Goal: Task Accomplishment & Management: Manage account settings

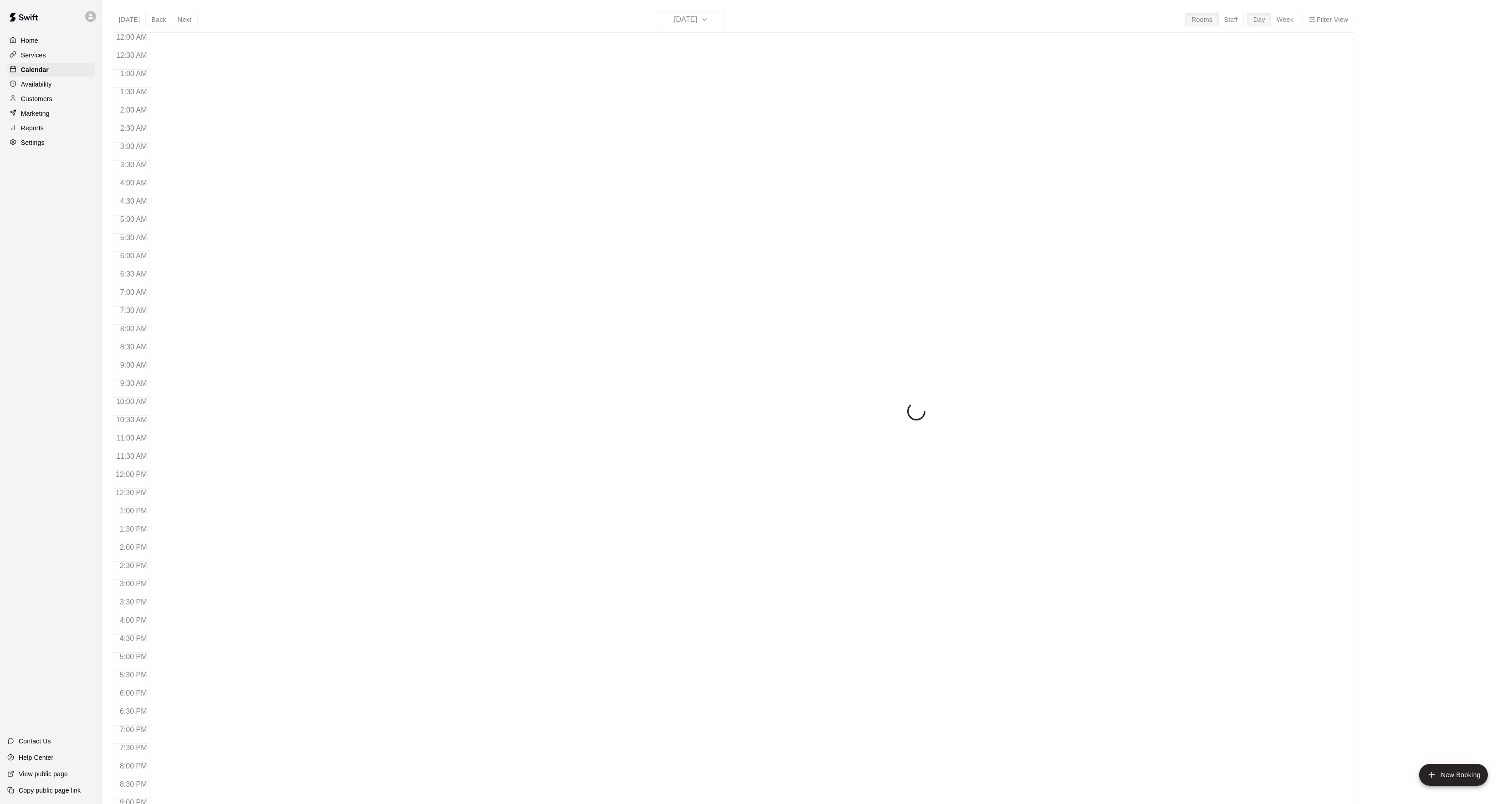
scroll to position [93, 0]
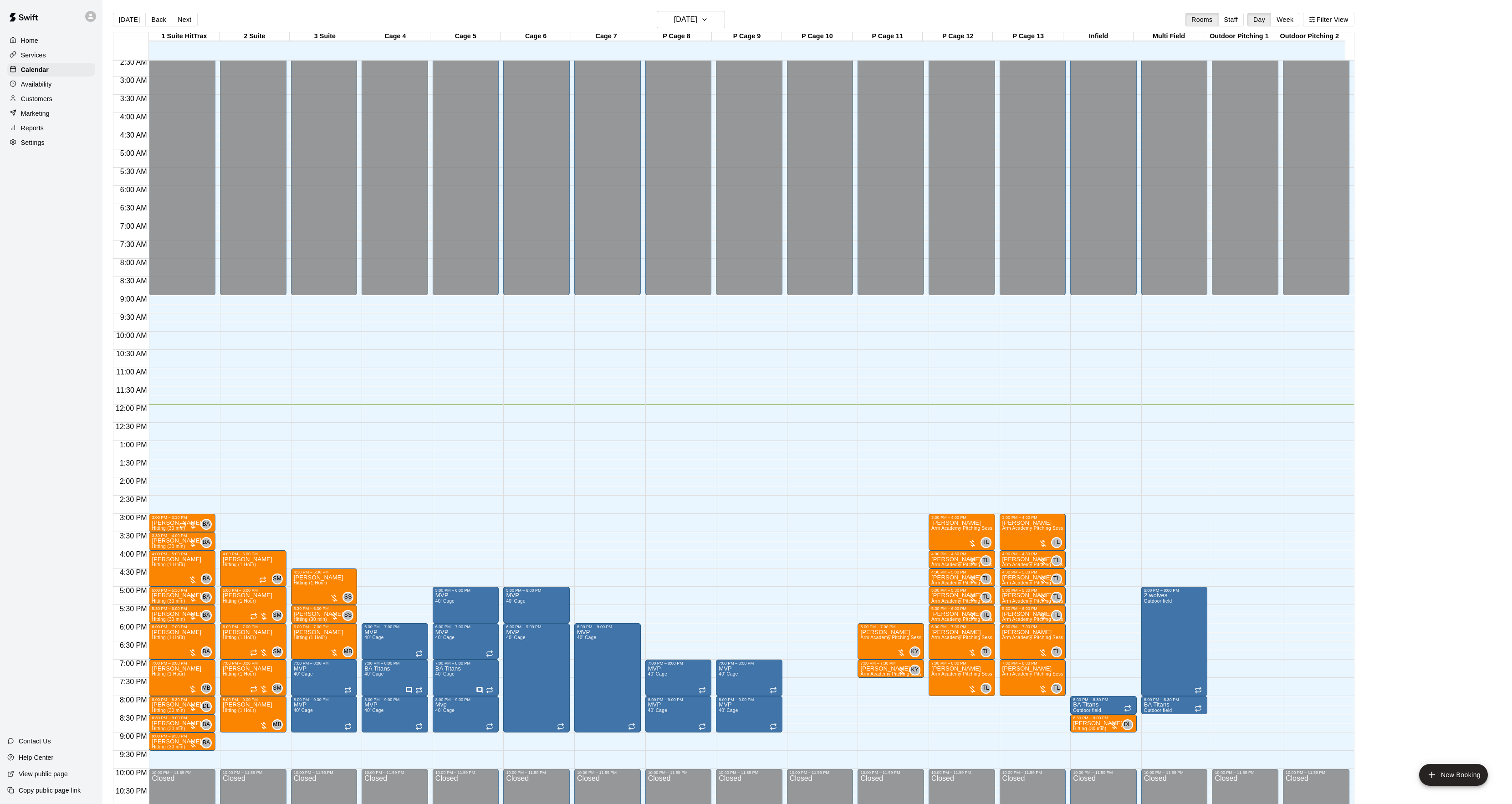
click at [1338, 33] on div "Outdoor Pitching 2" at bounding box center [1309, 37] width 70 height 9
click at [1335, 22] on button "Filter View" at bounding box center [1328, 19] width 51 height 14
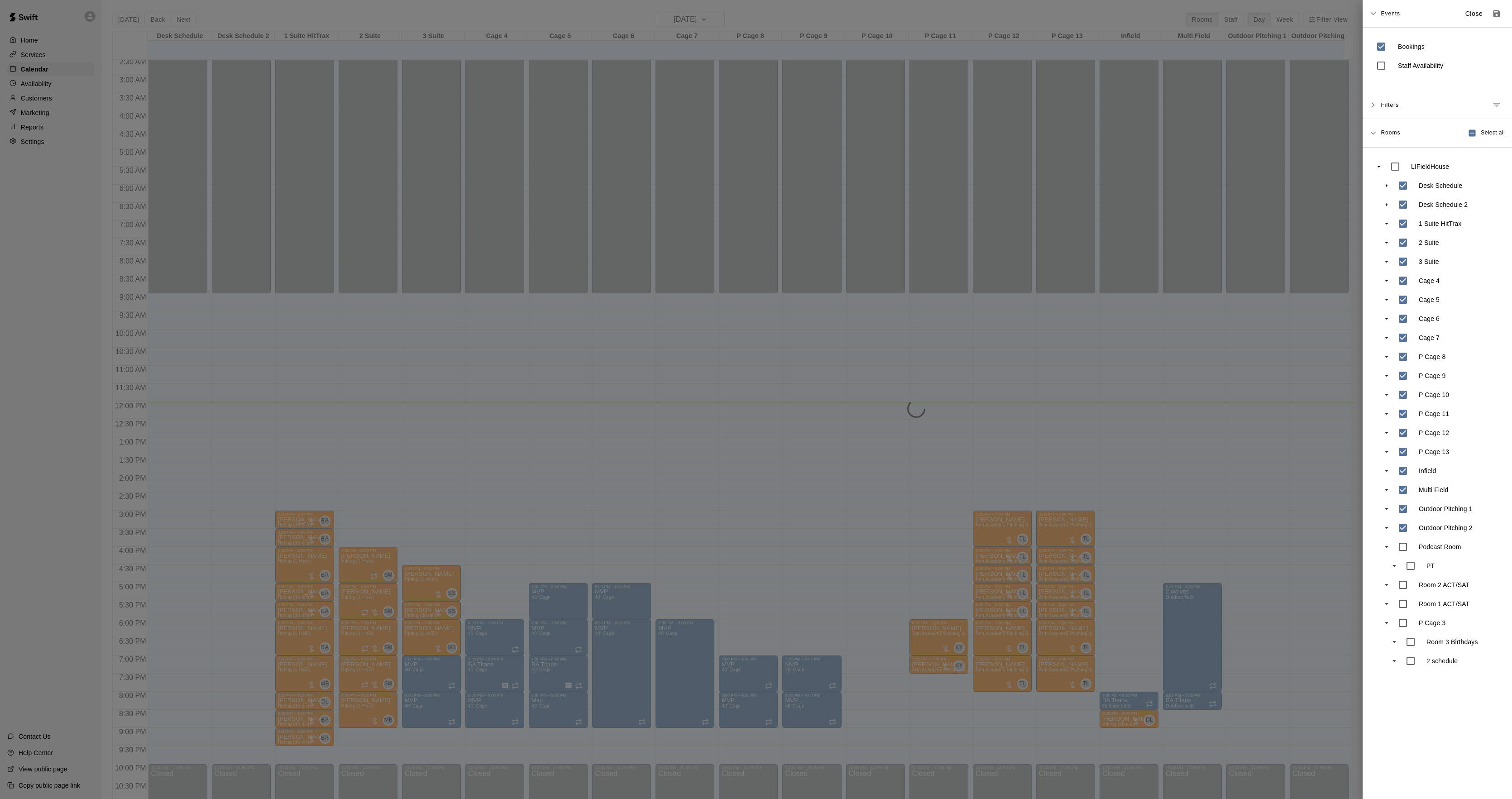
click at [967, 235] on div at bounding box center [756, 399] width 1512 height 799
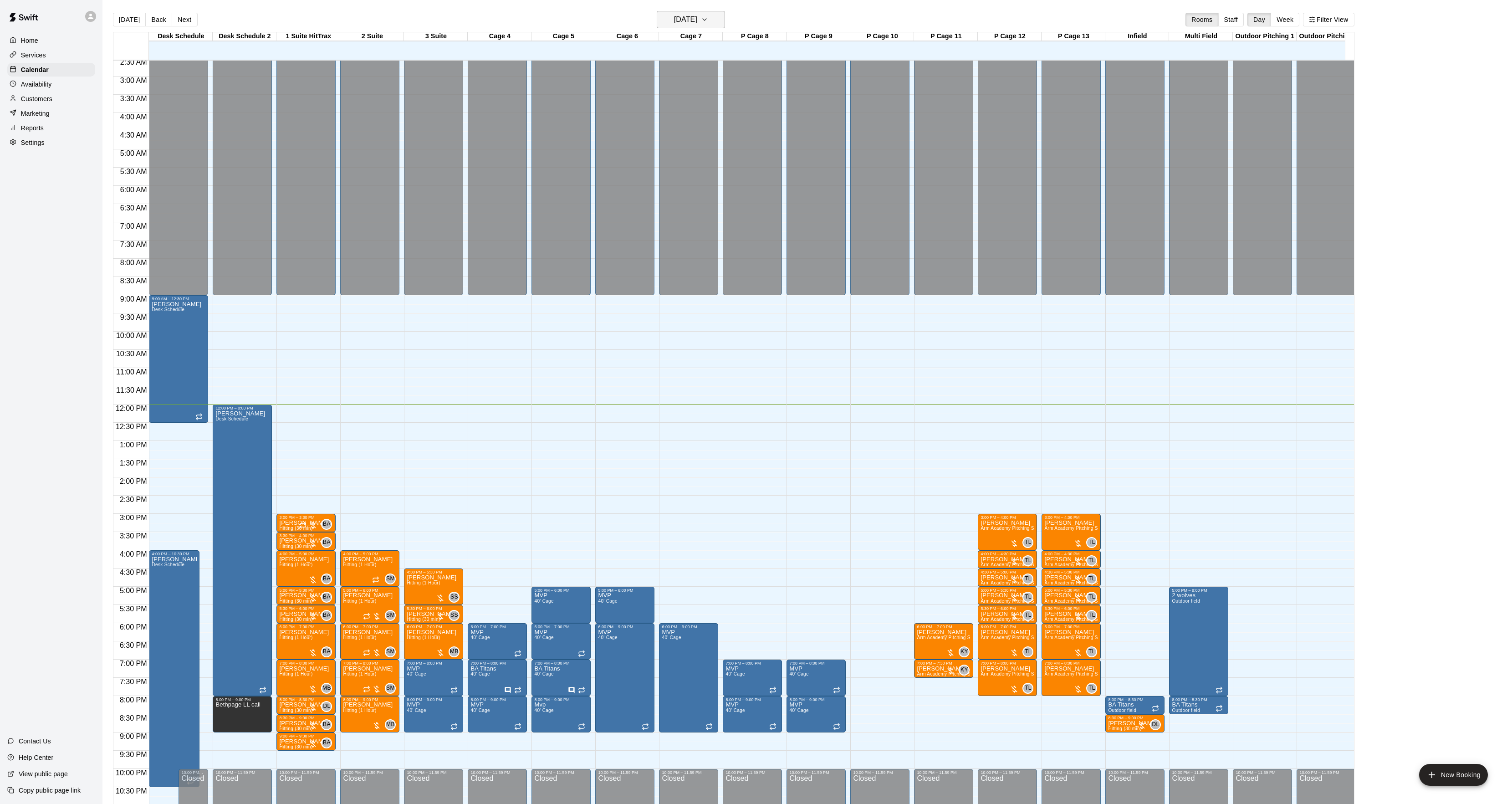
click at [697, 13] on h6 "[DATE]" at bounding box center [685, 19] width 23 height 13
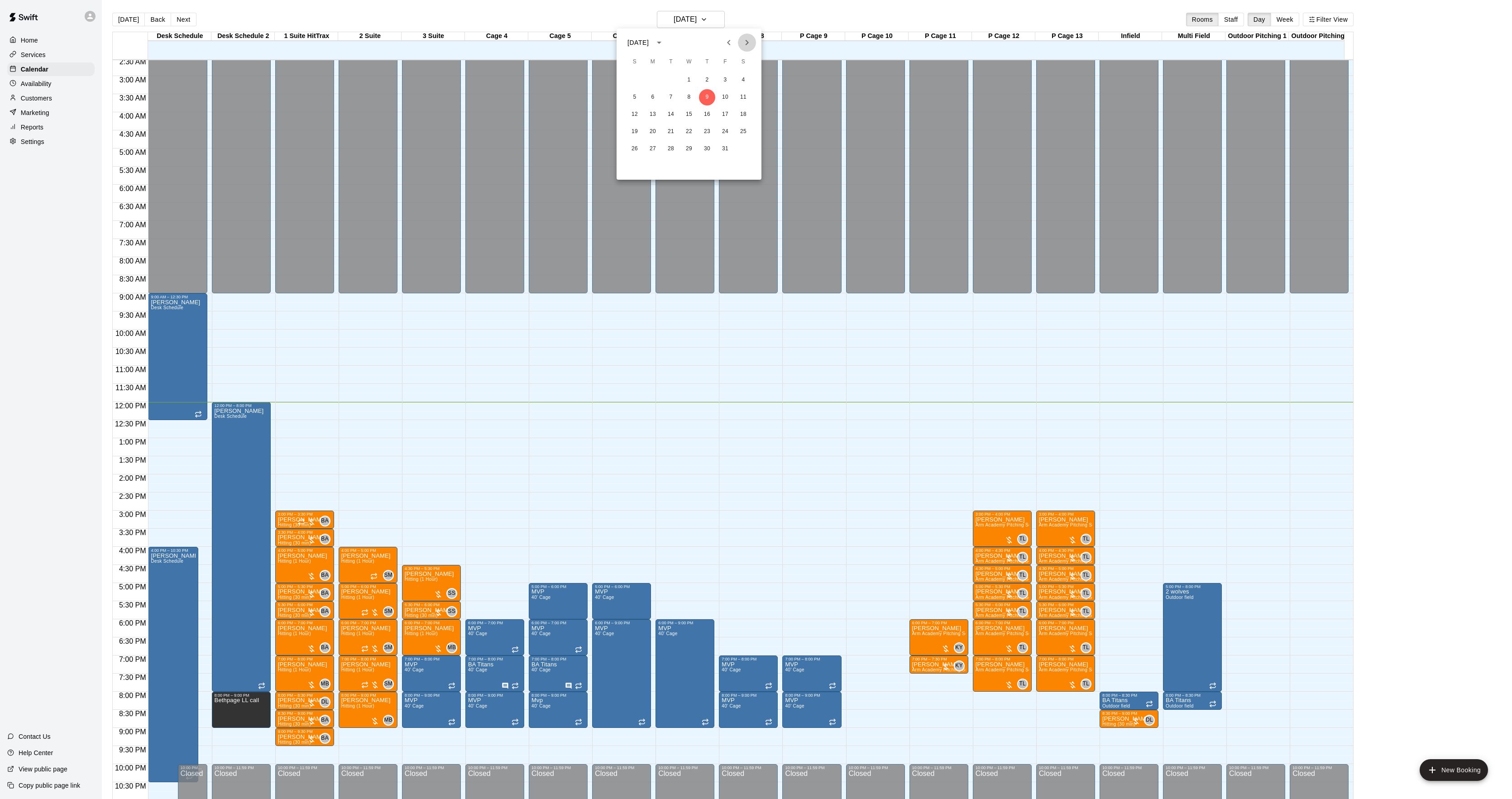
click at [743, 40] on icon "Next month" at bounding box center [747, 42] width 11 height 11
click at [734, 42] on icon "Previous month" at bounding box center [728, 42] width 11 height 11
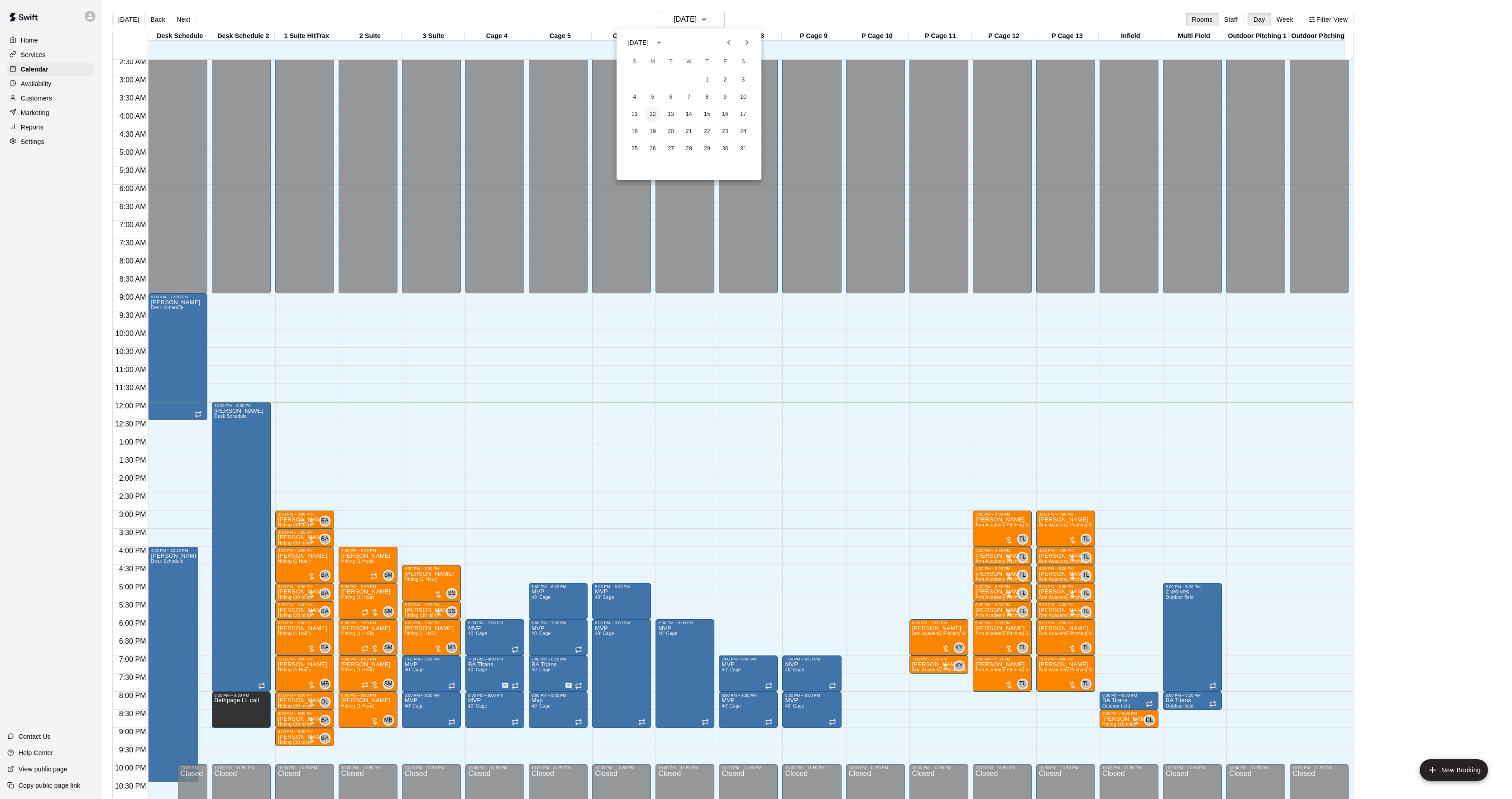
click at [659, 114] on button "12" at bounding box center [653, 114] width 16 height 16
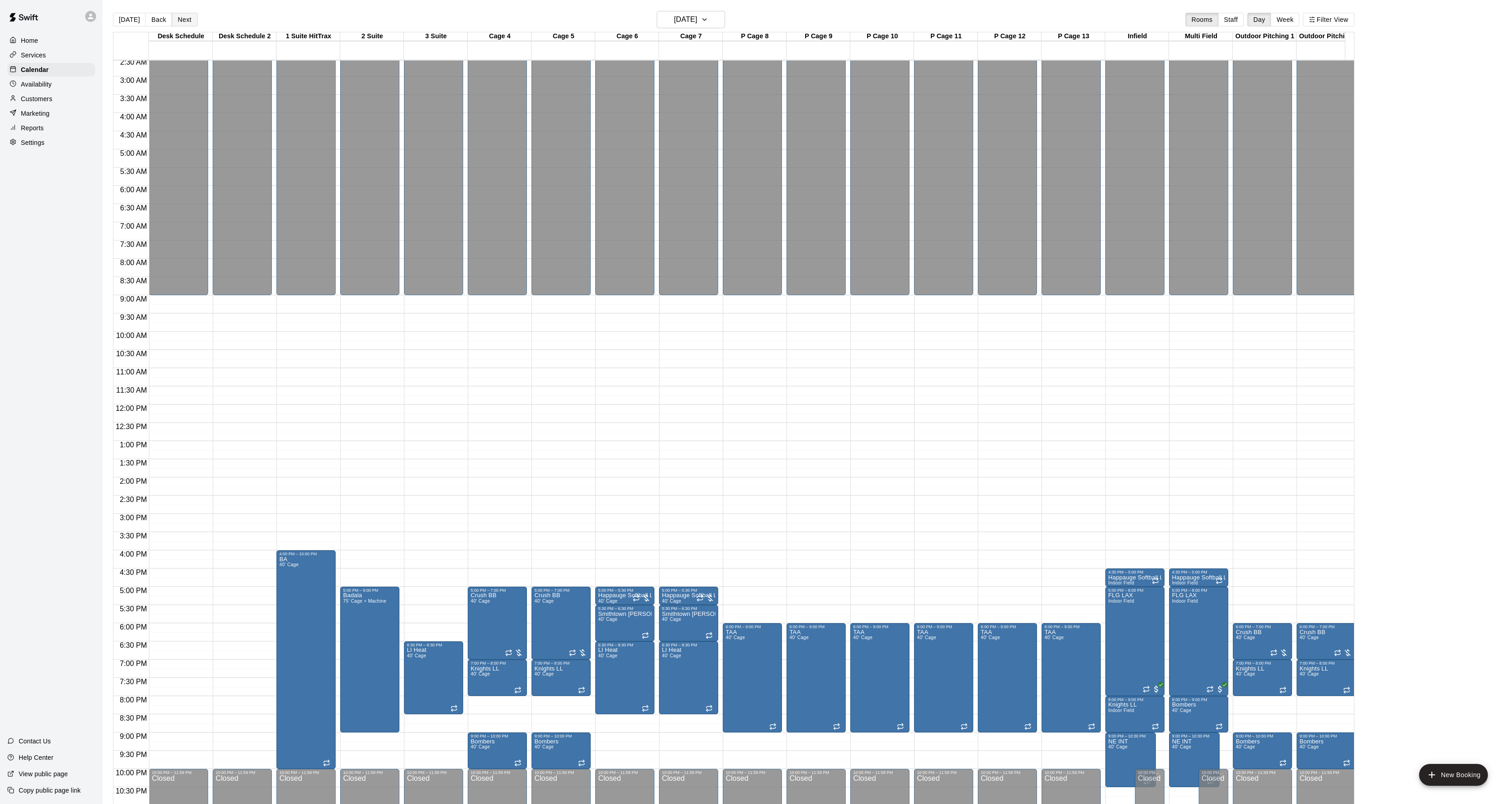
click at [184, 18] on button "Next" at bounding box center [184, 19] width 25 height 14
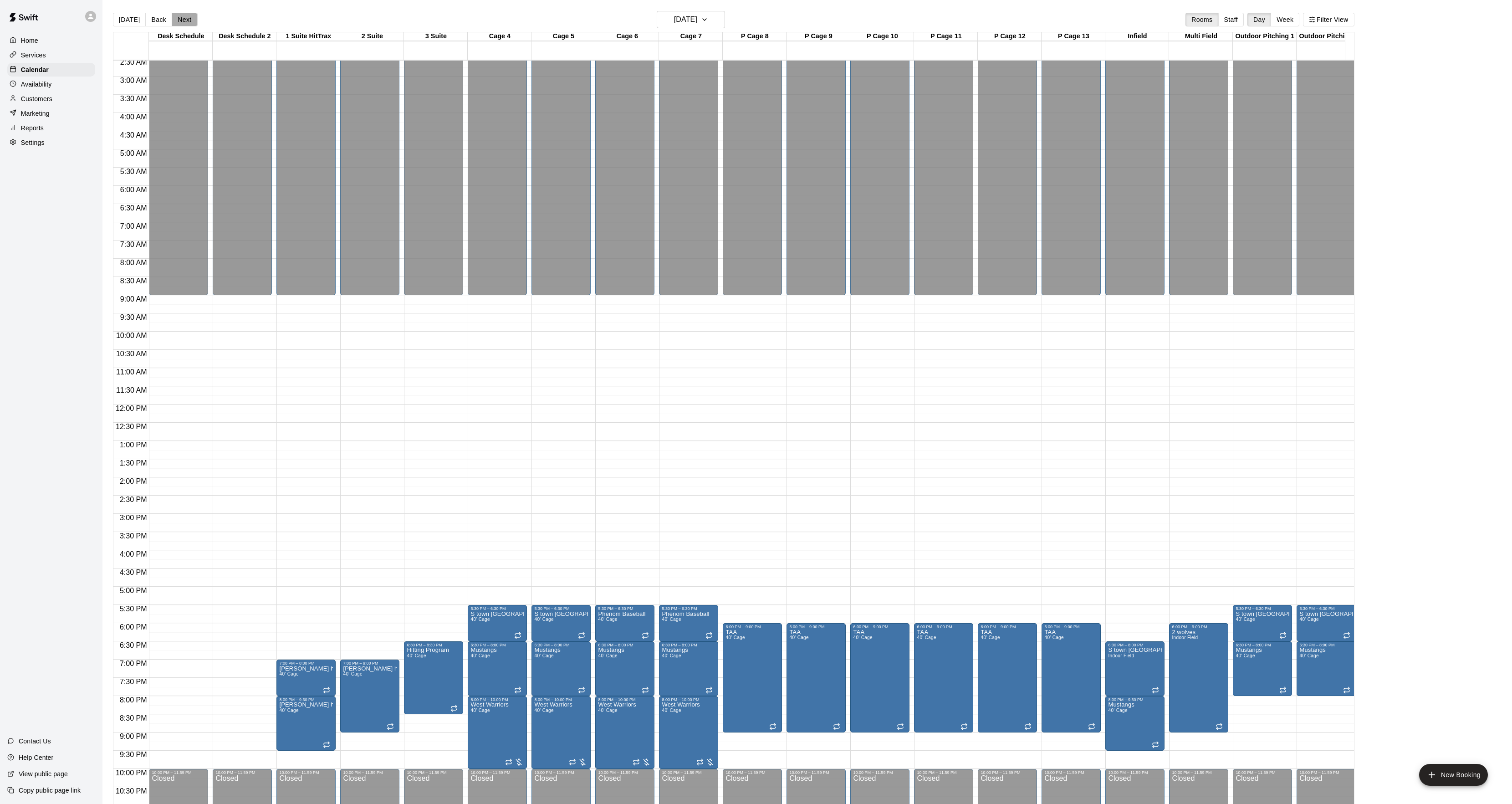
click at [184, 18] on button "Next" at bounding box center [184, 19] width 25 height 14
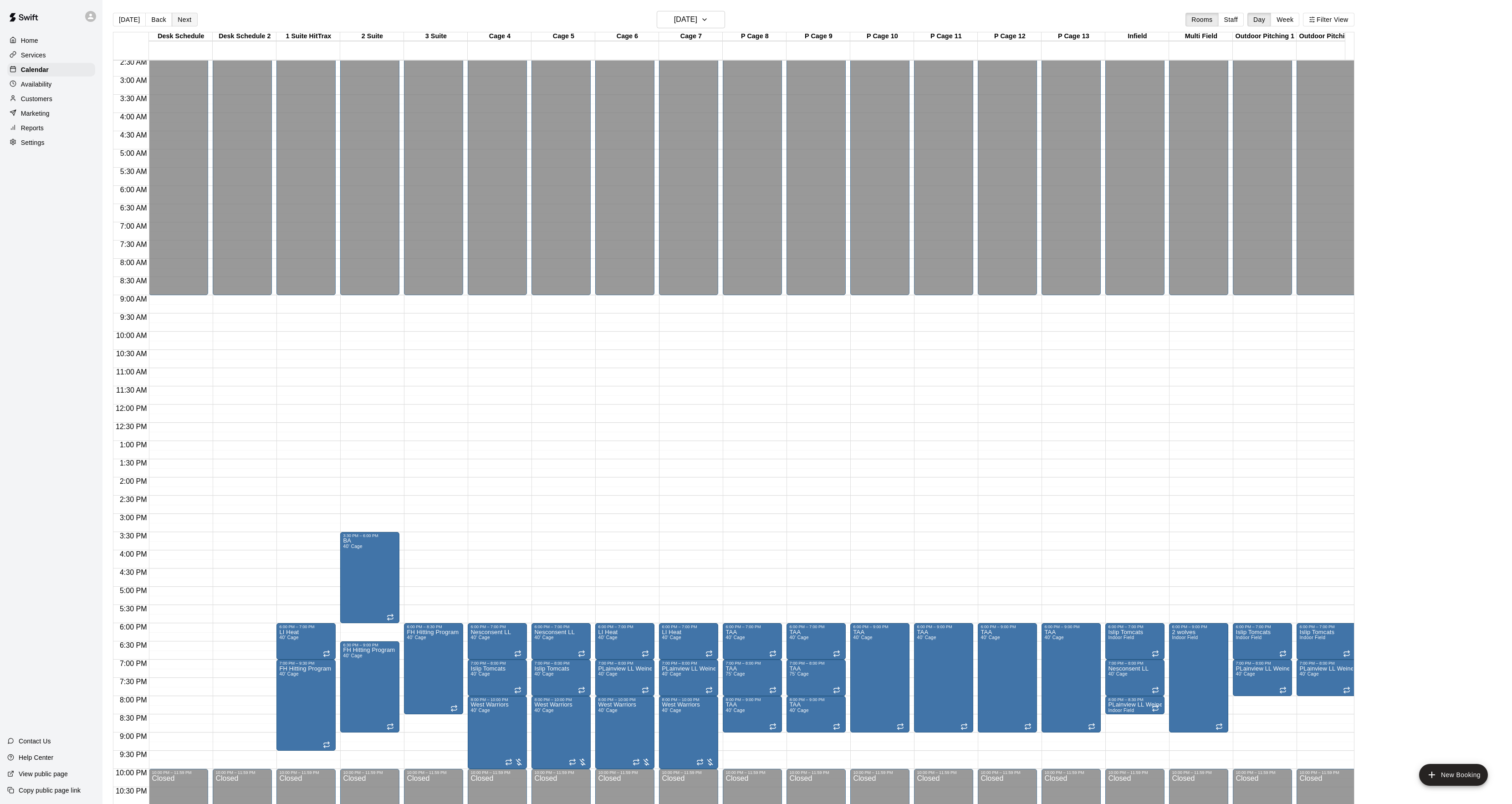
click at [184, 18] on button "Next" at bounding box center [184, 19] width 25 height 14
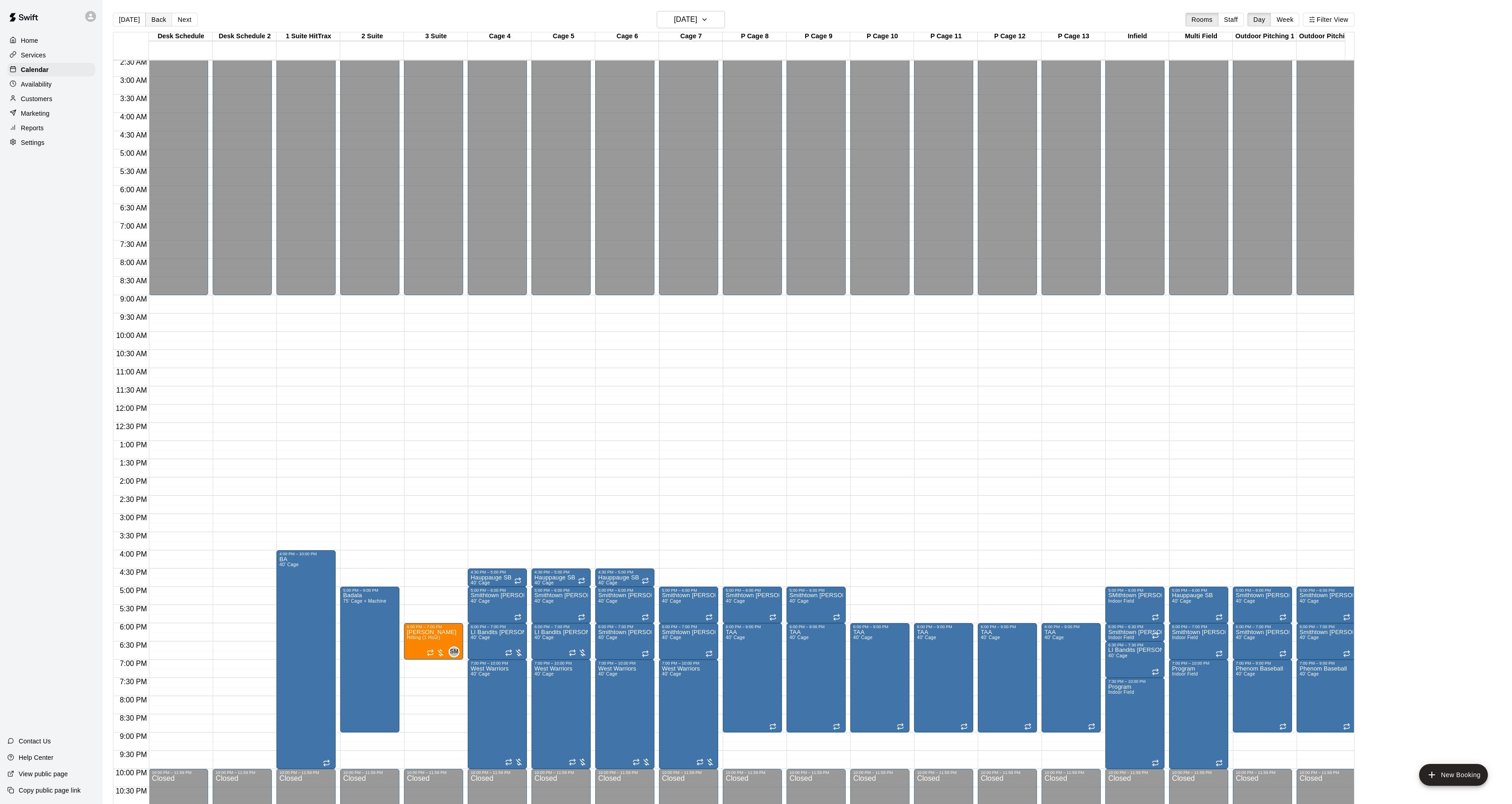
click at [162, 20] on button "Back" at bounding box center [159, 19] width 27 height 14
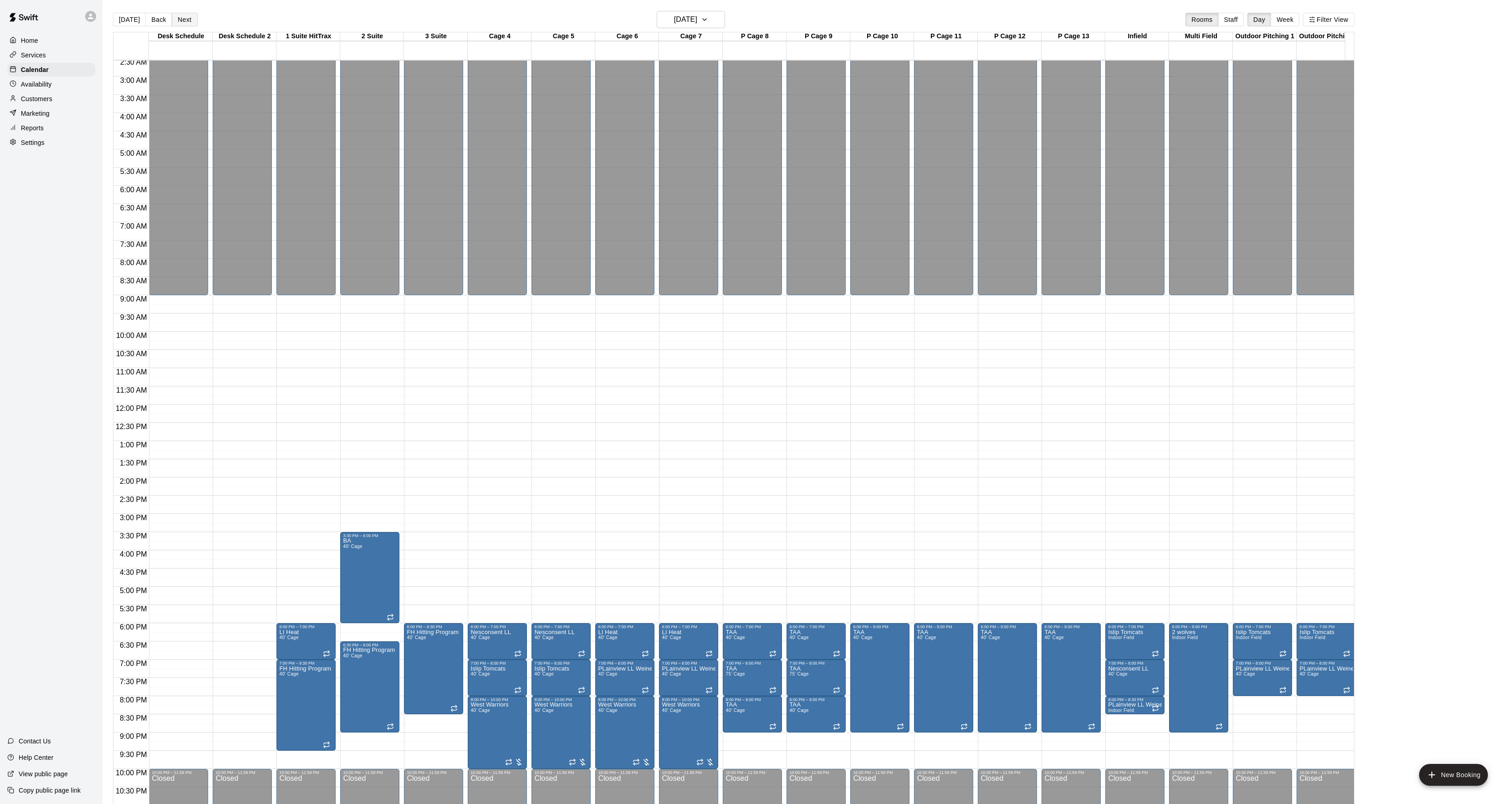
click at [175, 17] on button "Next" at bounding box center [184, 19] width 25 height 14
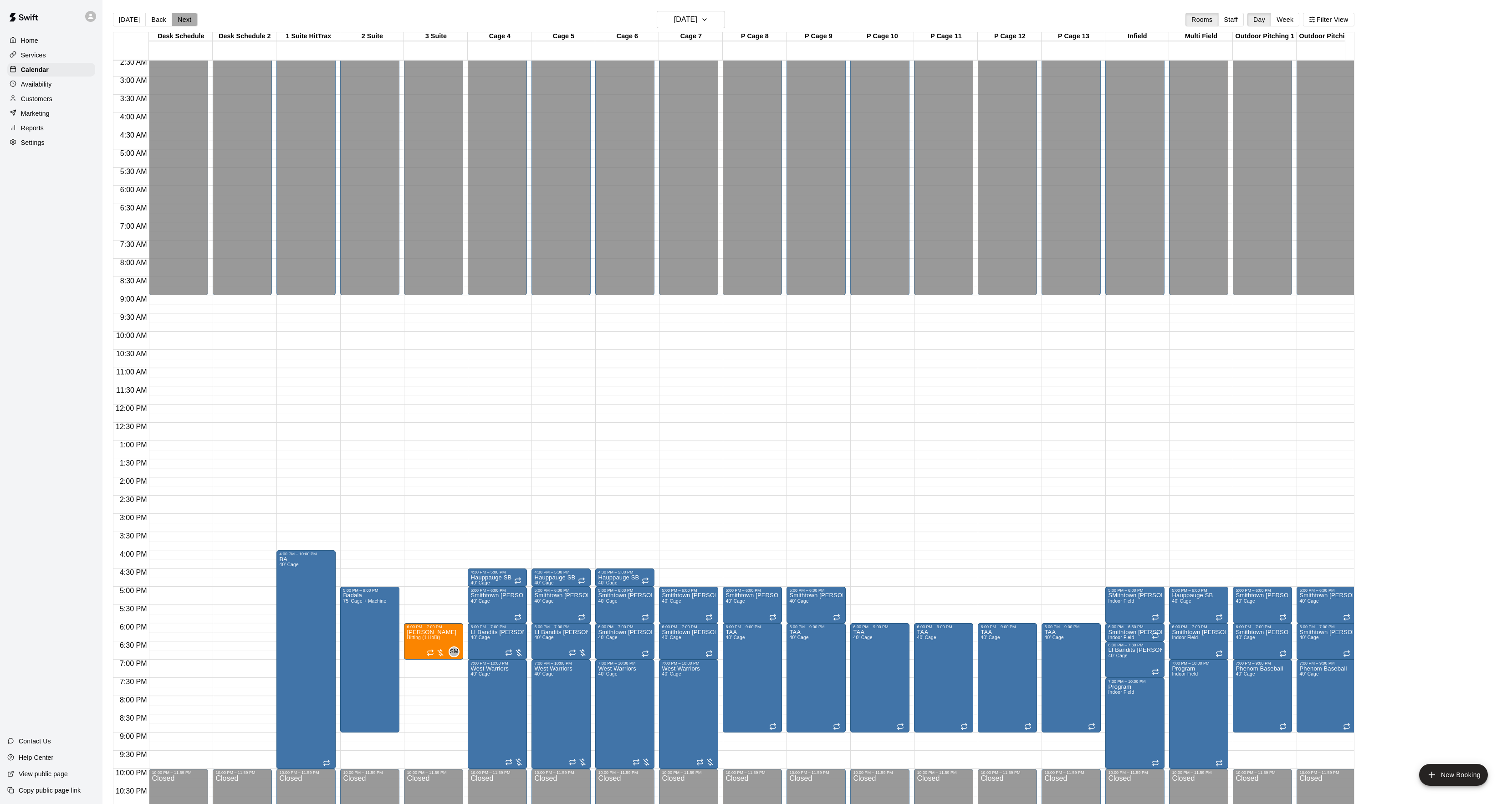
click at [175, 17] on button "Next" at bounding box center [184, 19] width 25 height 14
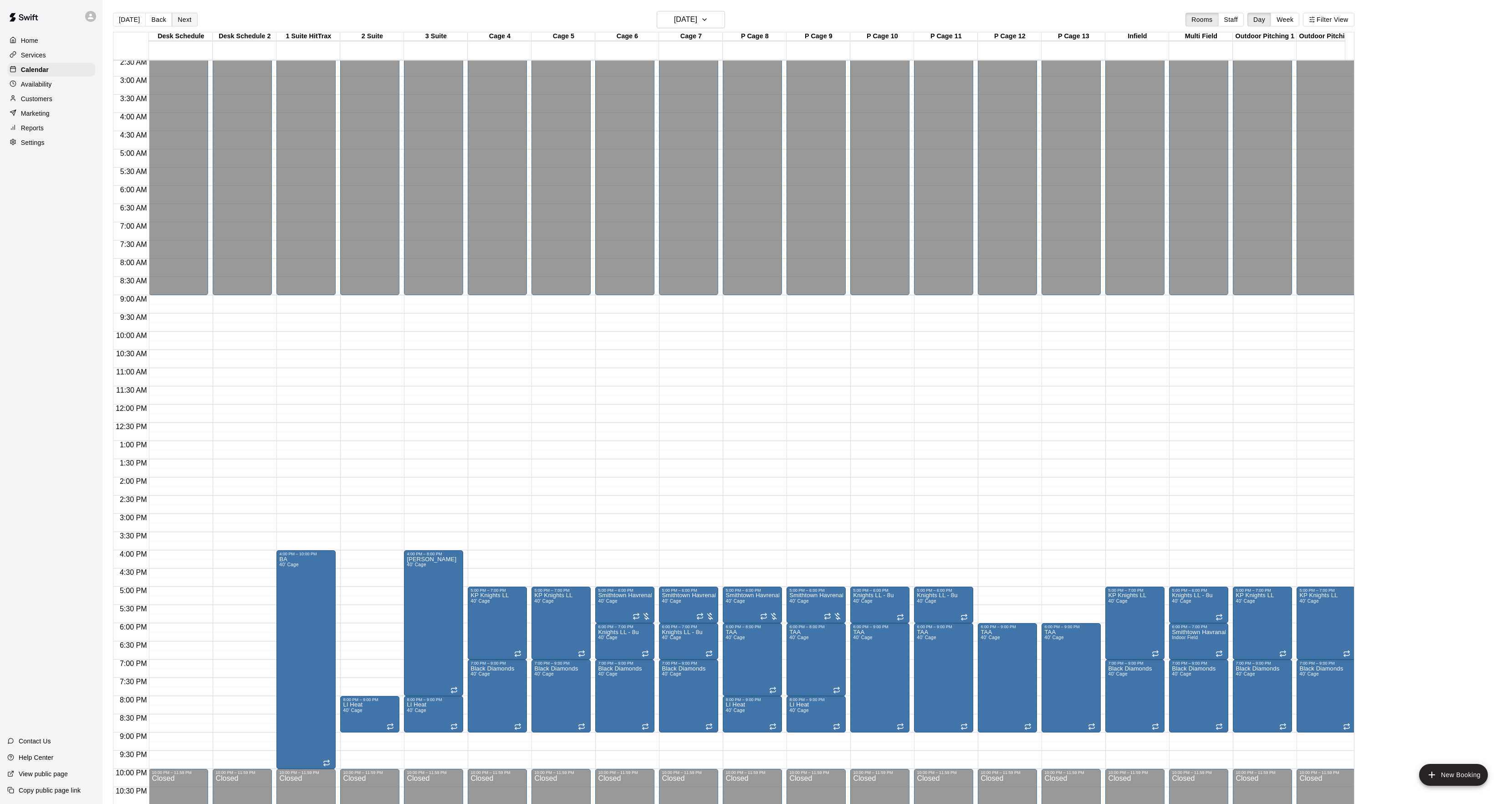
click at [175, 17] on button "Next" at bounding box center [184, 19] width 25 height 14
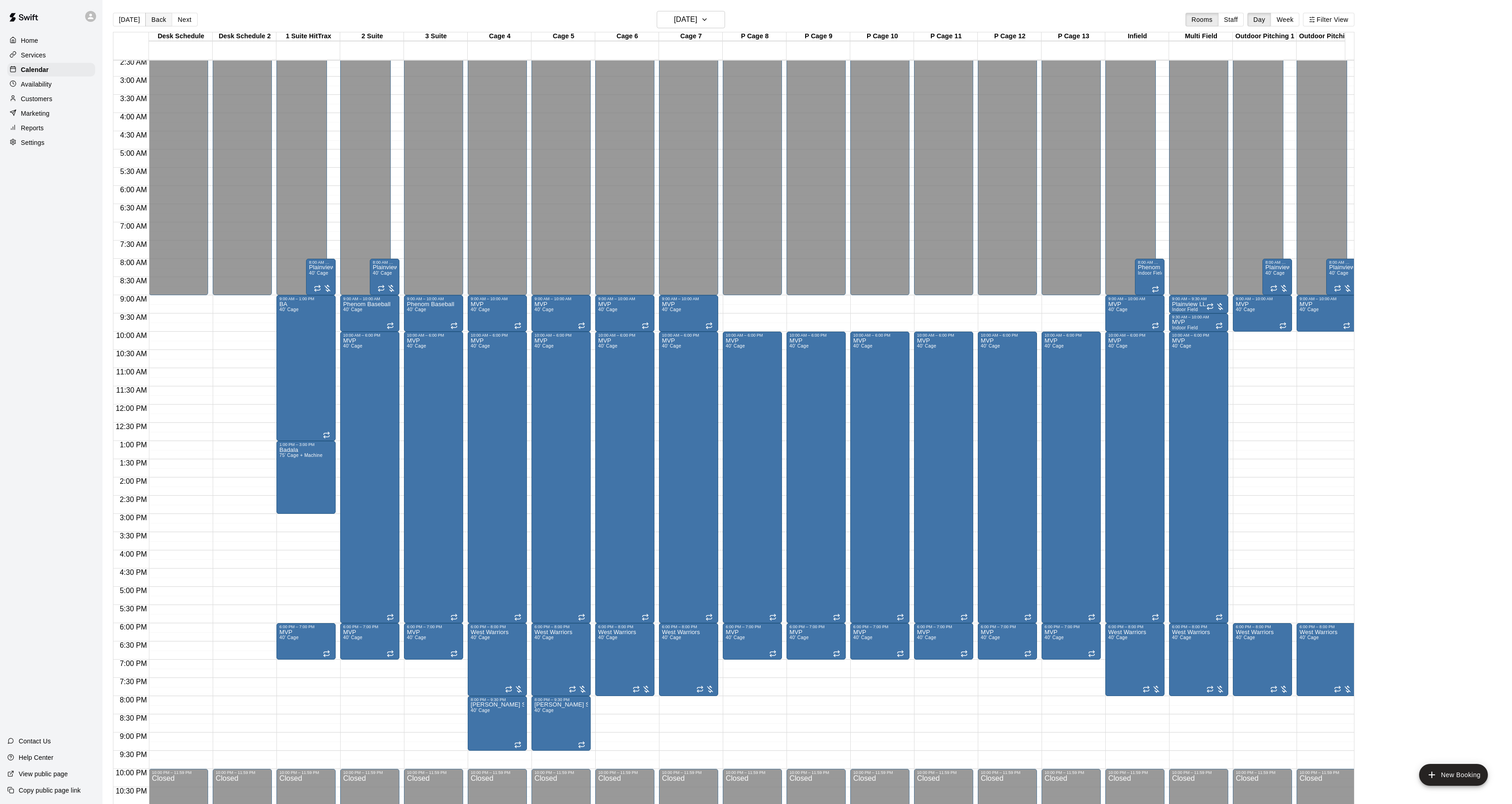
click at [158, 19] on button "Back" at bounding box center [159, 19] width 27 height 14
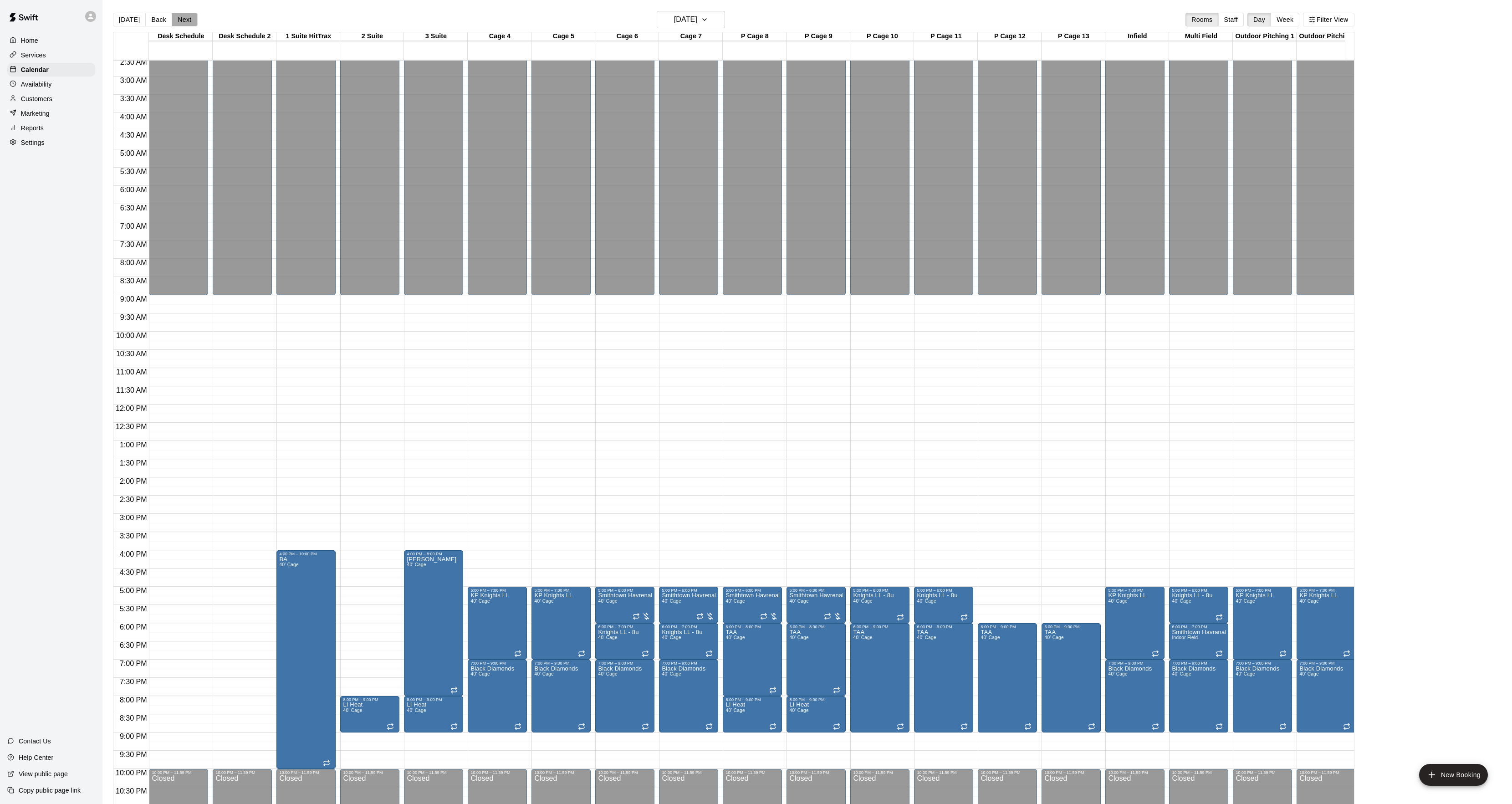
click at [184, 19] on button "Next" at bounding box center [184, 19] width 25 height 14
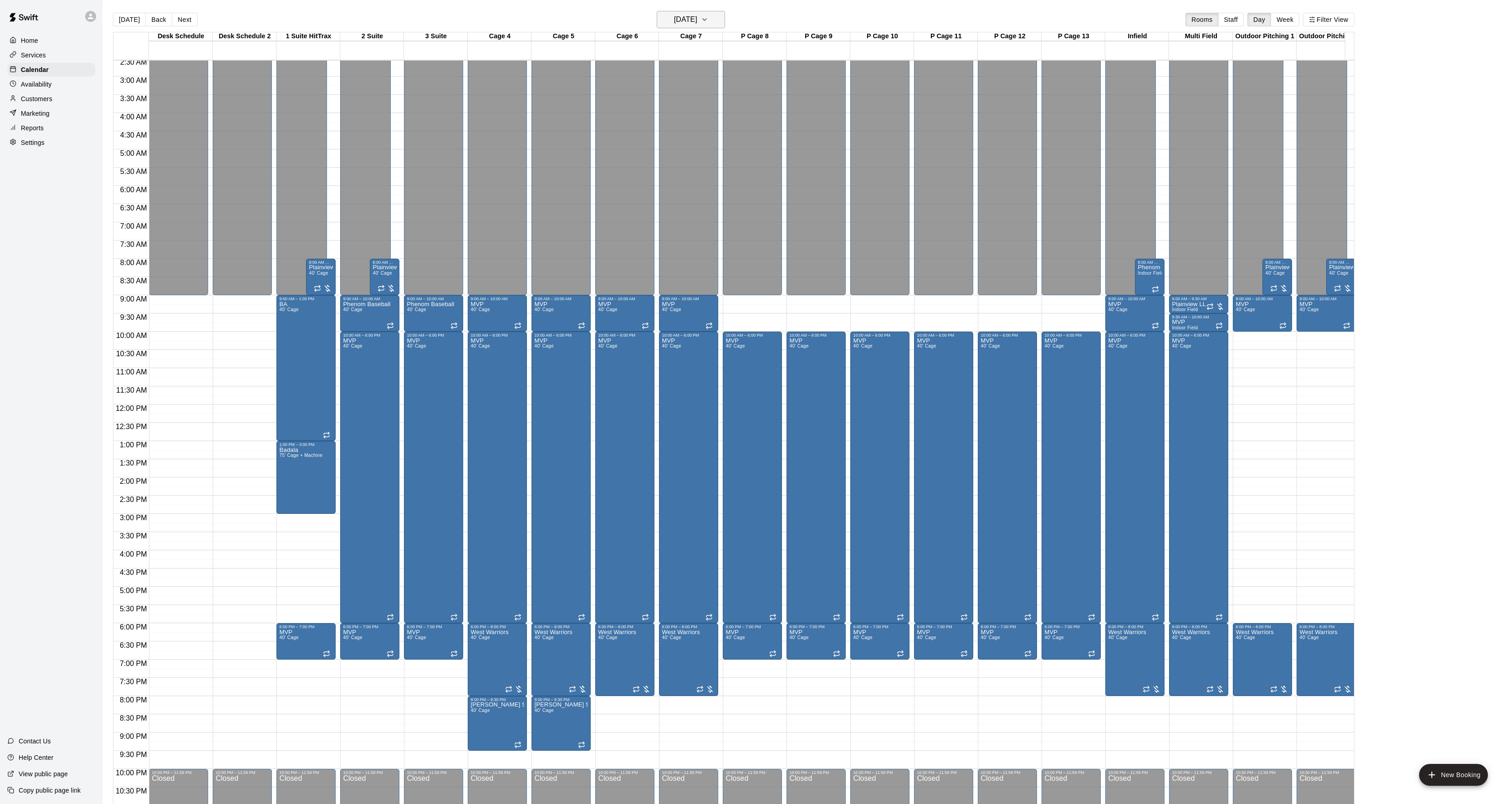
click at [677, 24] on h6 "[DATE]" at bounding box center [685, 19] width 23 height 13
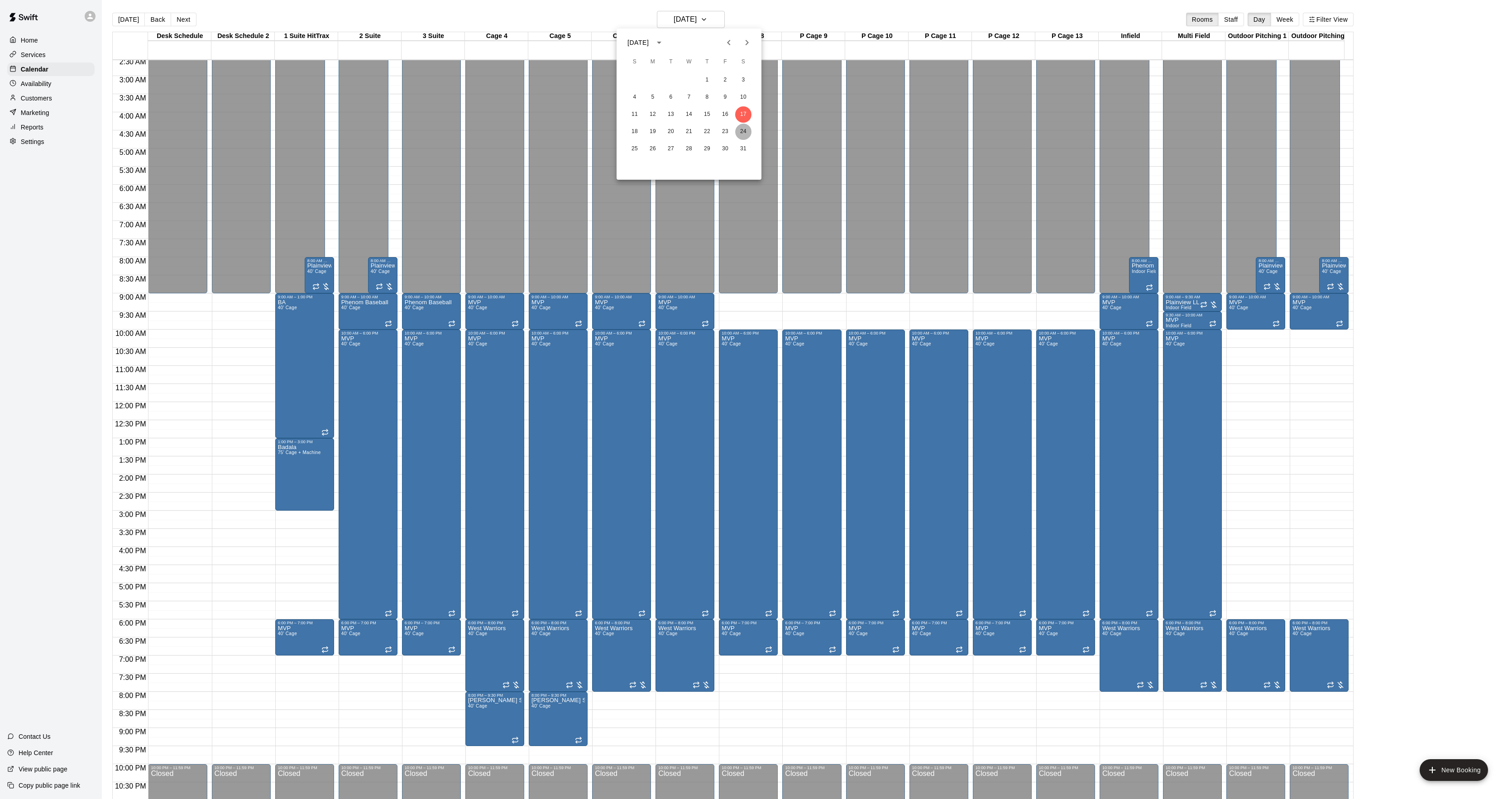
click at [746, 127] on button "24" at bounding box center [744, 132] width 16 height 16
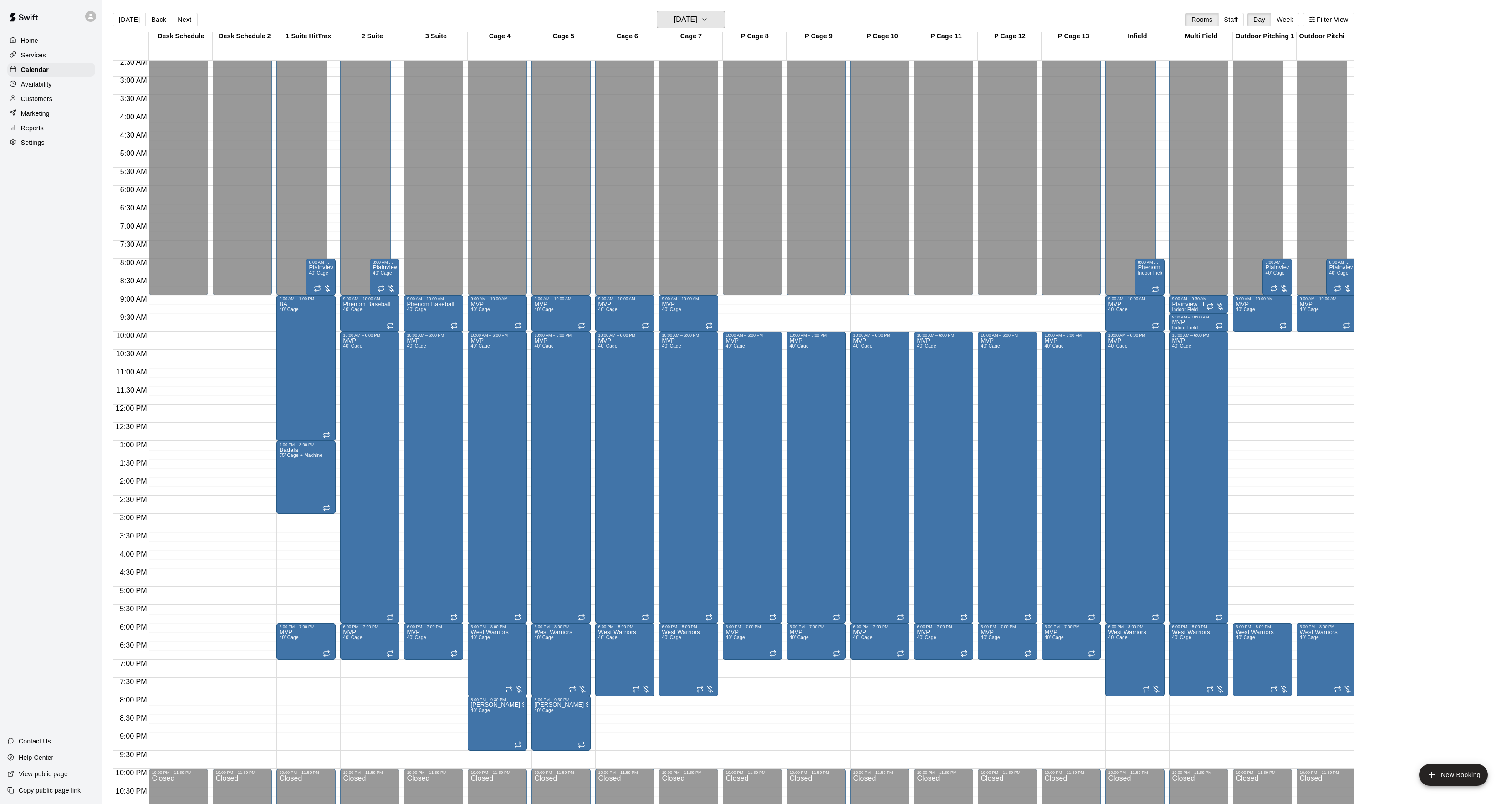
click at [708, 21] on icon "button" at bounding box center [704, 19] width 7 height 11
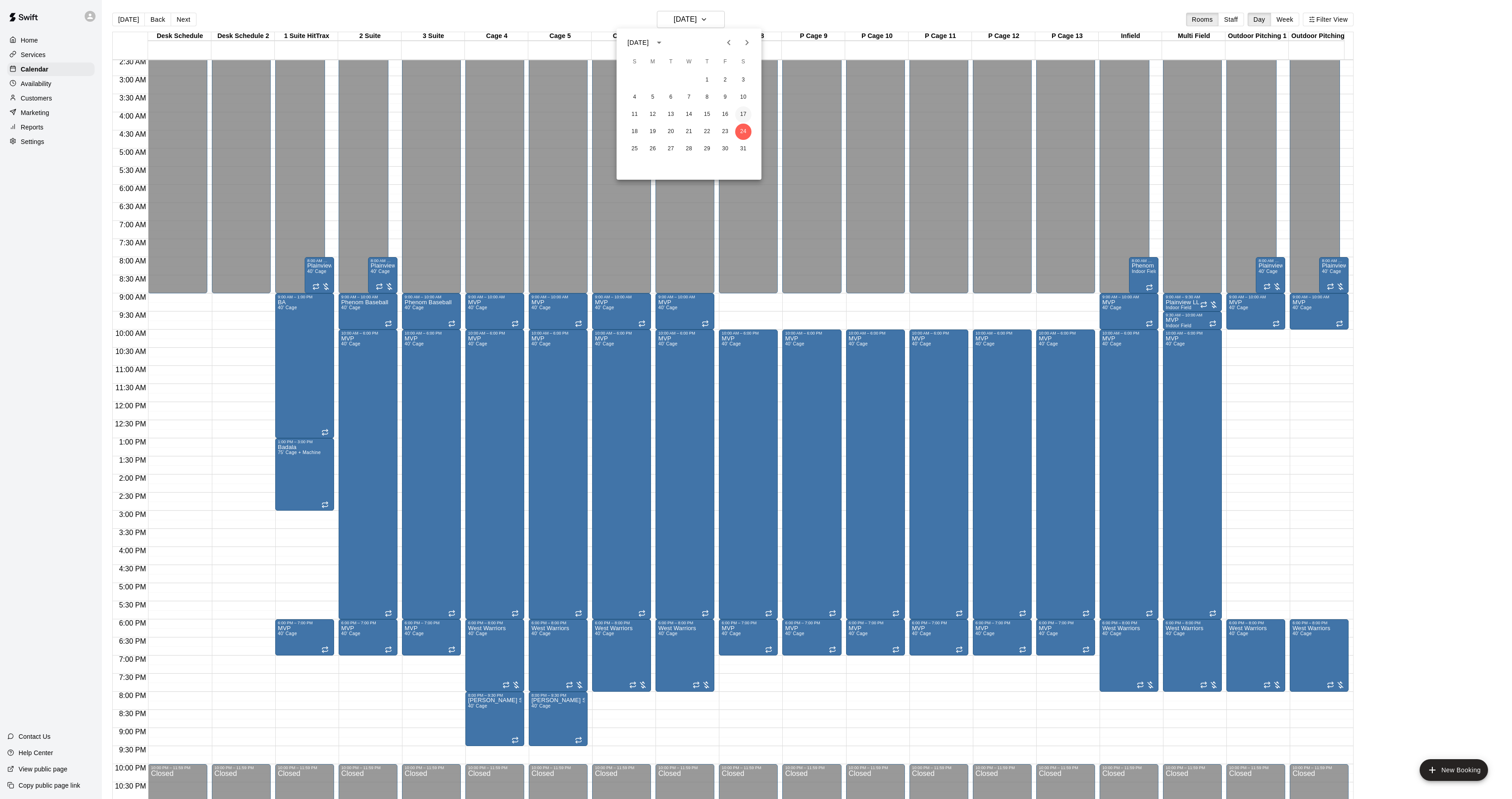
click at [743, 109] on button "17" at bounding box center [744, 114] width 16 height 16
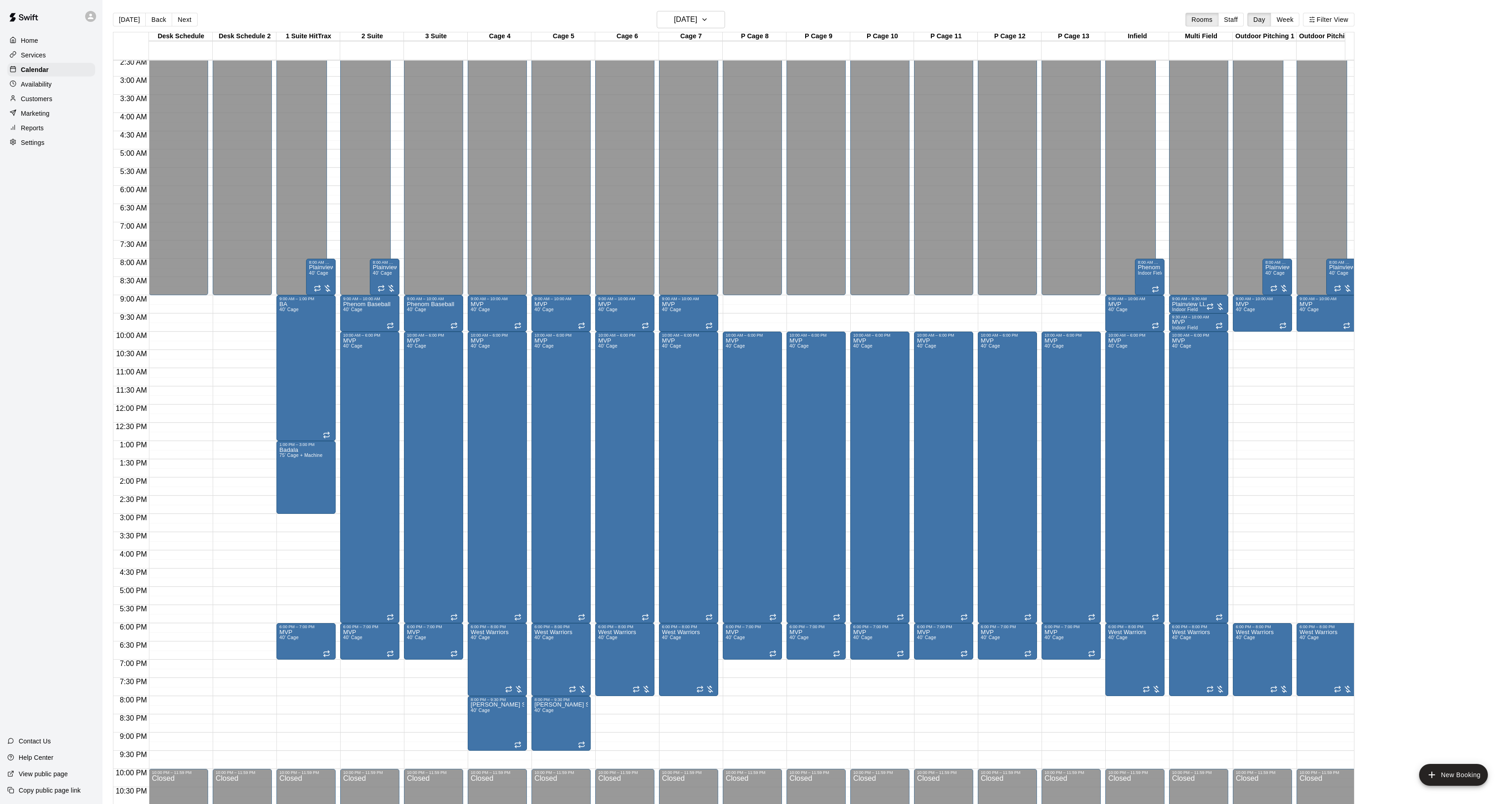
click at [182, 21] on button "Next" at bounding box center [184, 19] width 25 height 14
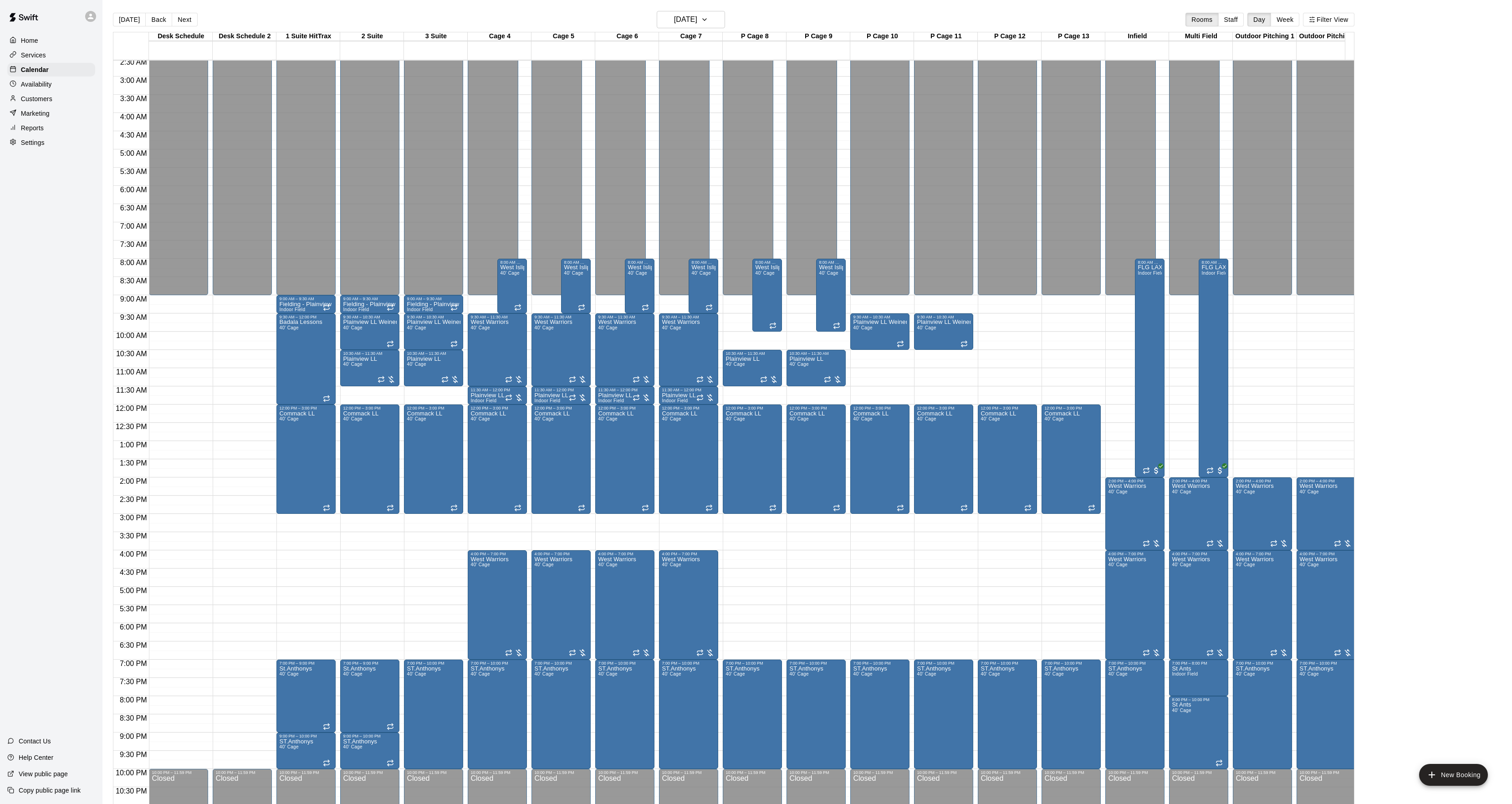
click at [181, 21] on button "Next" at bounding box center [184, 19] width 25 height 14
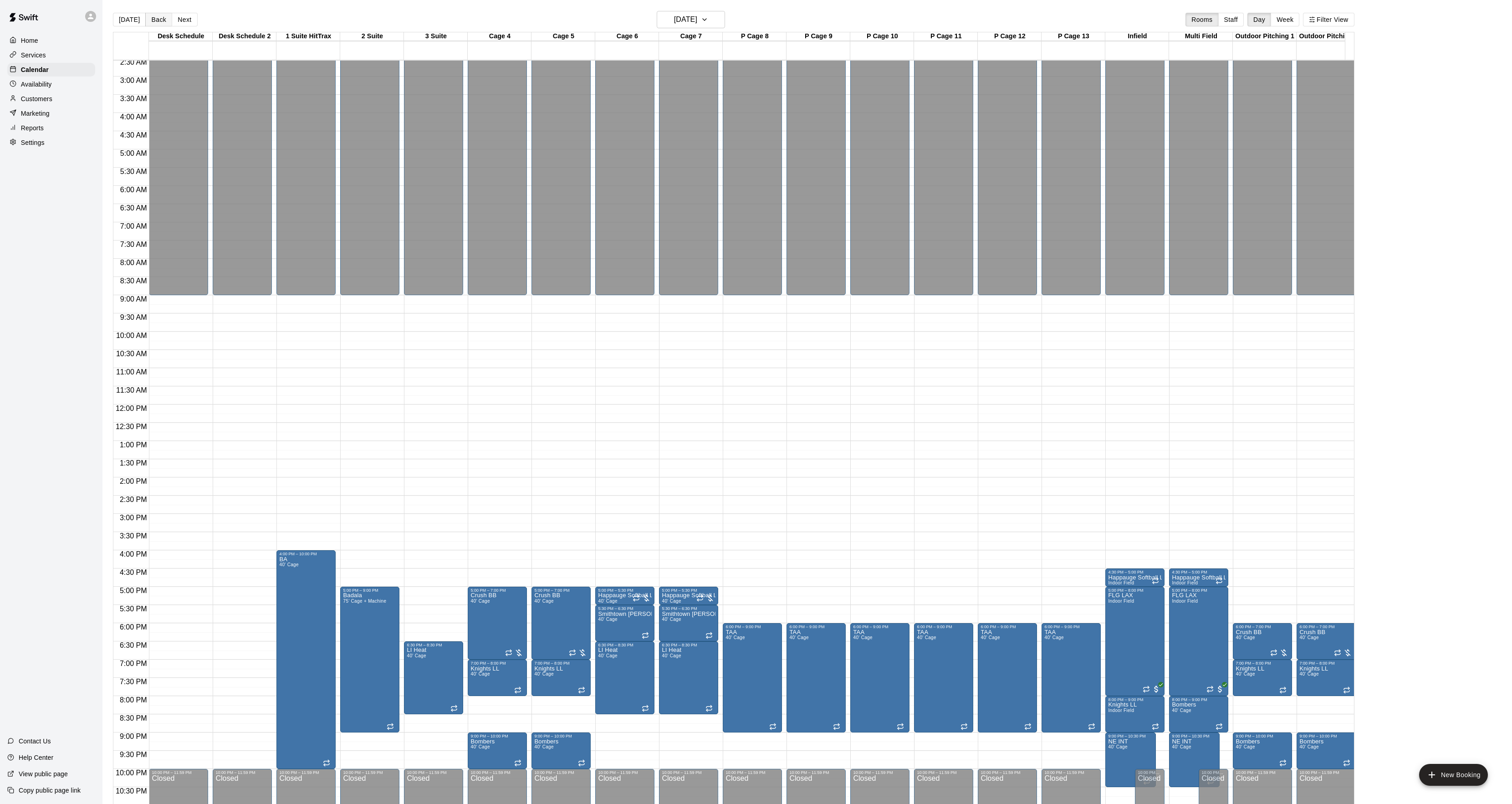
click at [149, 17] on button "Back" at bounding box center [159, 19] width 27 height 14
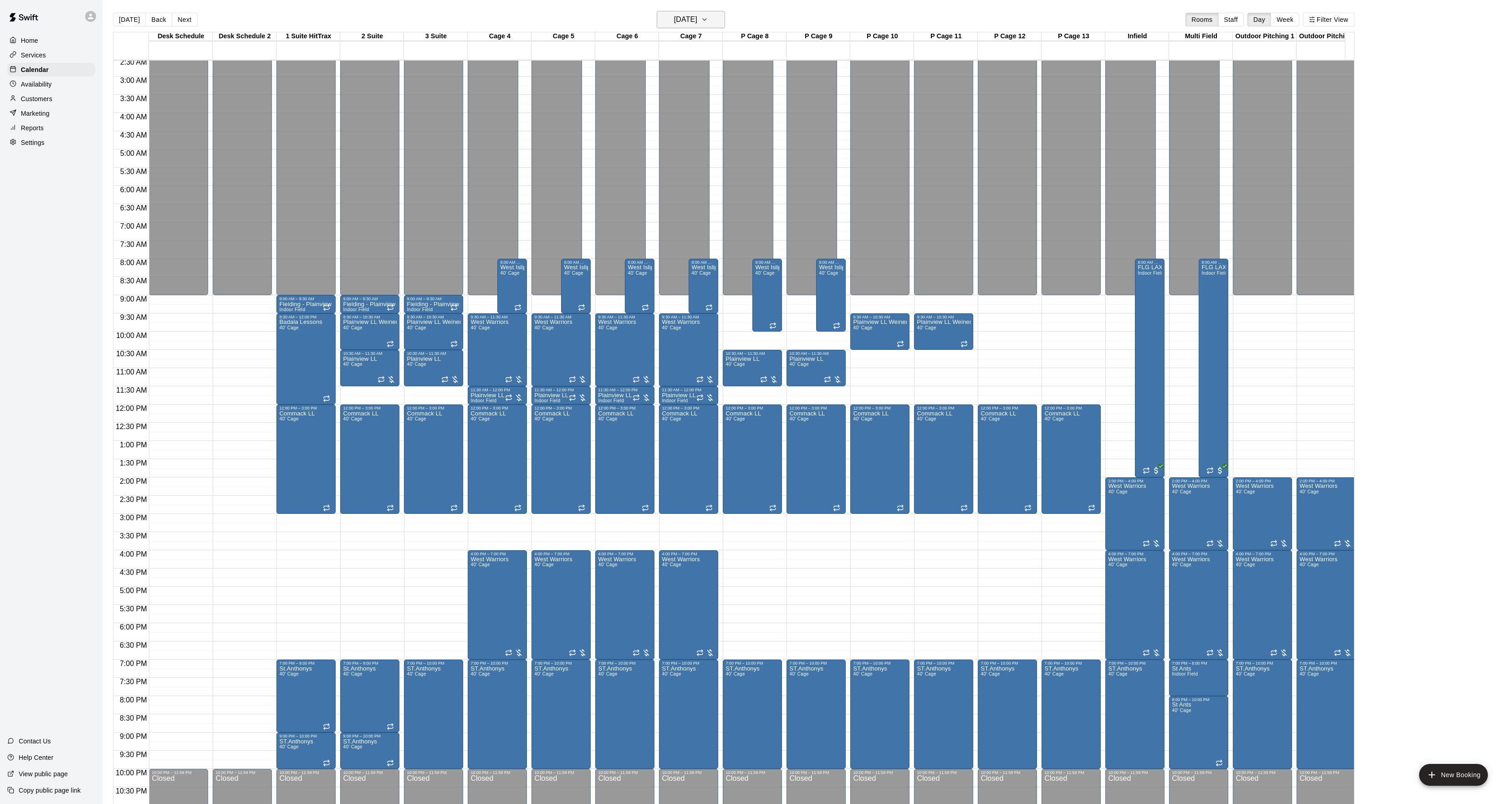
click at [697, 21] on h6 "[DATE]" at bounding box center [685, 19] width 23 height 13
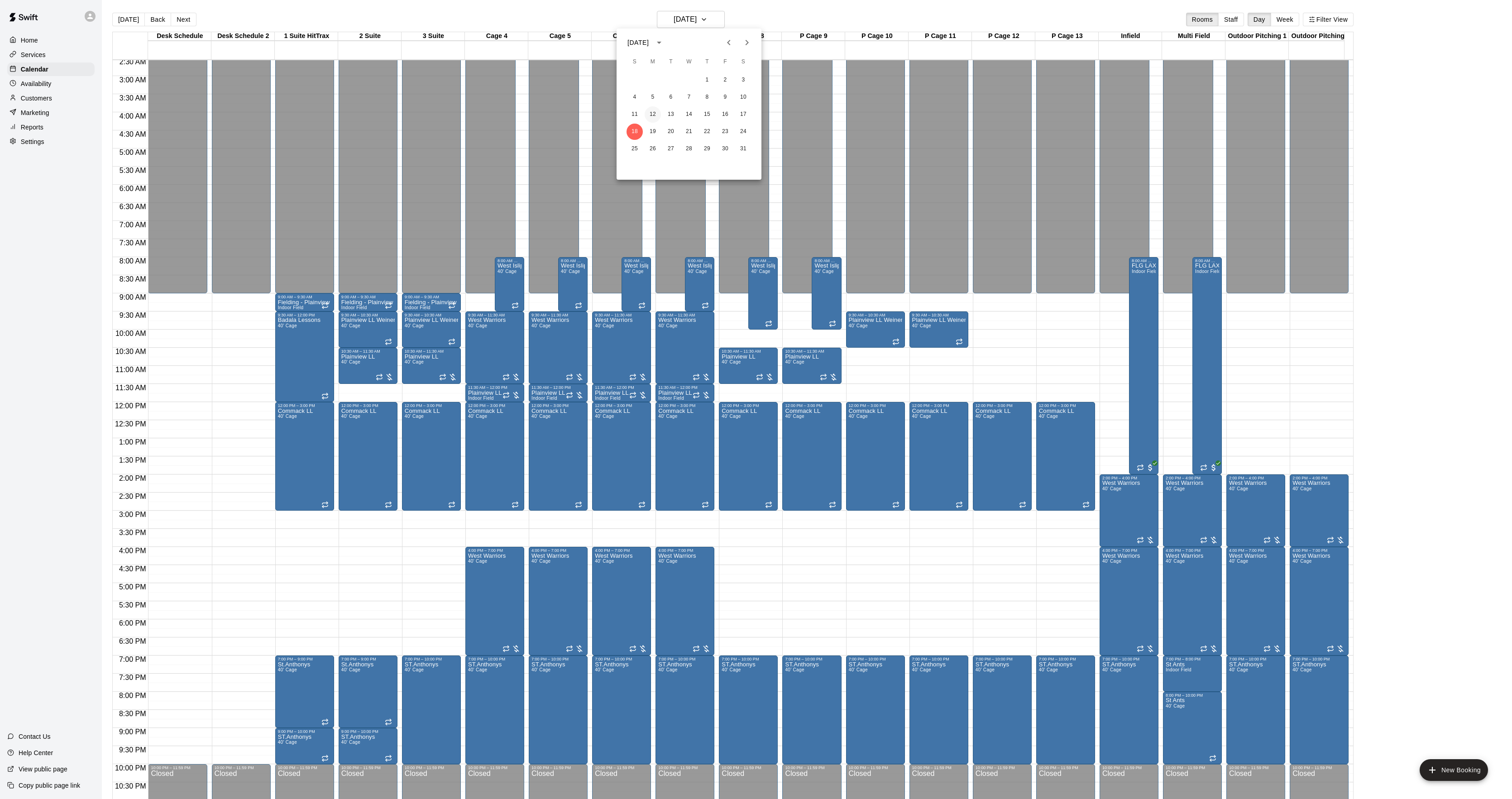
click at [654, 111] on button "12" at bounding box center [653, 114] width 16 height 16
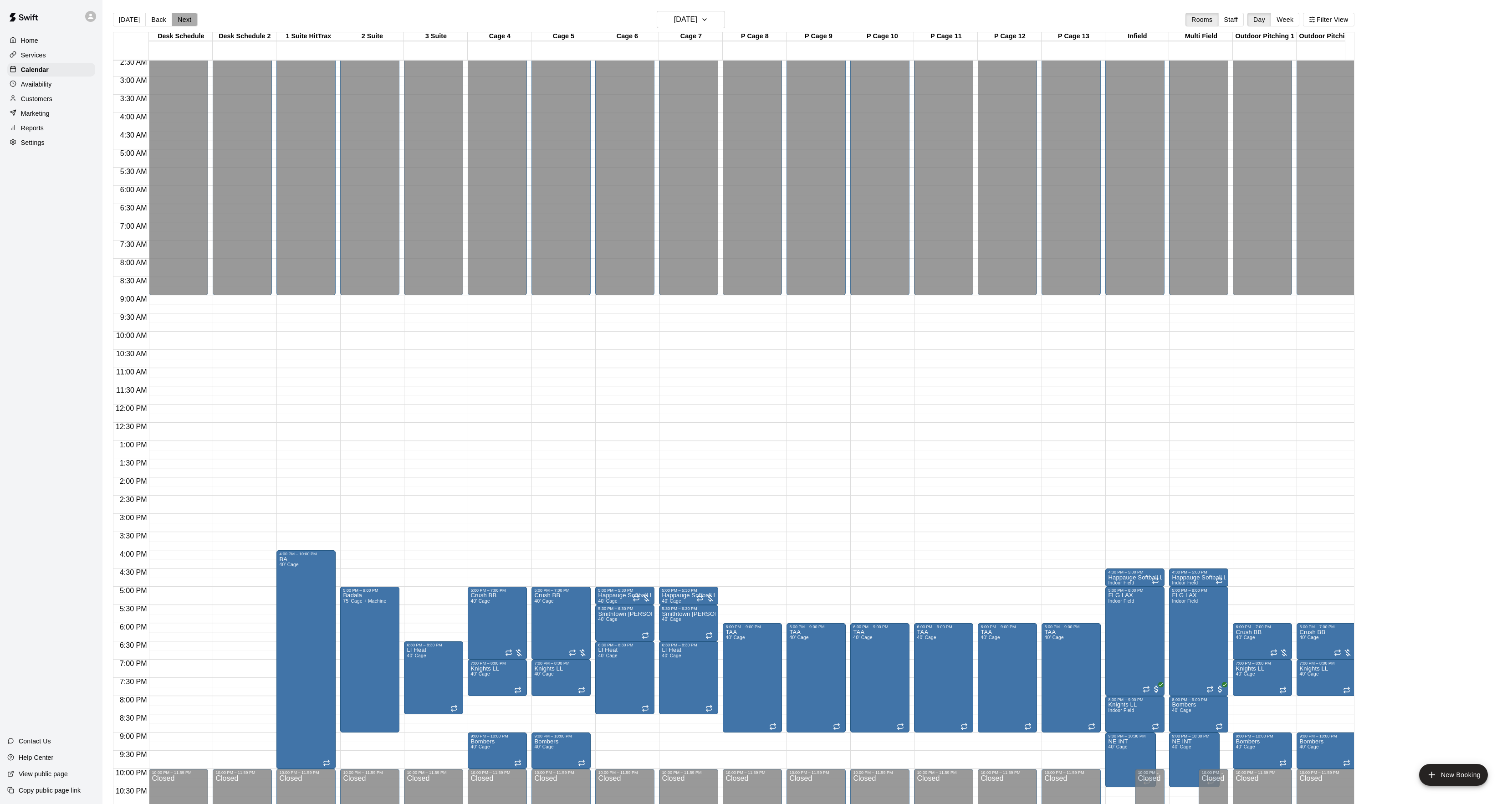
click at [184, 20] on button "Next" at bounding box center [184, 19] width 25 height 14
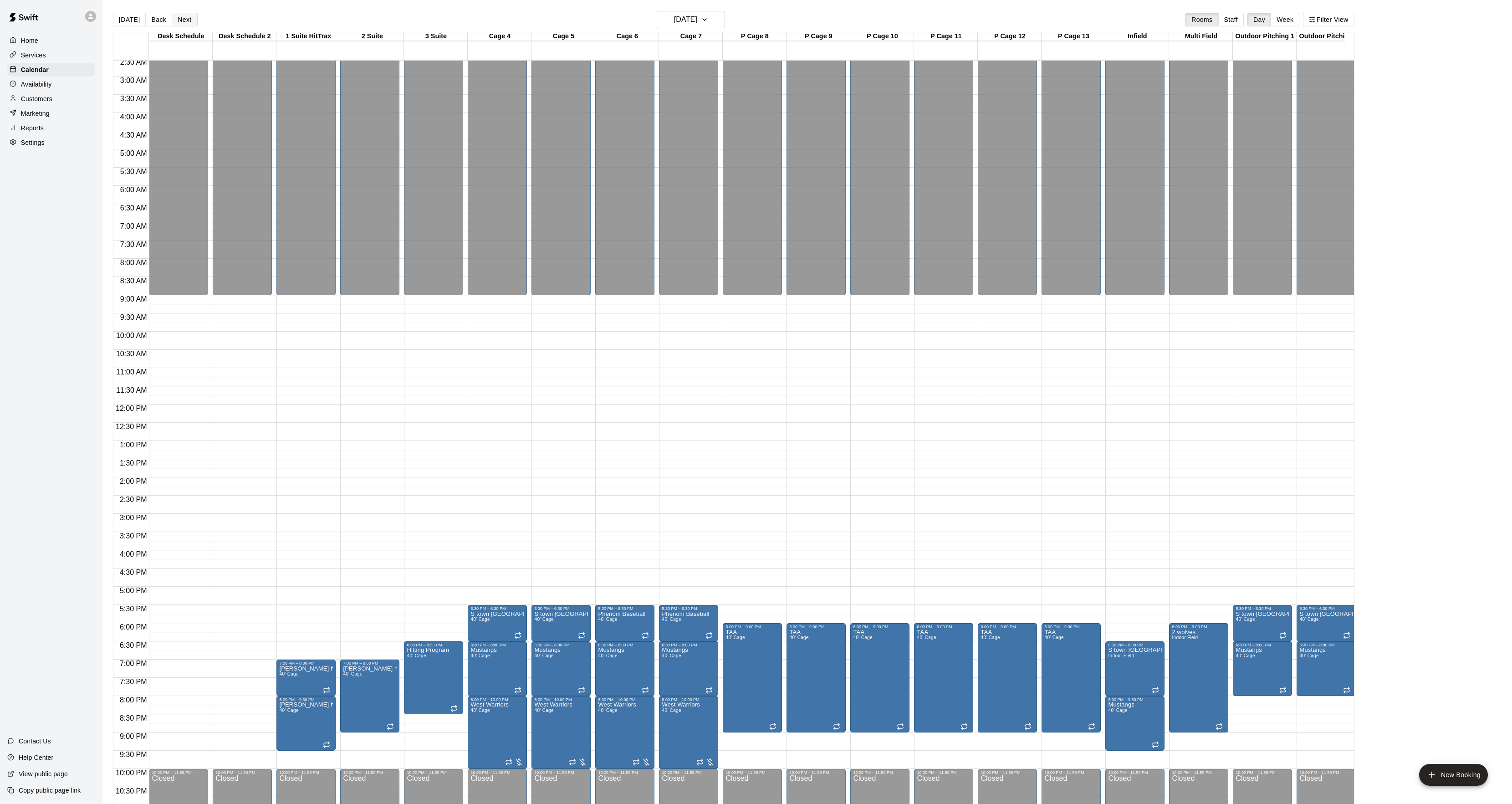
click at [172, 25] on button "Next" at bounding box center [184, 19] width 25 height 14
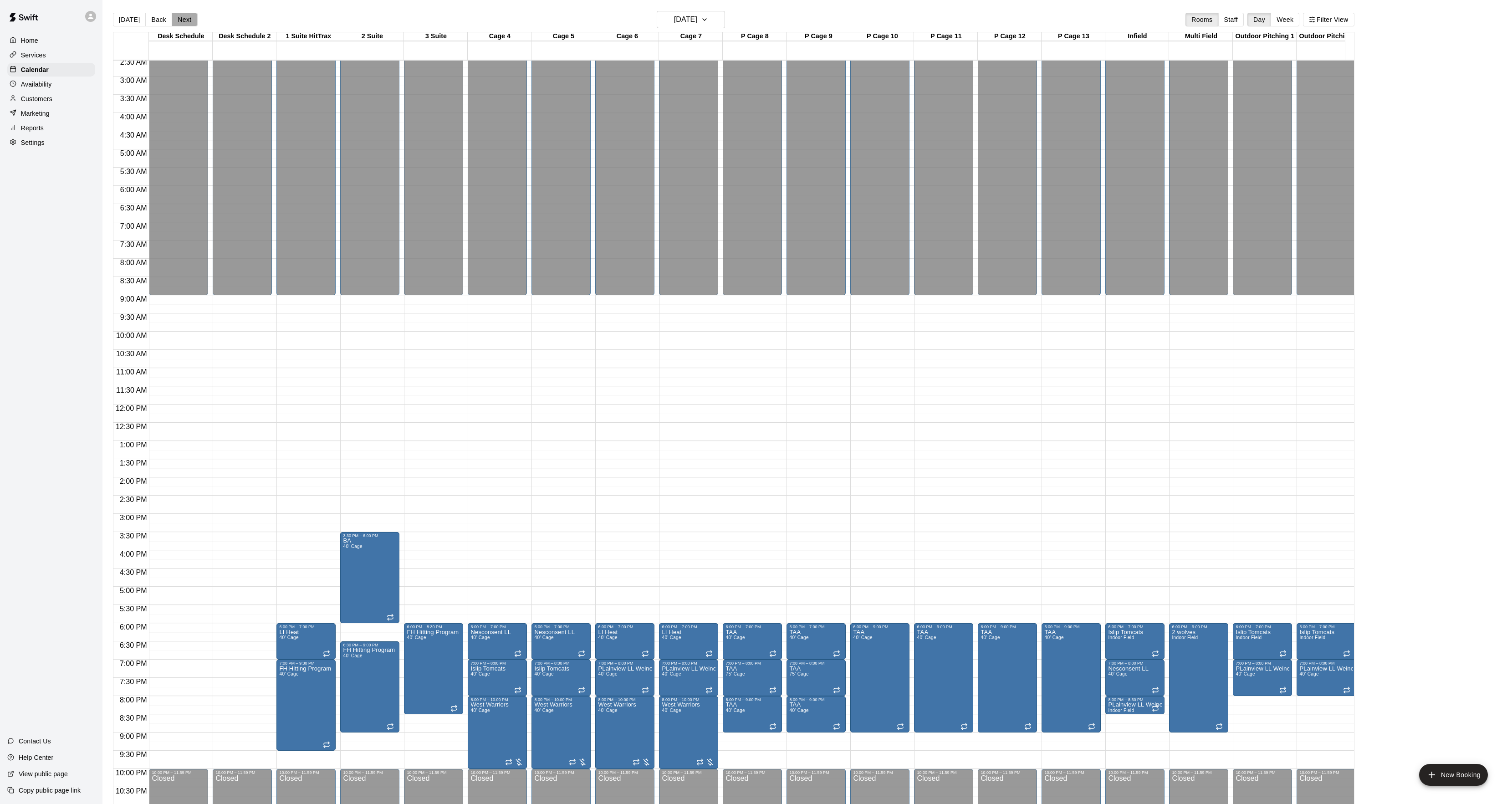
click at [187, 22] on button "Next" at bounding box center [184, 19] width 25 height 14
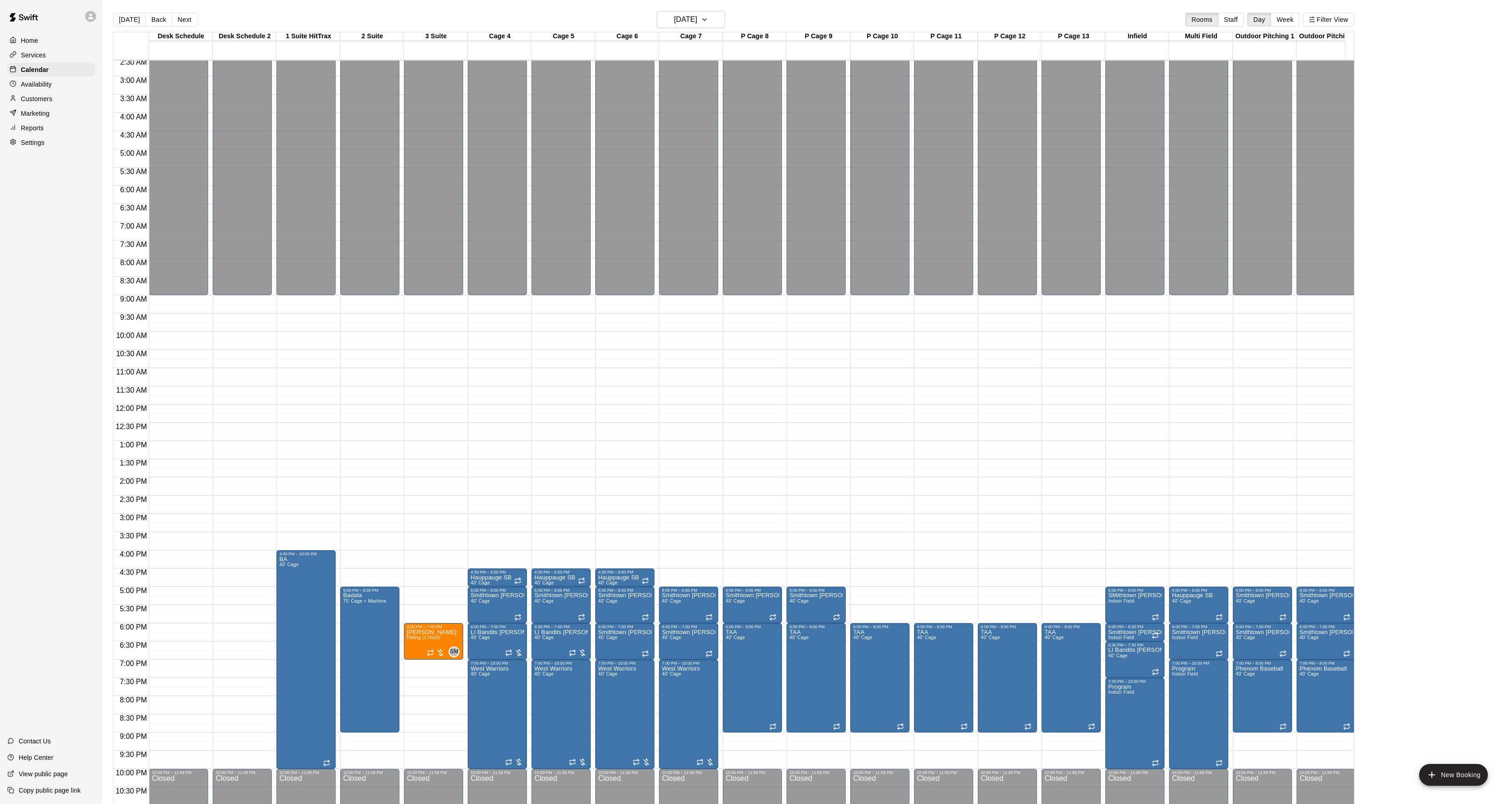
click at [162, 28] on div "[DATE] Back [DATE][DATE] Rooms Staff Day Week Filter View" at bounding box center [733, 21] width 1241 height 21
click at [161, 20] on button "Back" at bounding box center [159, 19] width 27 height 14
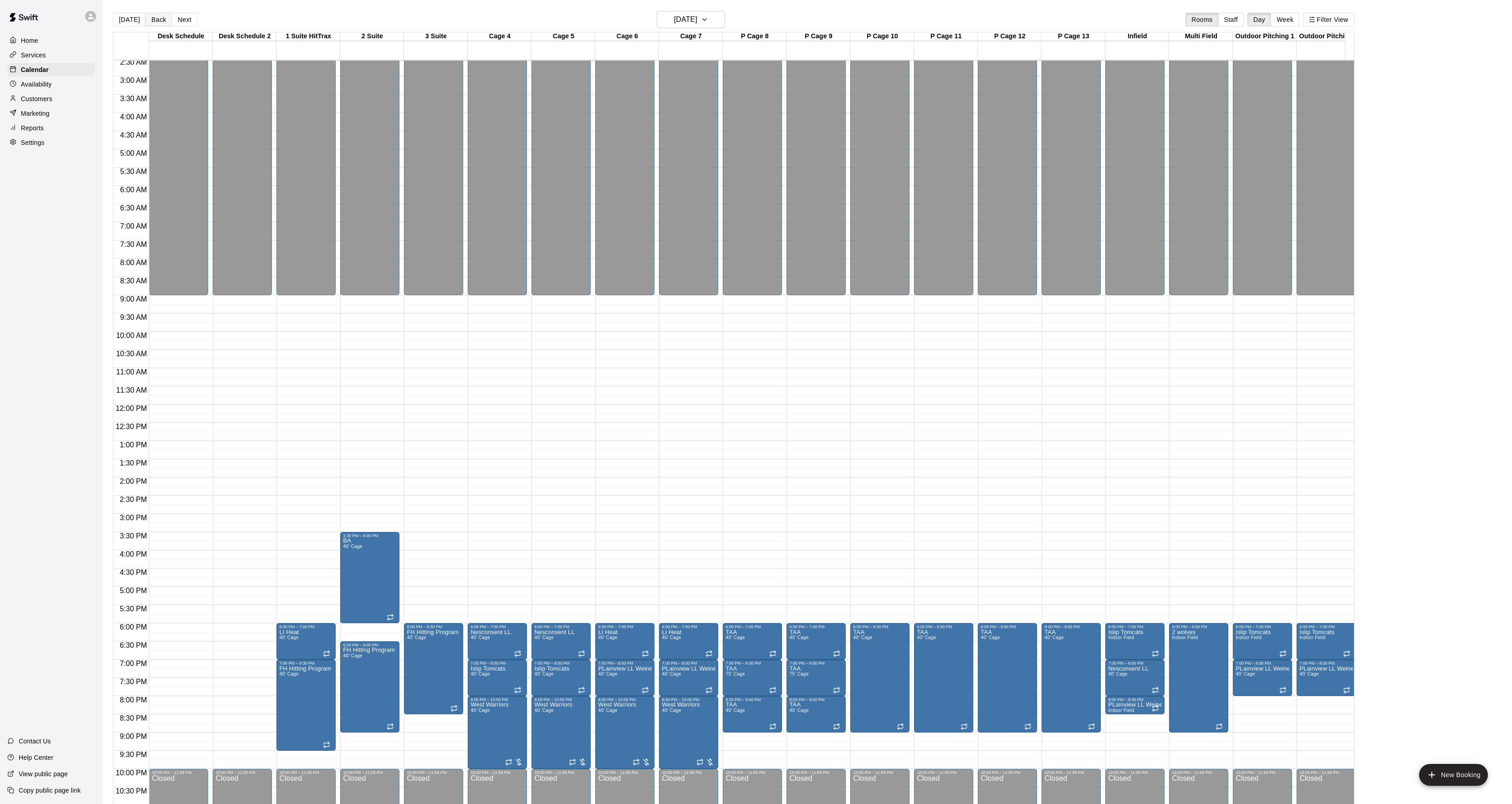
click at [159, 20] on button "Back" at bounding box center [159, 19] width 27 height 14
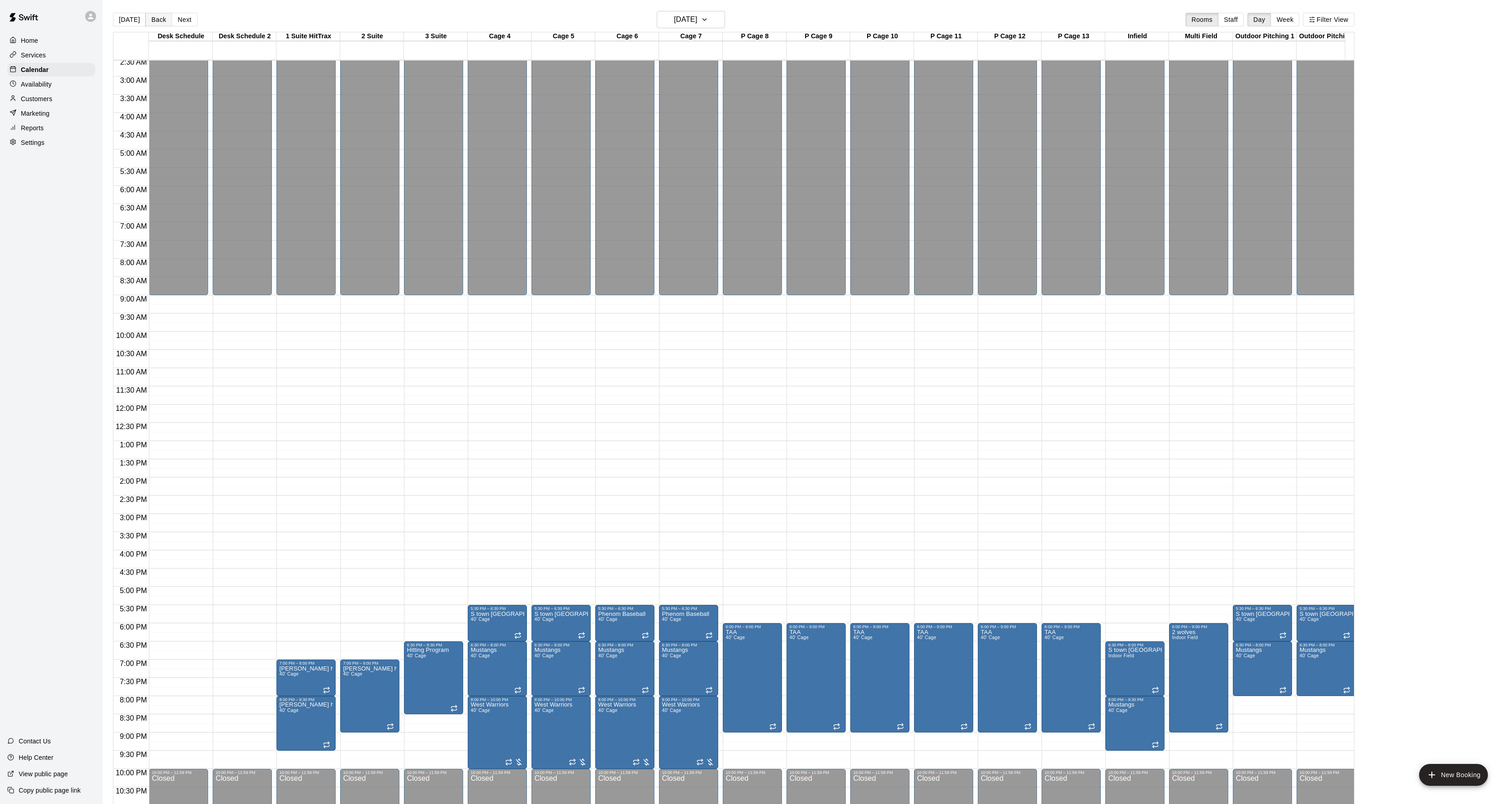
click at [159, 19] on button "Back" at bounding box center [159, 19] width 27 height 14
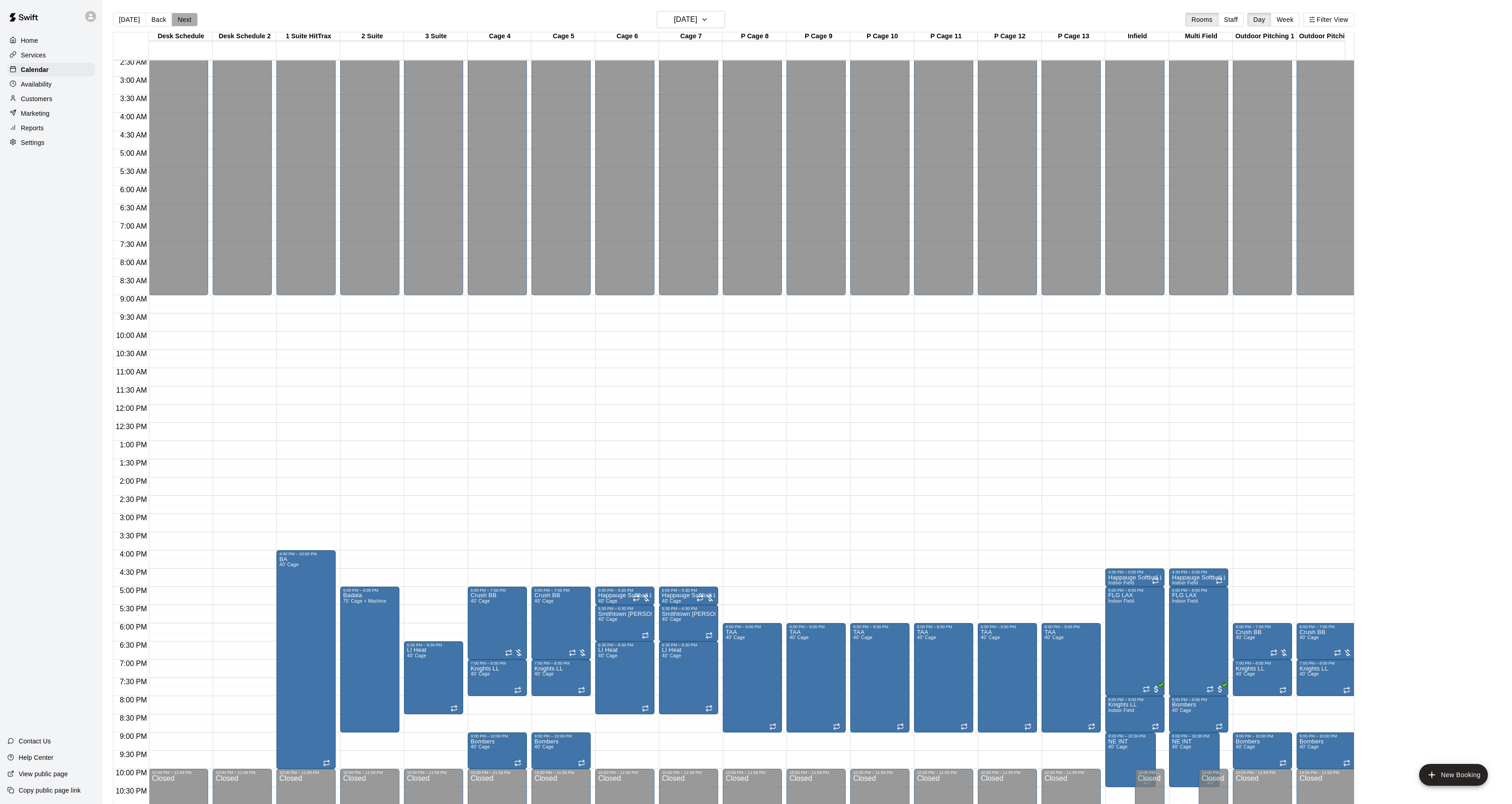
click at [183, 18] on button "Next" at bounding box center [184, 19] width 25 height 14
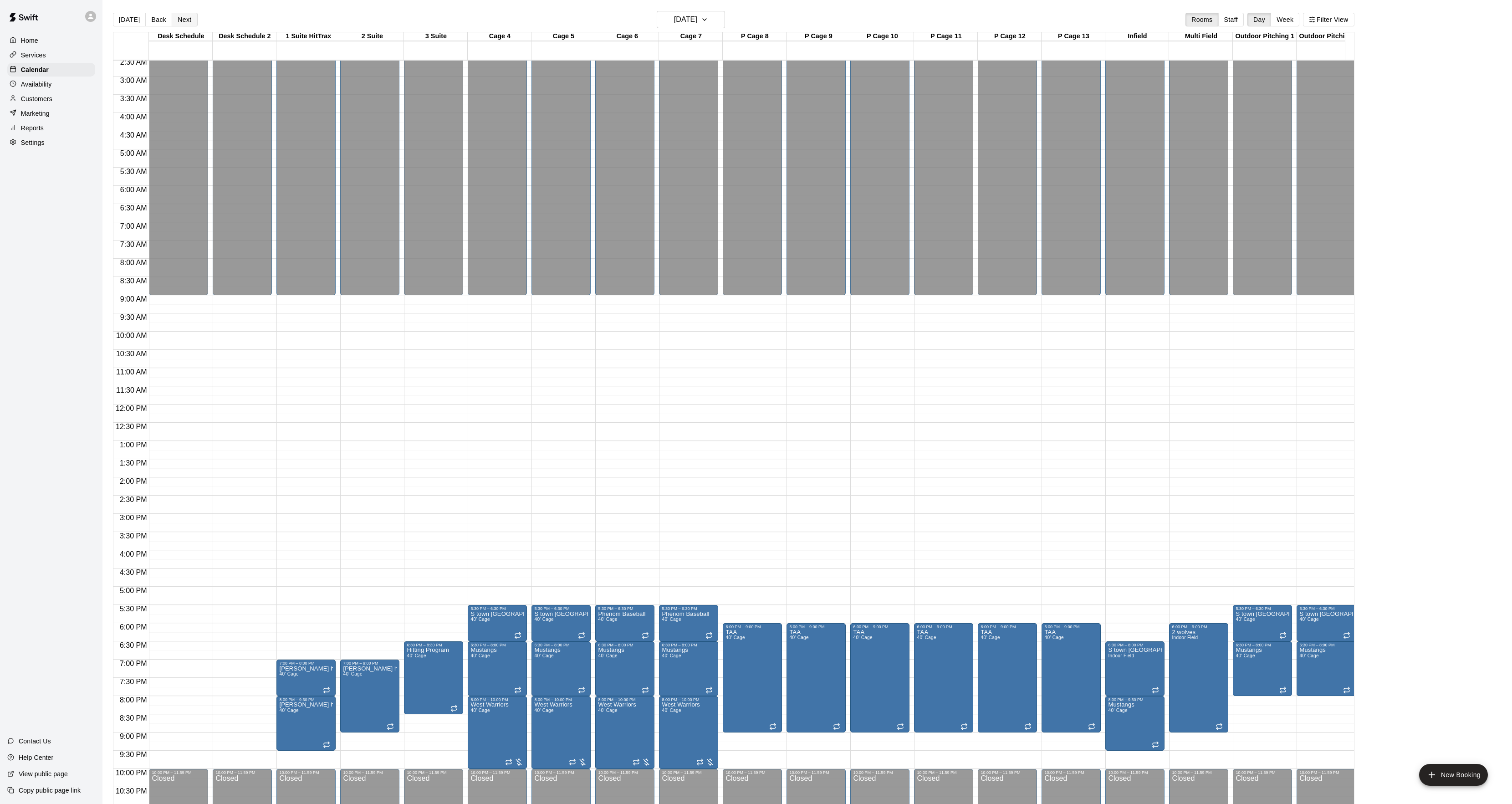
click at [183, 18] on button "Next" at bounding box center [184, 19] width 25 height 14
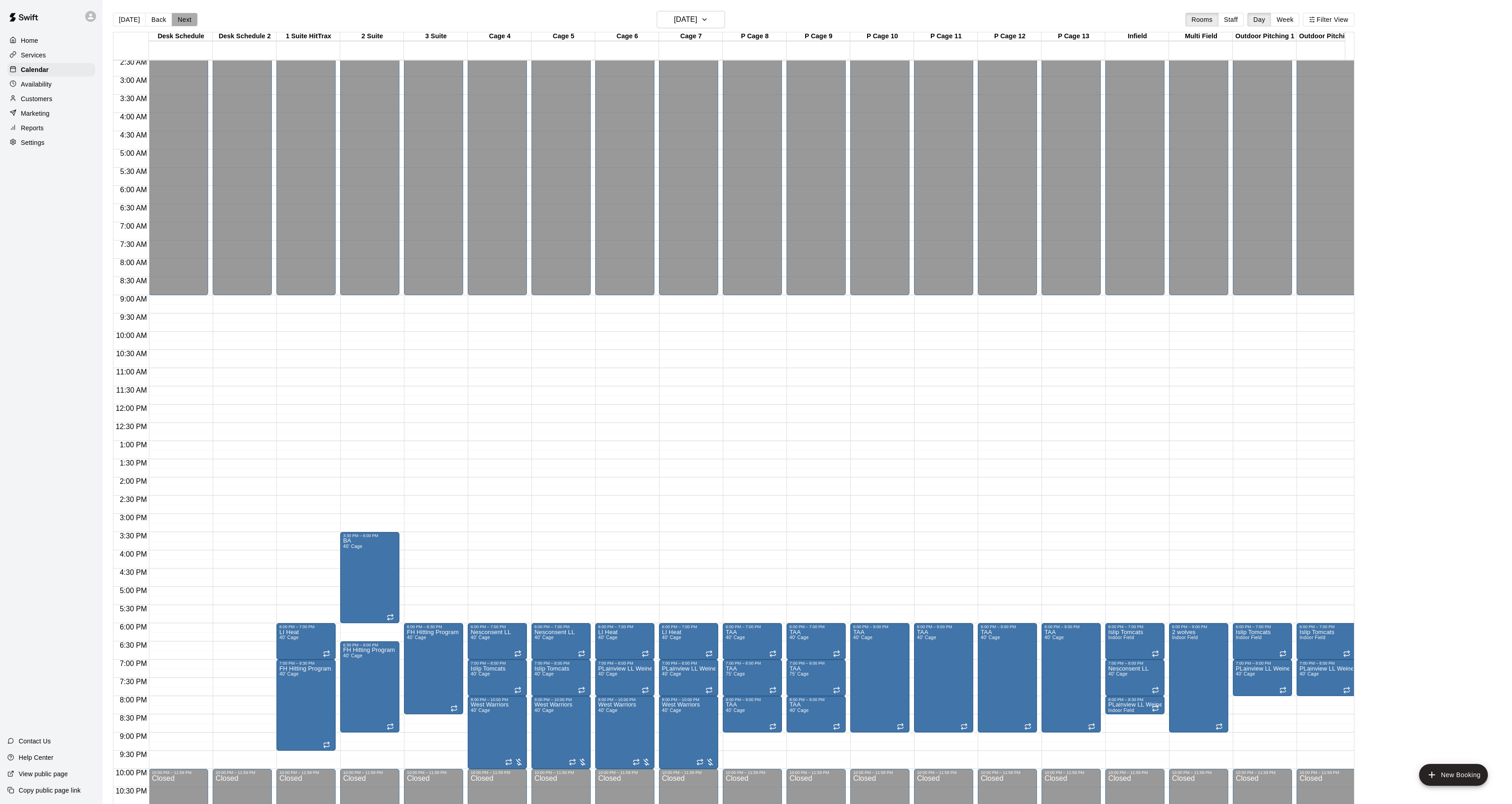
click at [183, 19] on button "Next" at bounding box center [184, 19] width 25 height 14
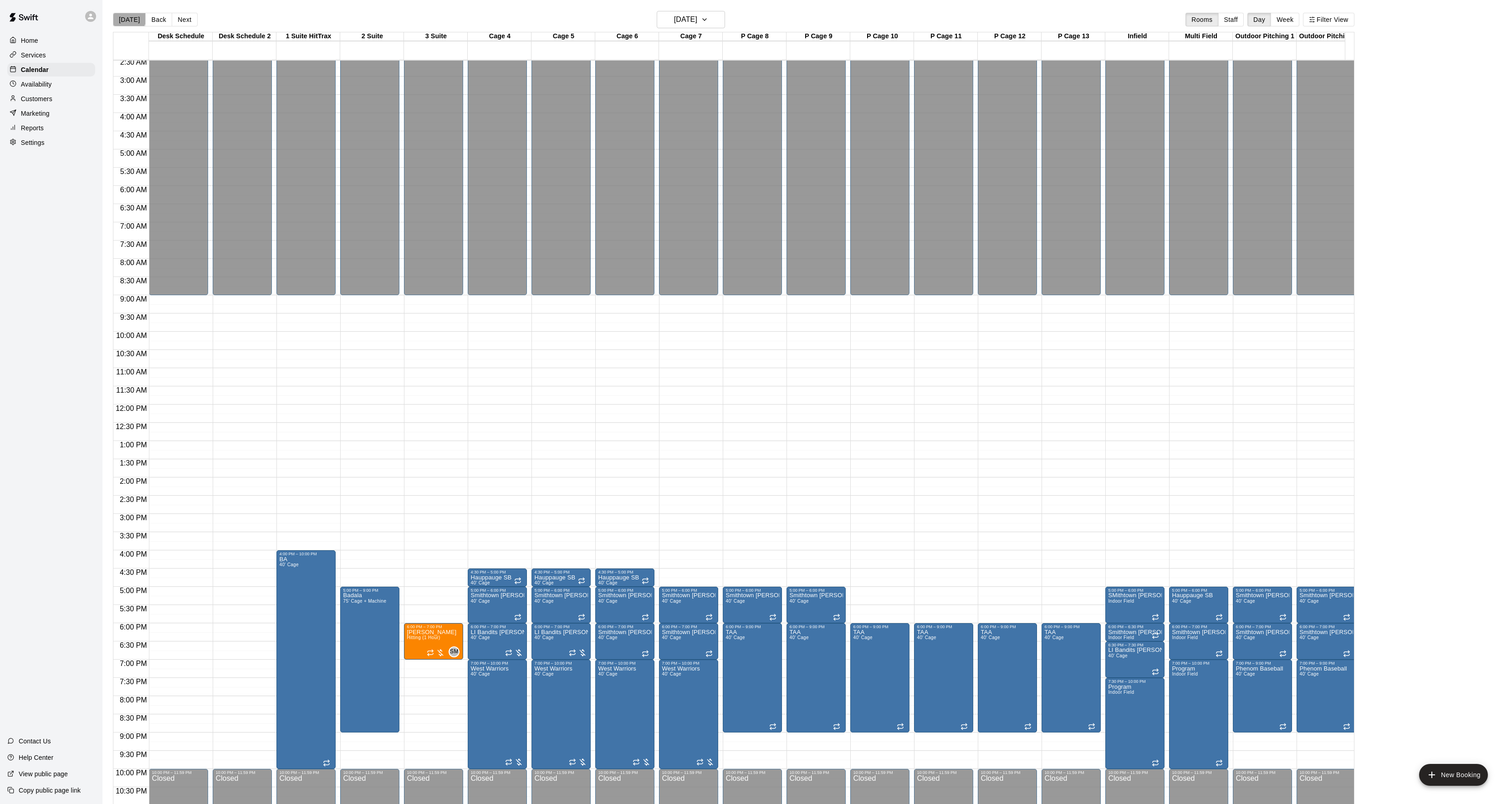
click at [128, 18] on button "[DATE]" at bounding box center [129, 19] width 33 height 14
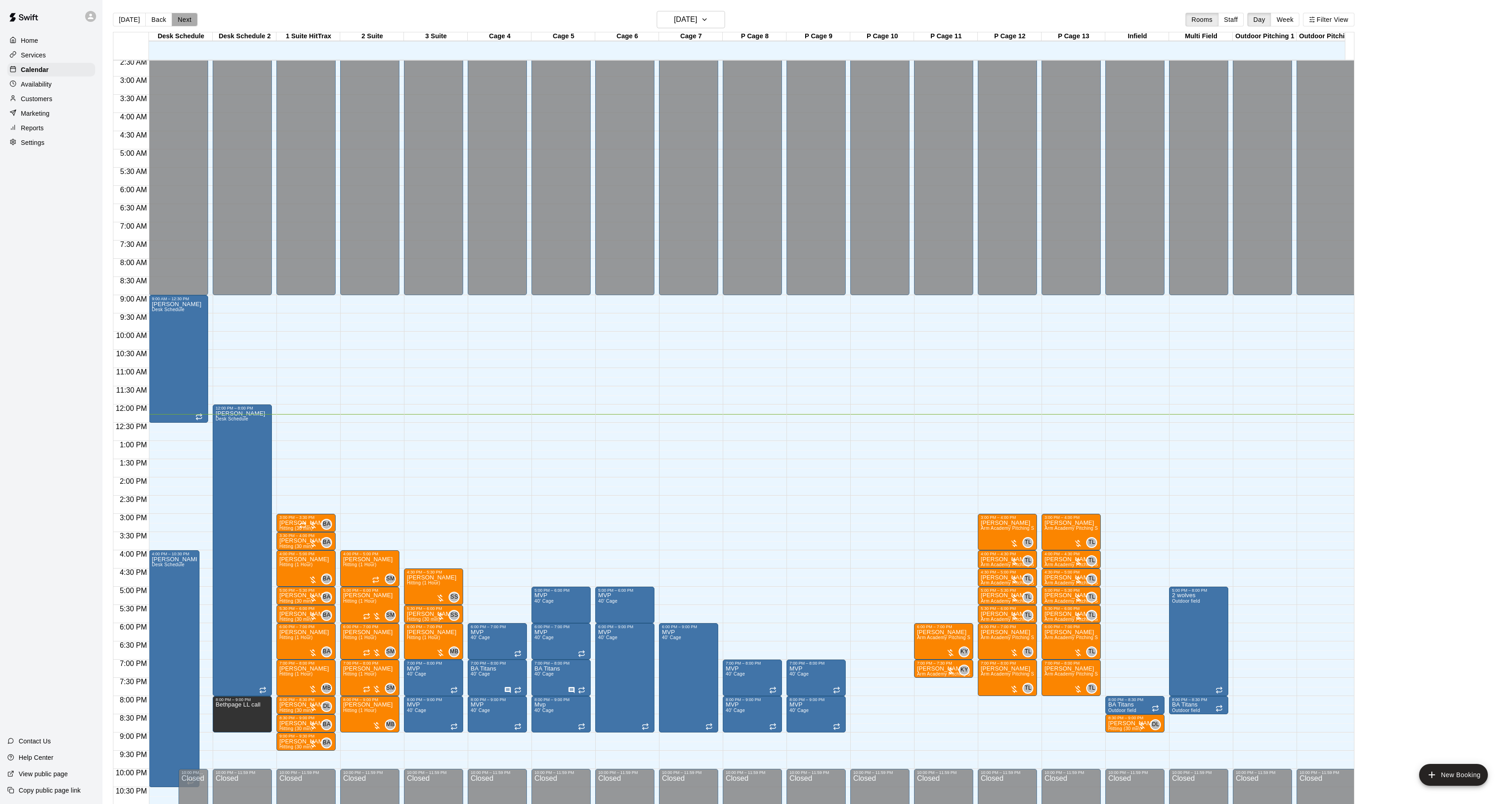
click at [186, 15] on button "Next" at bounding box center [184, 19] width 25 height 14
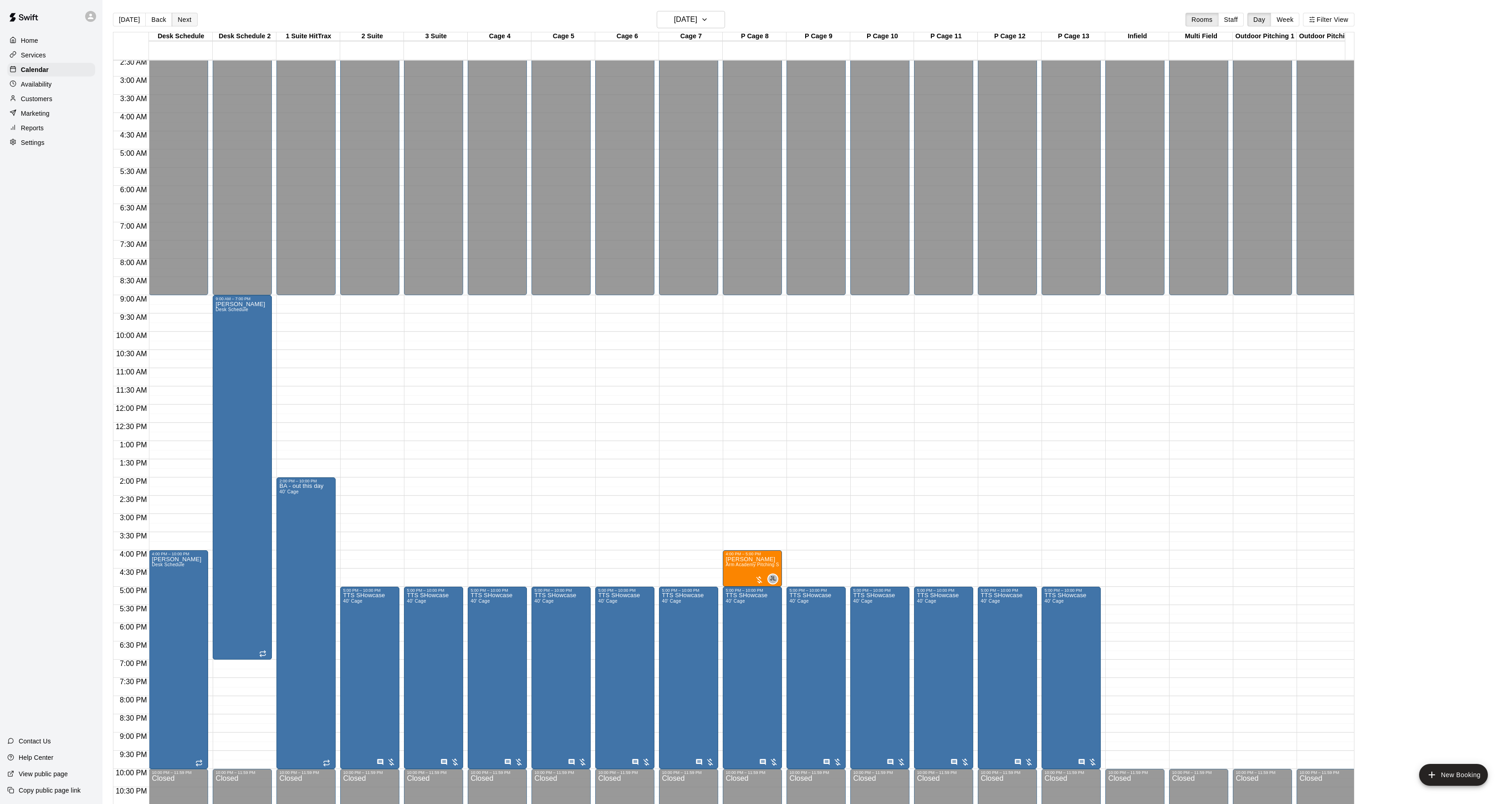
click at [186, 15] on button "Next" at bounding box center [184, 19] width 25 height 14
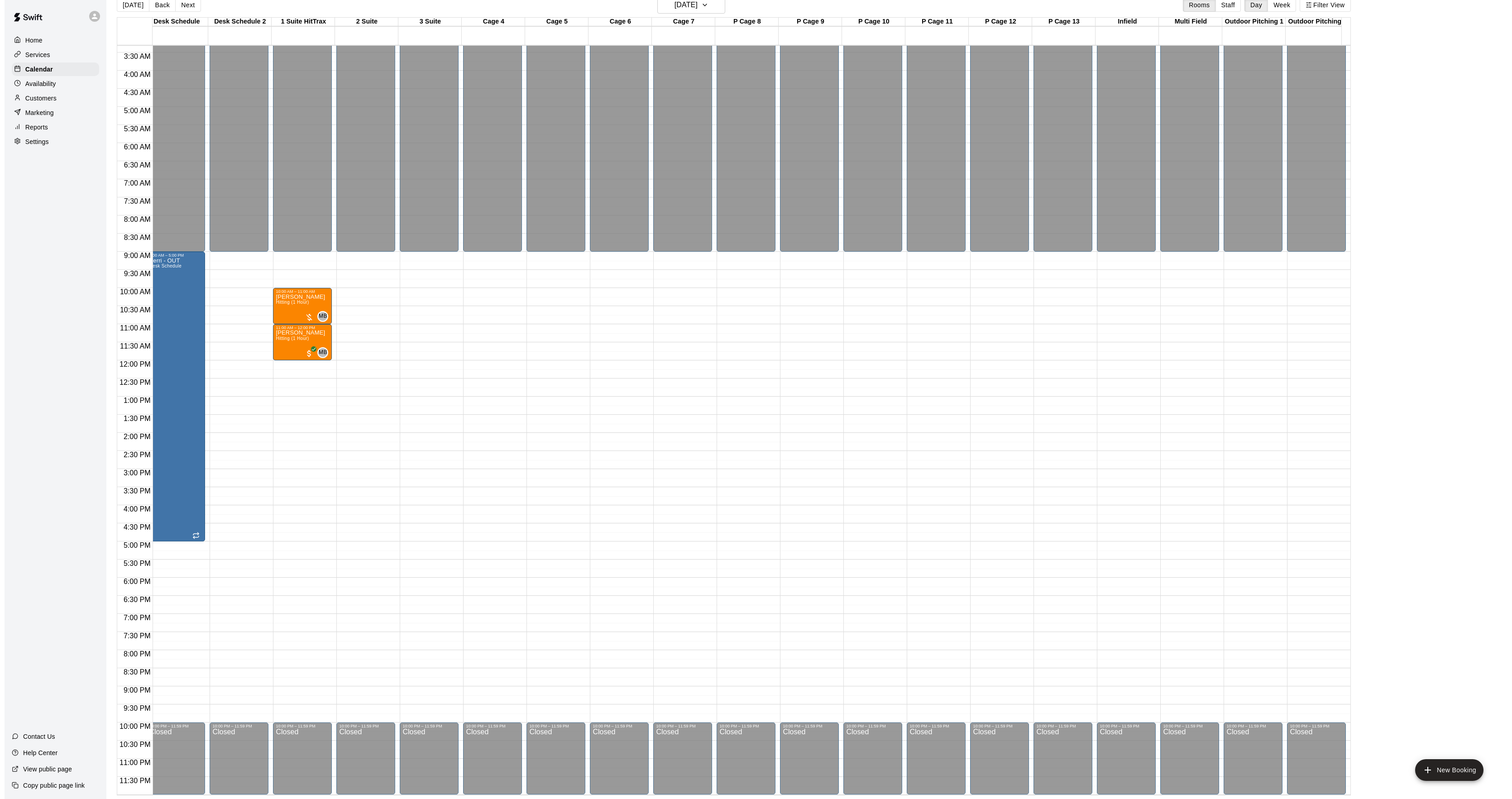
scroll to position [0, 0]
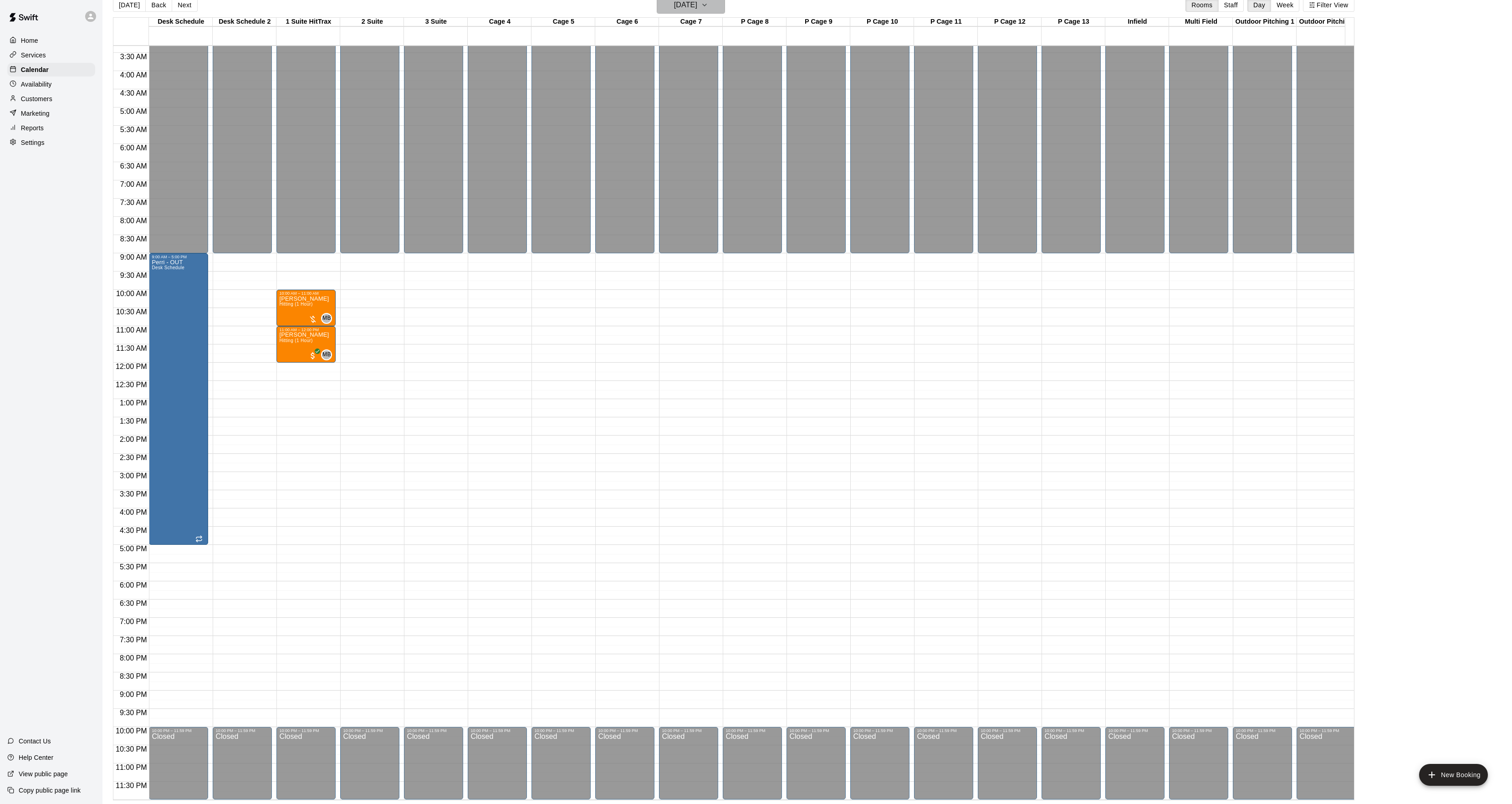
click at [690, 4] on h6 "[DATE]" at bounding box center [685, 5] width 23 height 13
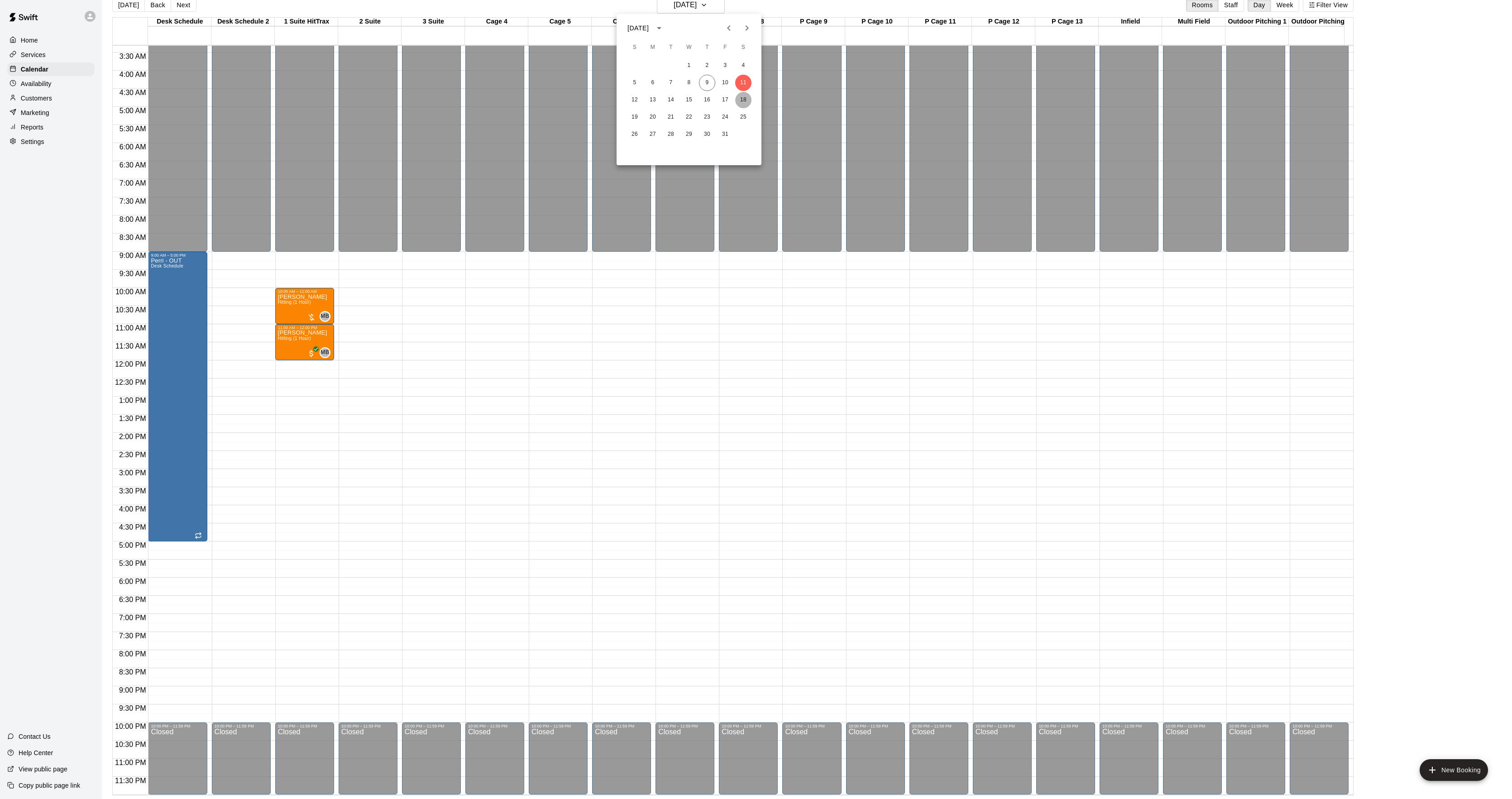
click at [748, 102] on button "18" at bounding box center [744, 100] width 16 height 16
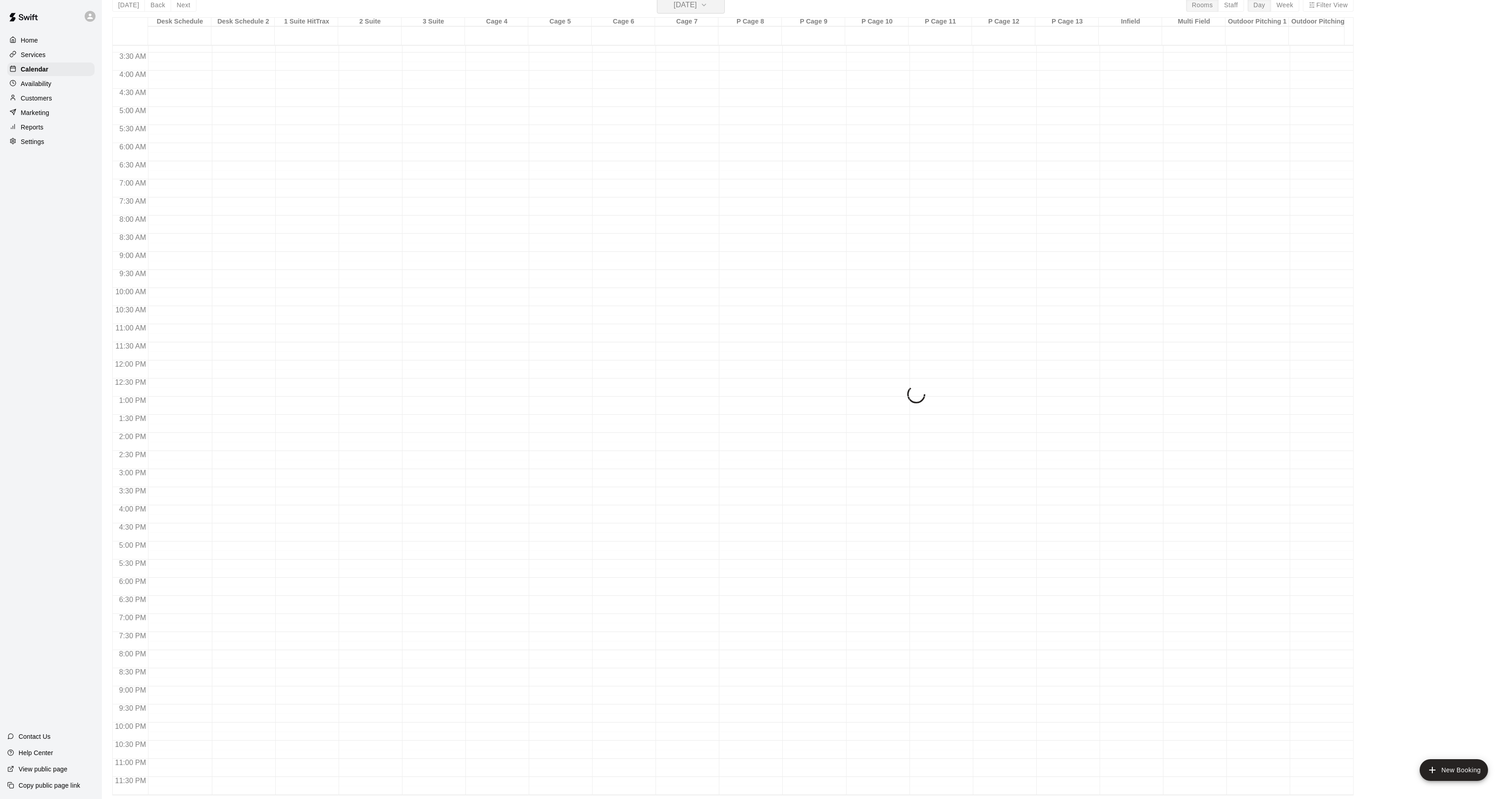
scroll to position [11, 0]
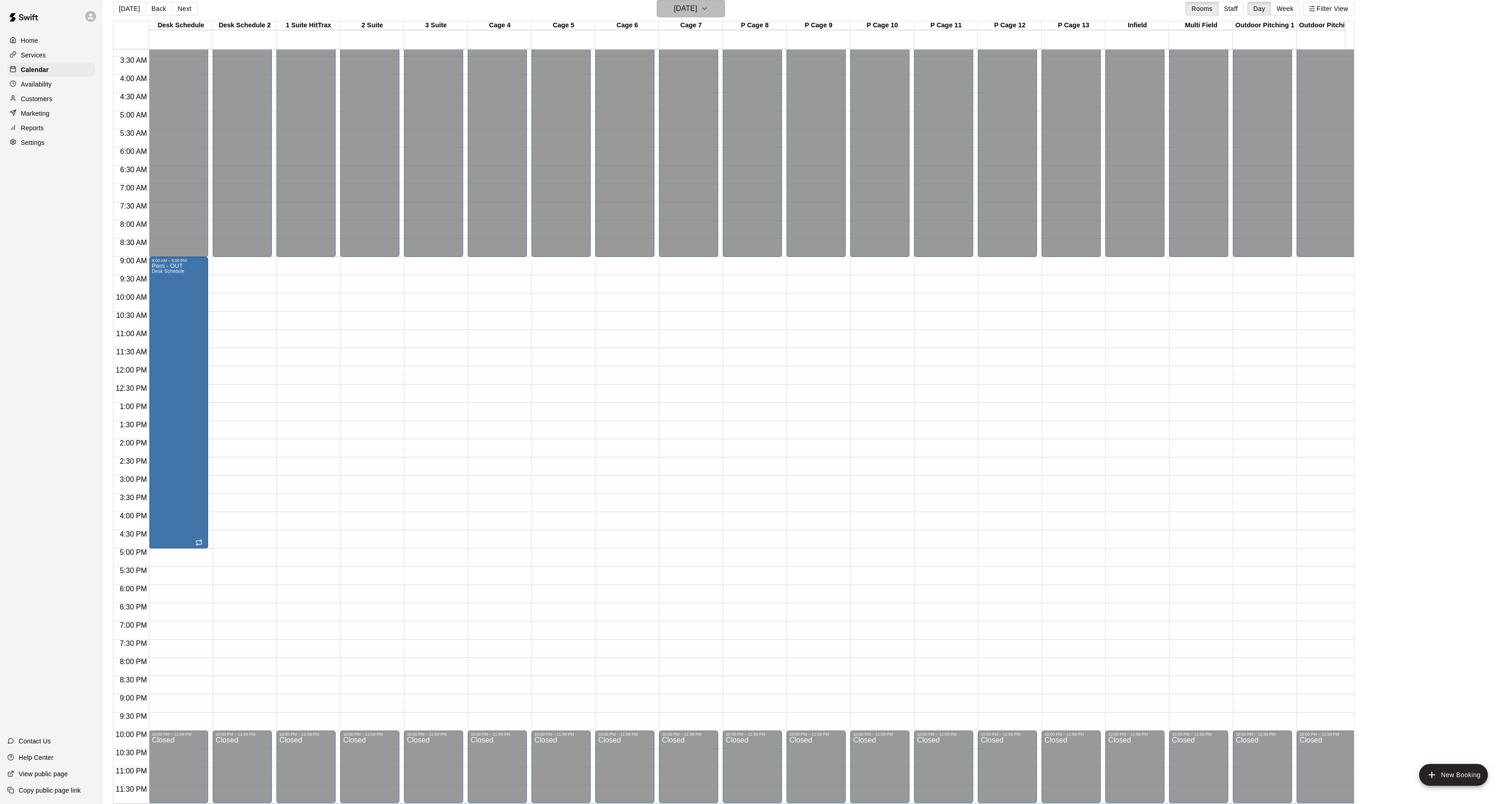
click at [680, 9] on h6 "[DATE]" at bounding box center [685, 9] width 23 height 13
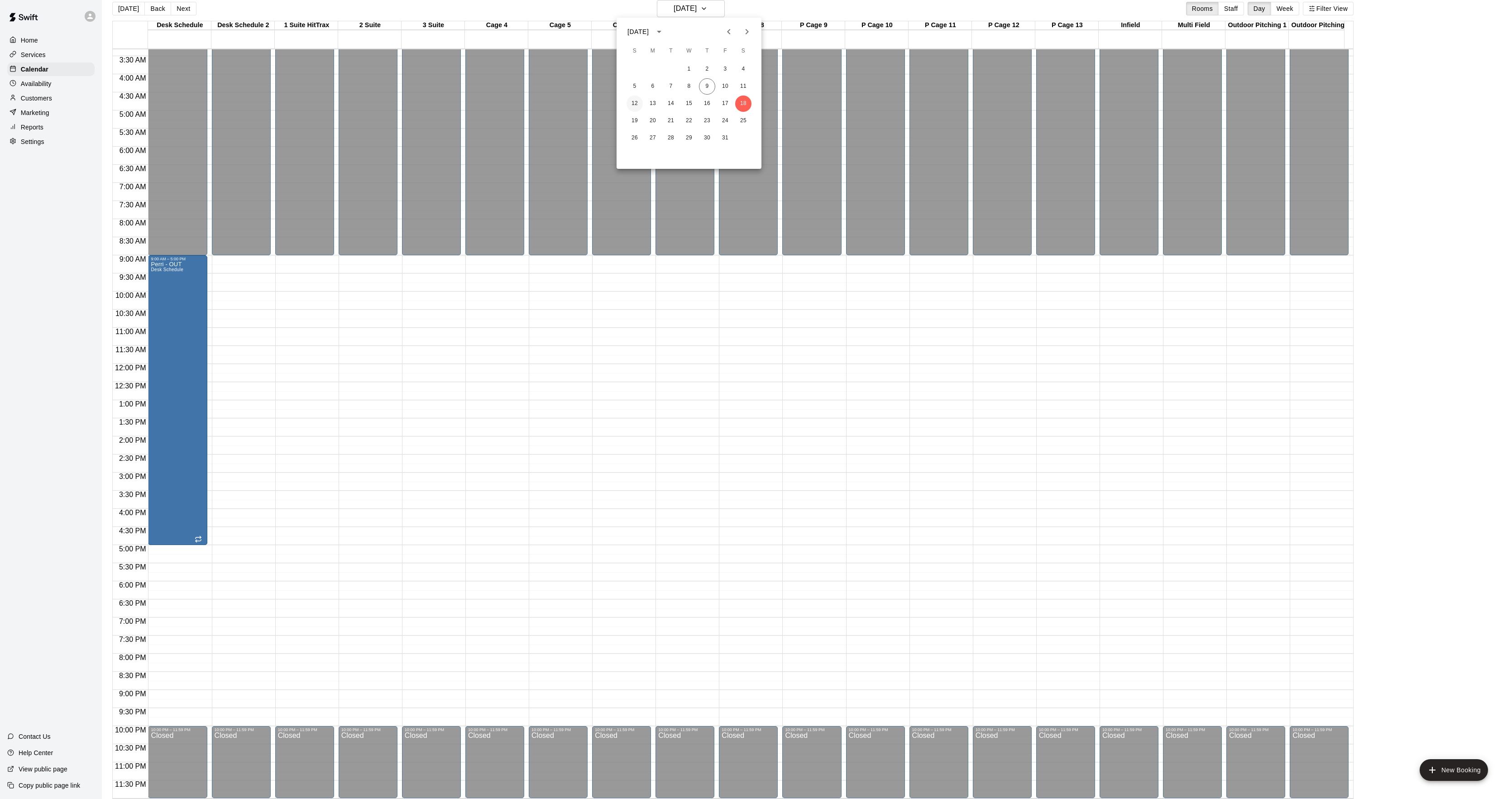
click at [630, 105] on button "12" at bounding box center [635, 104] width 16 height 16
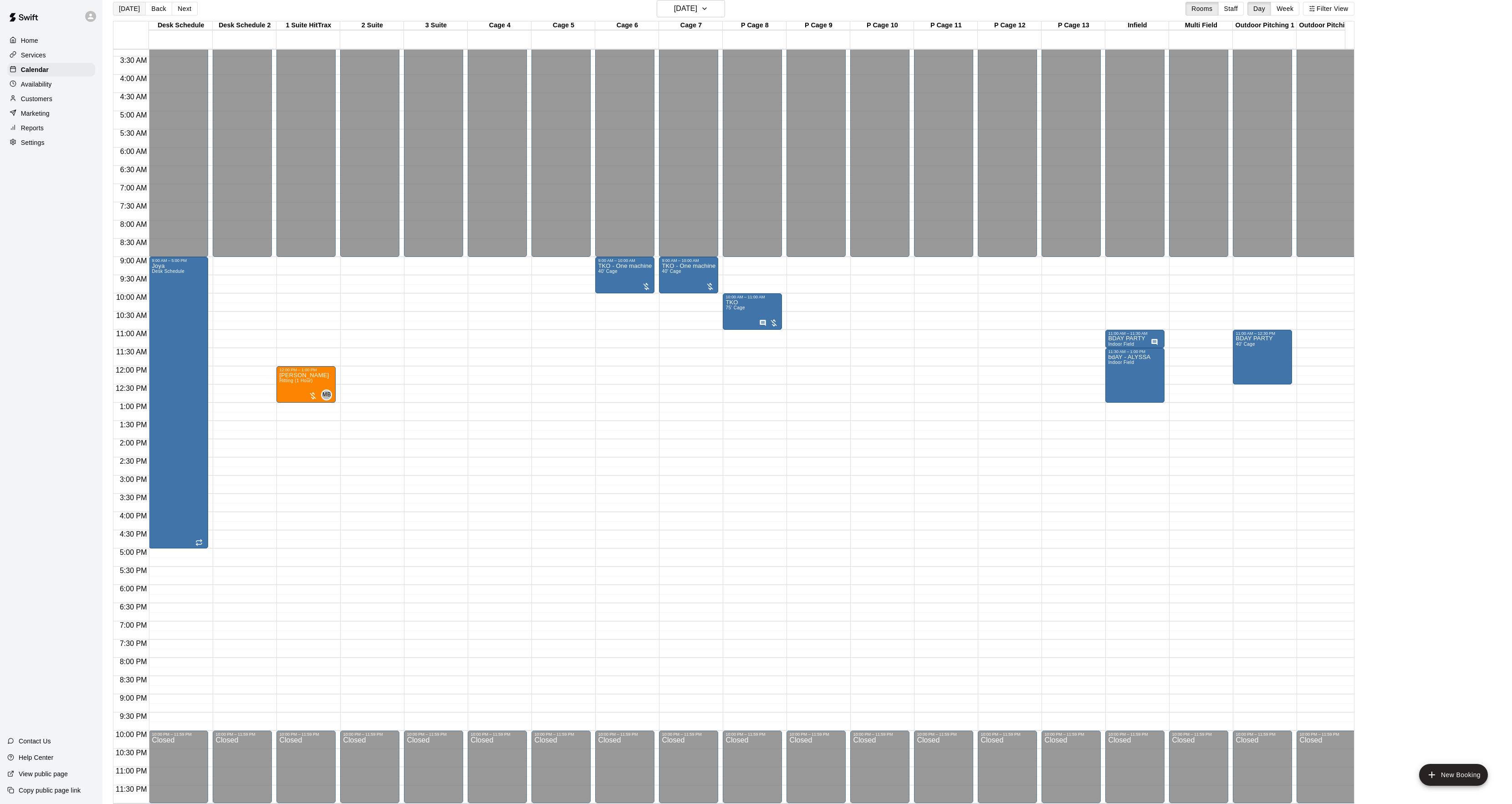
click at [126, 9] on button "[DATE]" at bounding box center [129, 8] width 33 height 14
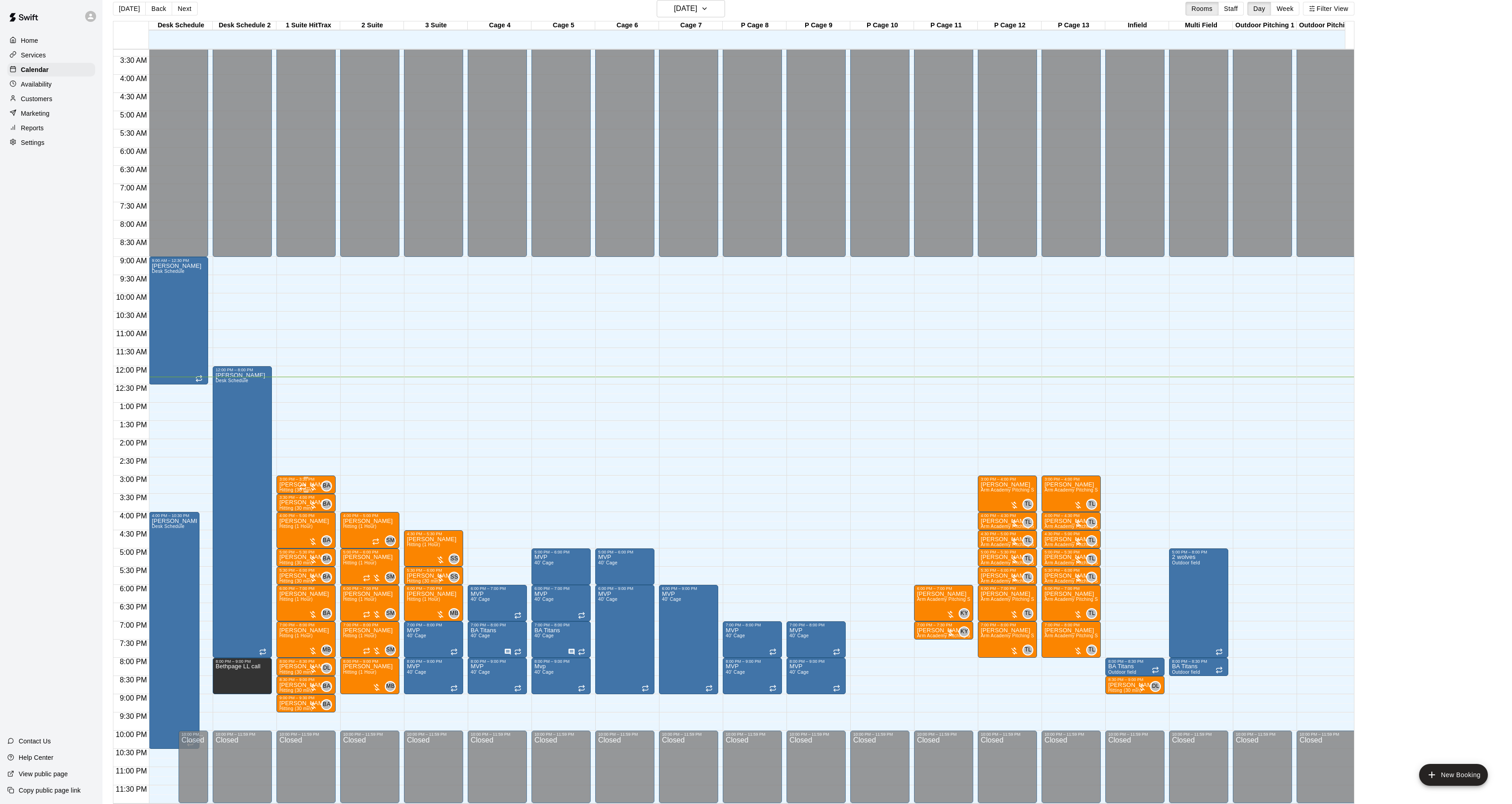
click at [283, 477] on div "3:00 PM – 3:30 PM" at bounding box center [306, 480] width 54 height 5
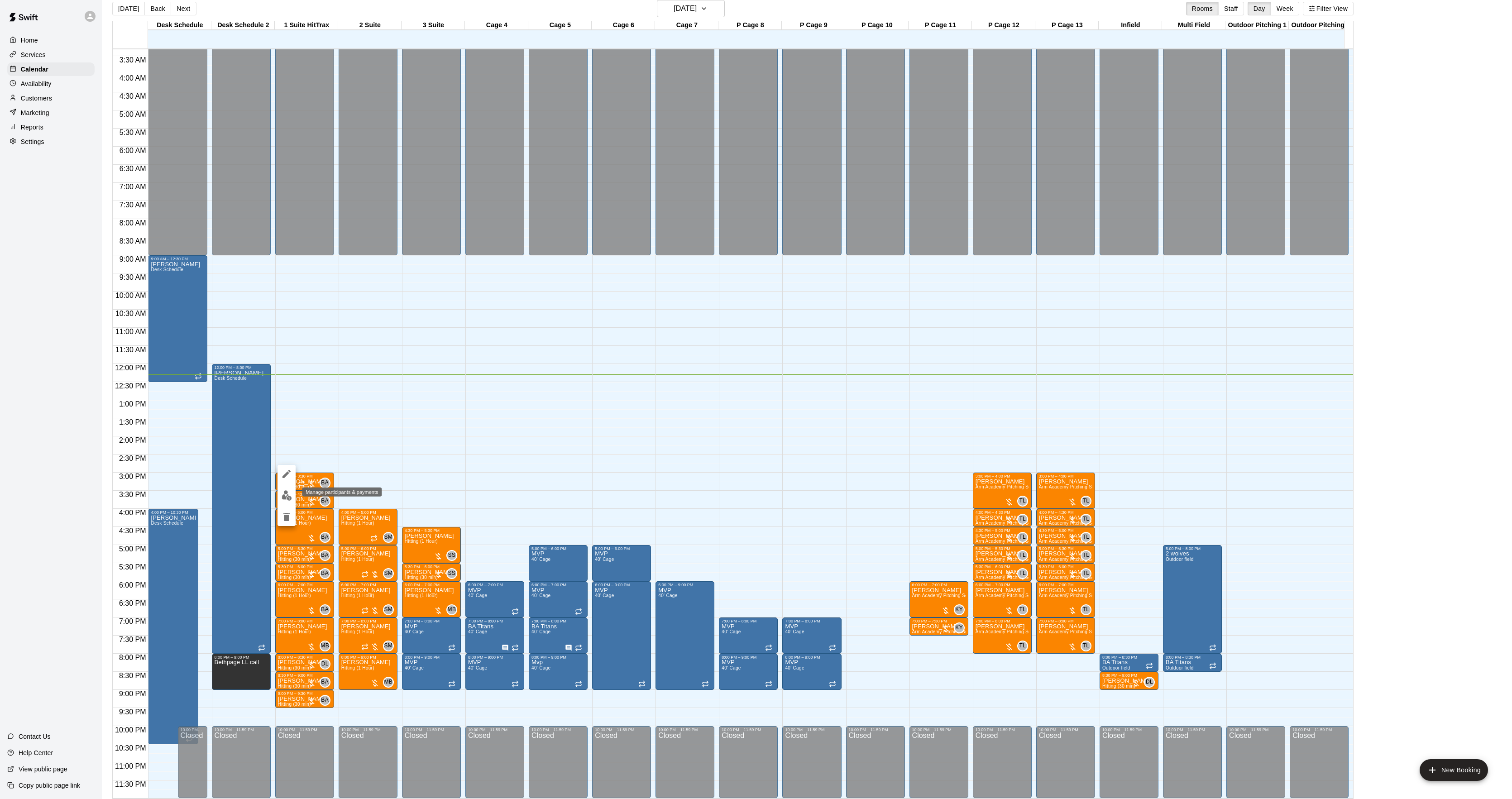
click at [286, 498] on img "edit" at bounding box center [287, 495] width 11 height 11
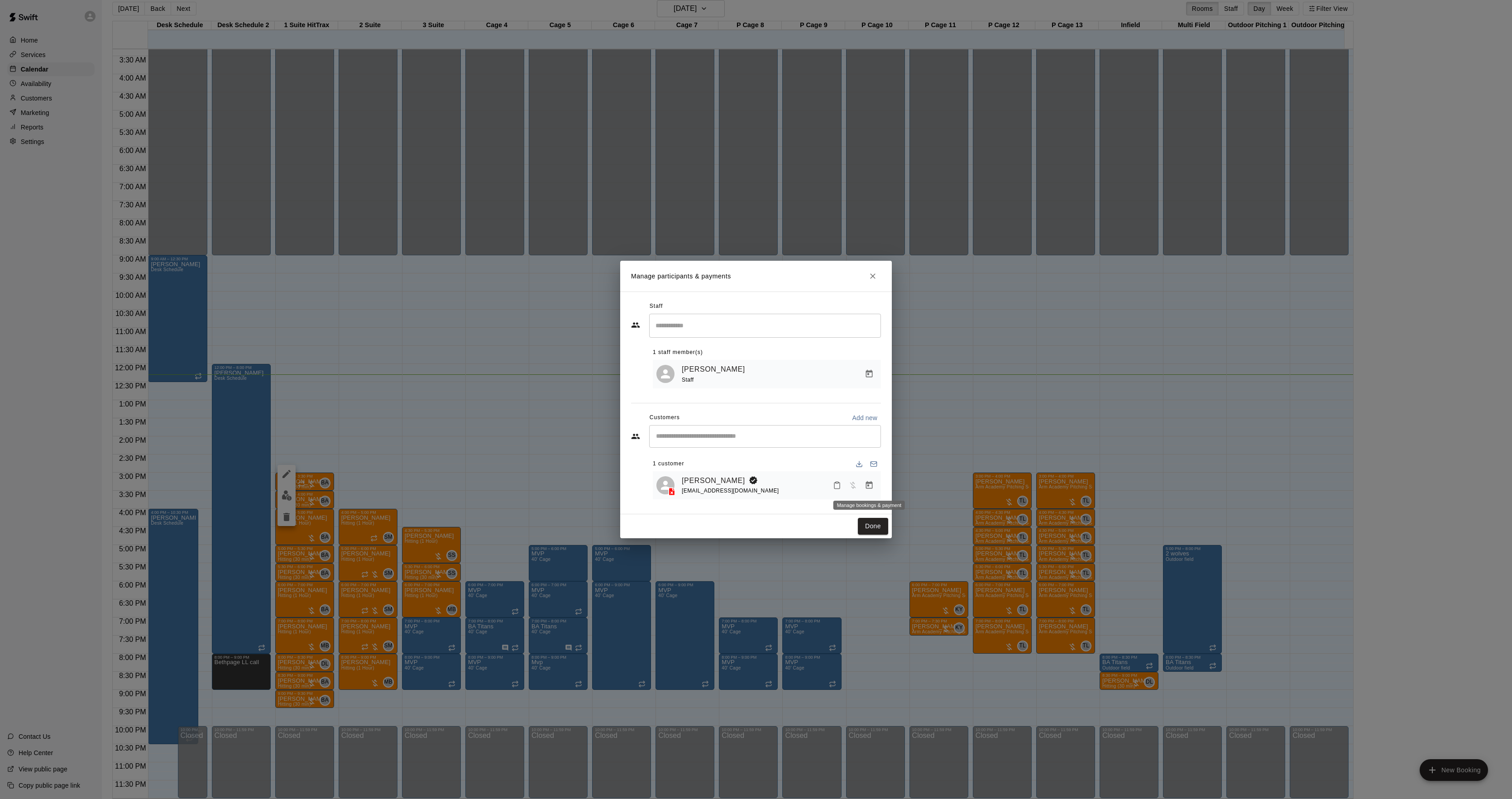
click at [874, 486] on button "Manage bookings & payment" at bounding box center [869, 486] width 16 height 16
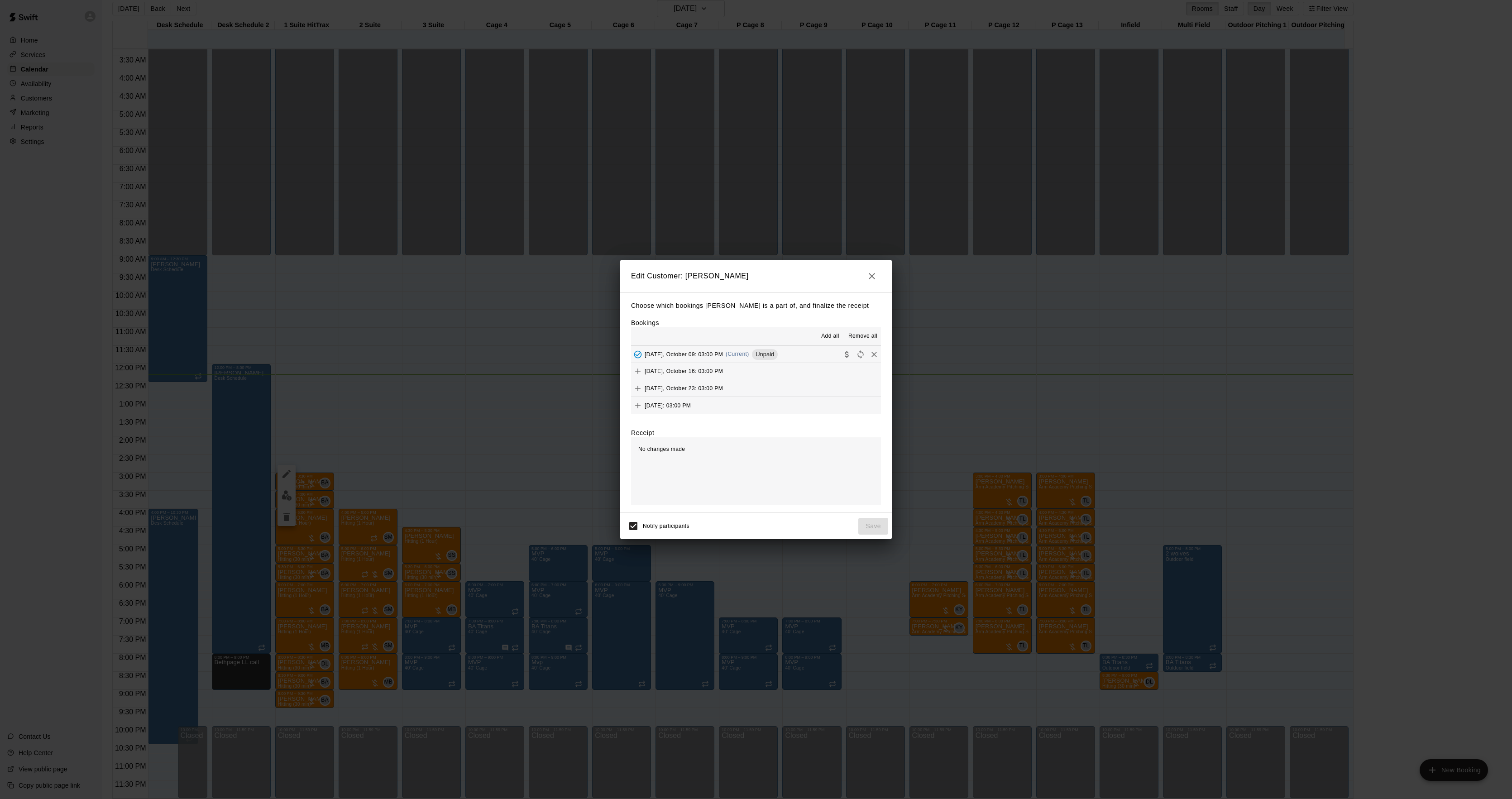
click at [731, 359] on div "[DATE], October 09: 03:00 PM (Current) Unpaid" at bounding box center [704, 354] width 147 height 14
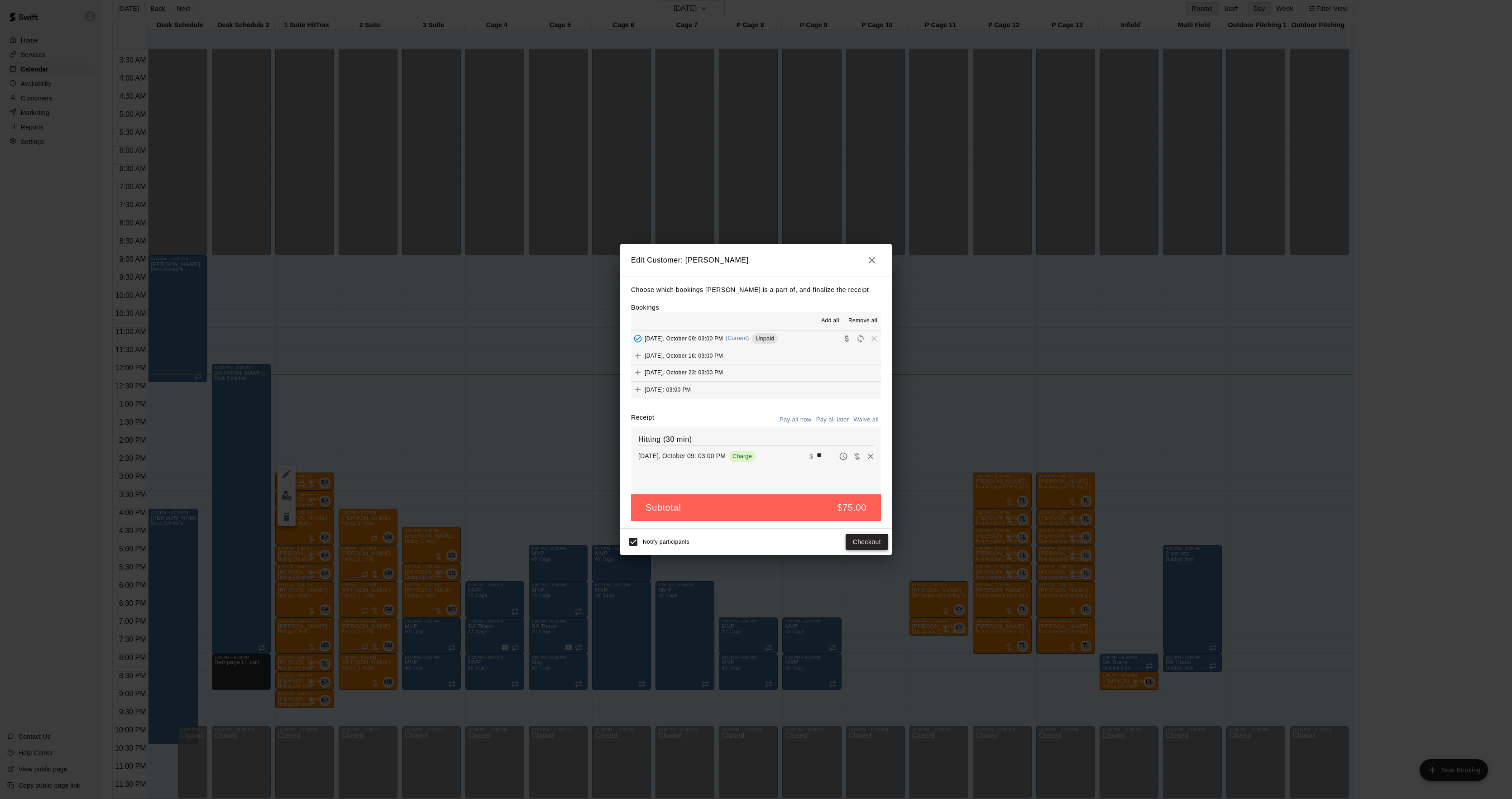
click at [860, 542] on button "Checkout" at bounding box center [867, 542] width 42 height 17
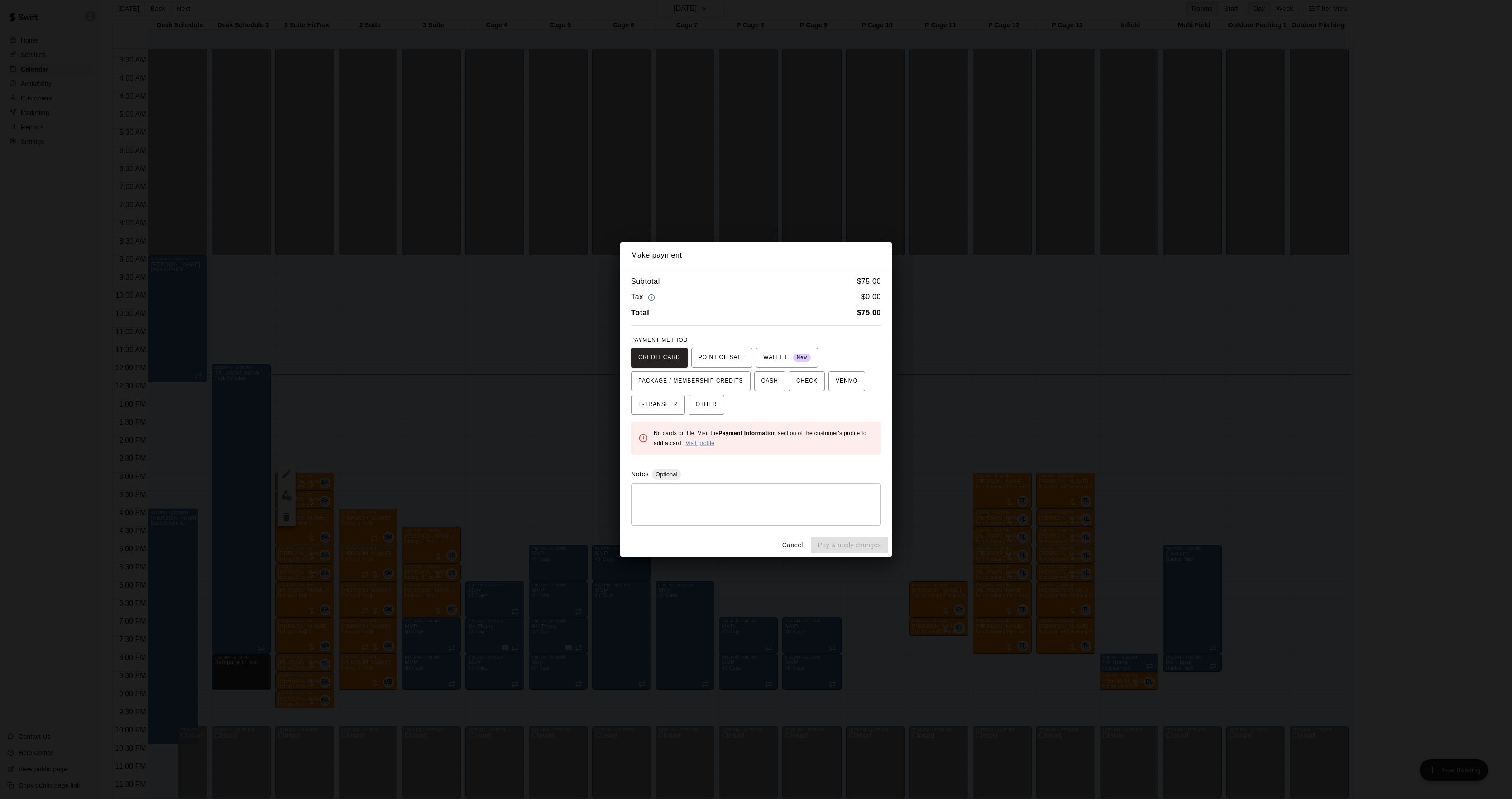
click at [1134, 430] on div "Make payment Subtotal $ 75.00 Tax $ 0.00 Total $ 75.00 PAYMENT METHOD CREDIT CA…" at bounding box center [756, 399] width 1512 height 799
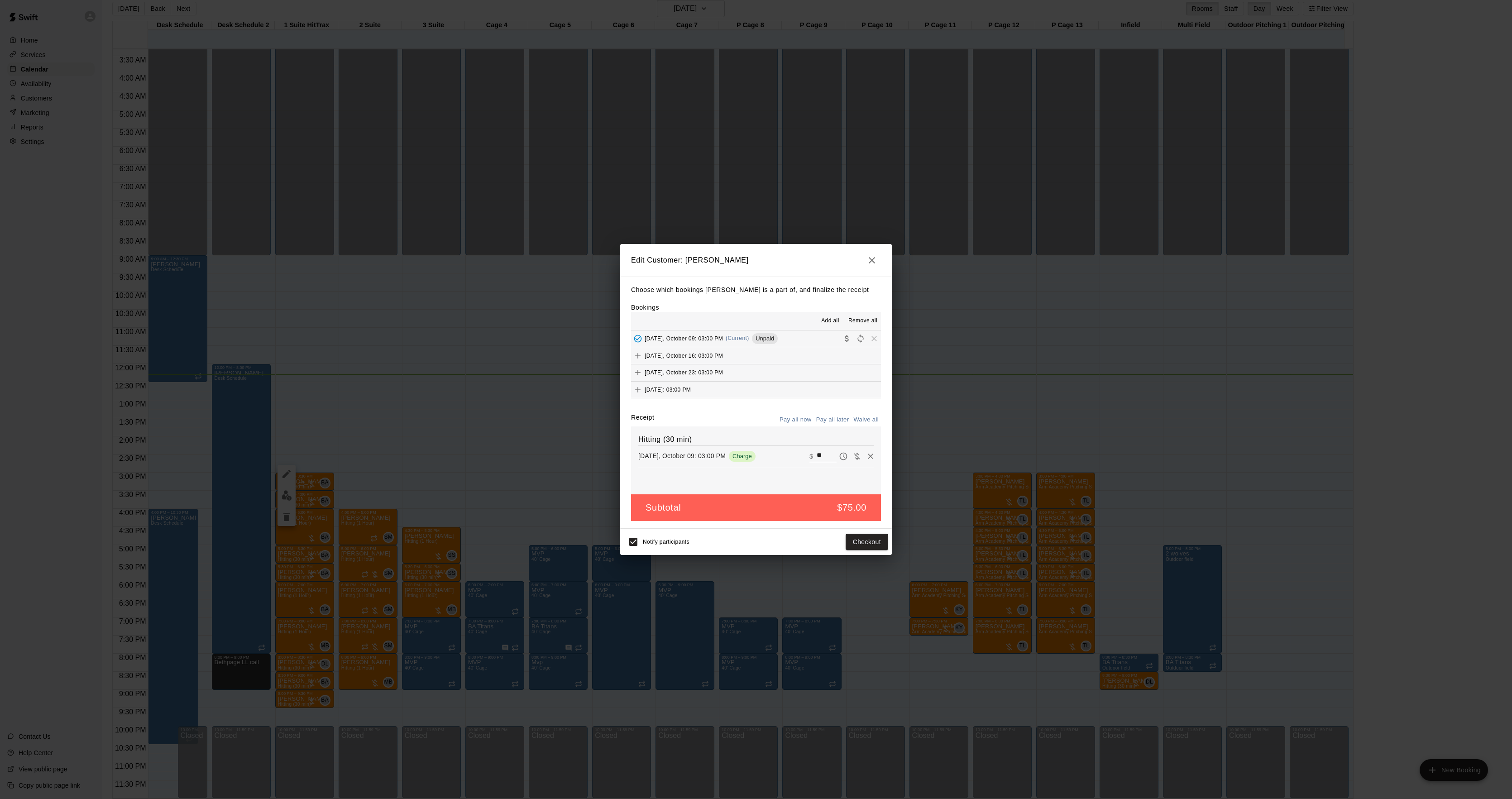
click at [1134, 426] on div "Edit Customer: [PERSON_NAME] Choose which bookings [PERSON_NAME] is a part of, …" at bounding box center [756, 399] width 1512 height 799
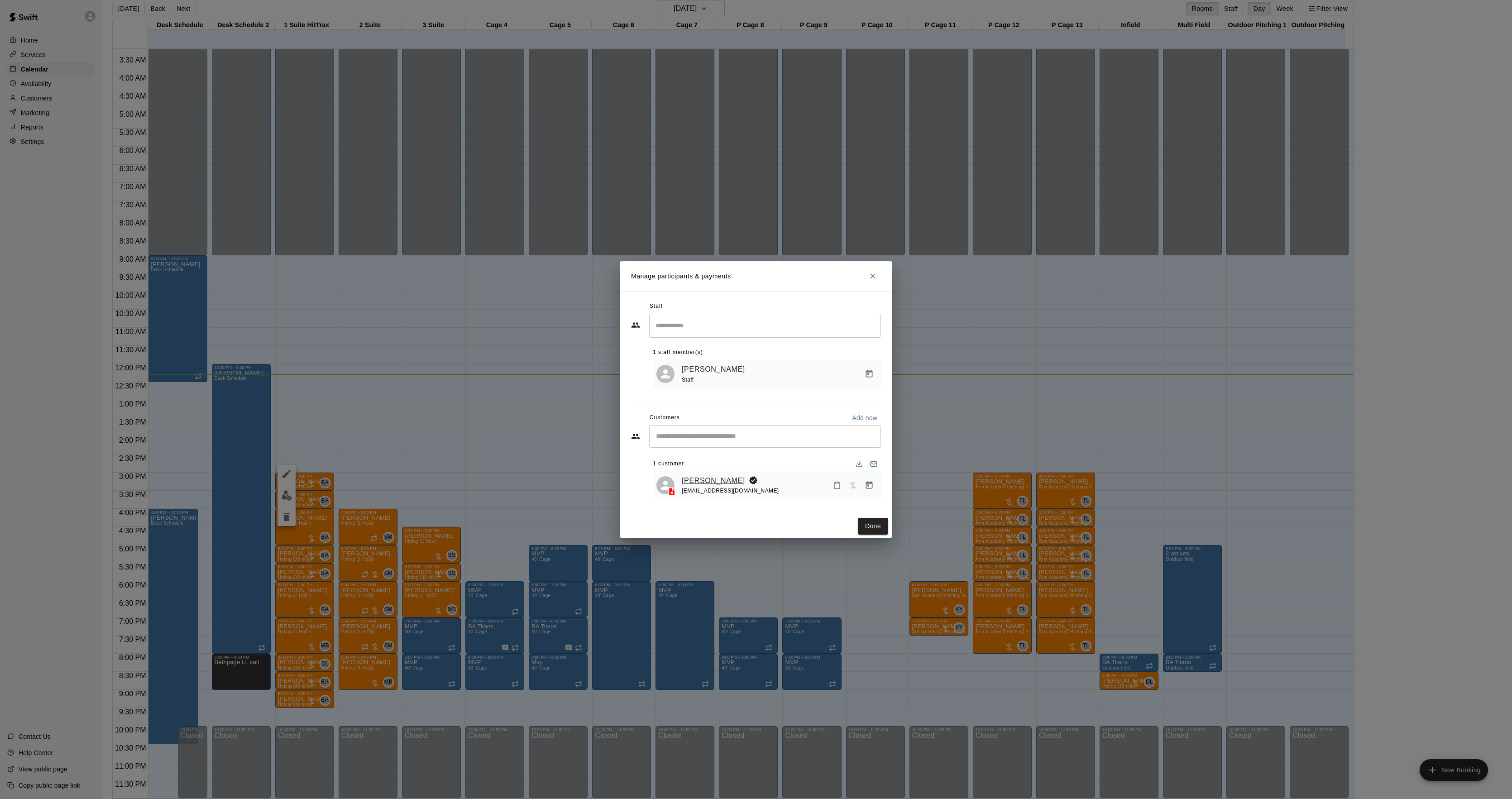
click at [732, 480] on link "[PERSON_NAME]" at bounding box center [714, 481] width 63 height 12
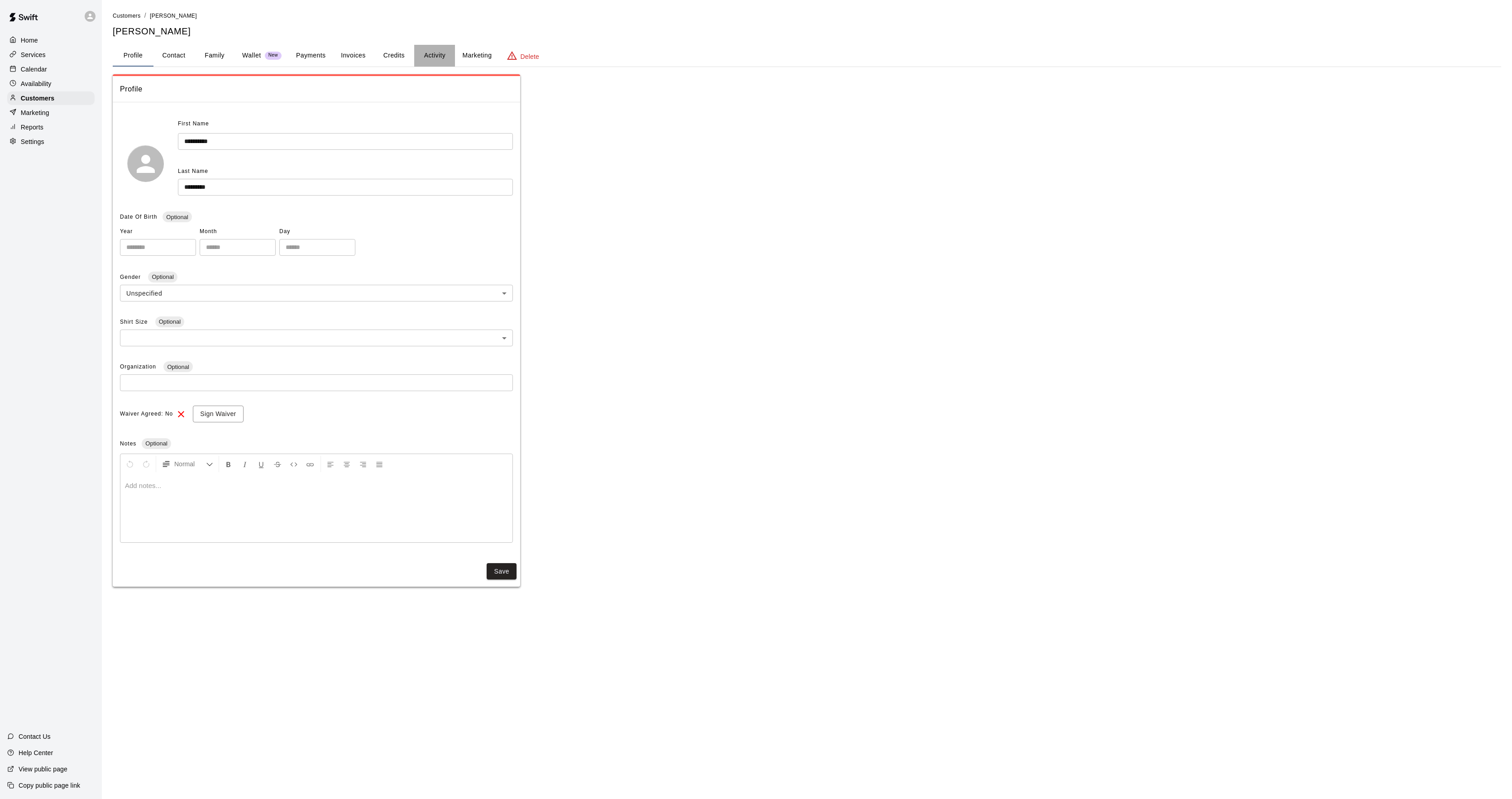
click at [437, 57] on button "Activity" at bounding box center [434, 55] width 41 height 22
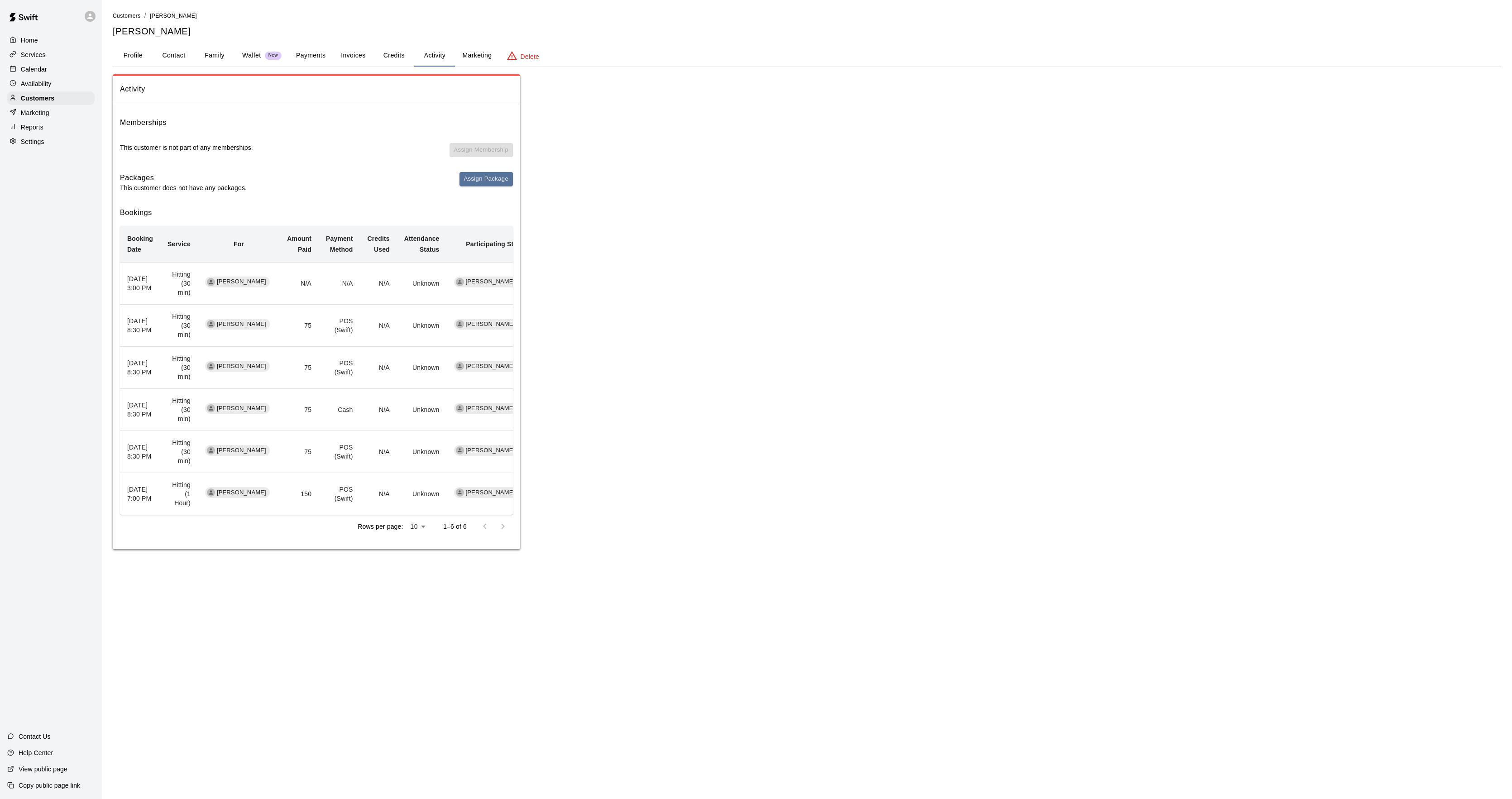
click at [47, 75] on div "Calendar" at bounding box center [50, 69] width 87 height 14
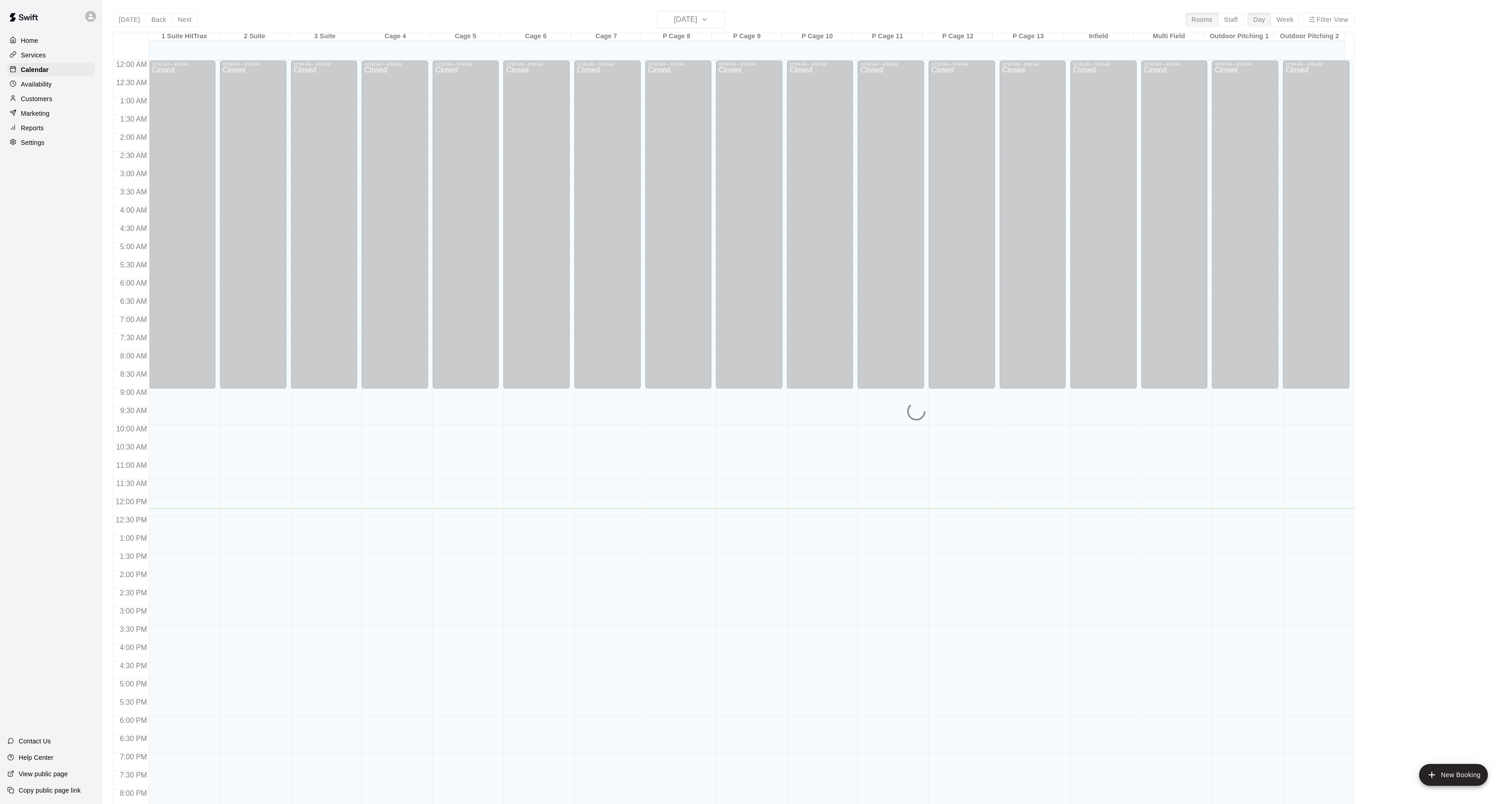
scroll to position [93, 0]
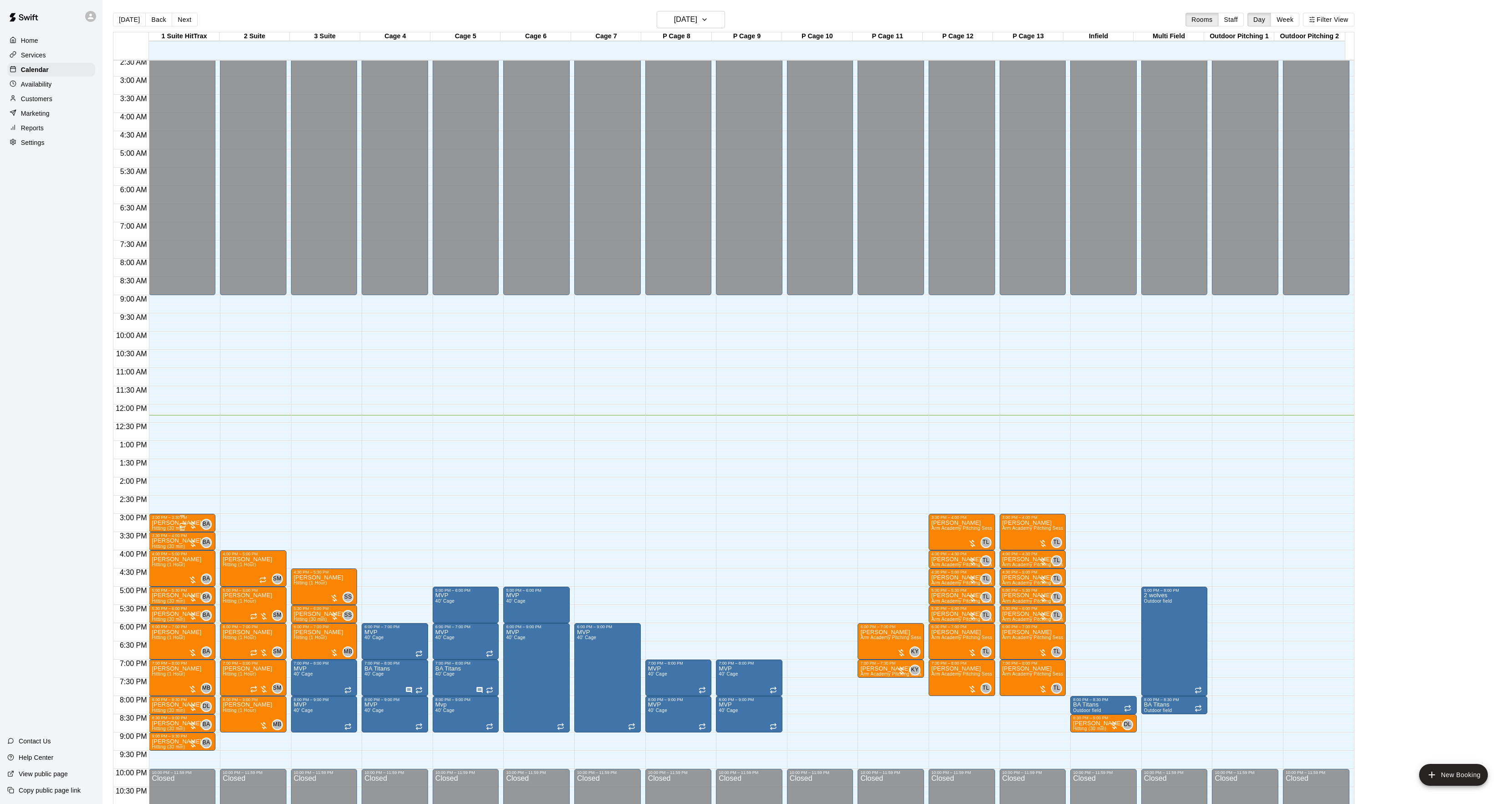
click at [168, 518] on div "3:00 PM – 3:30 PM" at bounding box center [182, 517] width 61 height 5
click at [162, 529] on icon "edit" at bounding box center [161, 526] width 11 height 11
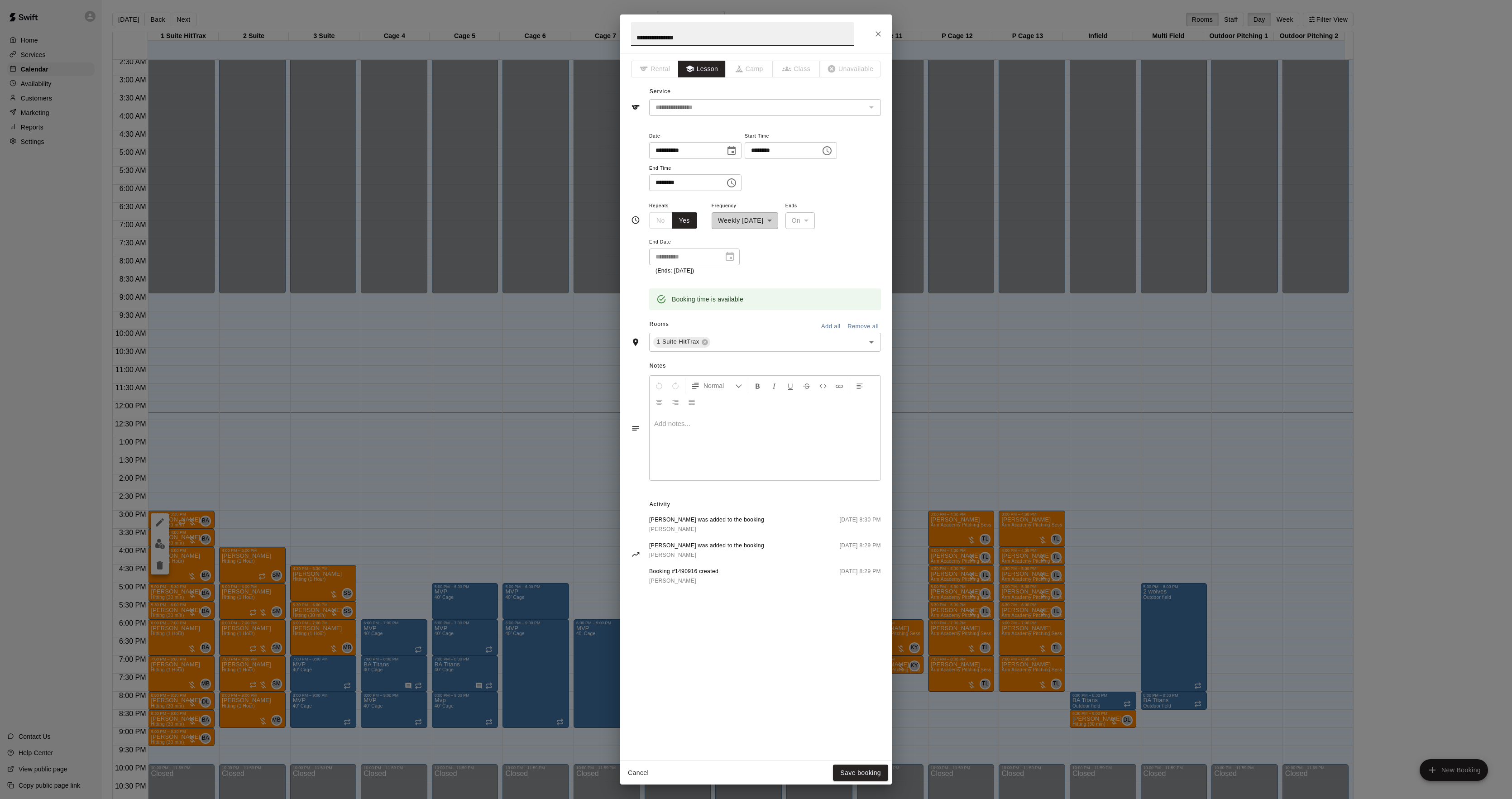
click at [703, 417] on div at bounding box center [765, 447] width 231 height 68
click at [876, 768] on button "Save booking" at bounding box center [860, 773] width 55 height 17
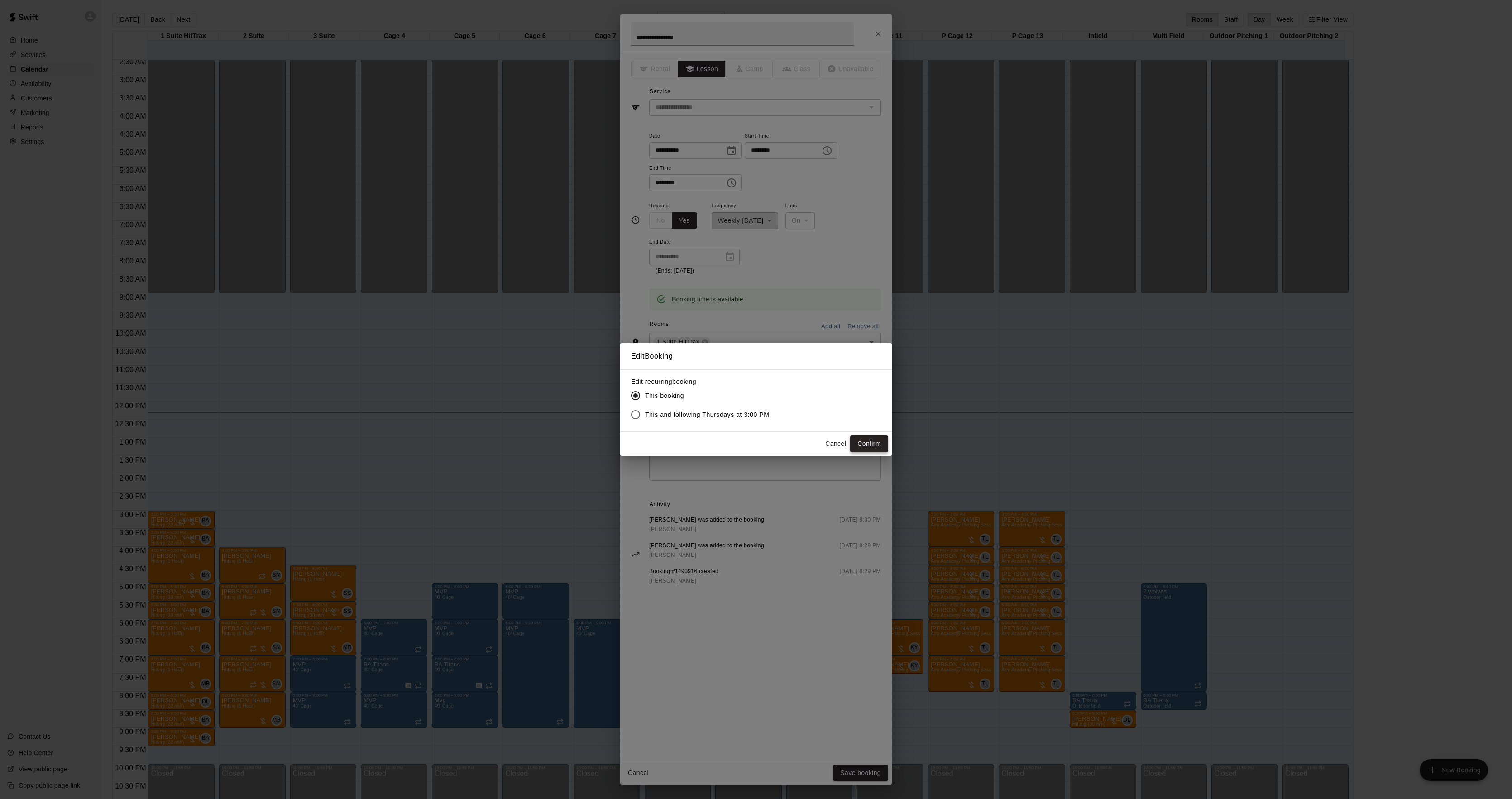
click at [874, 446] on button "Confirm" at bounding box center [869, 444] width 38 height 17
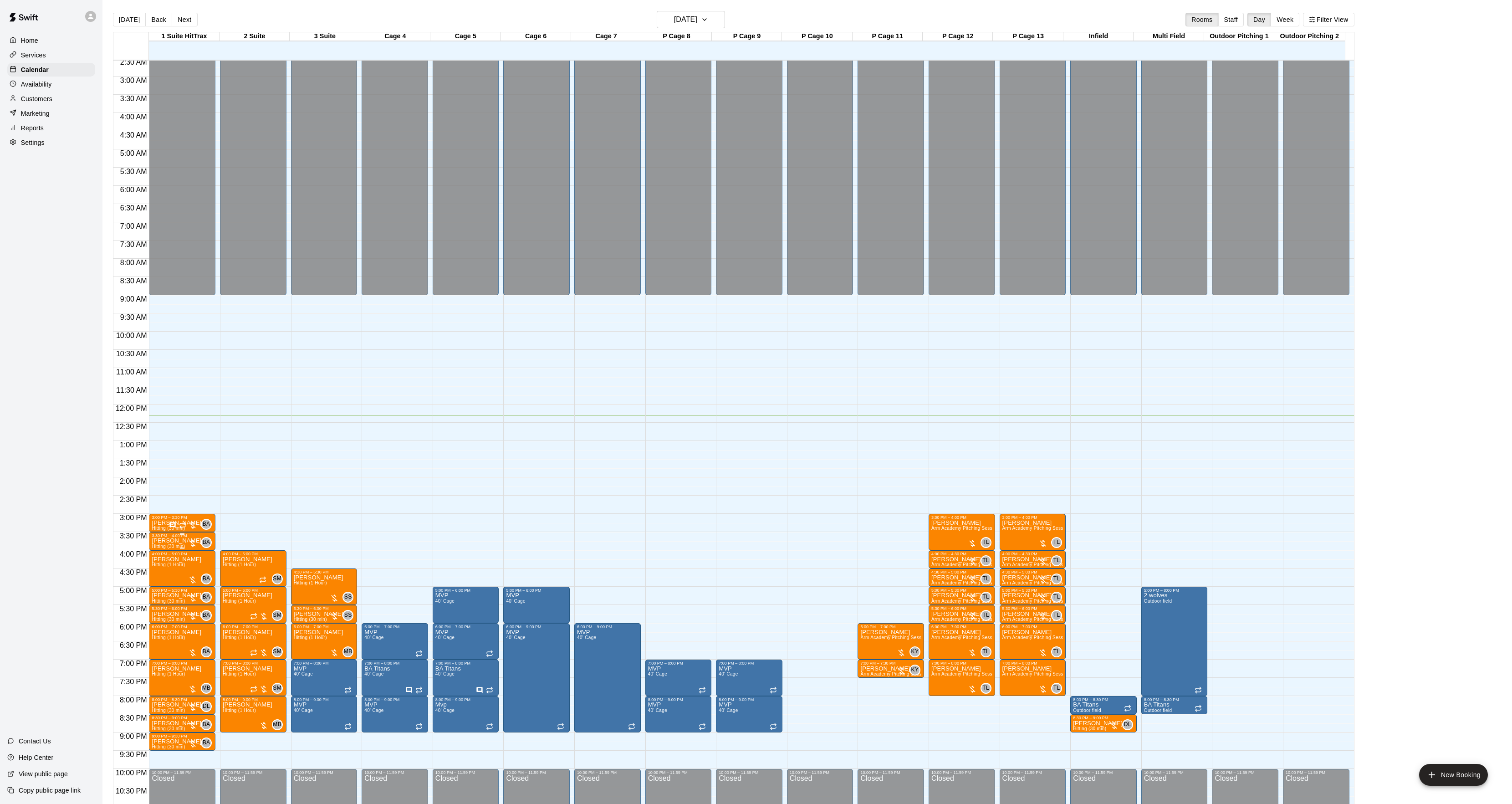
click at [196, 539] on div "BA 0" at bounding box center [200, 542] width 24 height 11
click at [195, 564] on img "edit" at bounding box center [197, 569] width 11 height 11
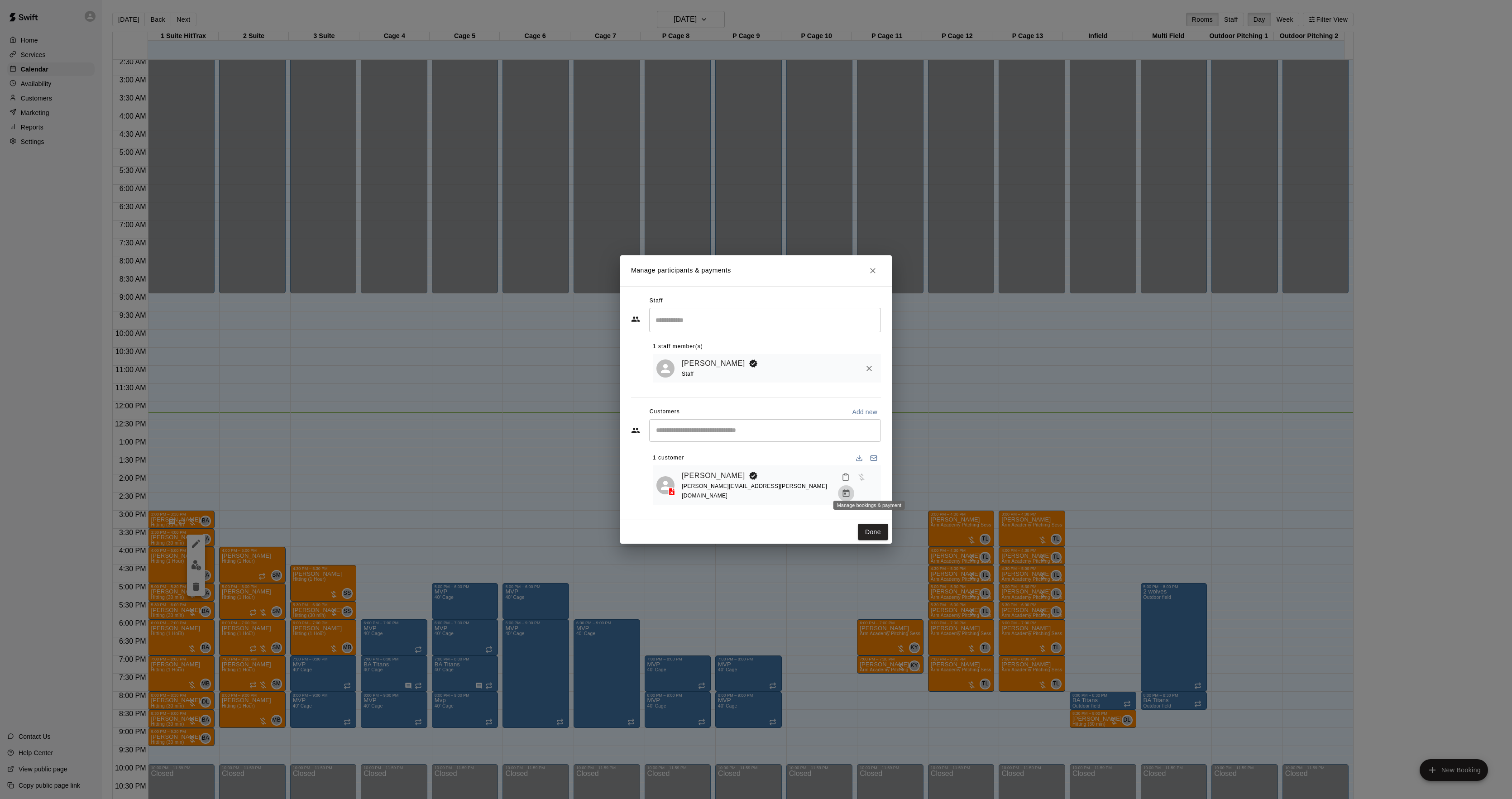
click at [851, 489] on icon "Manage bookings & payment" at bounding box center [846, 493] width 9 height 9
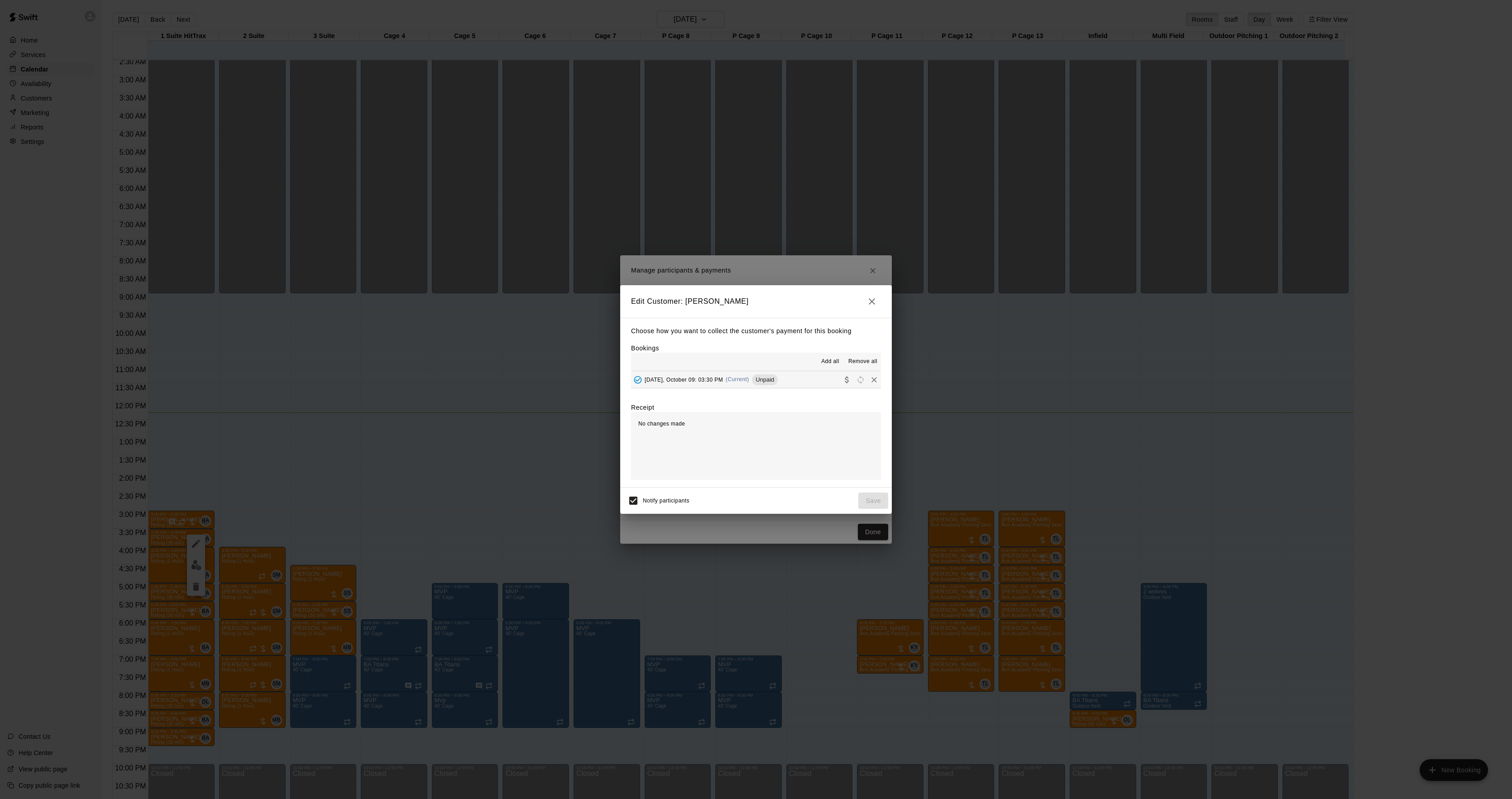
click at [770, 375] on div "Unpaid" at bounding box center [765, 380] width 26 height 11
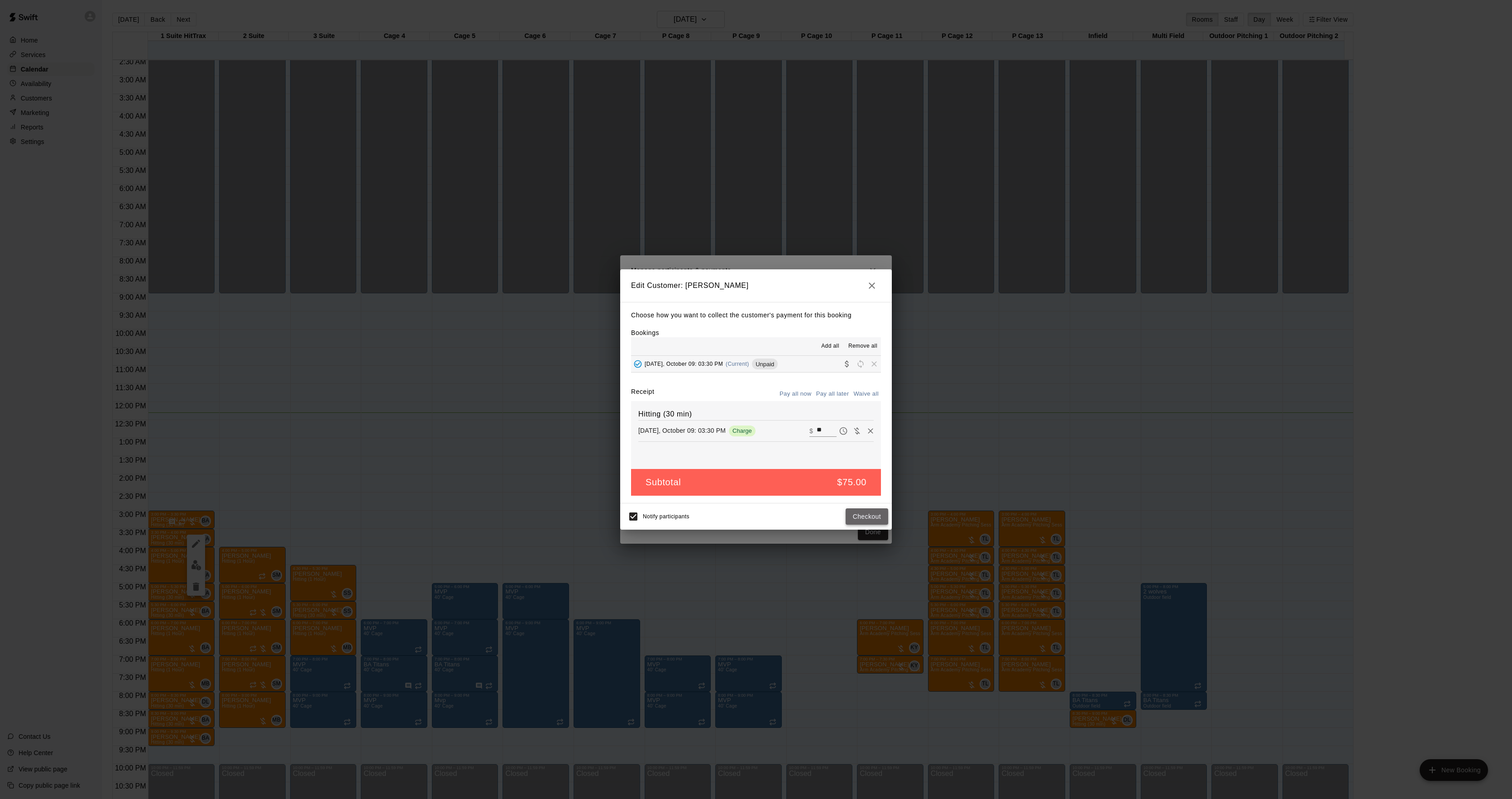
click at [857, 512] on button "Checkout" at bounding box center [867, 517] width 42 height 17
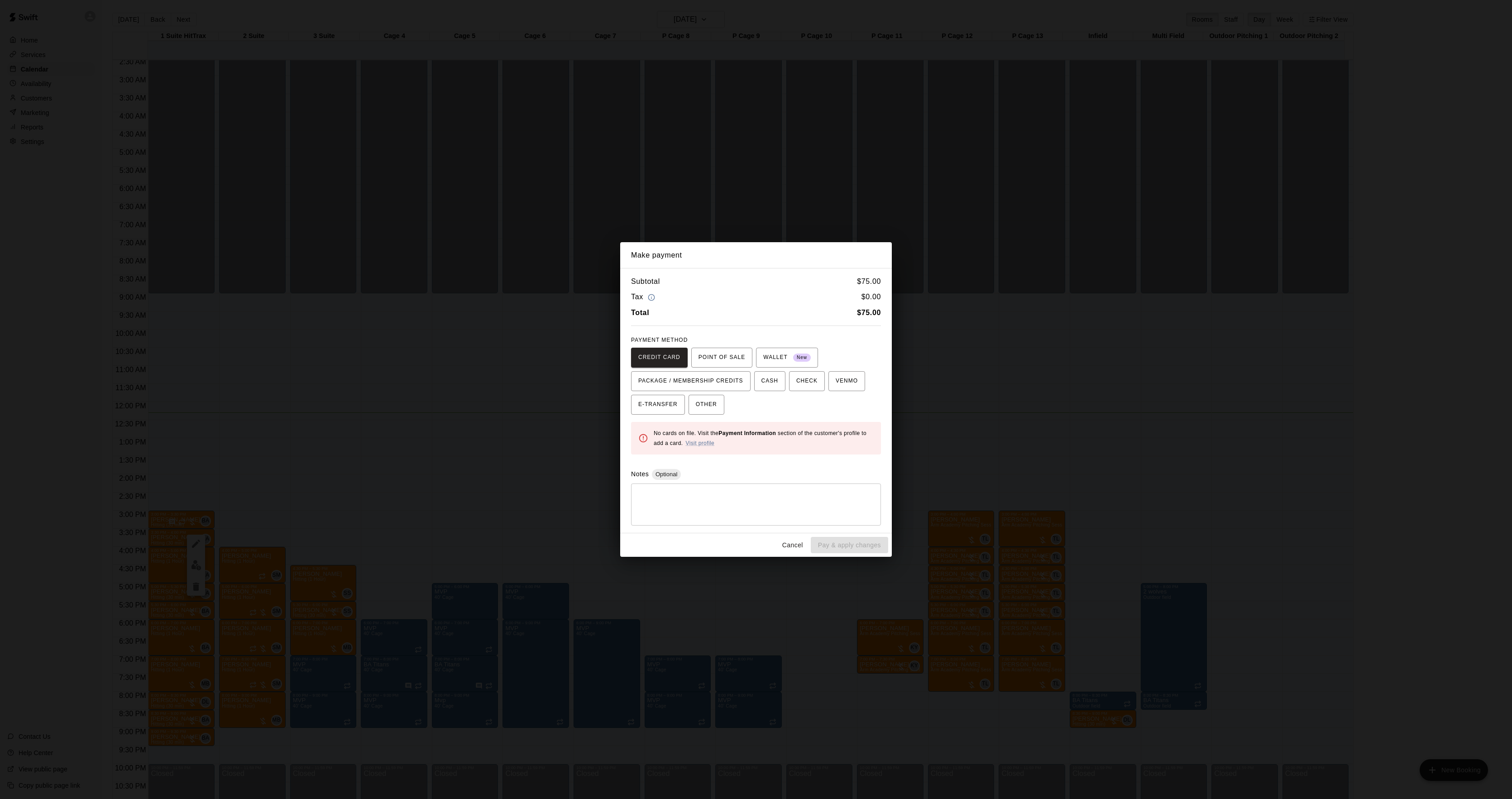
click at [1047, 413] on div "Make payment Subtotal $ 75.00 Tax $ 0.00 Total $ 75.00 PAYMENT METHOD CREDIT CA…" at bounding box center [756, 399] width 1512 height 799
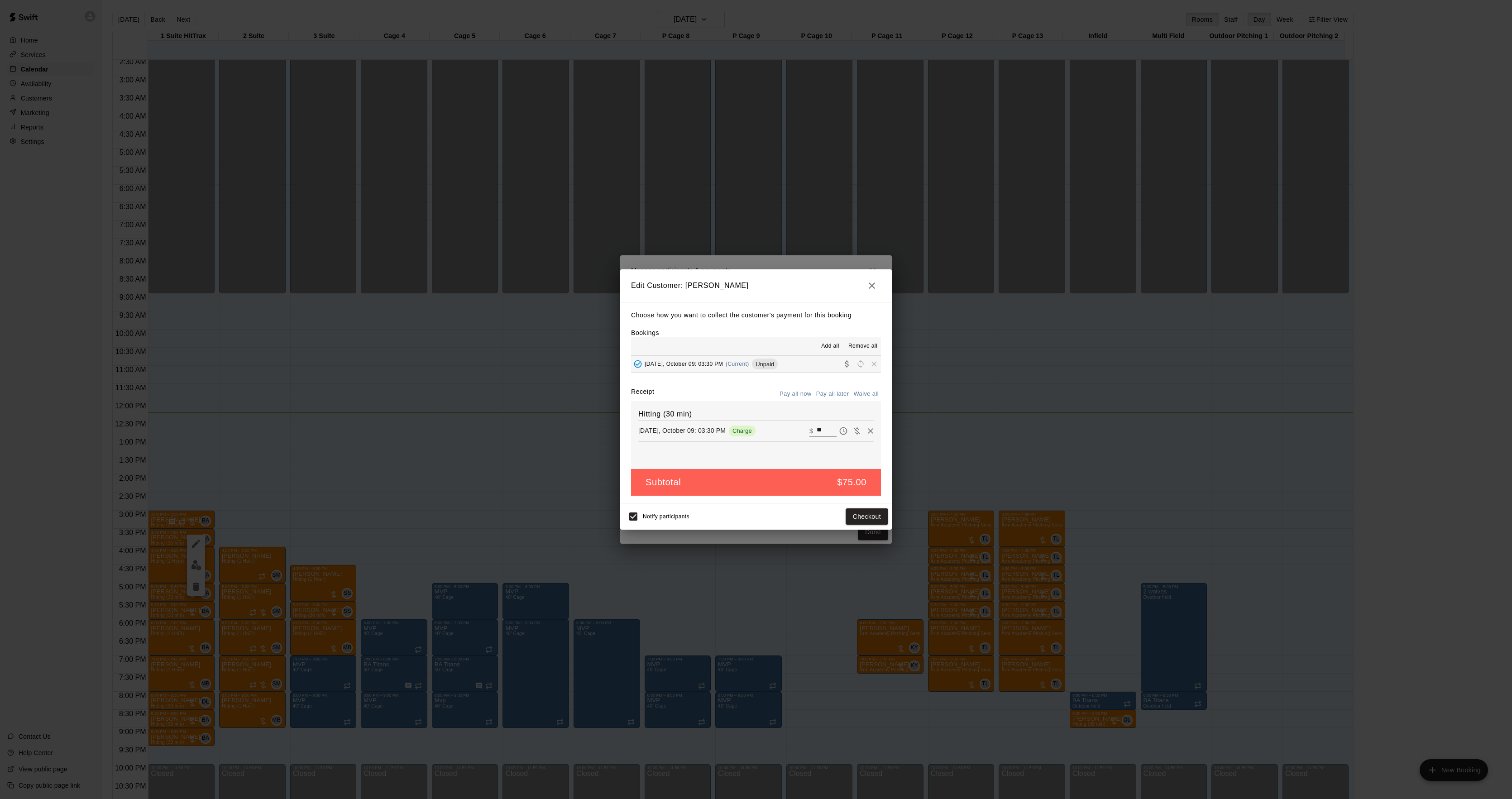
click at [1047, 413] on div "Make payment Subtotal $ 75.00 Tax $ 0.00 Total $ 75.00 PAYMENT METHOD CREDIT CA…" at bounding box center [756, 399] width 1512 height 799
click at [1047, 413] on div "Edit Customer: [PERSON_NAME] Choose how you want to collect the customer's paym…" at bounding box center [756, 399] width 1512 height 799
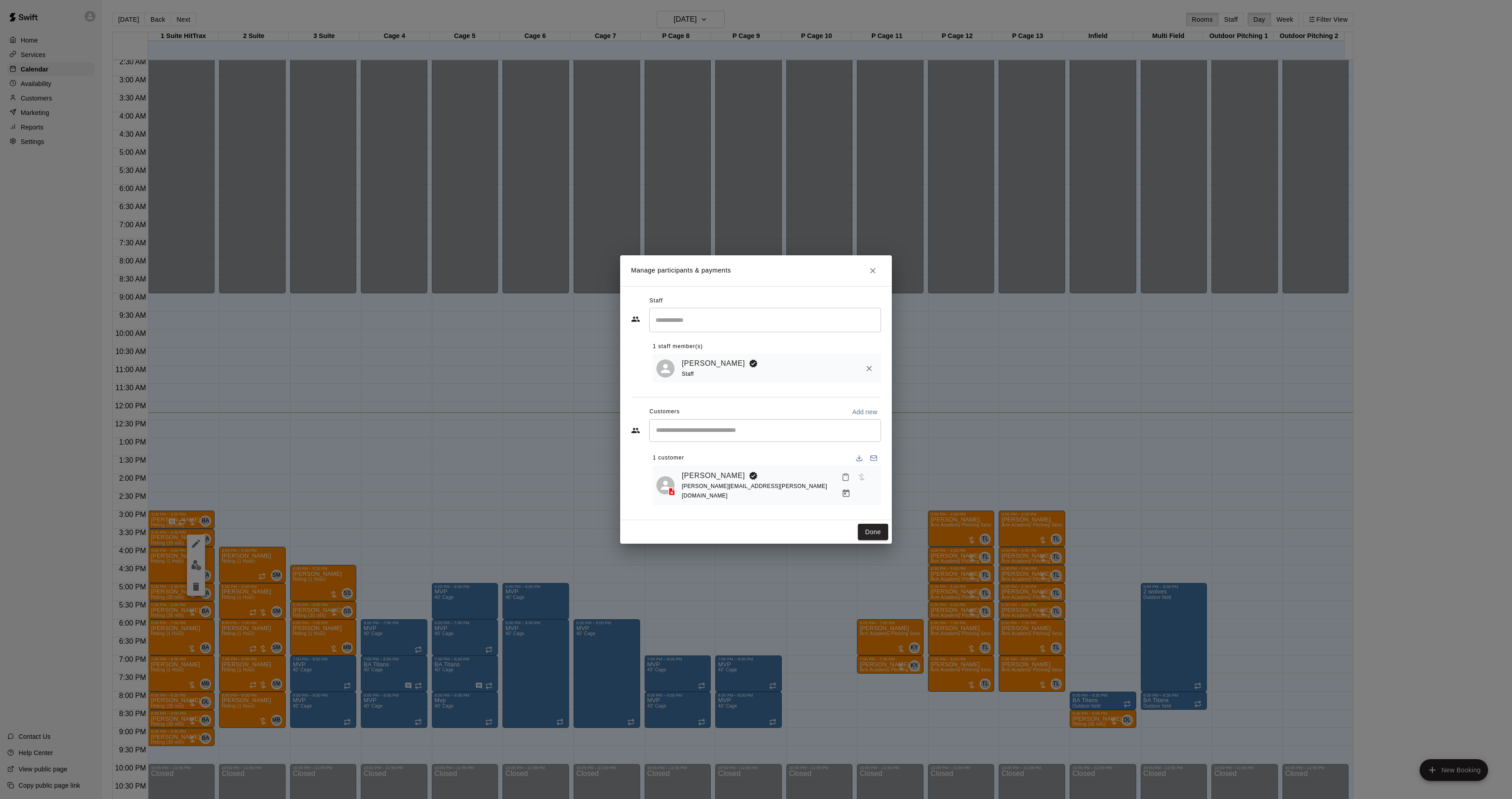
drag, startPoint x: 1047, startPoint y: 413, endPoint x: 933, endPoint y: 424, distance: 114.5
click at [980, 419] on div "Manage participants & payments Staff ​ 1 staff member(s) [PERSON_NAME] Staff Cu…" at bounding box center [756, 399] width 1512 height 799
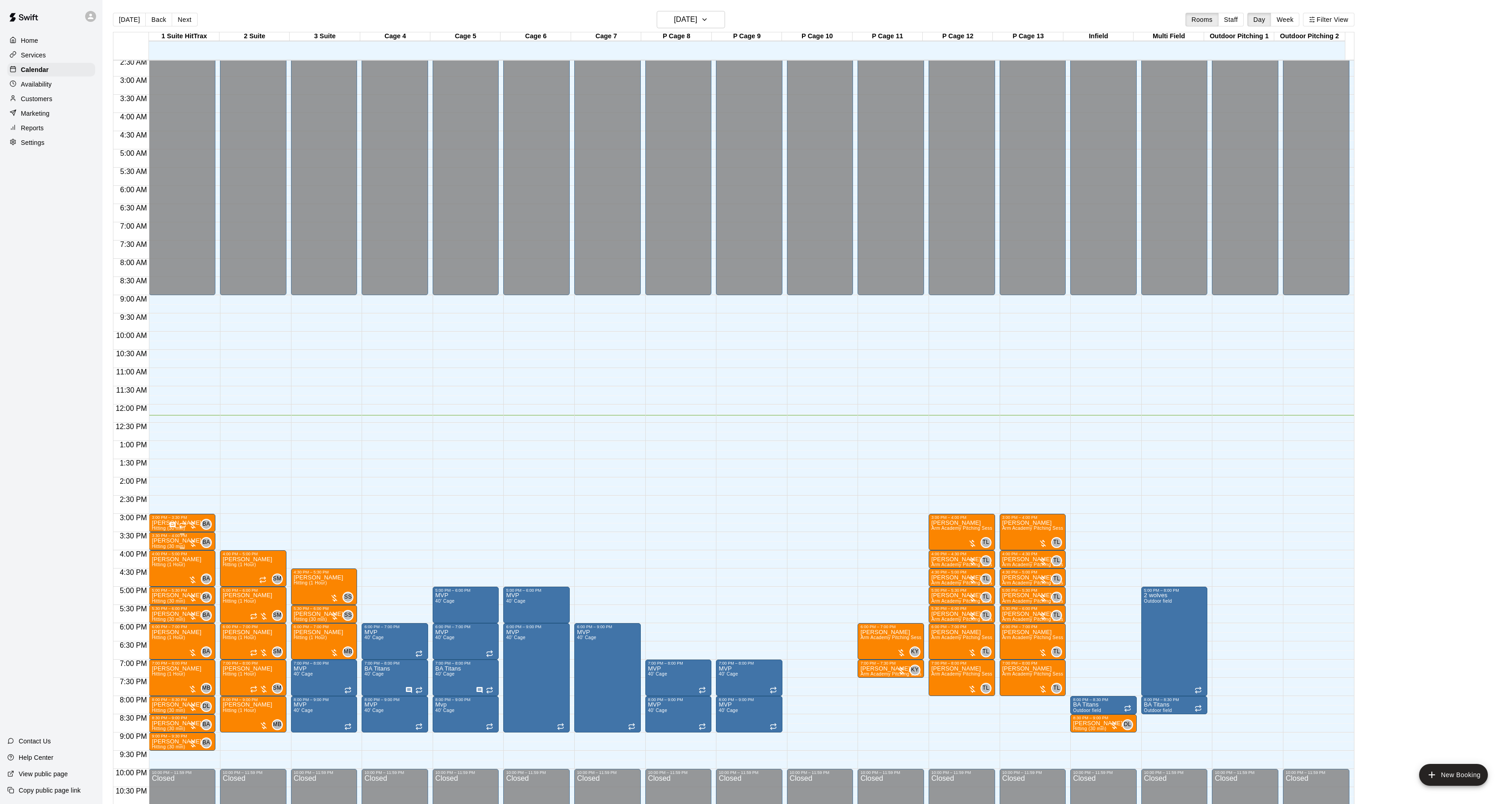
click at [165, 551] on icon "edit" at bounding box center [161, 549] width 11 height 11
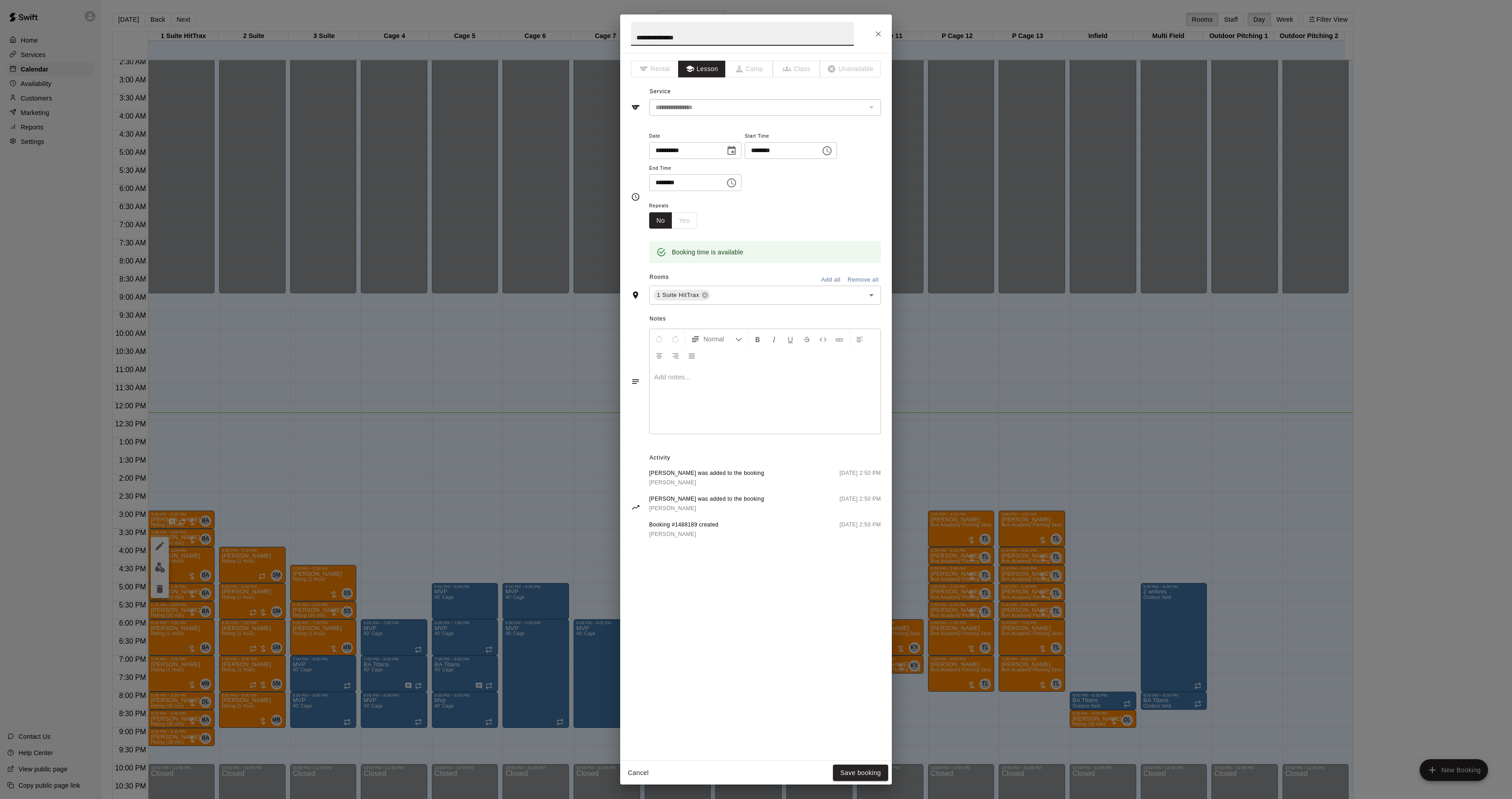
click at [731, 399] on div at bounding box center [765, 400] width 231 height 68
click at [876, 765] on button "Save booking" at bounding box center [860, 773] width 55 height 17
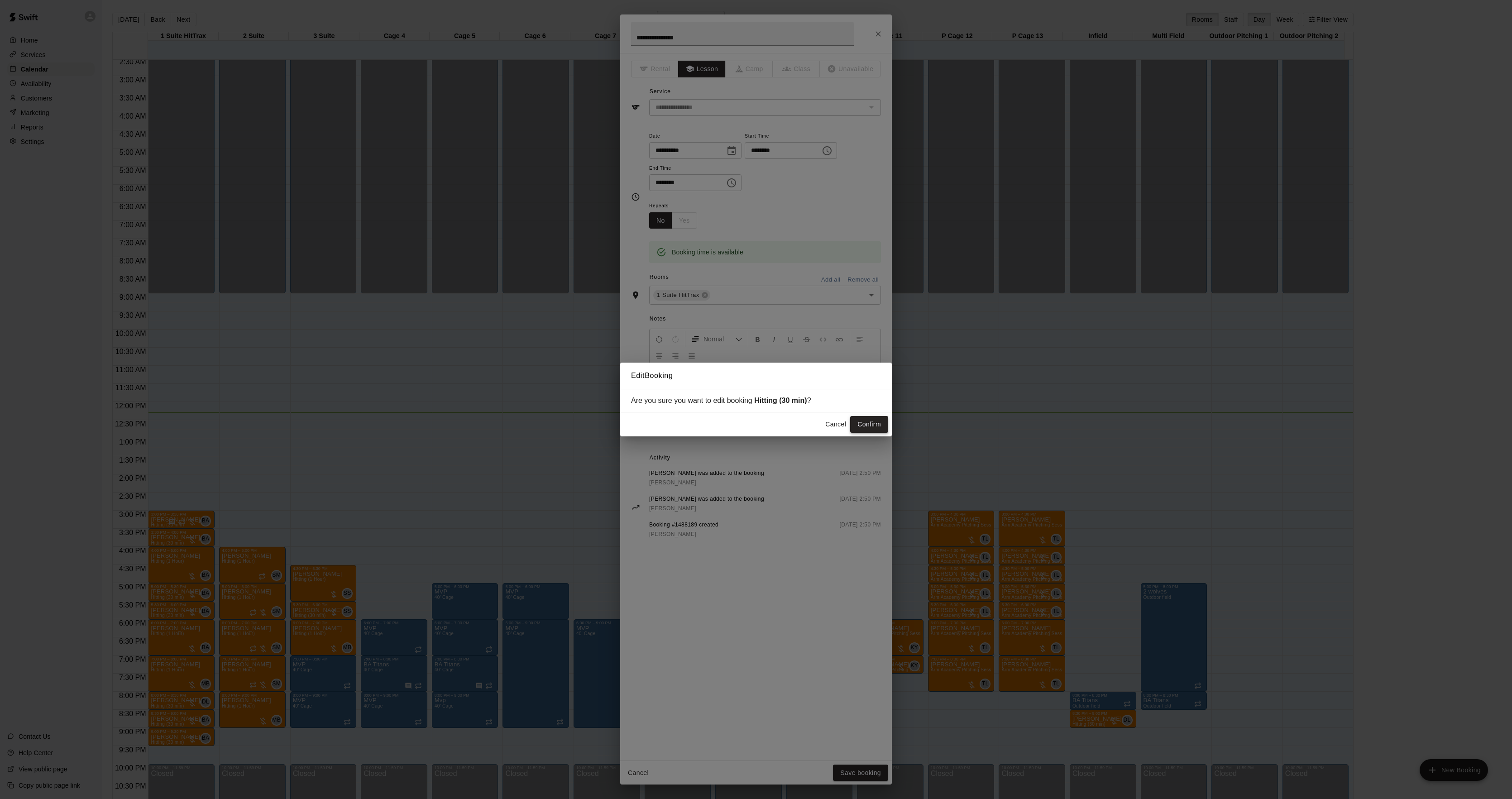
click at [869, 424] on button "Confirm" at bounding box center [869, 424] width 38 height 17
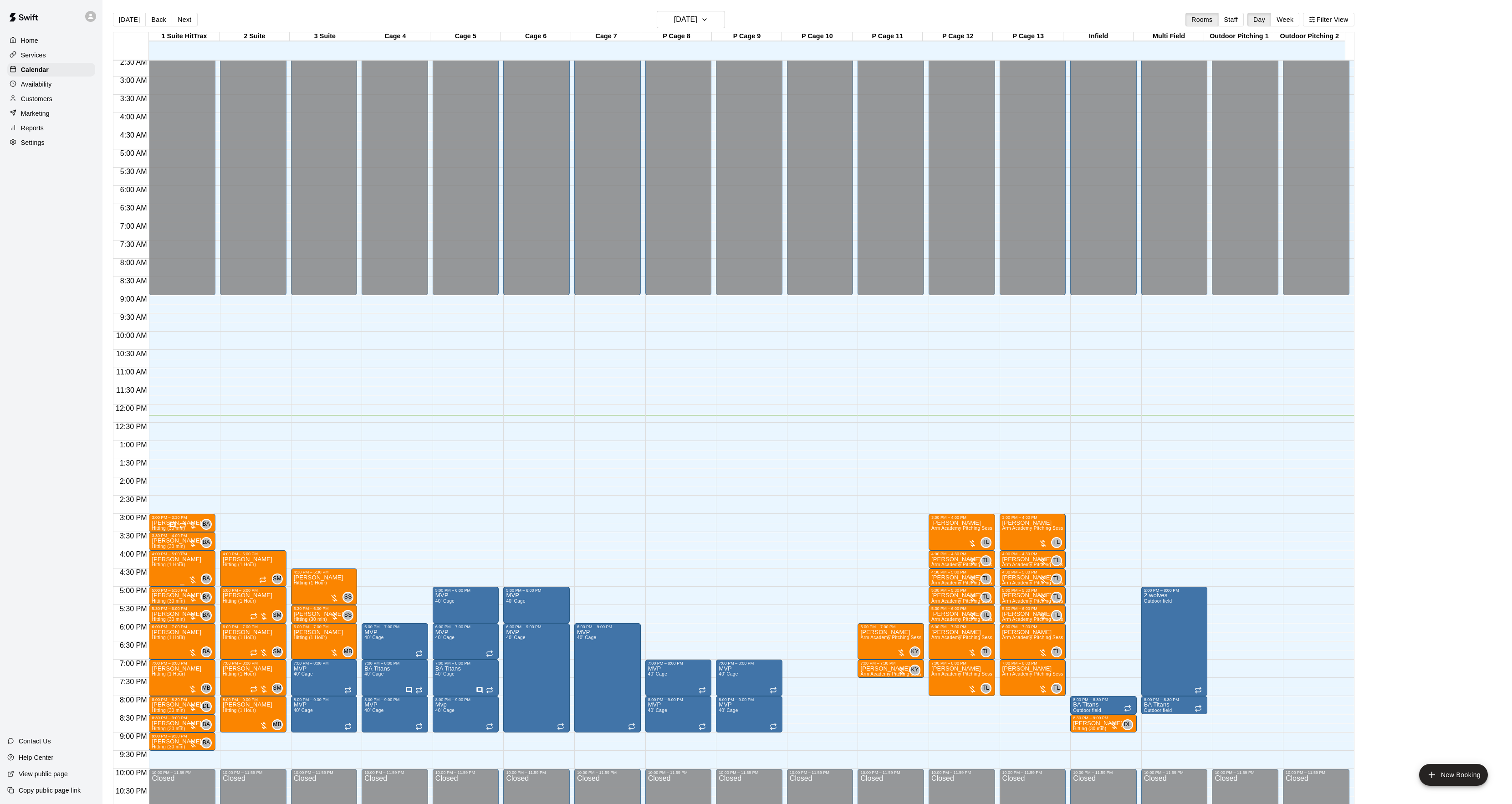
click at [166, 567] on span "Hitting (1 Hour)" at bounding box center [168, 565] width 33 height 5
click at [161, 593] on img "edit" at bounding box center [161, 595] width 11 height 11
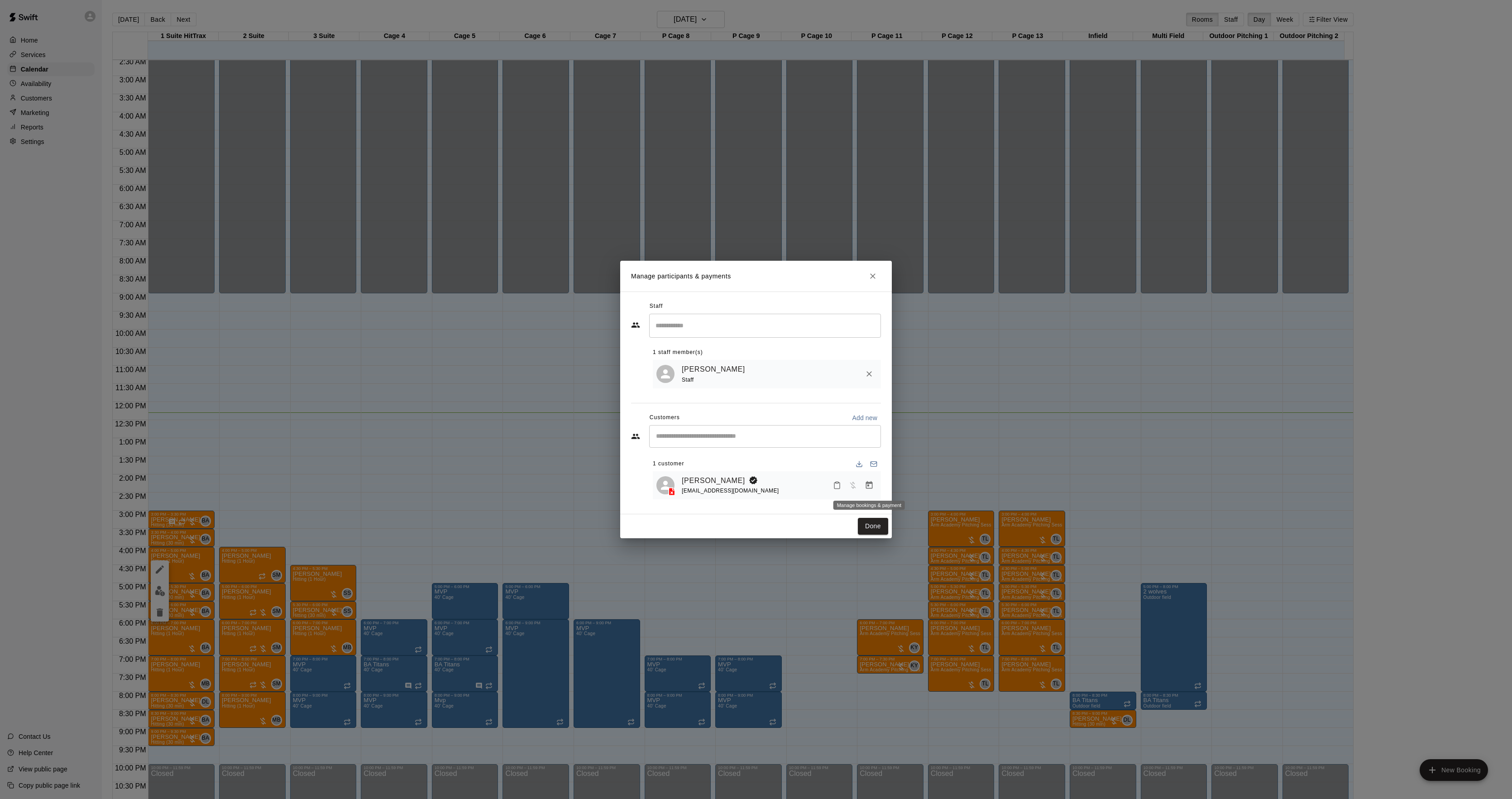
click at [861, 486] on button "Manage bookings & payment" at bounding box center [869, 486] width 16 height 16
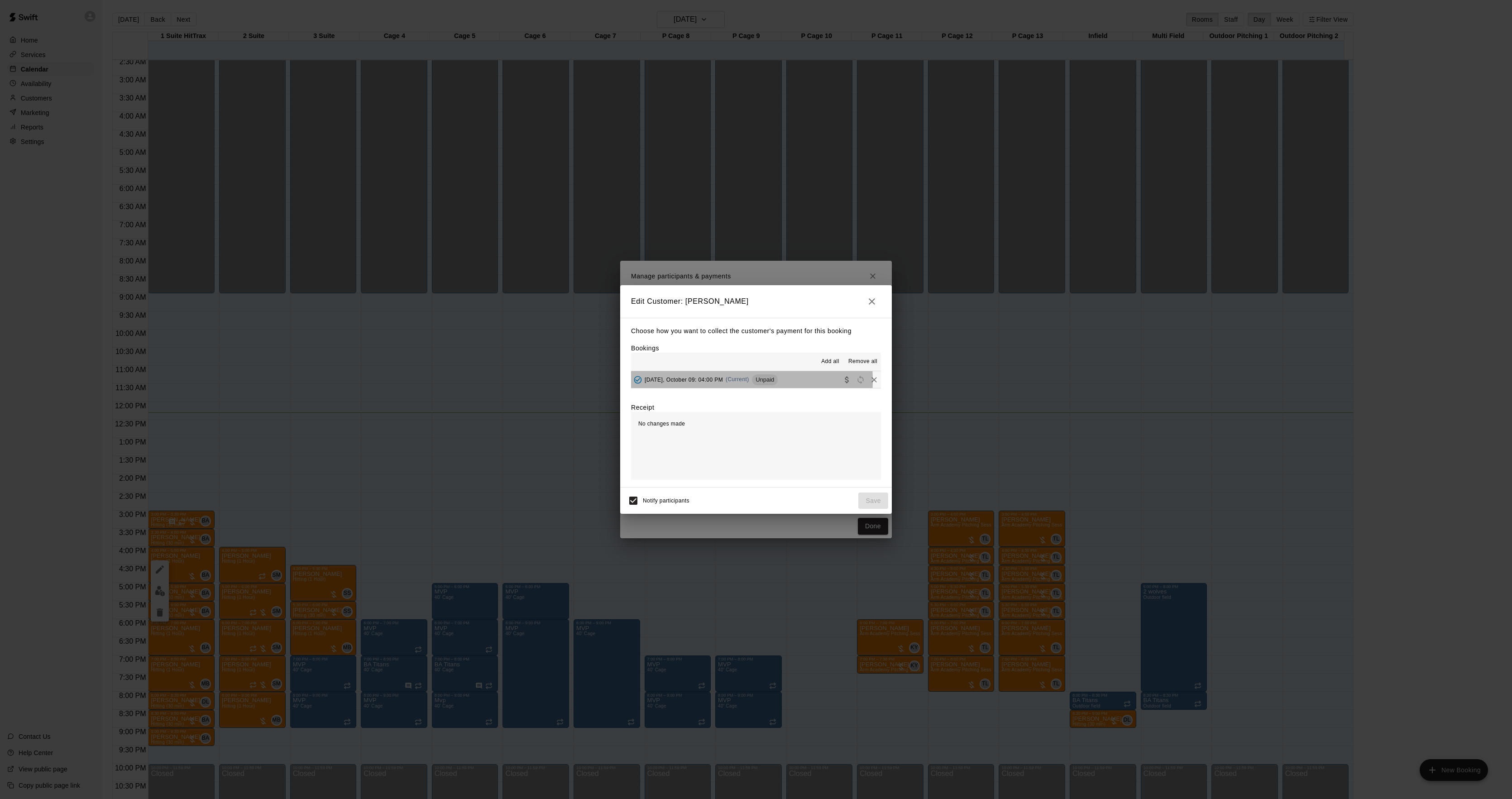
click at [716, 381] on span "[DATE], October 09: 04:00 PM" at bounding box center [683, 379] width 78 height 6
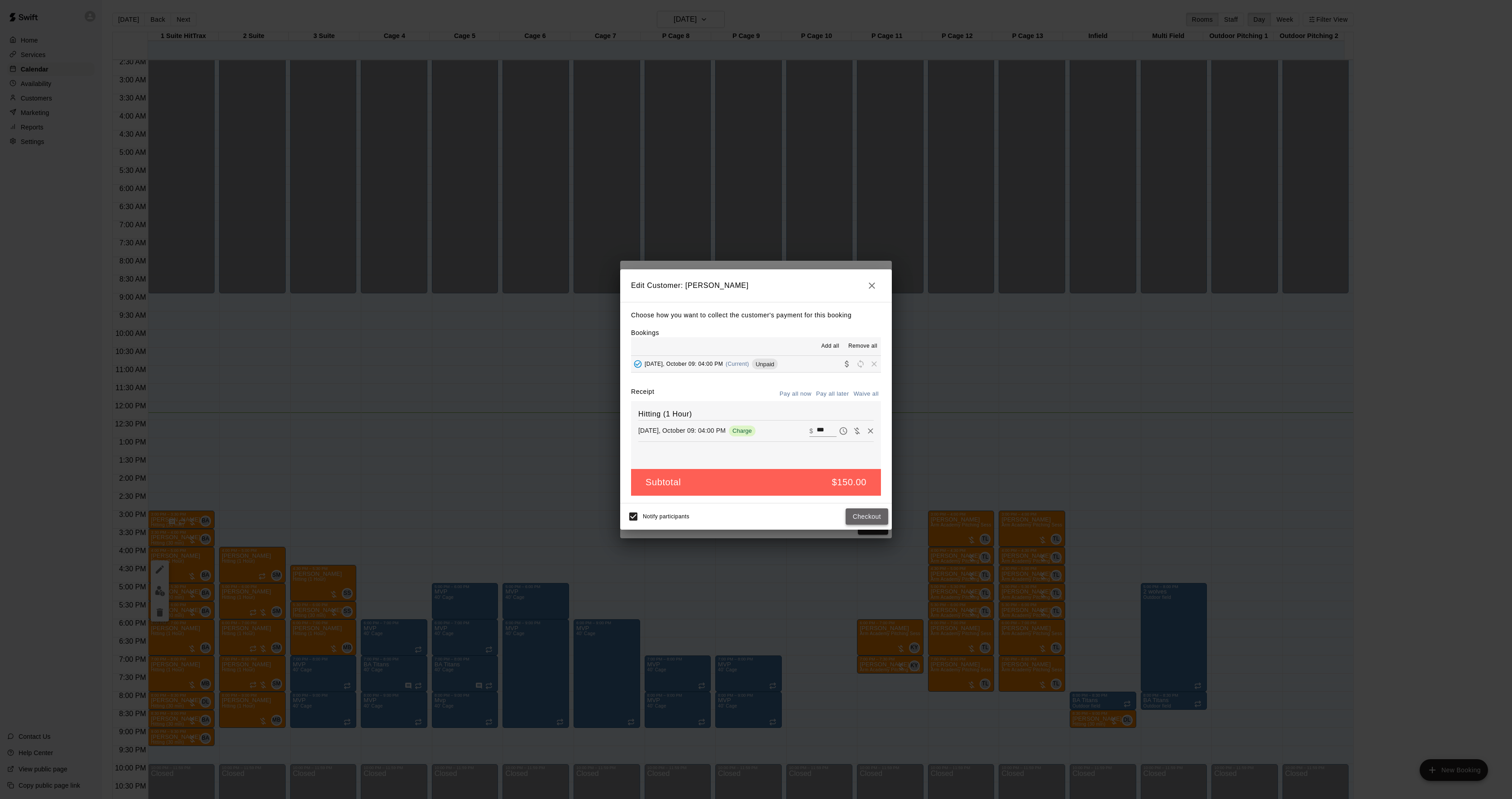
click at [856, 510] on button "Checkout" at bounding box center [867, 517] width 42 height 17
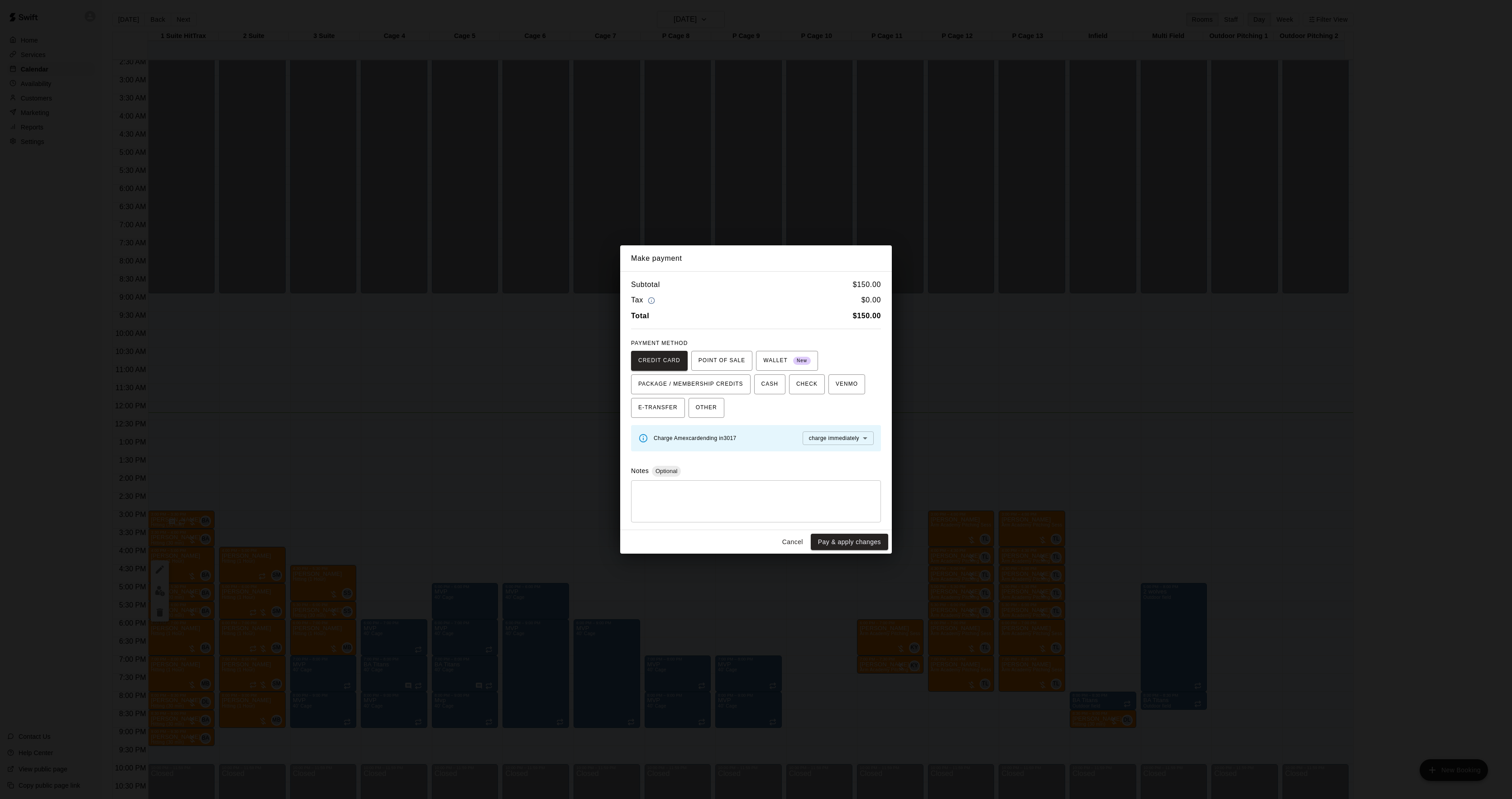
click at [1022, 448] on div "Make payment Subtotal $ 150.00 Tax $ 0.00 Total $ 150.00 PAYMENT METHOD CREDIT …" at bounding box center [756, 399] width 1512 height 799
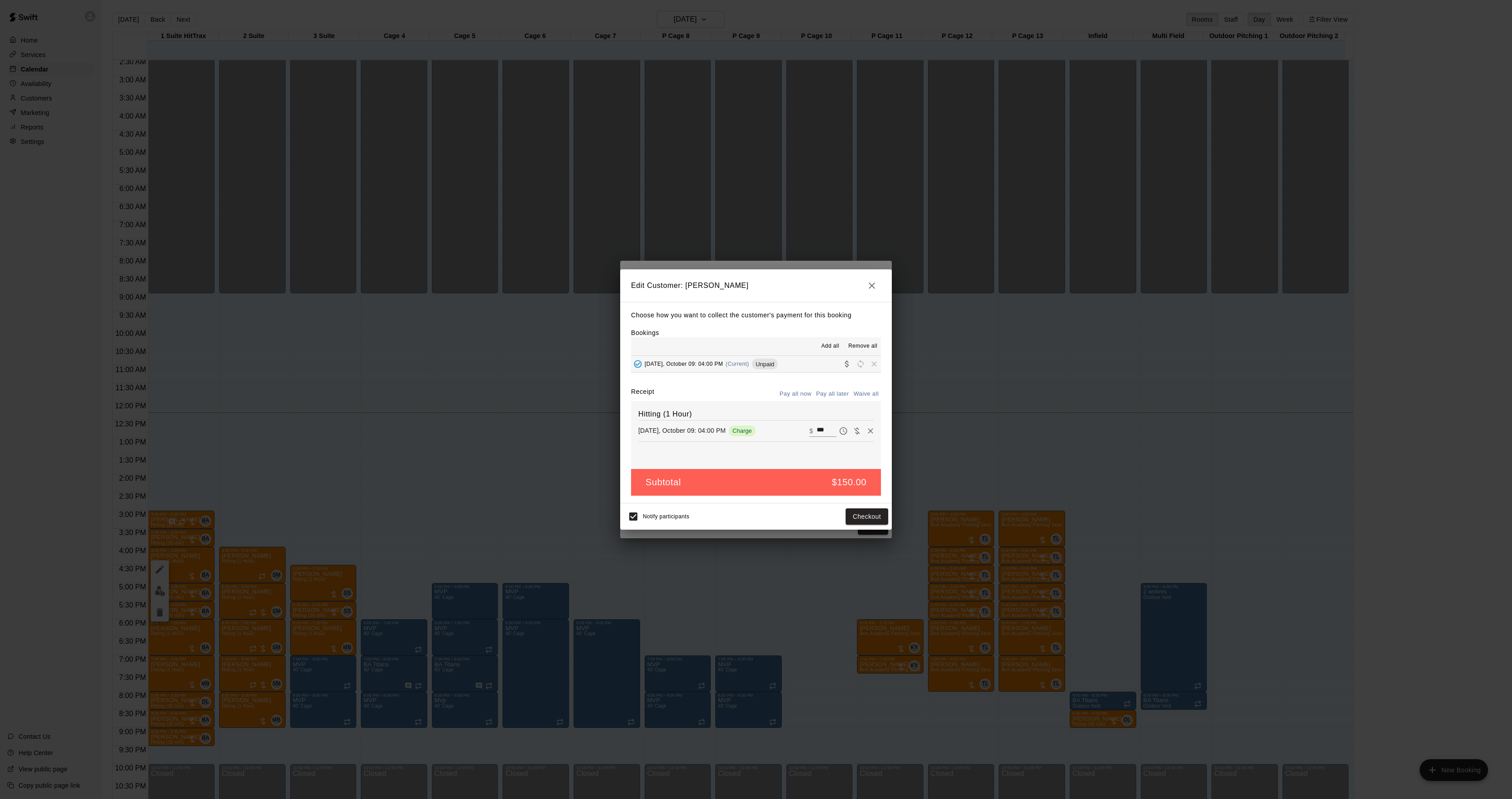
click at [1022, 451] on div "Edit Customer: [PERSON_NAME] Choose how you want to collect the customer's paym…" at bounding box center [756, 399] width 1512 height 799
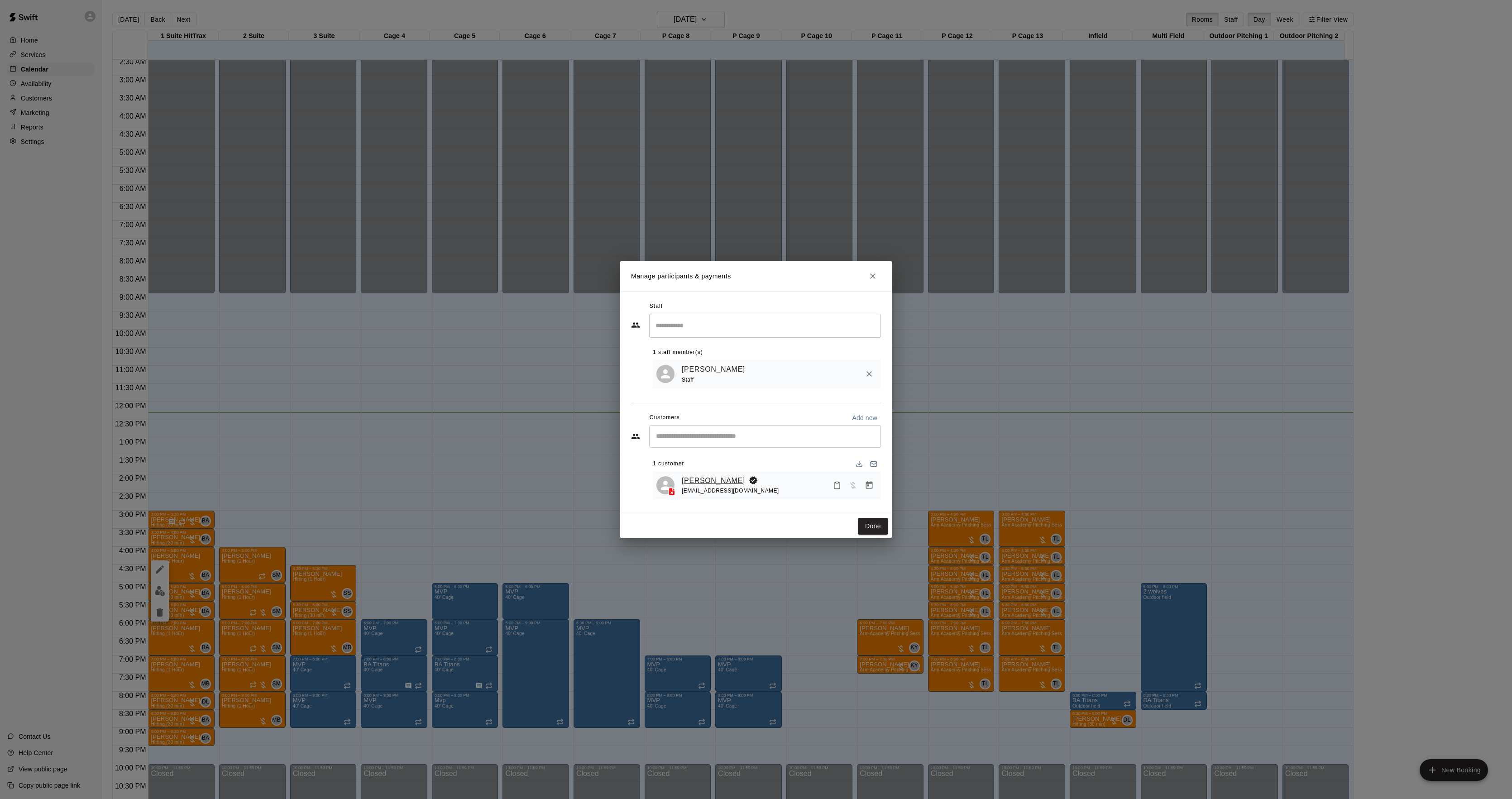
click at [703, 477] on link "[PERSON_NAME]" at bounding box center [714, 481] width 63 height 12
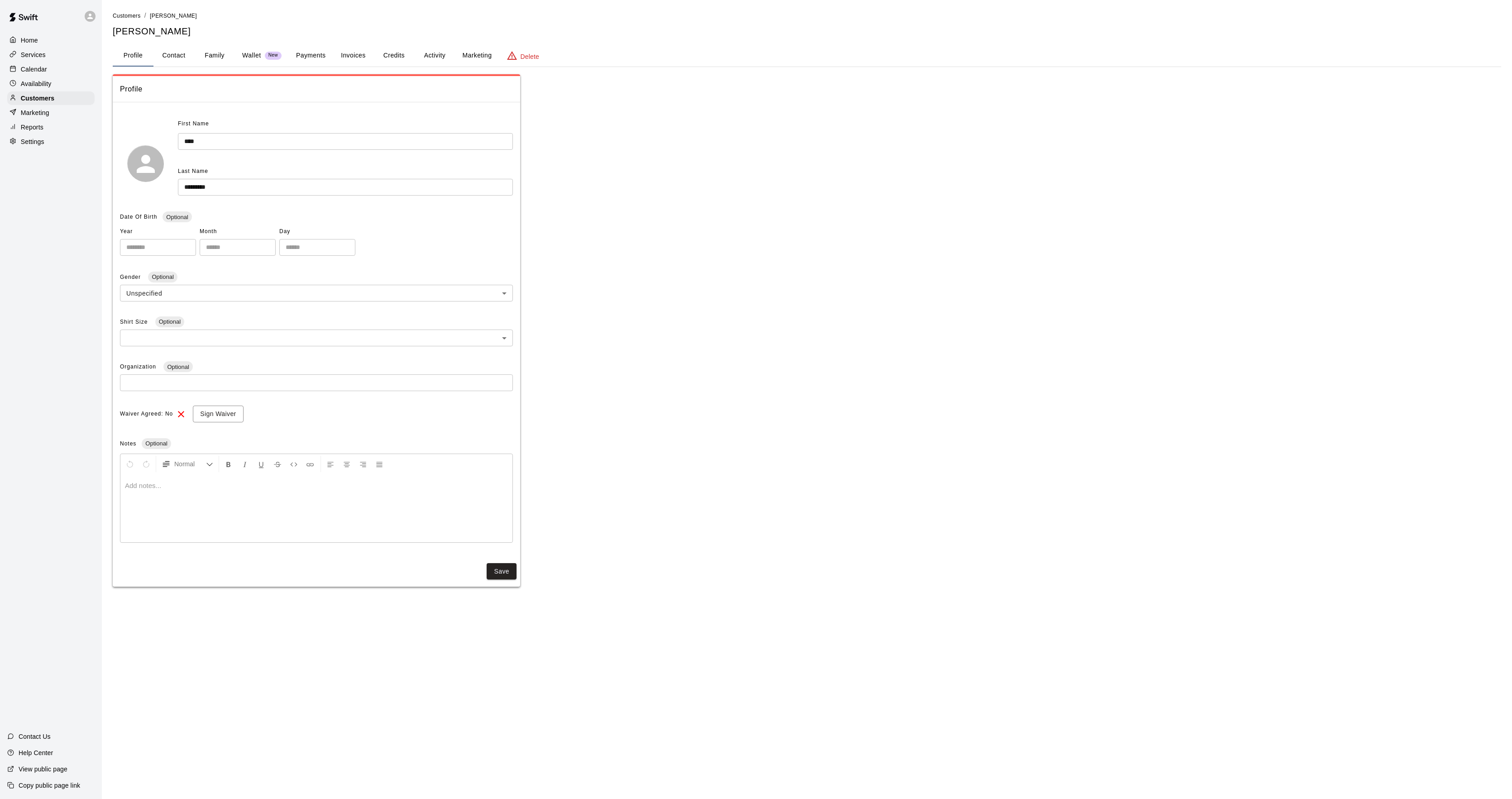
click at [429, 58] on button "Activity" at bounding box center [434, 55] width 41 height 22
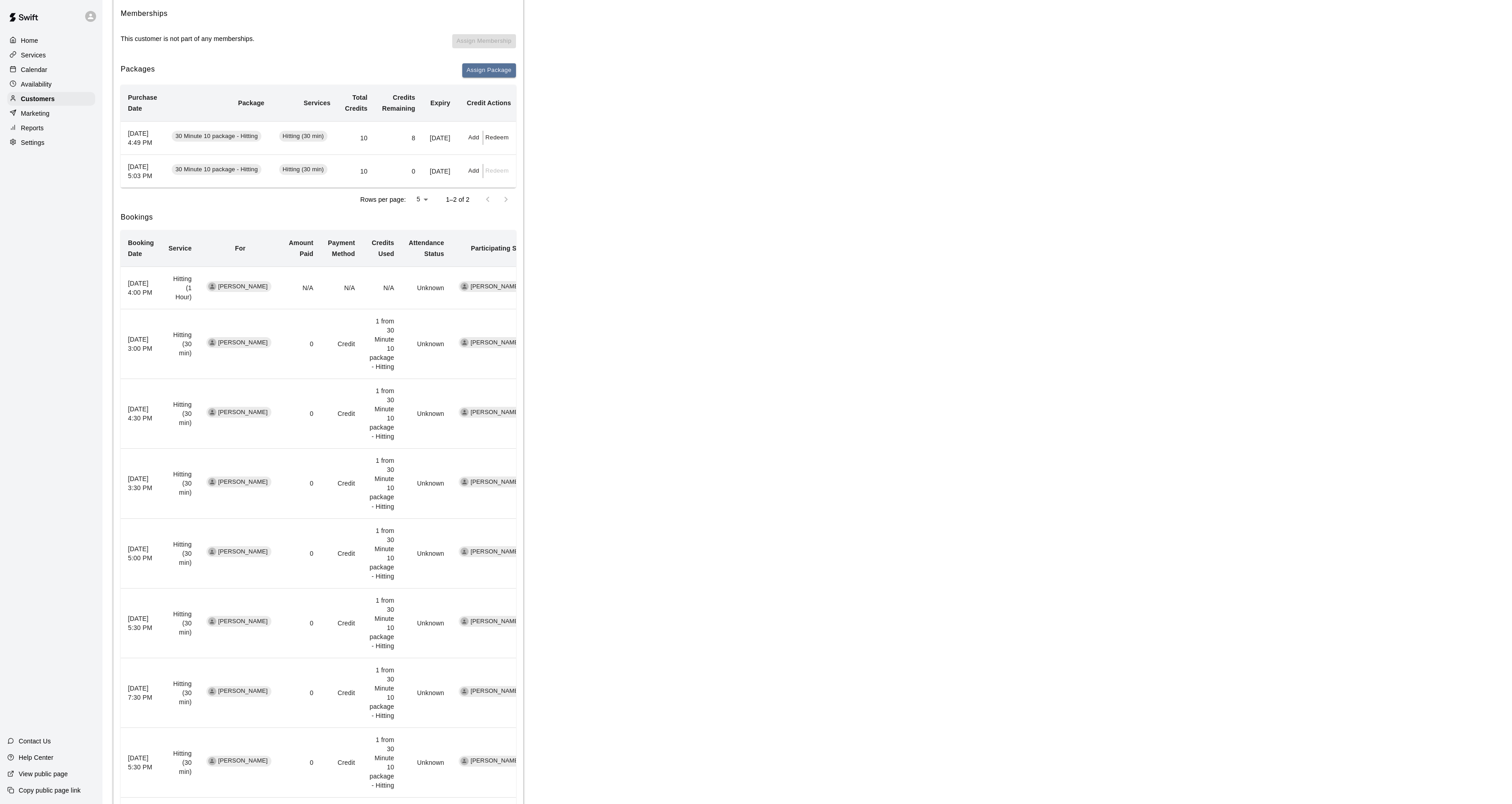
scroll to position [333, 0]
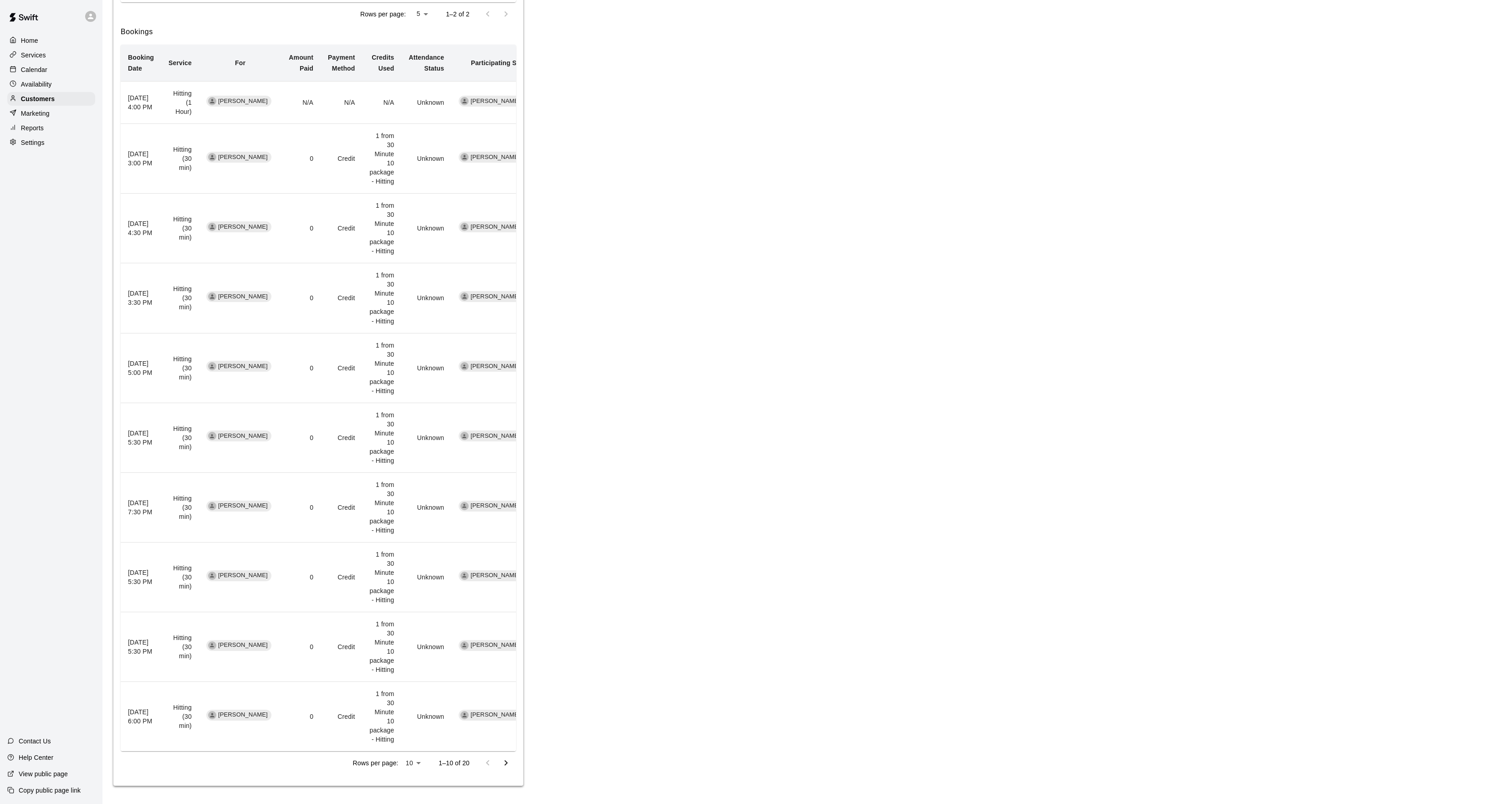
click at [499, 766] on button "Go to next page" at bounding box center [505, 763] width 18 height 18
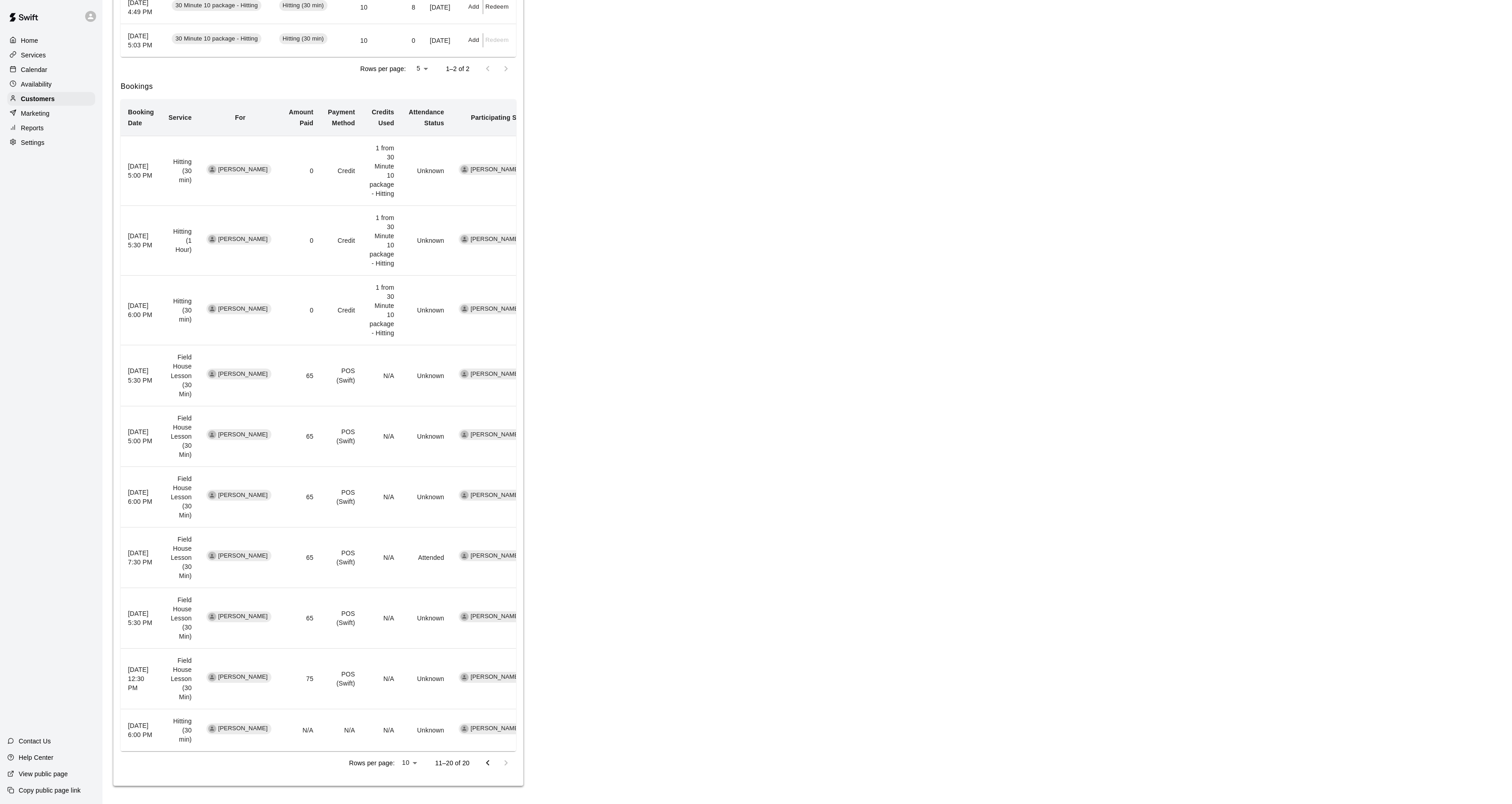
scroll to position [278, 0]
click at [494, 764] on button "Go to previous page" at bounding box center [488, 763] width 18 height 18
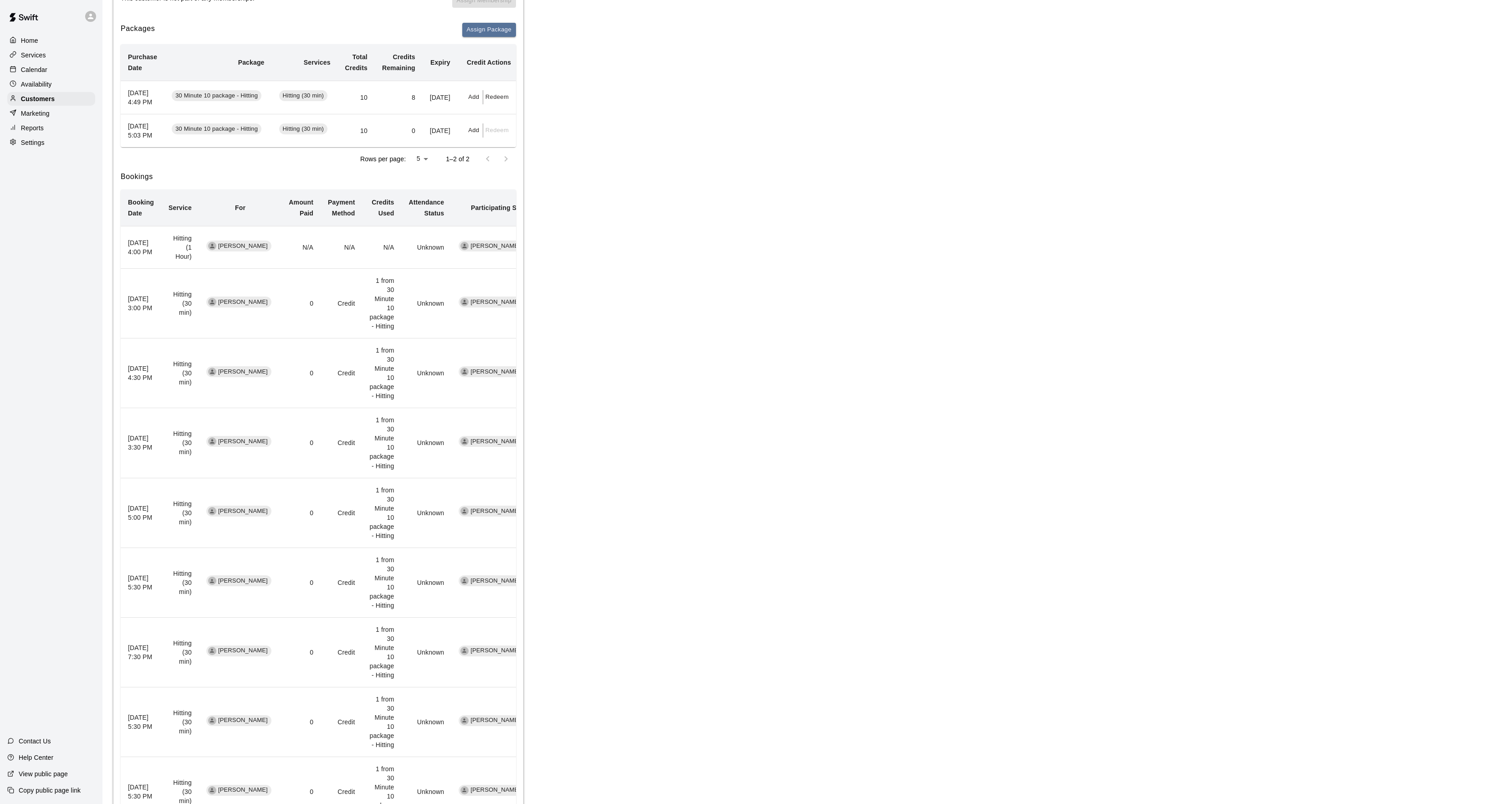
scroll to position [0, 6]
click at [492, 105] on button "Redeem" at bounding box center [494, 97] width 28 height 14
click at [507, 133] on input "text" at bounding box center [505, 138] width 32 height 17
type input "*"
click at [520, 157] on button "Redeem" at bounding box center [527, 162] width 77 height 17
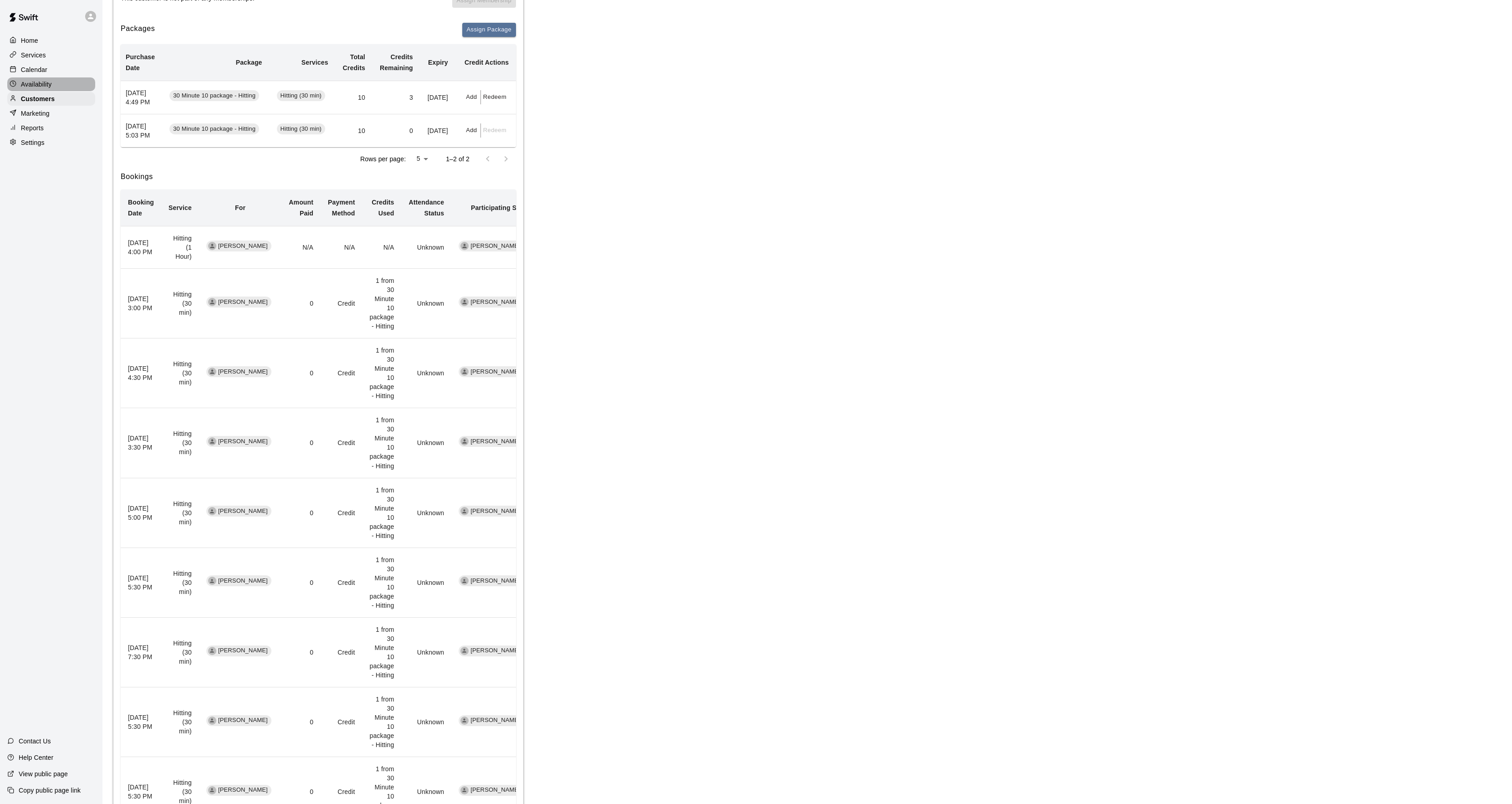
click at [47, 83] on p "Availability" at bounding box center [36, 84] width 31 height 9
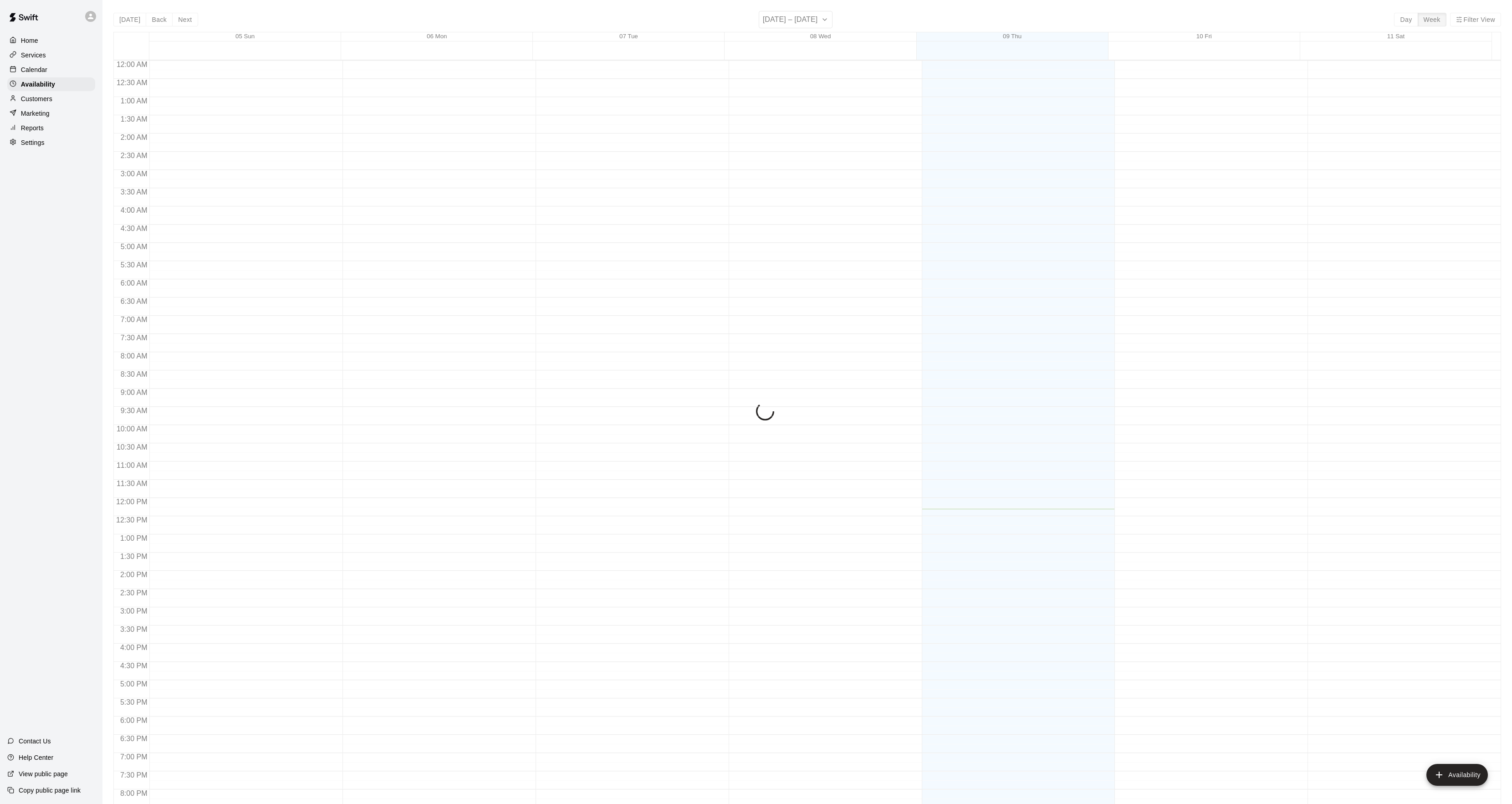
scroll to position [121, 0]
click at [48, 70] on div "Calendar" at bounding box center [51, 69] width 88 height 14
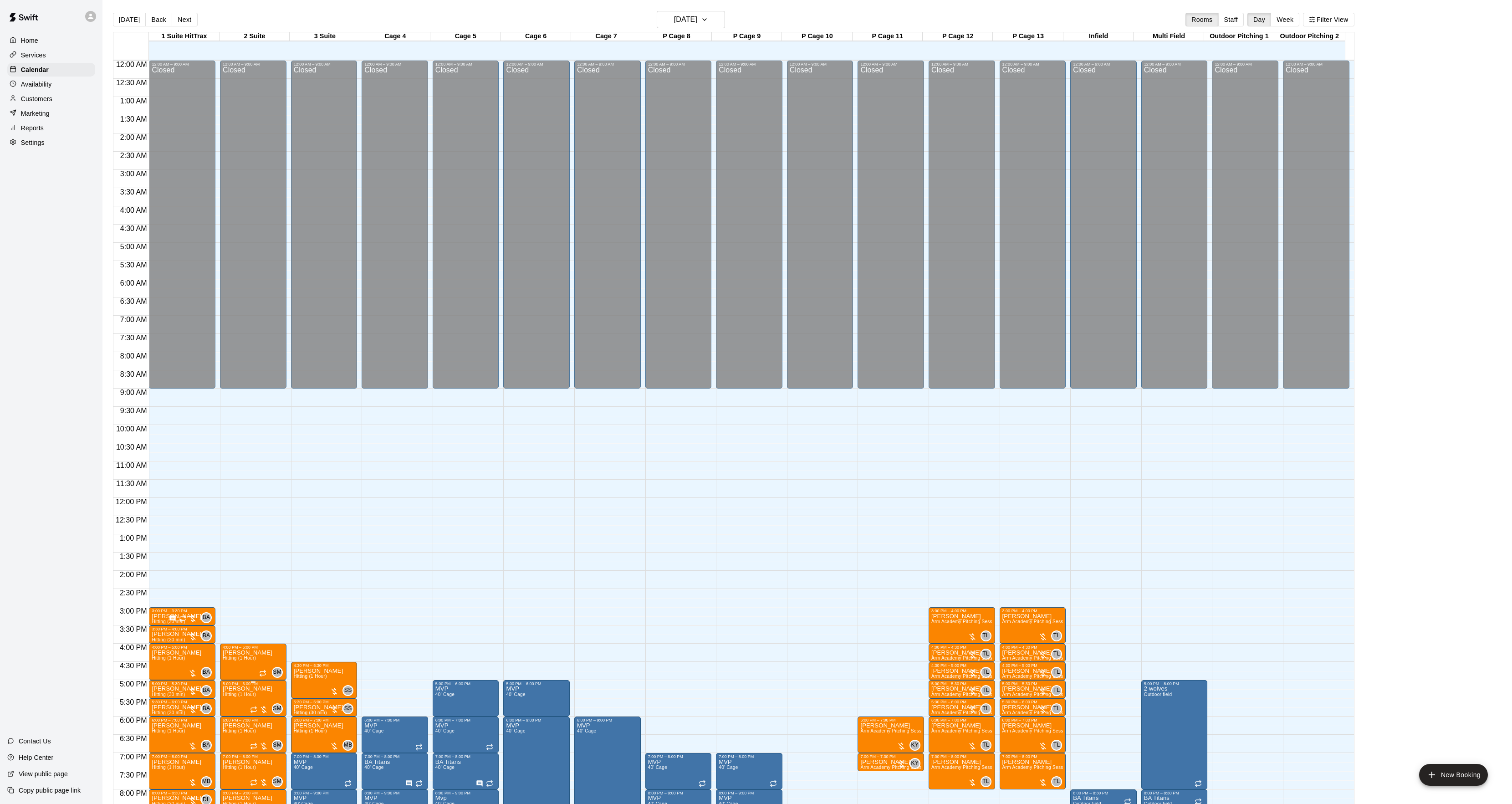
scroll to position [93, 0]
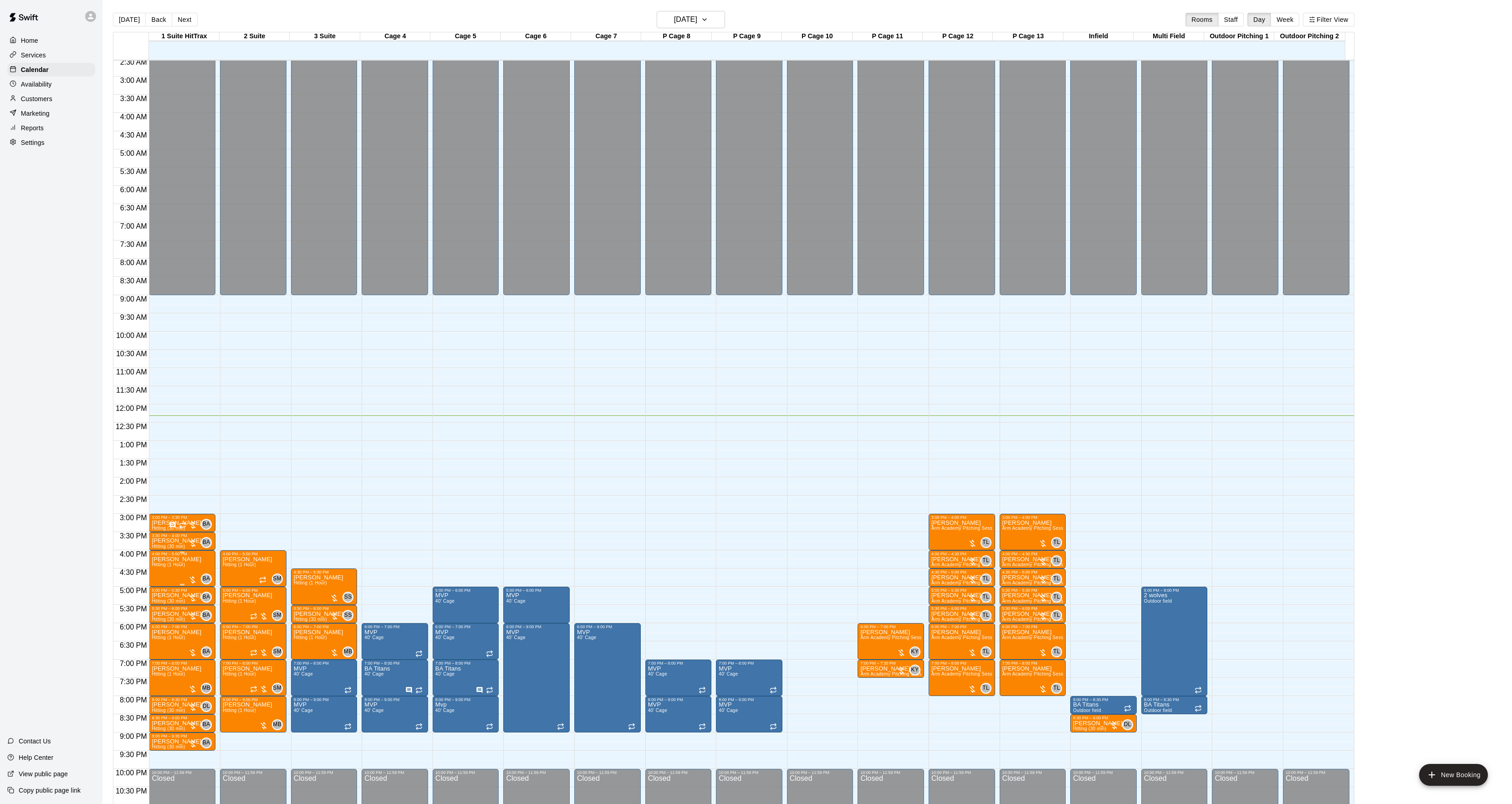
click at [161, 591] on img "edit" at bounding box center [161, 590] width 11 height 11
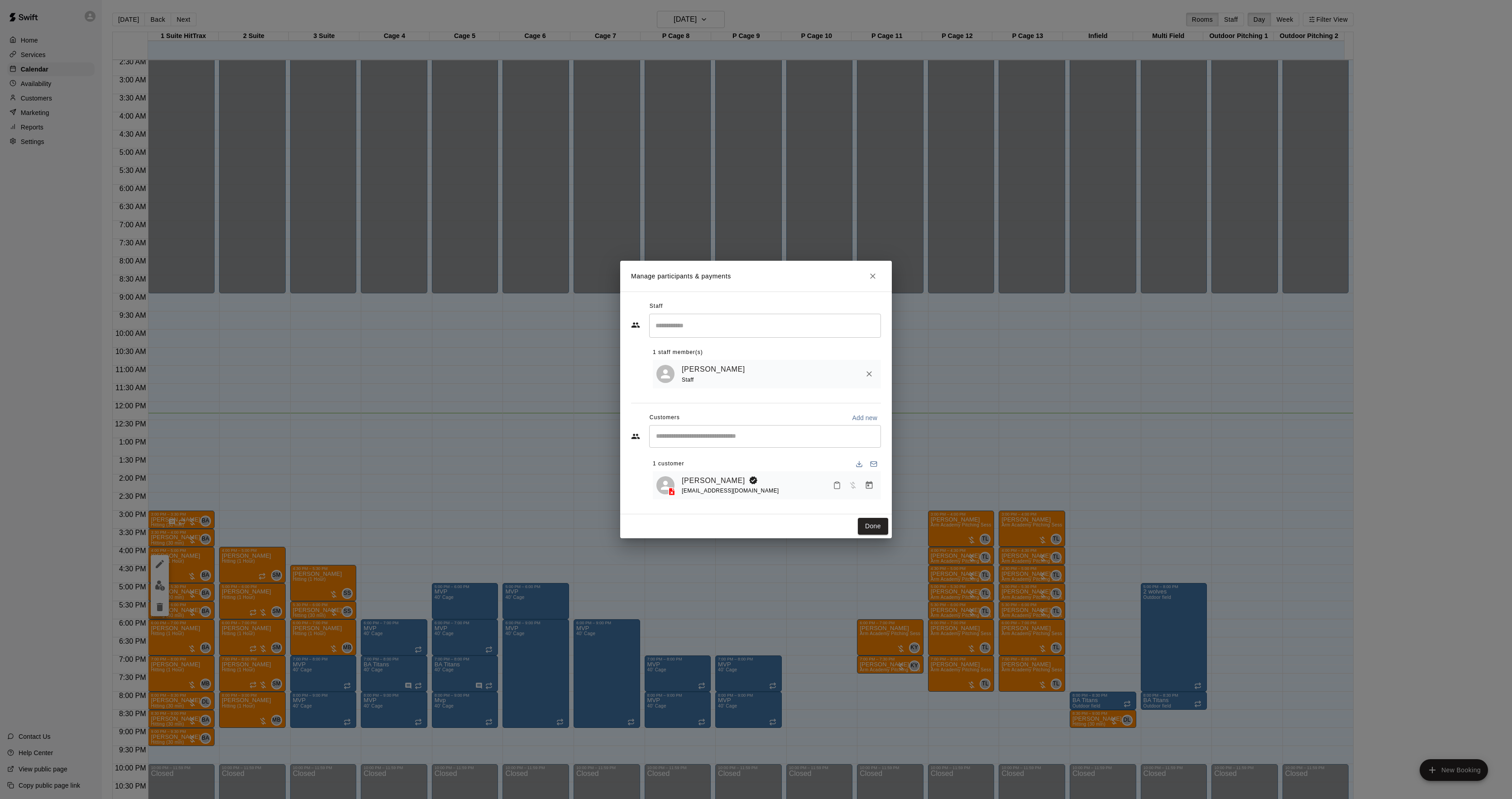
click at [865, 486] on icon "Manage bookings & payment" at bounding box center [869, 485] width 9 height 9
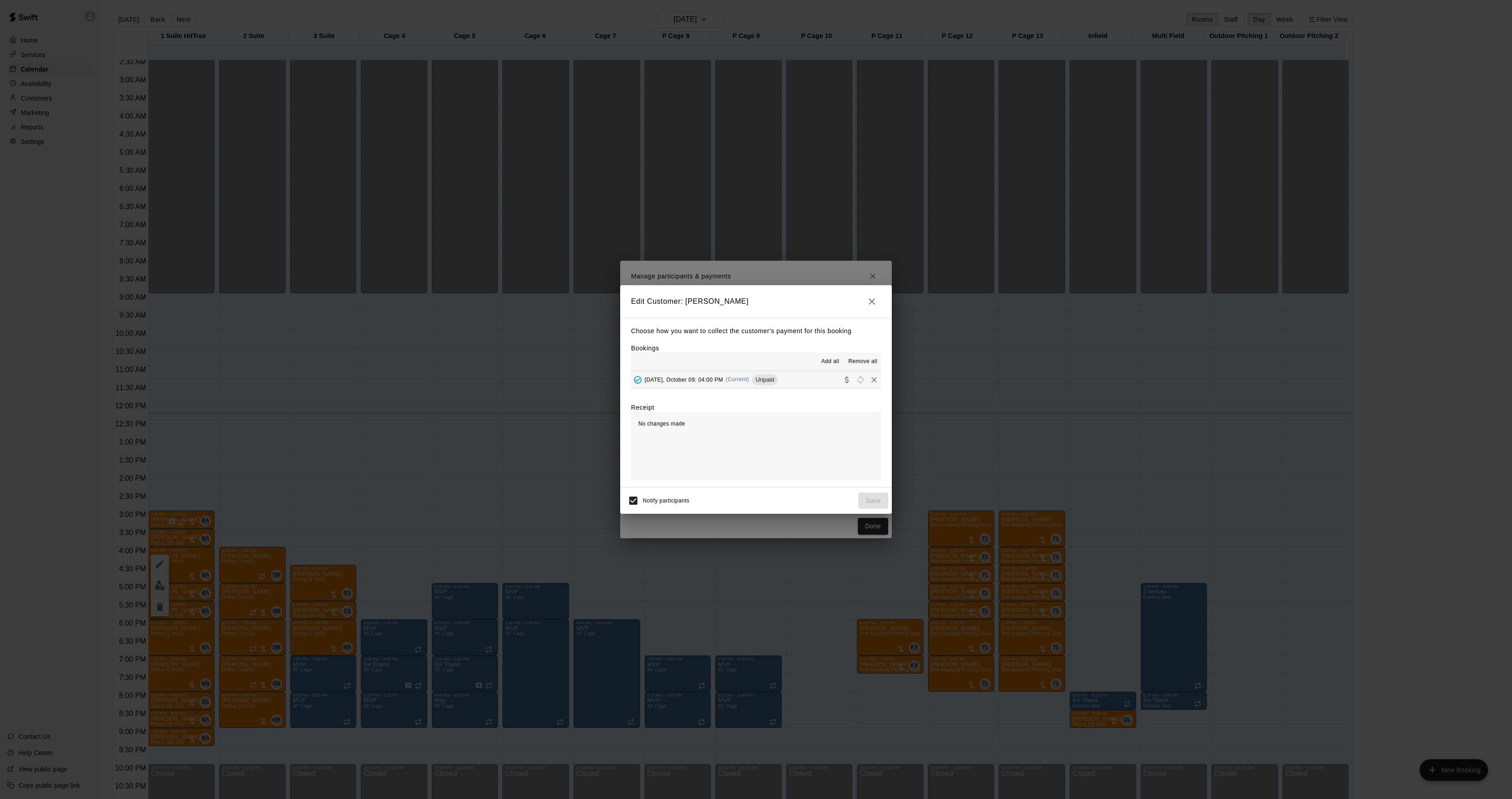
click at [787, 373] on button "[DATE], October 09: 04:00 PM (Current) Unpaid" at bounding box center [756, 379] width 250 height 17
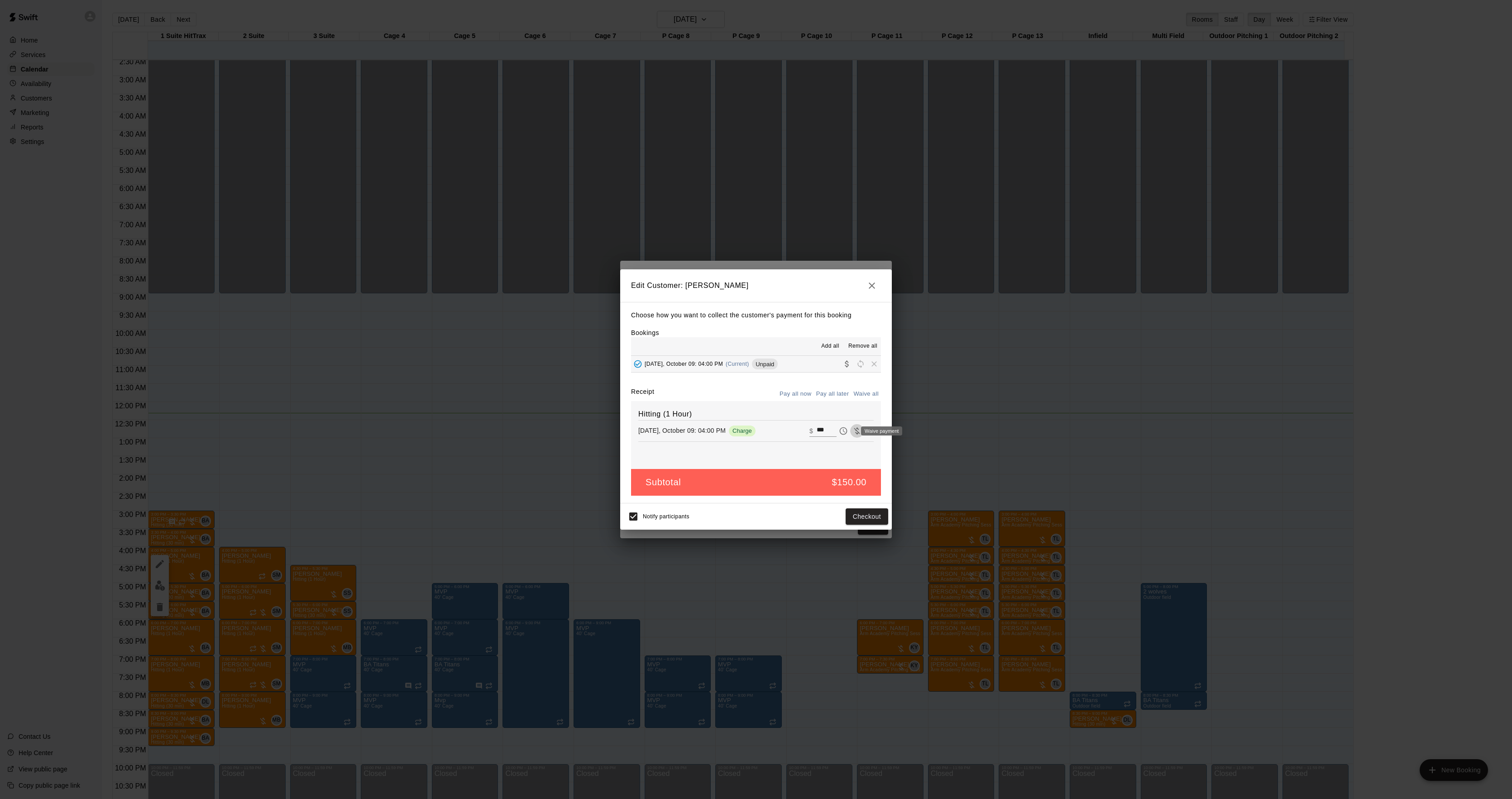
click at [852, 434] on icon "Waive payment" at bounding box center [856, 431] width 9 height 9
type input "*"
click at [866, 519] on button "Save" at bounding box center [873, 517] width 30 height 17
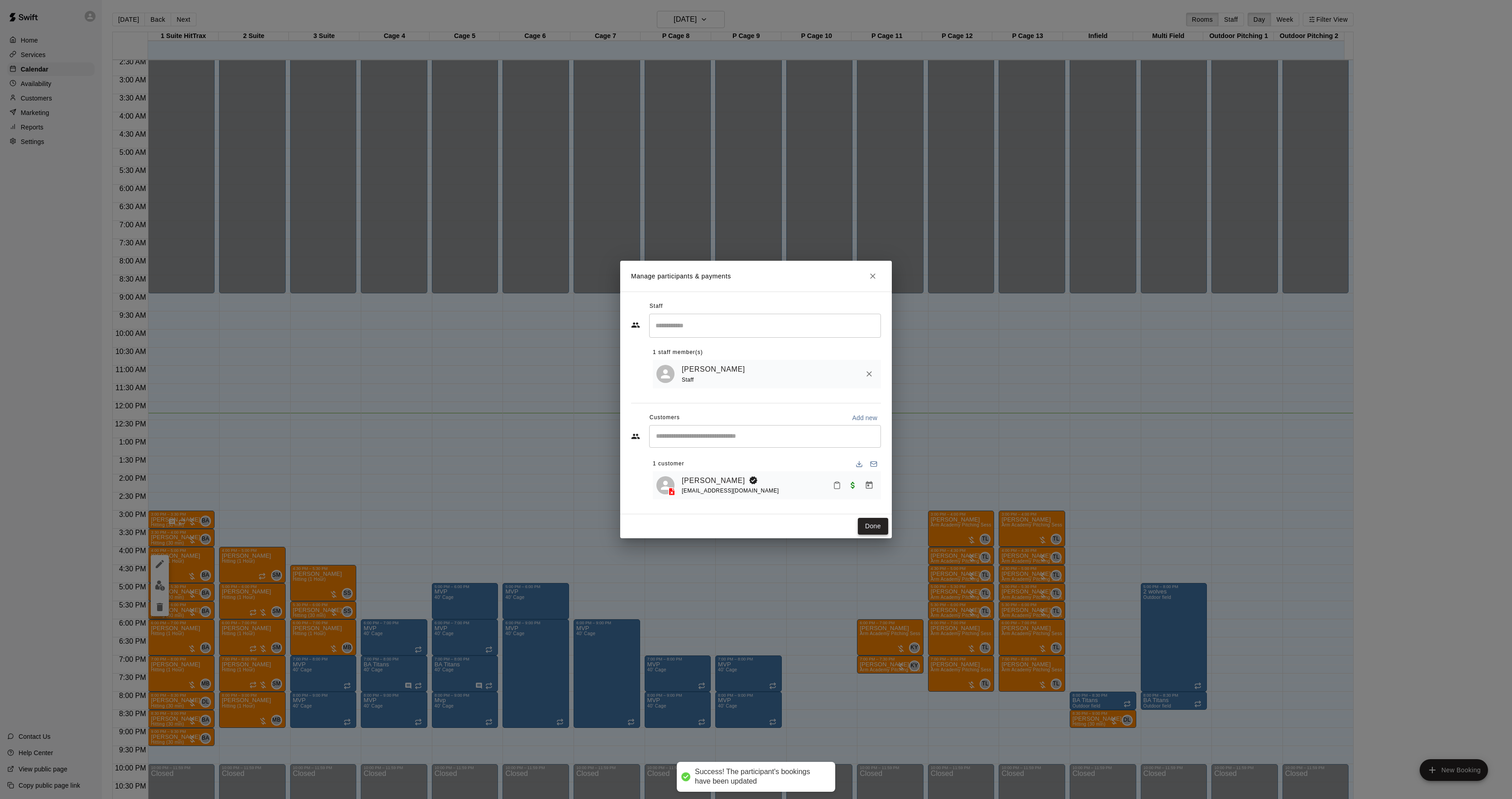
click at [864, 521] on button "Done" at bounding box center [873, 526] width 31 height 17
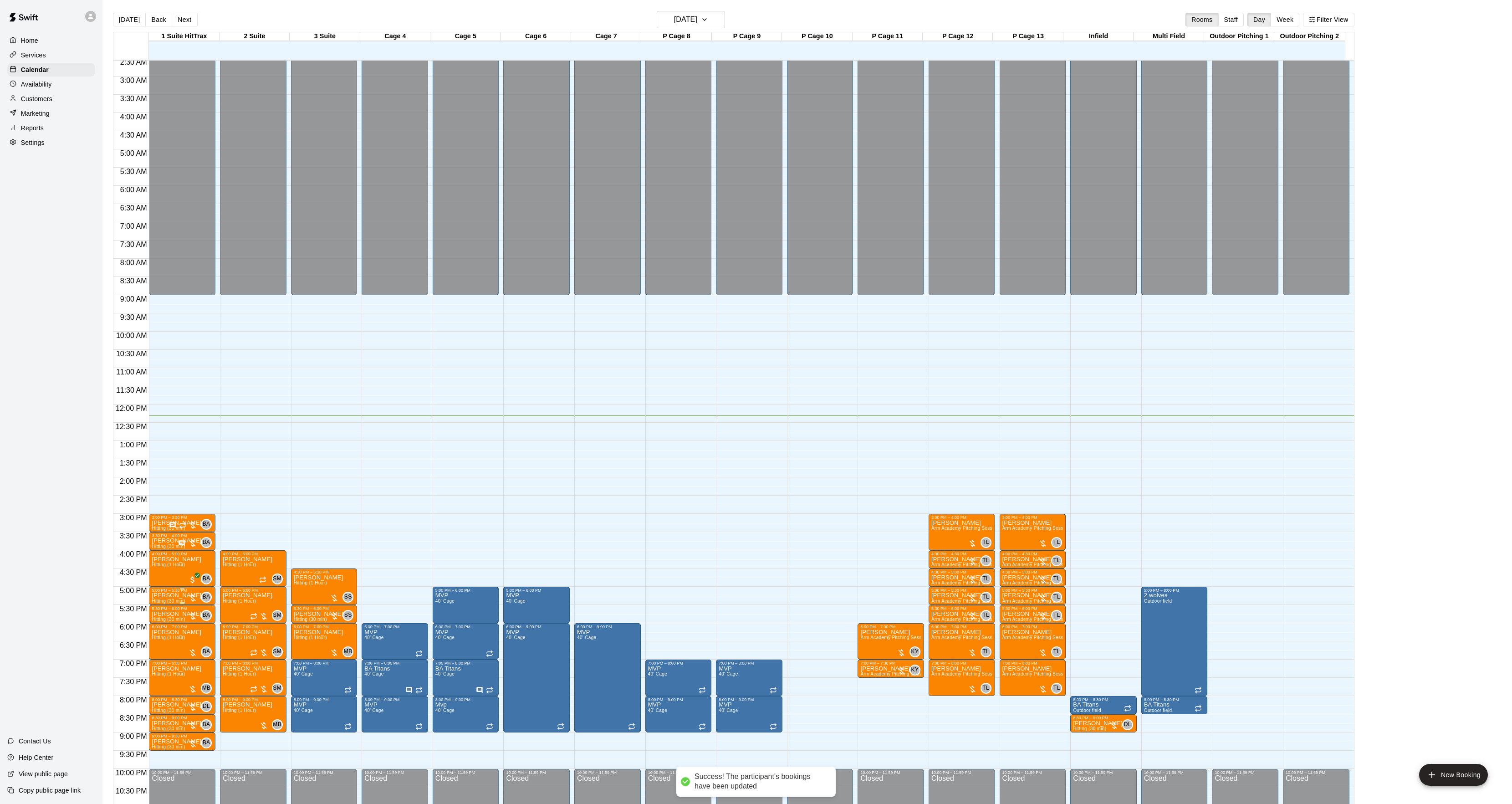
click at [177, 600] on span "Hitting (30 min)" at bounding box center [168, 601] width 33 height 5
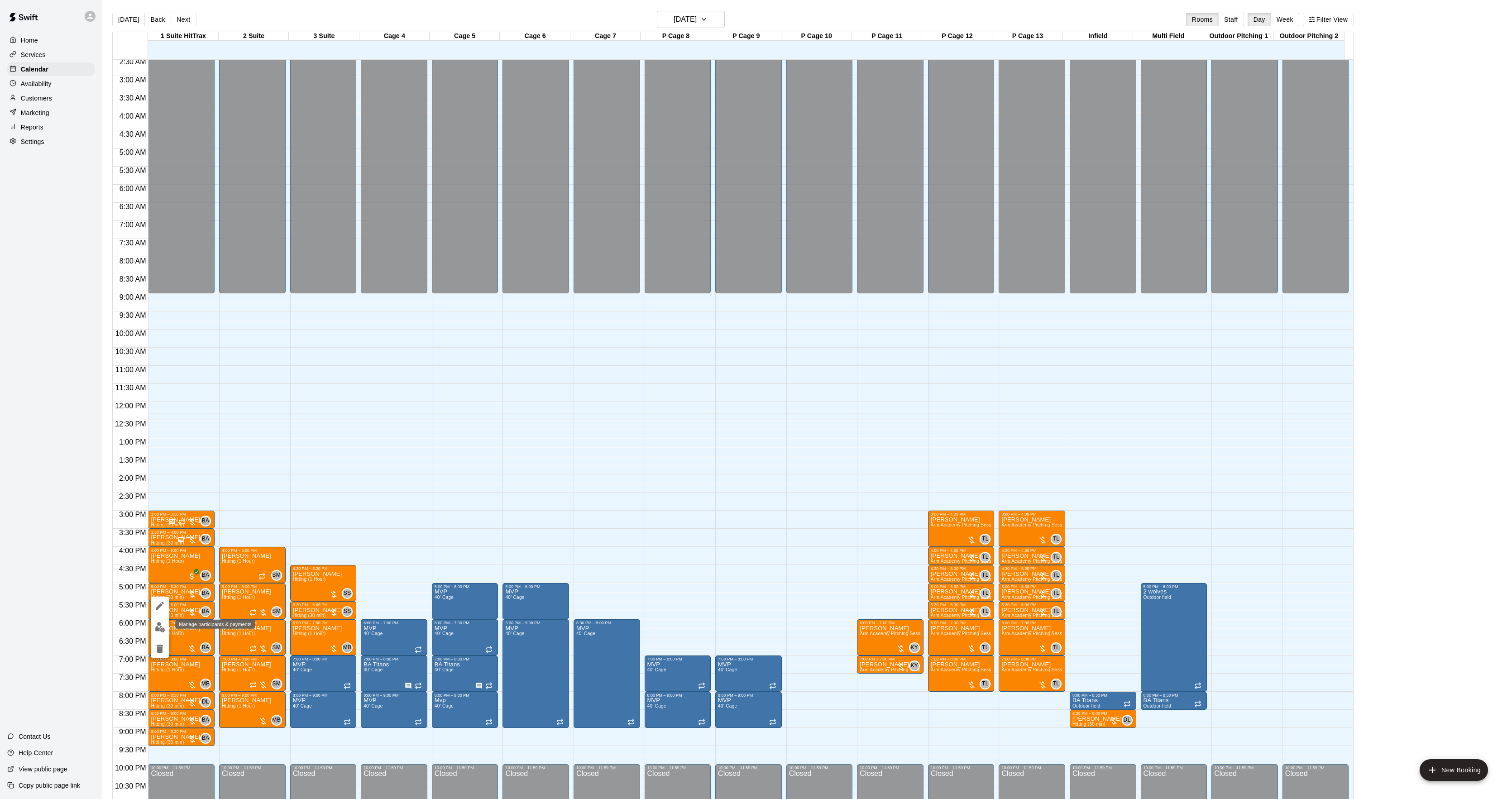
click at [166, 622] on button "edit" at bounding box center [160, 628] width 18 height 18
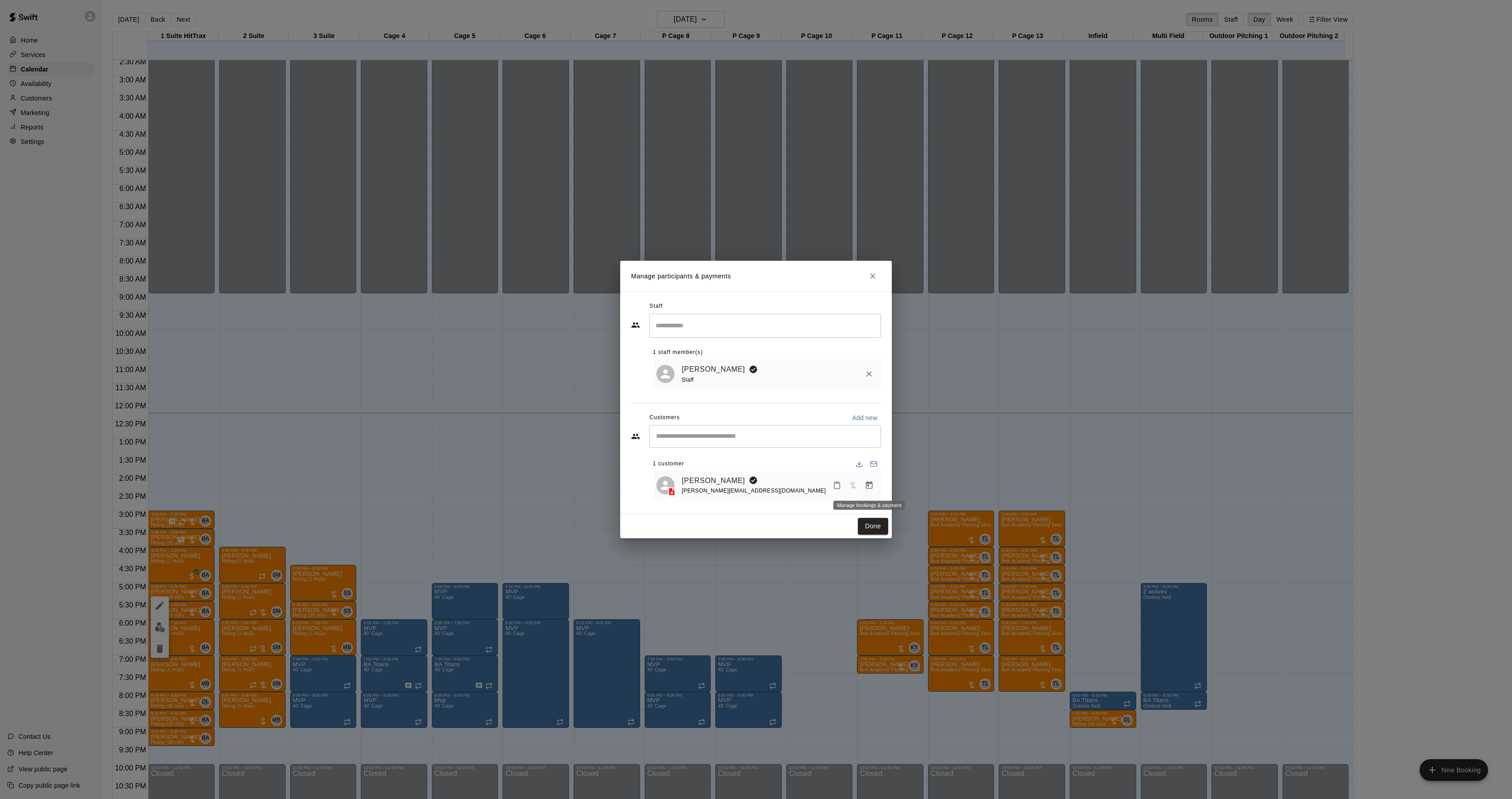
click at [872, 489] on icon "Manage bookings & payment" at bounding box center [869, 485] width 7 height 8
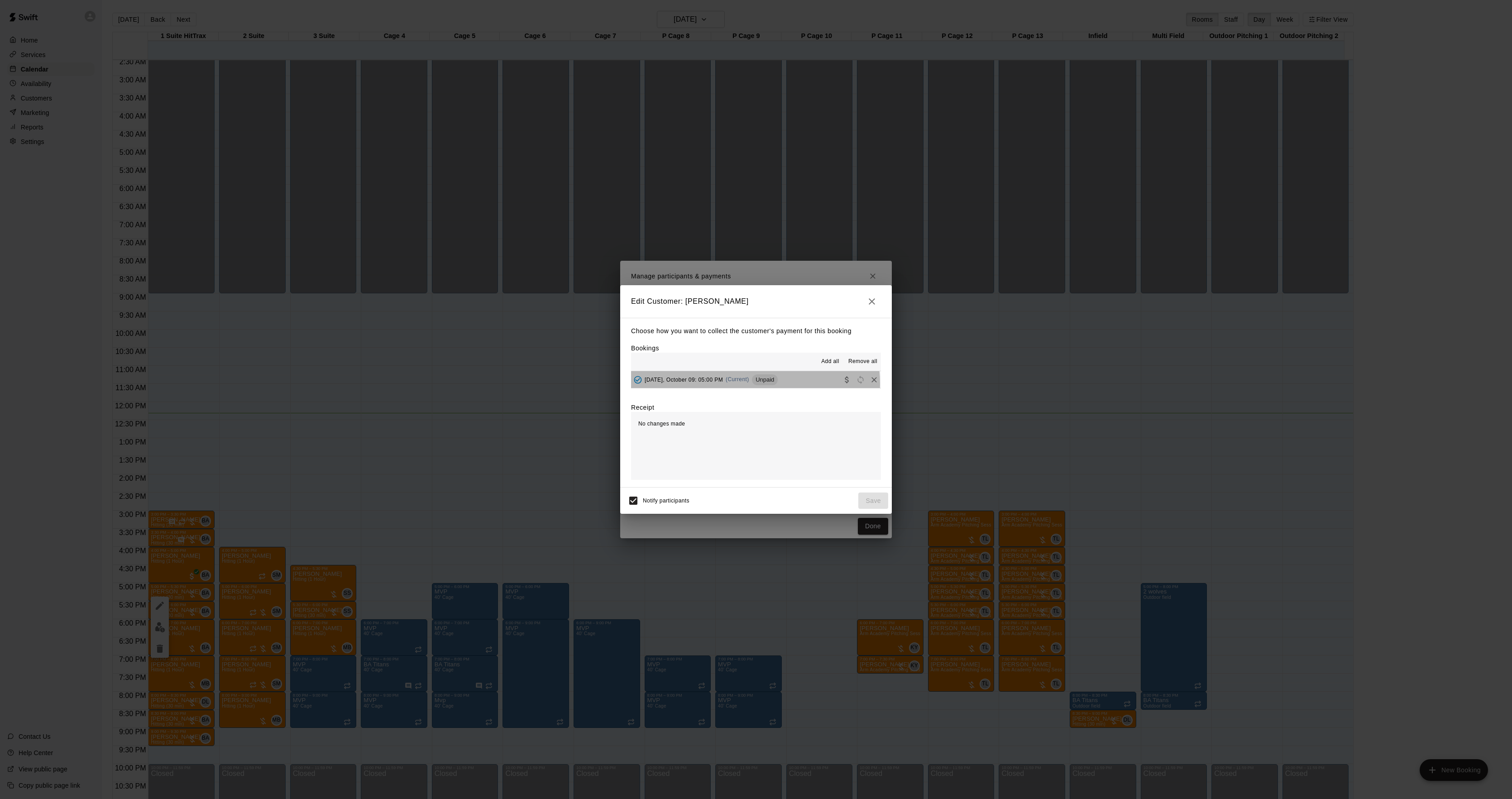
click at [755, 383] on div "[DATE], October 09: 05:00 PM (Current) Unpaid" at bounding box center [704, 380] width 147 height 14
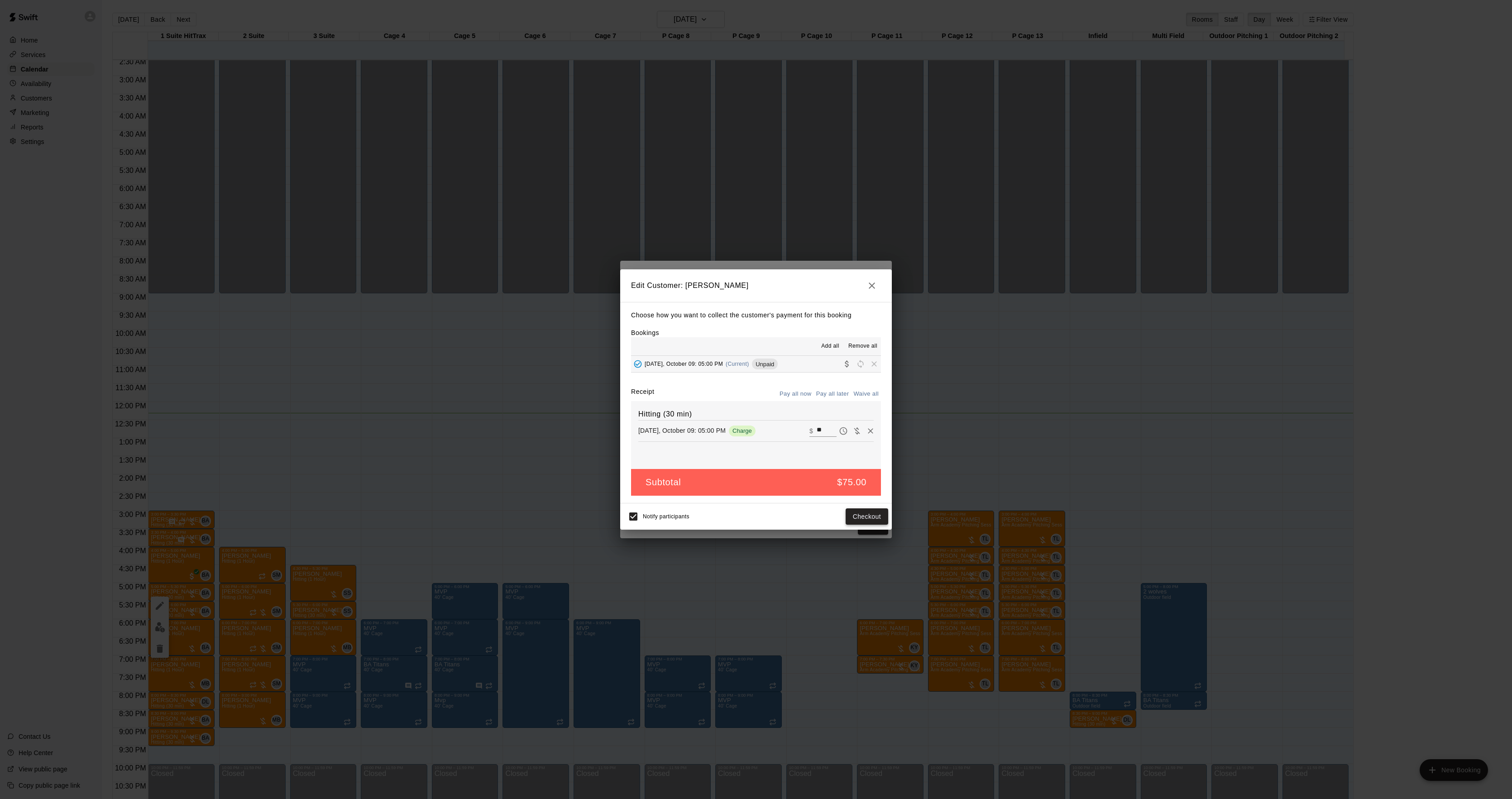
click at [855, 514] on button "Checkout" at bounding box center [867, 517] width 42 height 17
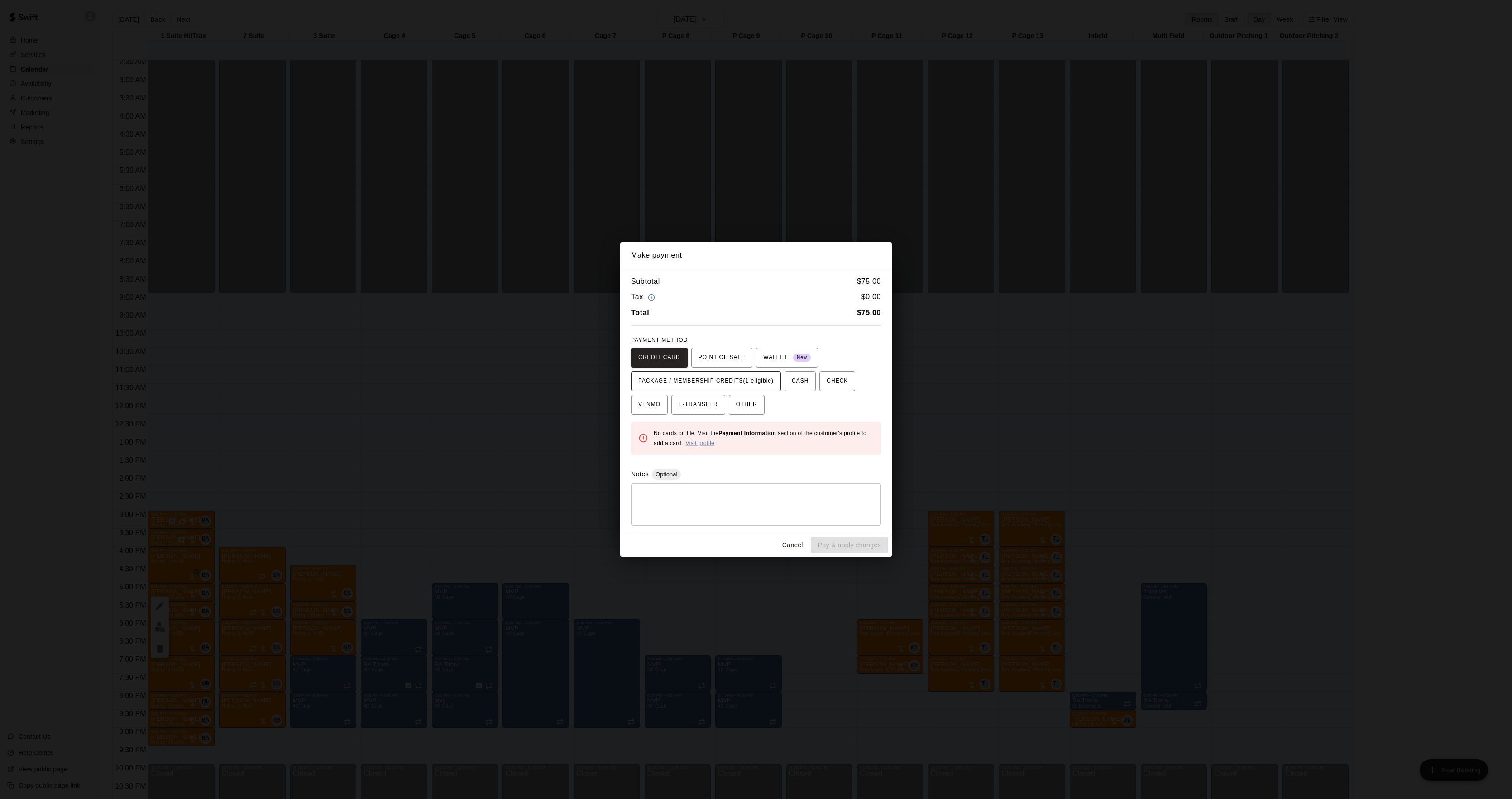
click at [753, 386] on span "PACKAGE / MEMBERSHIP CREDITS (1 eligible)" at bounding box center [706, 381] width 136 height 15
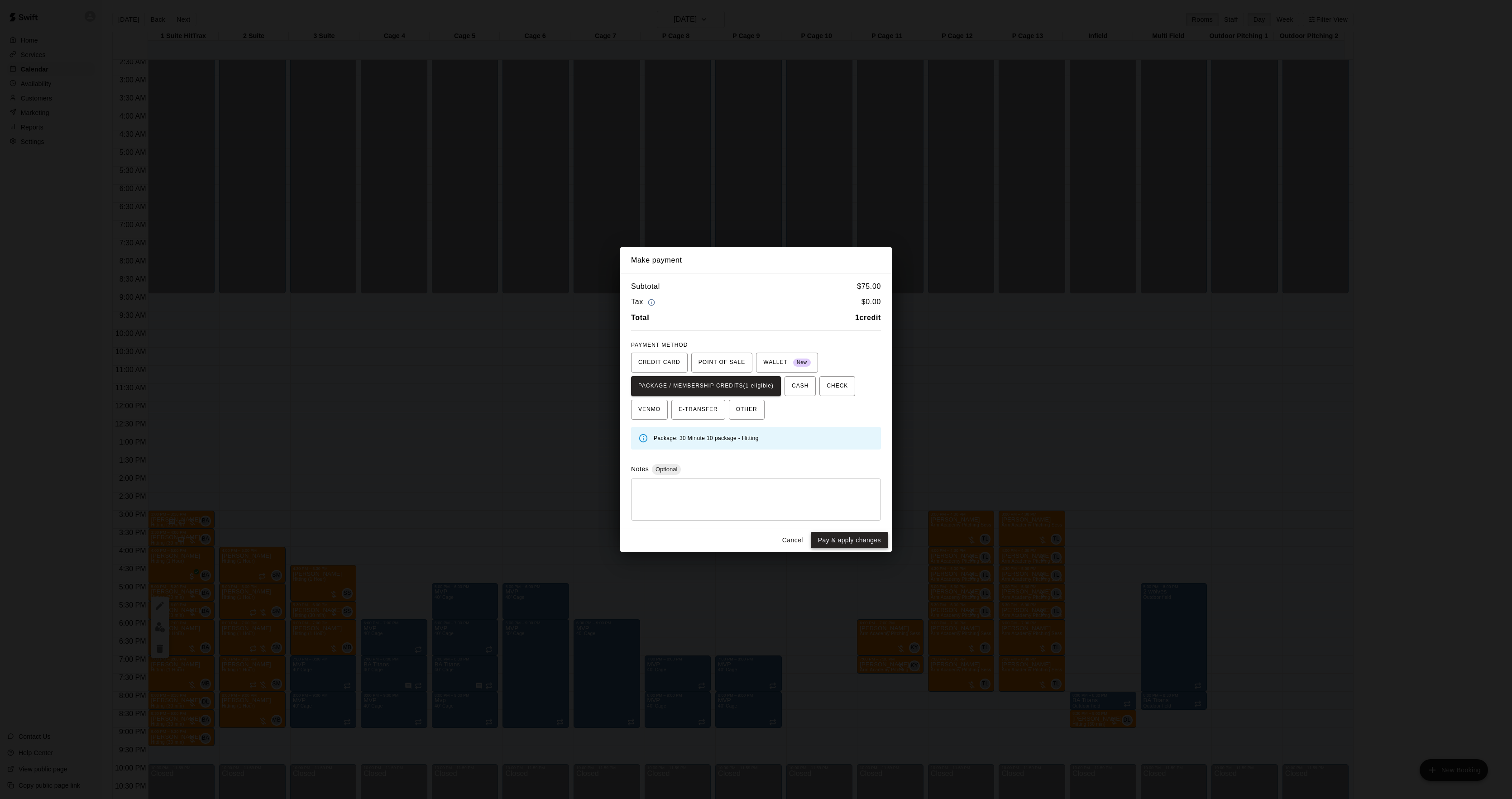
click at [833, 538] on button "Pay & apply changes" at bounding box center [849, 540] width 77 height 17
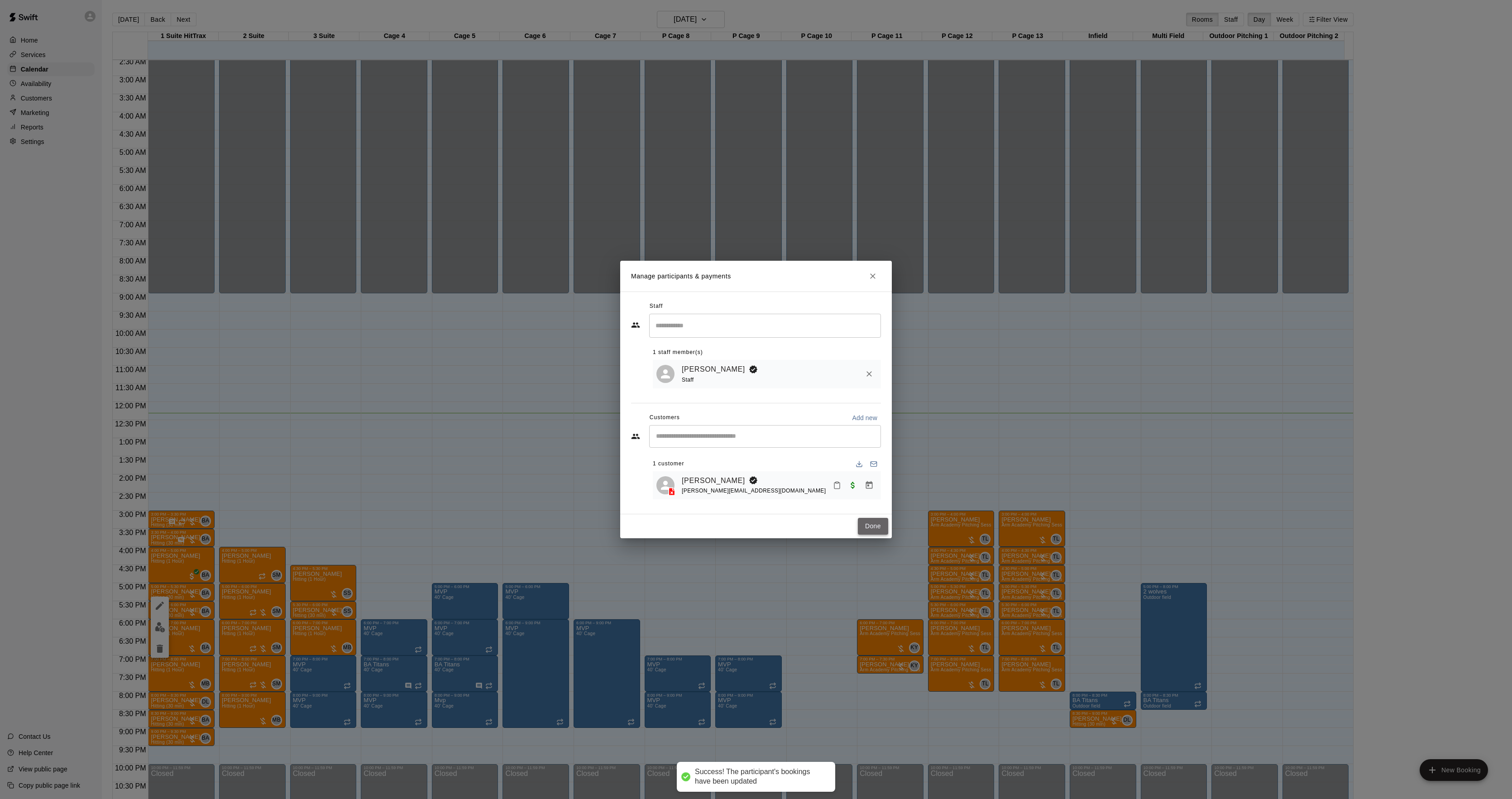
click at [859, 525] on button "Done" at bounding box center [873, 526] width 31 height 17
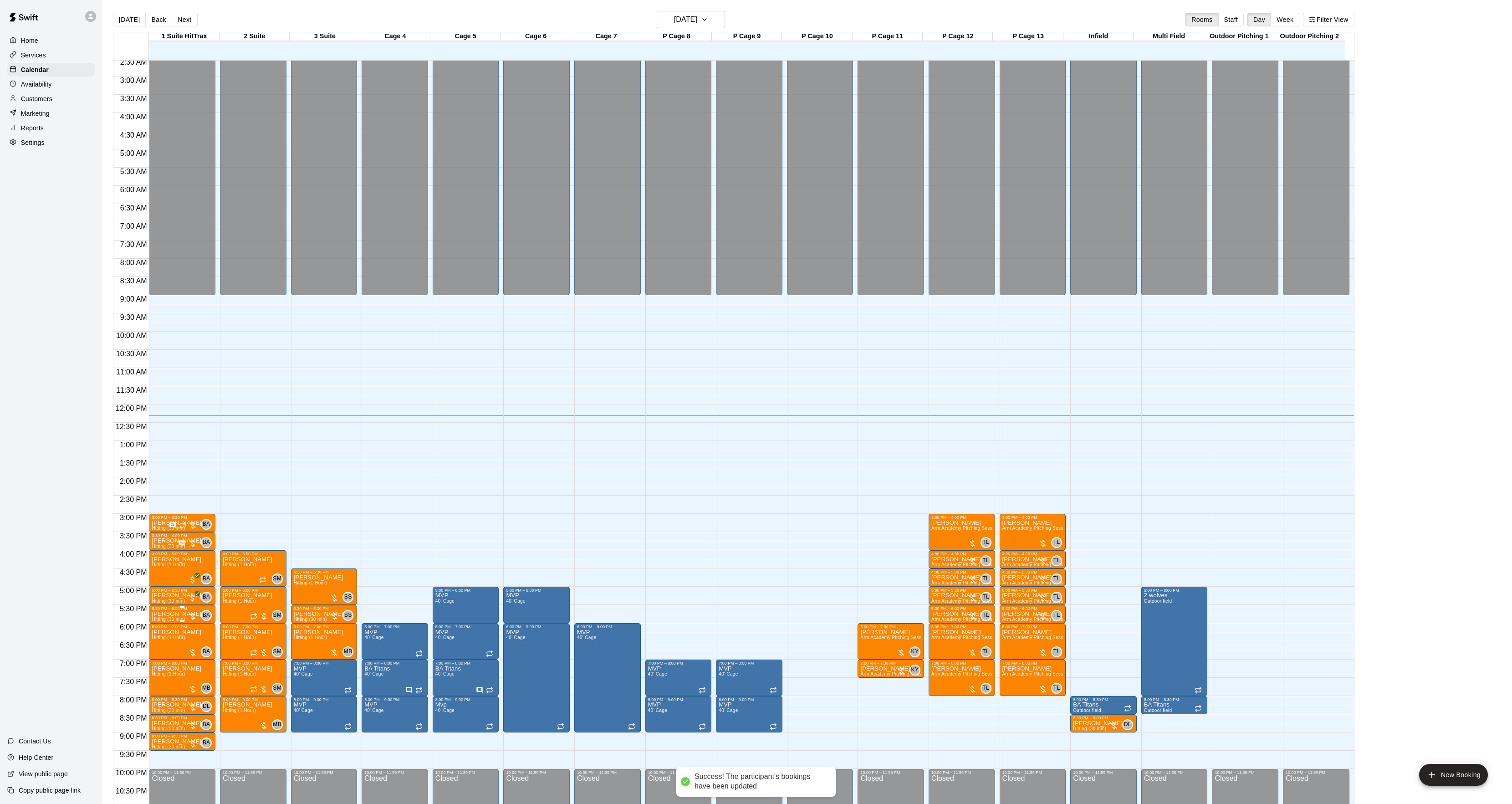
click at [173, 614] on p "[PERSON_NAME]" at bounding box center [177, 614] width 50 height 0
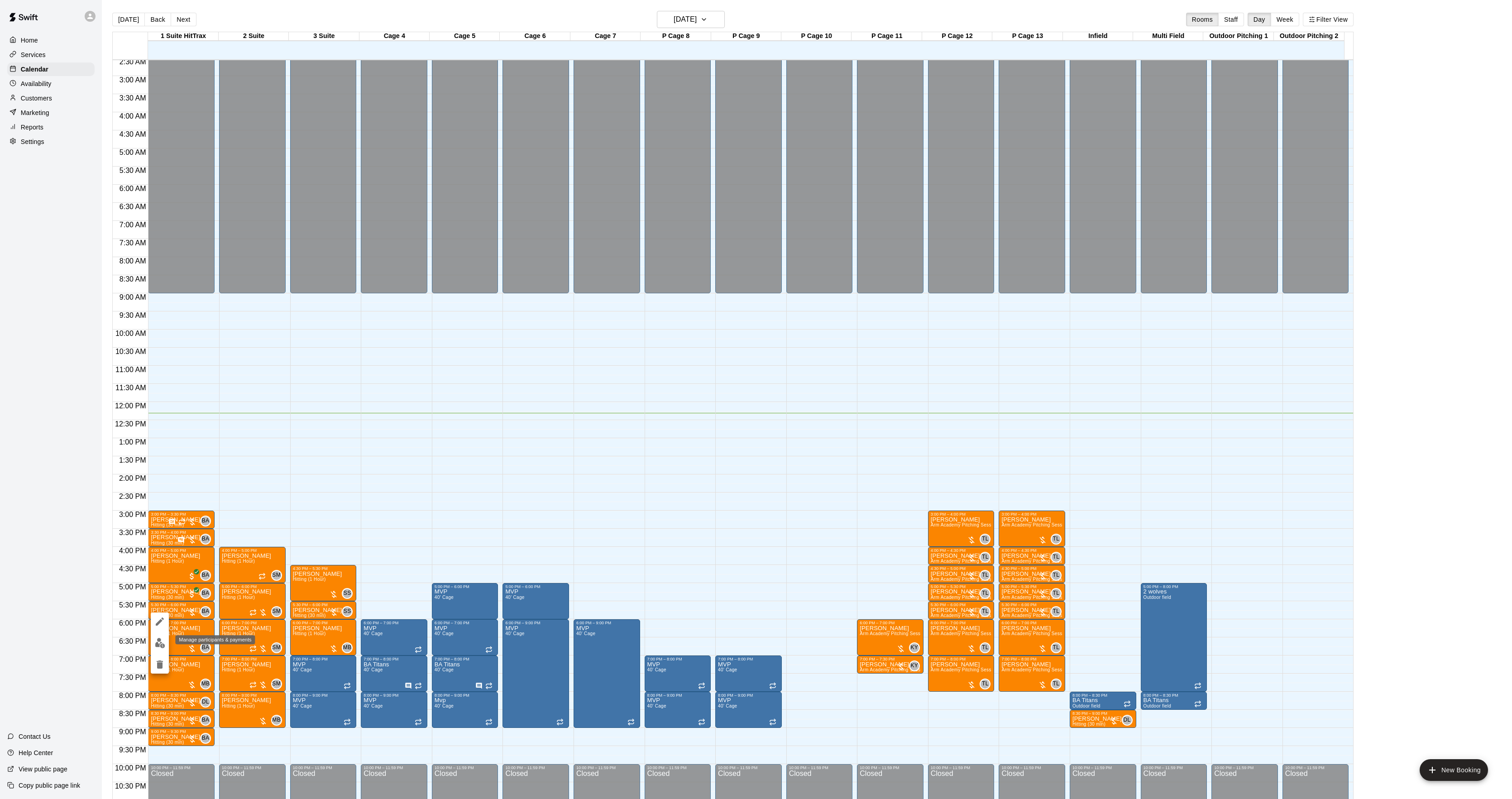
click at [158, 645] on img "edit" at bounding box center [160, 643] width 11 height 11
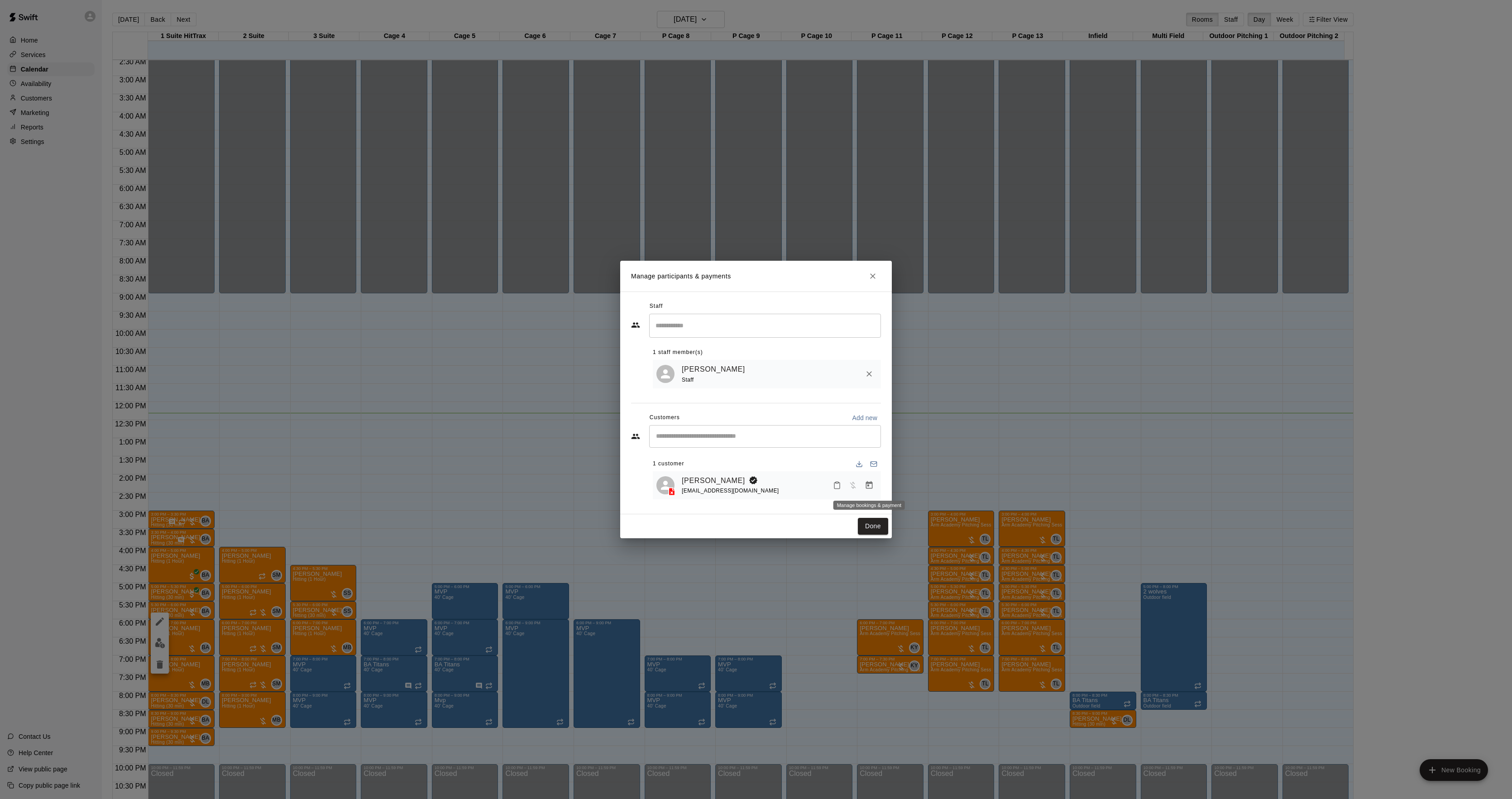
click at [870, 483] on icon "Manage bookings & payment" at bounding box center [869, 485] width 7 height 8
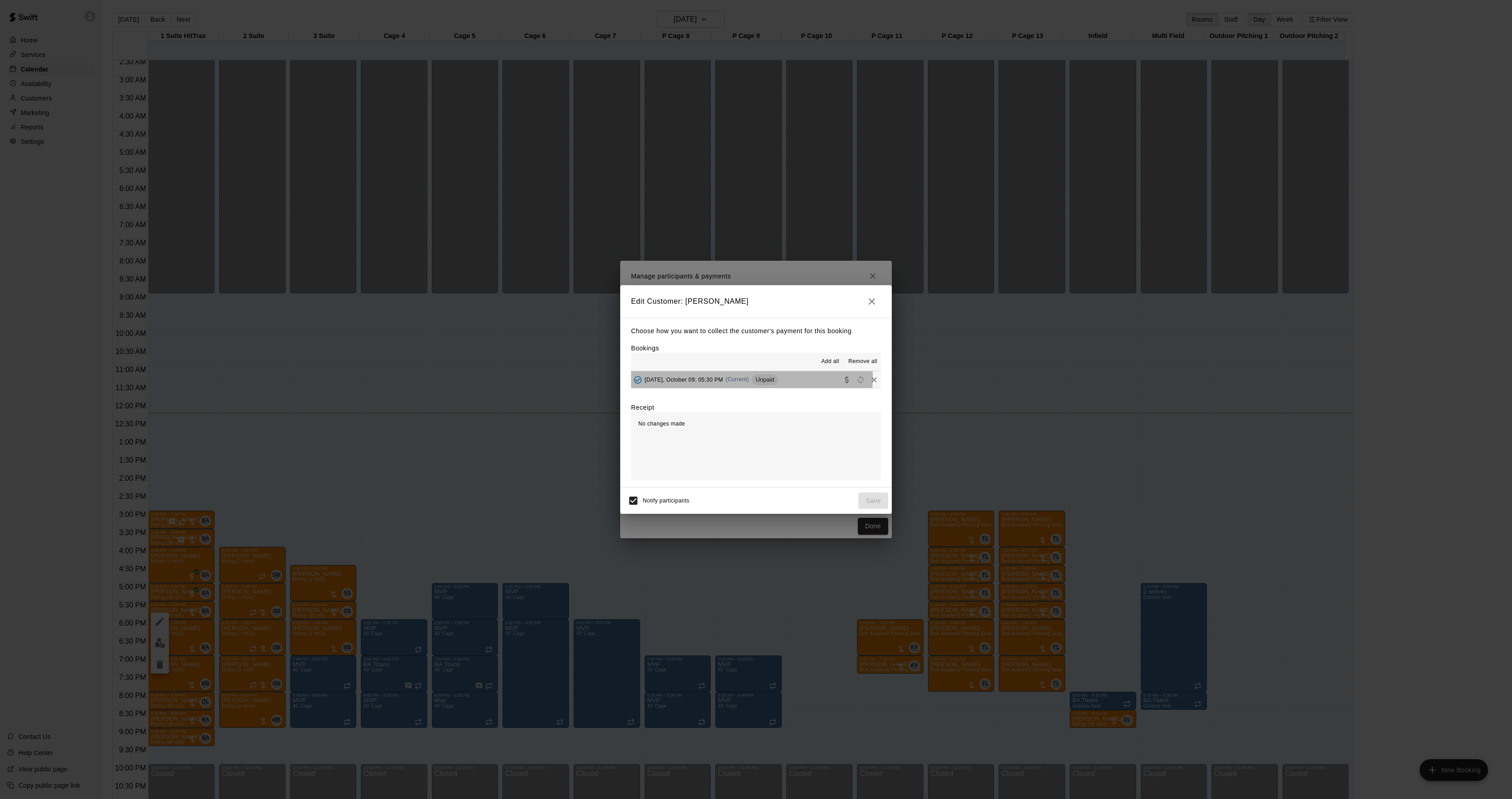
click at [749, 379] on span "(Current)" at bounding box center [737, 379] width 23 height 6
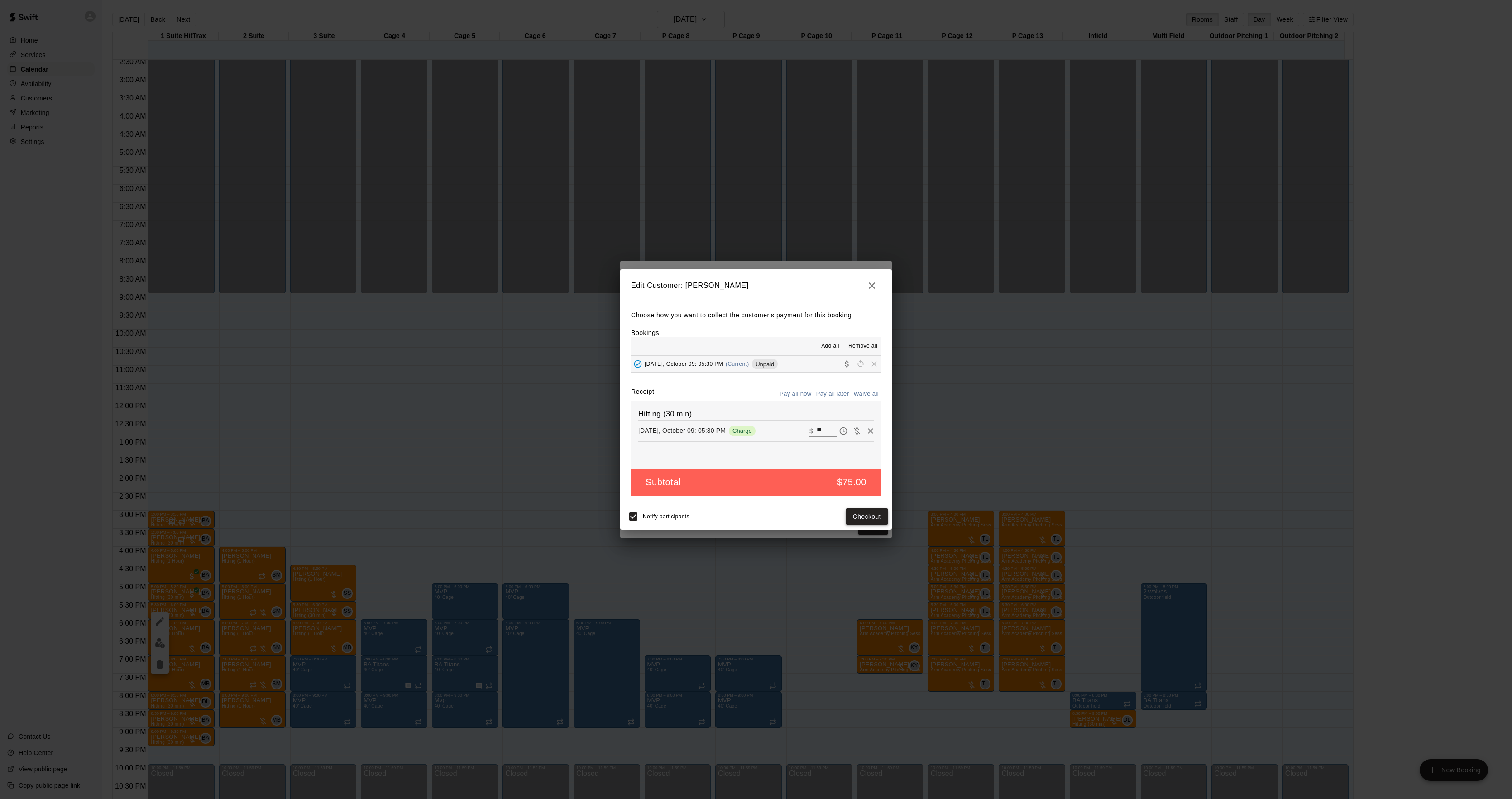
click at [880, 517] on button "Checkout" at bounding box center [867, 517] width 42 height 17
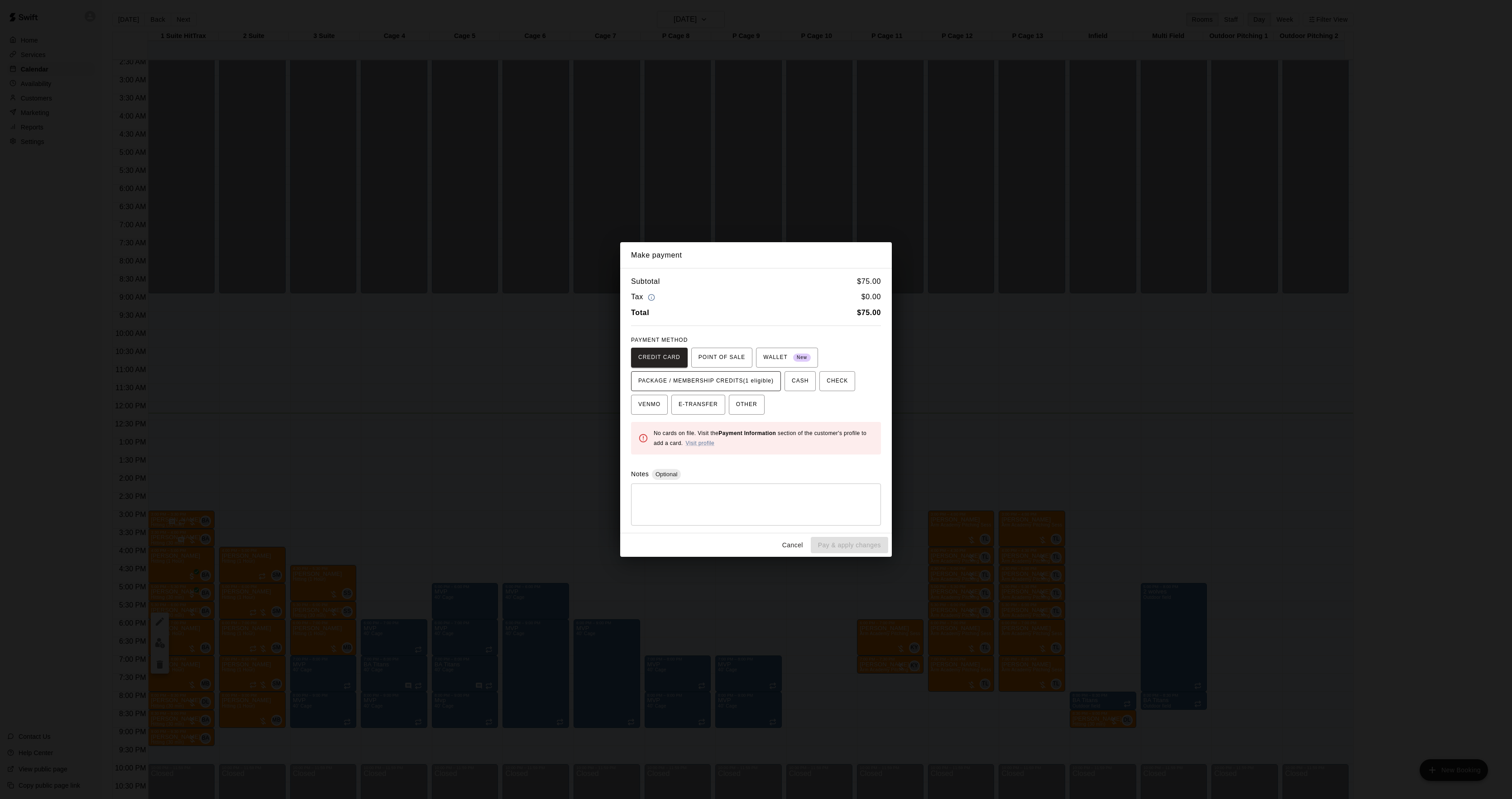
click at [739, 381] on span "PACKAGE / MEMBERSHIP CREDITS (1 eligible)" at bounding box center [706, 381] width 136 height 15
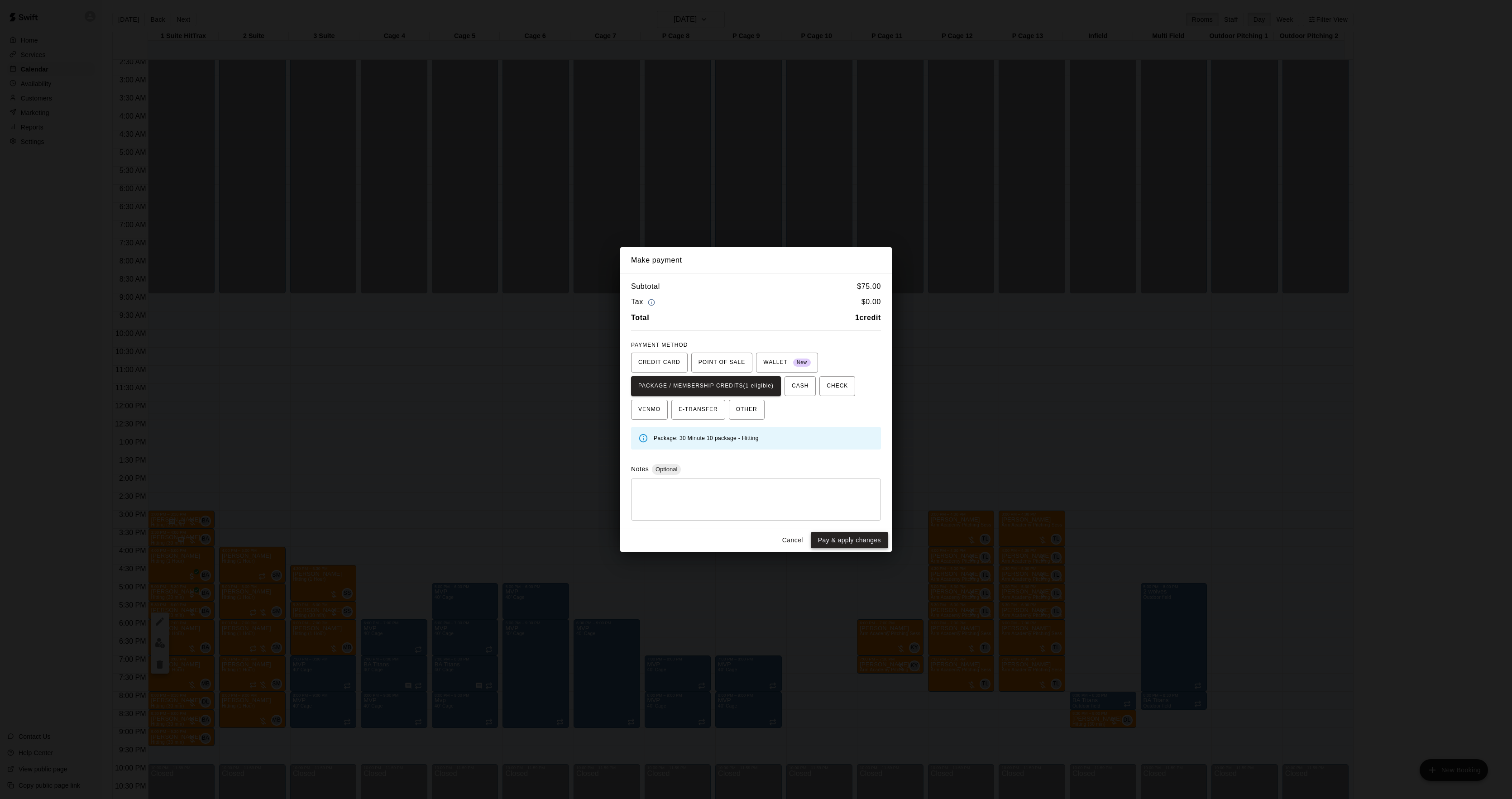
click at [842, 540] on button "Pay & apply changes" at bounding box center [849, 540] width 77 height 17
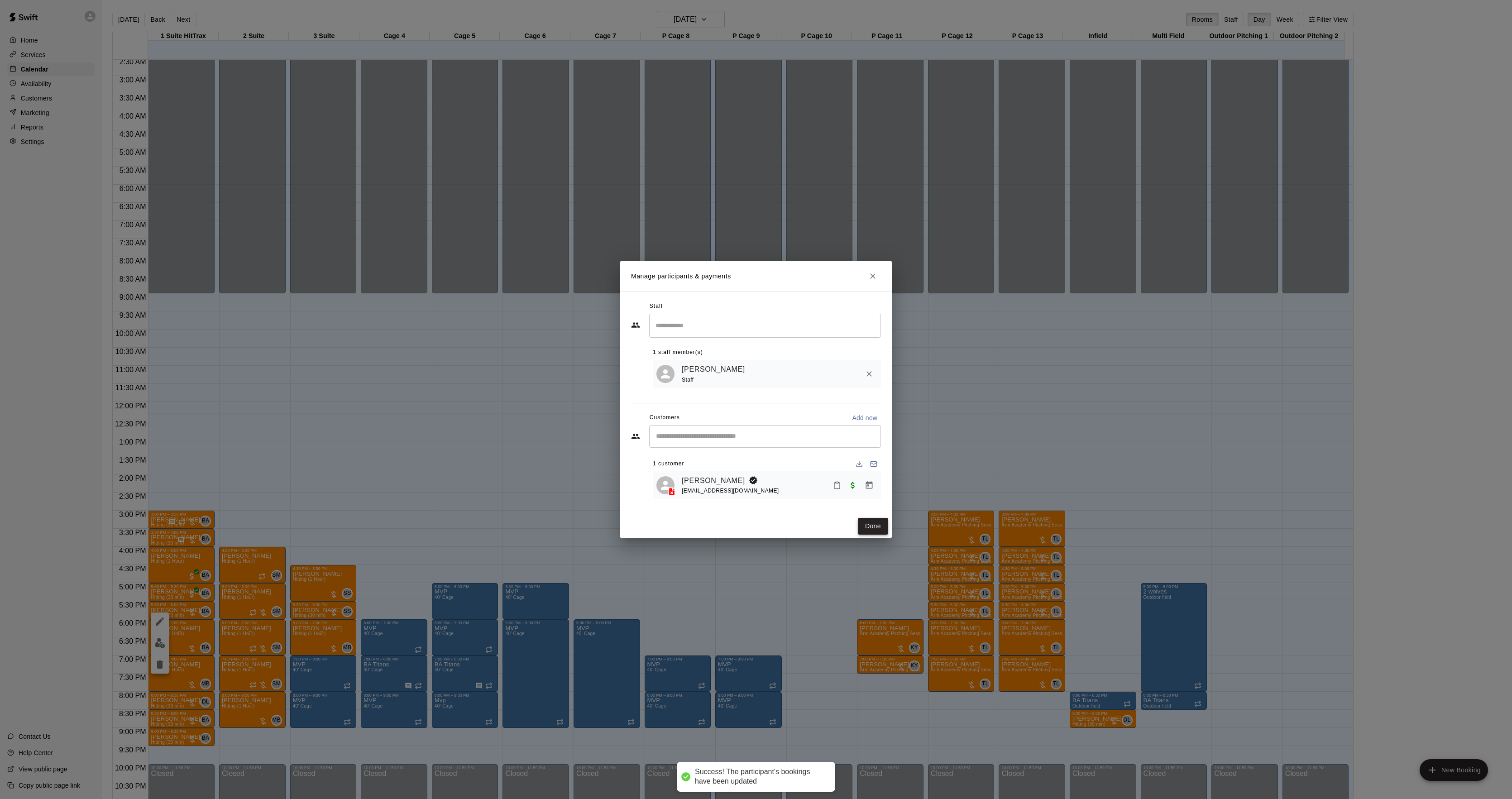
click at [875, 524] on button "Done" at bounding box center [873, 526] width 31 height 17
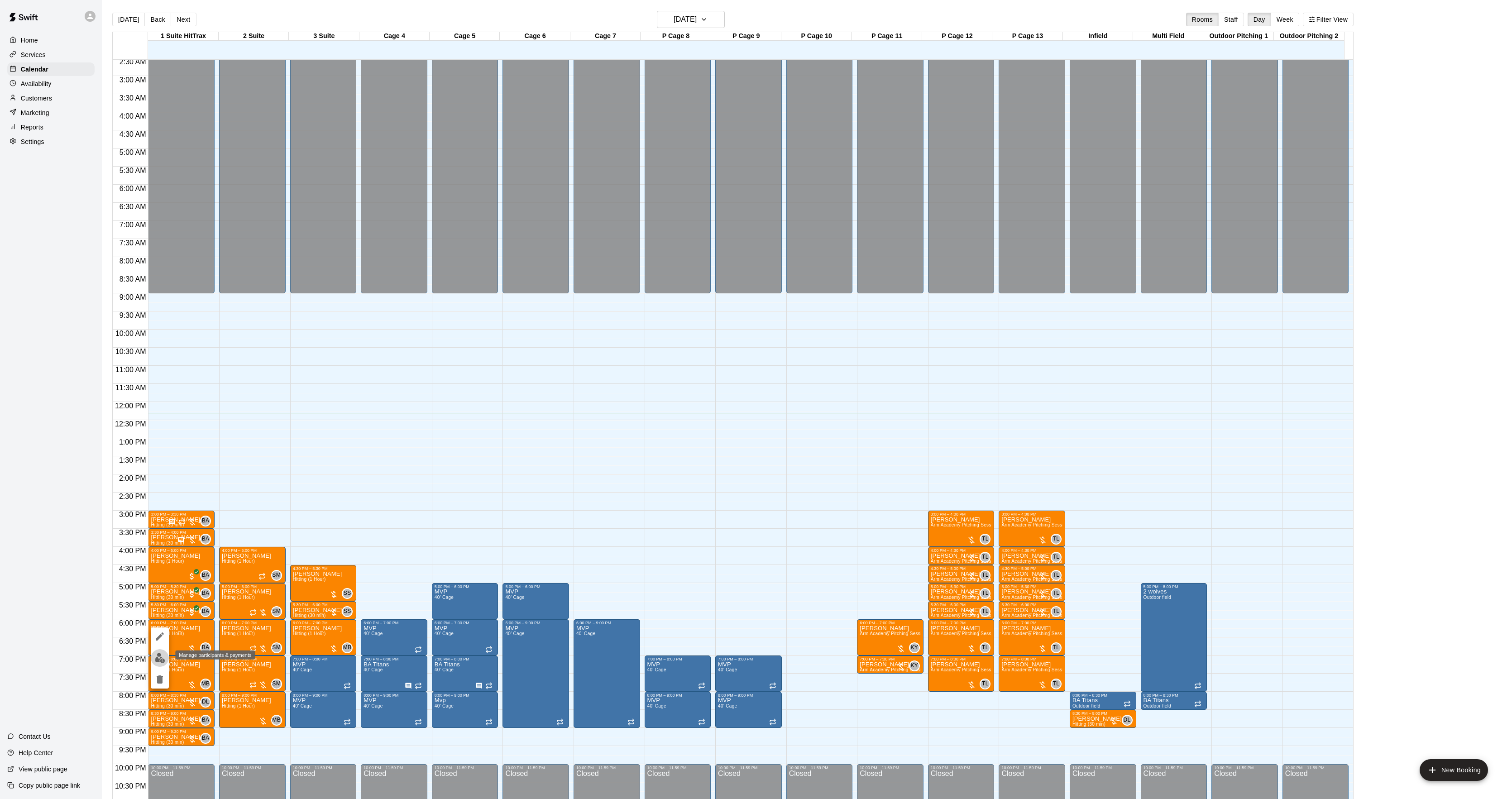
click at [158, 658] on img "edit" at bounding box center [160, 658] width 11 height 11
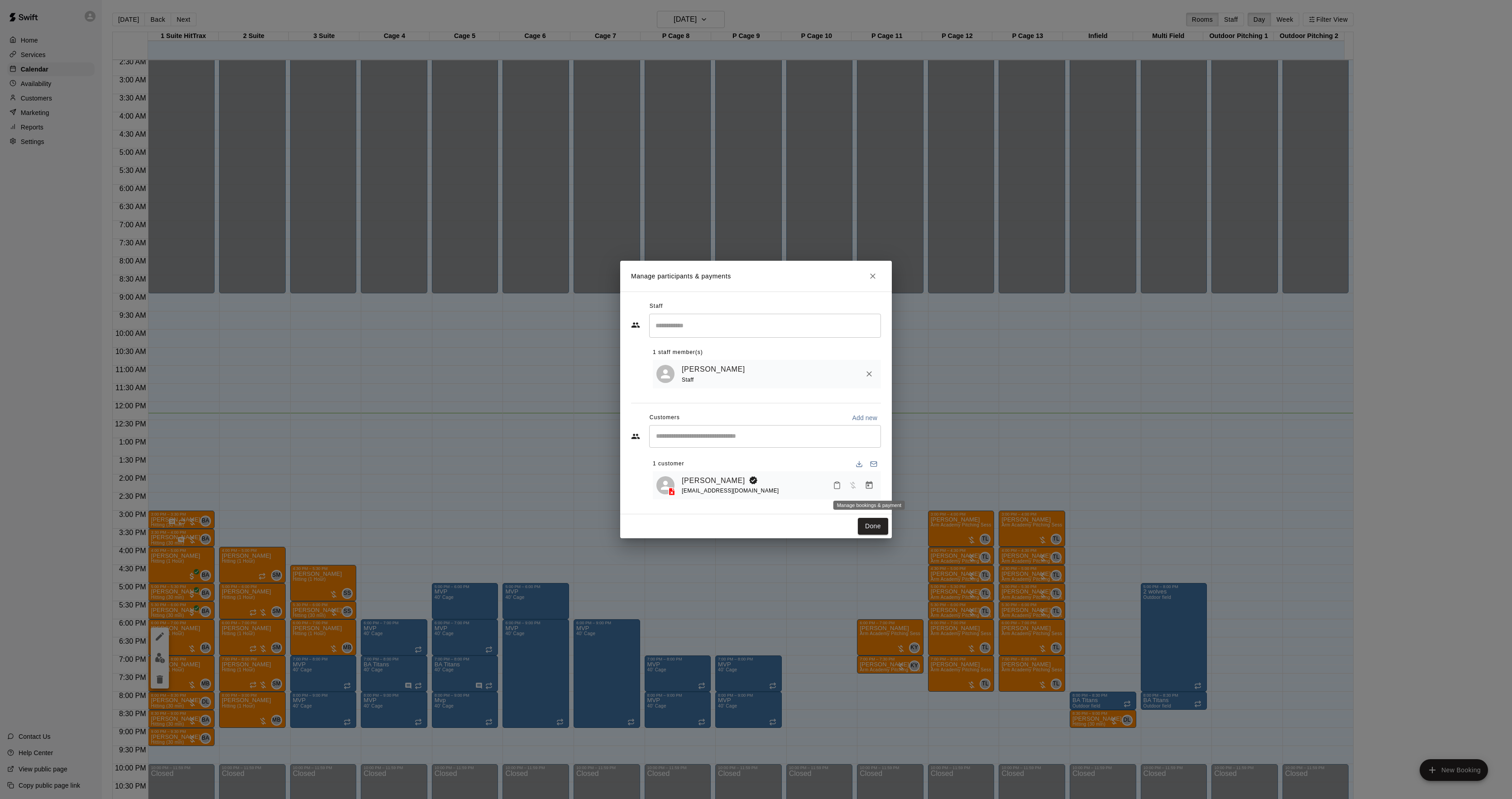
click at [870, 484] on icon "Manage bookings & payment" at bounding box center [869, 485] width 9 height 9
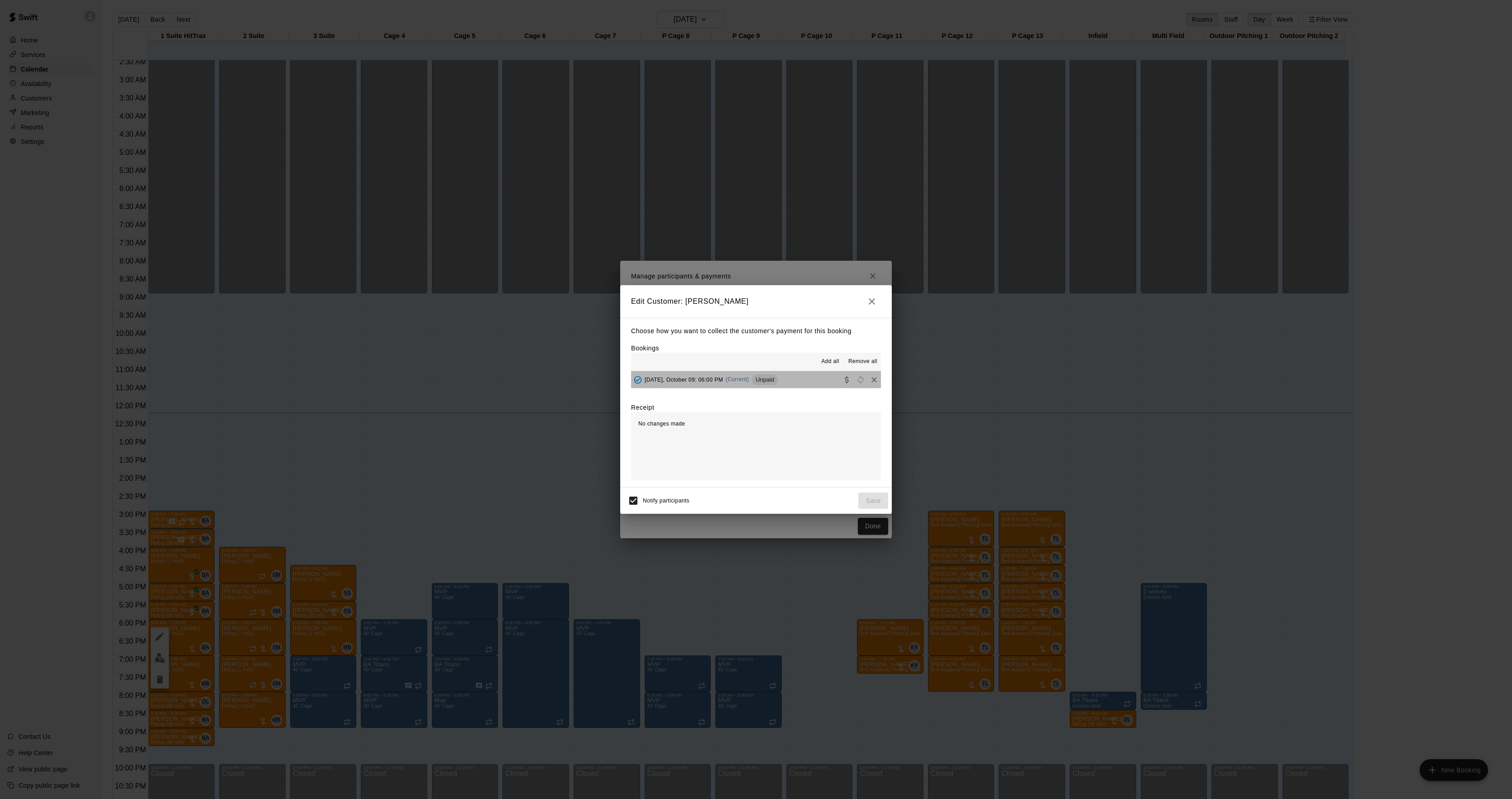
click at [761, 388] on button "[DATE], October 09: 06:00 PM (Current) Unpaid" at bounding box center [756, 379] width 250 height 17
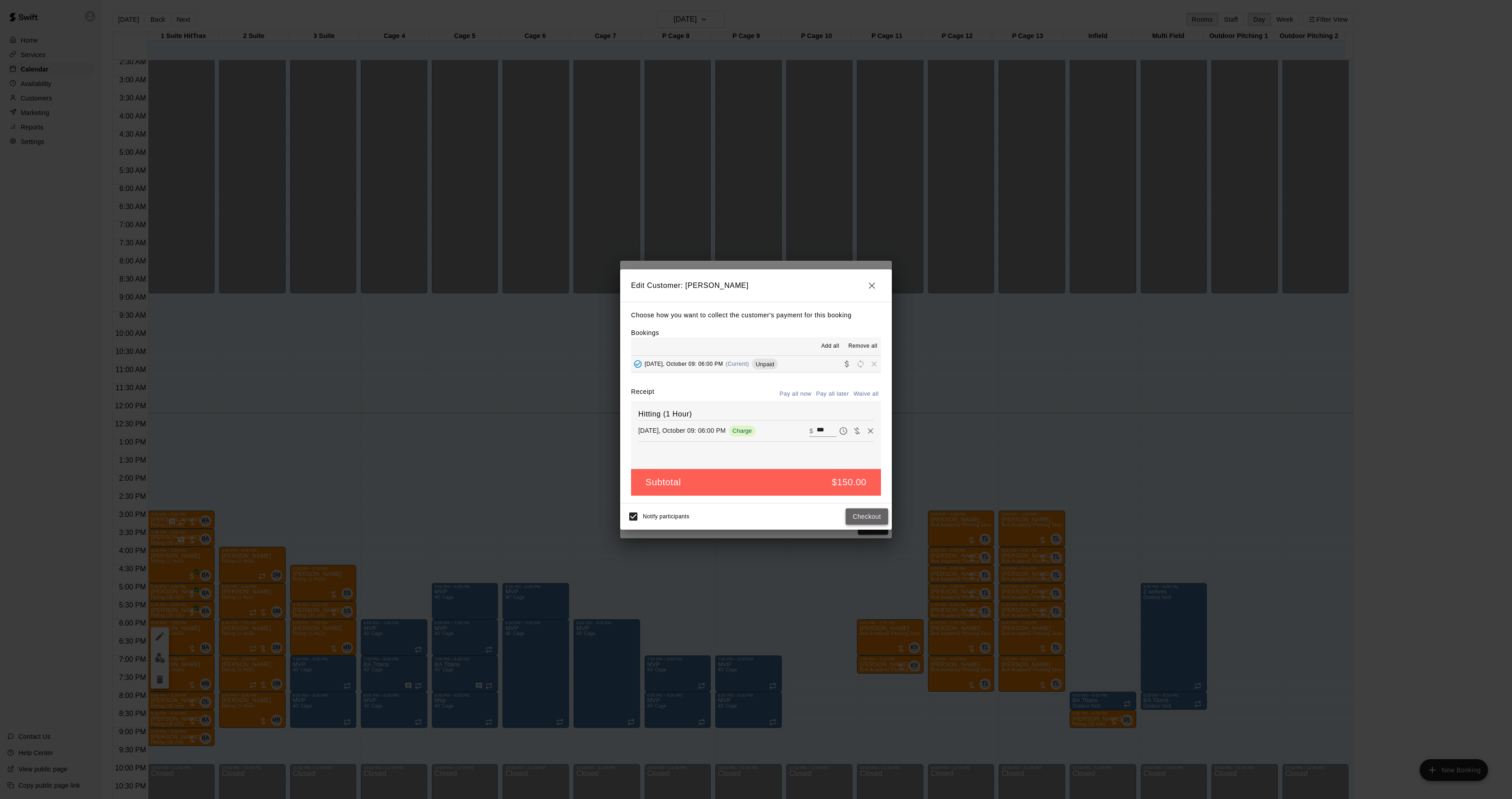
click at [848, 513] on button "Checkout" at bounding box center [867, 517] width 42 height 17
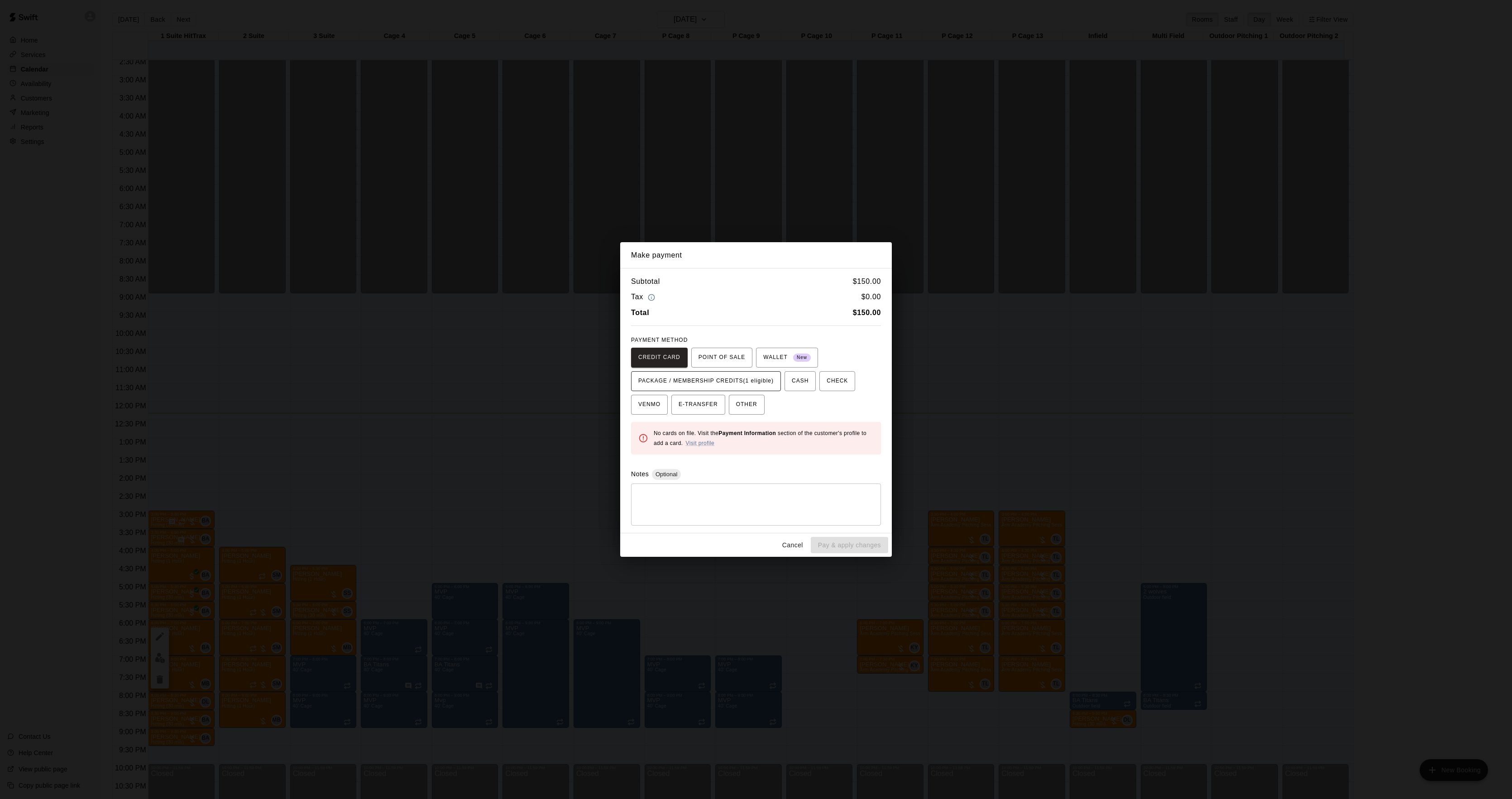
click at [751, 386] on span "PACKAGE / MEMBERSHIP CREDITS (1 eligible)" at bounding box center [706, 381] width 136 height 15
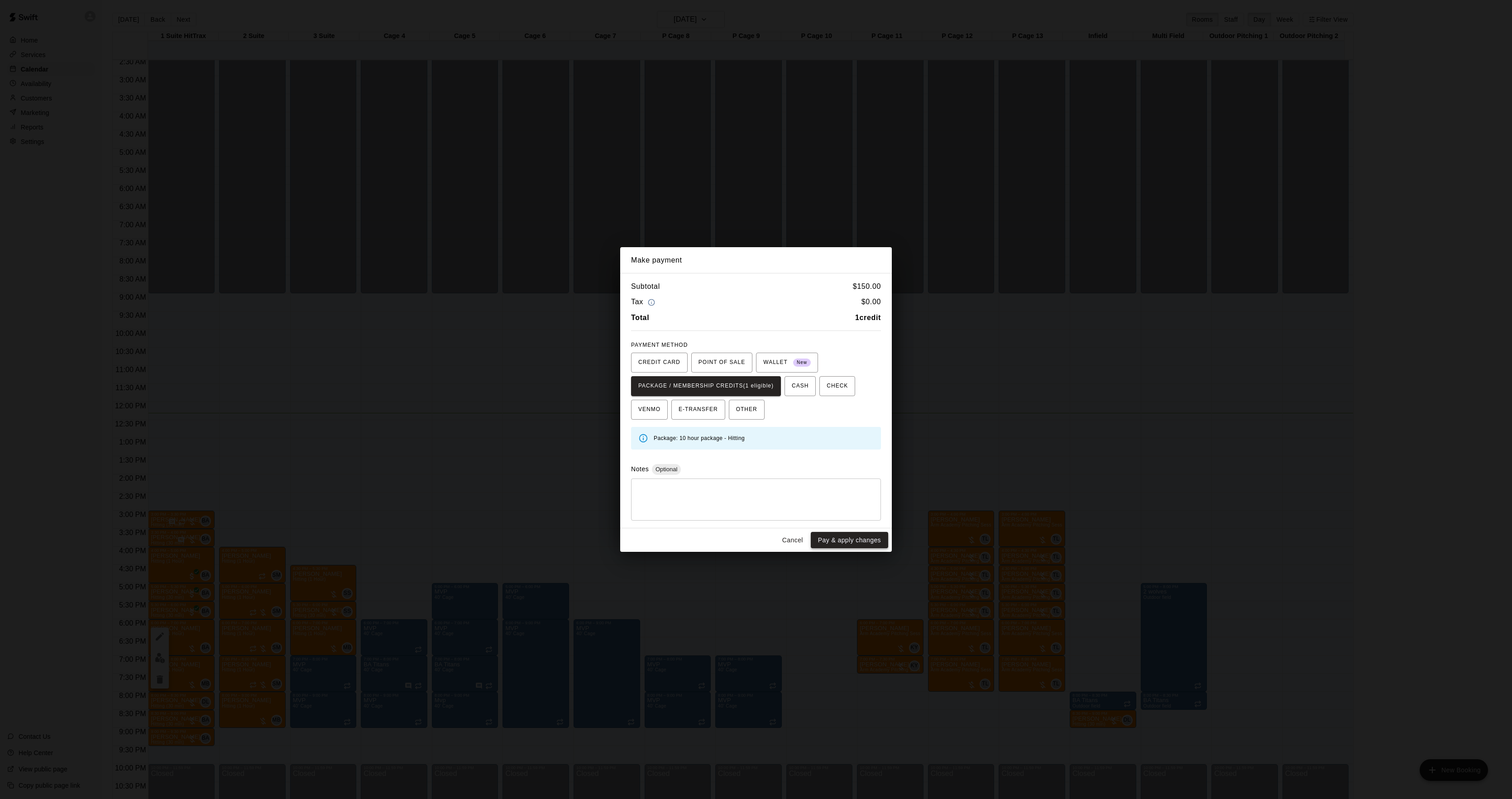
click at [852, 544] on button "Pay & apply changes" at bounding box center [849, 540] width 77 height 17
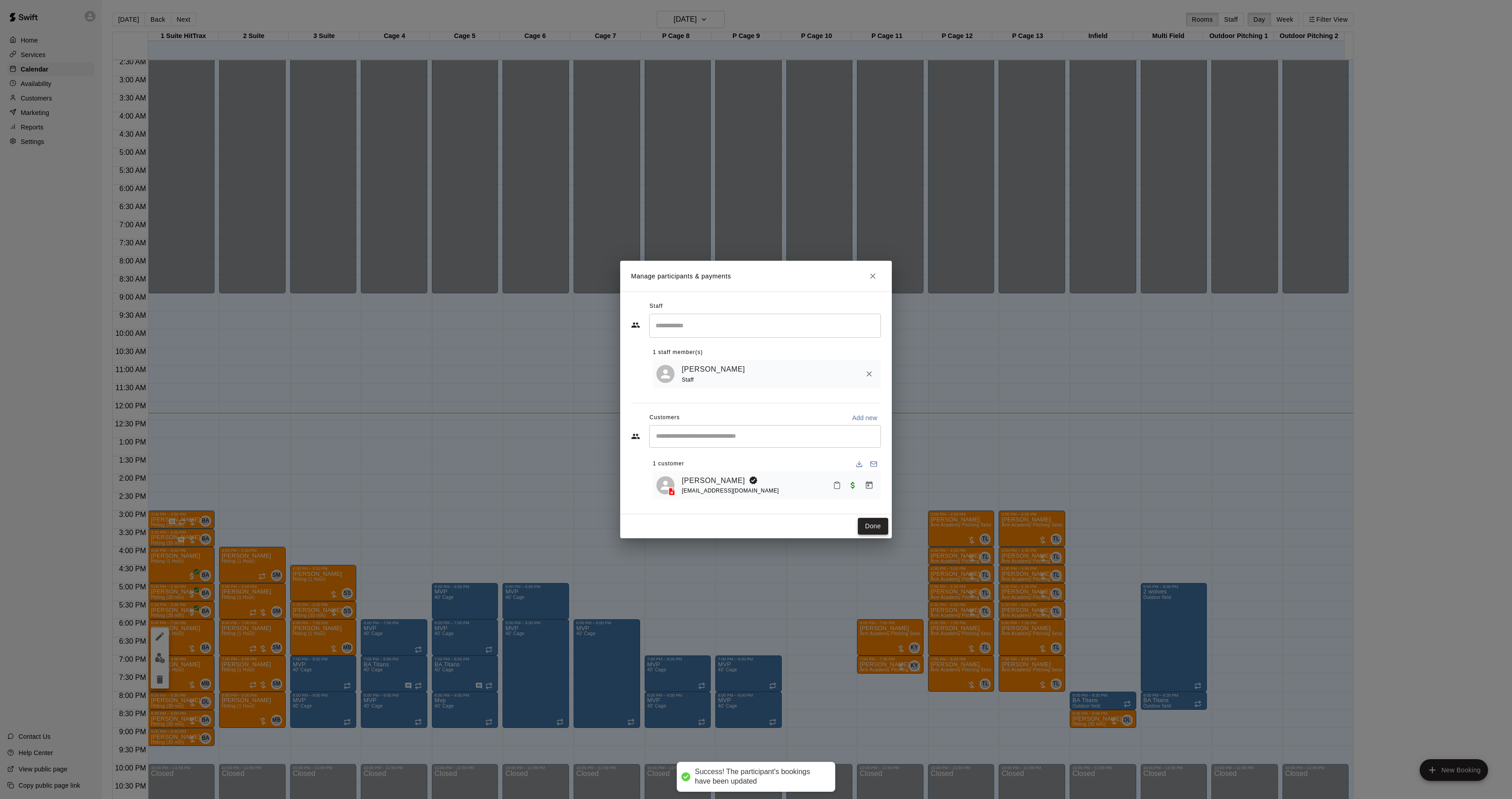
click at [880, 531] on button "Done" at bounding box center [873, 526] width 31 height 17
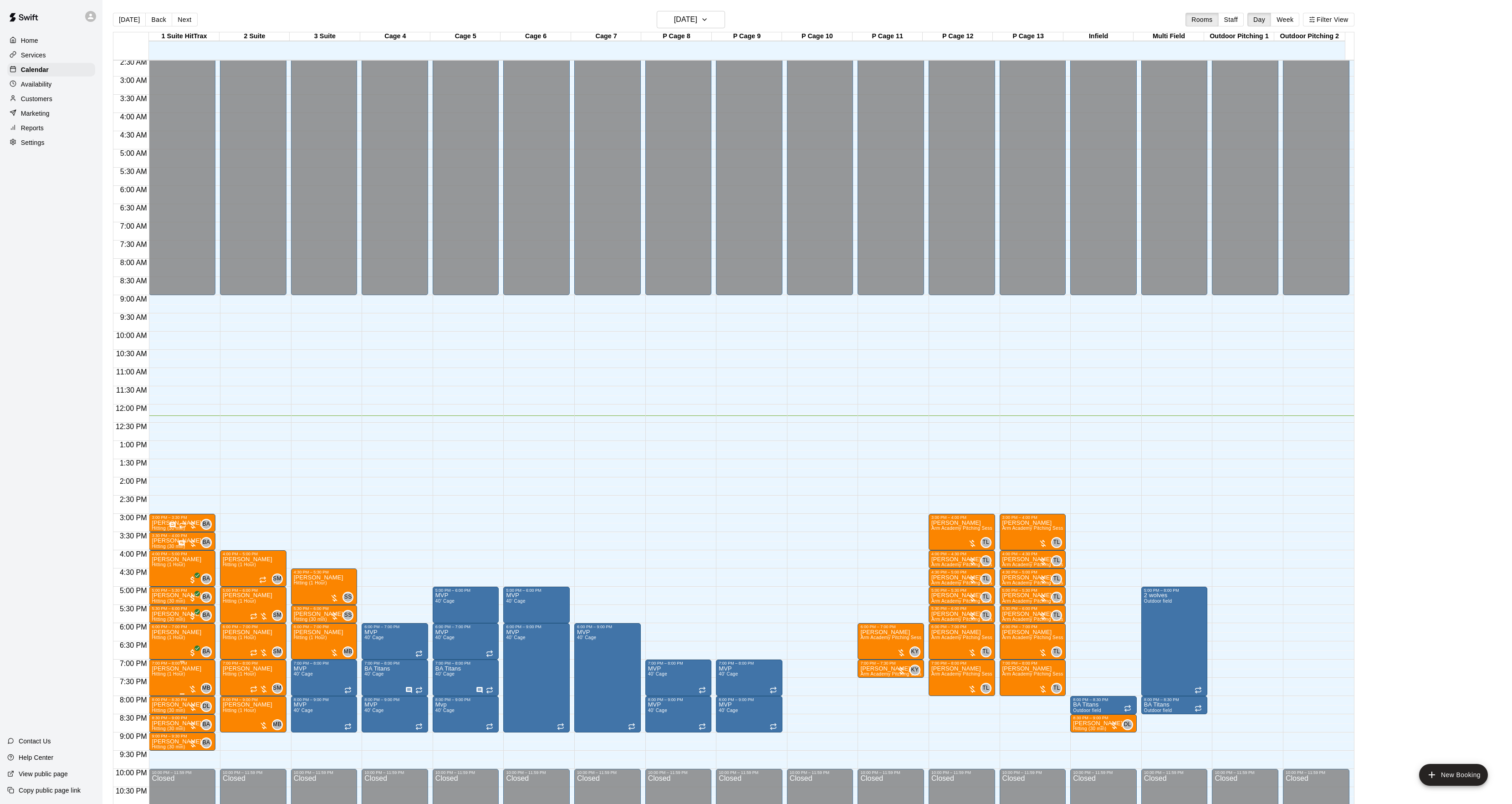
click at [152, 697] on button "edit" at bounding box center [161, 699] width 18 height 18
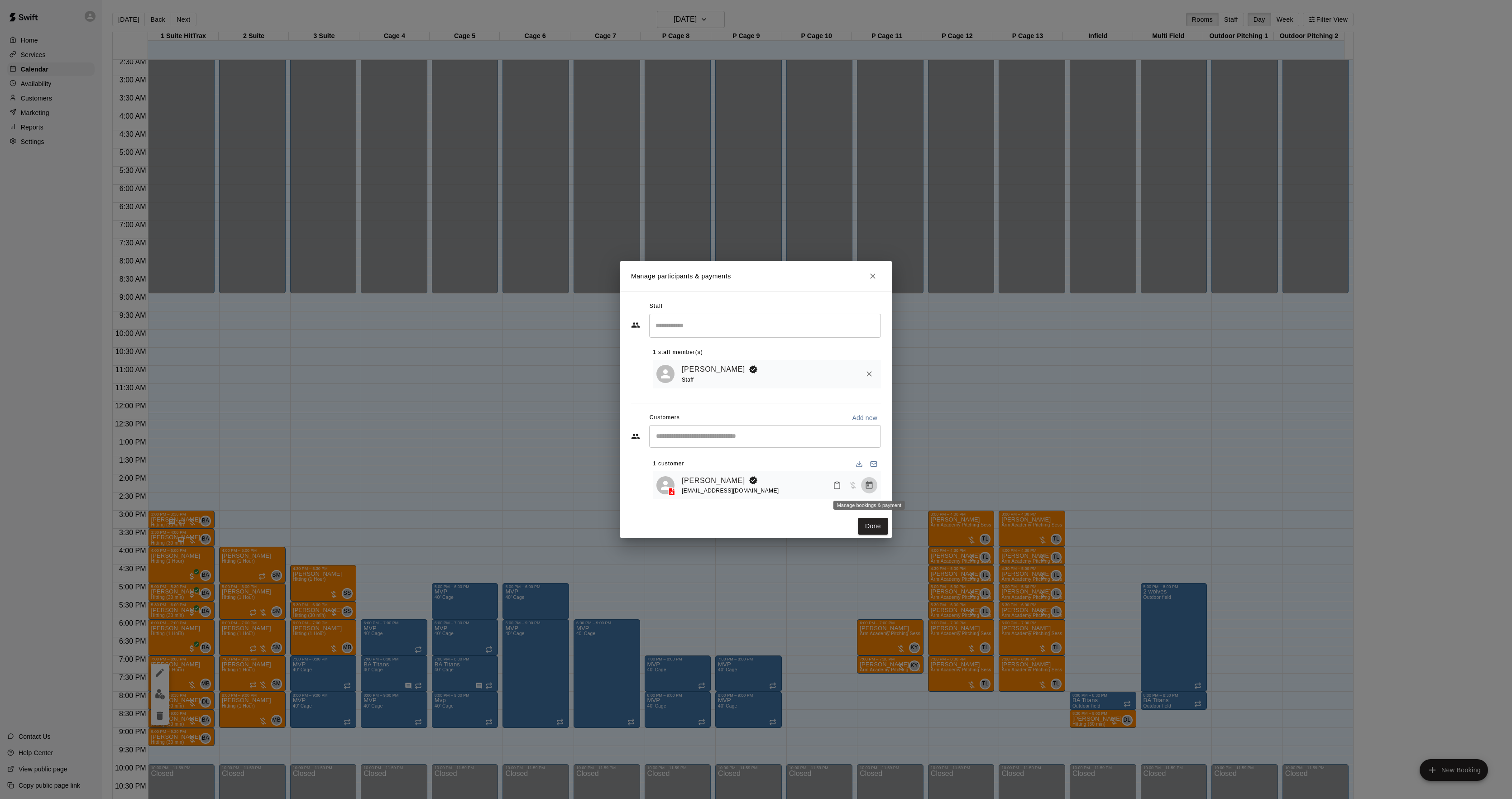
click at [870, 482] on icon "Manage bookings & payment" at bounding box center [869, 485] width 9 height 9
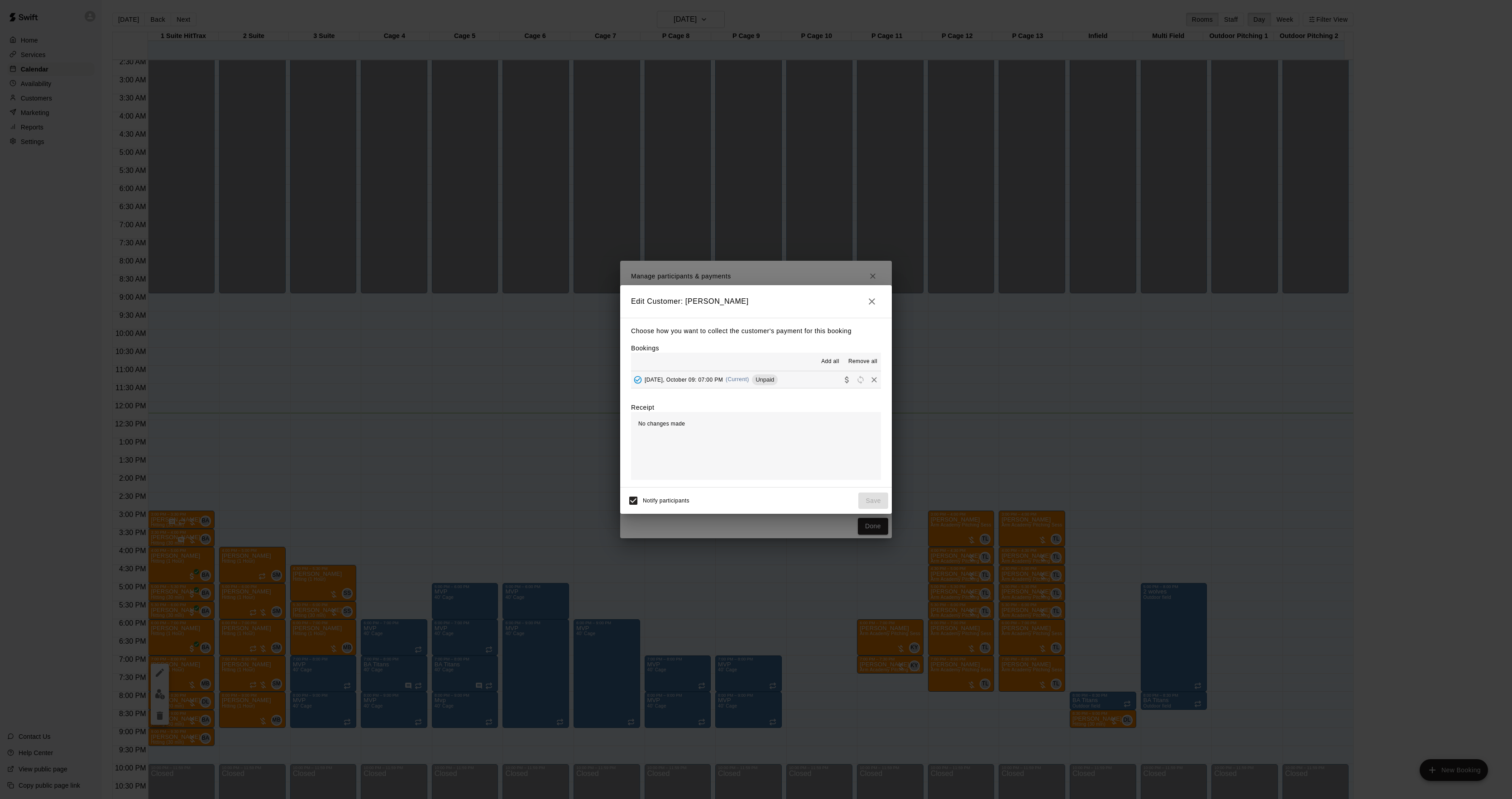
click at [749, 379] on span "(Current)" at bounding box center [737, 379] width 23 height 6
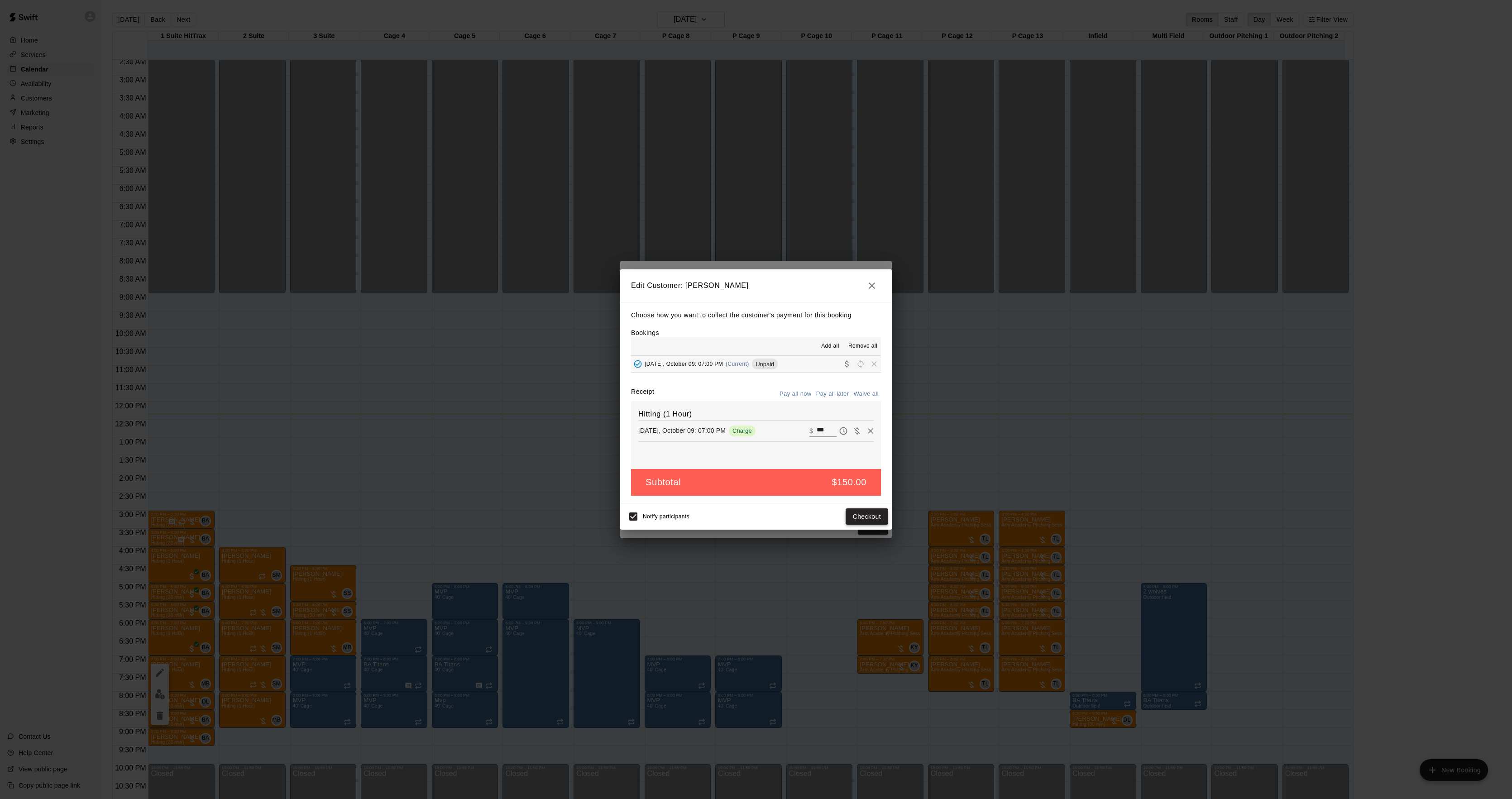
click at [858, 517] on button "Checkout" at bounding box center [867, 517] width 42 height 17
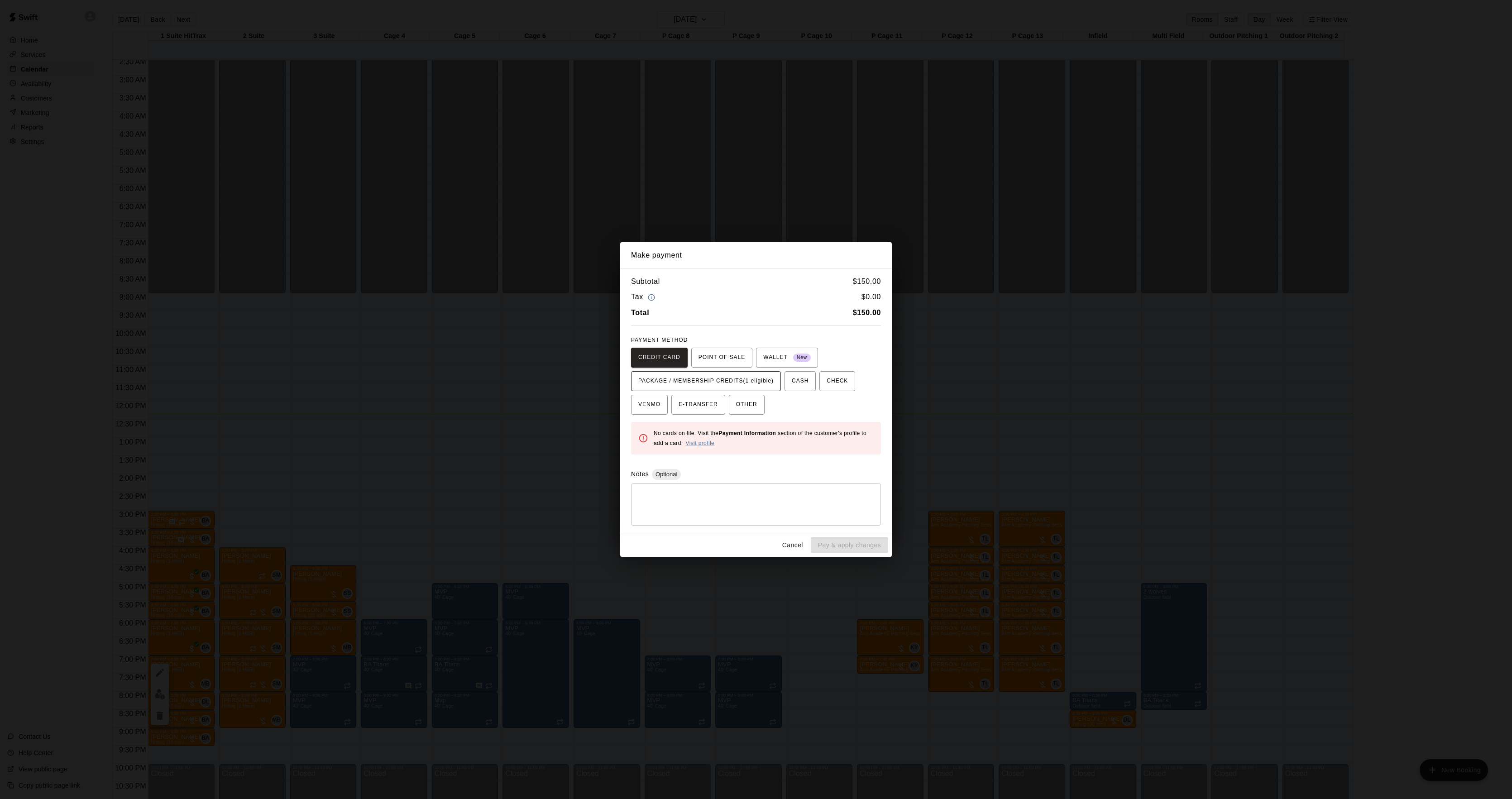
click at [735, 379] on span "PACKAGE / MEMBERSHIP CREDITS (1 eligible)" at bounding box center [706, 381] width 136 height 15
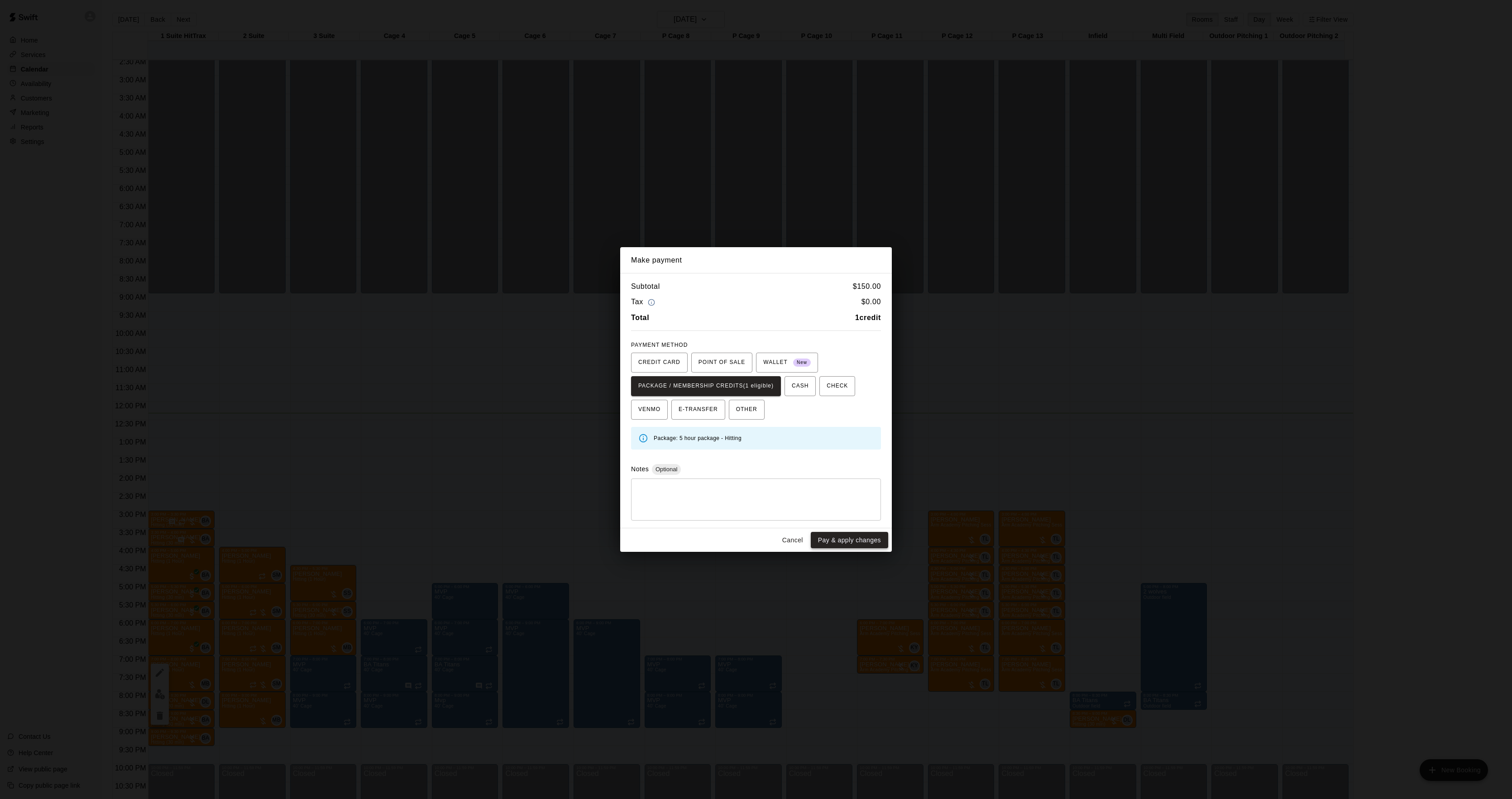
click at [860, 534] on button "Pay & apply changes" at bounding box center [849, 540] width 77 height 17
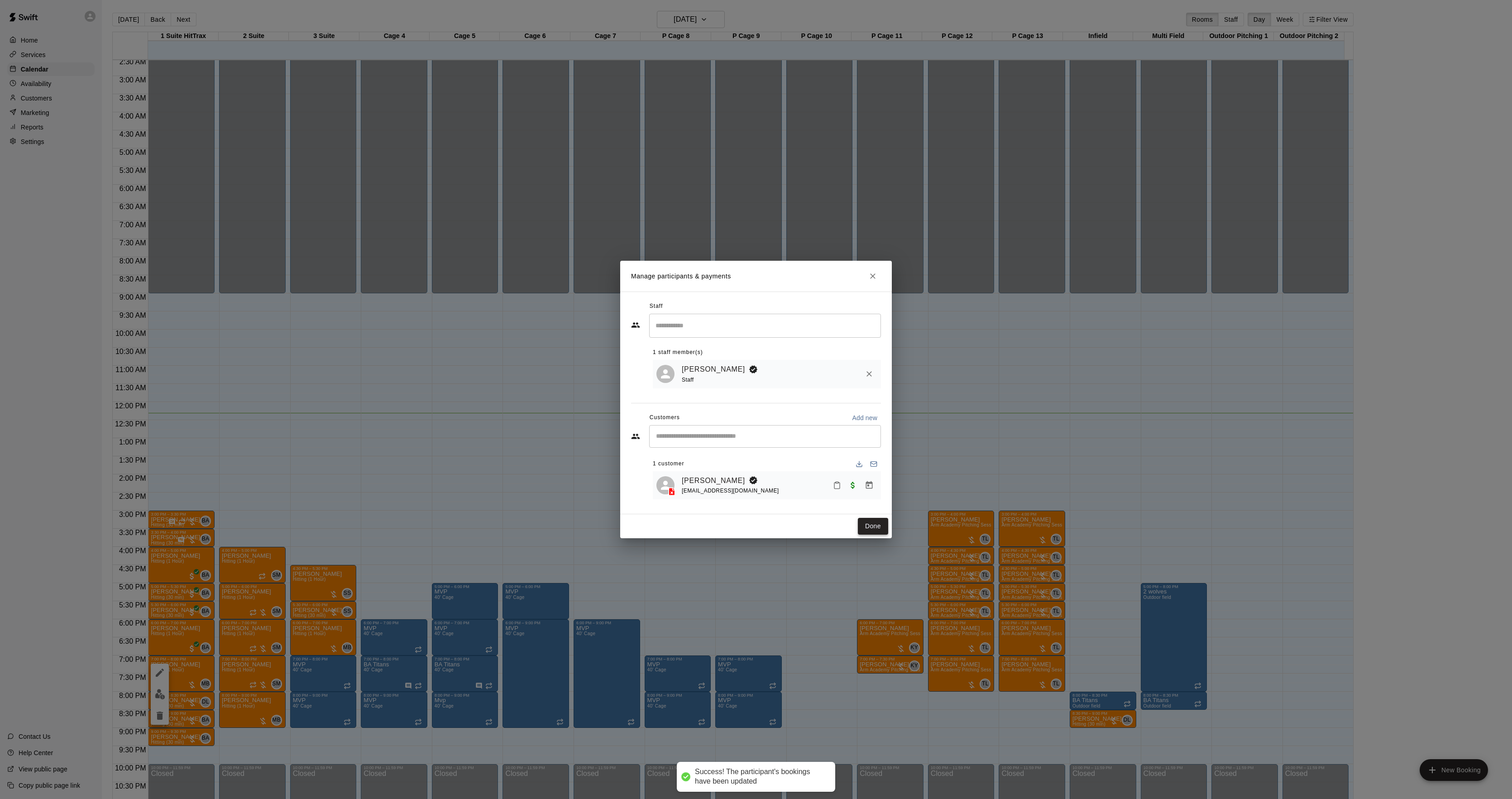
click at [874, 521] on button "Done" at bounding box center [873, 526] width 31 height 17
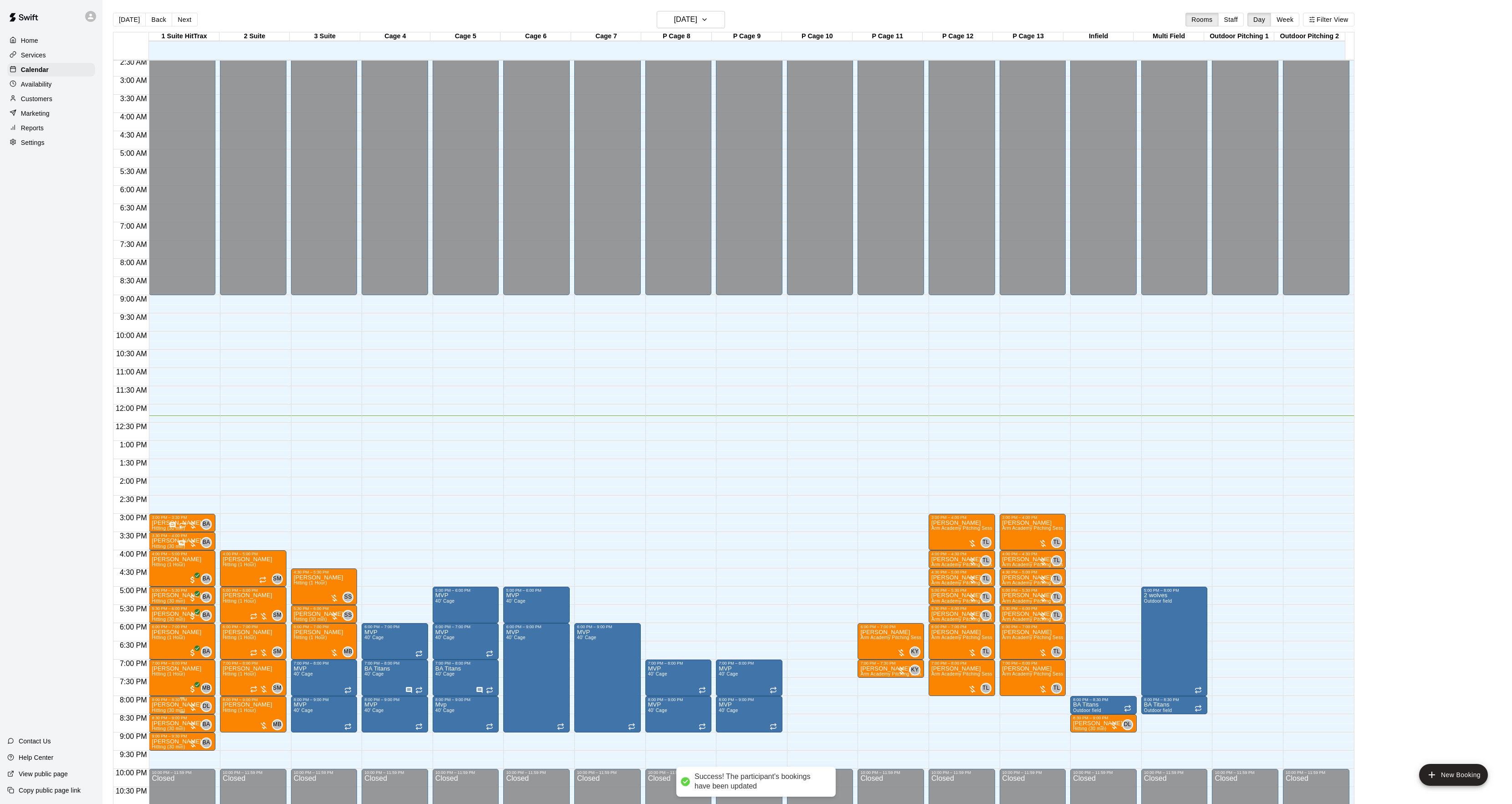
click at [165, 705] on p "[PERSON_NAME]" at bounding box center [177, 705] width 50 height 0
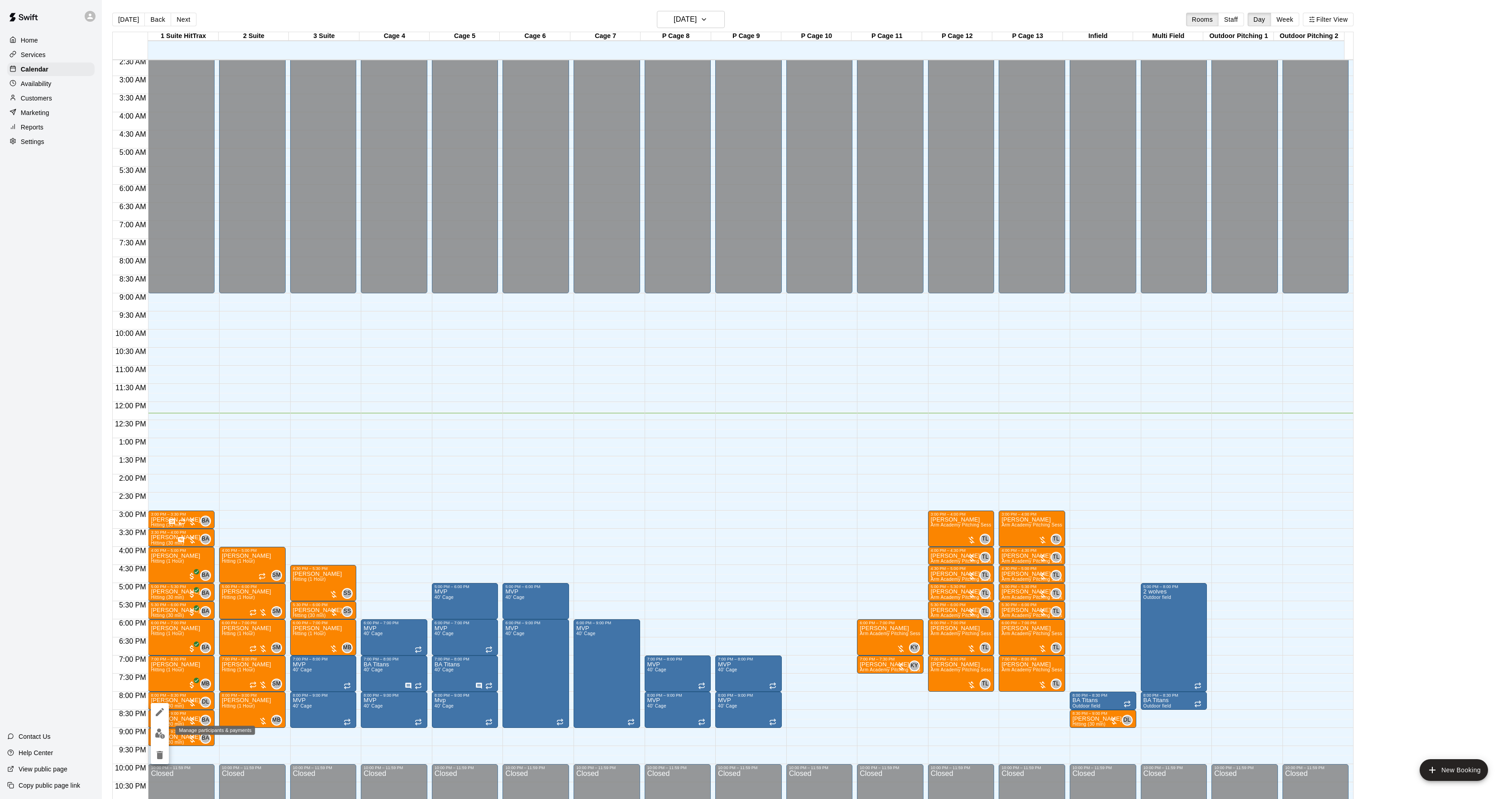
click at [163, 734] on img "edit" at bounding box center [160, 734] width 11 height 11
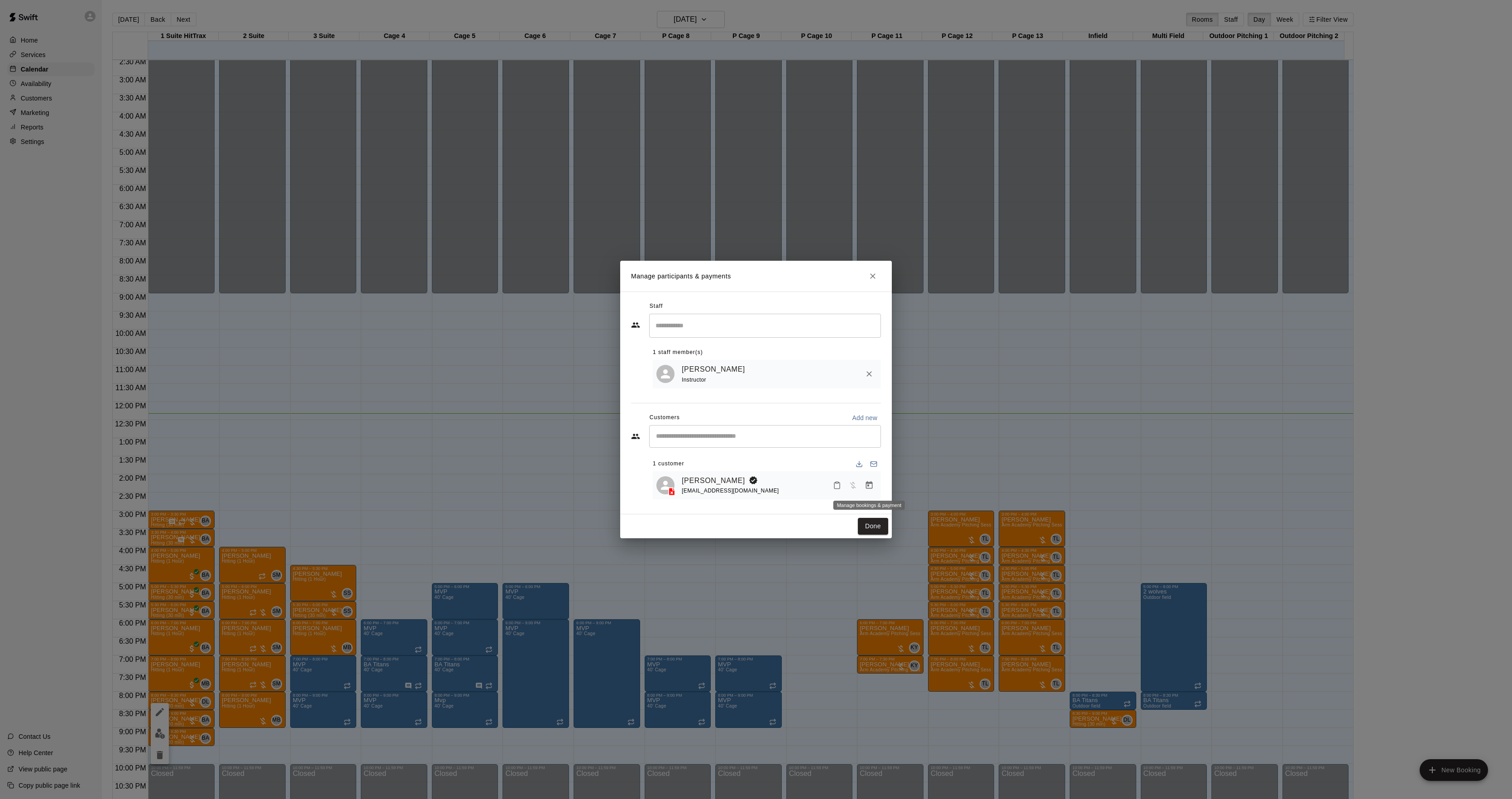
click at [870, 484] on icon "Manage bookings & payment" at bounding box center [869, 485] width 7 height 8
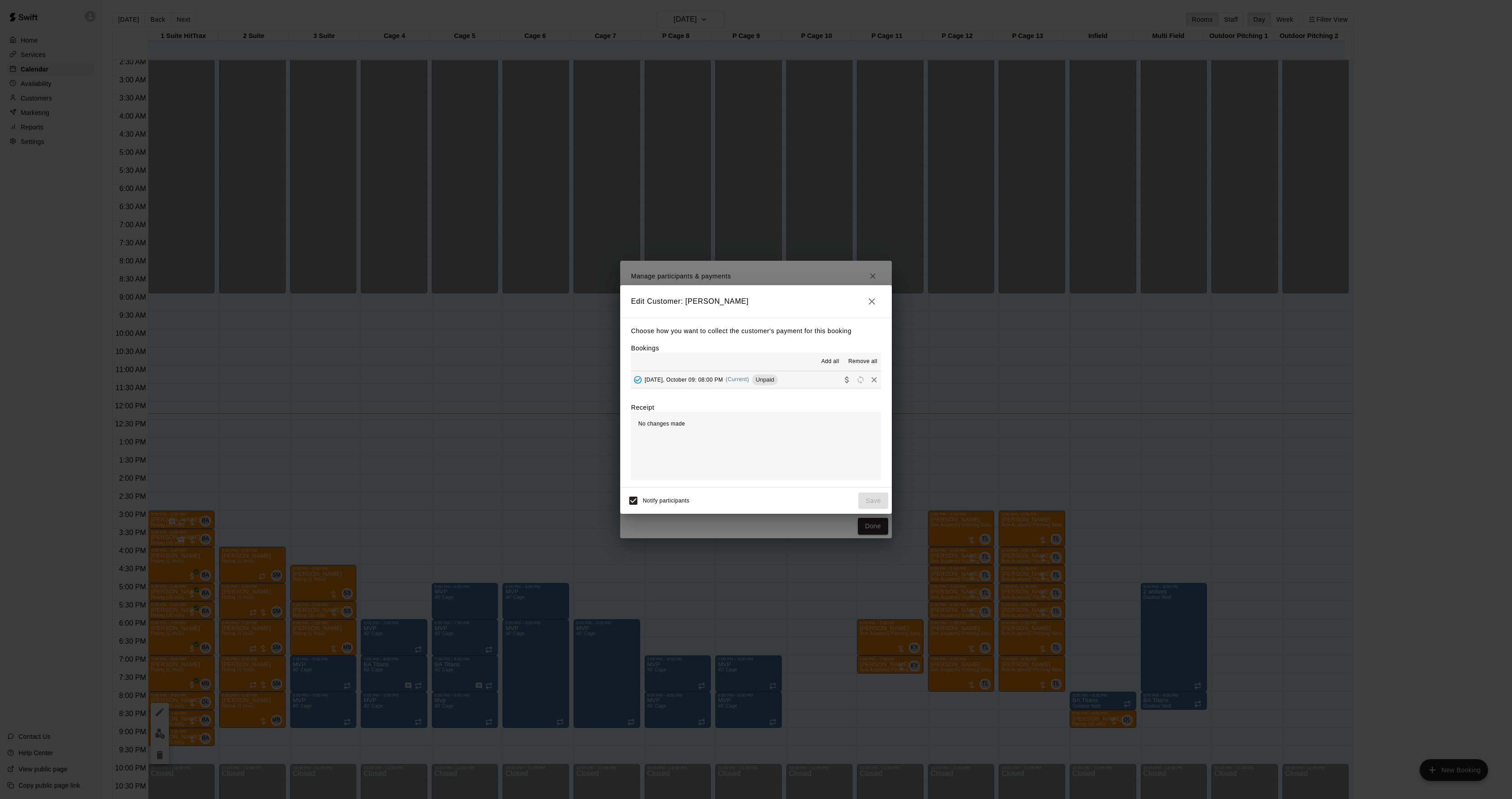
click at [768, 365] on div "Add all Remove all" at bounding box center [756, 362] width 250 height 18
click at [768, 381] on span "Unpaid" at bounding box center [765, 380] width 26 height 7
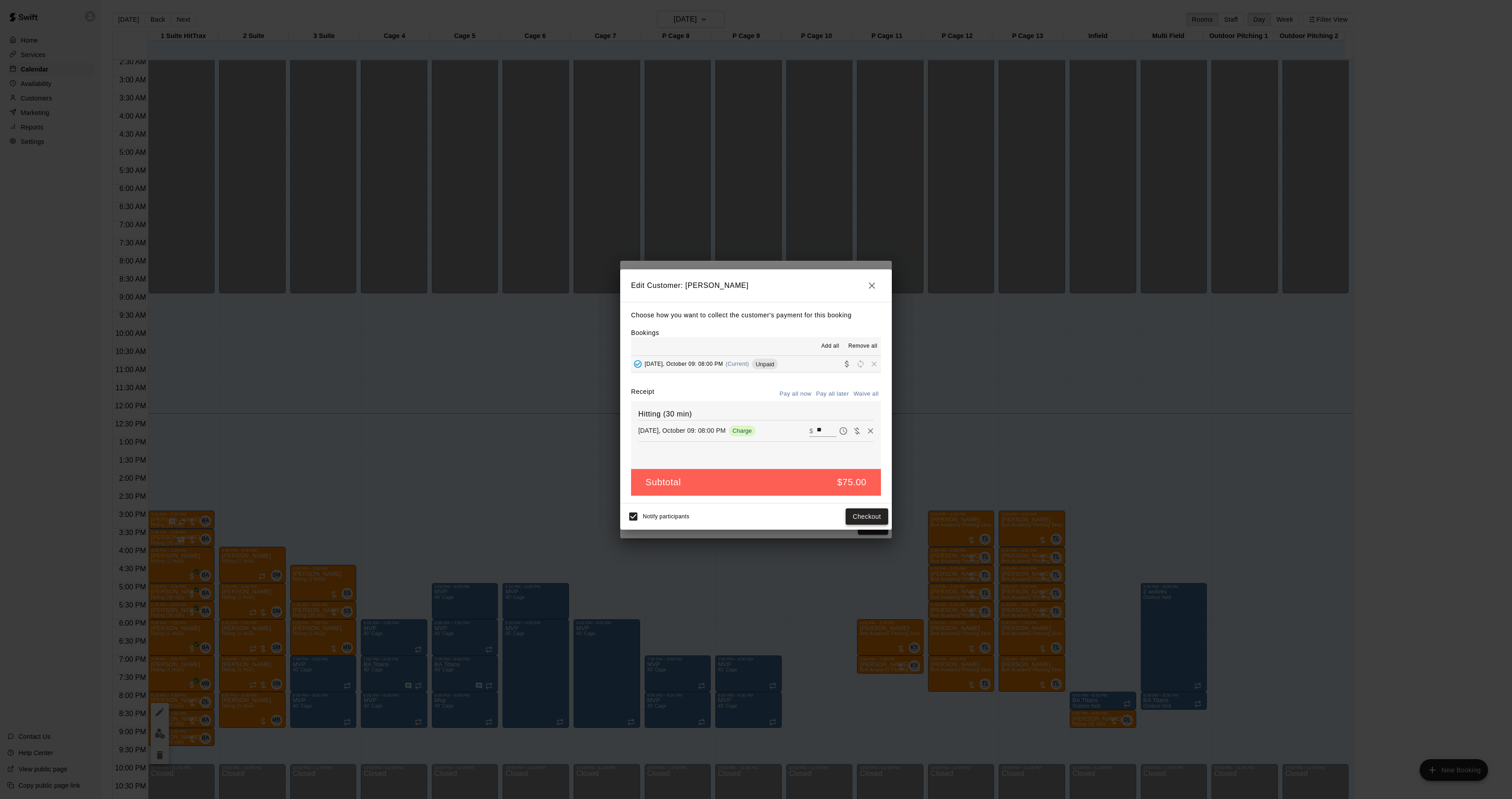
click at [858, 513] on button "Checkout" at bounding box center [867, 517] width 42 height 17
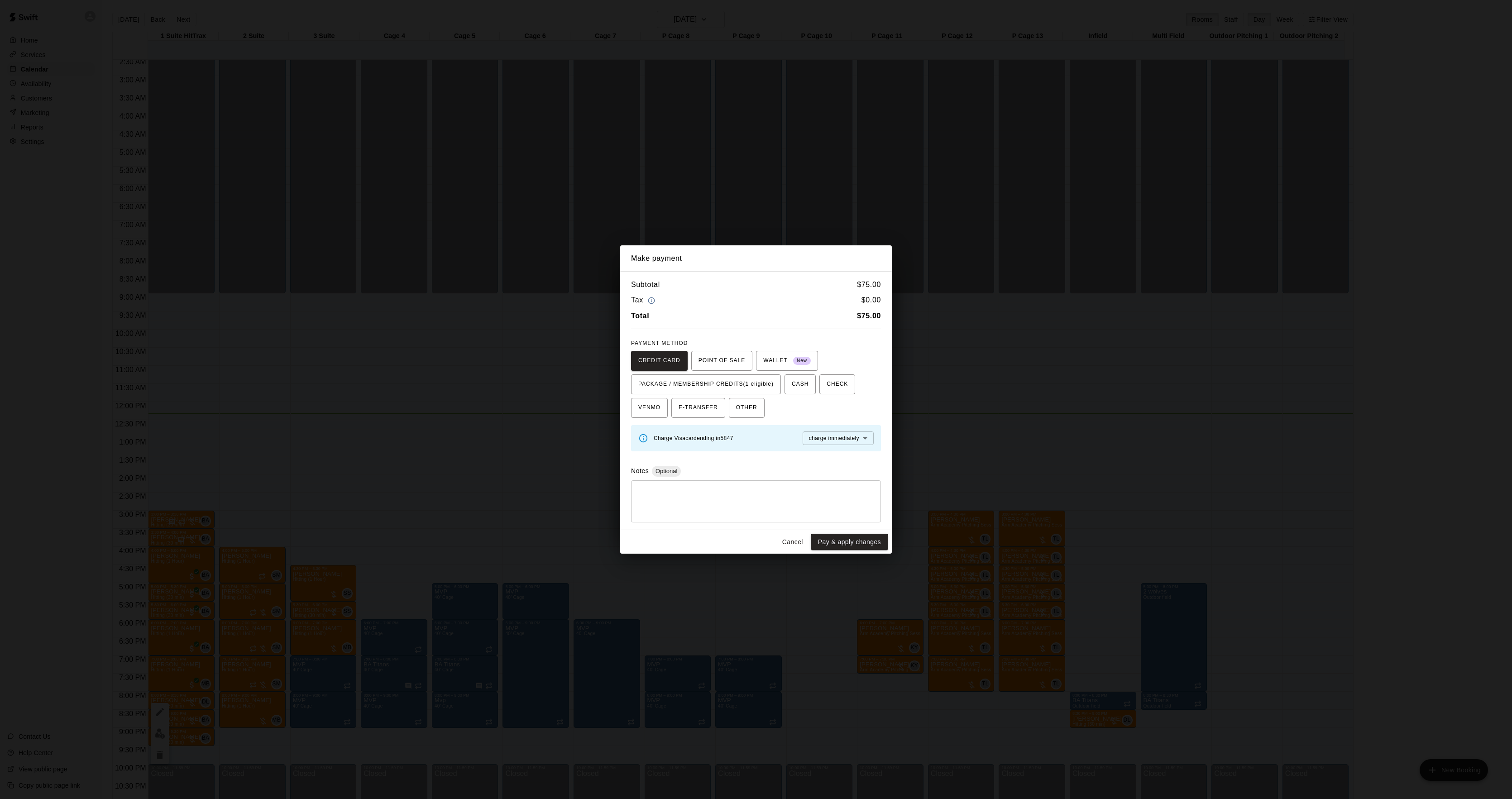
click at [752, 395] on div "CREDIT CARD POINT OF SALE WALLET New PACKAGE / MEMBERSHIP CREDITS (1 eligible) …" at bounding box center [756, 385] width 250 height 67
click at [755, 387] on span "PACKAGE / MEMBERSHIP CREDITS (1 eligible)" at bounding box center [706, 384] width 136 height 15
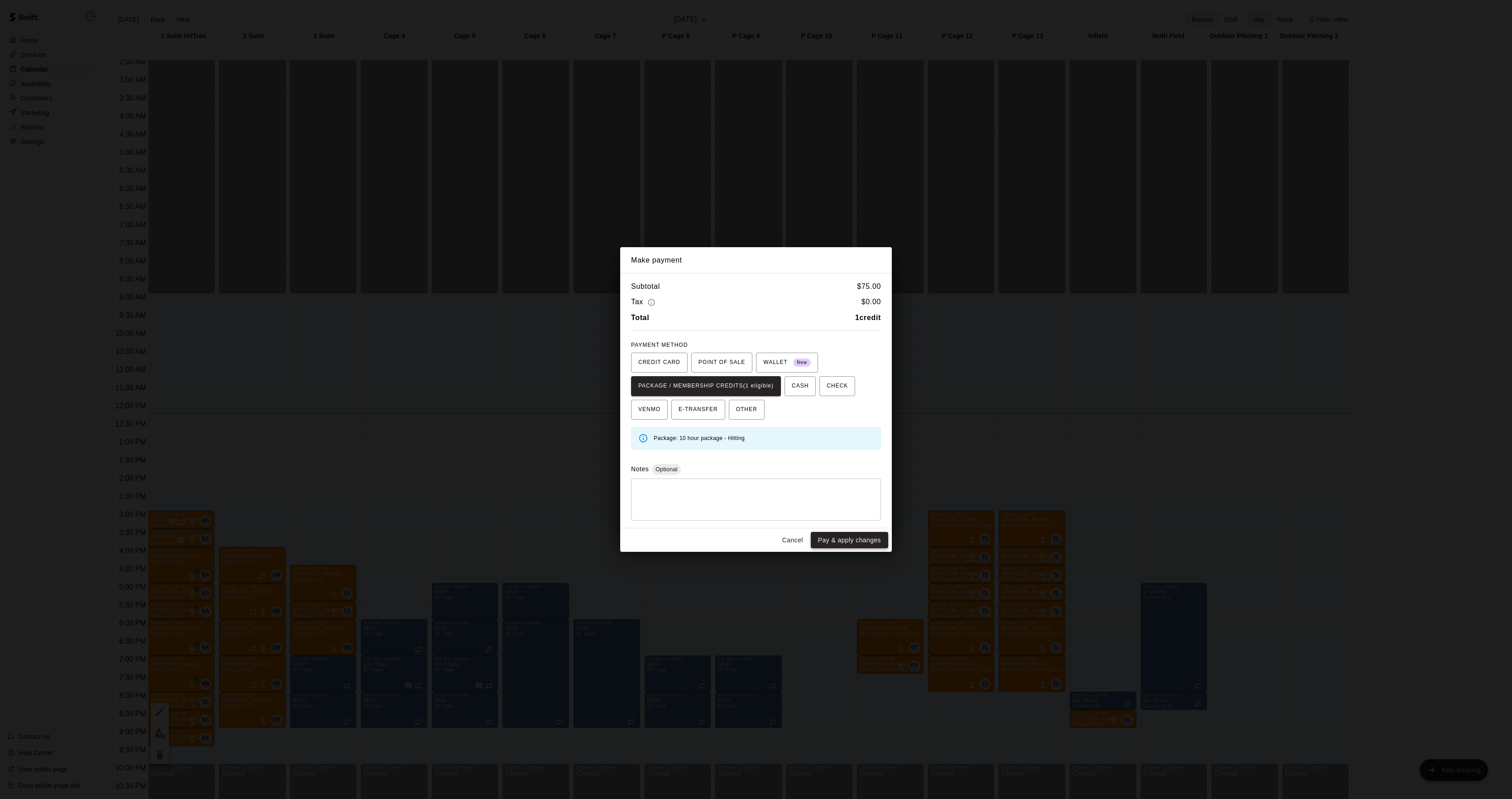
click at [845, 540] on button "Pay & apply changes" at bounding box center [849, 540] width 77 height 17
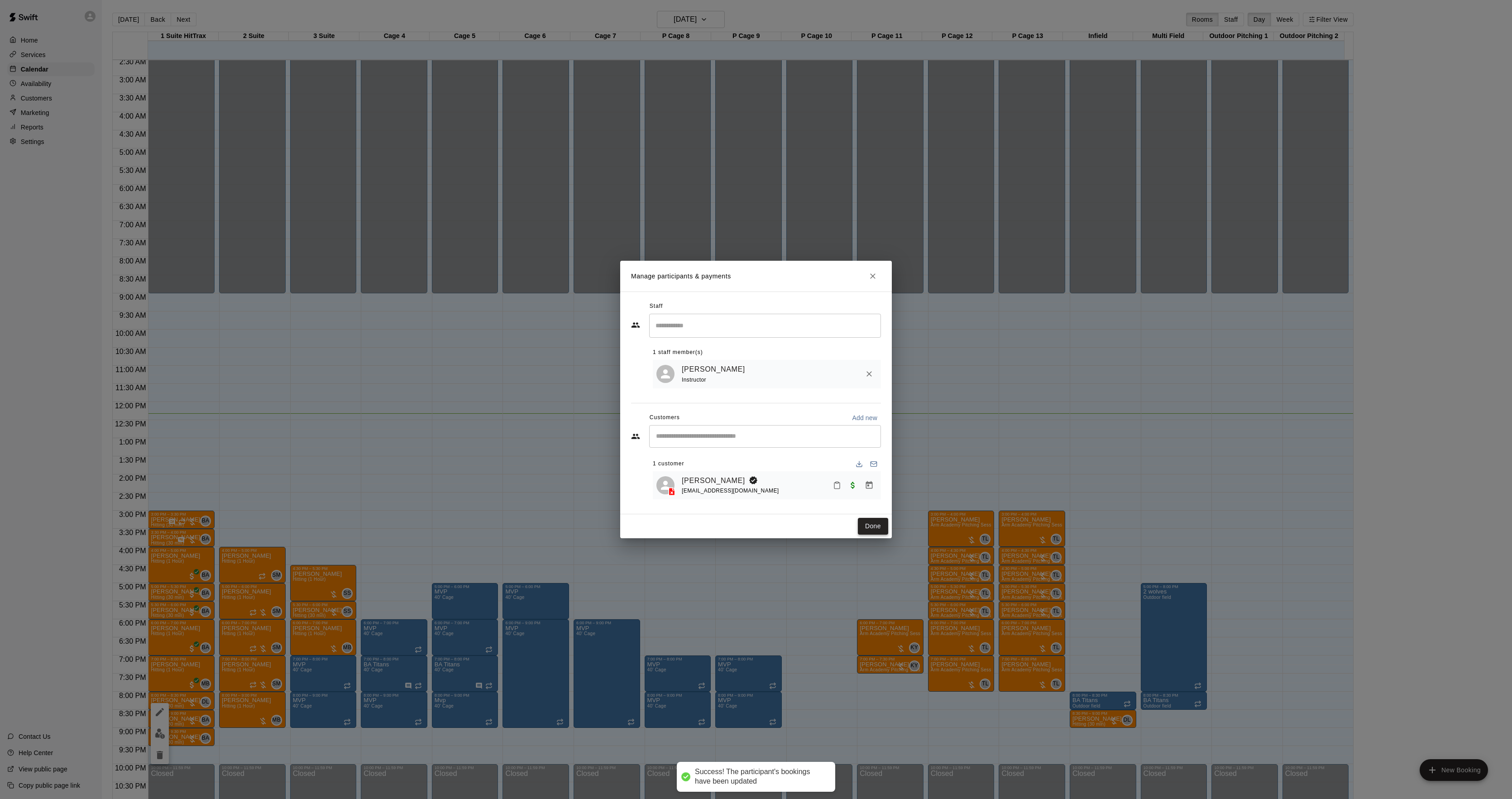
click at [876, 531] on button "Done" at bounding box center [873, 526] width 31 height 17
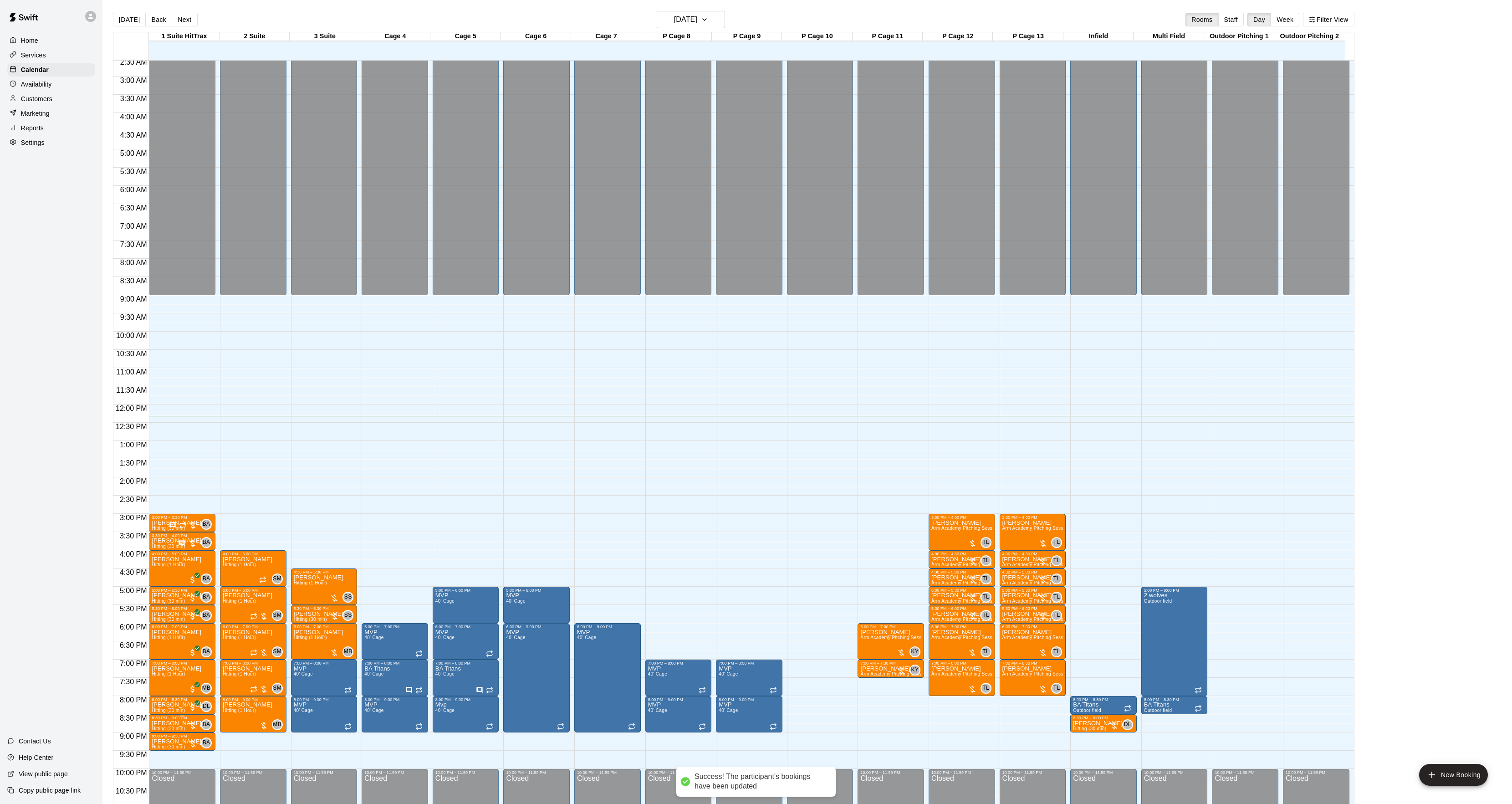
click at [182, 724] on p "[PERSON_NAME]" at bounding box center [177, 724] width 50 height 0
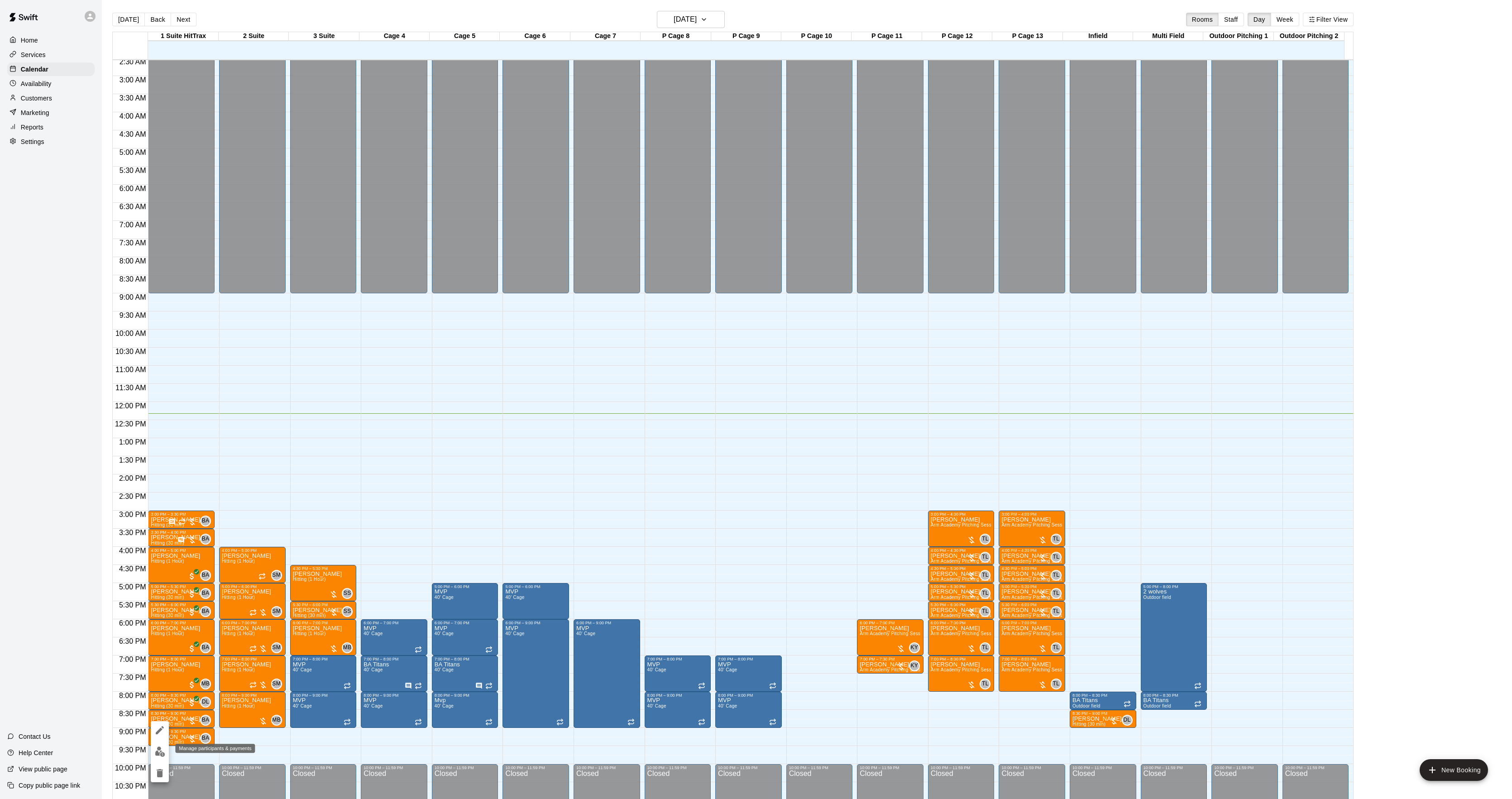
click at [157, 750] on img "edit" at bounding box center [160, 752] width 11 height 11
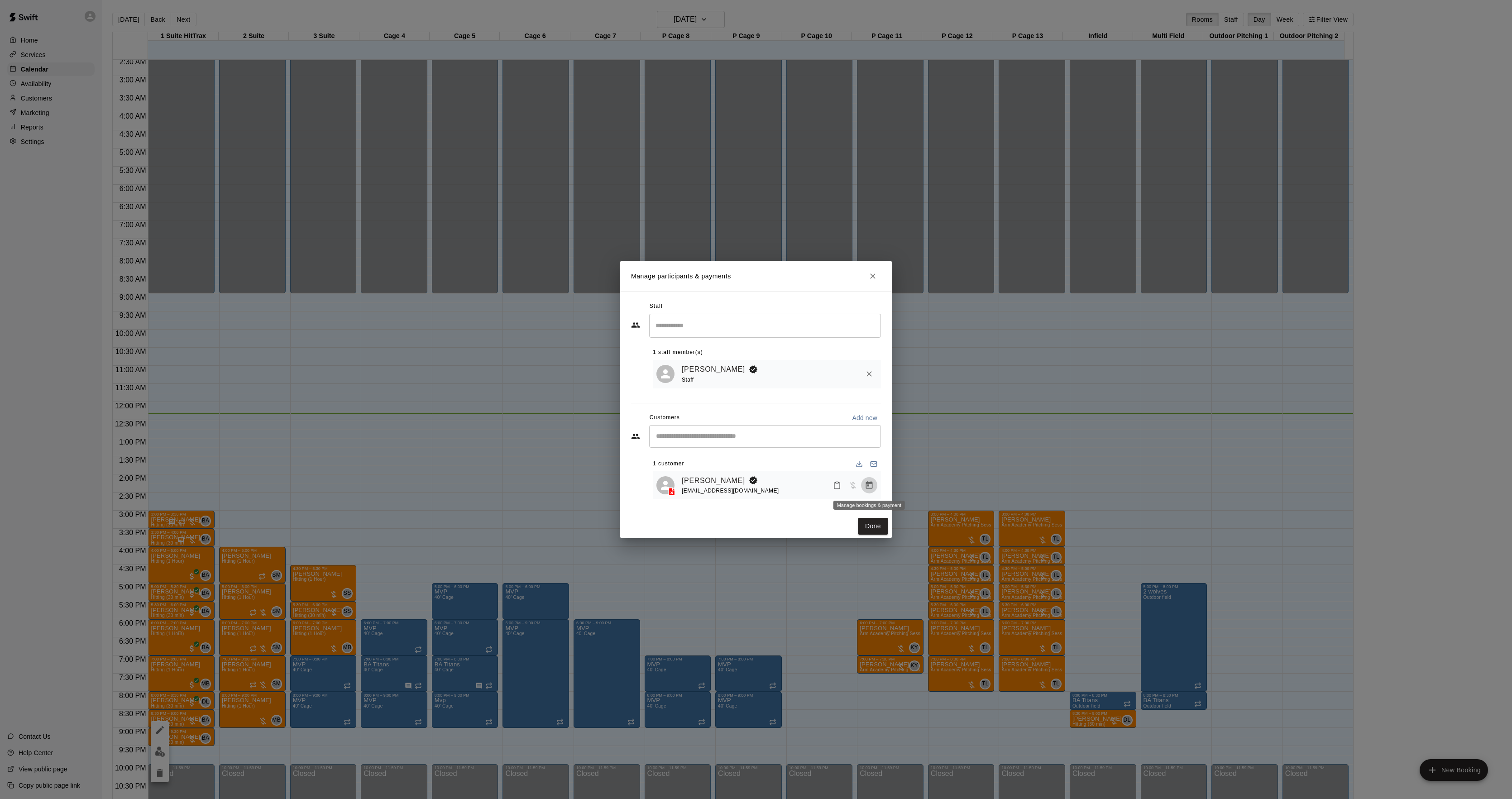
click at [866, 484] on icon "Manage bookings & payment" at bounding box center [869, 485] width 7 height 8
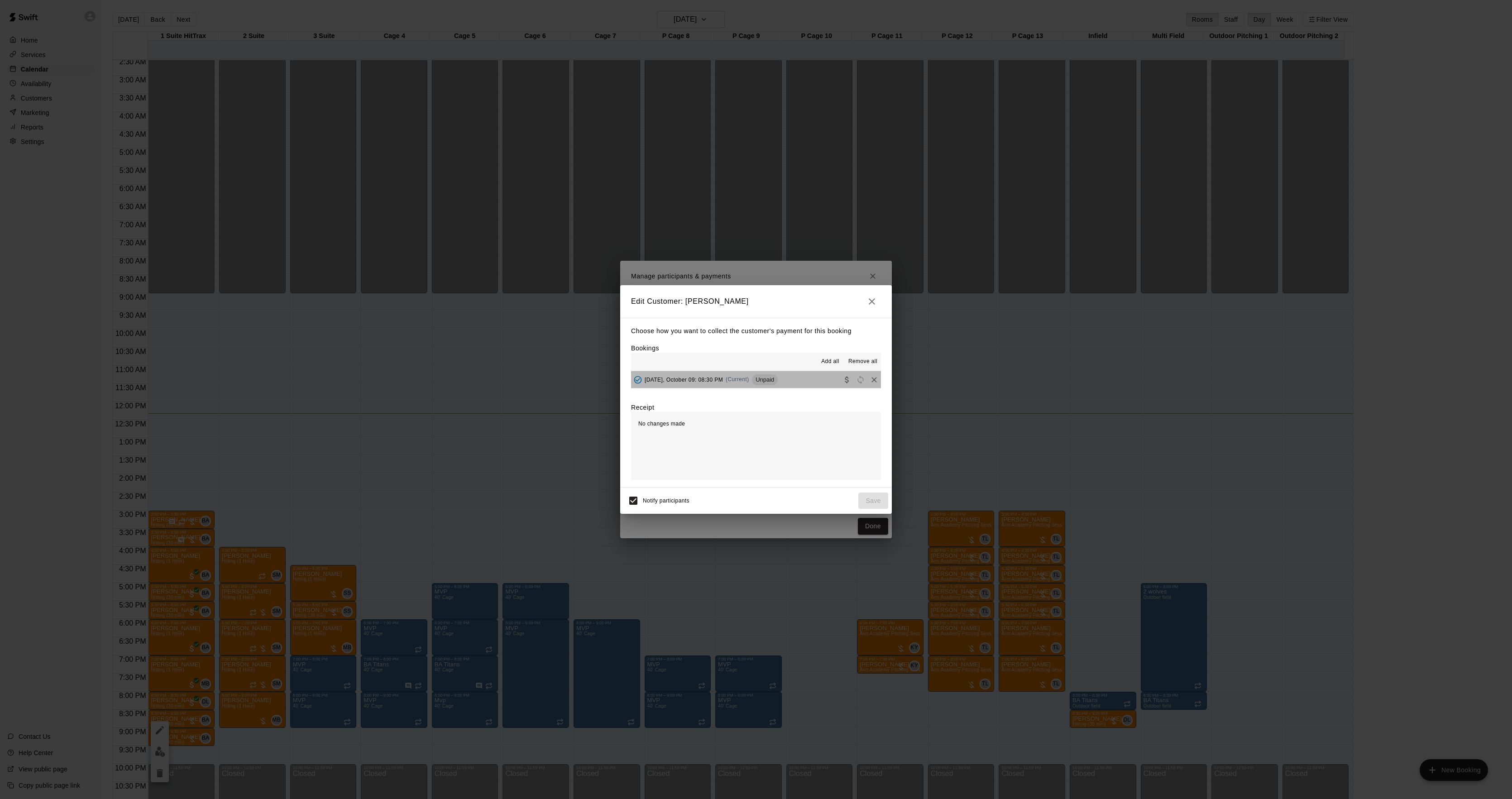
click at [764, 388] on button "[DATE], October 09: 08:30 PM (Current) Unpaid" at bounding box center [756, 379] width 250 height 17
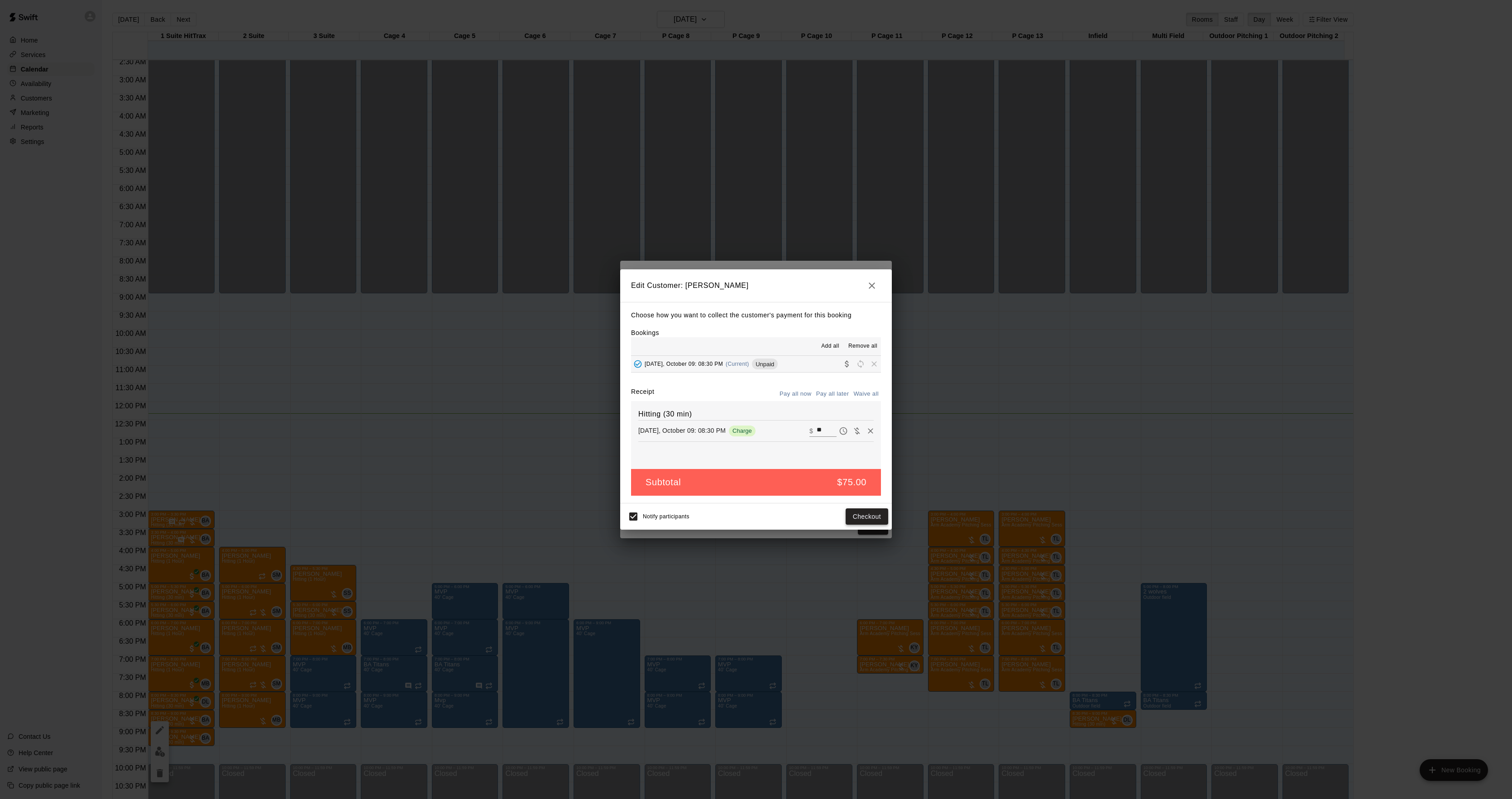
click at [859, 521] on button "Checkout" at bounding box center [867, 517] width 42 height 17
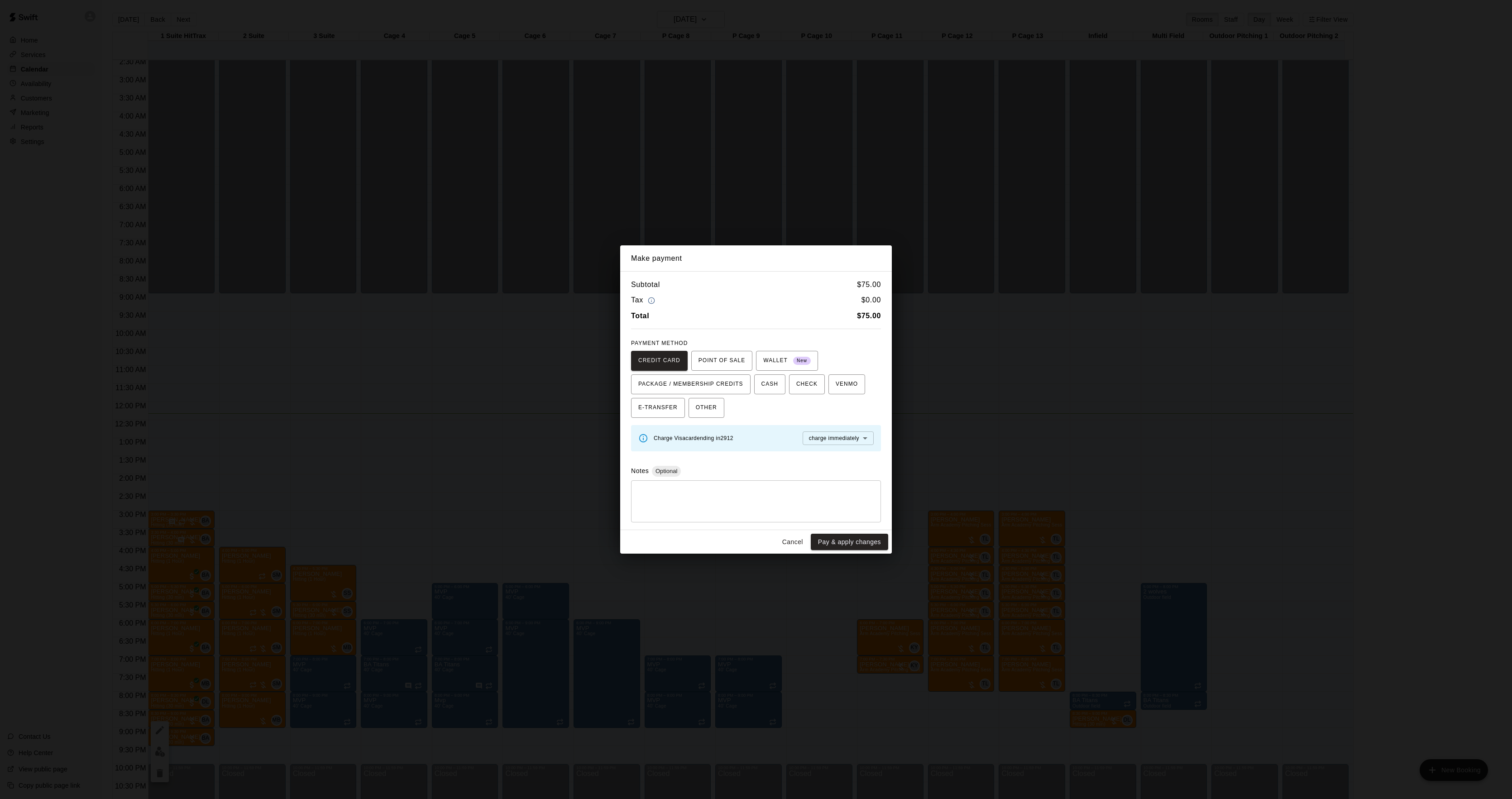
click at [1020, 421] on div "Make payment Subtotal $ 75.00 Tax $ 0.00 Total $ 75.00 PAYMENT METHOD CREDIT CA…" at bounding box center [756, 399] width 1512 height 799
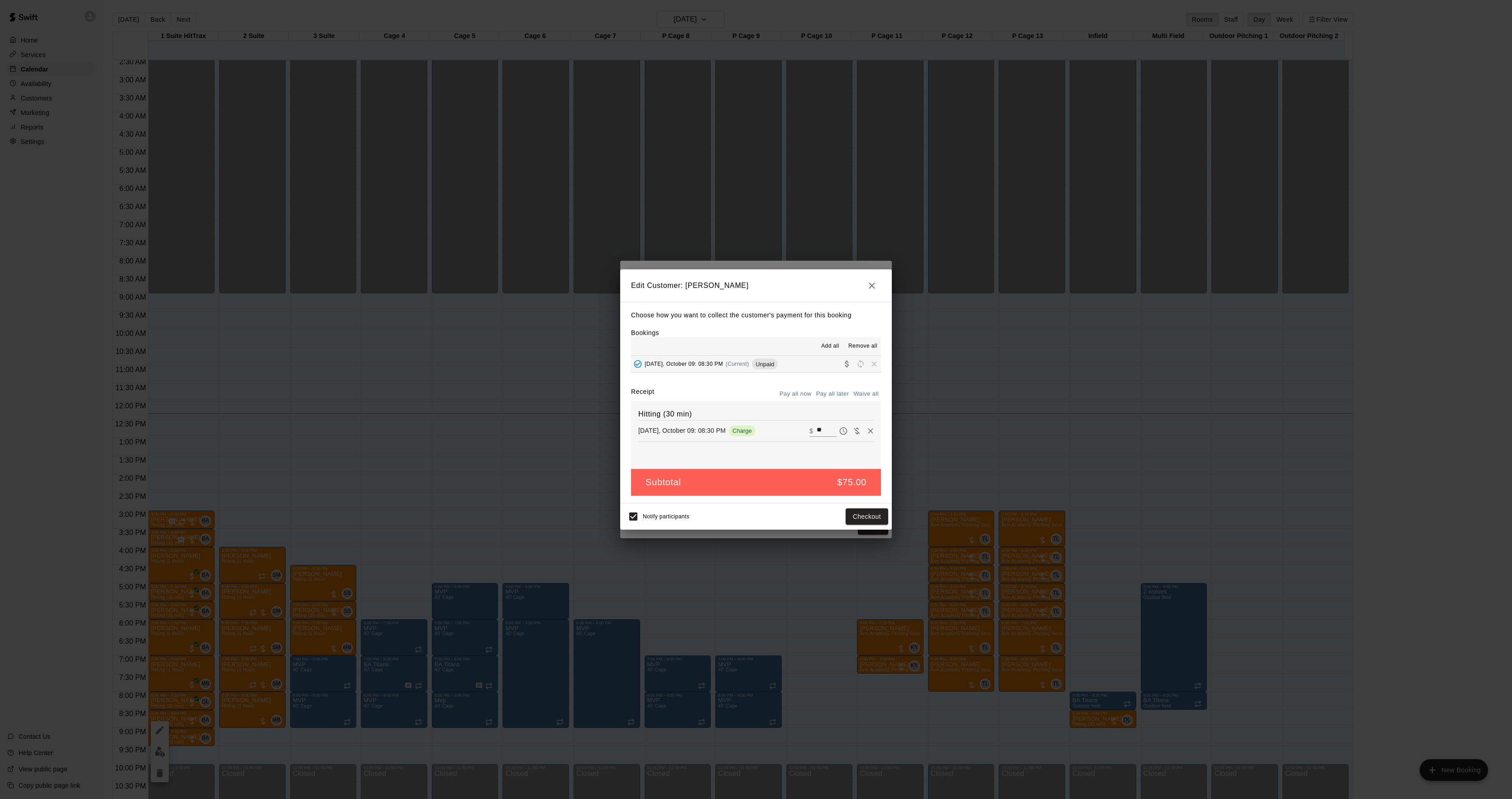
click at [1013, 427] on div "Edit Customer: [PERSON_NAME] Choose how you want to collect the customer's paym…" at bounding box center [756, 399] width 1512 height 799
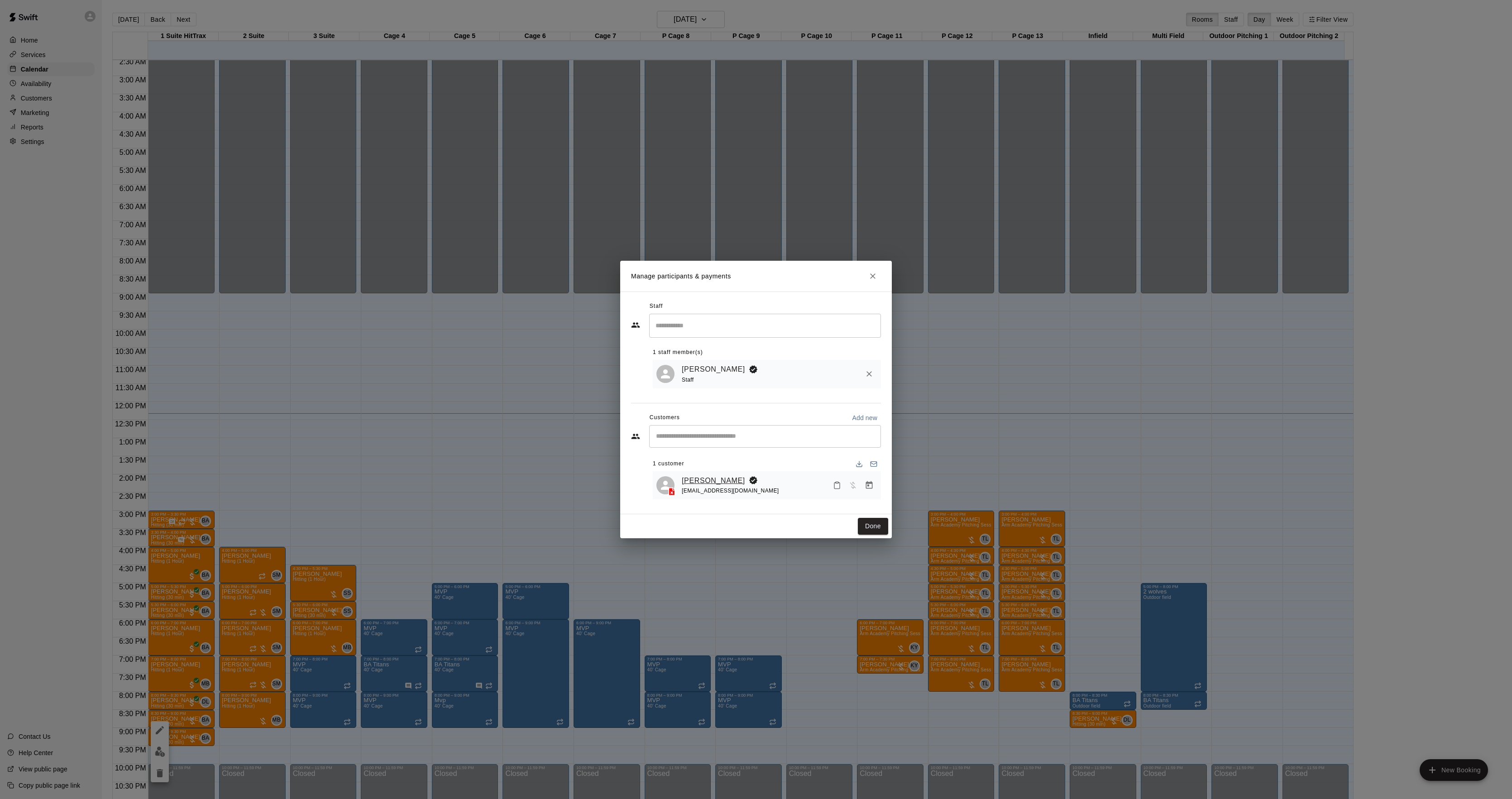
click at [720, 479] on link "[PERSON_NAME]" at bounding box center [714, 481] width 63 height 12
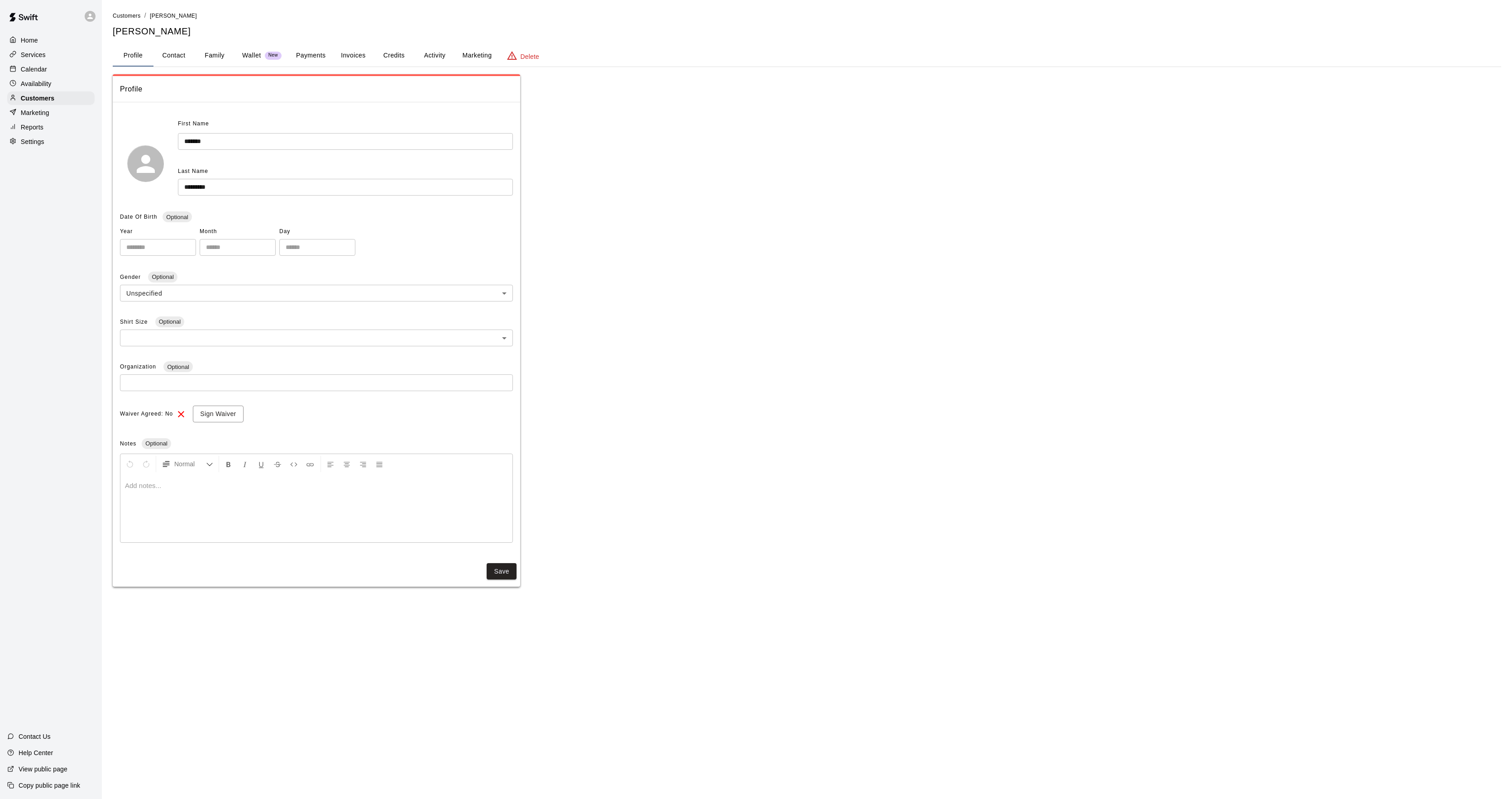
click at [447, 63] on button "Activity" at bounding box center [434, 55] width 41 height 22
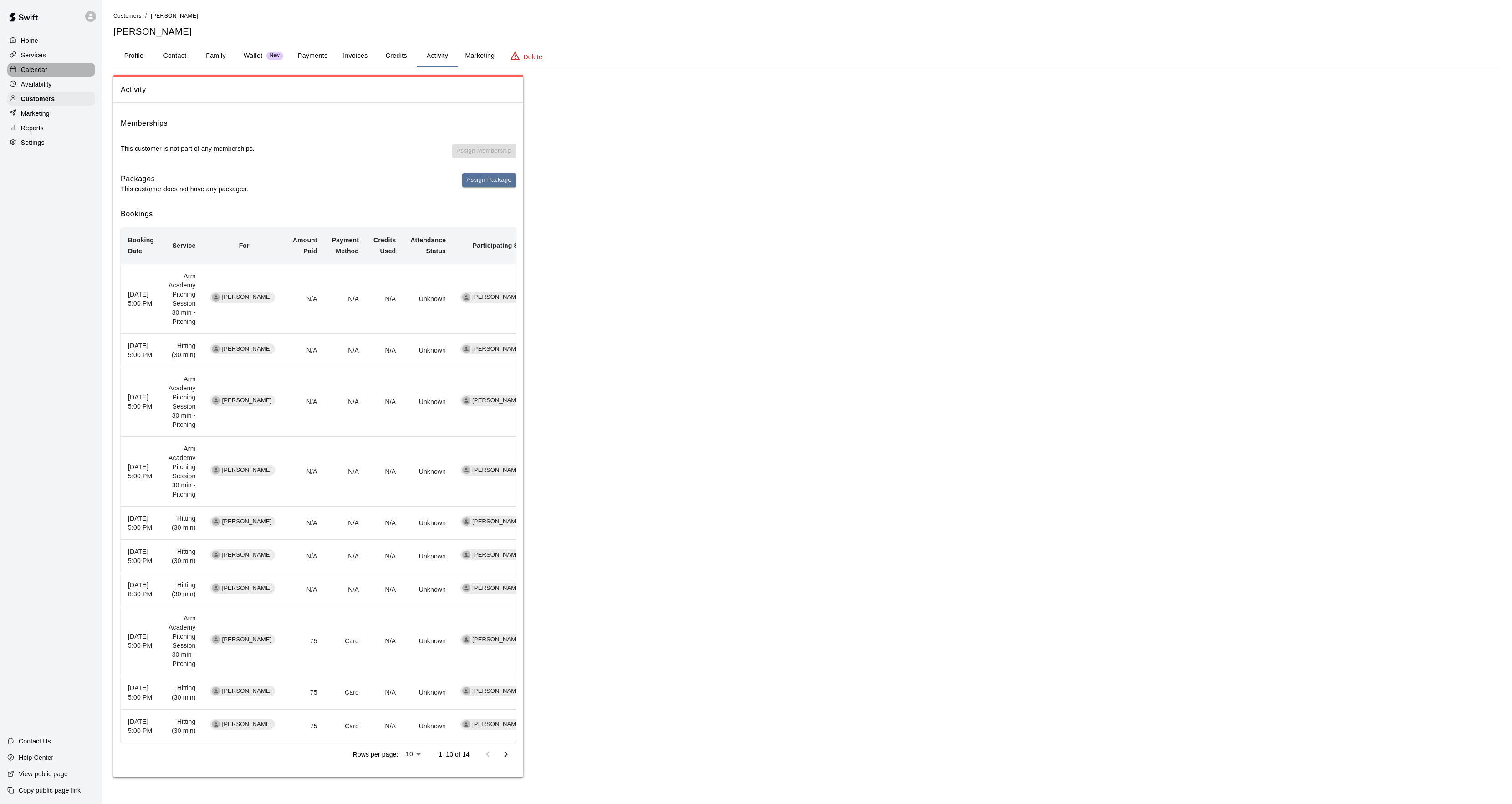
click at [15, 70] on icon at bounding box center [13, 69] width 7 height 7
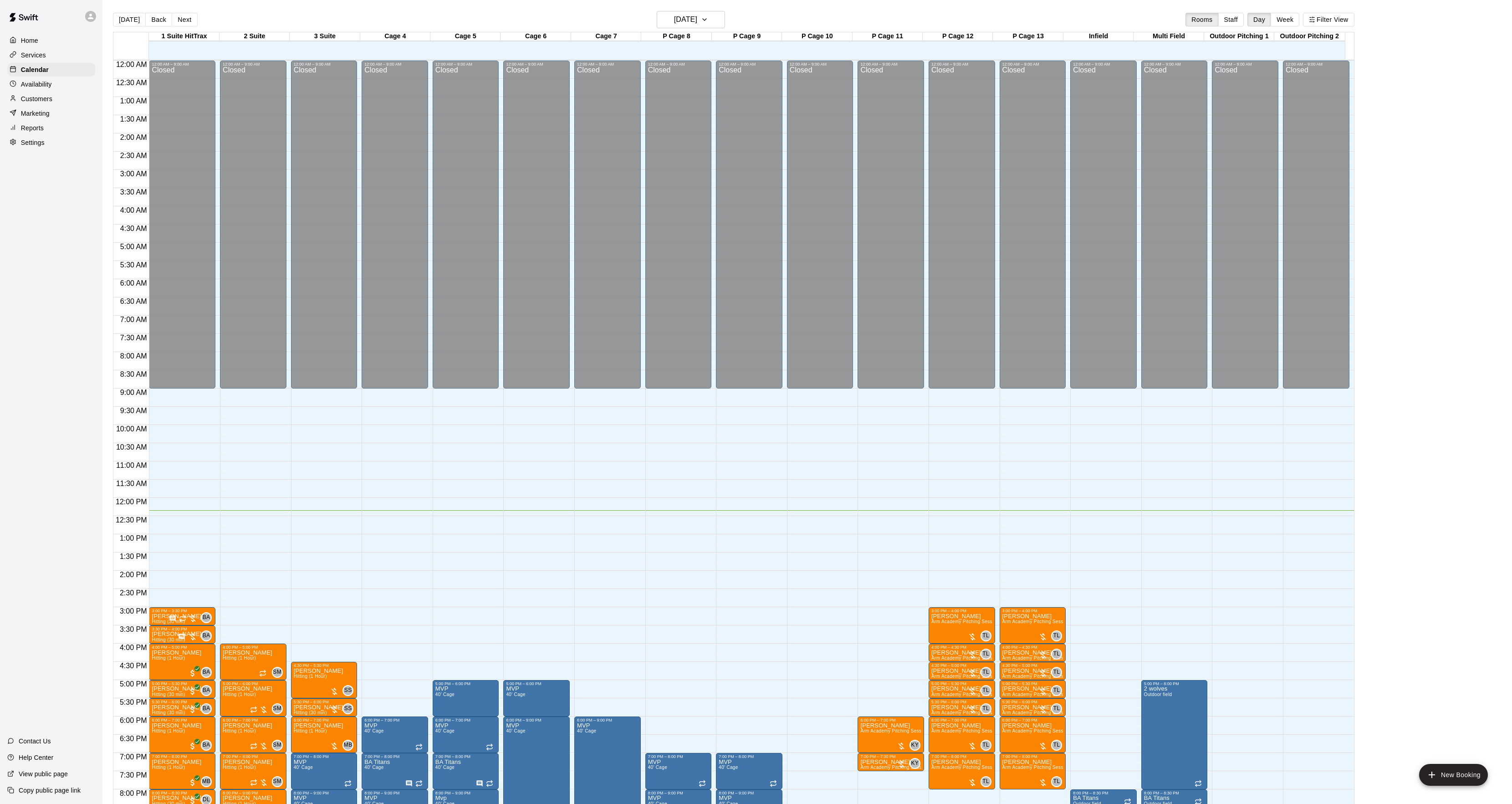
scroll to position [93, 0]
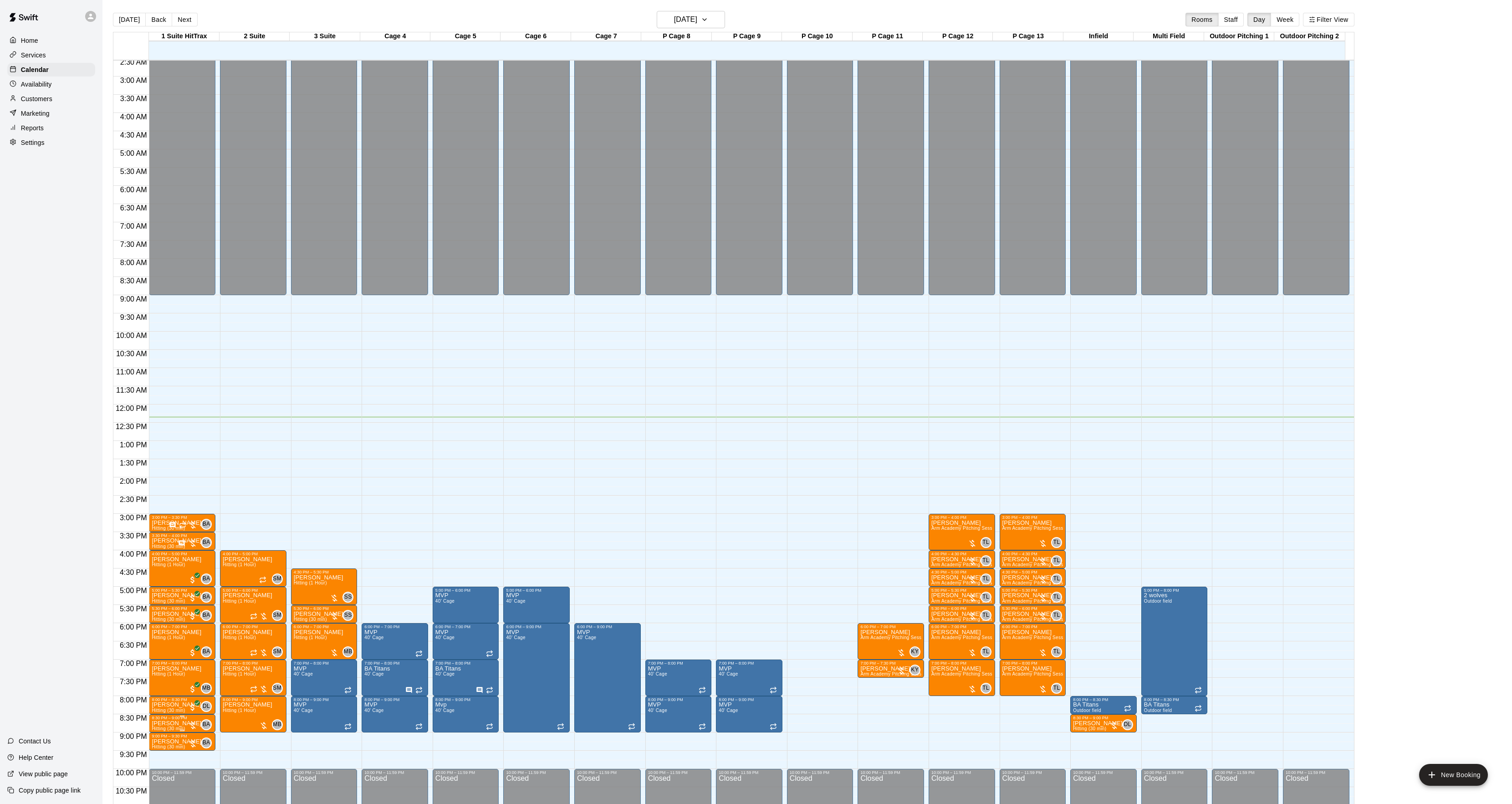
click at [178, 724] on p "[PERSON_NAME]" at bounding box center [177, 724] width 50 height 0
click at [163, 737] on icon "edit" at bounding box center [161, 735] width 11 height 11
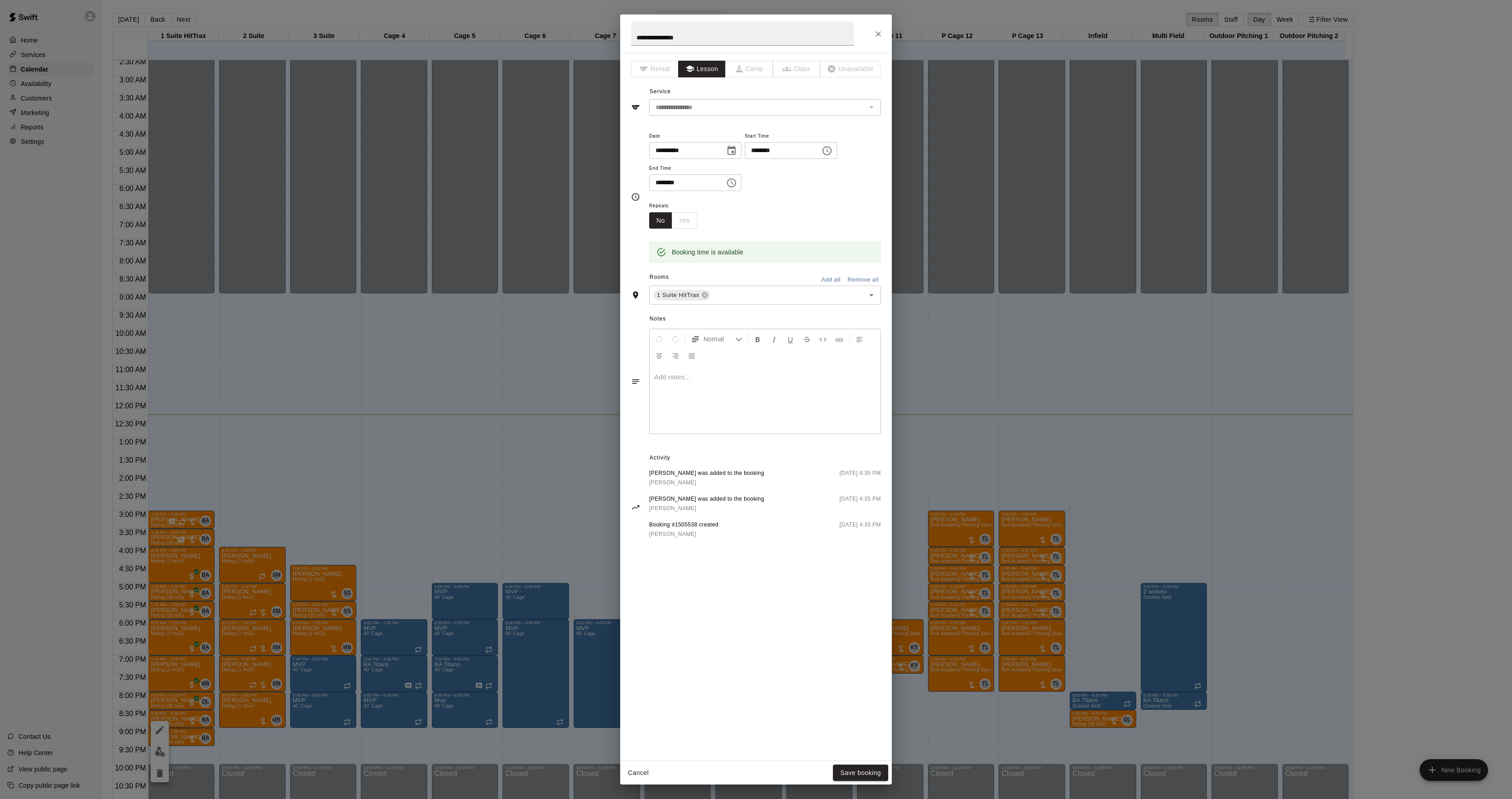
click at [797, 417] on div at bounding box center [765, 400] width 231 height 68
click at [856, 775] on button "Save booking" at bounding box center [860, 773] width 55 height 17
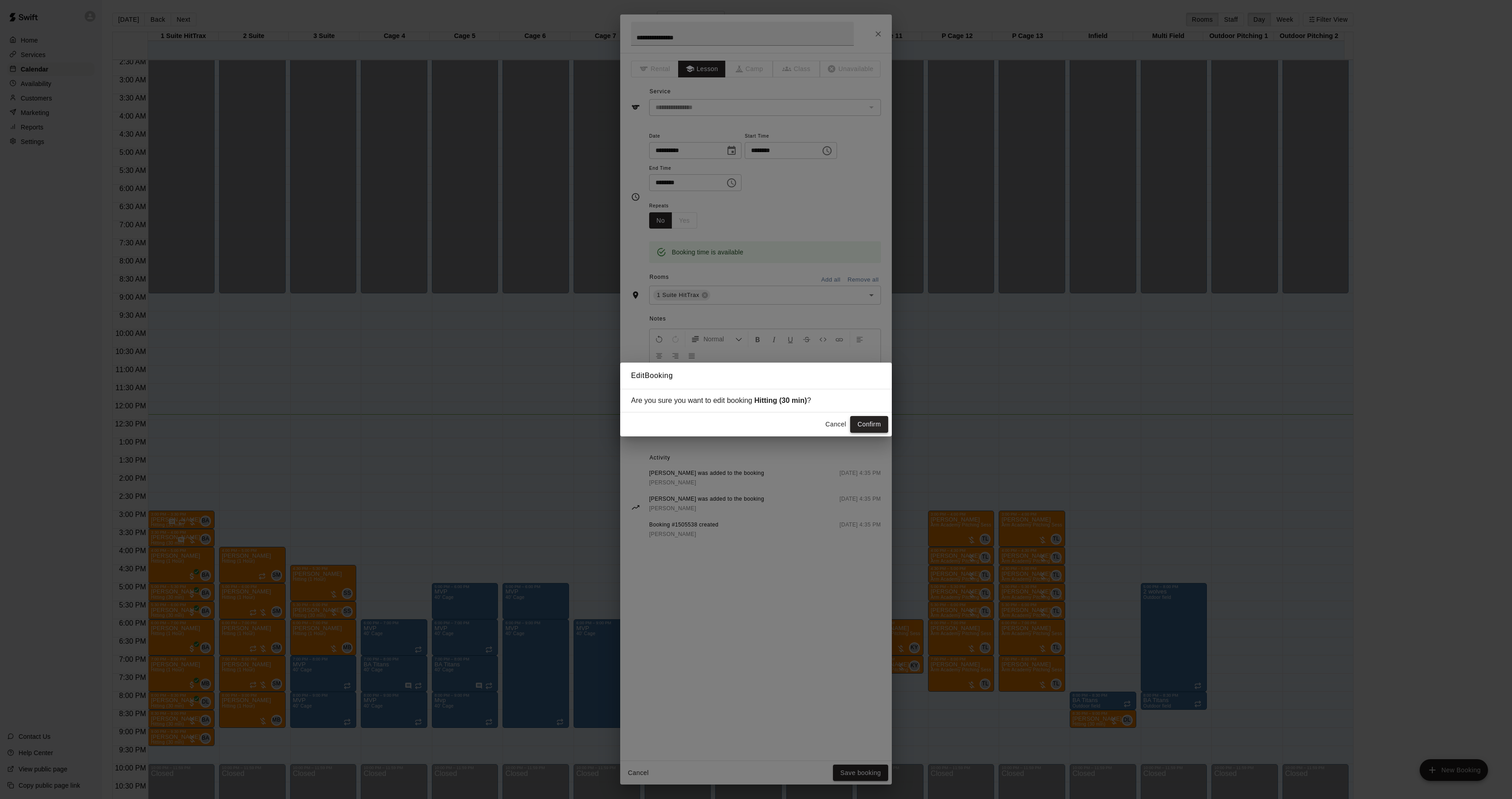
click at [857, 420] on button "Confirm" at bounding box center [869, 424] width 38 height 17
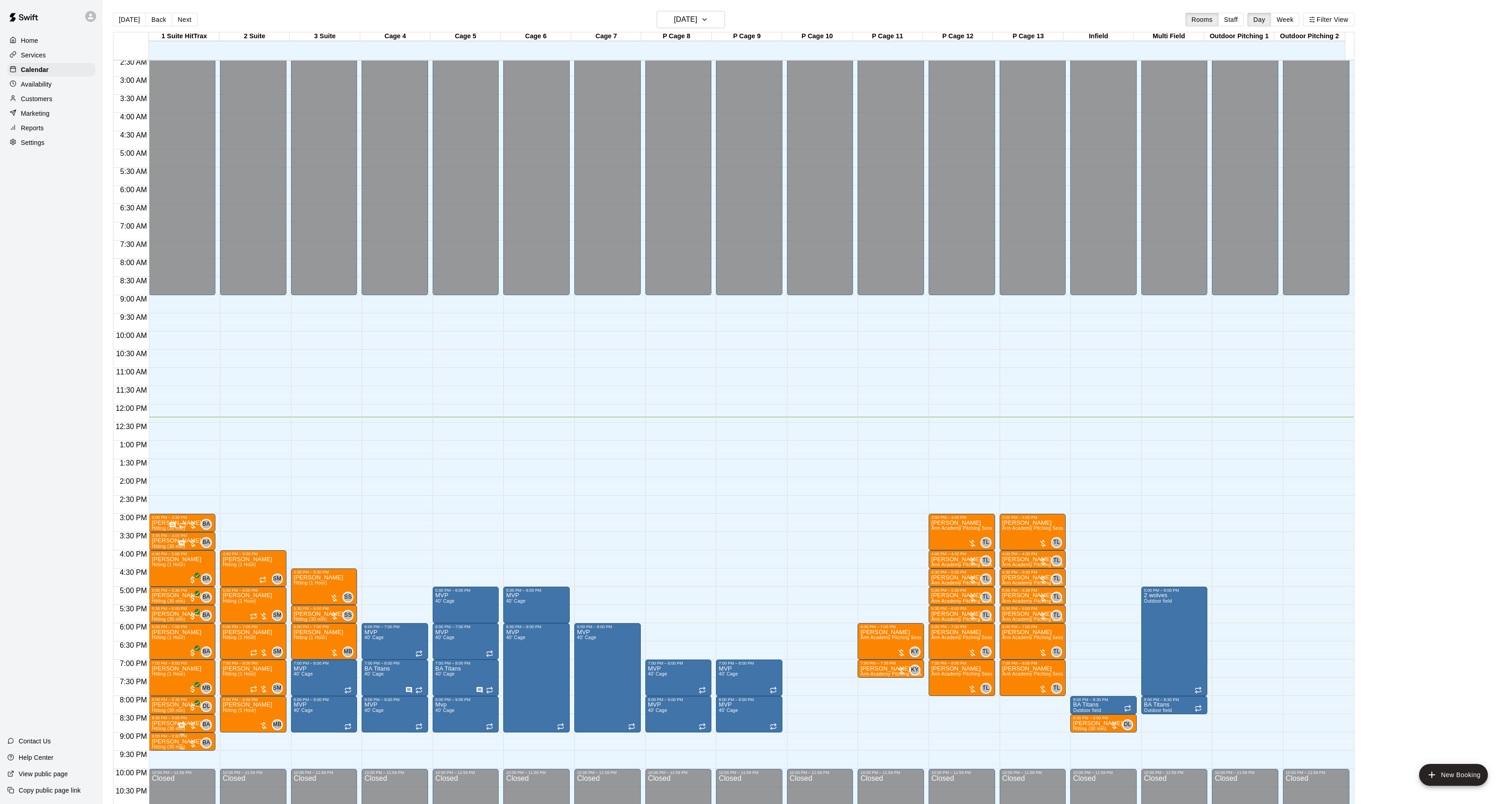
click at [172, 748] on span "Hitting (30 min)" at bounding box center [168, 747] width 33 height 5
click at [163, 764] on img "edit" at bounding box center [161, 766] width 11 height 11
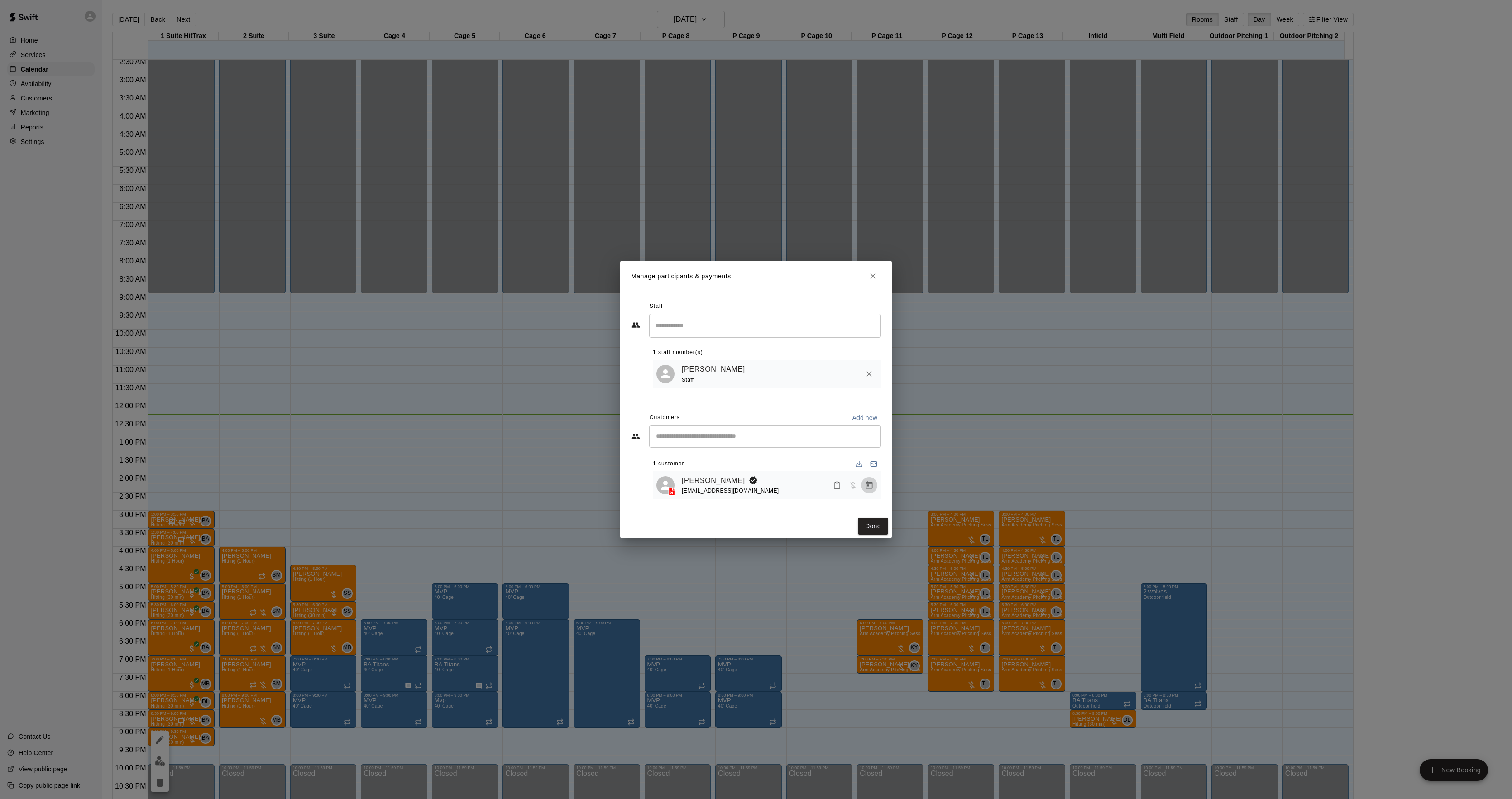
click at [865, 484] on icon "Manage bookings & payment" at bounding box center [869, 485] width 9 height 9
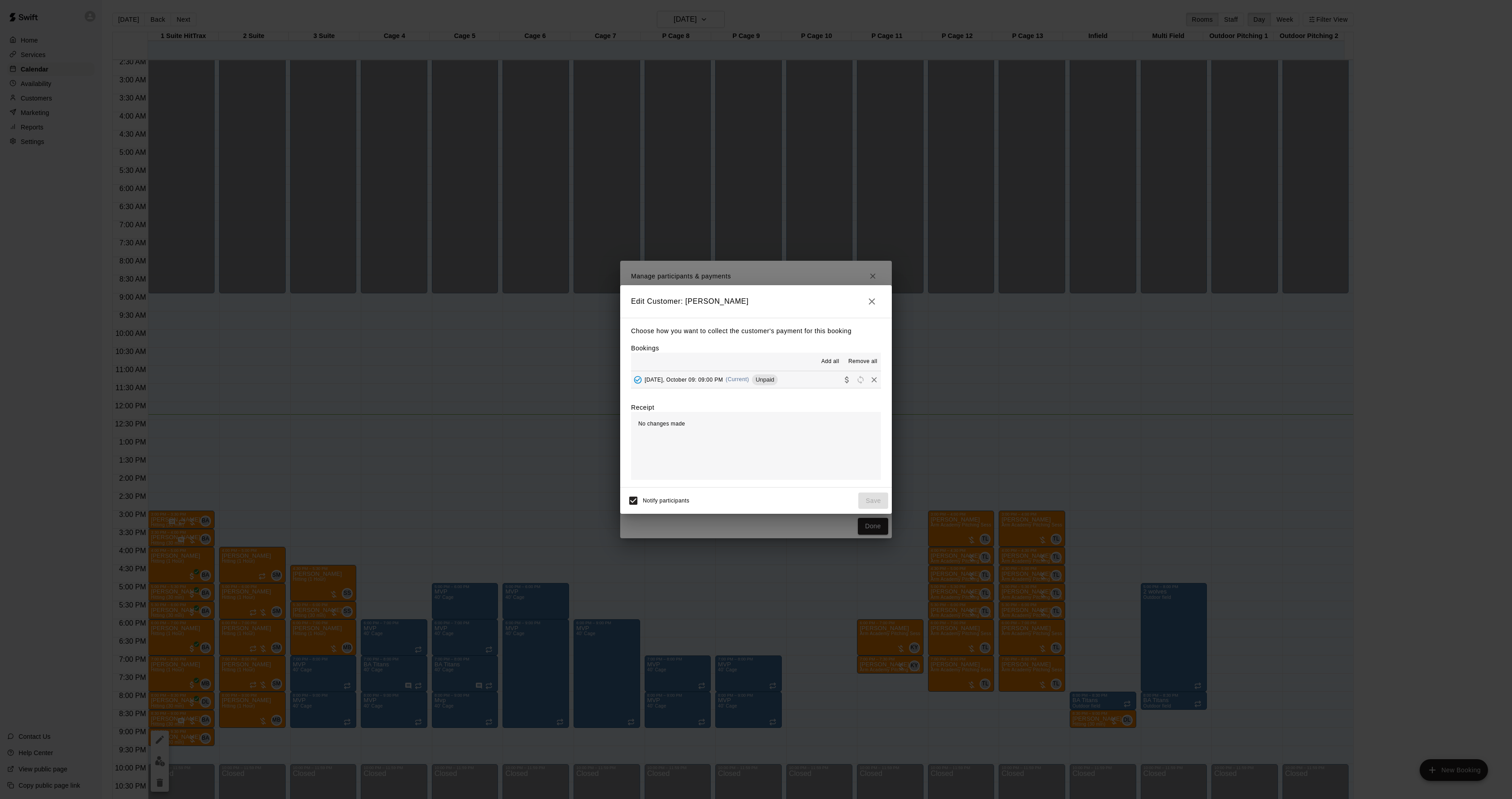
click at [727, 374] on div "[DATE], October 09: 09:00 PM (Current) Unpaid" at bounding box center [704, 380] width 147 height 14
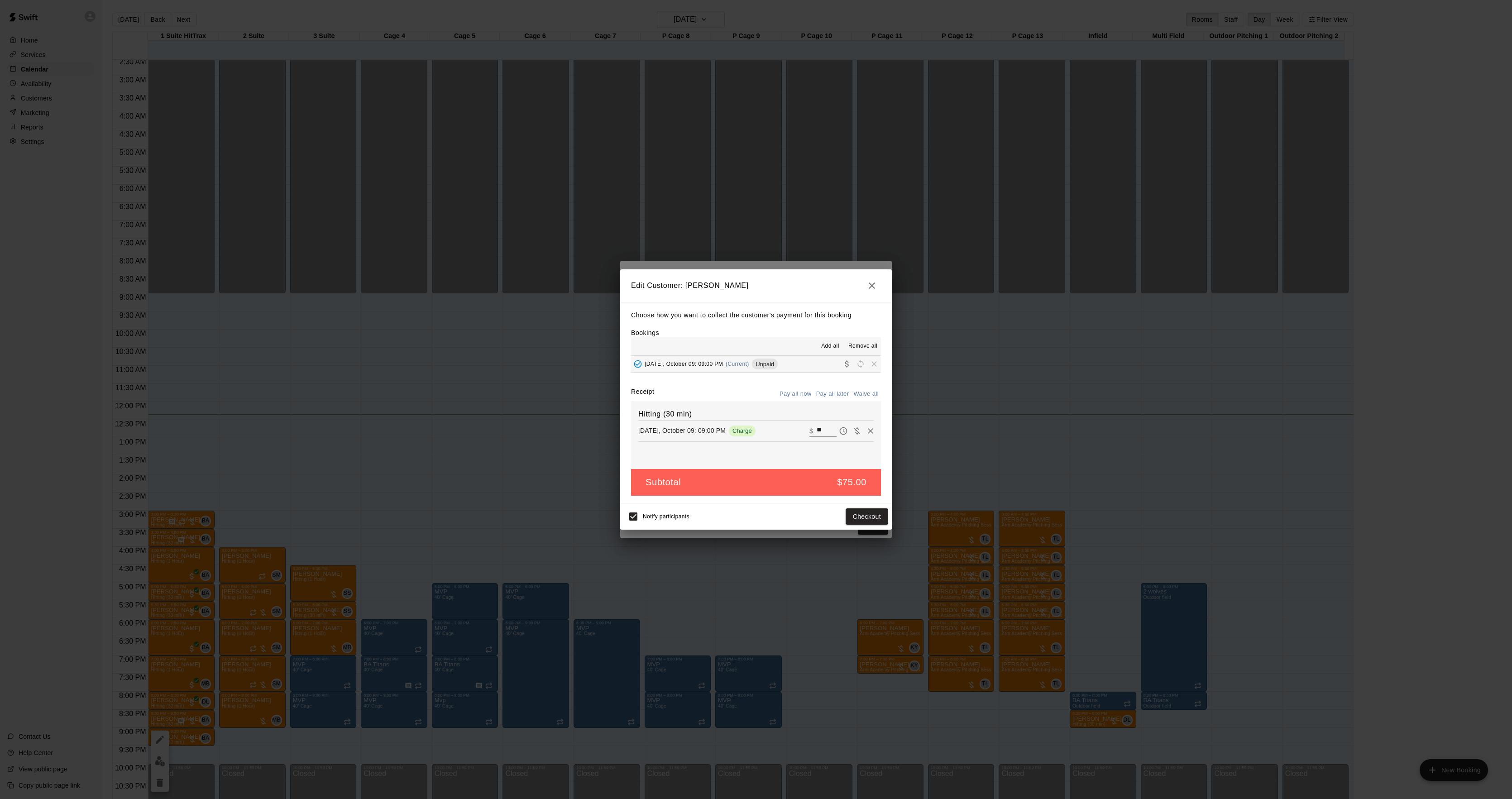
click at [865, 528] on div "Notify participants Checkout" at bounding box center [756, 517] width 272 height 26
click at [824, 500] on div "Choose how you want to collect the customer's payment for this booking Bookings…" at bounding box center [756, 402] width 272 height 201
click at [864, 519] on button "Checkout" at bounding box center [867, 517] width 42 height 17
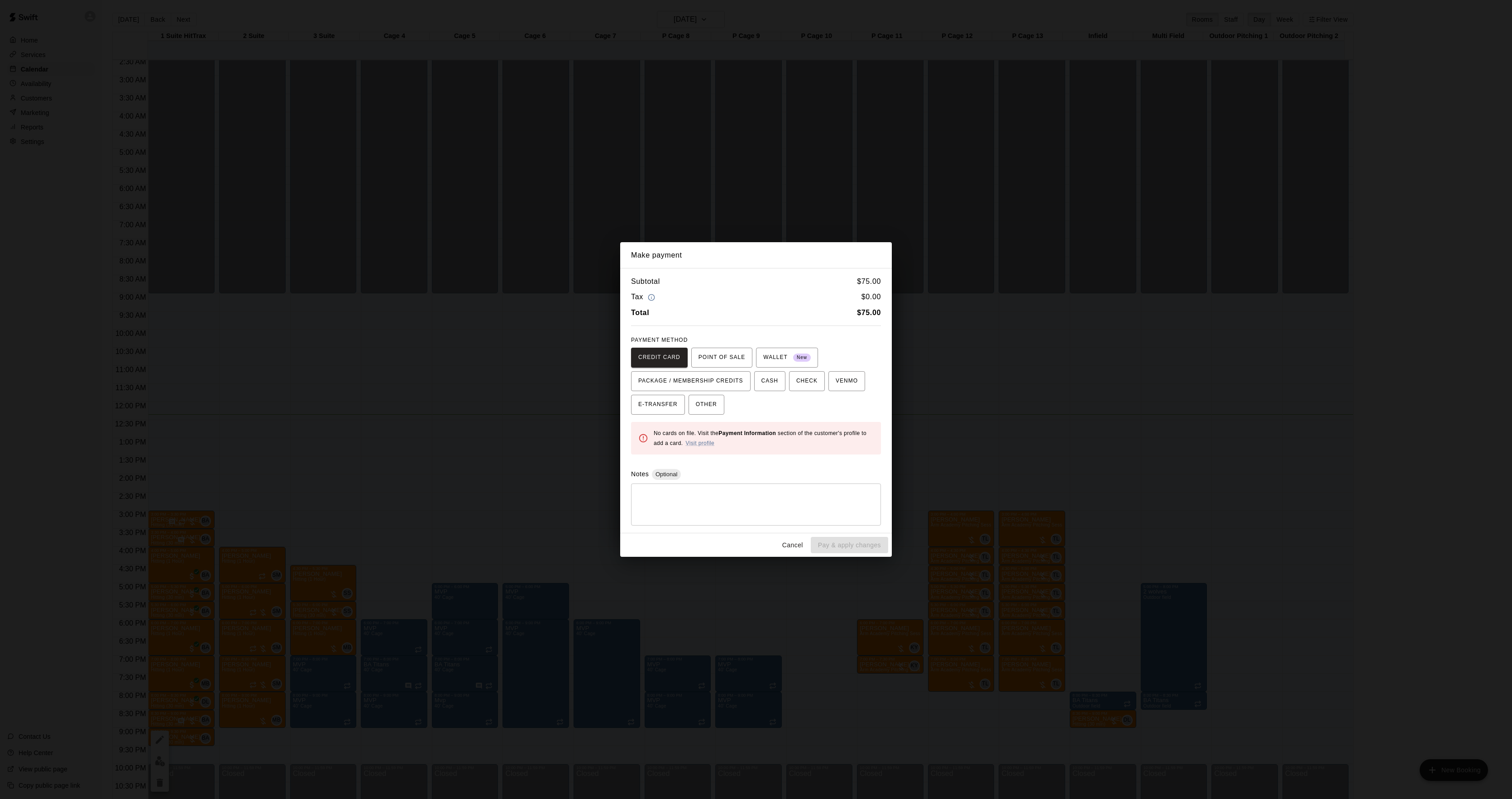
click at [1071, 414] on div "Make payment Subtotal $ 75.00 Tax $ 0.00 Total $ 75.00 PAYMENT METHOD CREDIT CA…" at bounding box center [756, 399] width 1512 height 799
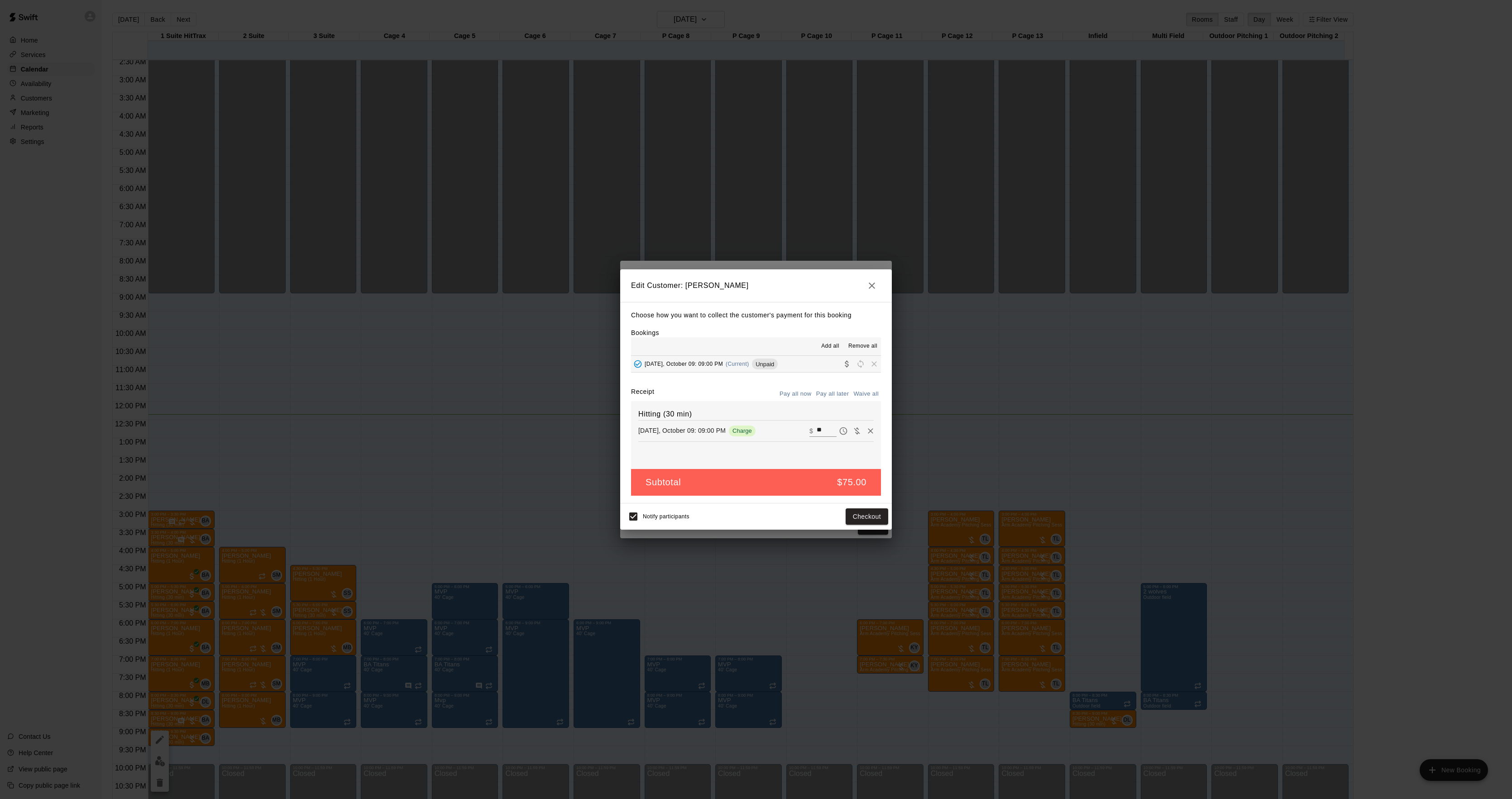
click at [1068, 416] on div "Make payment Subtotal $ 75.00 Tax $ 0.00 Total $ 75.00 PAYMENT METHOD CREDIT CA…" at bounding box center [756, 399] width 1512 height 799
click at [1068, 416] on div "Edit Customer: [PERSON_NAME] Choose how you want to collect the customer's paym…" at bounding box center [756, 399] width 1512 height 799
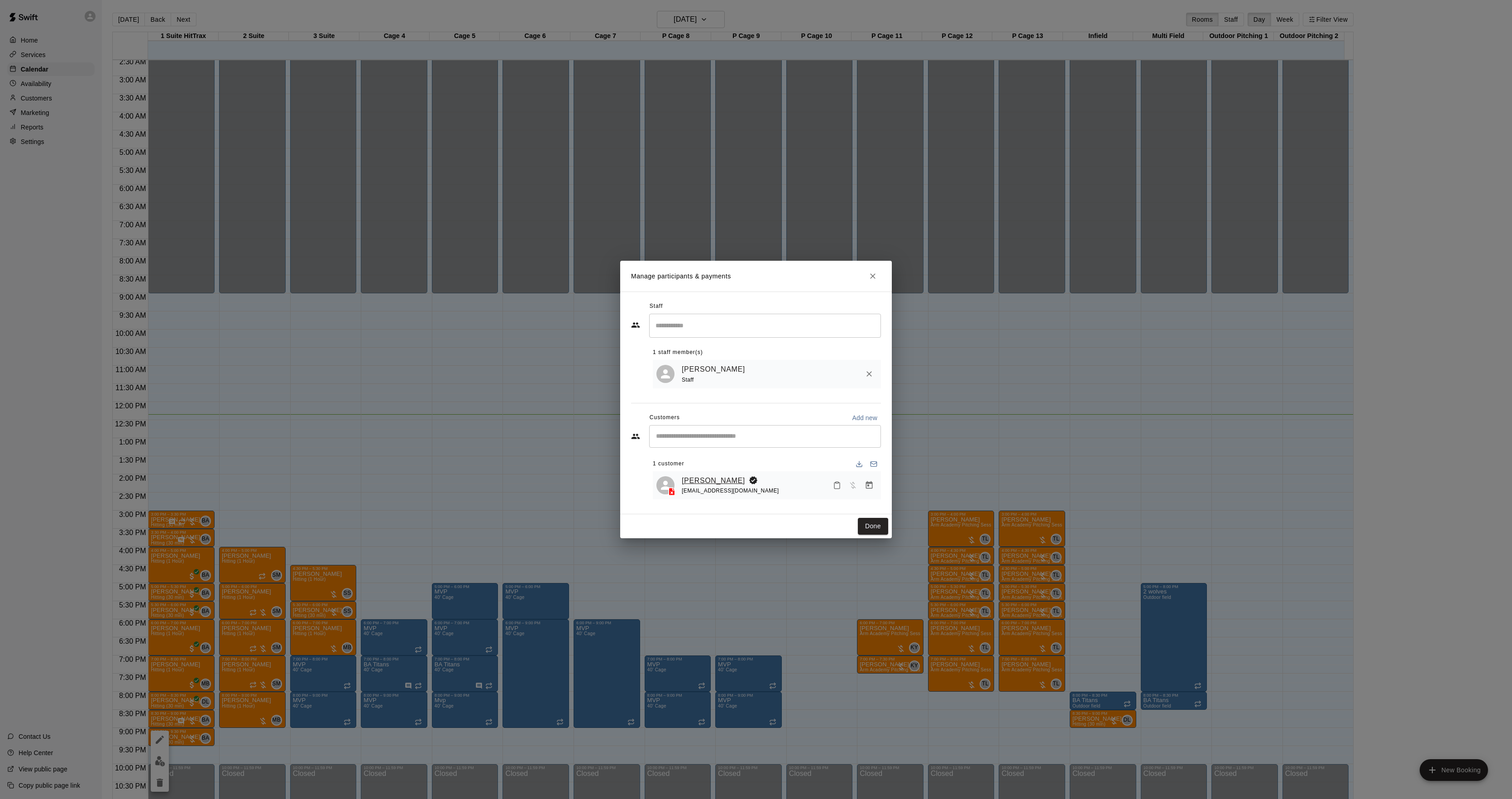
click at [696, 480] on link "[PERSON_NAME]" at bounding box center [714, 481] width 63 height 12
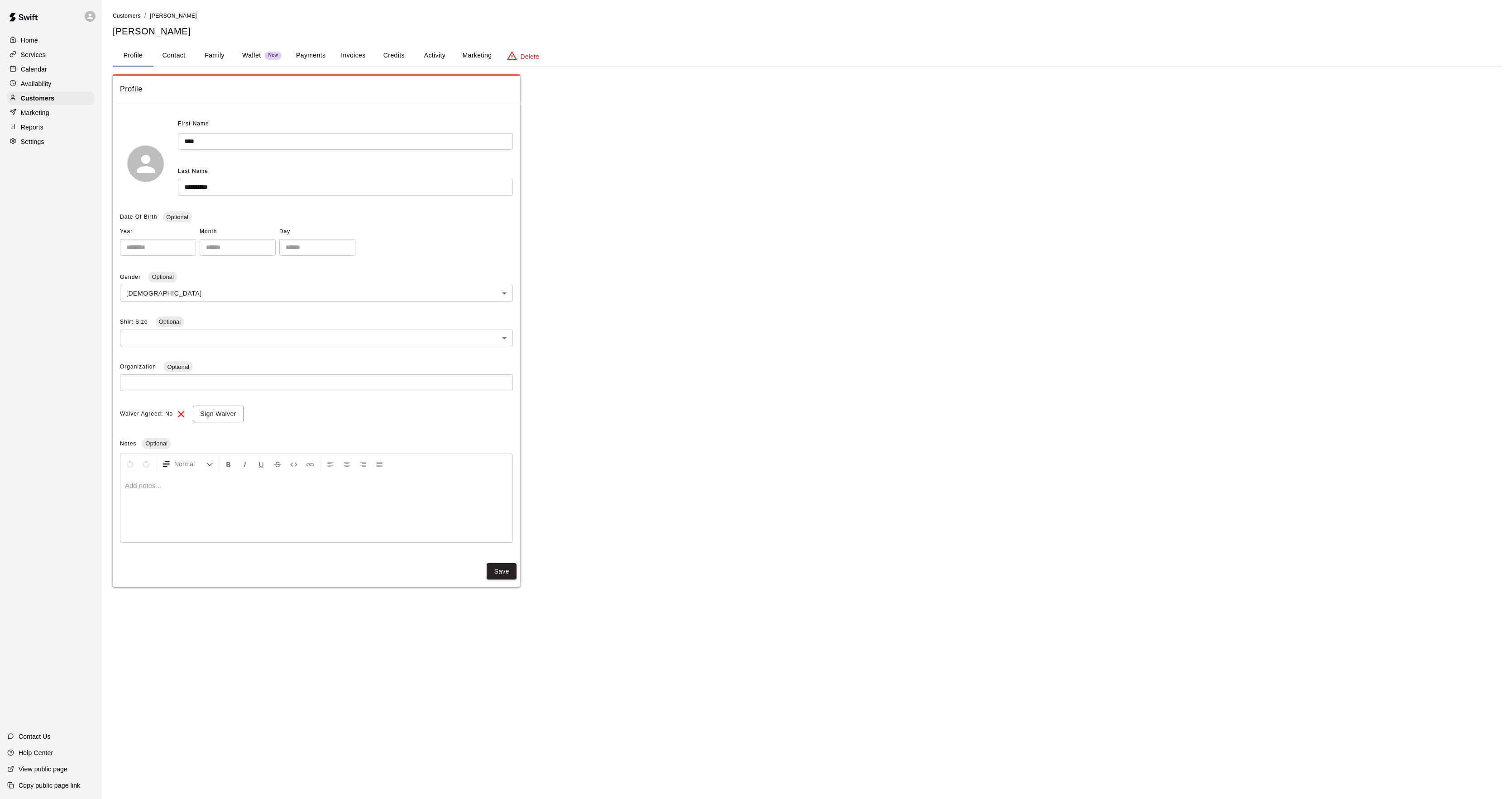
drag, startPoint x: 426, startPoint y: 42, endPoint x: 402, endPoint y: 62, distance: 31.2
click at [426, 48] on div "**********" at bounding box center [806, 299] width 1388 height 576
click at [436, 66] on button "Activity" at bounding box center [434, 55] width 41 height 22
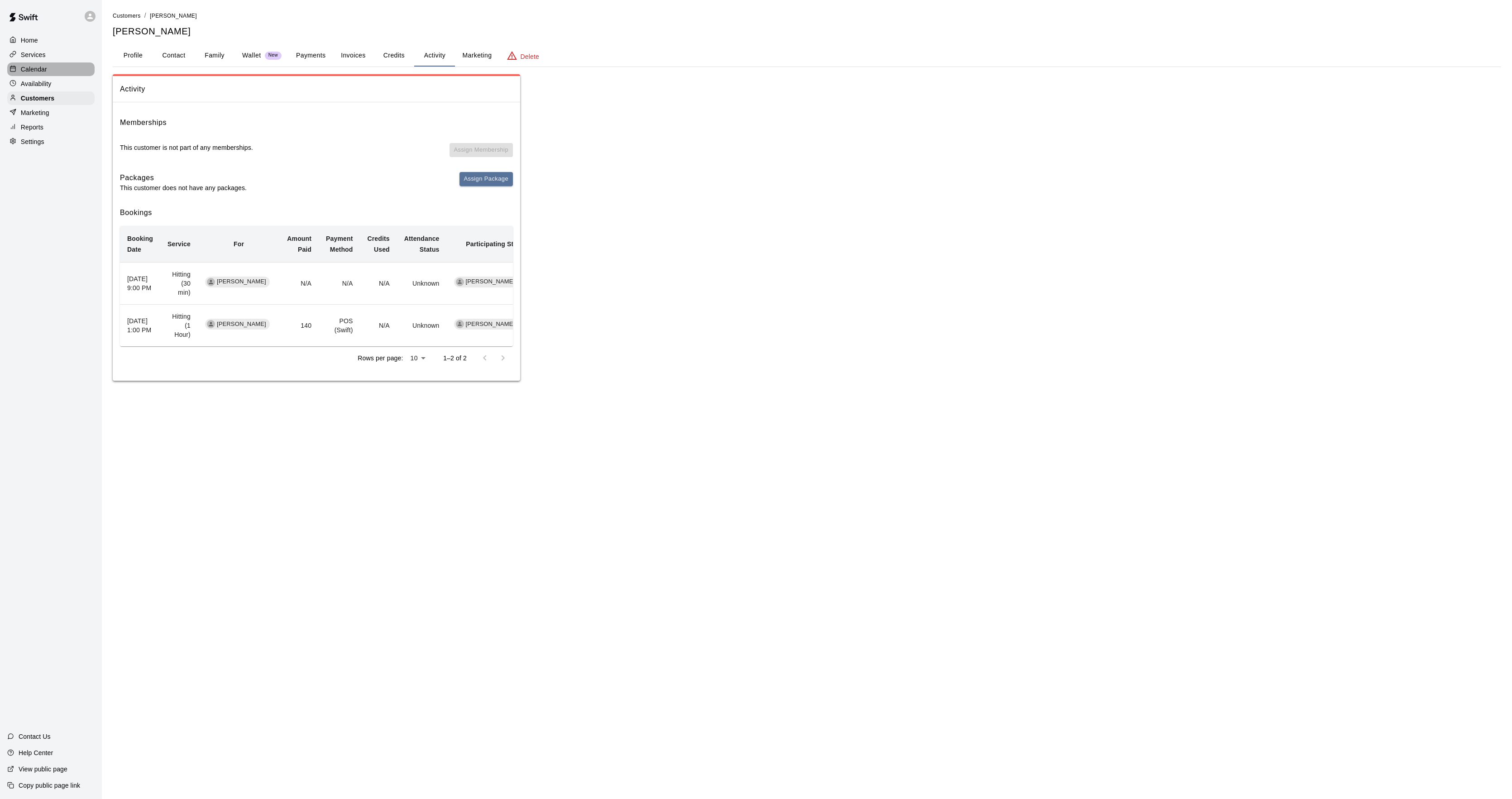
click at [39, 67] on p "Calendar" at bounding box center [33, 69] width 26 height 9
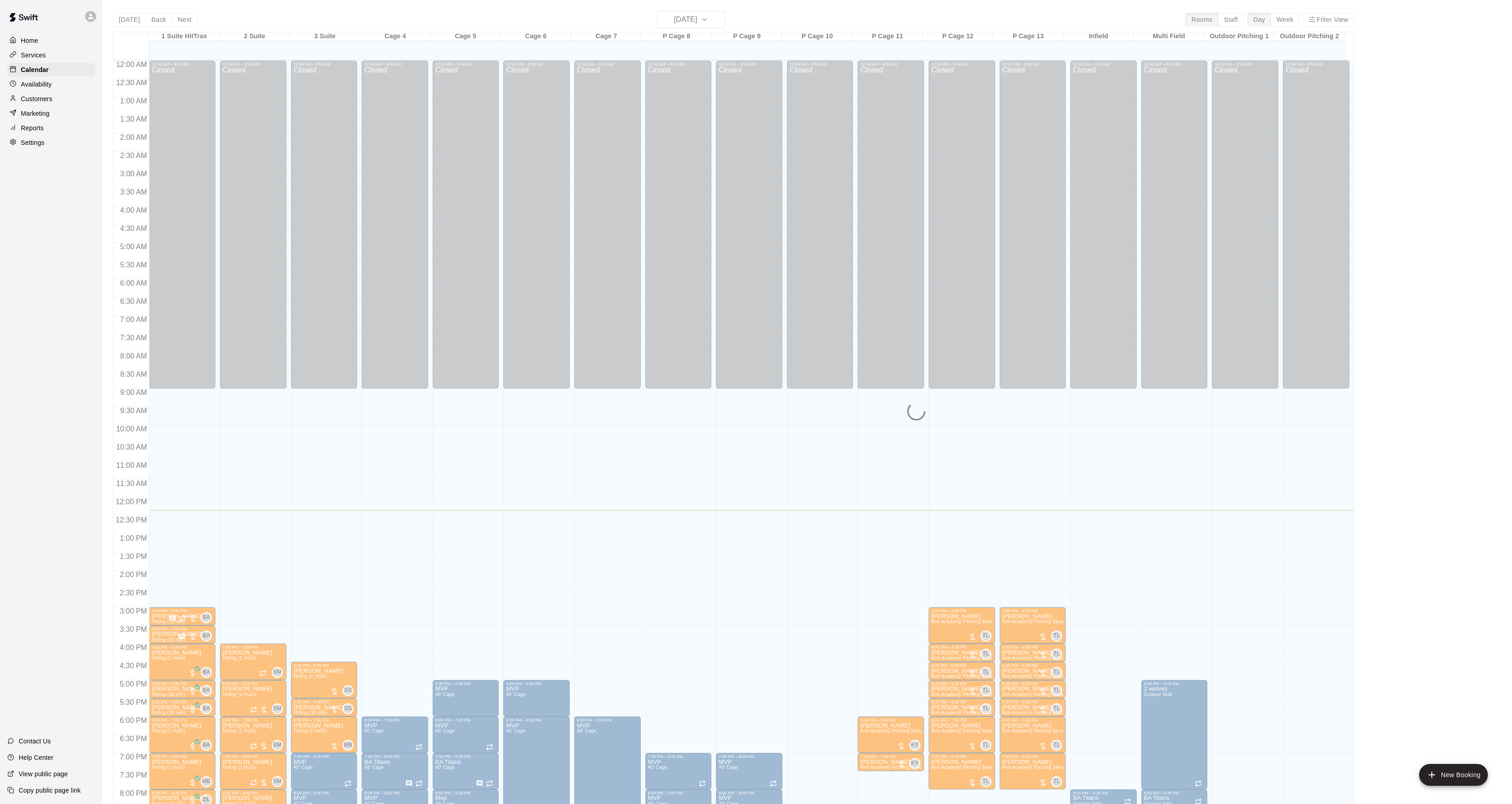
scroll to position [93, 0]
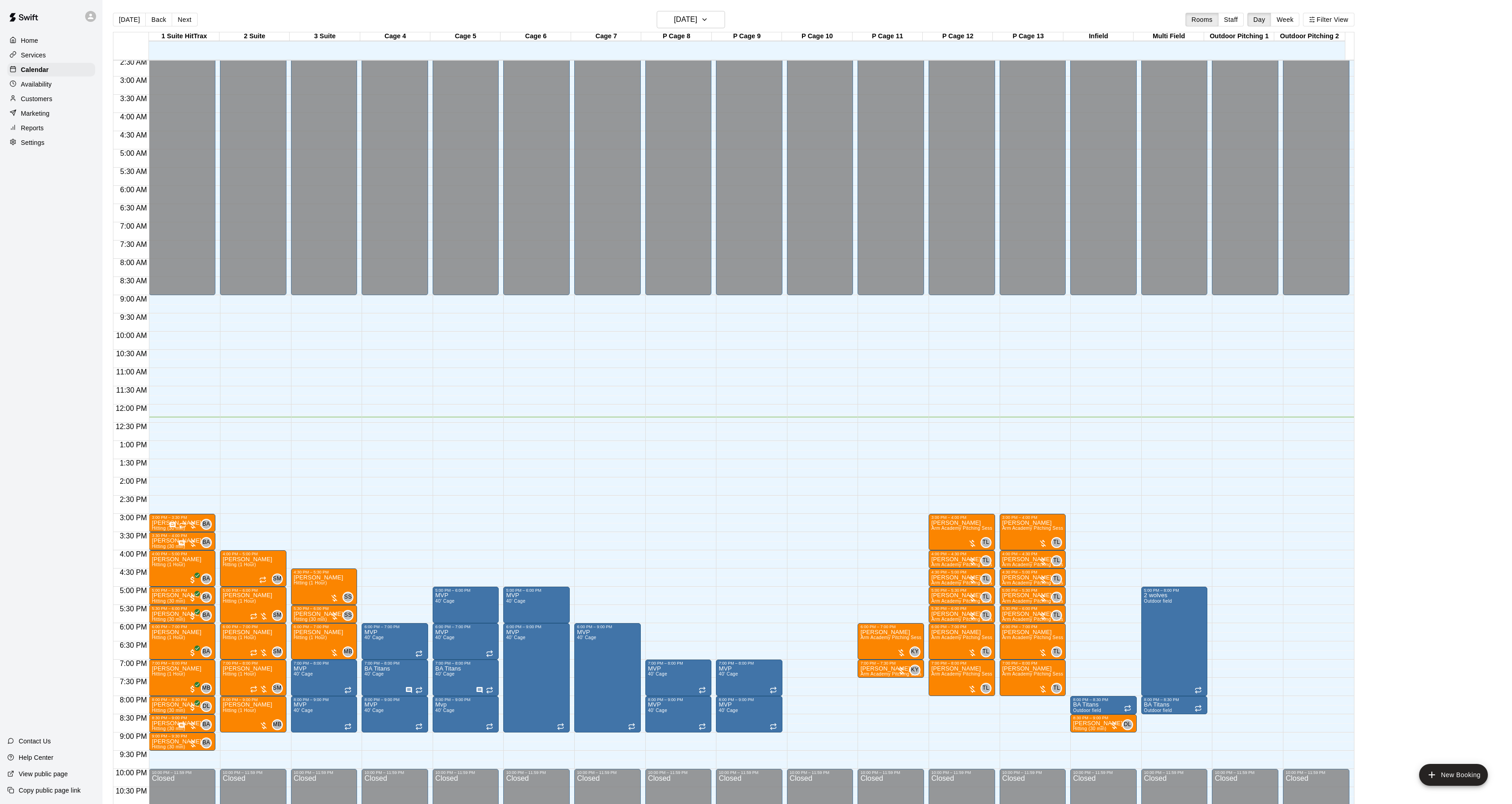
click at [166, 753] on div "12:00 AM – 9:00 AM Closed 3:00 PM – 3:30 PM [PERSON_NAME] Hitting (30 min) BA 0…" at bounding box center [182, 404] width 67 height 875
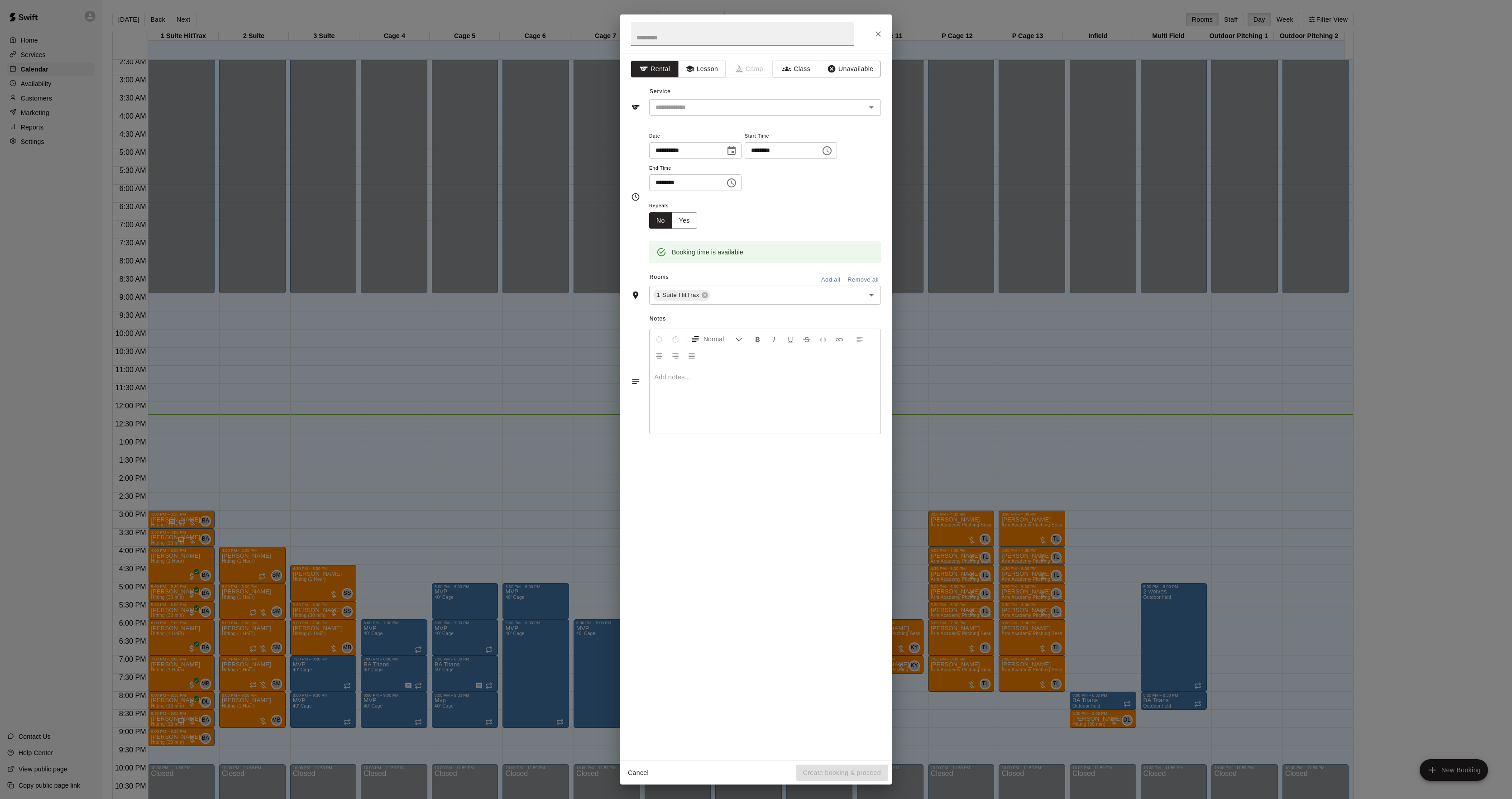
click at [165, 747] on div "**********" at bounding box center [756, 399] width 1512 height 799
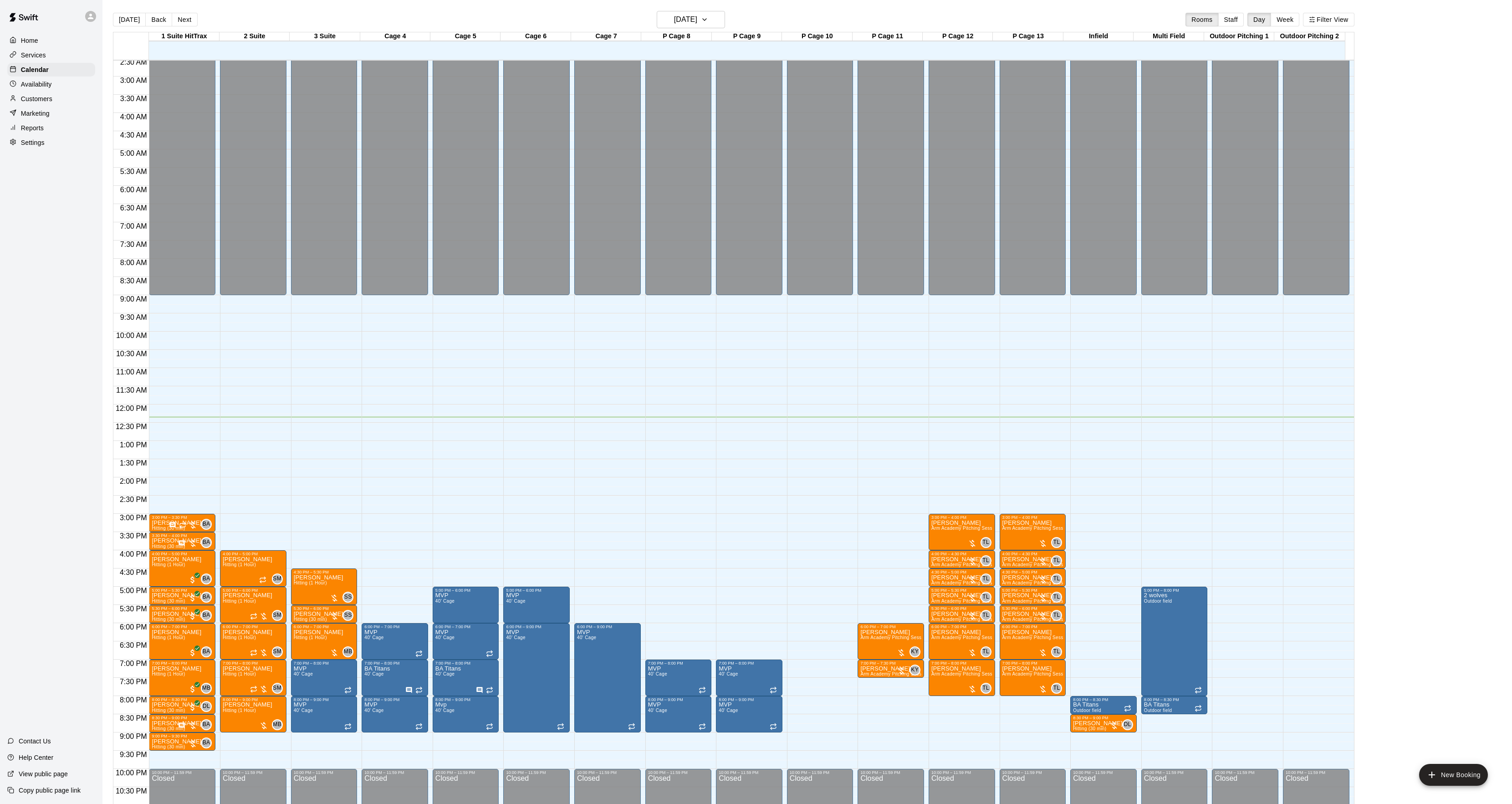
click at [166, 750] on div at bounding box center [182, 750] width 61 height 0
click at [160, 757] on icon "edit" at bounding box center [161, 759] width 11 height 11
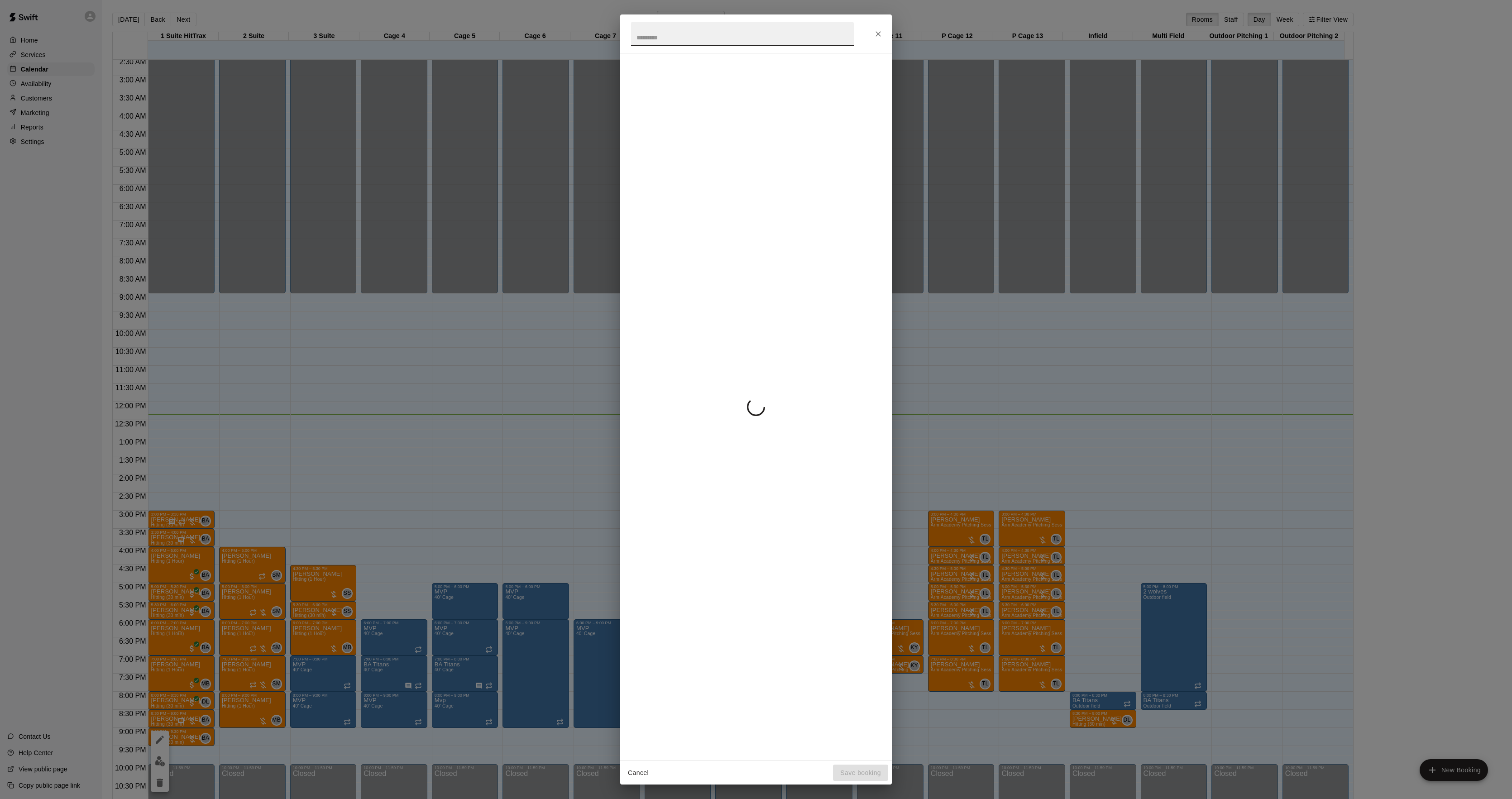
click at [920, 414] on div "Cancel Save booking" at bounding box center [756, 399] width 1512 height 799
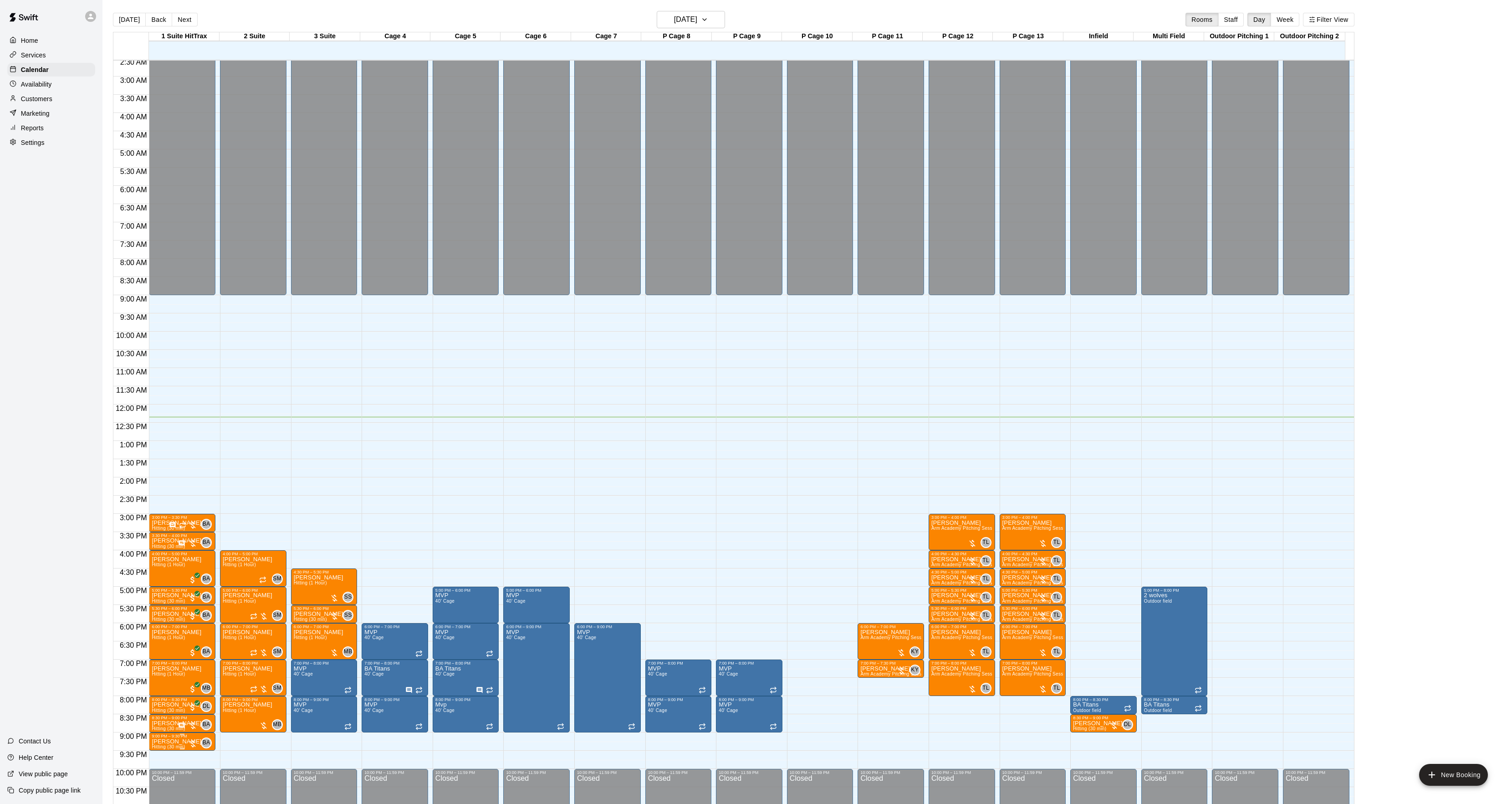
click at [162, 742] on p "[PERSON_NAME]" at bounding box center [177, 742] width 50 height 0
click at [159, 753] on button "edit" at bounding box center [161, 744] width 18 height 18
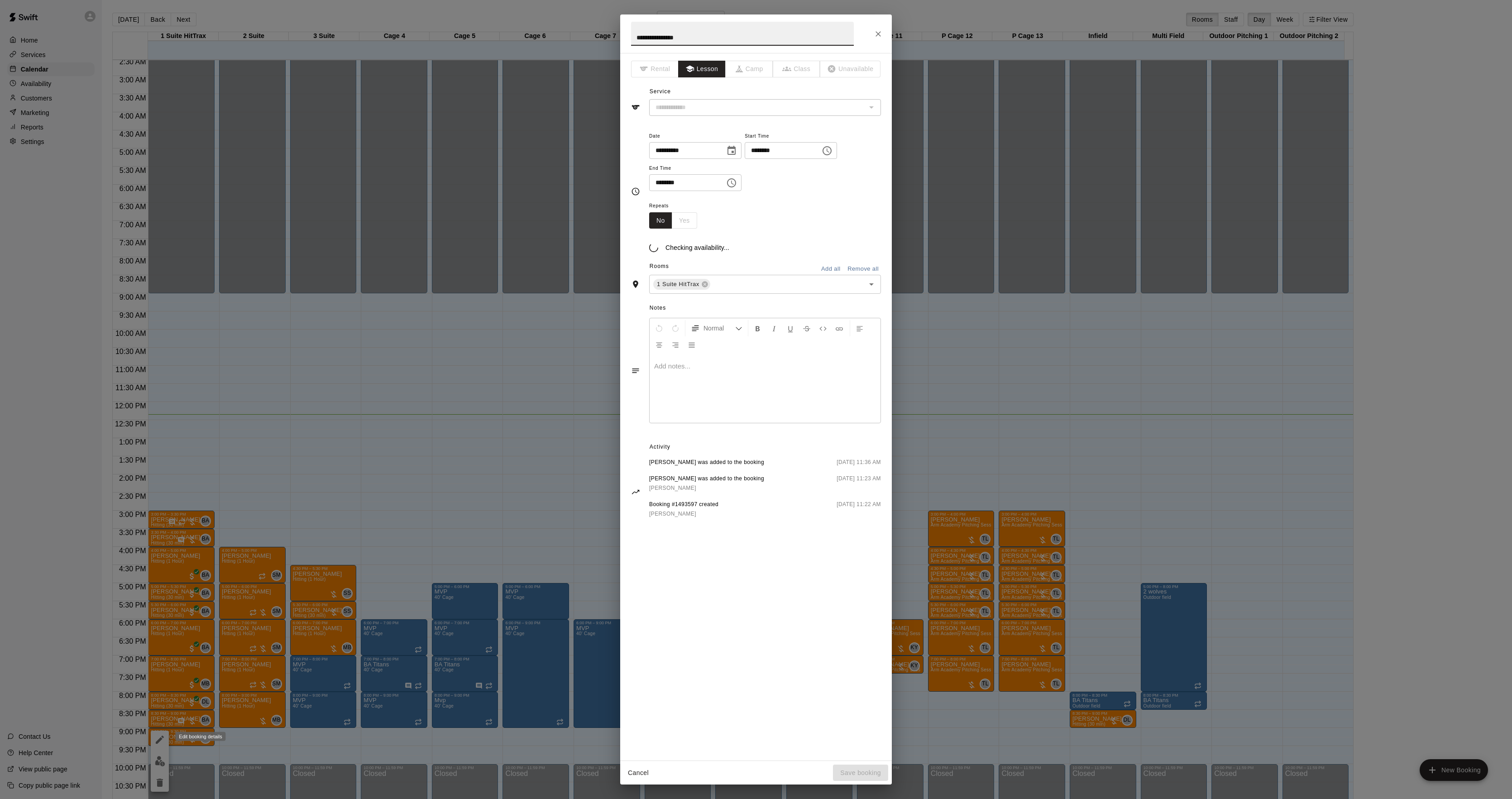
type input "**********"
click at [711, 415] on div at bounding box center [765, 400] width 231 height 68
click at [846, 772] on button "Save booking" at bounding box center [860, 773] width 55 height 17
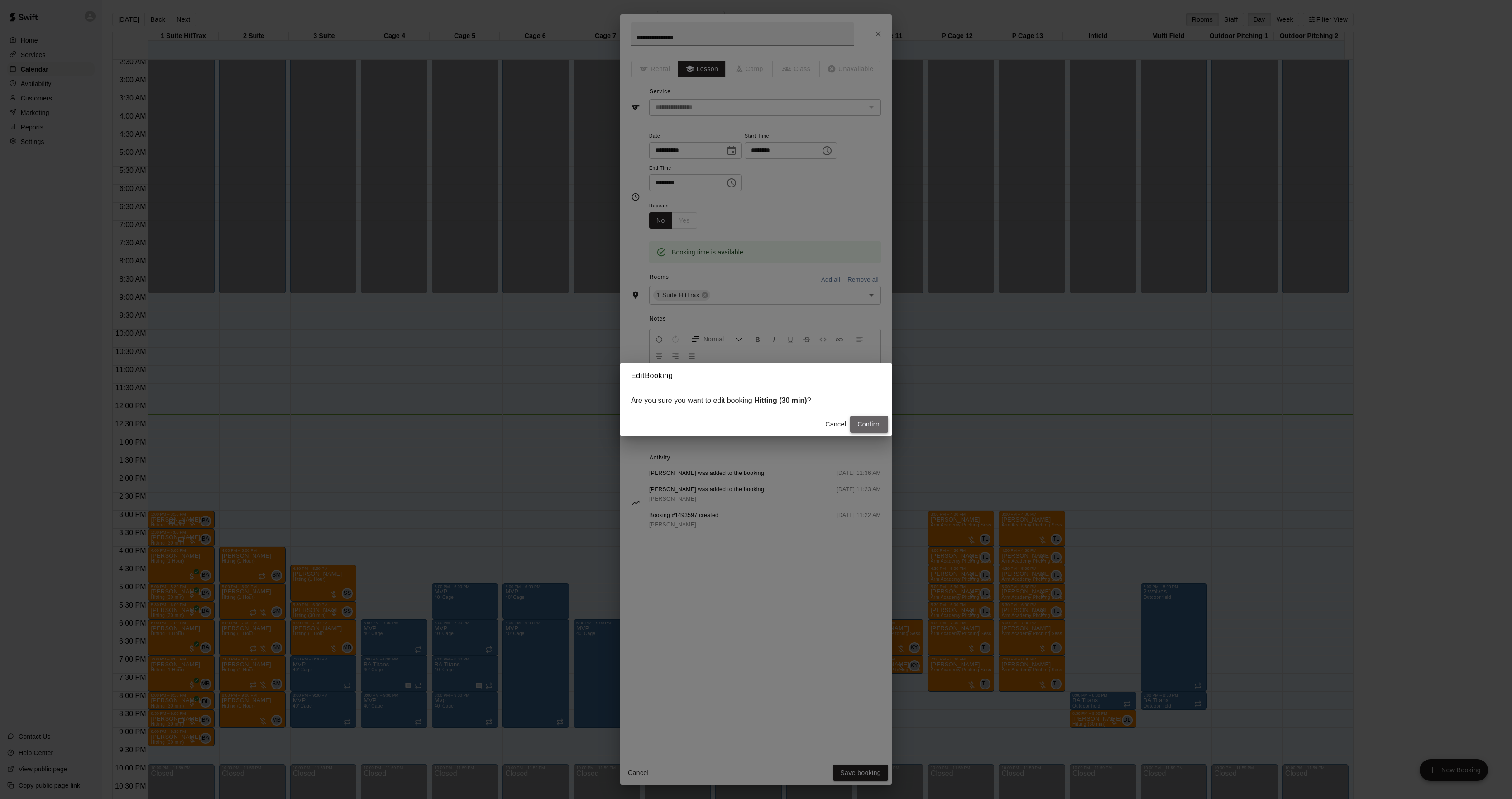
click at [883, 424] on button "Confirm" at bounding box center [869, 424] width 38 height 17
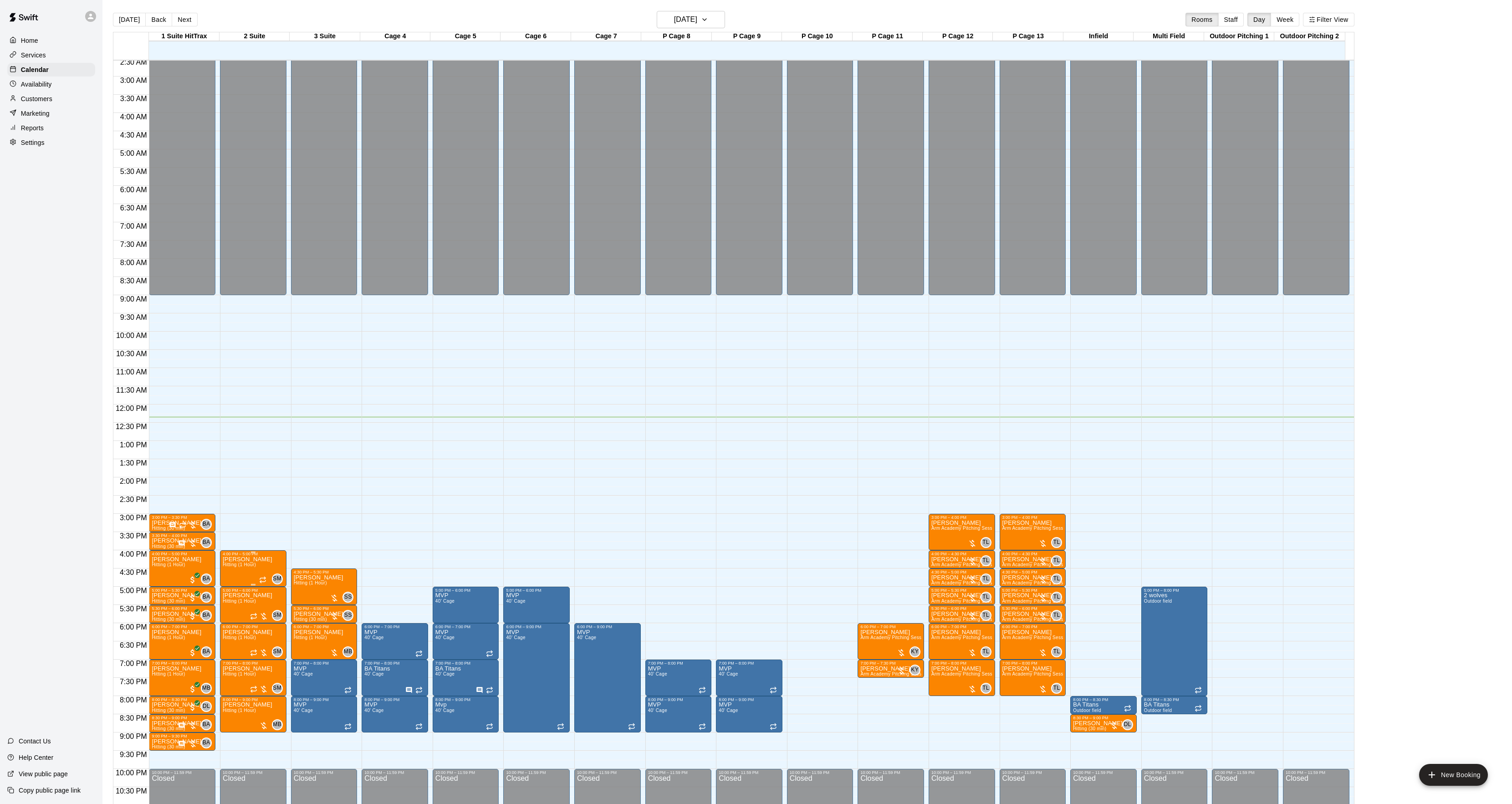
click at [231, 598] on button "edit" at bounding box center [231, 590] width 18 height 18
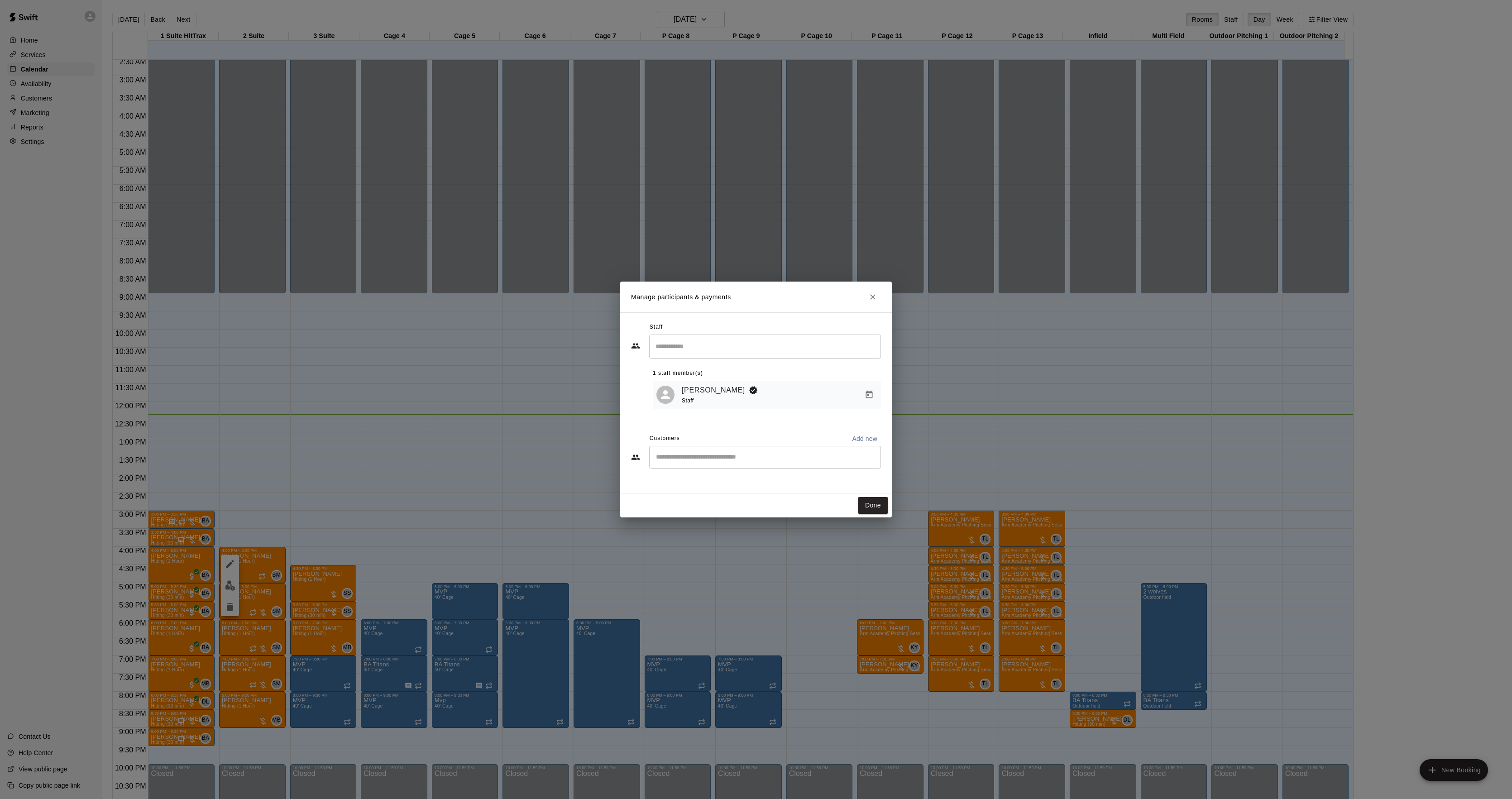
click at [771, 467] on div "​" at bounding box center [765, 457] width 232 height 23
click at [535, 451] on div "Manage participants & payments Staff ​ 1 staff member(s) [PERSON_NAME] Staff Cu…" at bounding box center [756, 399] width 1512 height 799
type input "******"
click at [683, 471] on div "[PERSON_NAME] [EMAIL_ADDRESS][DOMAIN_NAME]" at bounding box center [765, 484] width 232 height 29
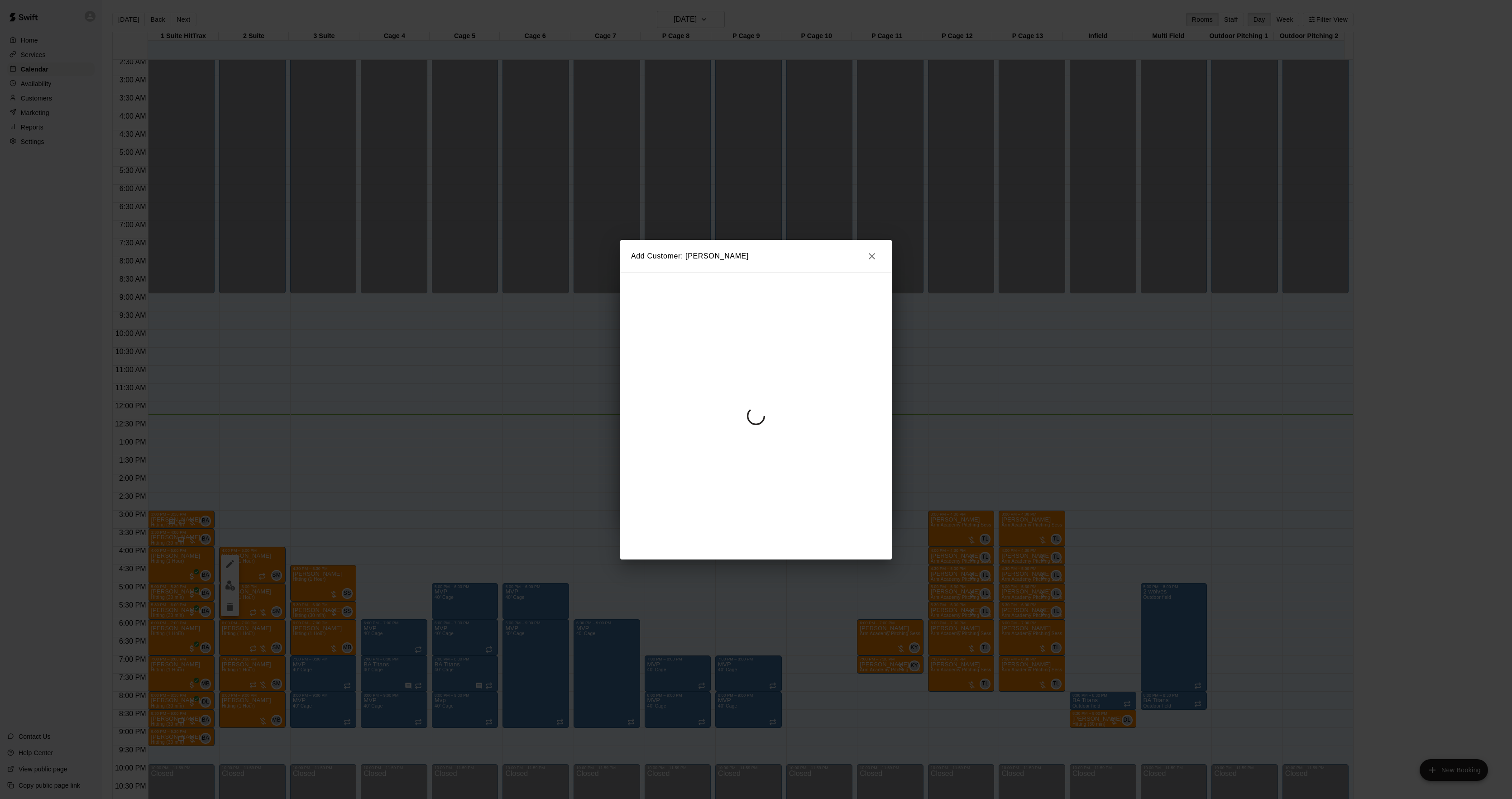
click at [739, 379] on div at bounding box center [756, 416] width 272 height 287
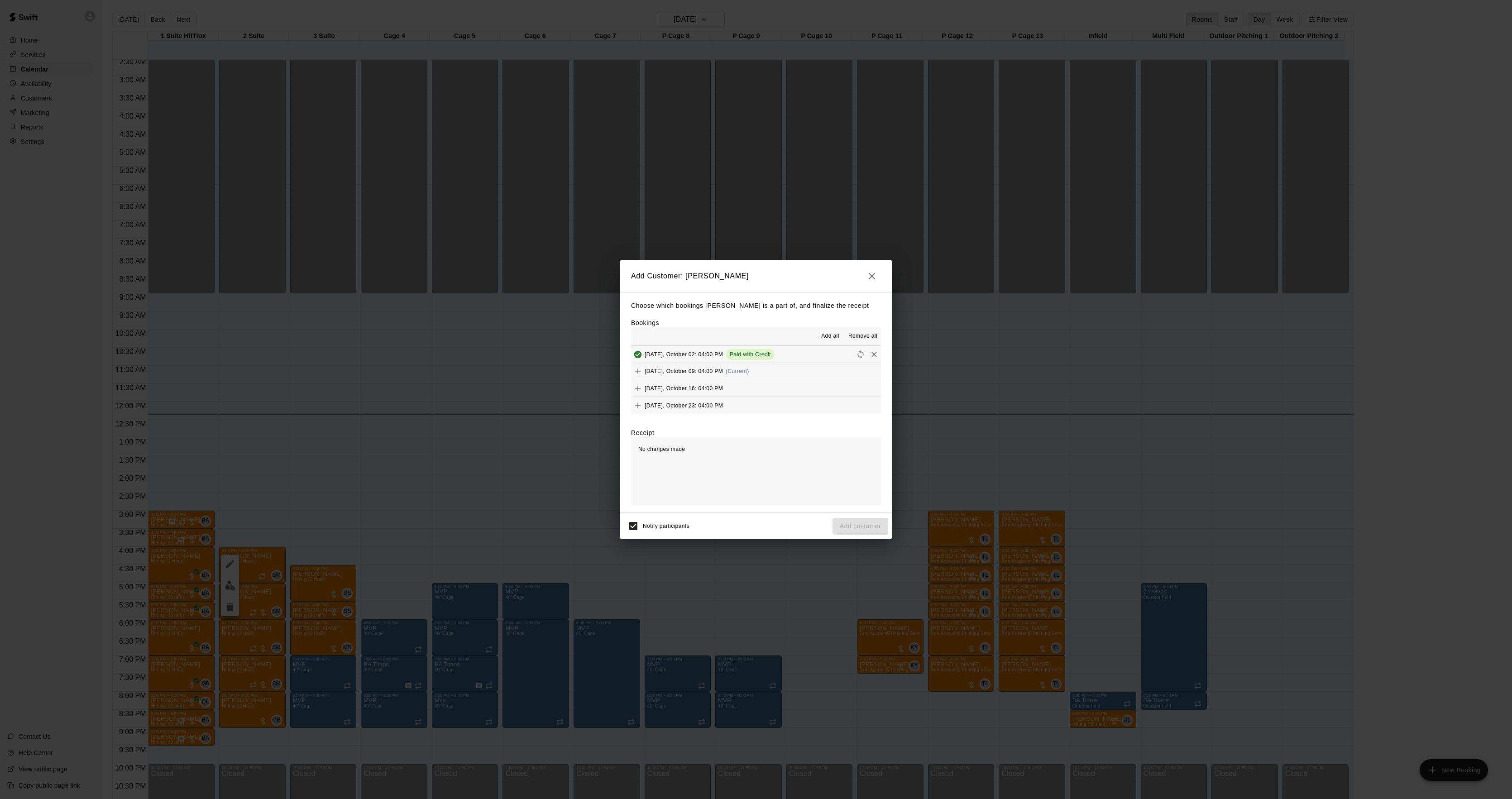
click at [743, 373] on span "(Current)" at bounding box center [737, 371] width 23 height 6
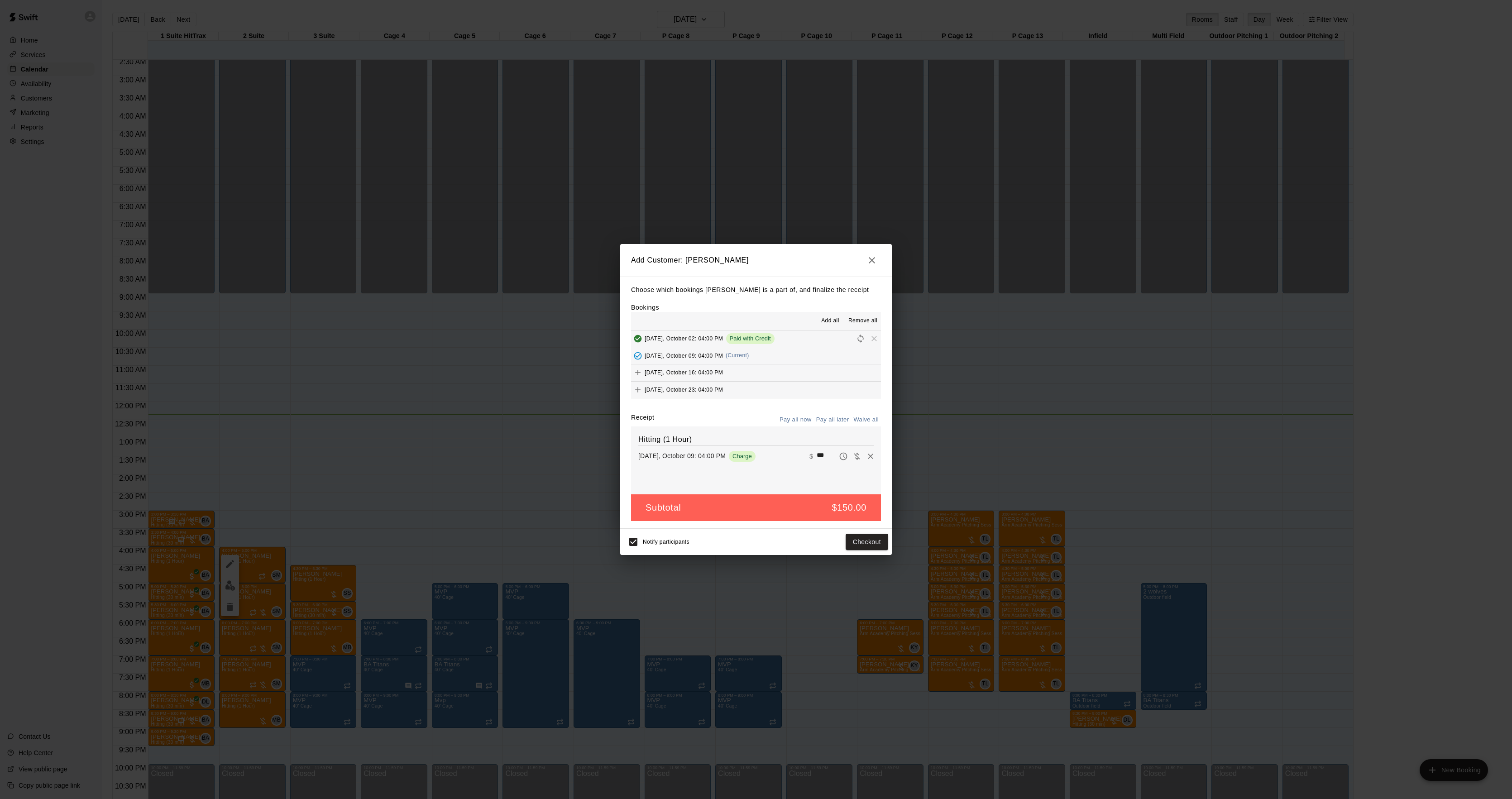
click at [789, 379] on button "[DATE], October 16: 04:00 PM" at bounding box center [756, 373] width 250 height 17
click at [779, 390] on button "[DATE], October 23: 04:00 PM" at bounding box center [756, 389] width 250 height 17
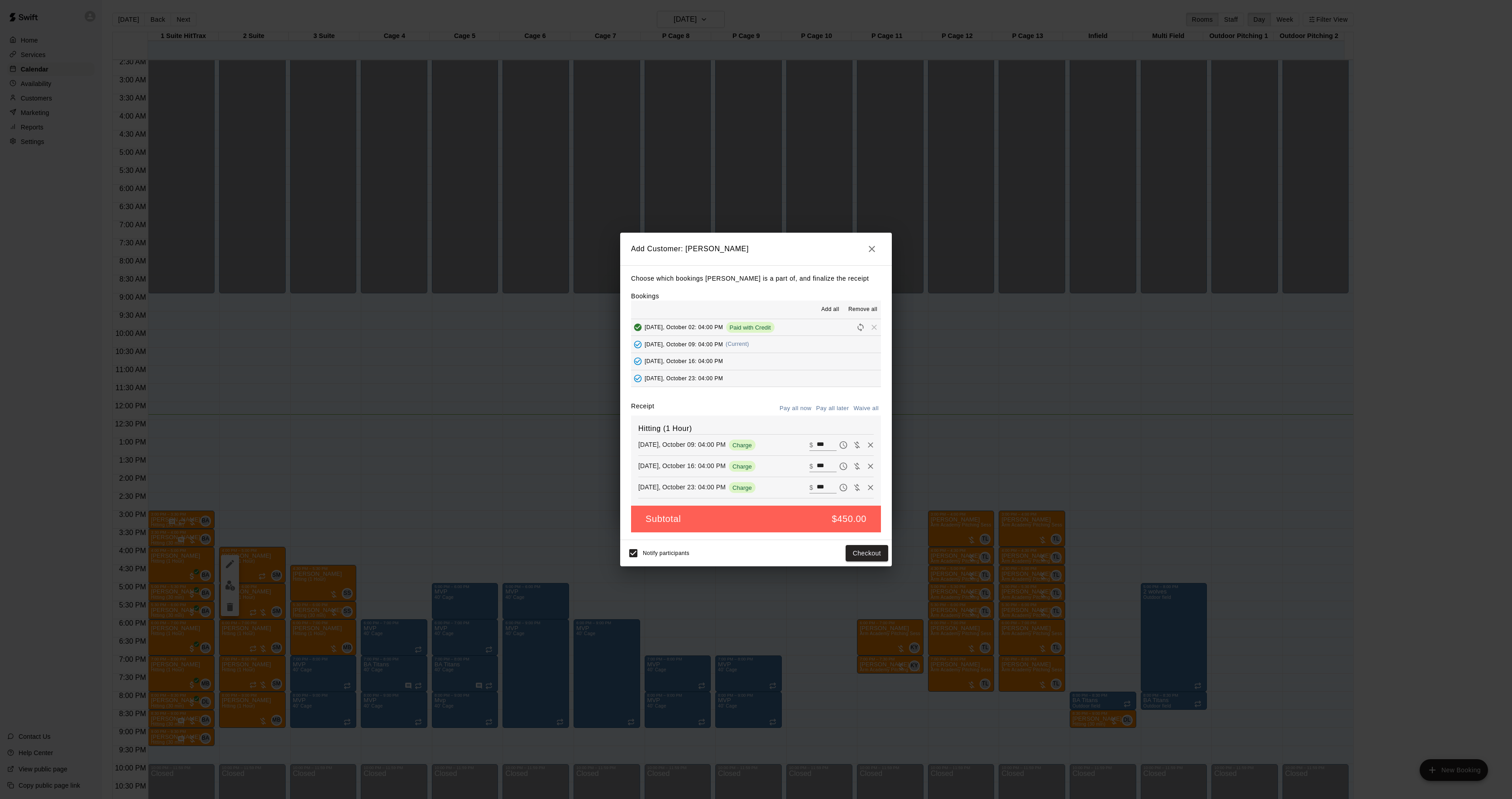
click at [836, 408] on button "Pay all later" at bounding box center [833, 409] width 38 height 14
click at [869, 558] on button "Add customer" at bounding box center [860, 554] width 56 height 17
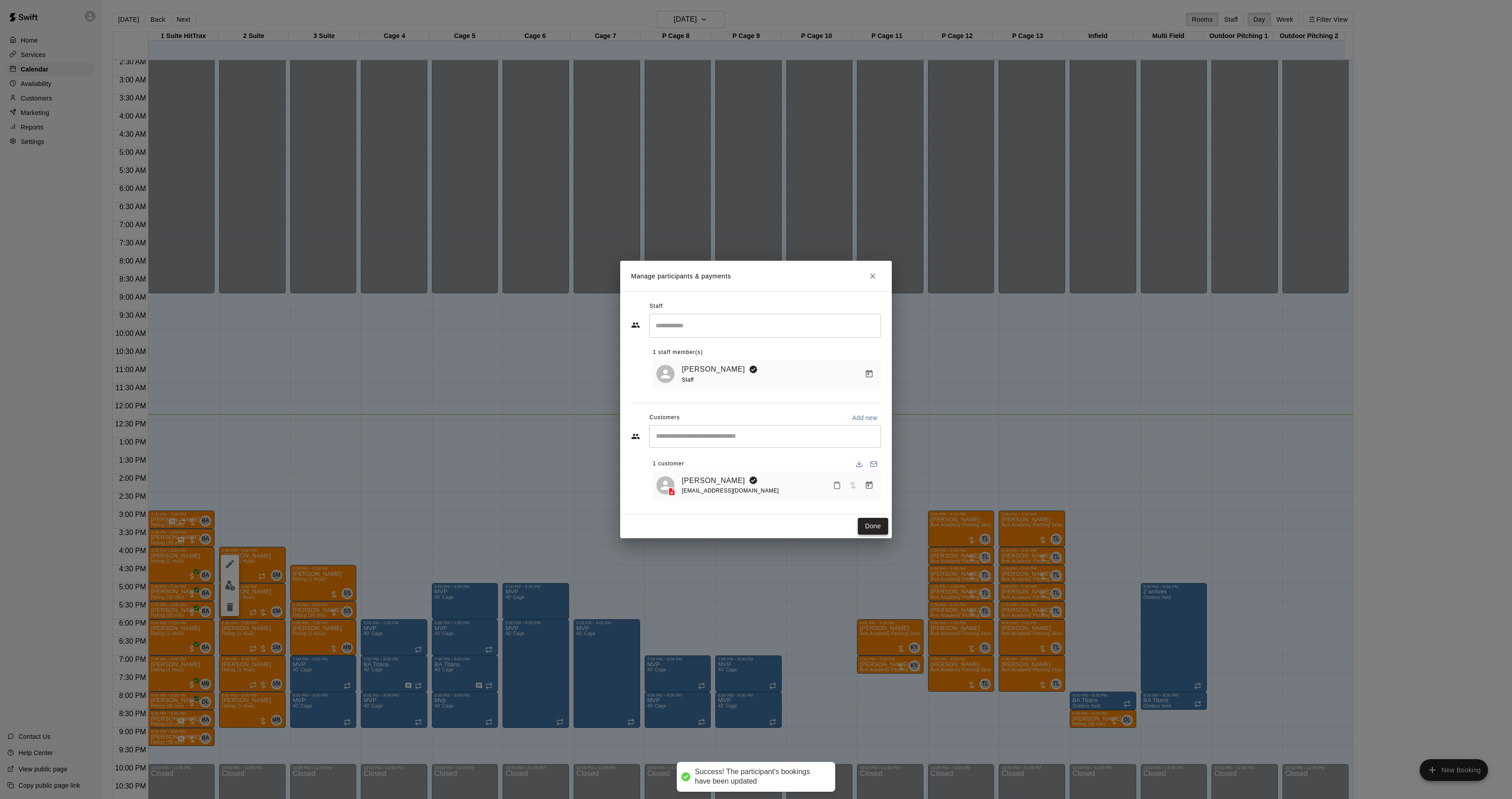
click at [876, 530] on button "Done" at bounding box center [873, 526] width 31 height 17
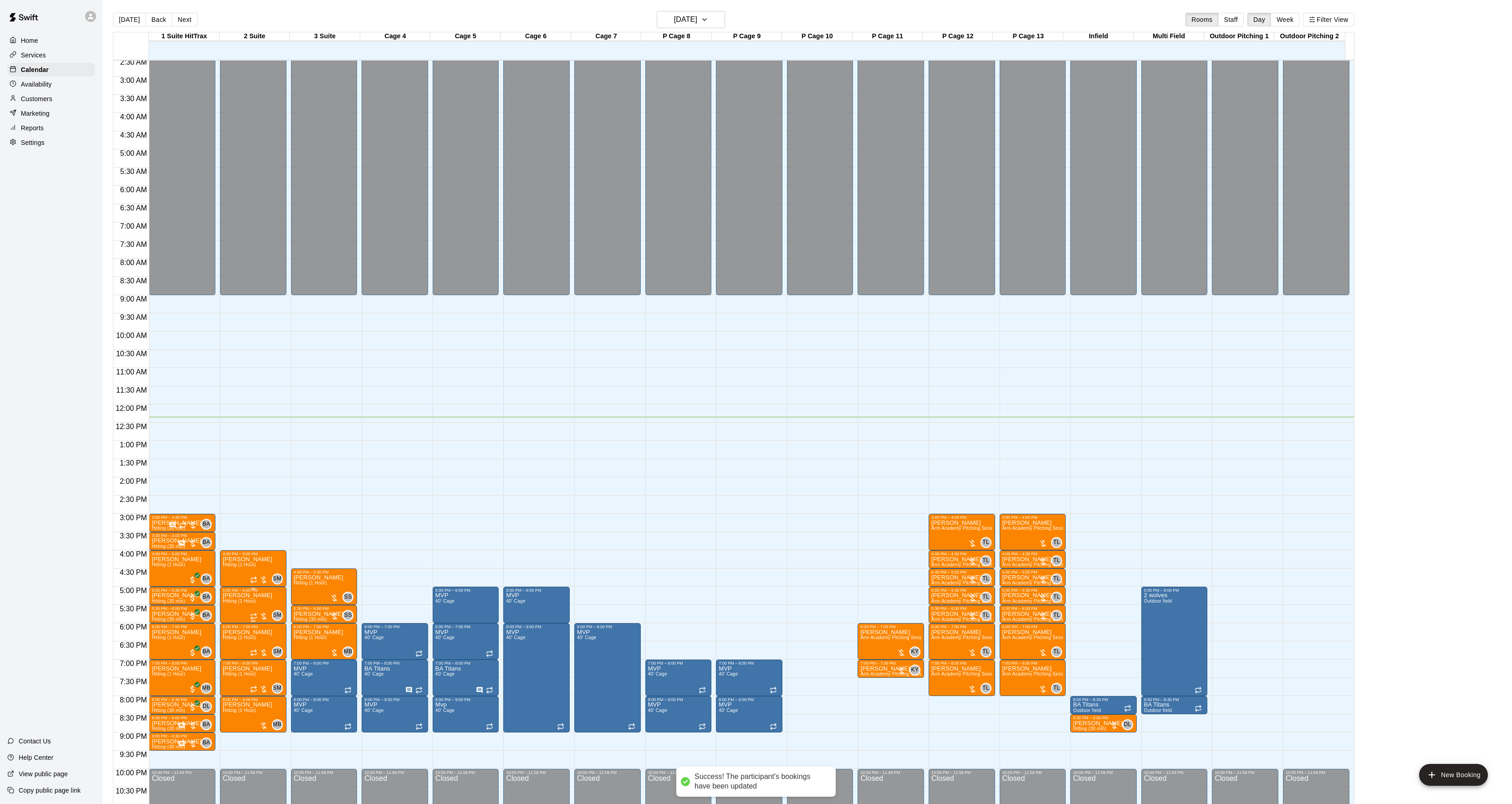
click at [234, 595] on p "[PERSON_NAME]" at bounding box center [247, 595] width 50 height 0
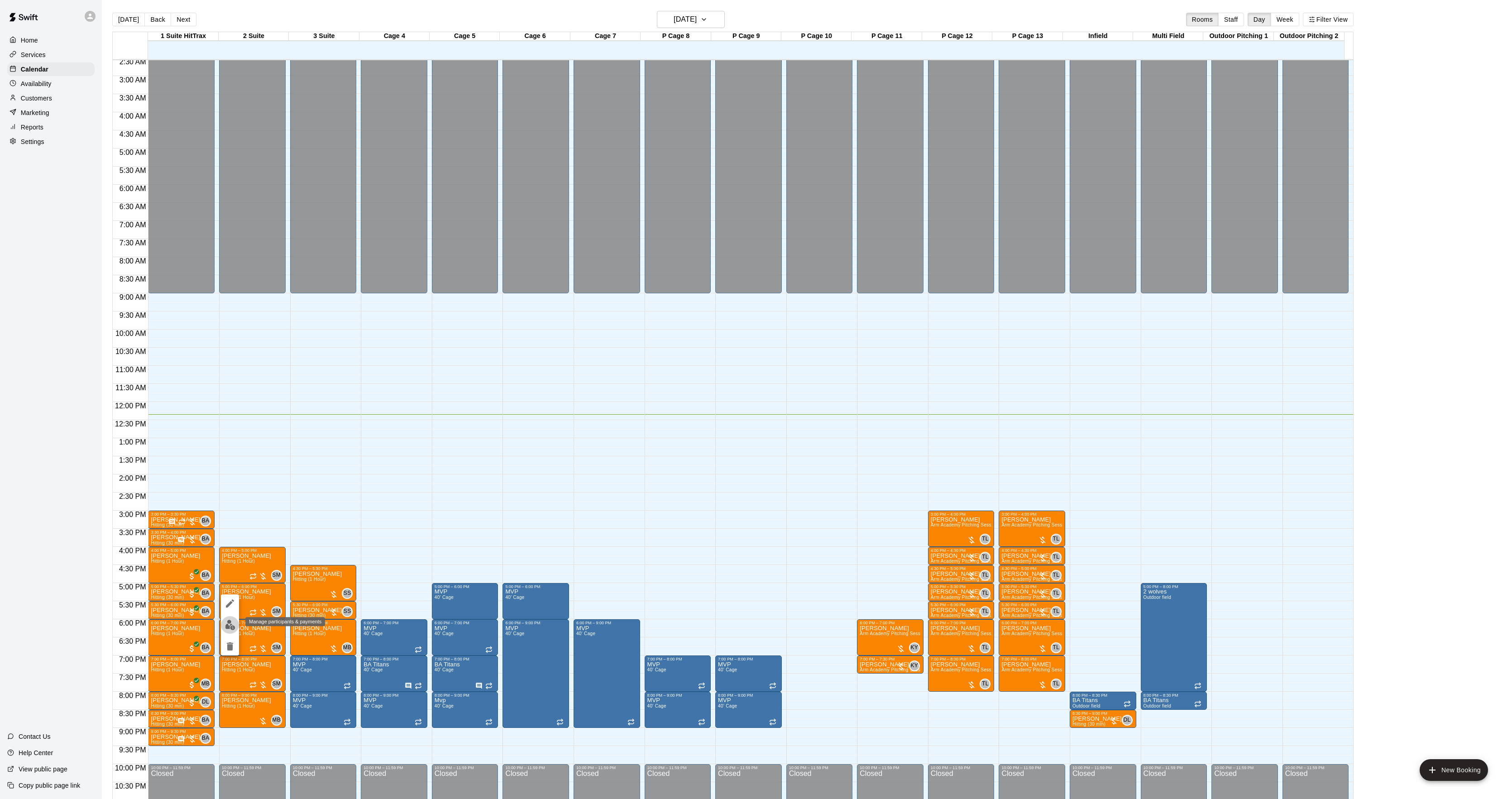
click at [230, 622] on img "edit" at bounding box center [230, 625] width 11 height 11
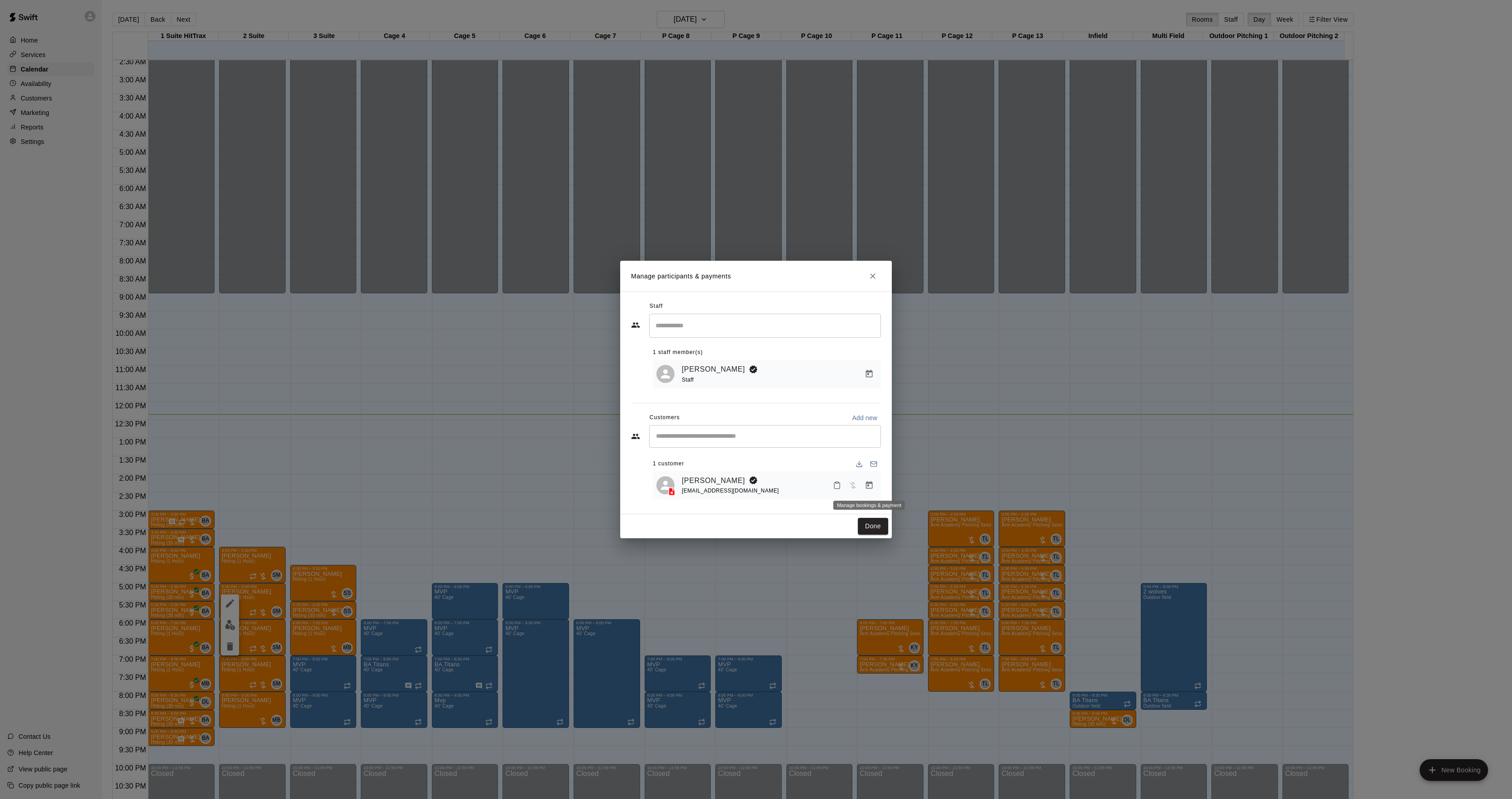
click at [866, 484] on icon "Manage bookings & payment" at bounding box center [869, 485] width 7 height 8
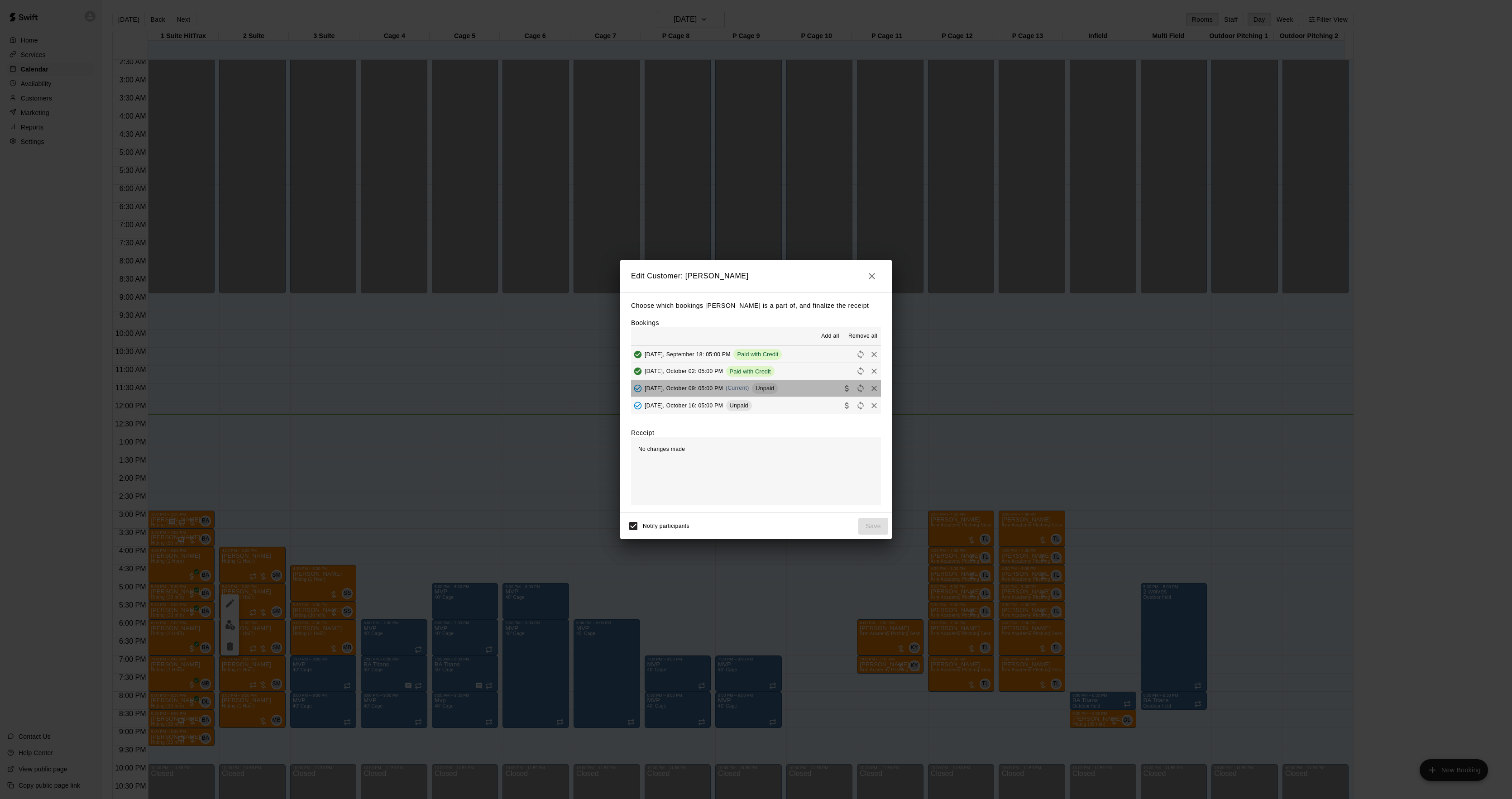
click at [765, 386] on span "Unpaid" at bounding box center [765, 389] width 26 height 7
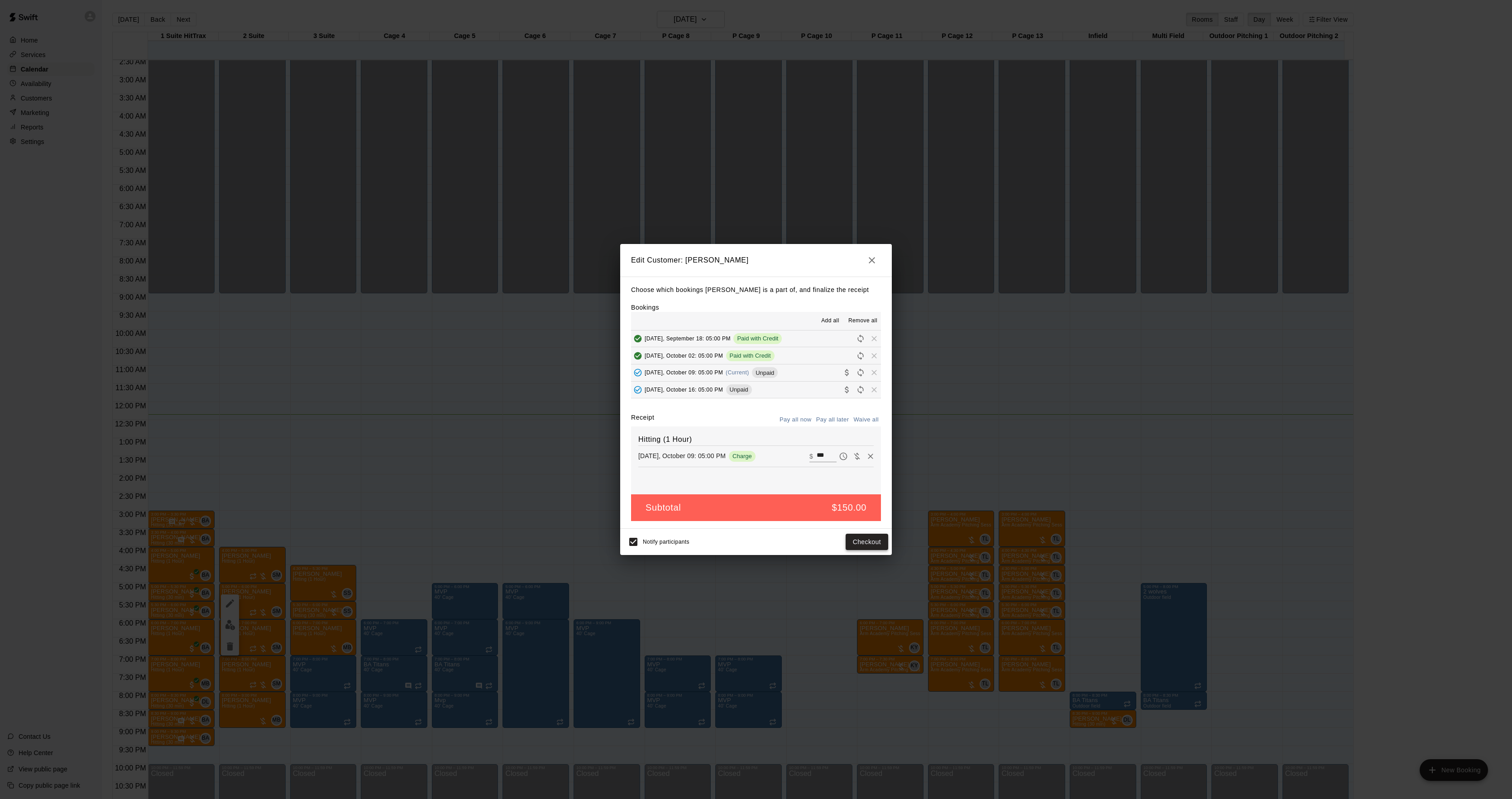
click at [858, 538] on button "Checkout" at bounding box center [867, 542] width 42 height 17
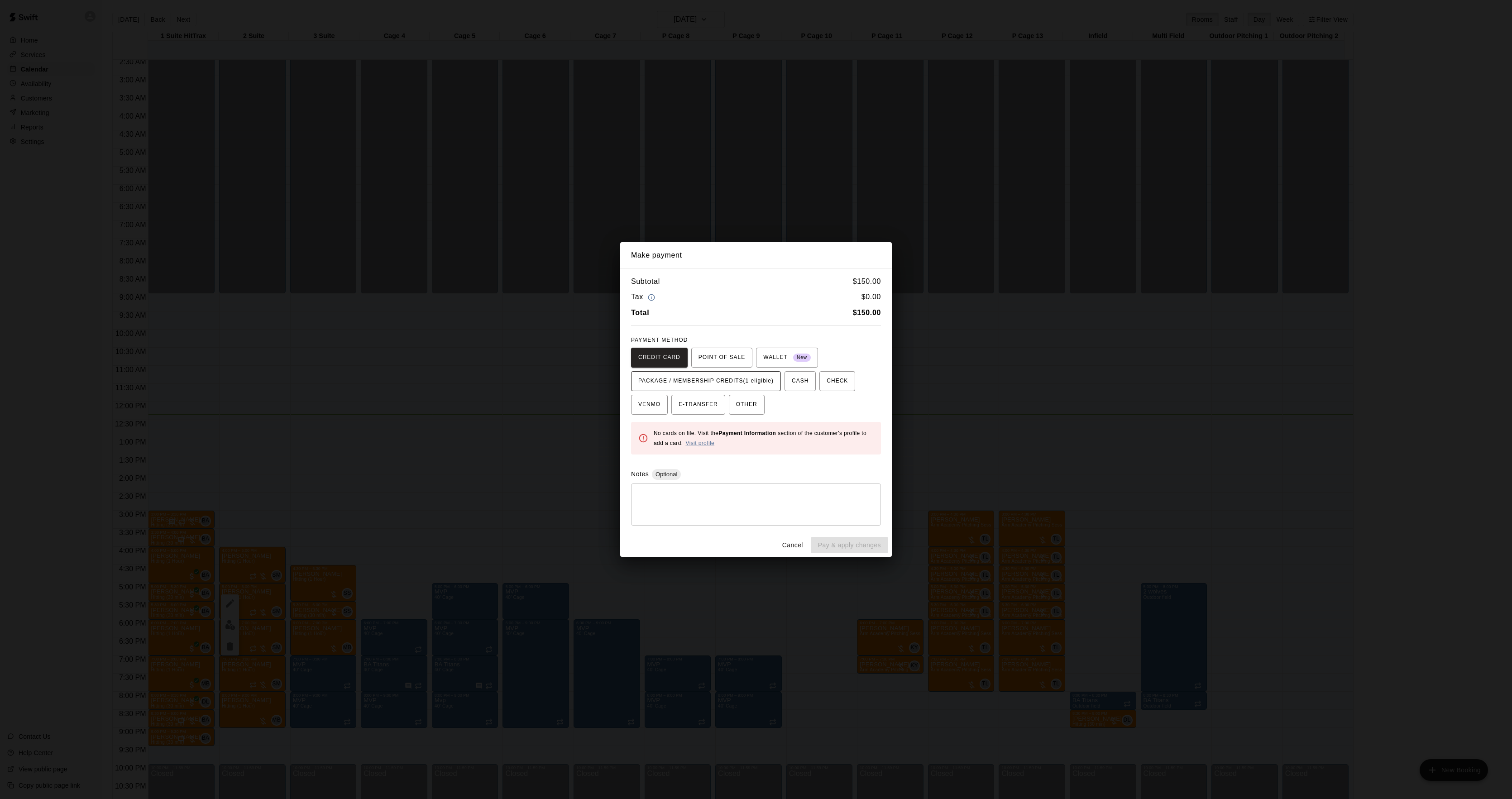
click at [754, 385] on span "PACKAGE / MEMBERSHIP CREDITS (1 eligible)" at bounding box center [706, 381] width 136 height 15
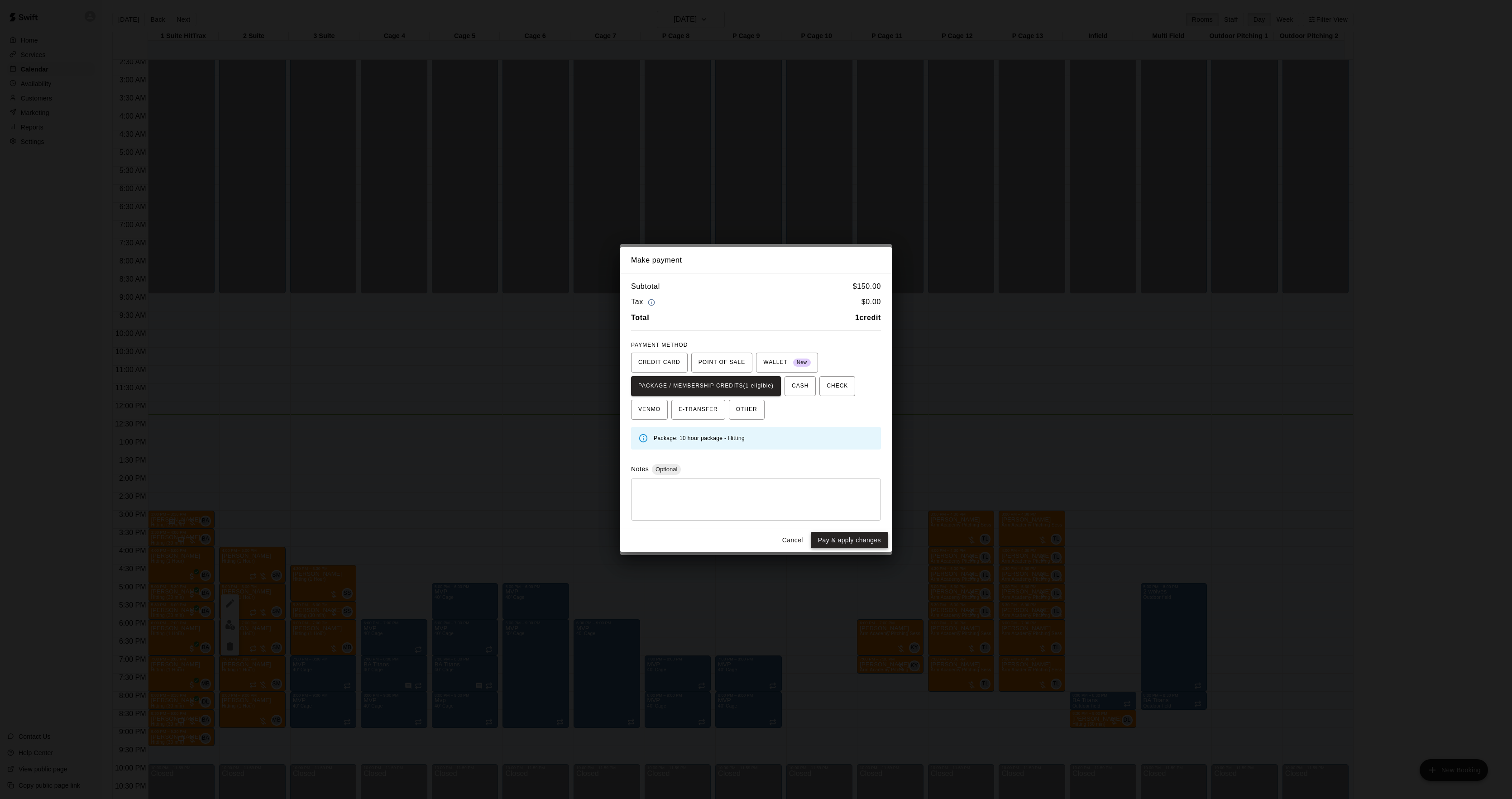
click at [848, 537] on button "Pay & apply changes" at bounding box center [849, 540] width 77 height 17
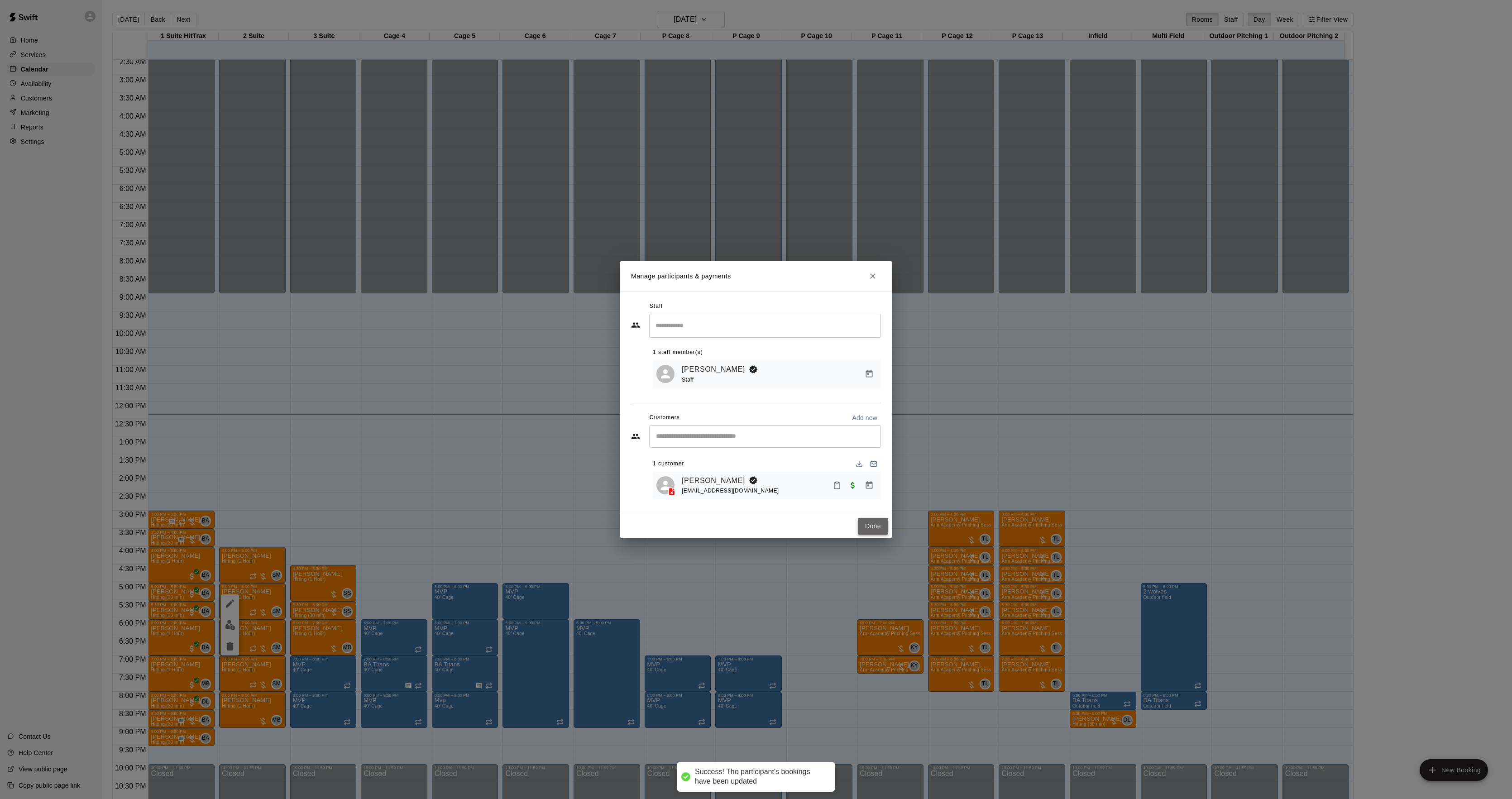
click at [868, 530] on button "Done" at bounding box center [873, 526] width 31 height 17
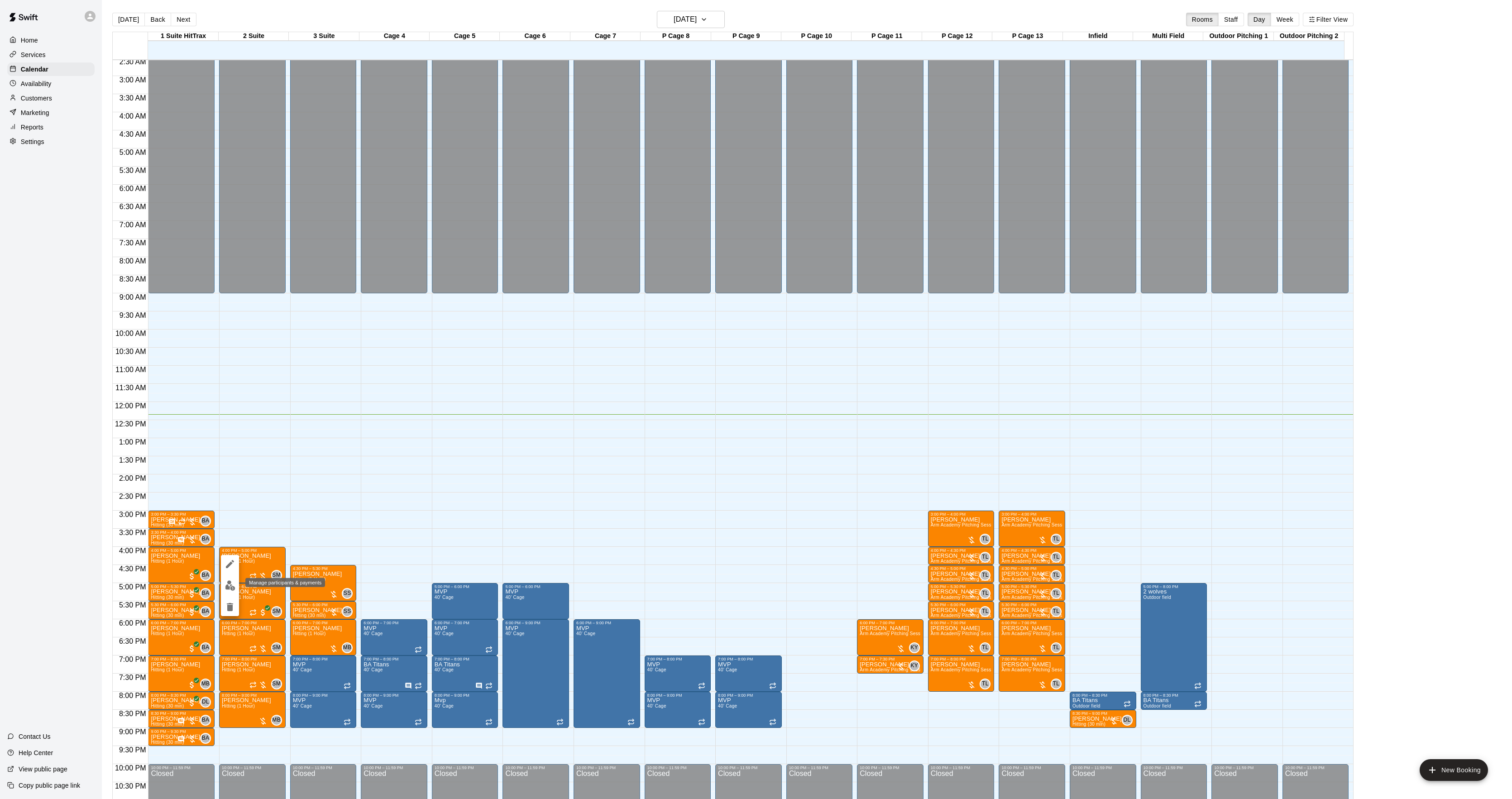
click at [234, 582] on img "edit" at bounding box center [230, 586] width 11 height 11
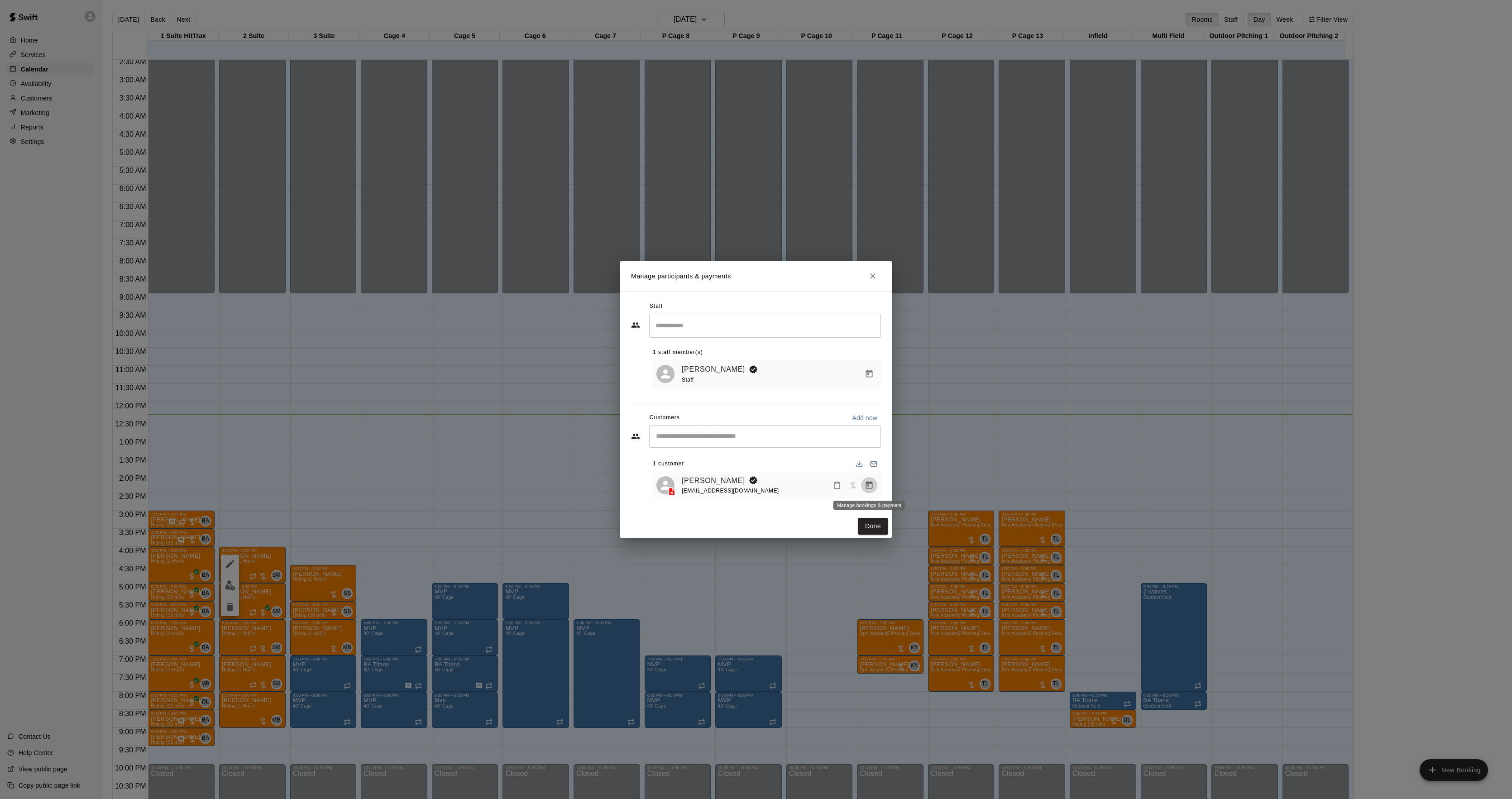
click at [871, 486] on icon "Manage bookings & payment" at bounding box center [869, 485] width 9 height 9
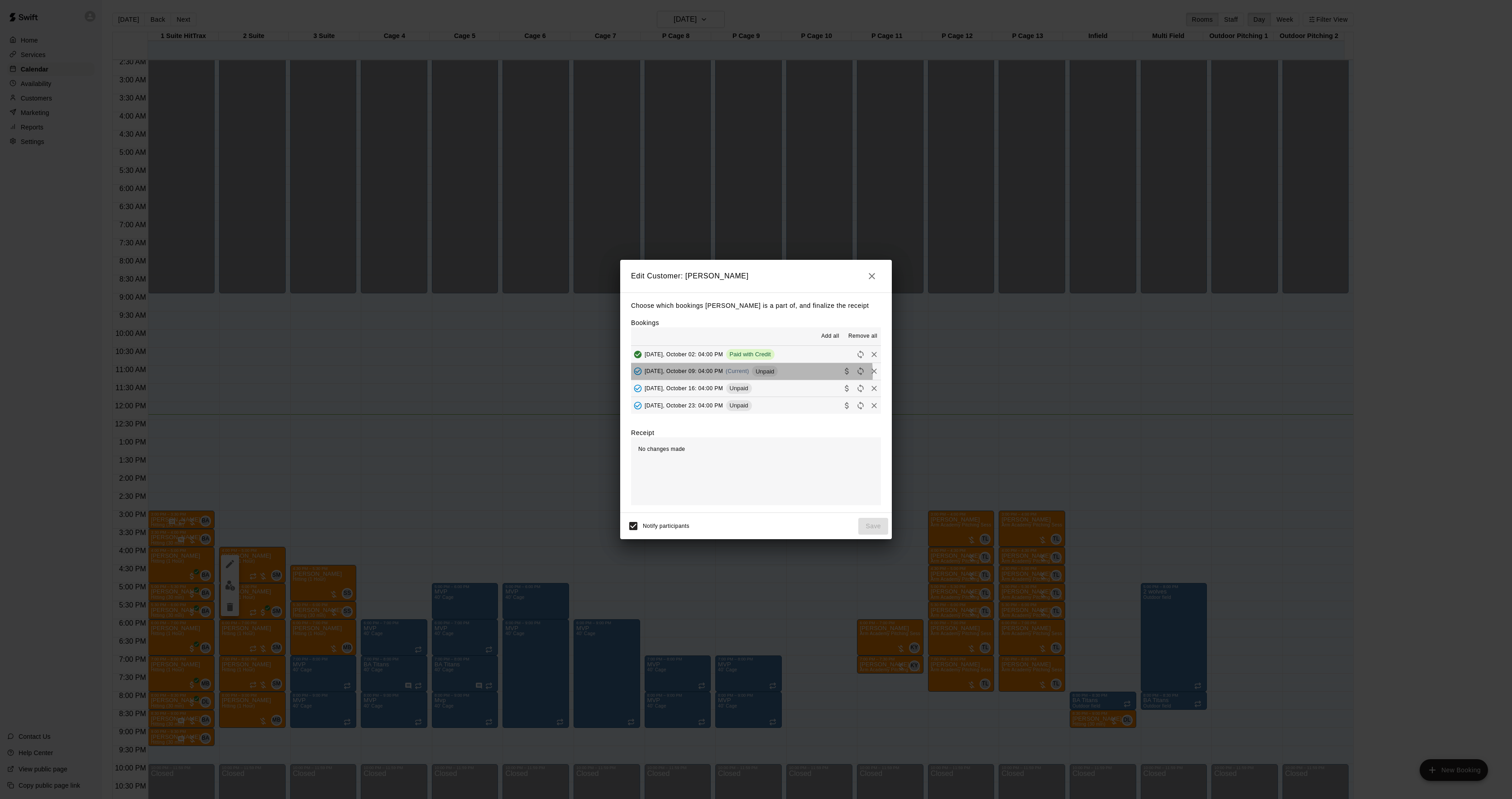
click at [751, 375] on div "[DATE], October 09: 04:00 PM (Current) Unpaid" at bounding box center [704, 371] width 147 height 14
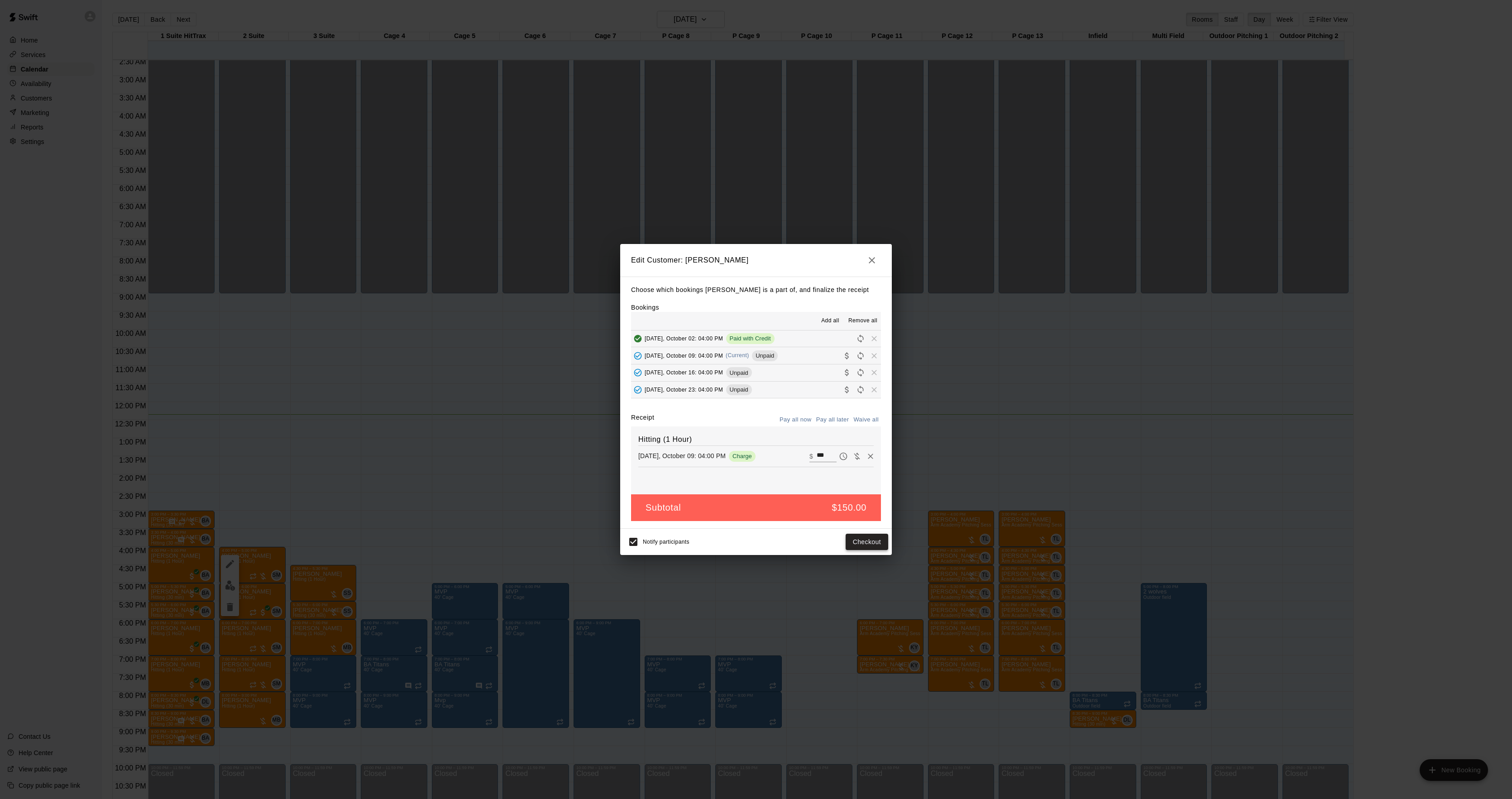
click at [879, 538] on button "Checkout" at bounding box center [867, 542] width 42 height 17
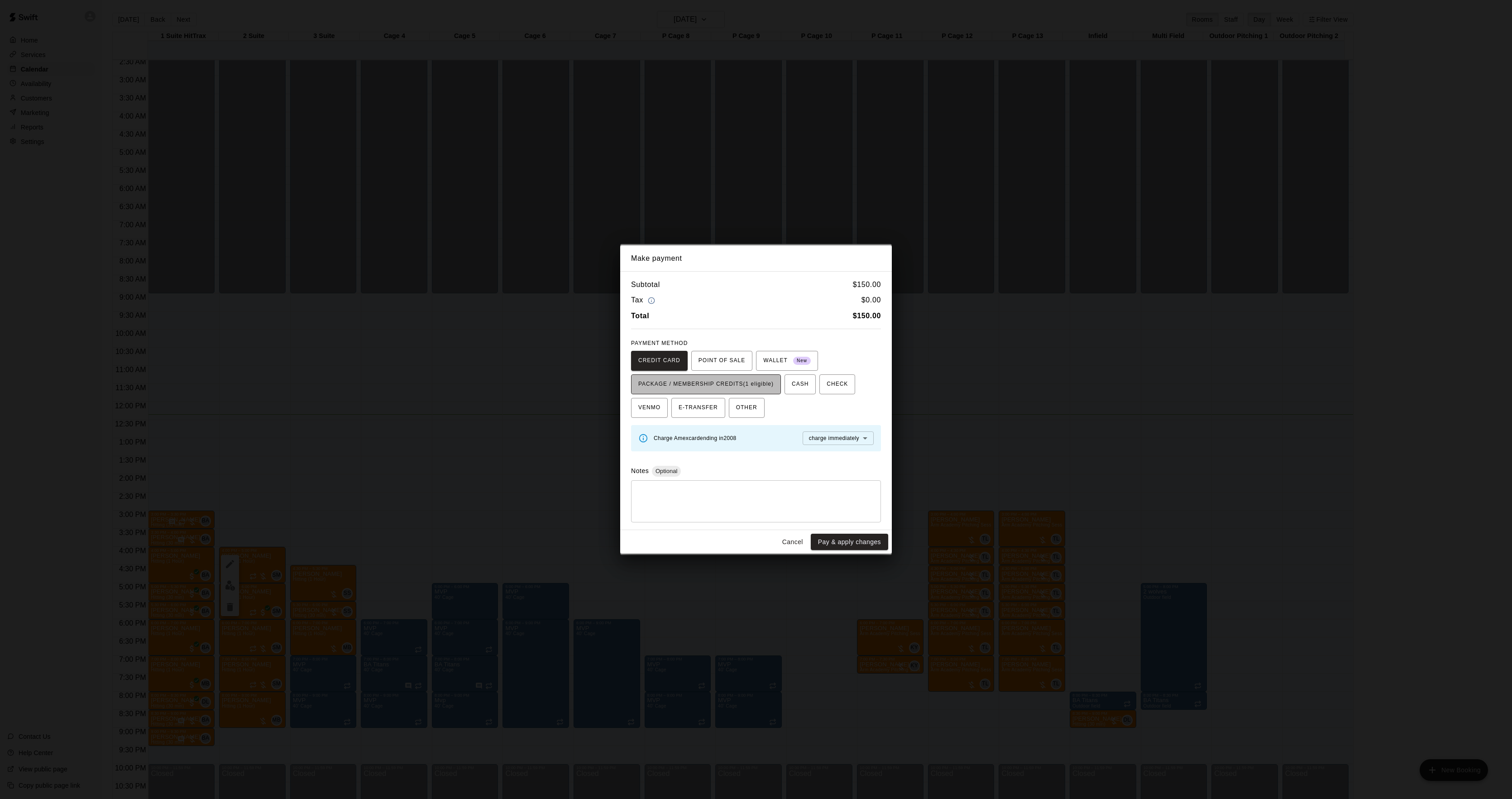
click at [747, 390] on span "PACKAGE / MEMBERSHIP CREDITS (1 eligible)" at bounding box center [706, 384] width 136 height 15
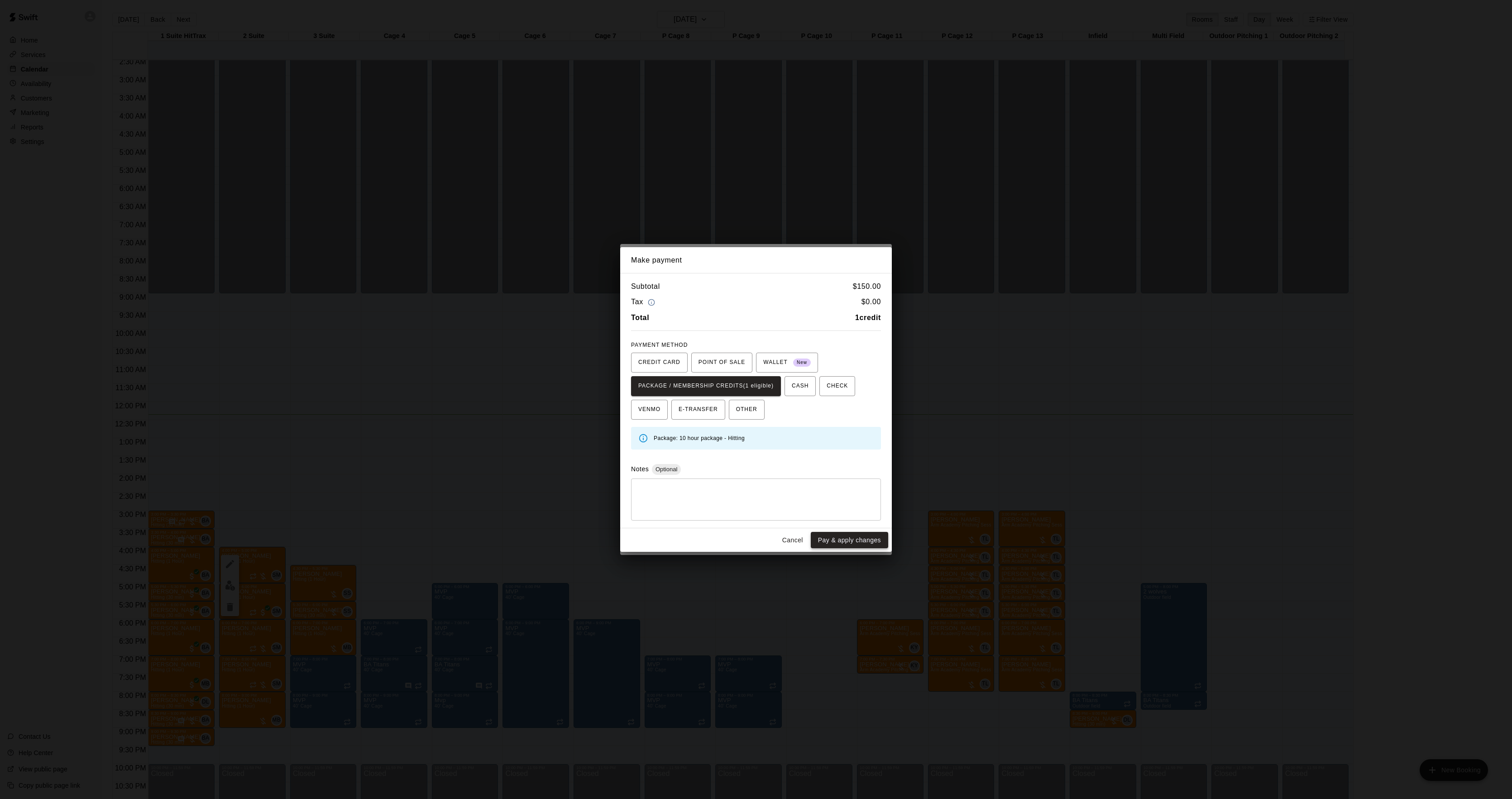
click at [835, 547] on button "Pay & apply changes" at bounding box center [849, 540] width 77 height 17
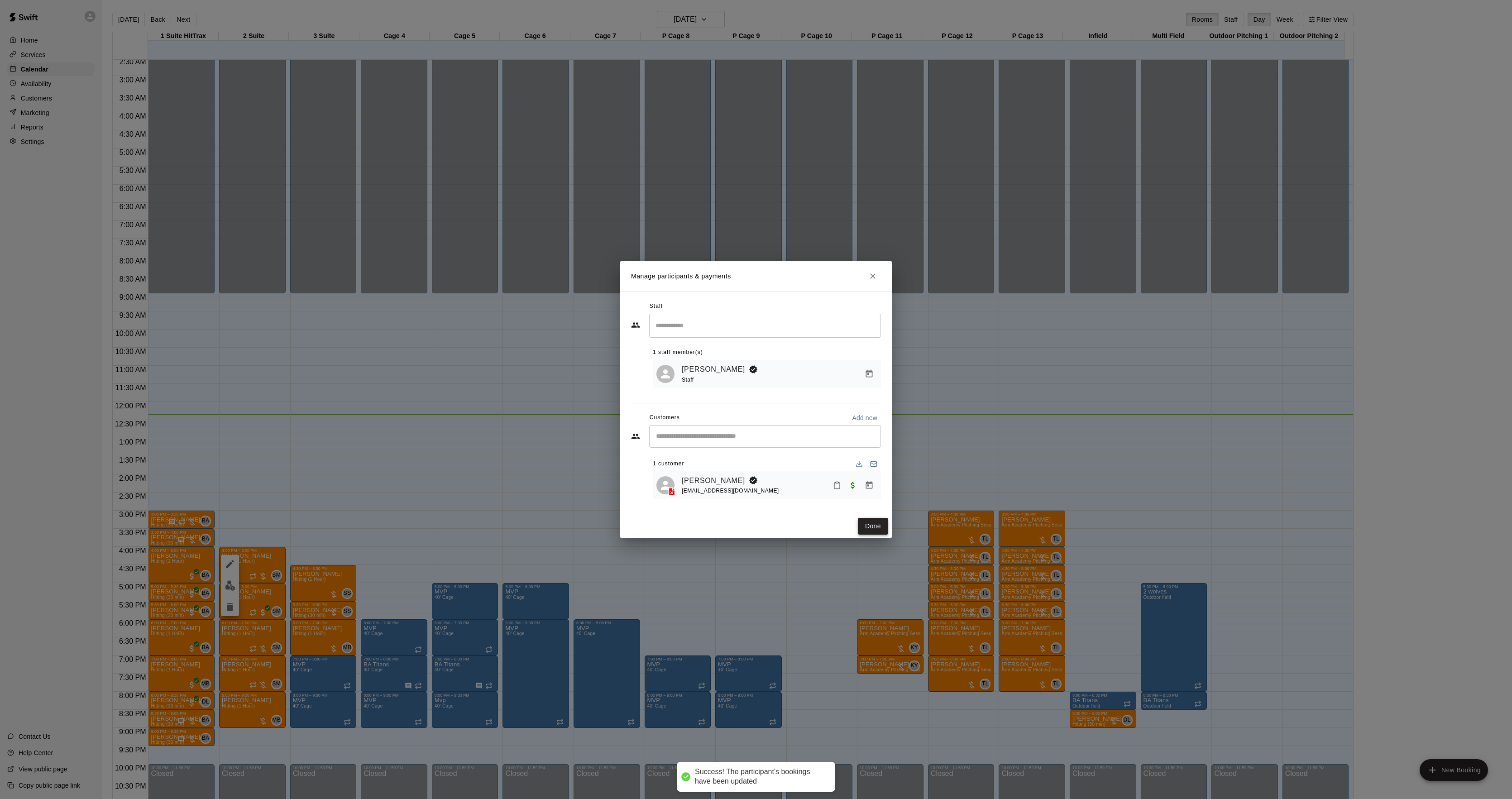
click at [871, 532] on button "Done" at bounding box center [873, 526] width 31 height 17
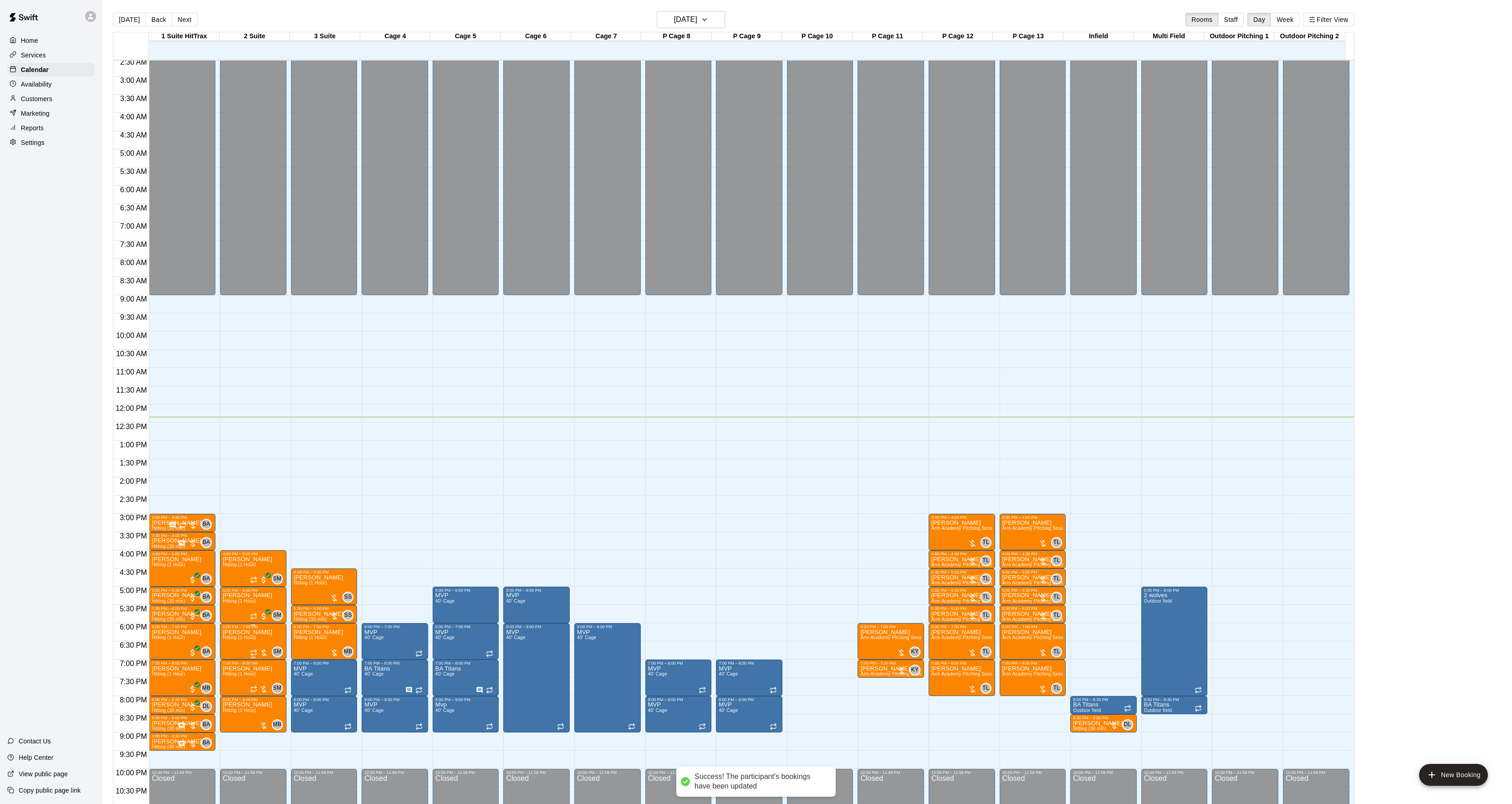
click at [235, 640] on span "Hitting (1 Hour)" at bounding box center [239, 637] width 33 height 5
click at [234, 664] on img "edit" at bounding box center [231, 668] width 11 height 11
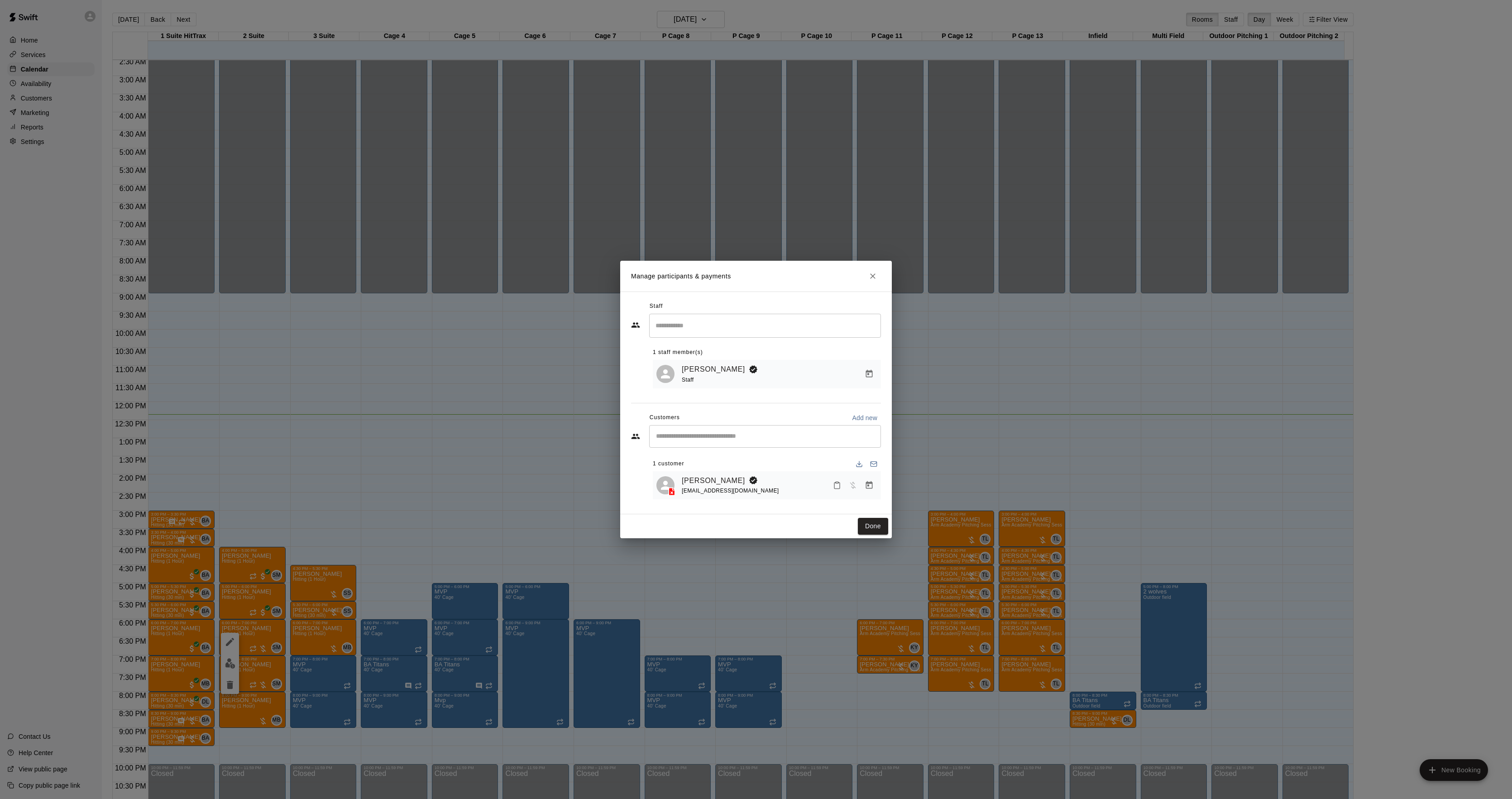
click at [871, 482] on icon "Manage bookings & payment" at bounding box center [869, 485] width 7 height 8
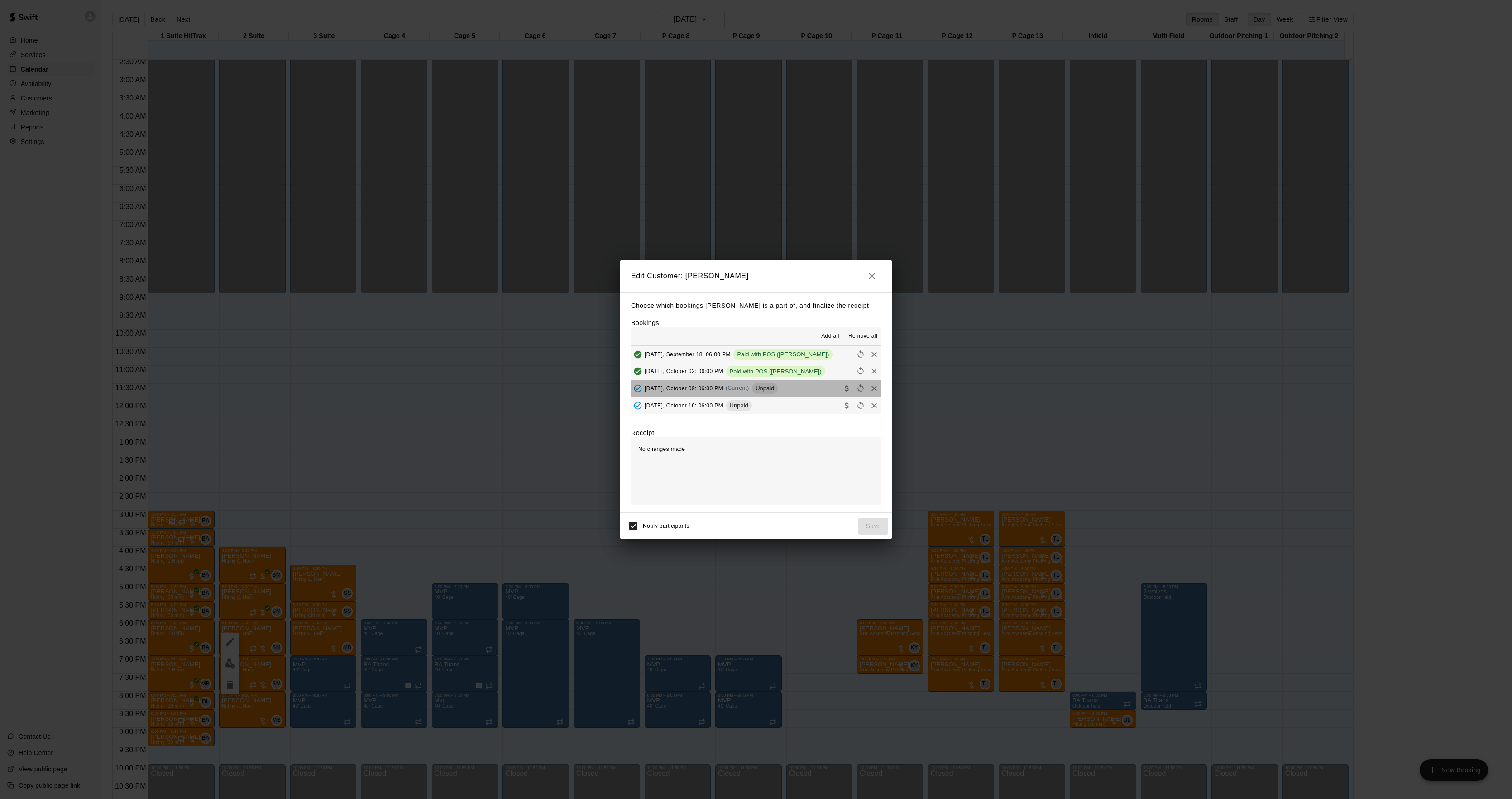
click at [801, 388] on button "[DATE], October 09: 06:00 PM (Current) Unpaid" at bounding box center [756, 389] width 250 height 17
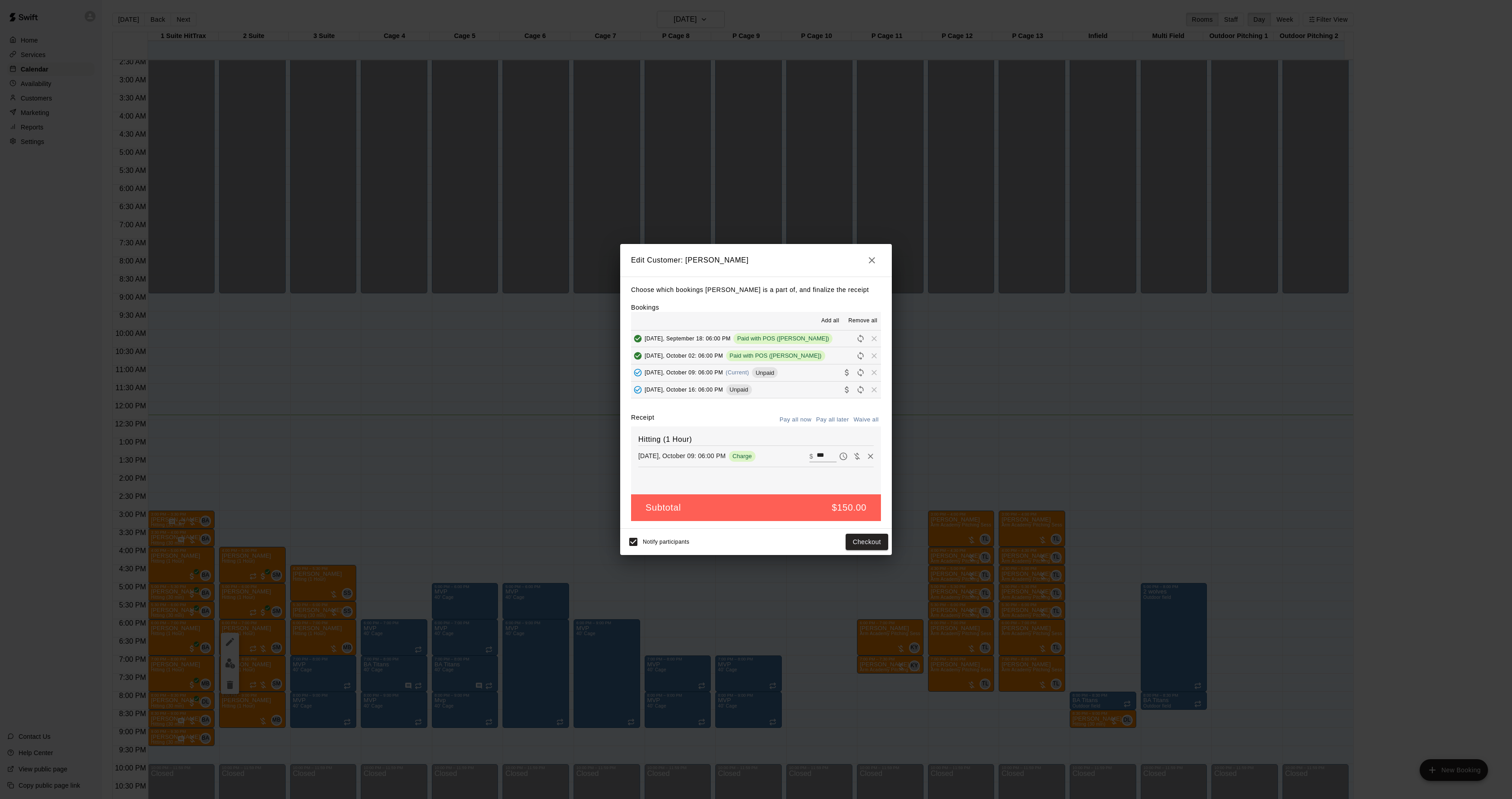
click at [868, 531] on div "Notify participants Checkout" at bounding box center [756, 542] width 272 height 26
click at [853, 544] on button "Checkout" at bounding box center [867, 542] width 42 height 17
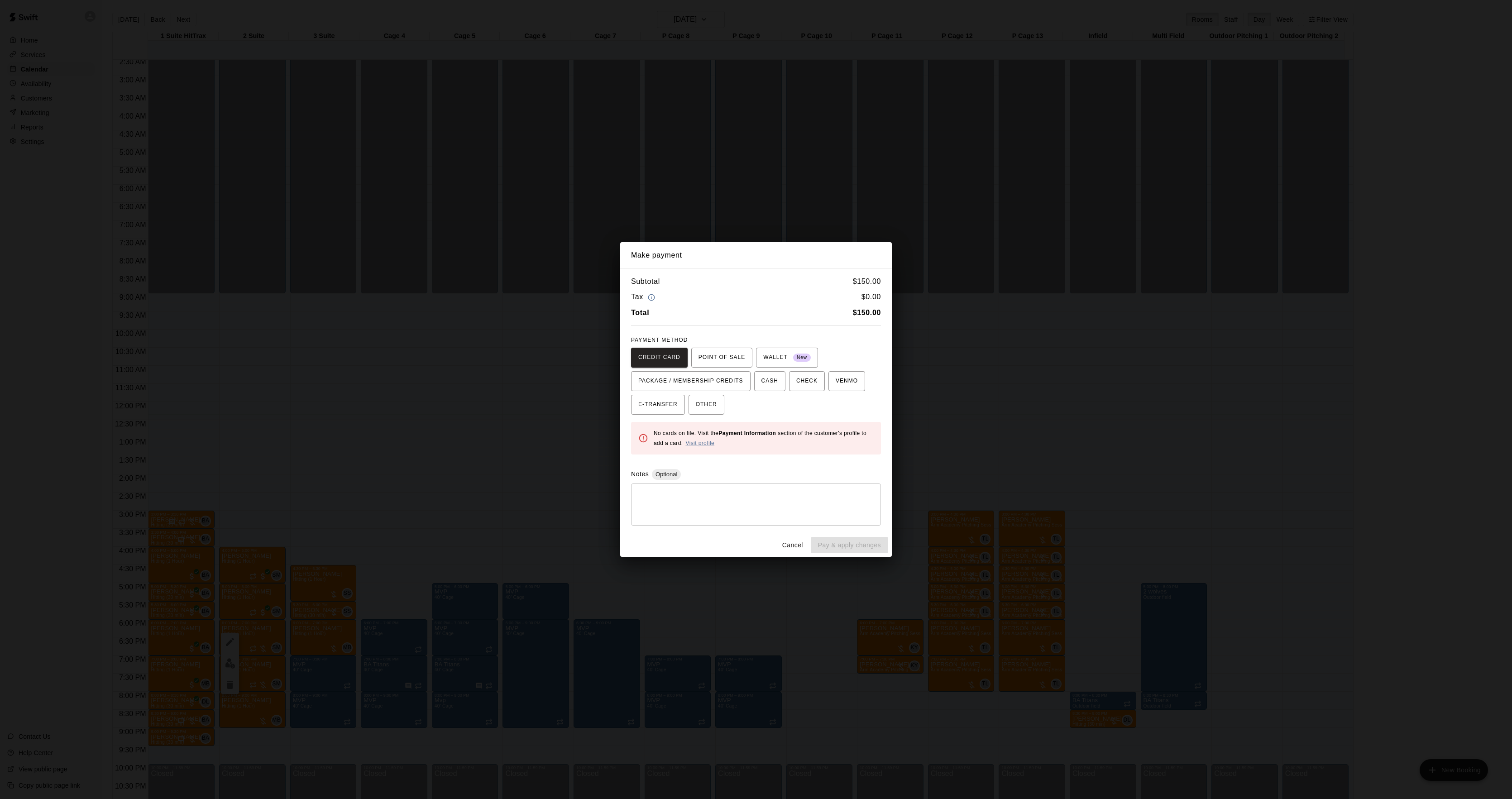
click at [1130, 493] on div "Make payment Subtotal $ 150.00 Tax $ 0.00 Total $ 150.00 PAYMENT METHOD CREDIT …" at bounding box center [756, 399] width 1512 height 799
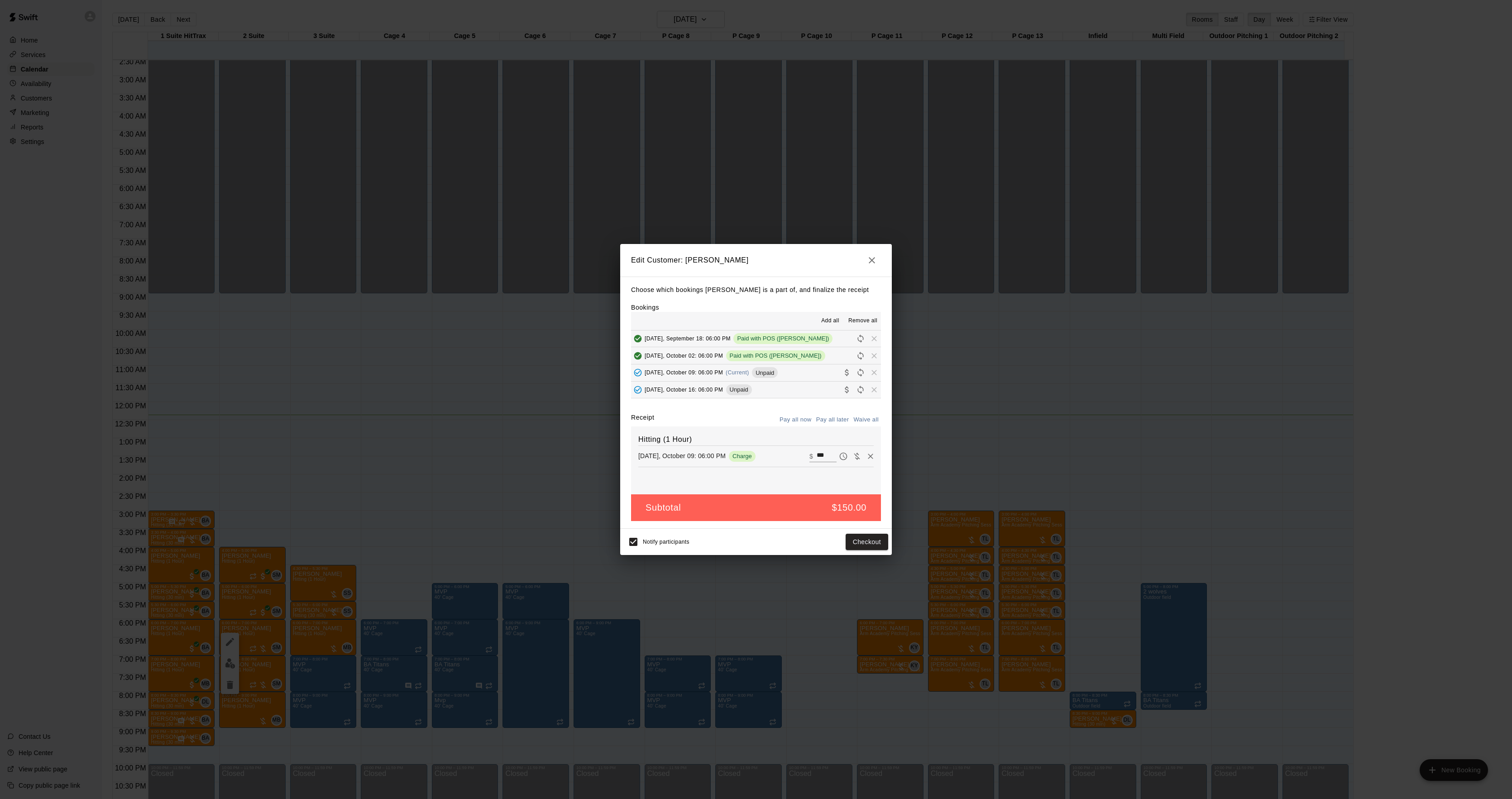
click at [1130, 493] on div "Make payment Subtotal $ 150.00 Tax $ 0.00 Total $ 150.00 PAYMENT METHOD CREDIT …" at bounding box center [756, 399] width 1512 height 799
click at [1130, 493] on div "Edit Customer: [PERSON_NAME] Choose which bookings [PERSON_NAME] is a part of, …" at bounding box center [756, 399] width 1512 height 799
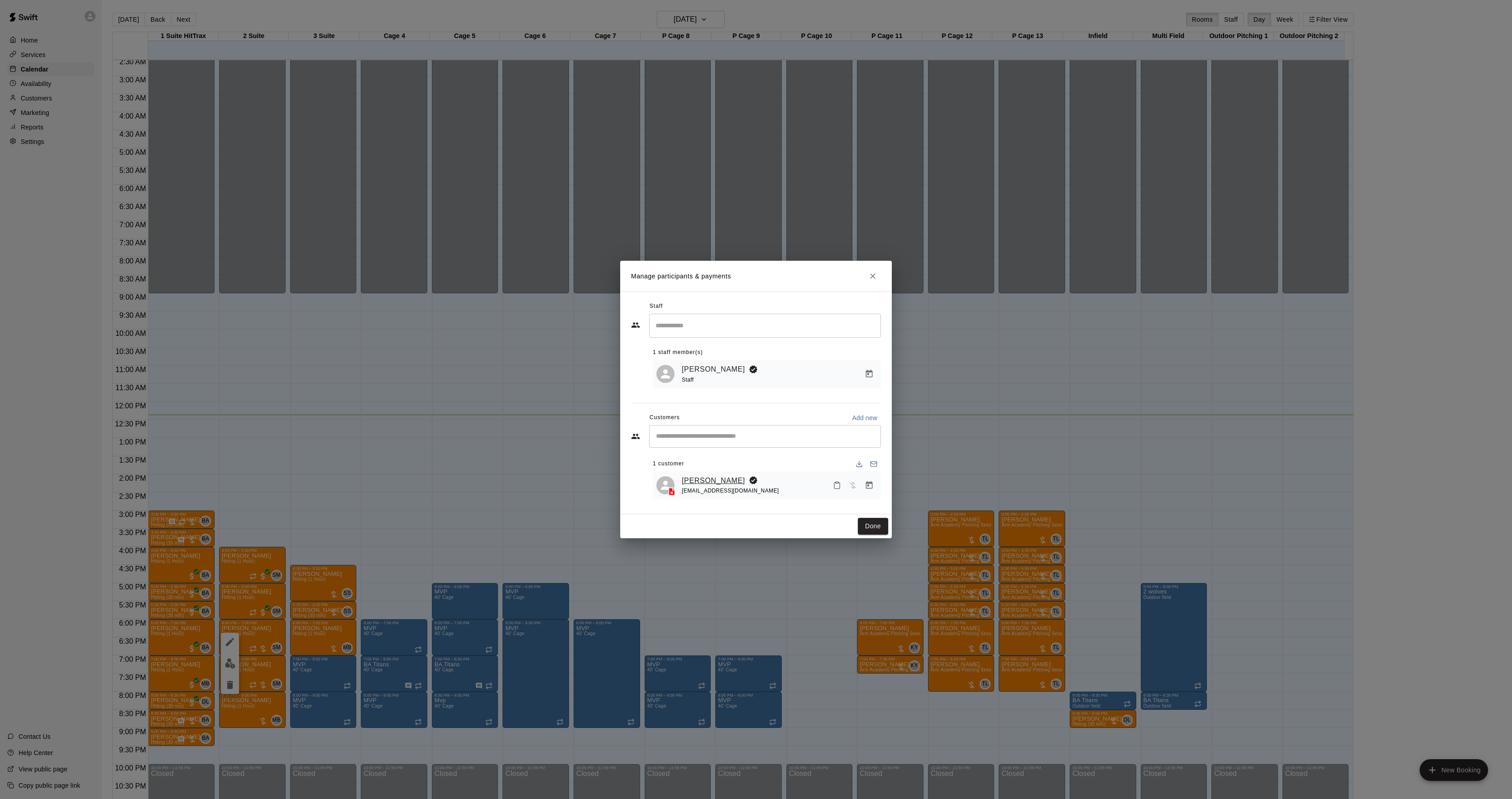
click at [729, 477] on link "[PERSON_NAME]" at bounding box center [714, 481] width 63 height 12
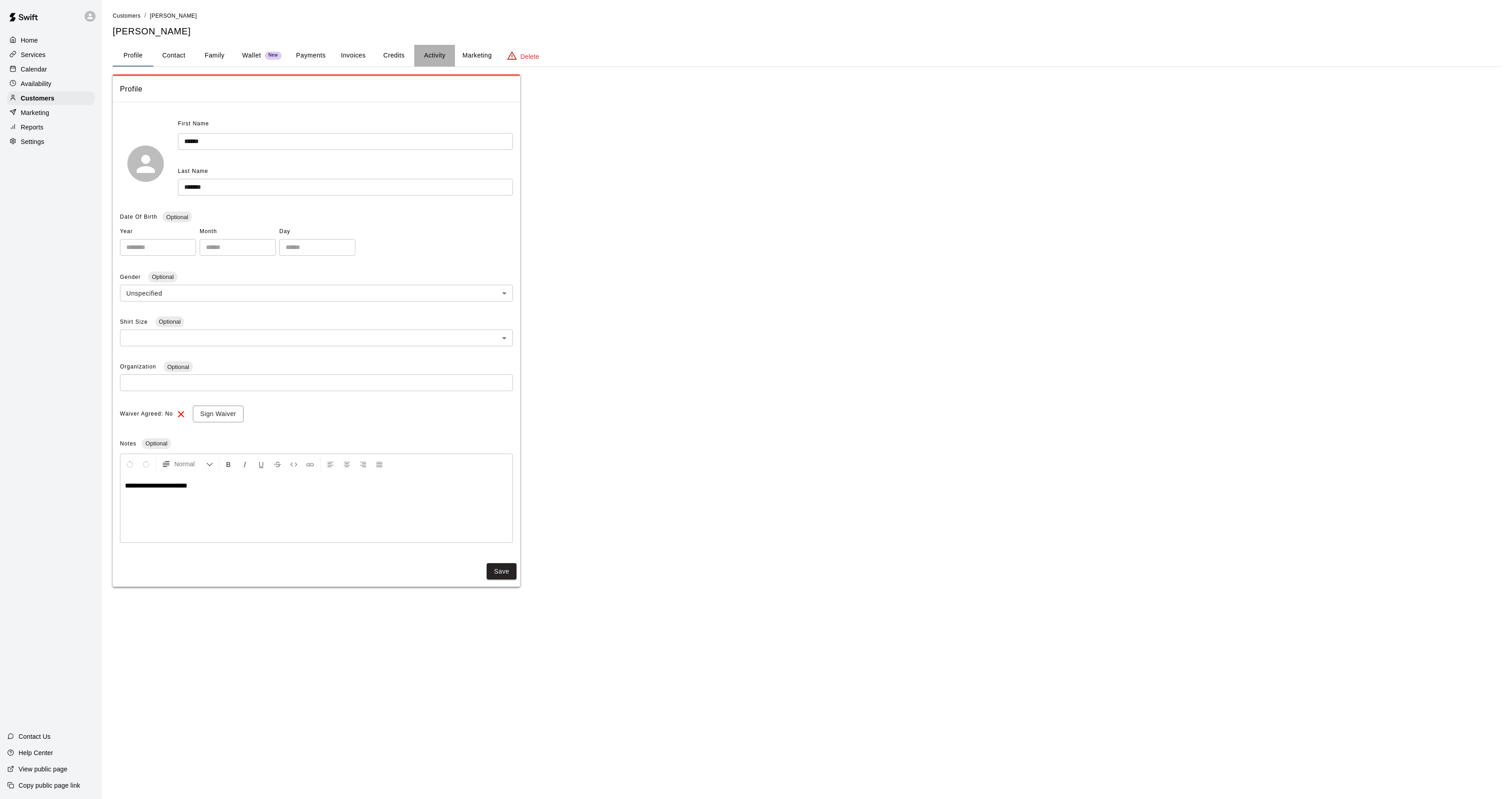
click at [426, 52] on button "Activity" at bounding box center [434, 55] width 41 height 22
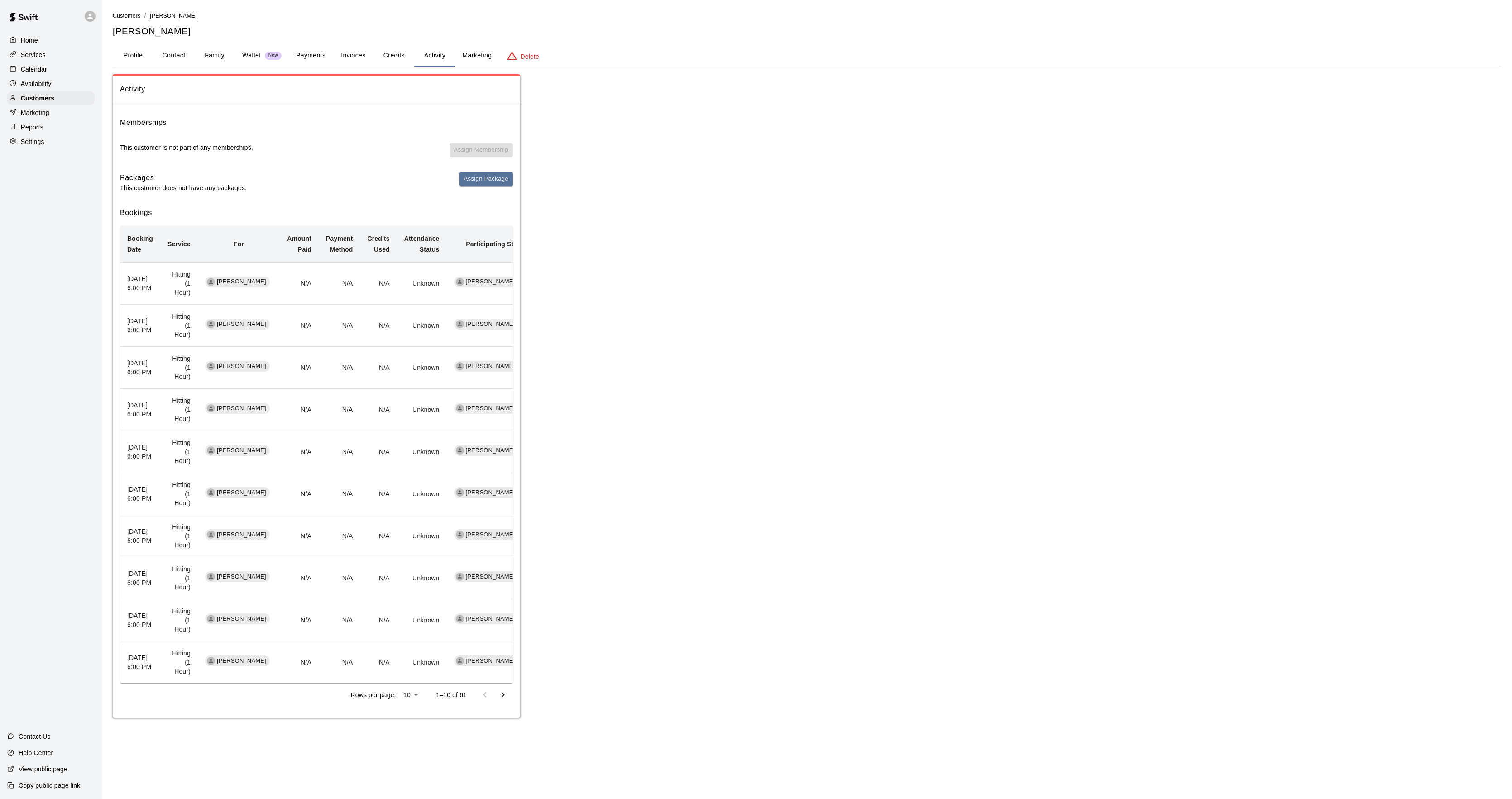
click at [498, 692] on icon "Go to next page" at bounding box center [503, 695] width 11 height 11
click at [37, 53] on p "Services" at bounding box center [33, 55] width 25 height 9
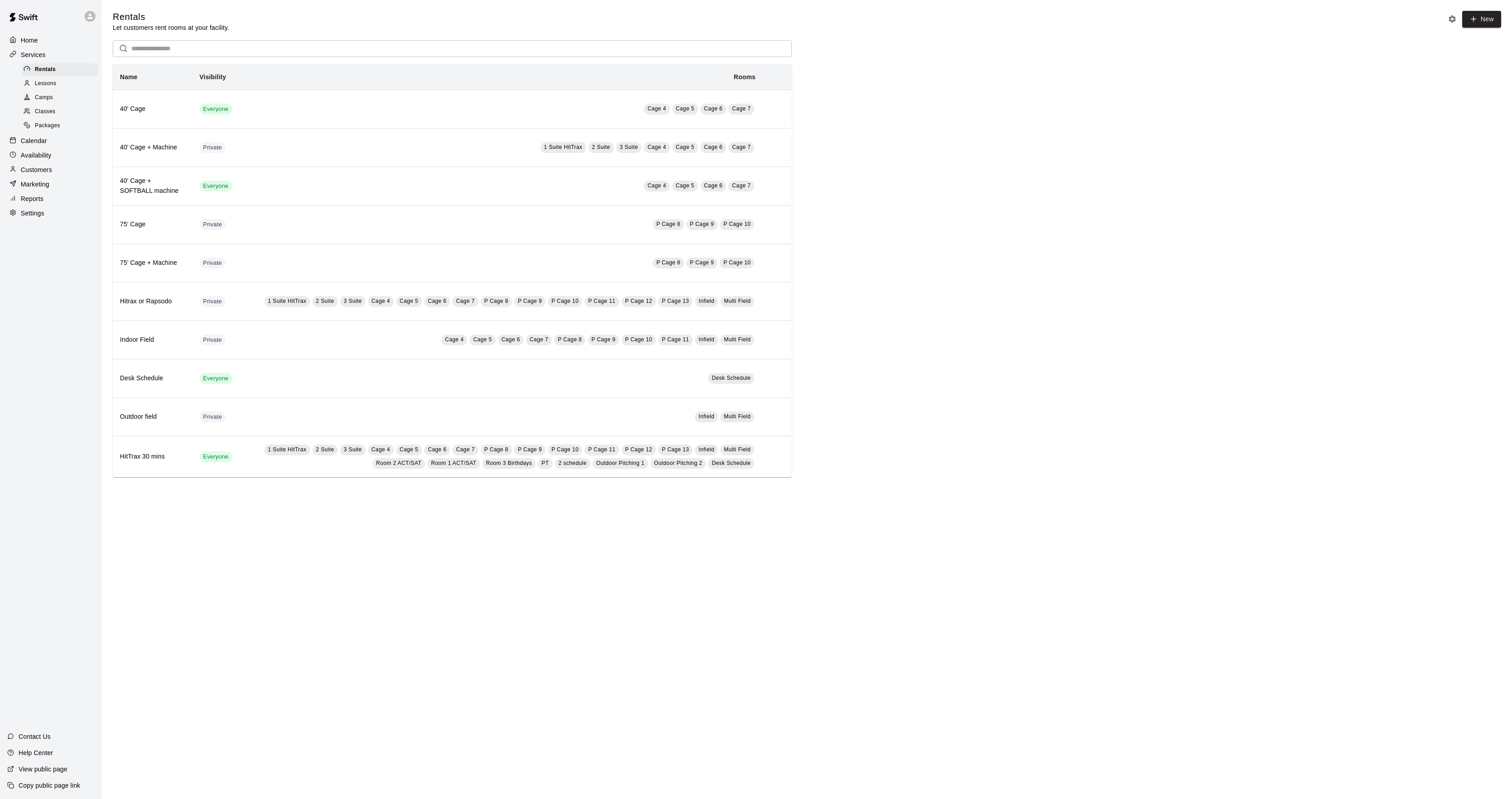
click at [47, 144] on div "Calendar" at bounding box center [50, 140] width 87 height 14
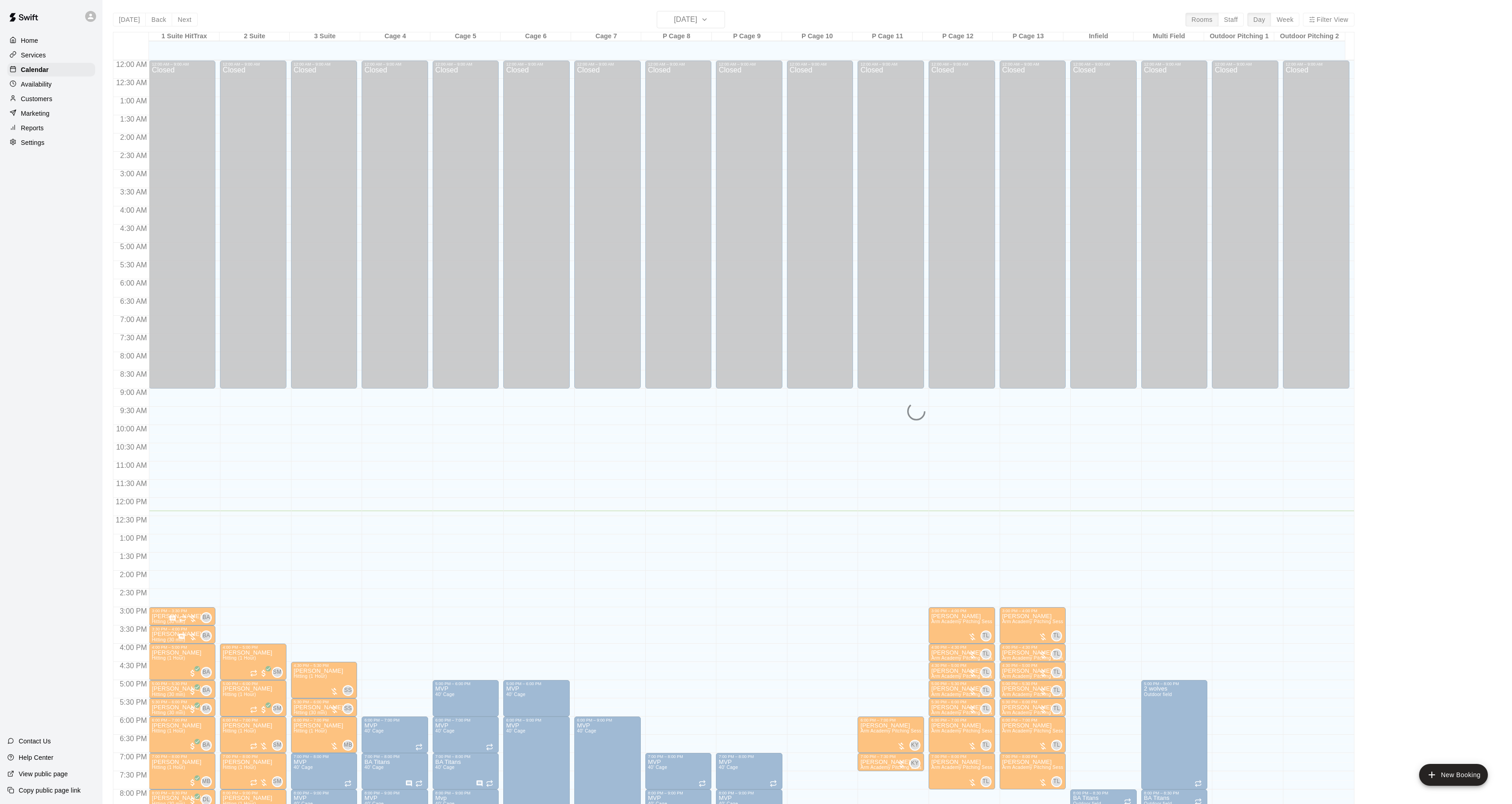
scroll to position [93, 0]
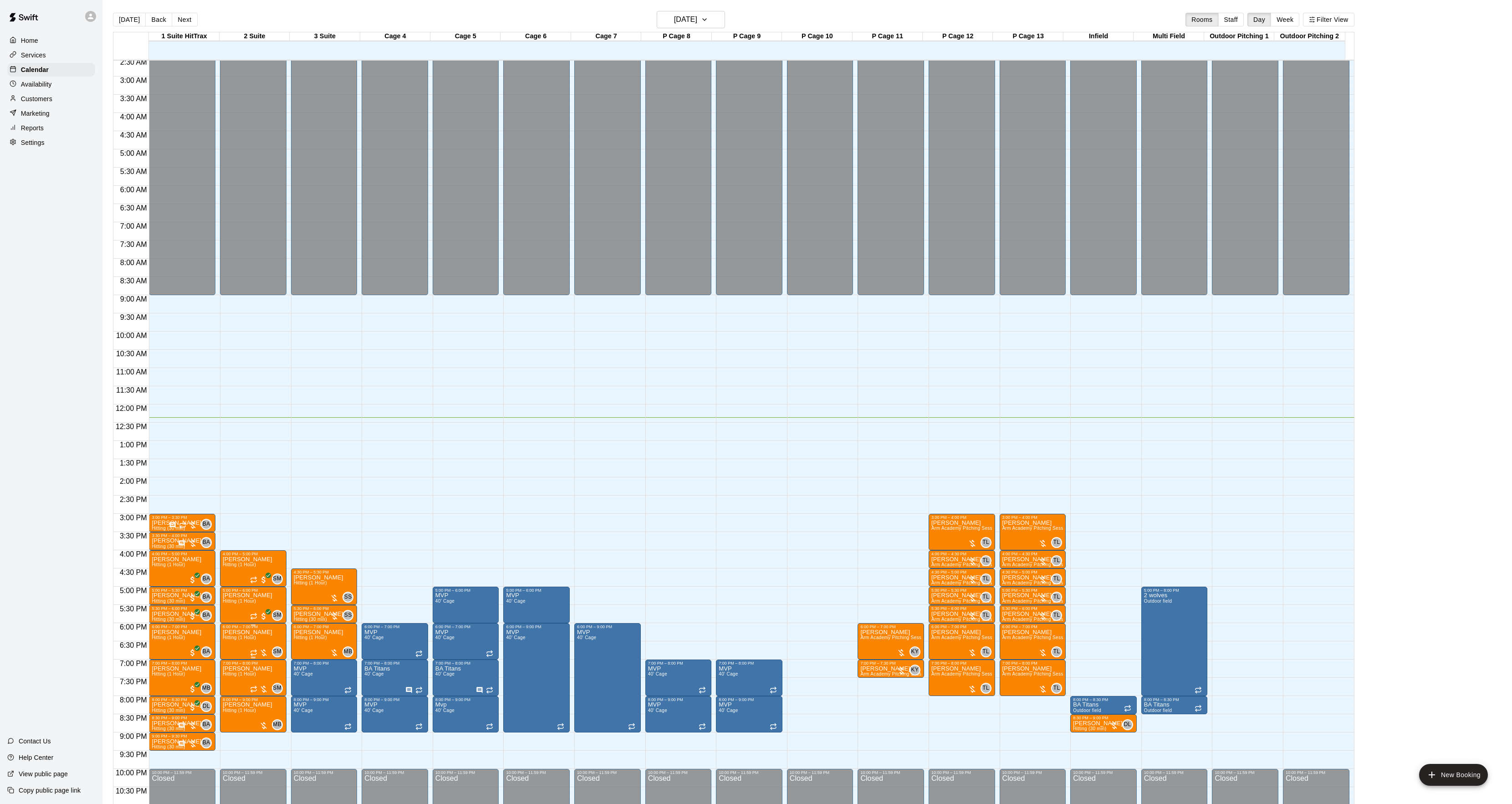
click at [228, 639] on icon "edit" at bounding box center [231, 640] width 11 height 11
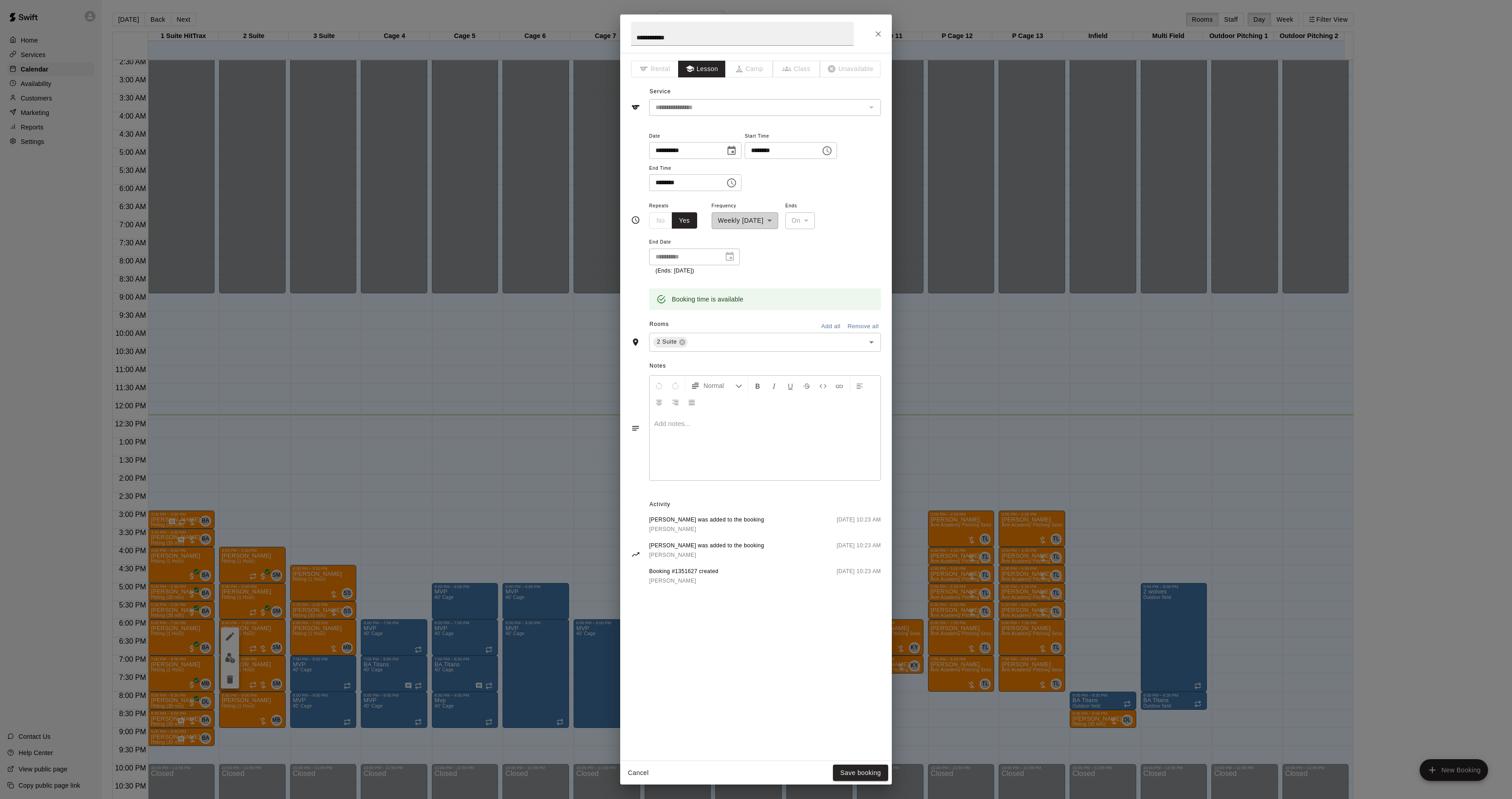
drag, startPoint x: 664, startPoint y: 459, endPoint x: 1011, endPoint y: 397, distance: 352.5
click at [665, 459] on div at bounding box center [765, 447] width 231 height 68
click at [846, 765] on button "Save booking" at bounding box center [860, 773] width 55 height 17
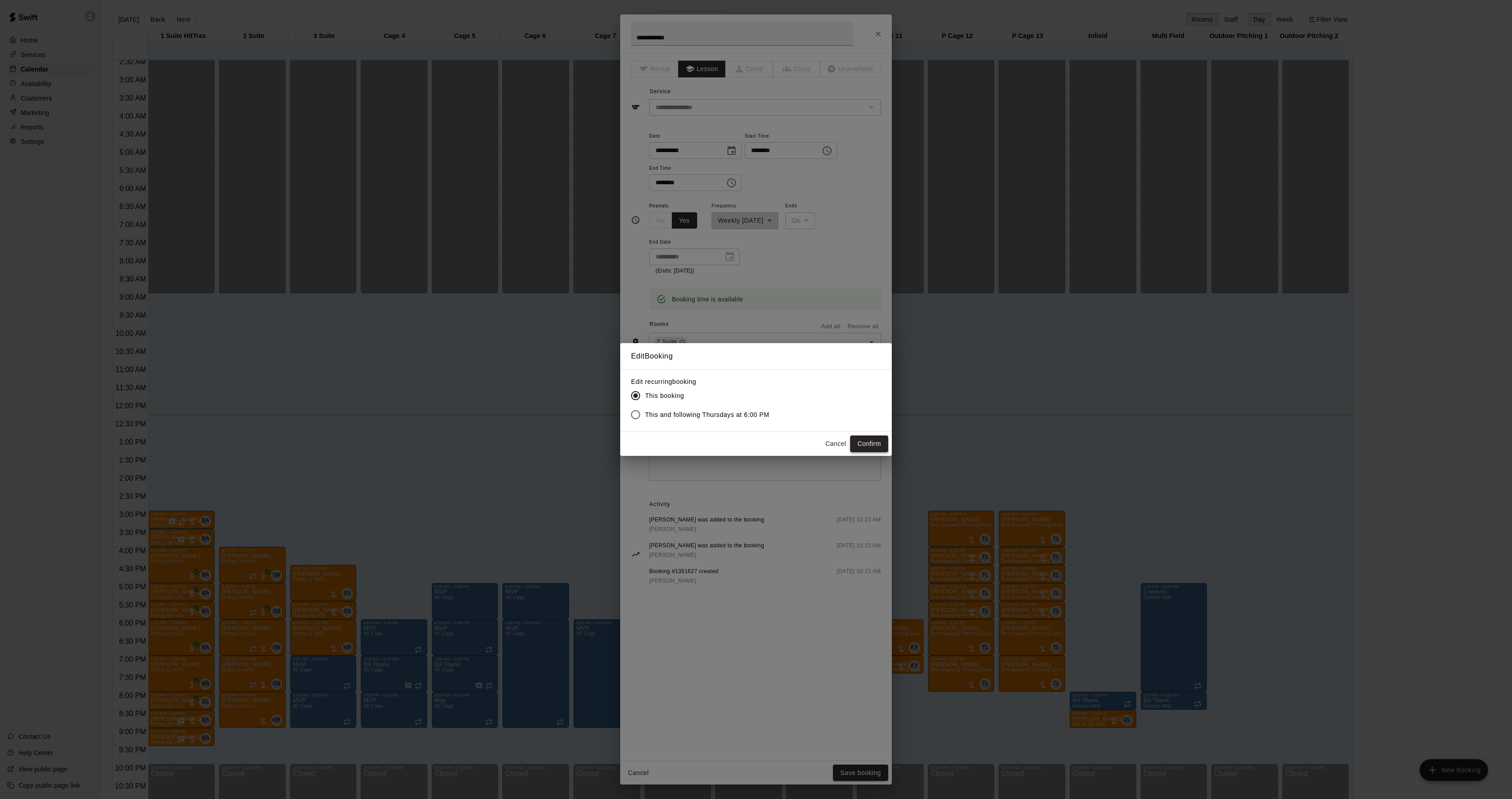
click at [874, 439] on button "Confirm" at bounding box center [869, 444] width 38 height 17
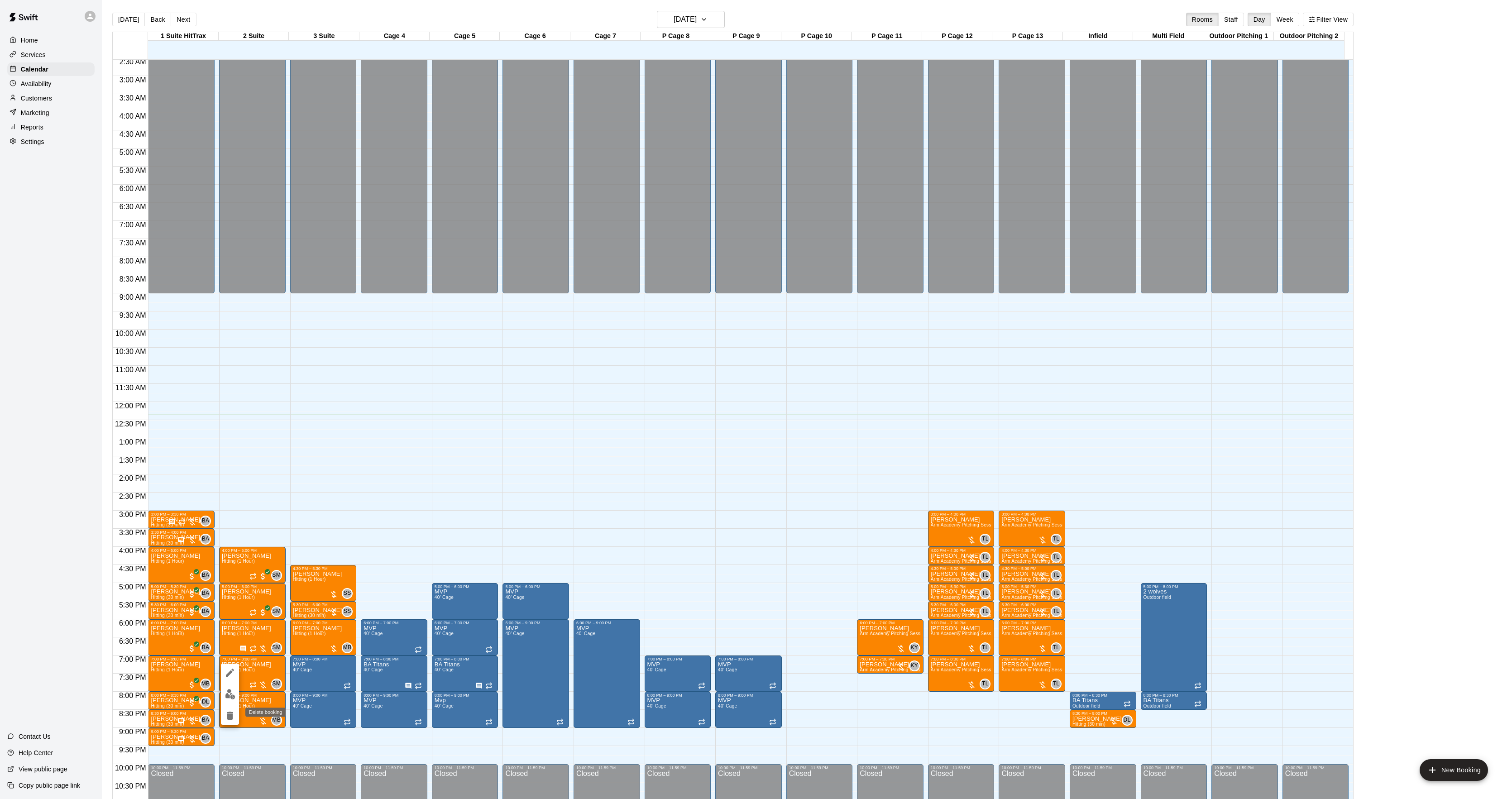
click at [232, 701] on button "edit" at bounding box center [230, 695] width 18 height 18
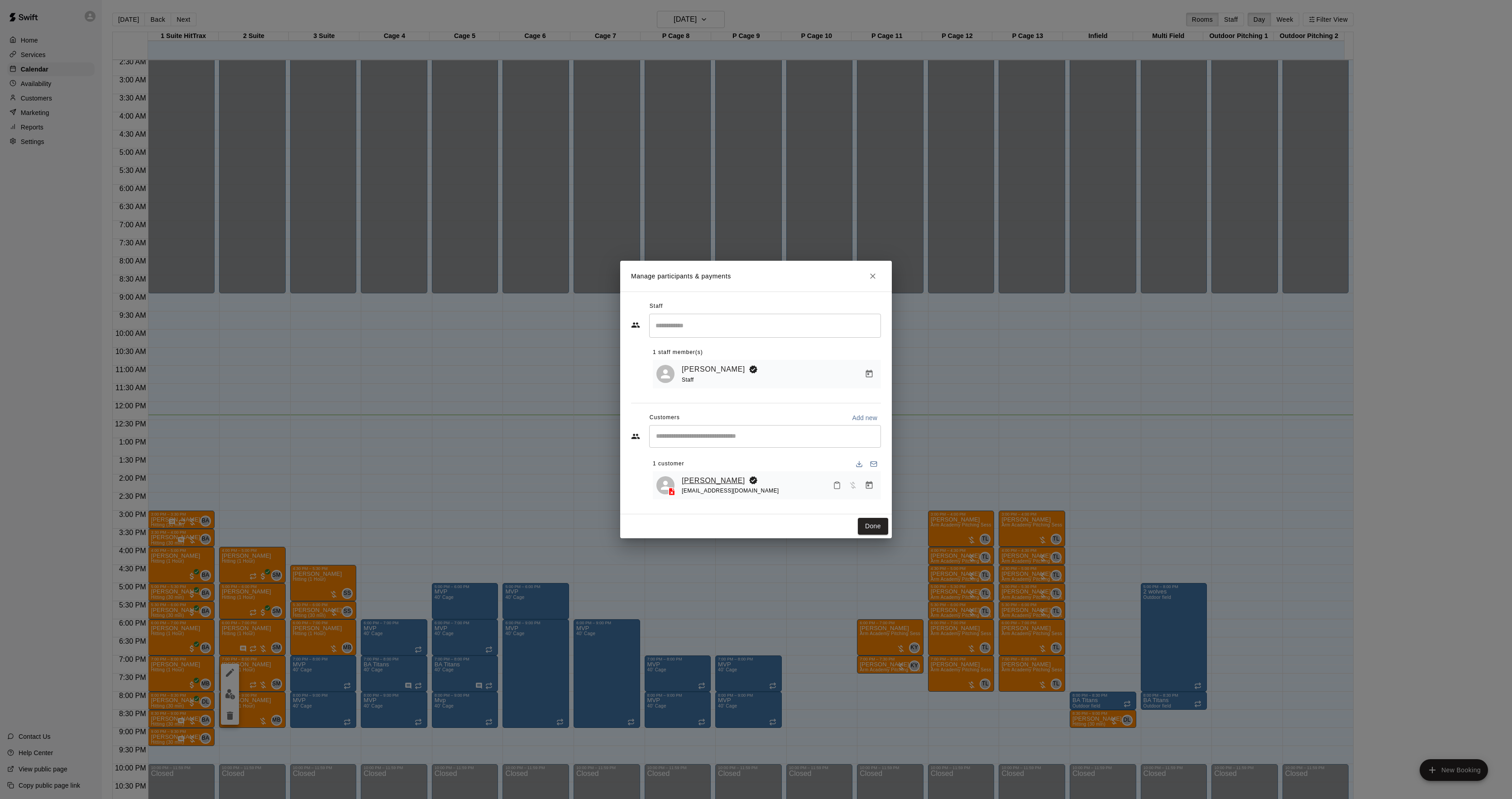
click at [706, 476] on link "[PERSON_NAME]" at bounding box center [714, 481] width 63 height 12
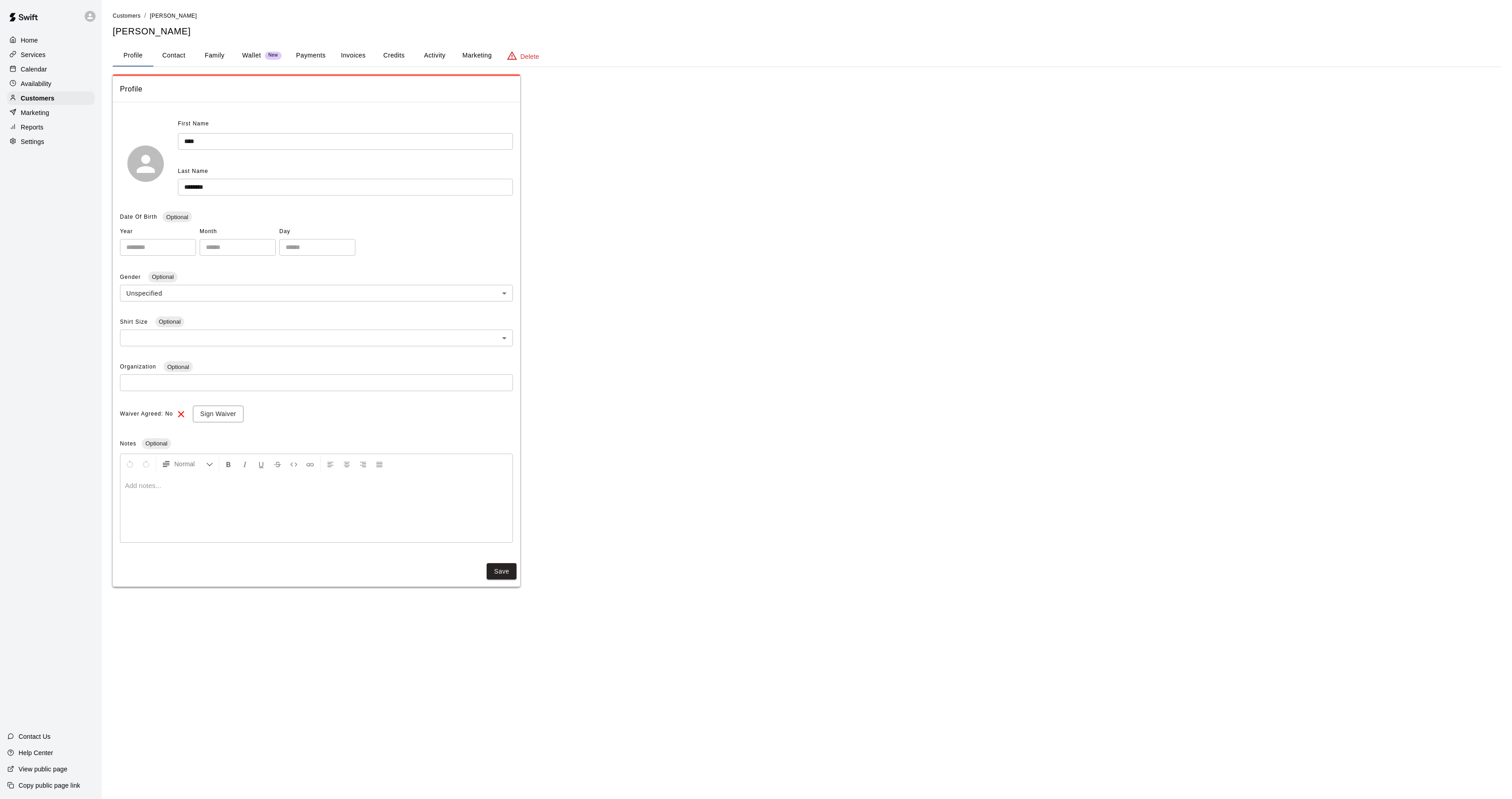
click at [443, 62] on button "Activity" at bounding box center [434, 55] width 41 height 22
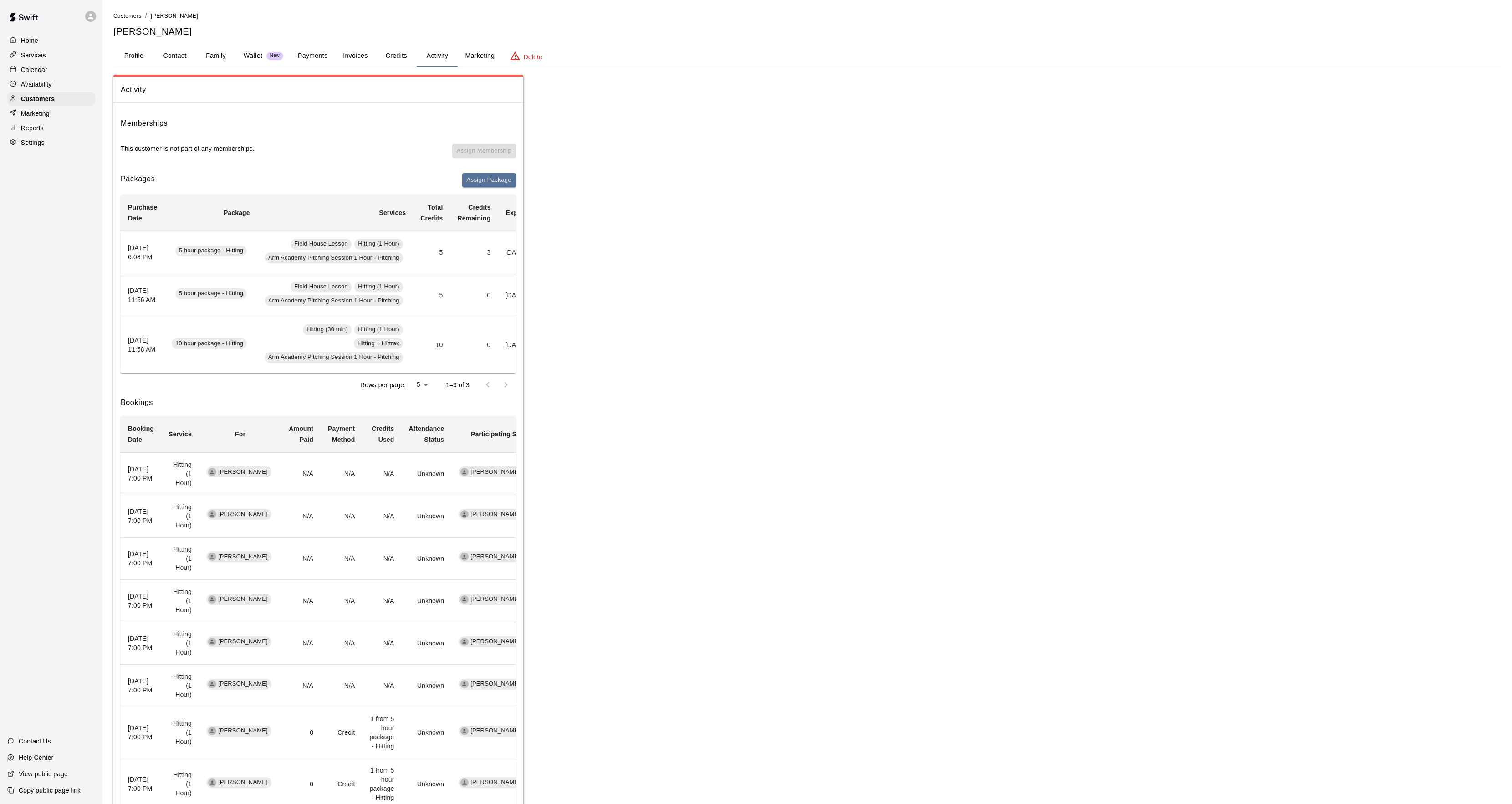
click at [17, 68] on div at bounding box center [15, 70] width 11 height 9
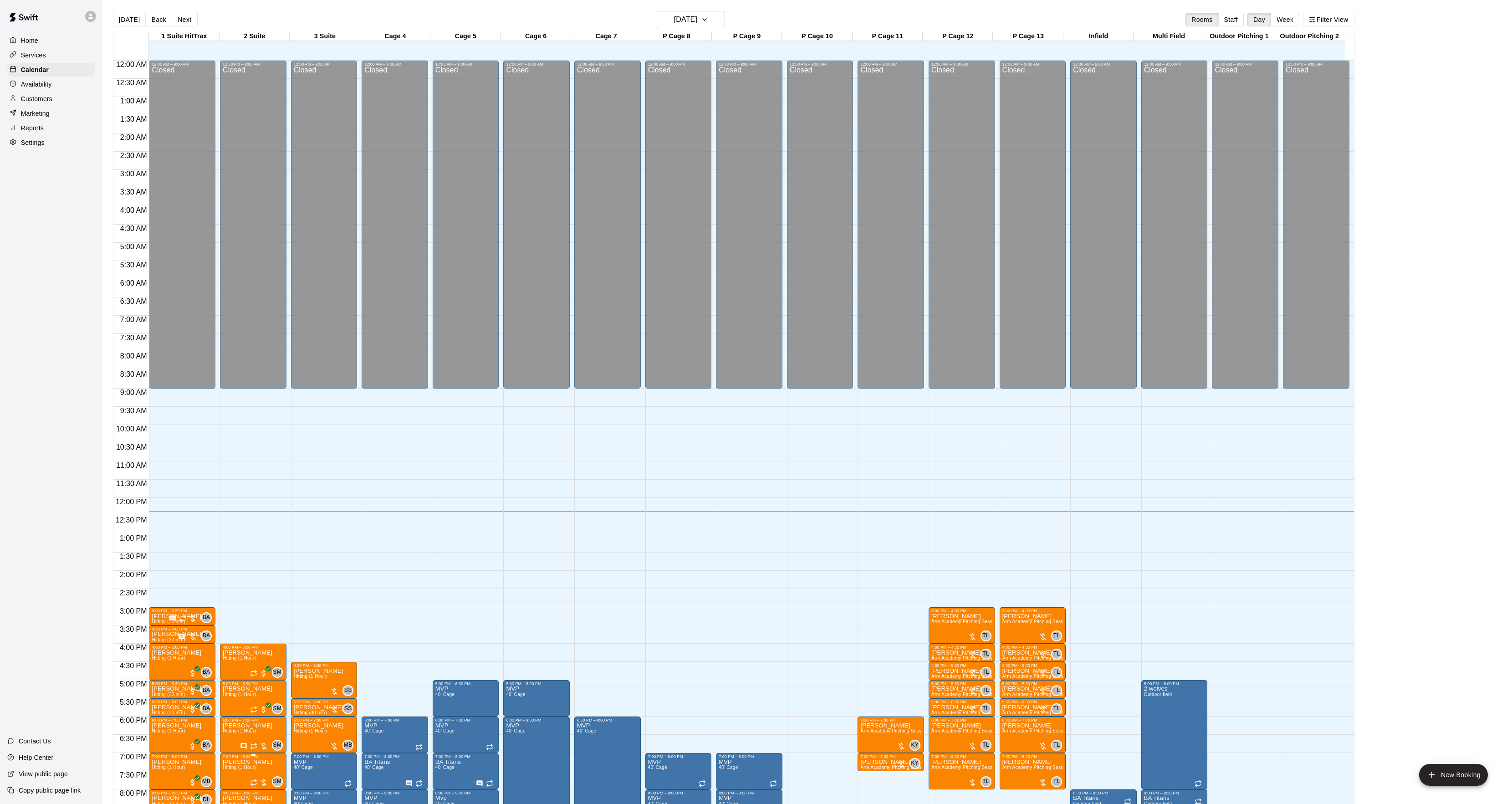
scroll to position [93, 0]
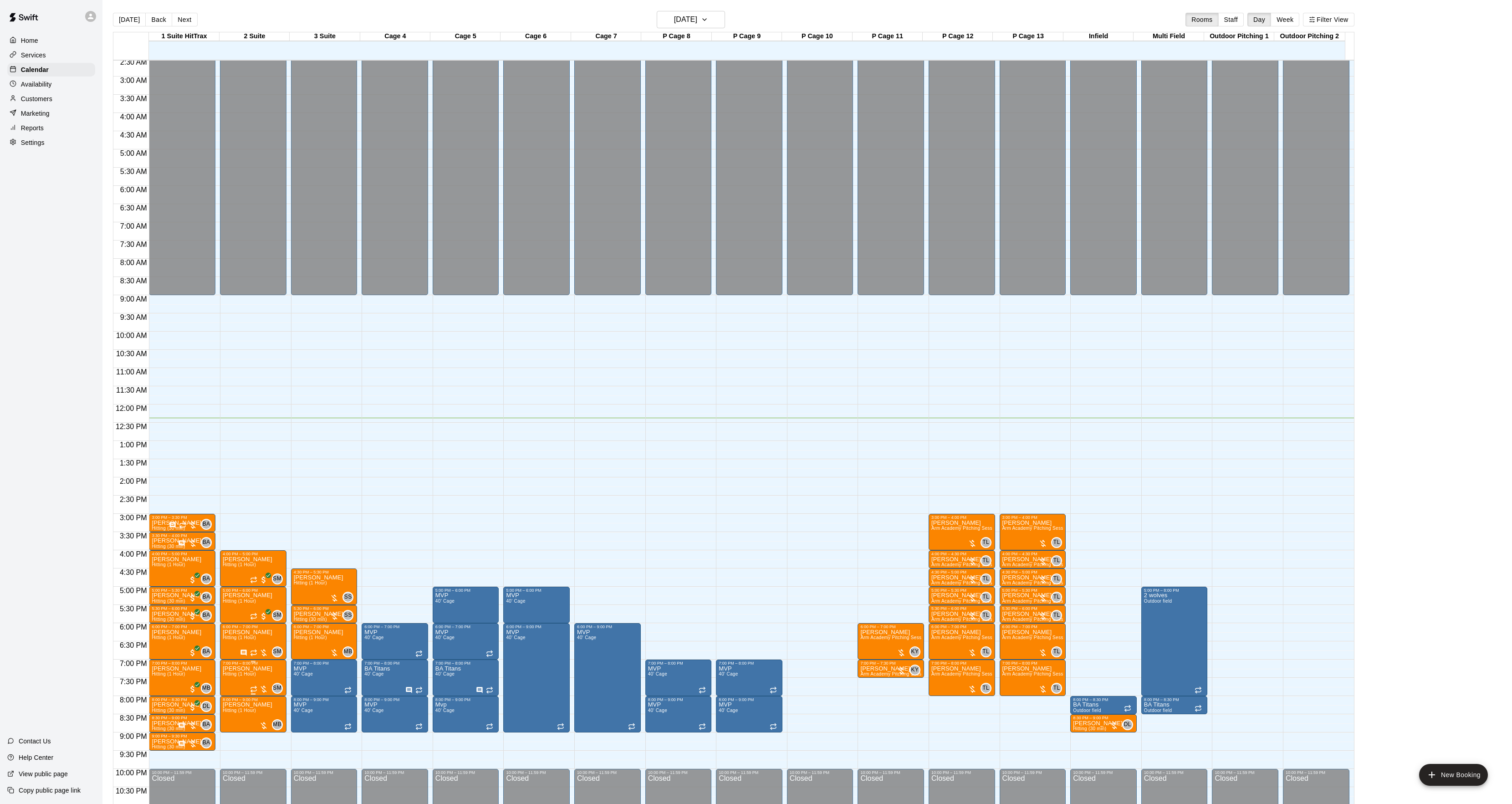
click at [232, 669] on p "[PERSON_NAME]" at bounding box center [247, 669] width 50 height 0
click at [232, 700] on img "edit" at bounding box center [231, 702] width 11 height 11
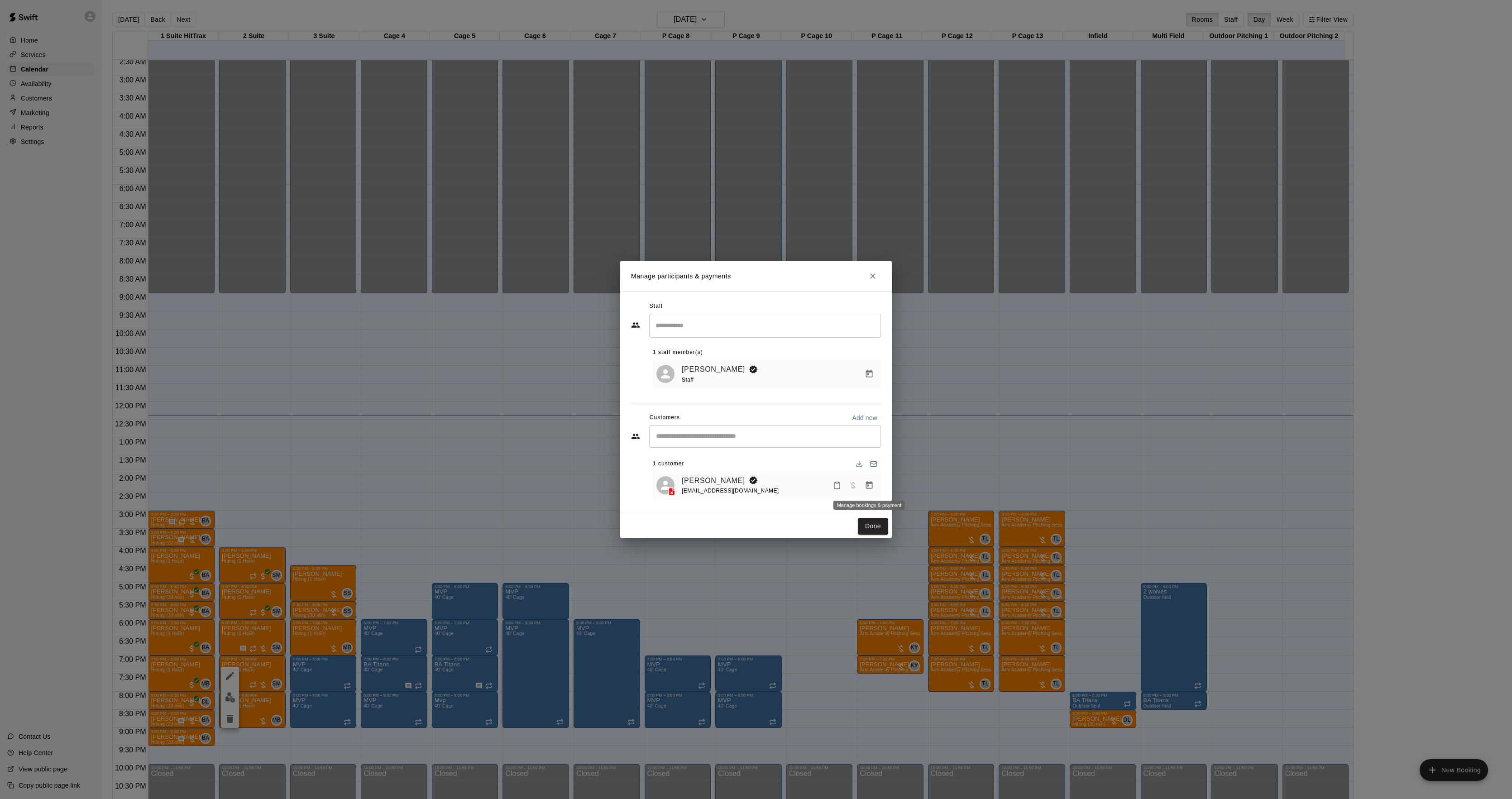
click at [868, 486] on icon "Manage bookings & payment" at bounding box center [869, 485] width 9 height 9
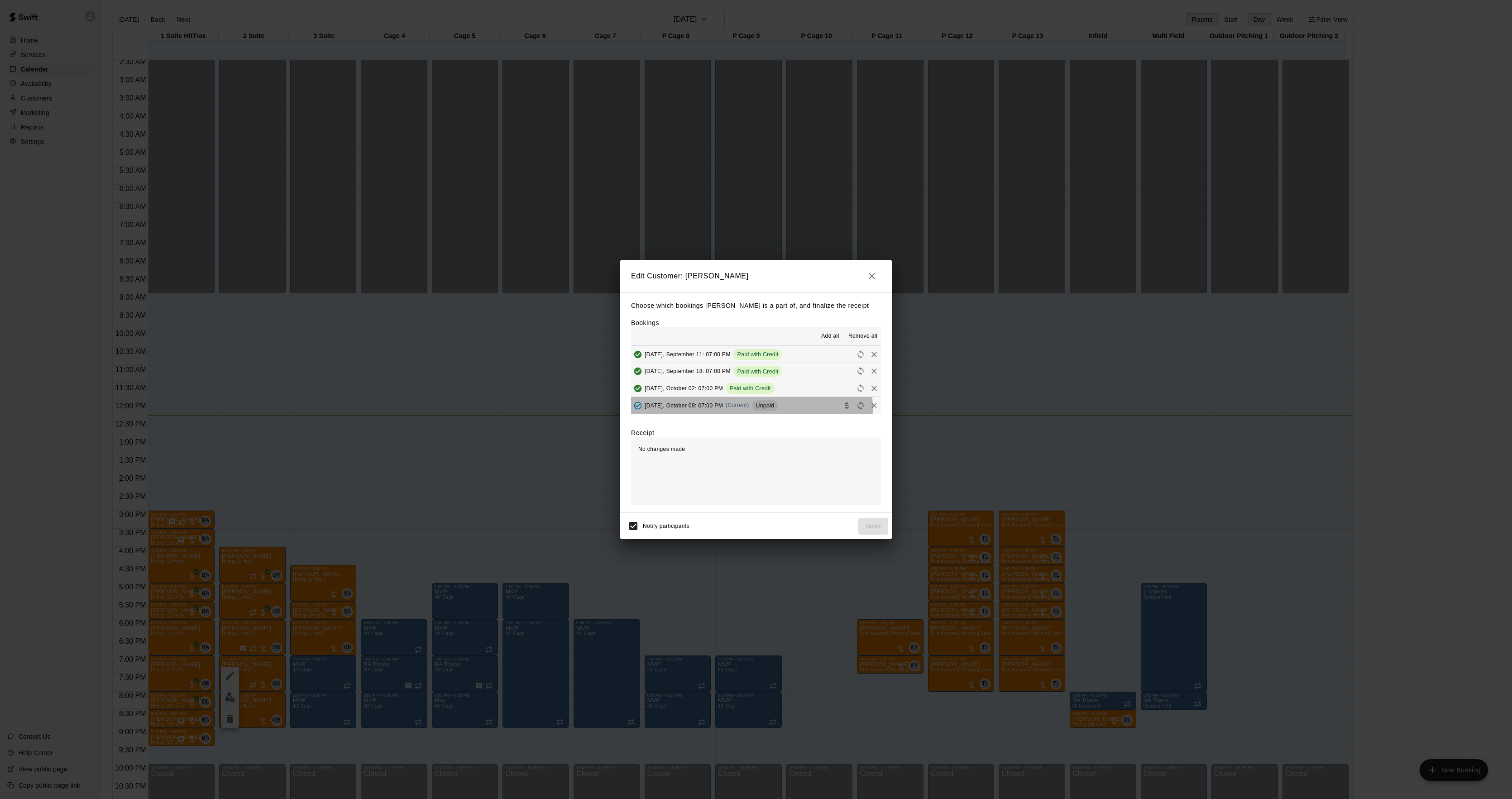
click at [741, 410] on div "[DATE], October 09: 07:00 PM (Current) Unpaid" at bounding box center [704, 405] width 147 height 14
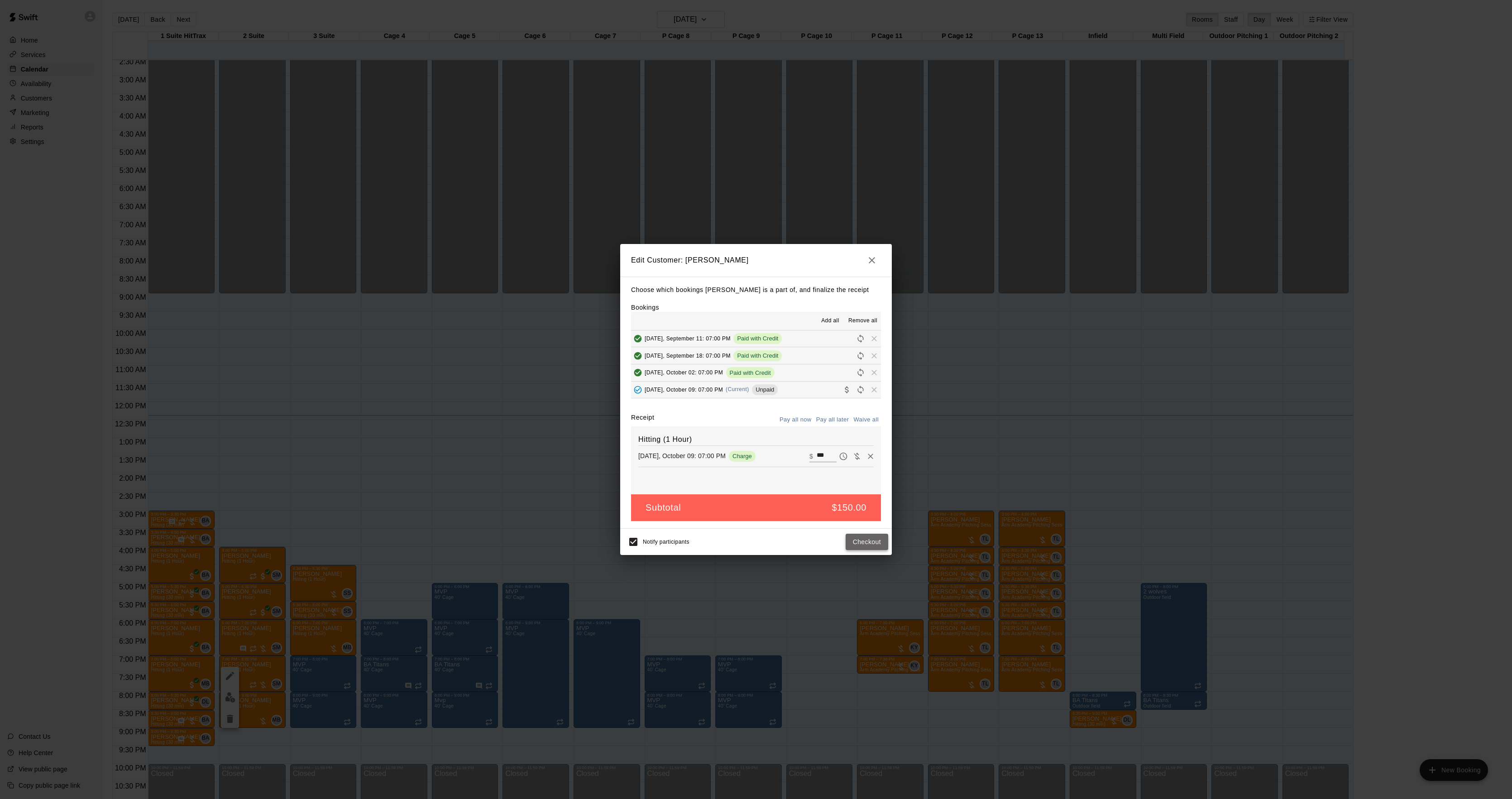
click at [862, 535] on button "Checkout" at bounding box center [867, 542] width 42 height 17
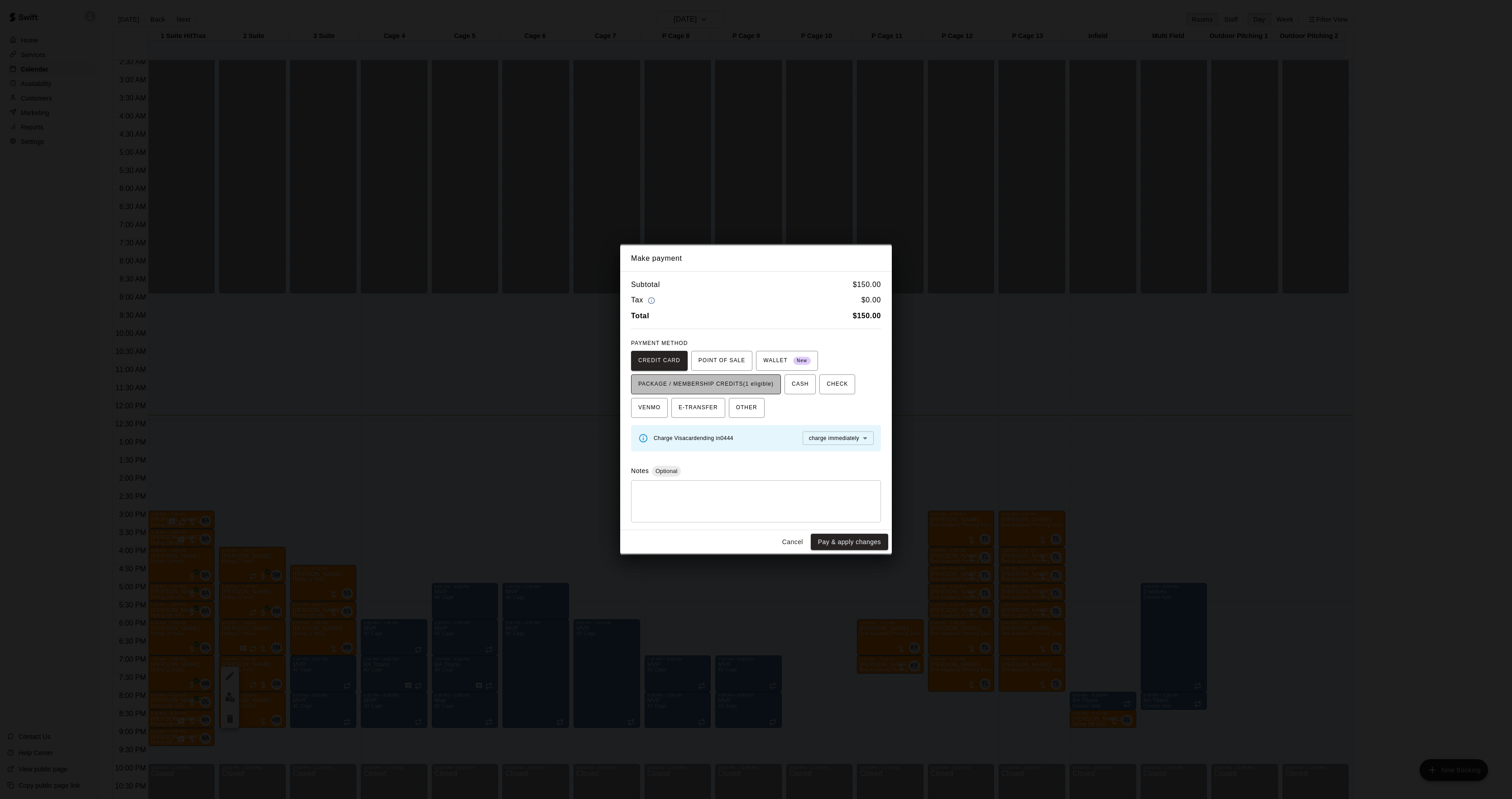
click at [733, 386] on span "PACKAGE / MEMBERSHIP CREDITS (1 eligible)" at bounding box center [706, 384] width 136 height 15
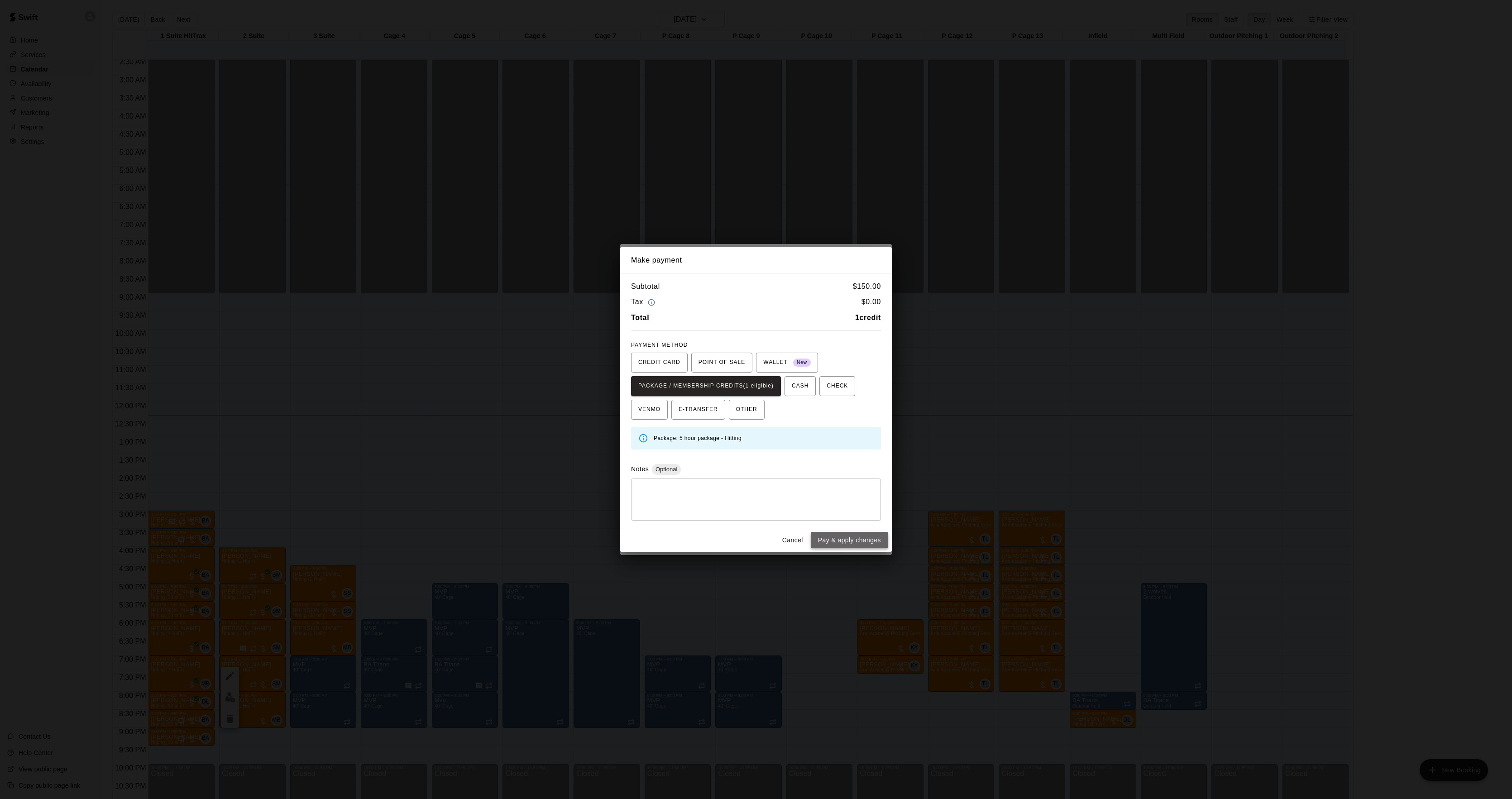
click at [852, 544] on button "Pay & apply changes" at bounding box center [849, 540] width 77 height 17
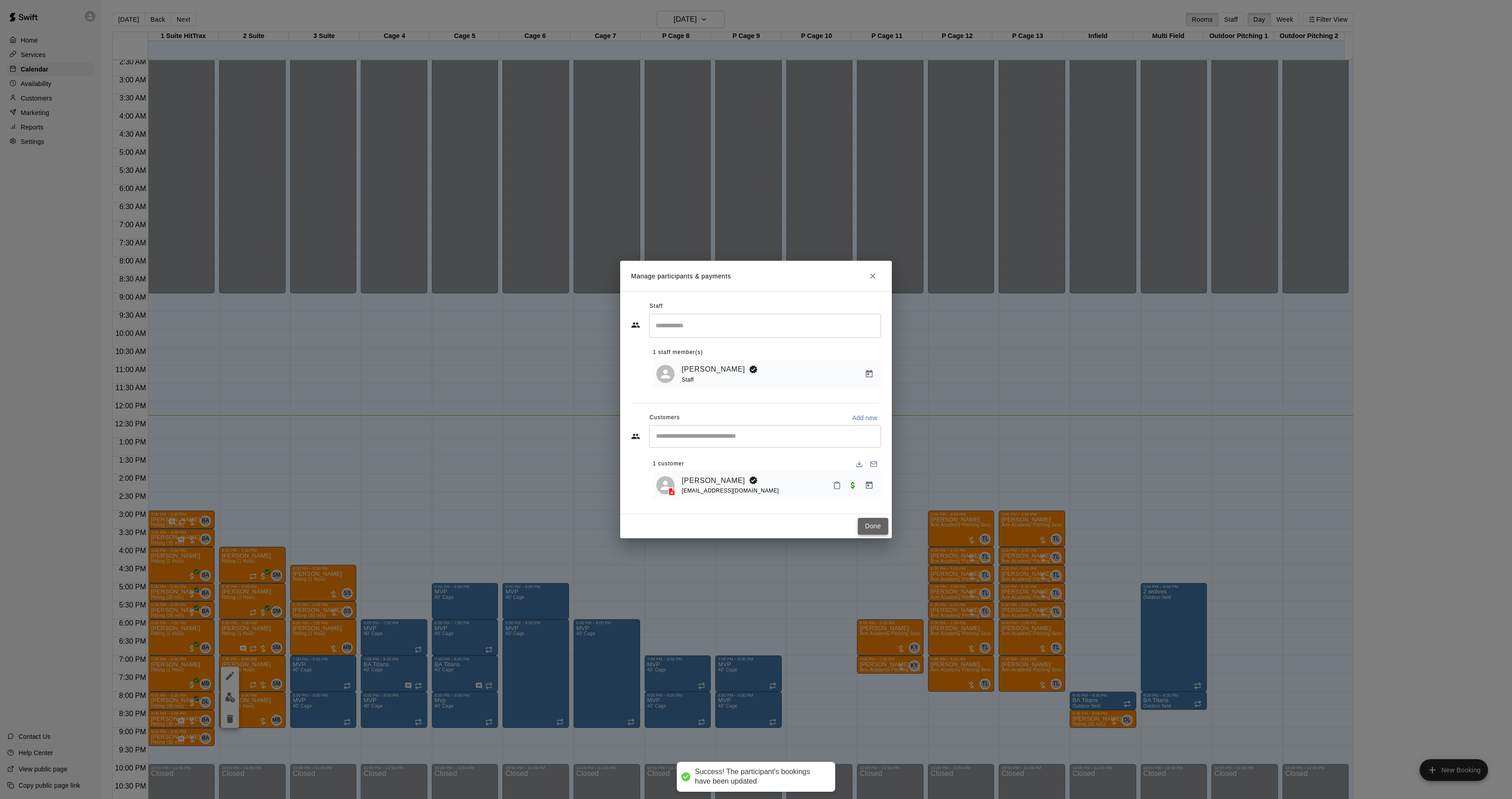
click at [868, 528] on button "Done" at bounding box center [873, 526] width 31 height 17
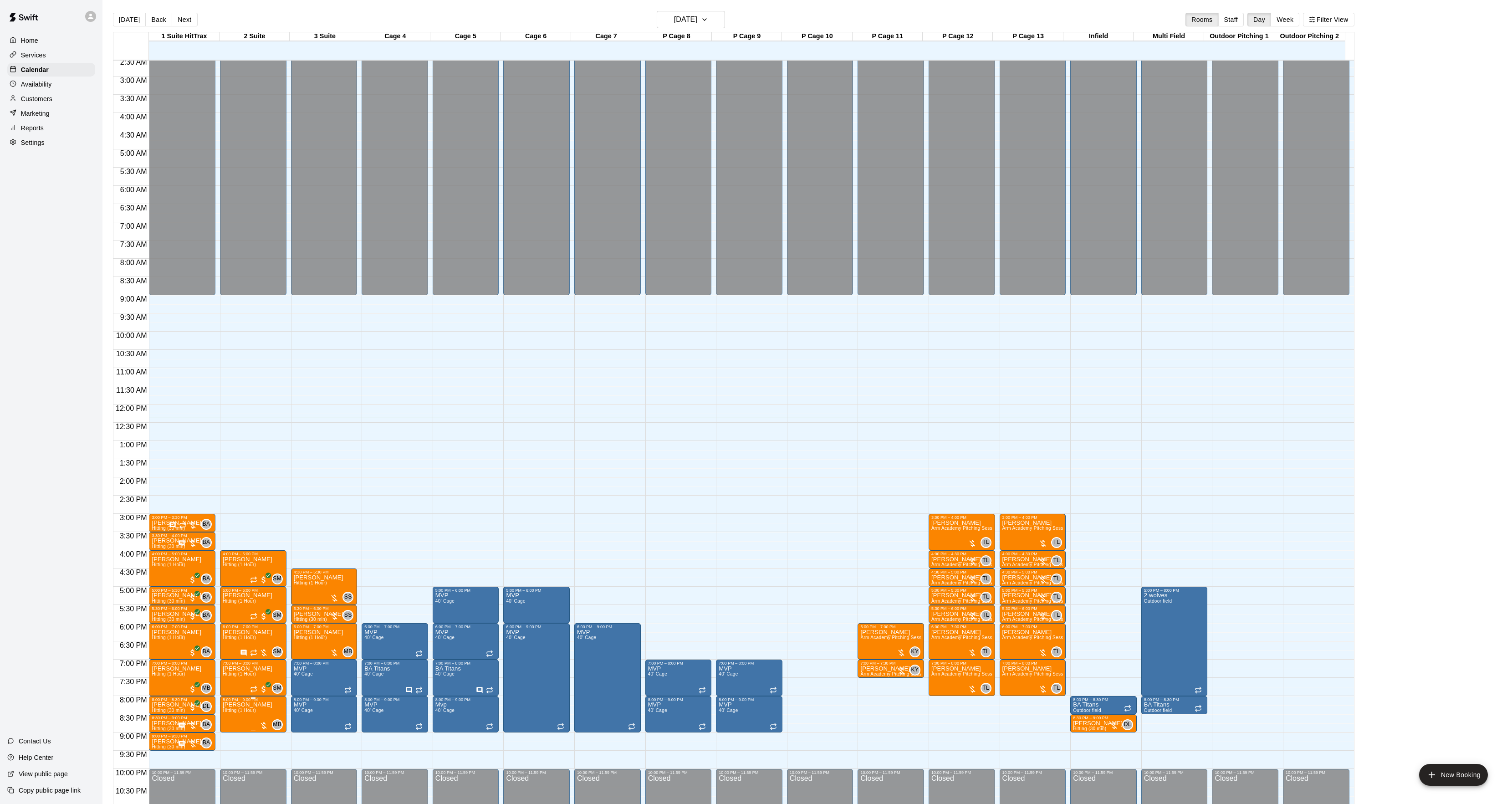
click at [230, 733] on img "edit" at bounding box center [231, 735] width 11 height 11
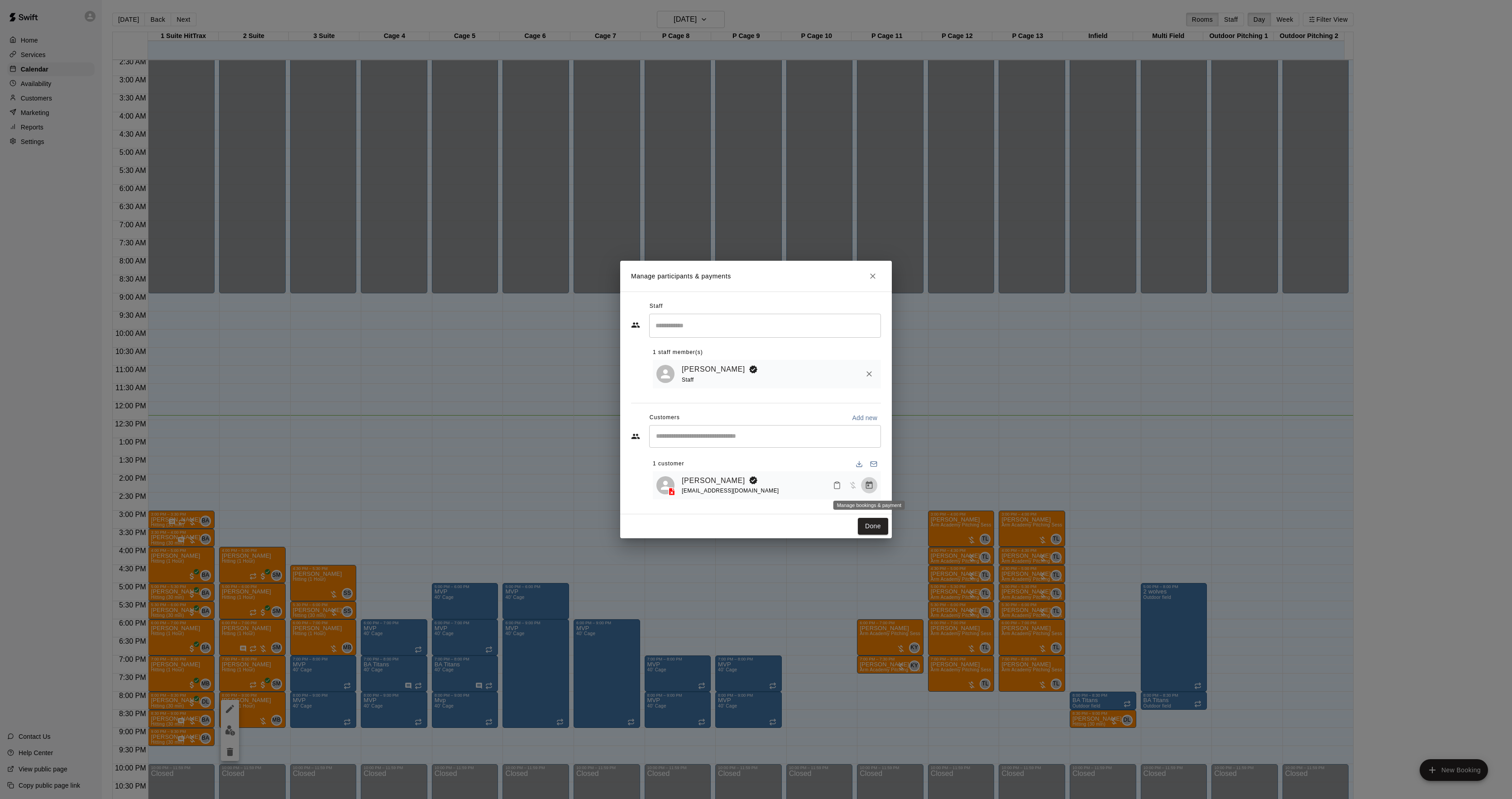
click at [868, 486] on icon "Manage bookings & payment" at bounding box center [869, 485] width 7 height 8
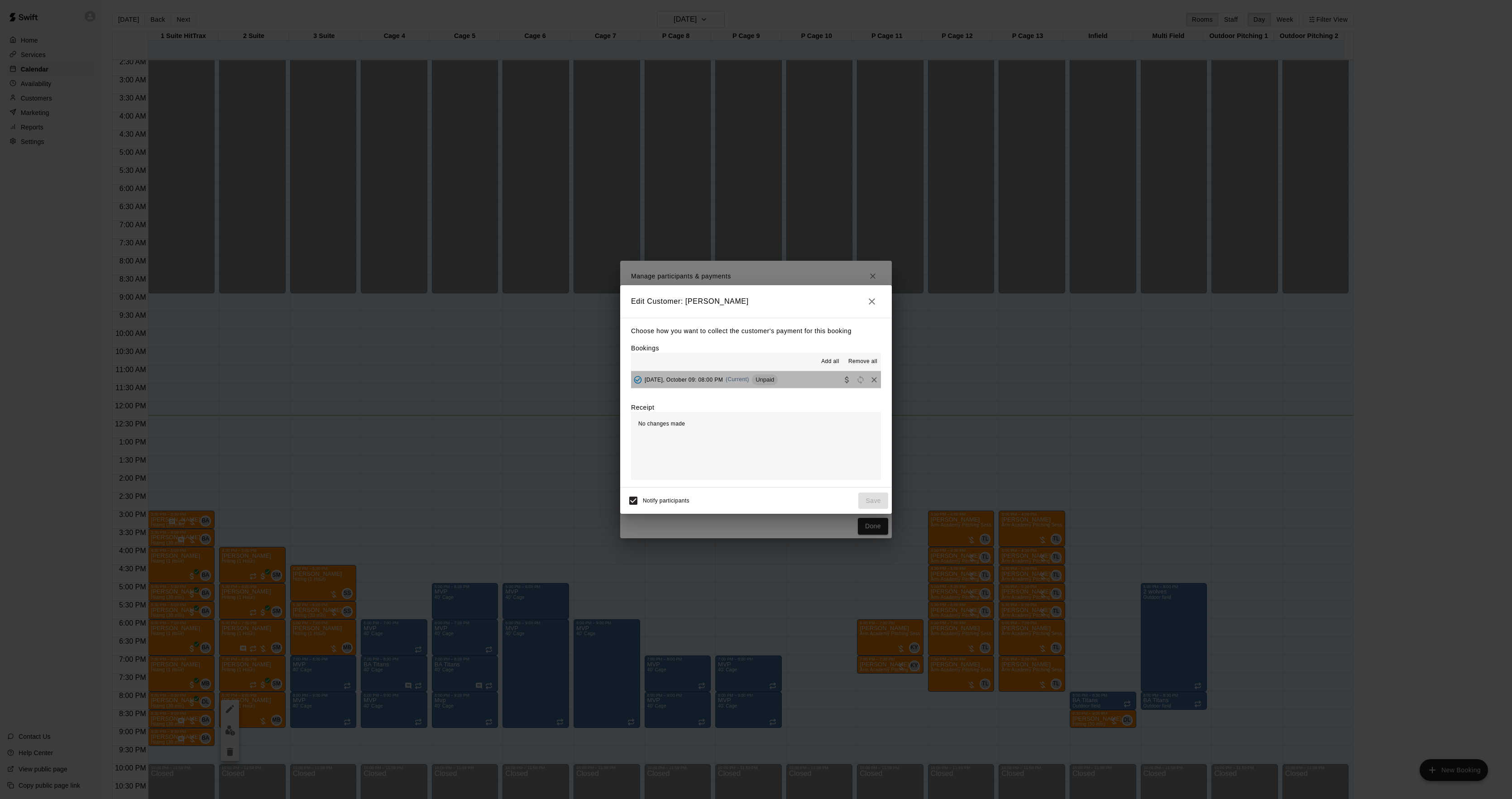
click at [770, 383] on span "Unpaid" at bounding box center [765, 380] width 26 height 7
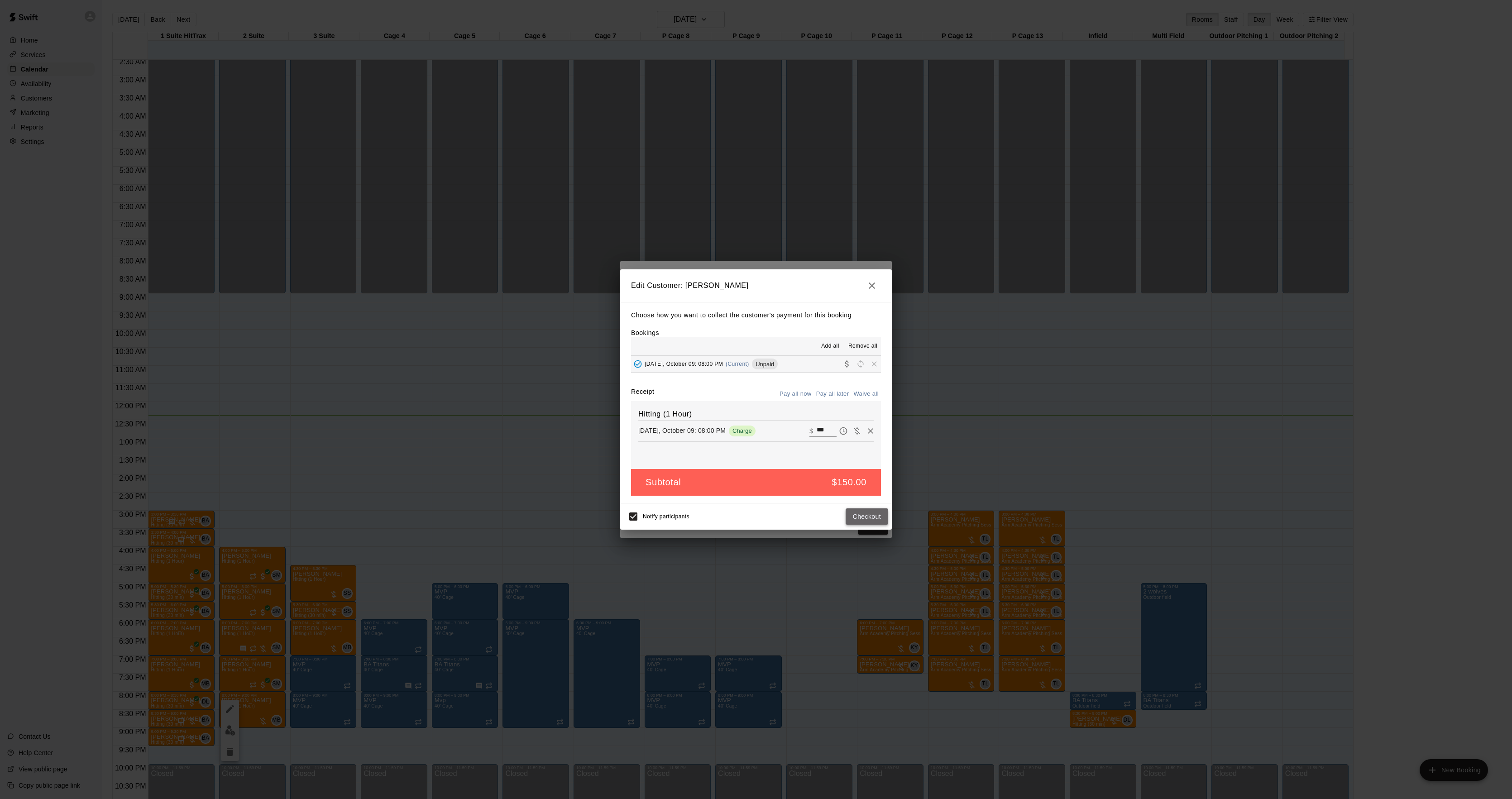
click at [866, 514] on button "Checkout" at bounding box center [867, 517] width 42 height 17
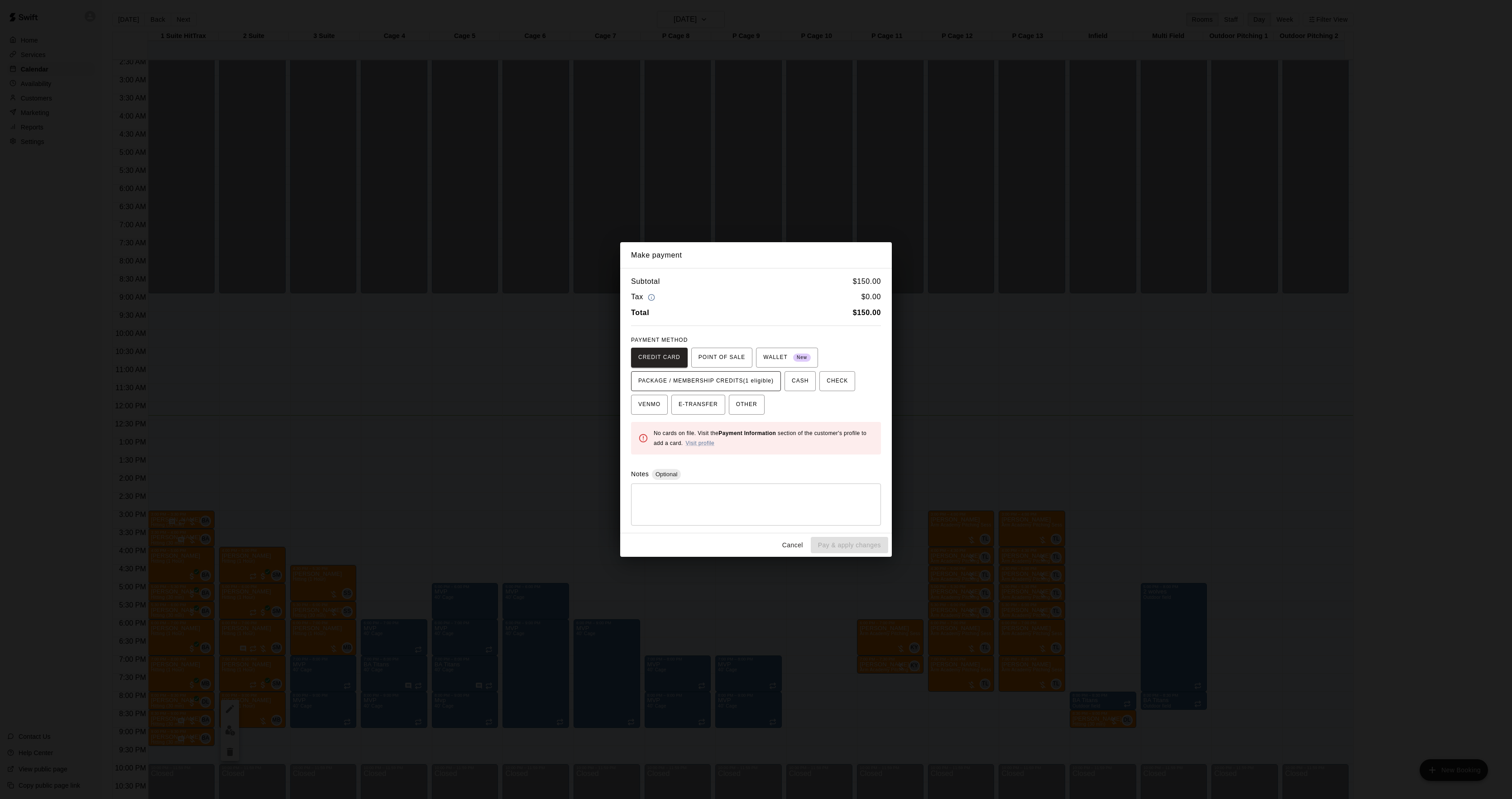
click at [727, 383] on span "PACKAGE / MEMBERSHIP CREDITS (1 eligible)" at bounding box center [706, 381] width 136 height 15
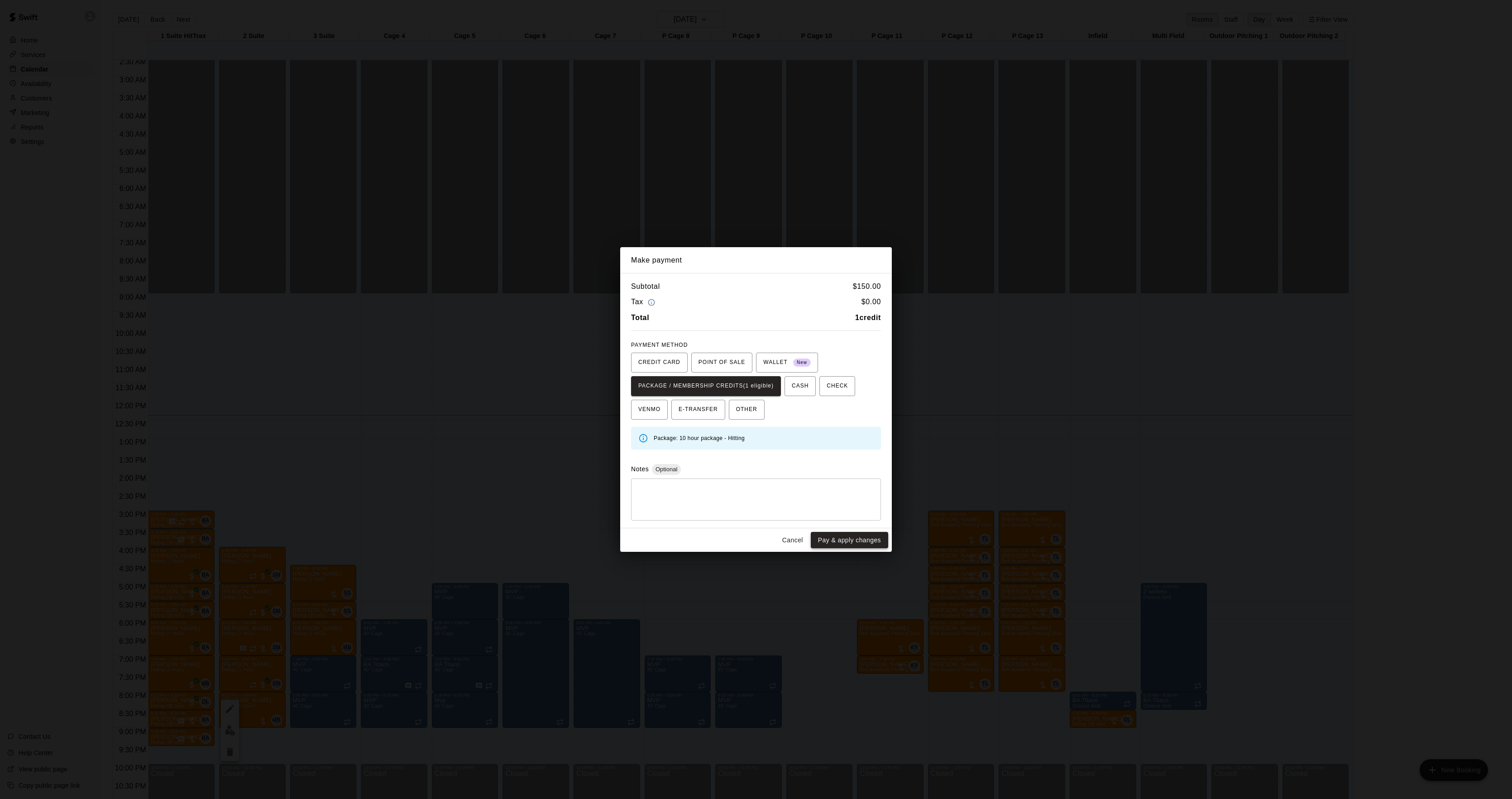
click at [846, 536] on button "Pay & apply changes" at bounding box center [849, 540] width 77 height 17
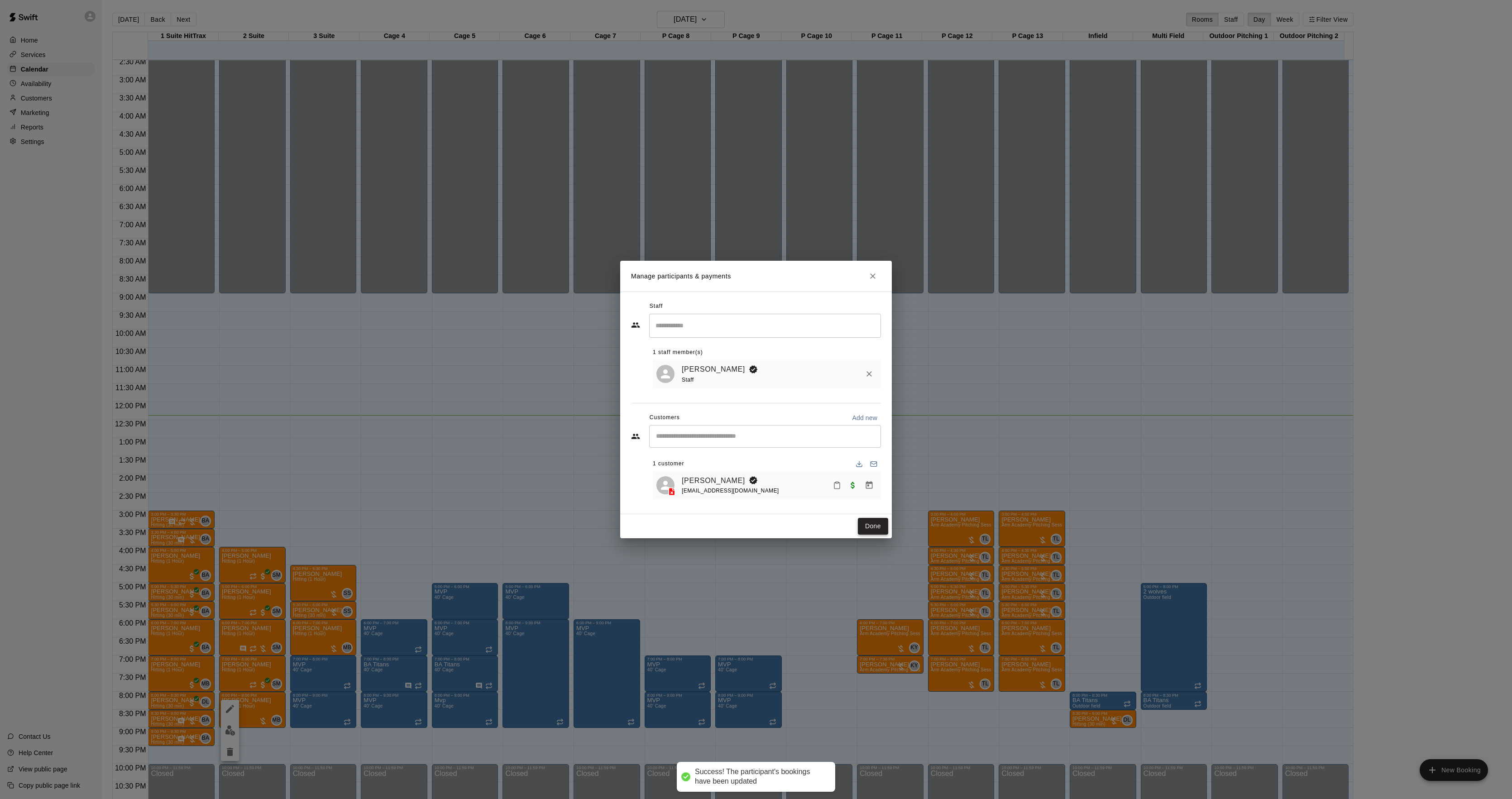
click at [876, 528] on button "Done" at bounding box center [873, 526] width 31 height 17
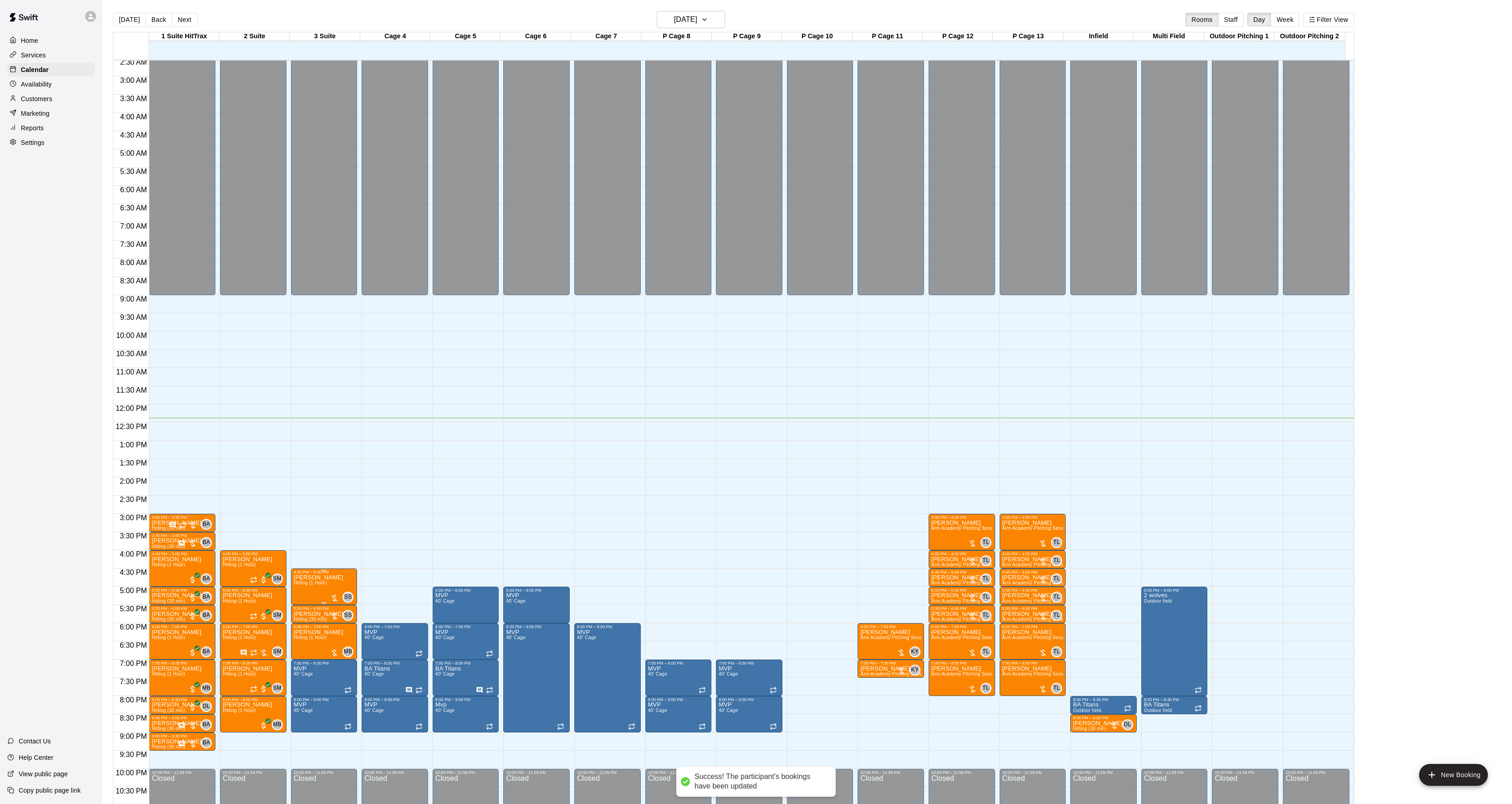
click at [335, 578] on p "[PERSON_NAME]" at bounding box center [318, 578] width 50 height 0
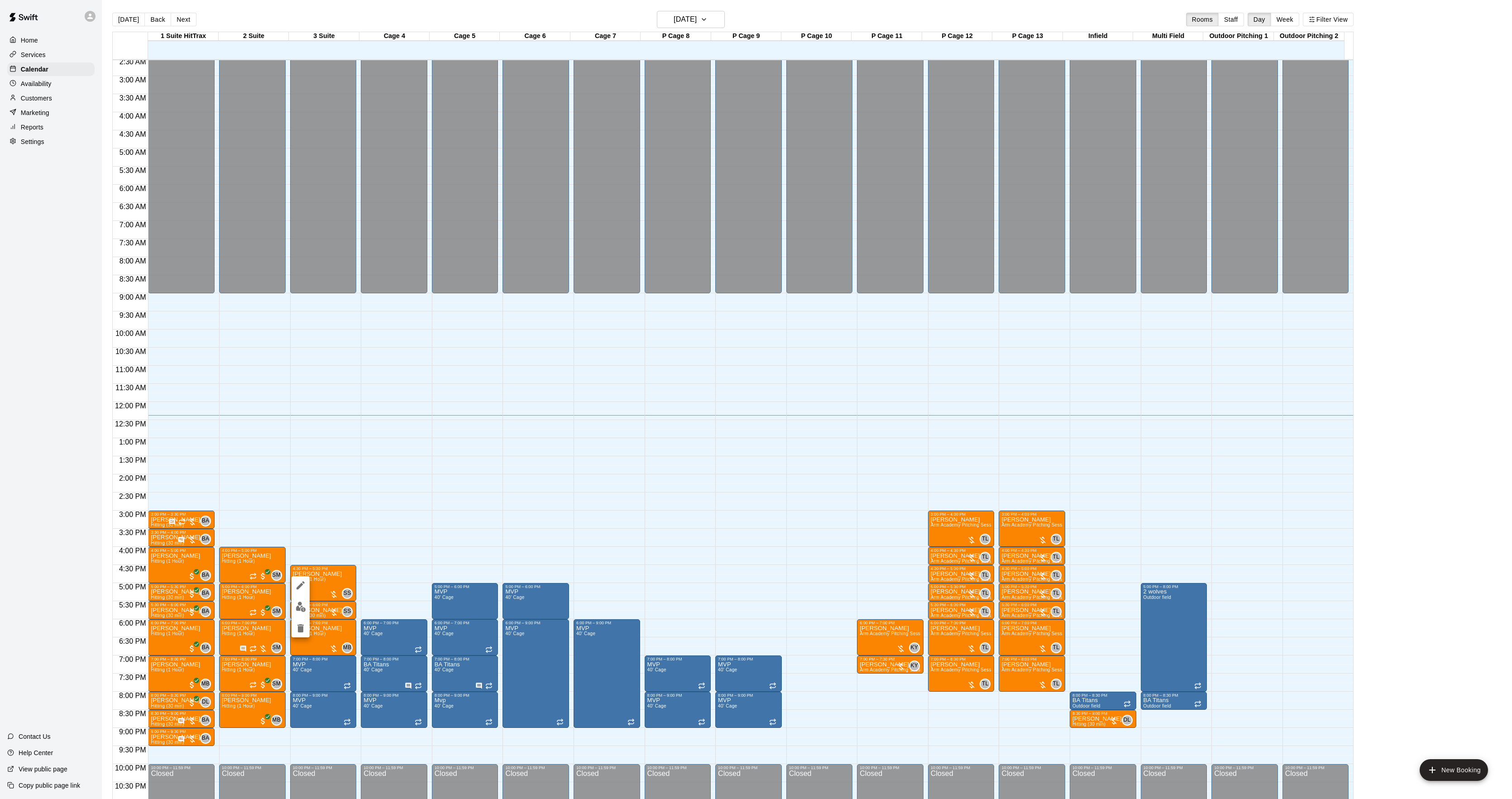
click at [394, 621] on div at bounding box center [756, 399] width 1512 height 799
click at [308, 582] on span "Hitting (1 Hour)" at bounding box center [308, 579] width 33 height 5
click at [302, 602] on button "edit" at bounding box center [301, 609] width 18 height 18
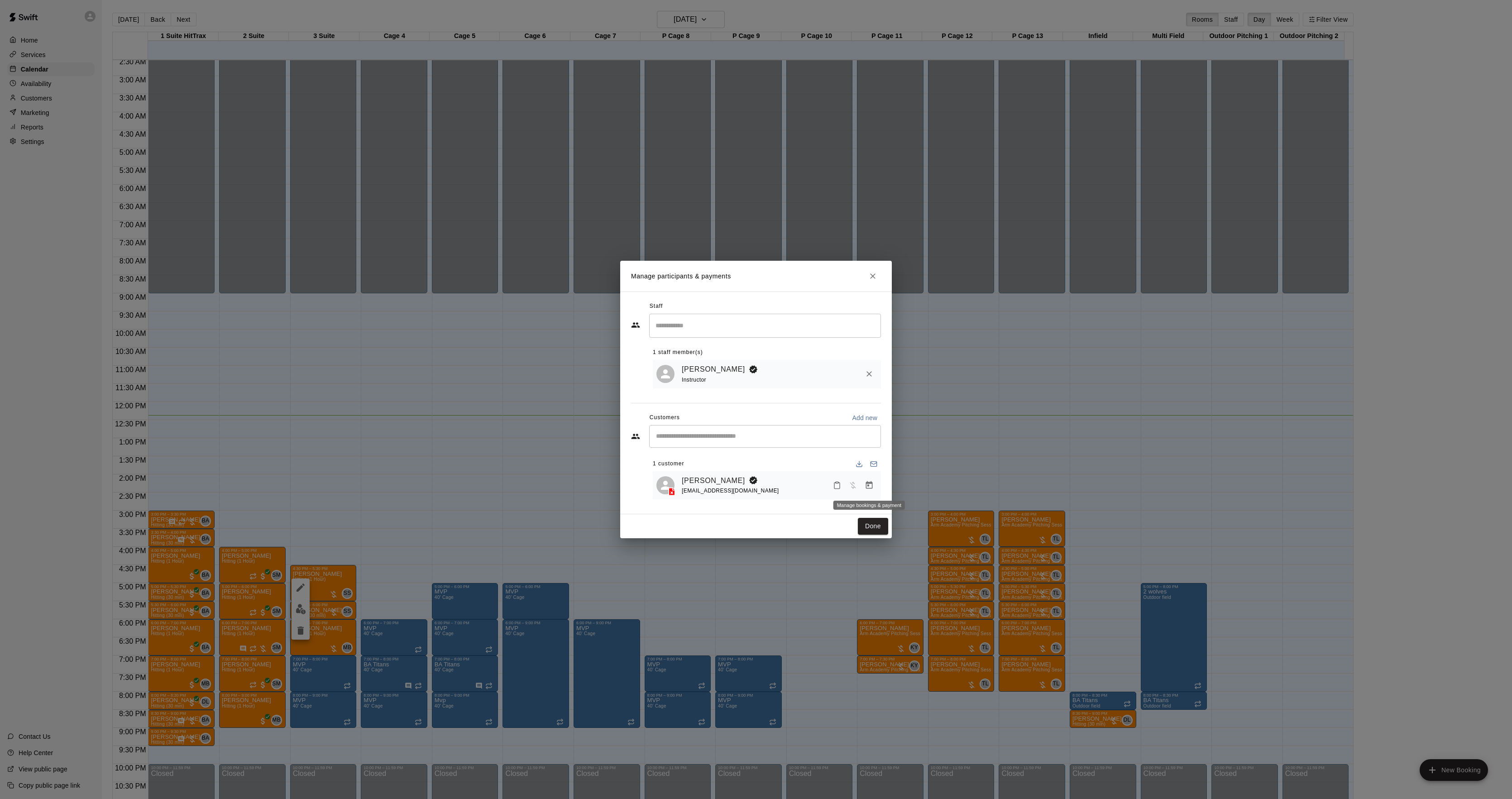
click at [875, 482] on button "Manage bookings & payment" at bounding box center [869, 486] width 16 height 16
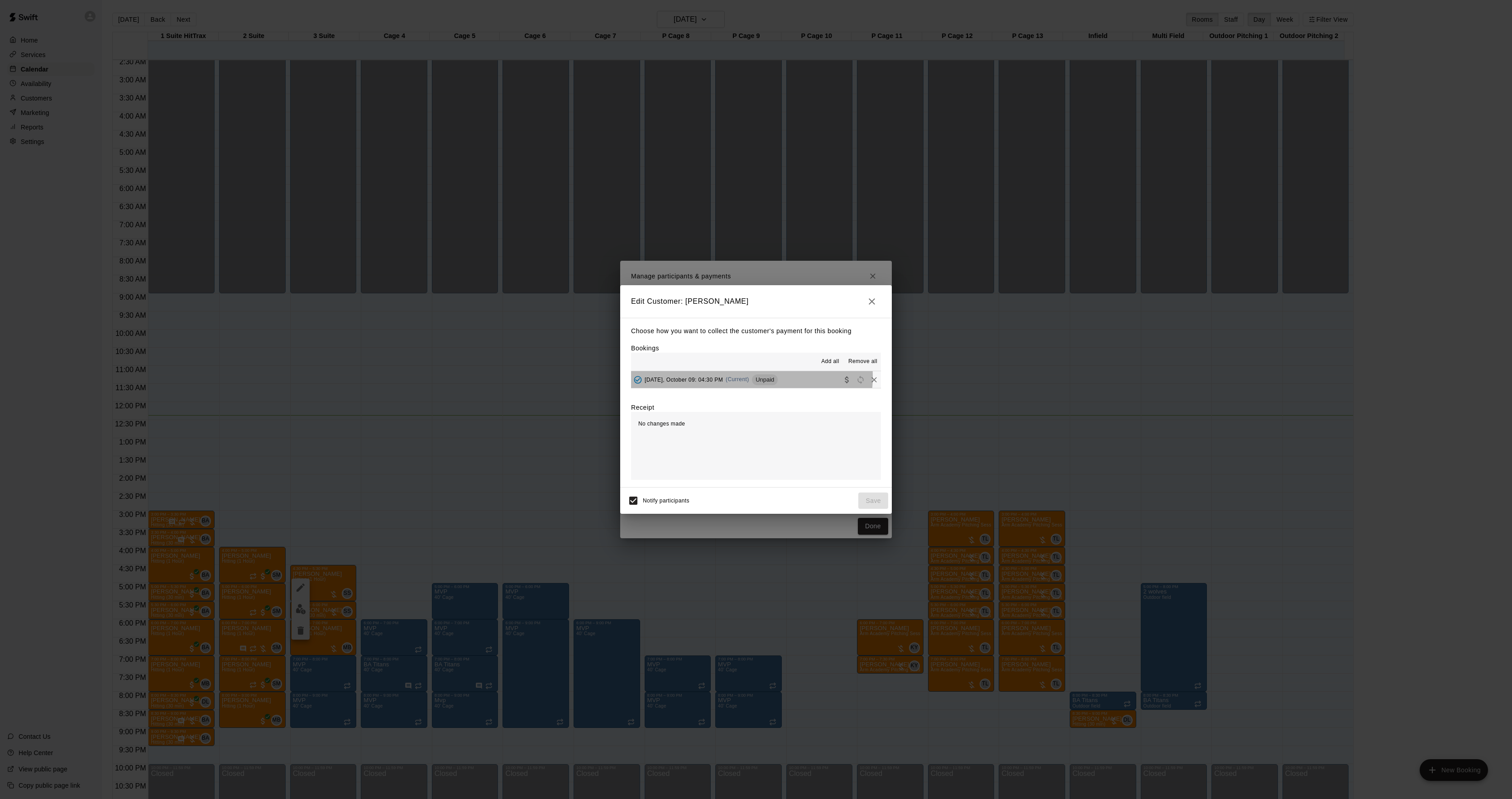
click at [744, 377] on span "(Current)" at bounding box center [737, 379] width 23 height 6
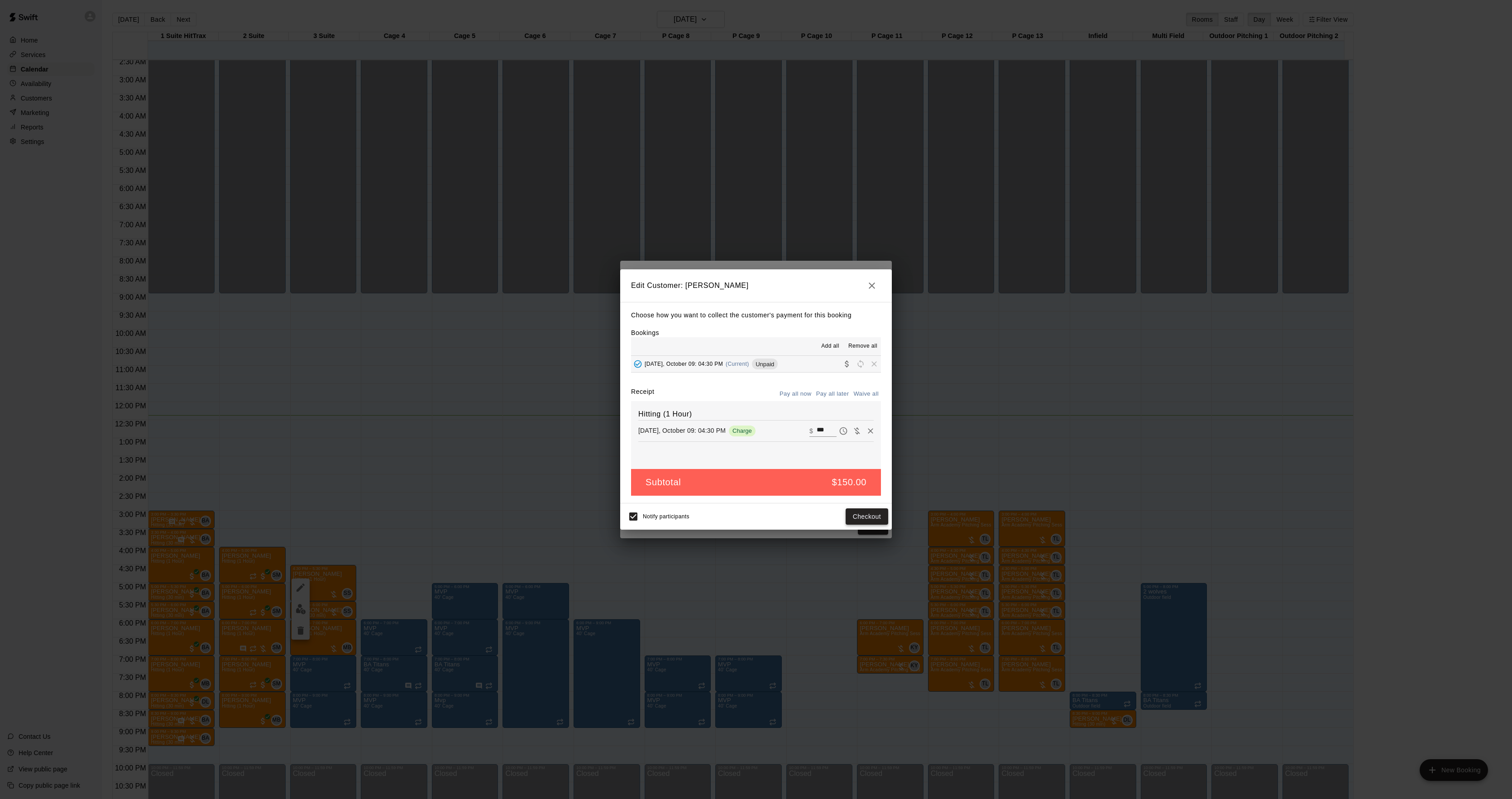
click at [871, 518] on button "Checkout" at bounding box center [867, 517] width 42 height 17
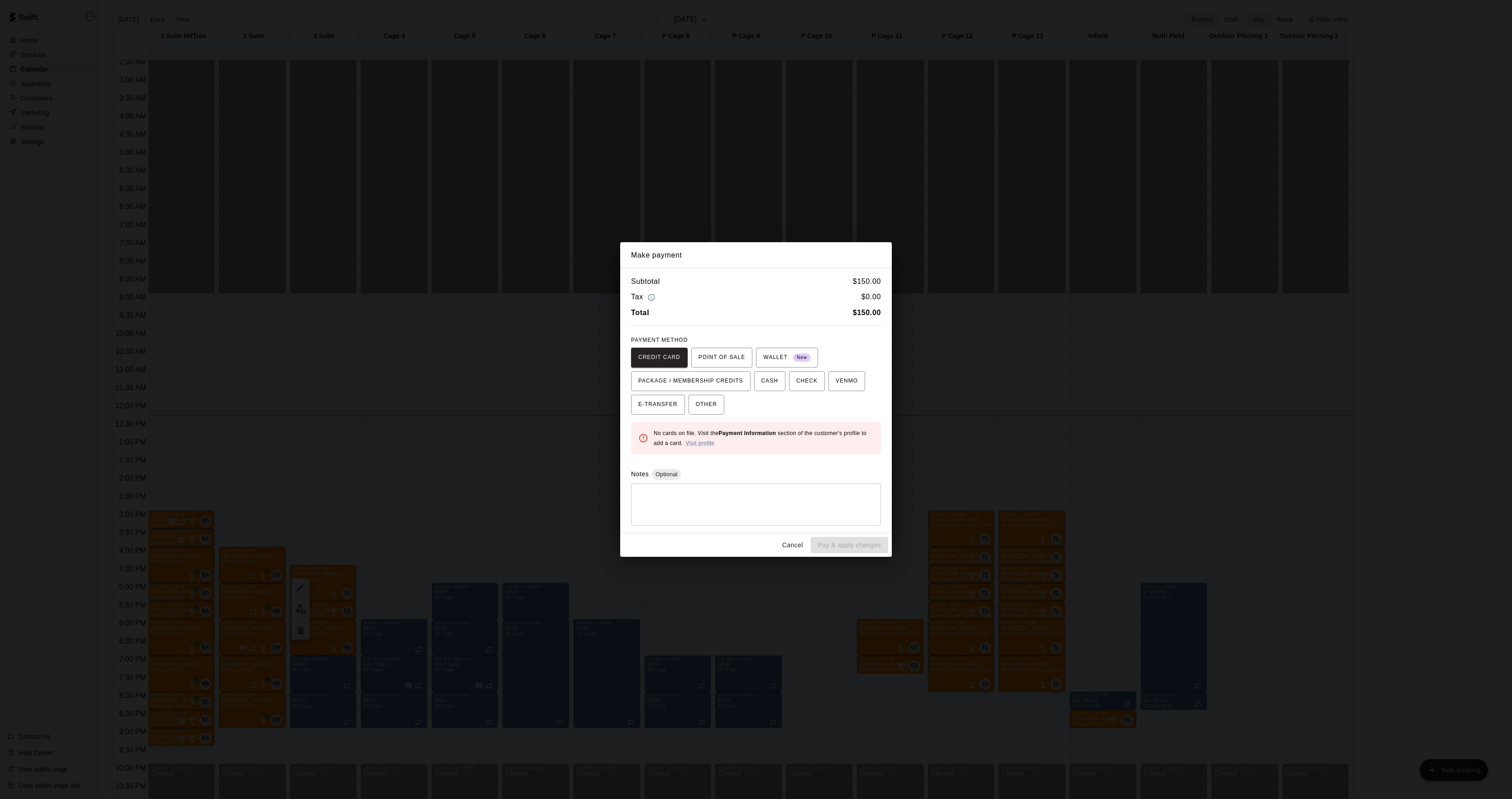
click at [1085, 448] on div "Make payment Subtotal $ 150.00 Tax $ 0.00 Total $ 150.00 PAYMENT METHOD CREDIT …" at bounding box center [756, 399] width 1512 height 799
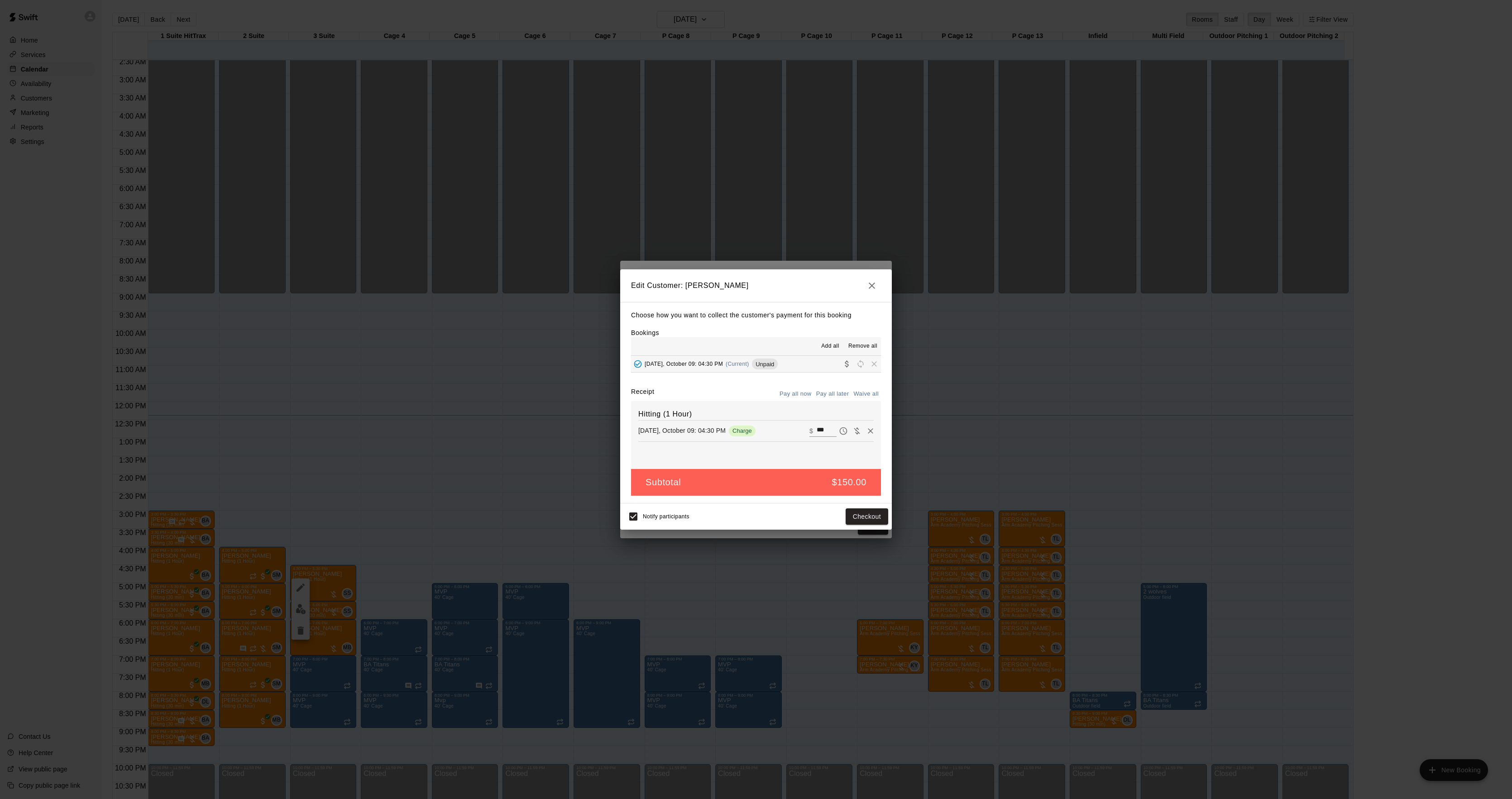
click at [1075, 480] on div "Edit Customer: [PERSON_NAME] Choose how you want to collect the customer's paym…" at bounding box center [756, 399] width 1512 height 799
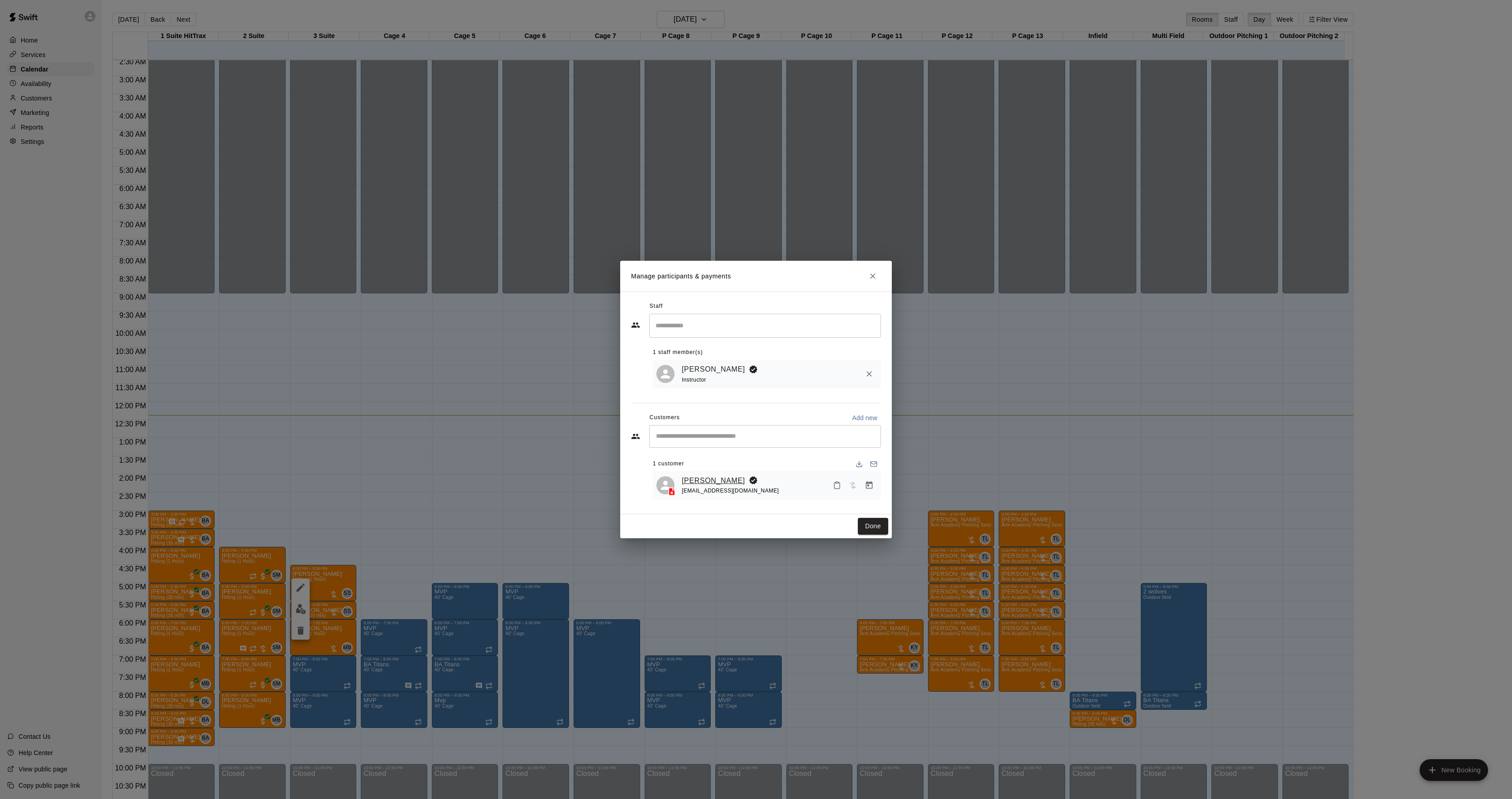
click at [704, 480] on link "[PERSON_NAME]" at bounding box center [714, 481] width 63 height 12
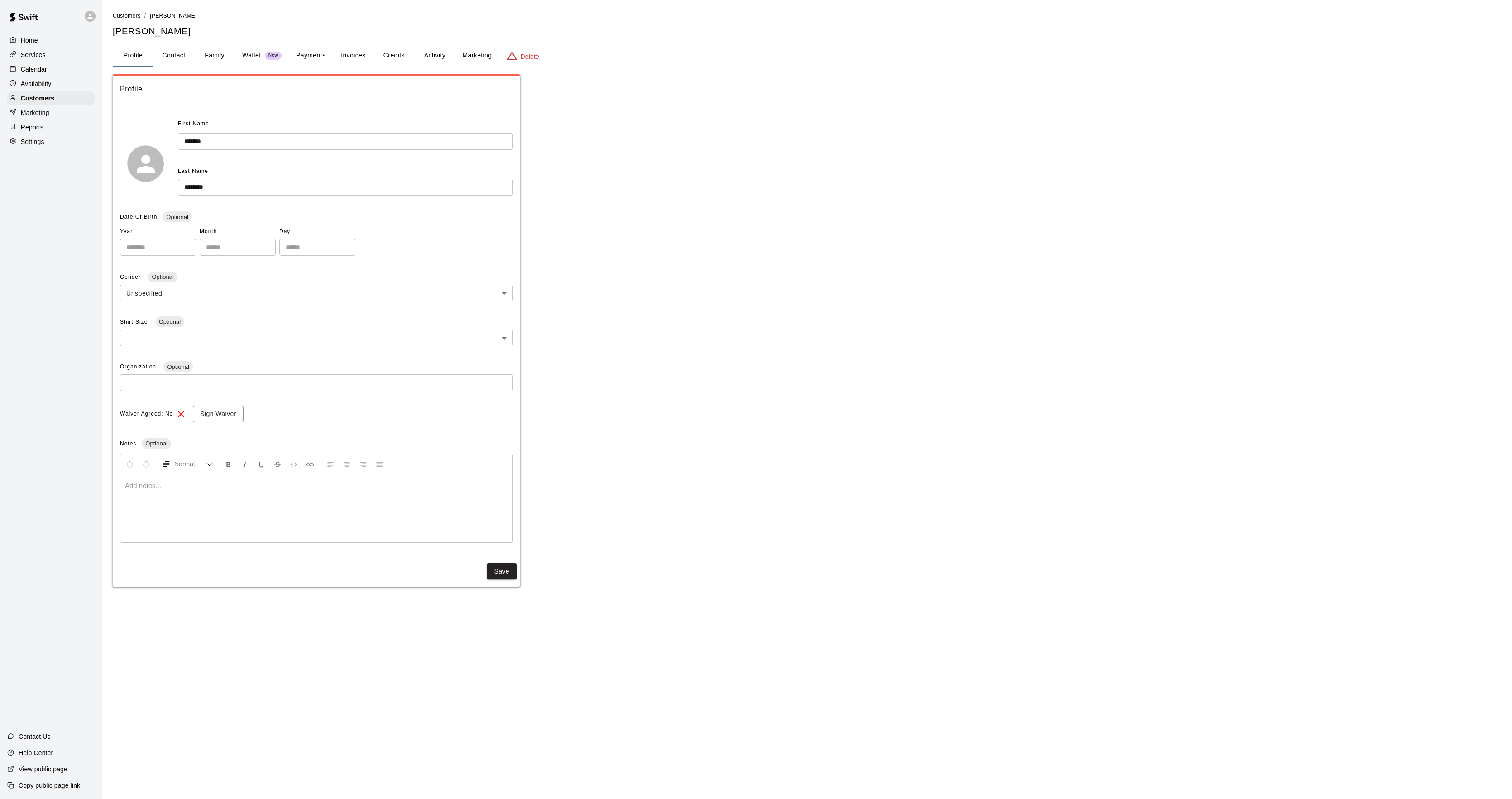
drag, startPoint x: 436, startPoint y: 60, endPoint x: 436, endPoint y: 66, distance: 6.0
click at [436, 62] on button "Activity" at bounding box center [434, 55] width 41 height 22
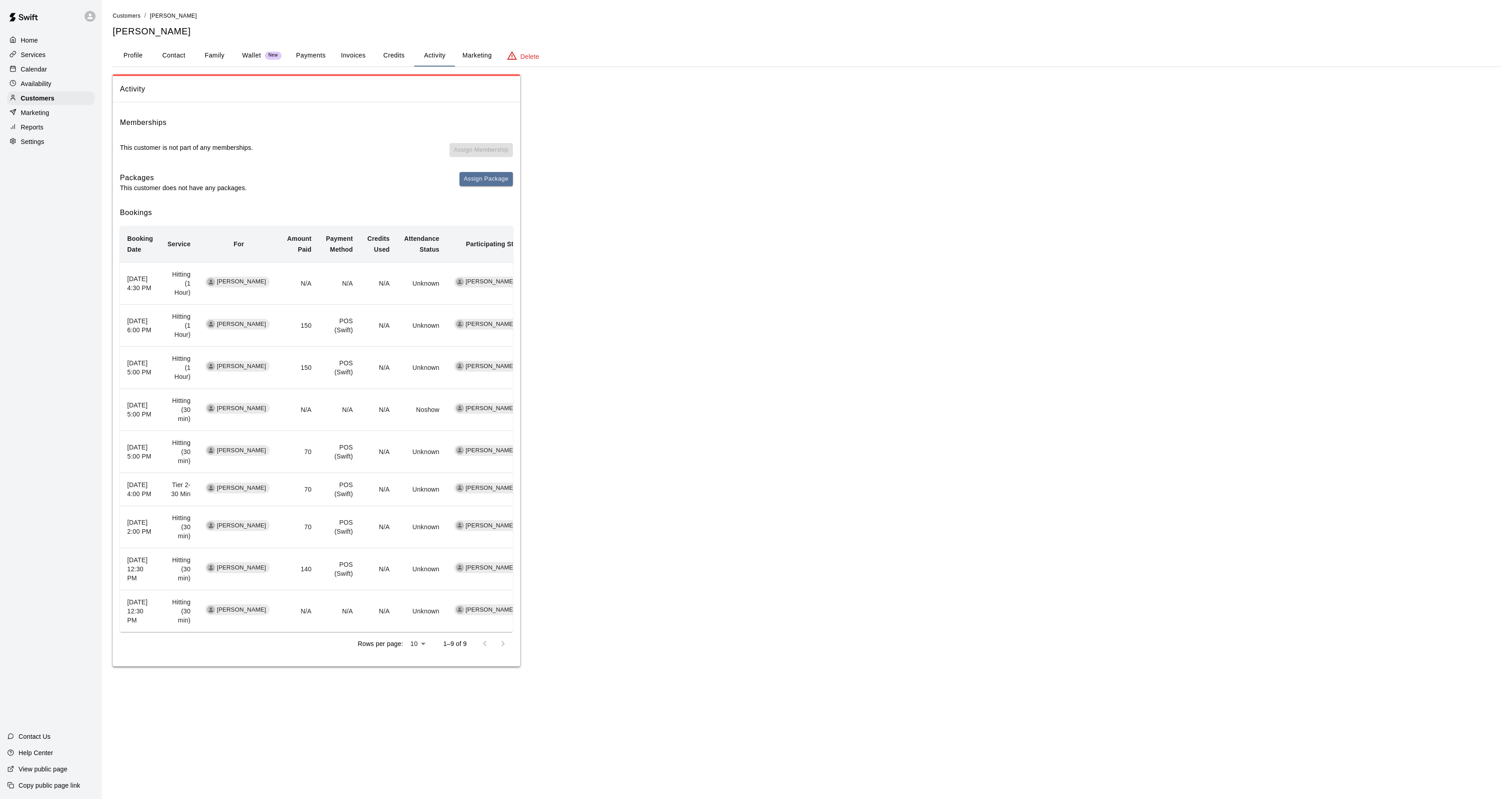
click at [28, 69] on p "Calendar" at bounding box center [33, 69] width 26 height 9
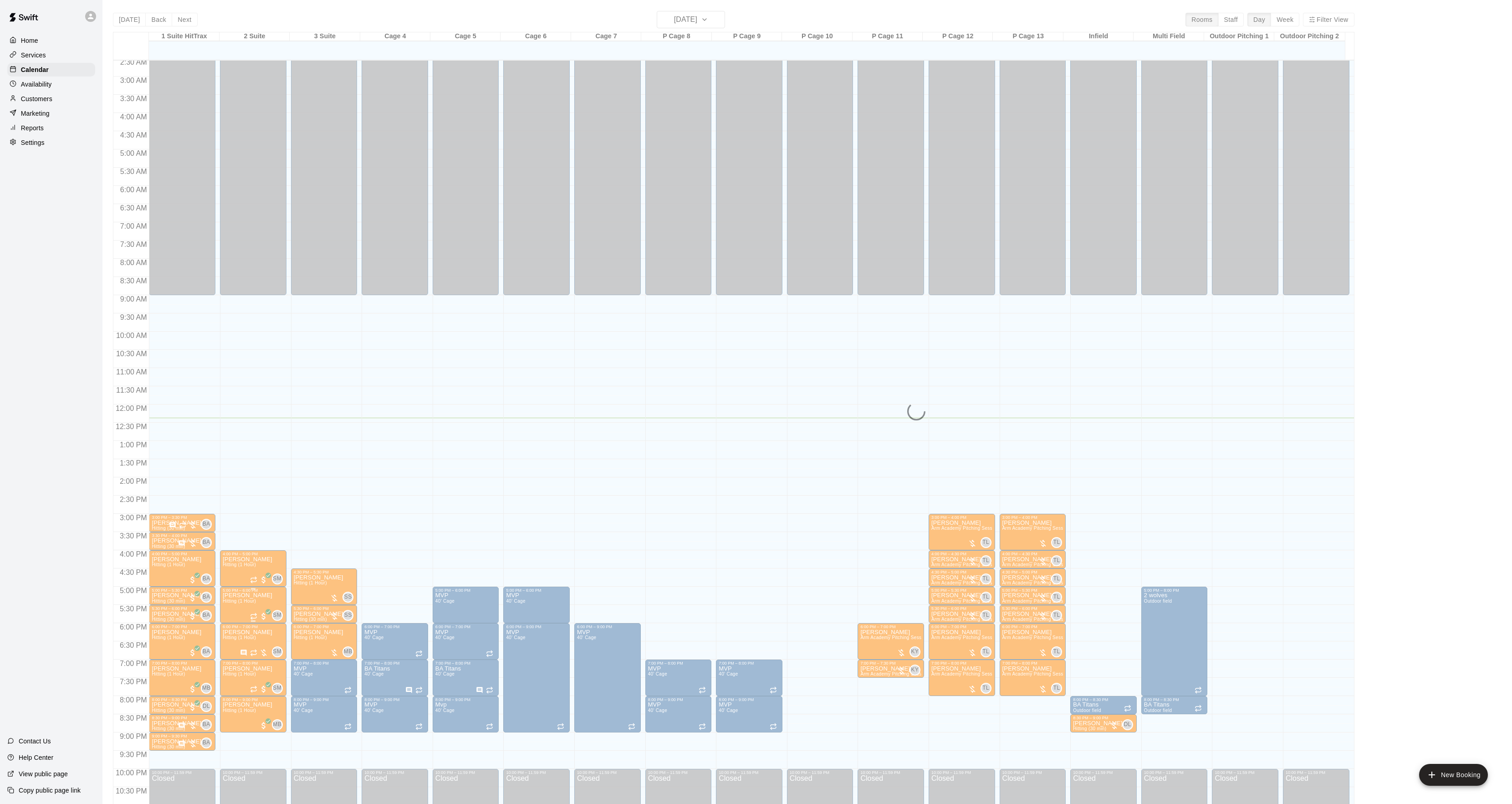
scroll to position [93, 0]
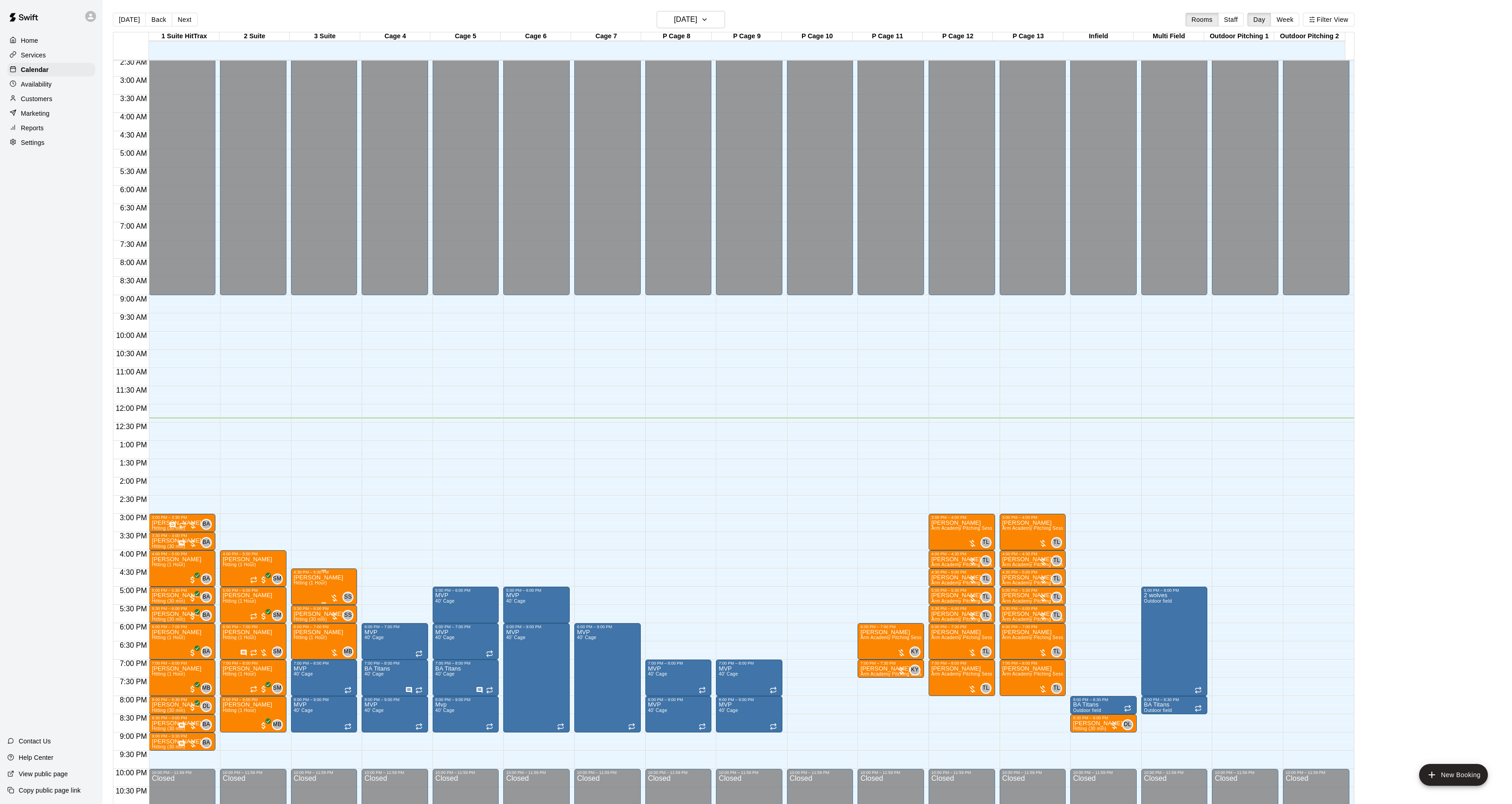
click at [301, 586] on icon "edit" at bounding box center [302, 586] width 8 height 8
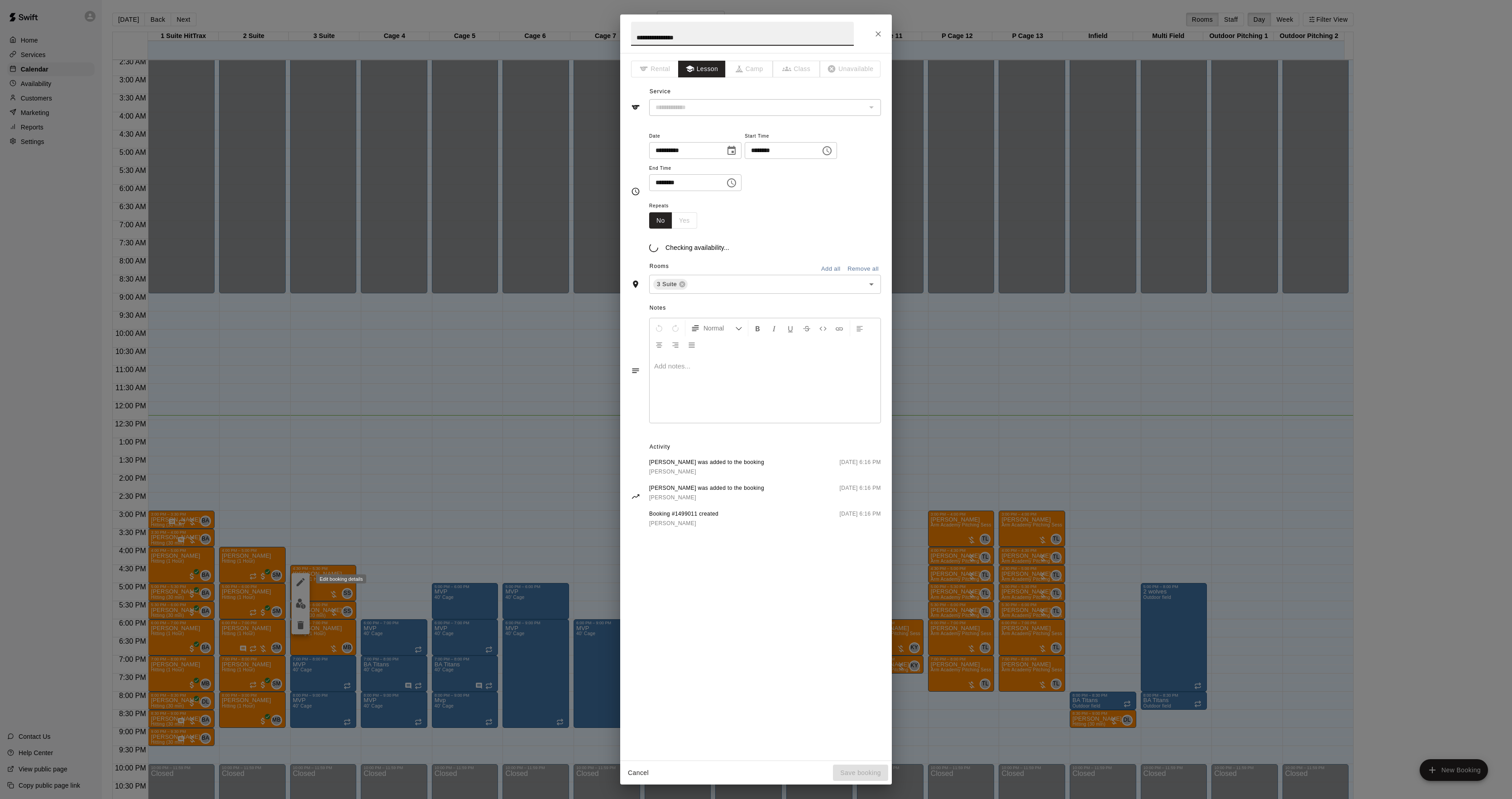
type input "**********"
click at [763, 412] on div at bounding box center [765, 400] width 231 height 68
click at [846, 770] on button "Save booking" at bounding box center [860, 773] width 55 height 17
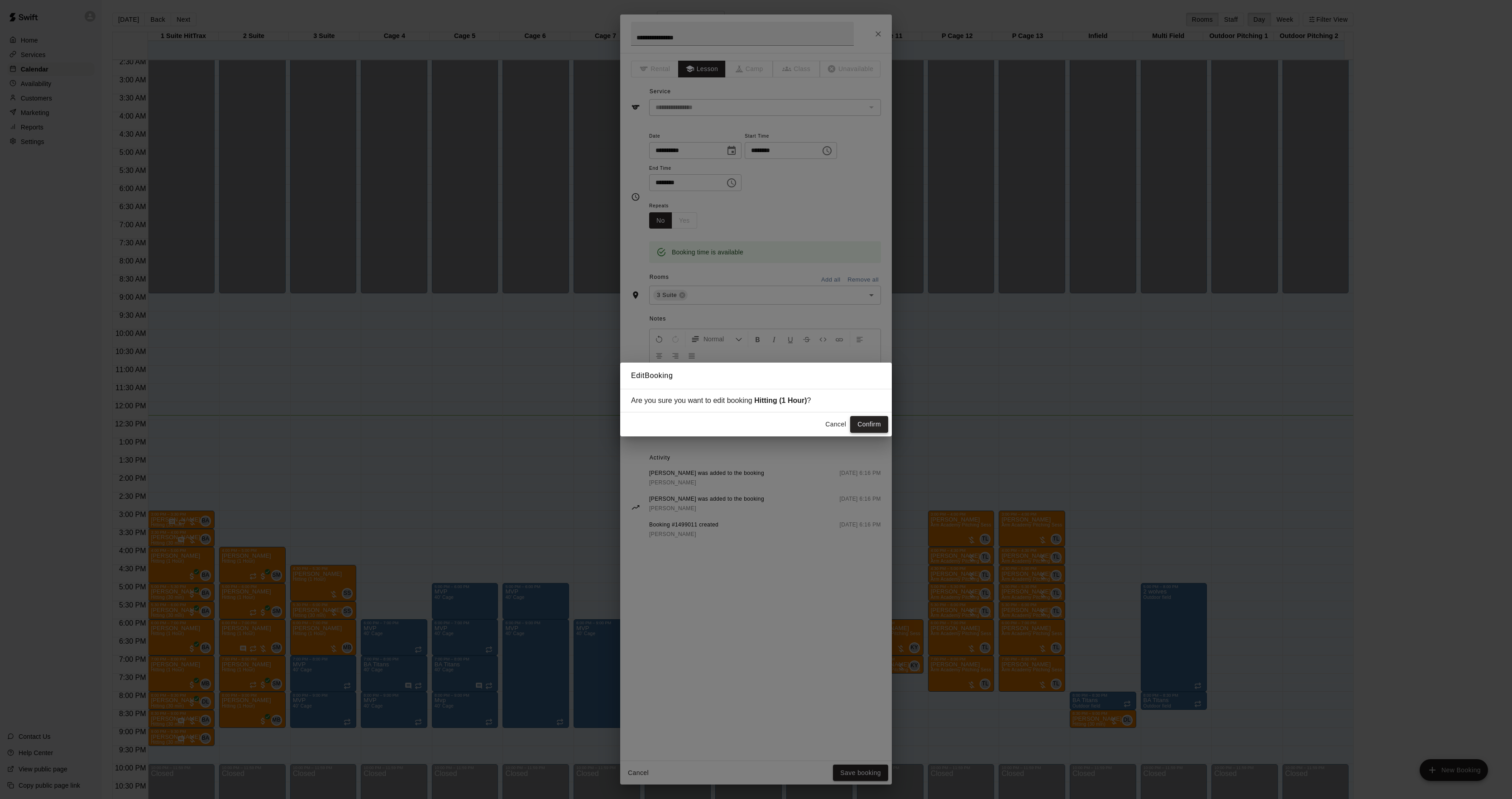
click at [873, 430] on button "Confirm" at bounding box center [869, 424] width 38 height 17
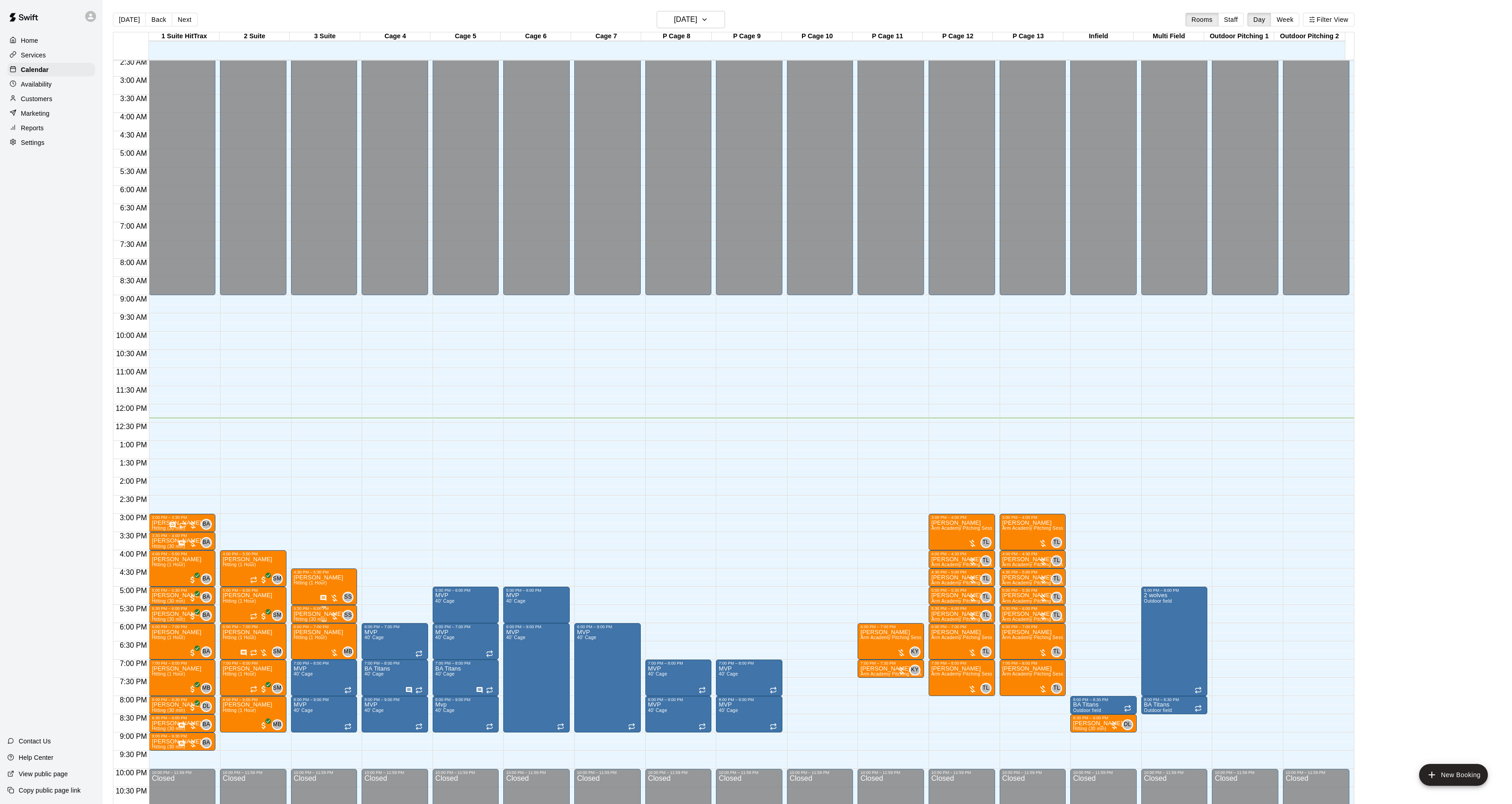
click at [310, 614] on p "[PERSON_NAME]" at bounding box center [318, 614] width 50 height 0
click at [304, 646] on img "edit" at bounding box center [303, 647] width 11 height 11
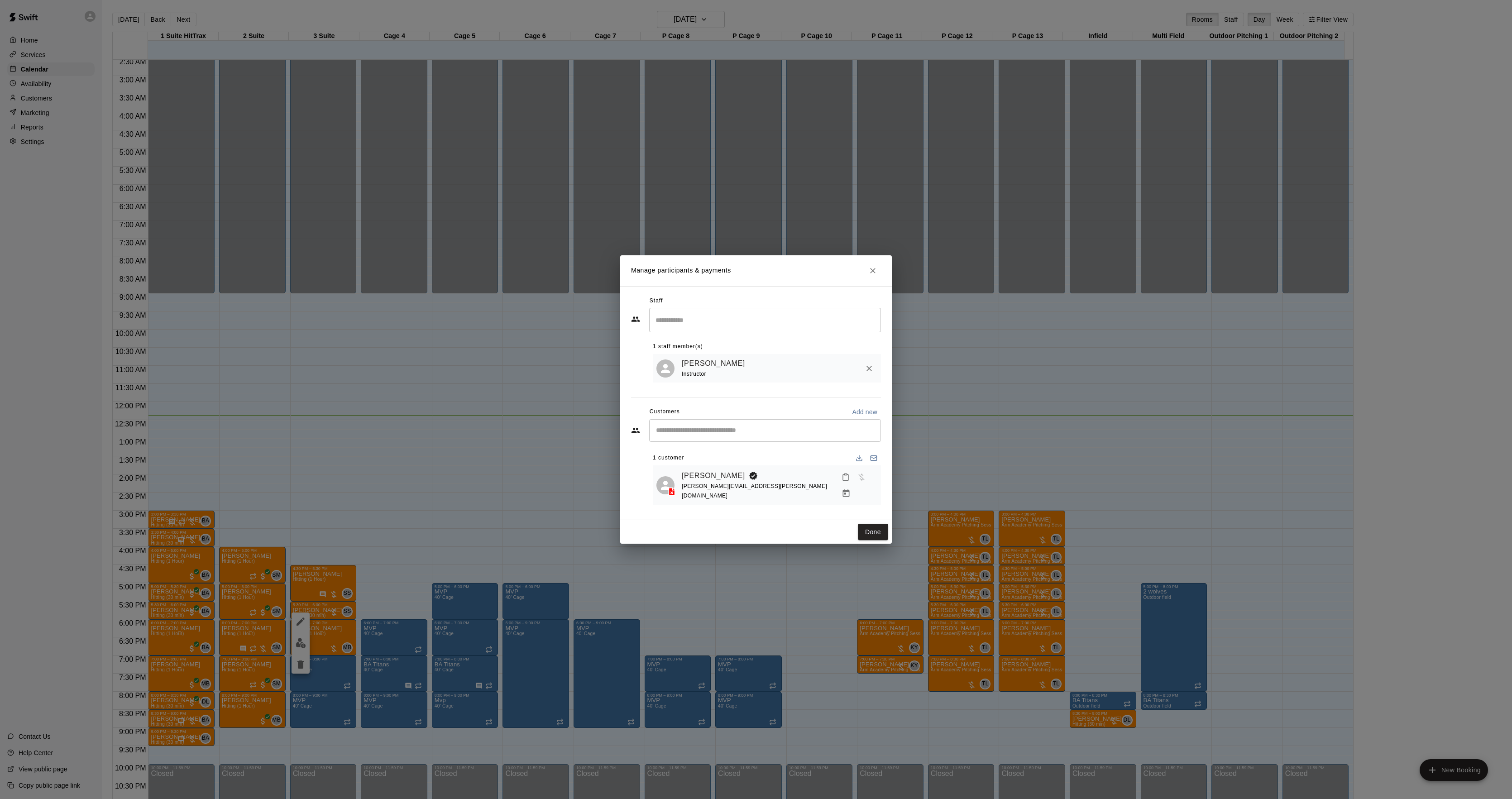
click at [851, 489] on icon "Manage bookings & payment" at bounding box center [846, 493] width 9 height 9
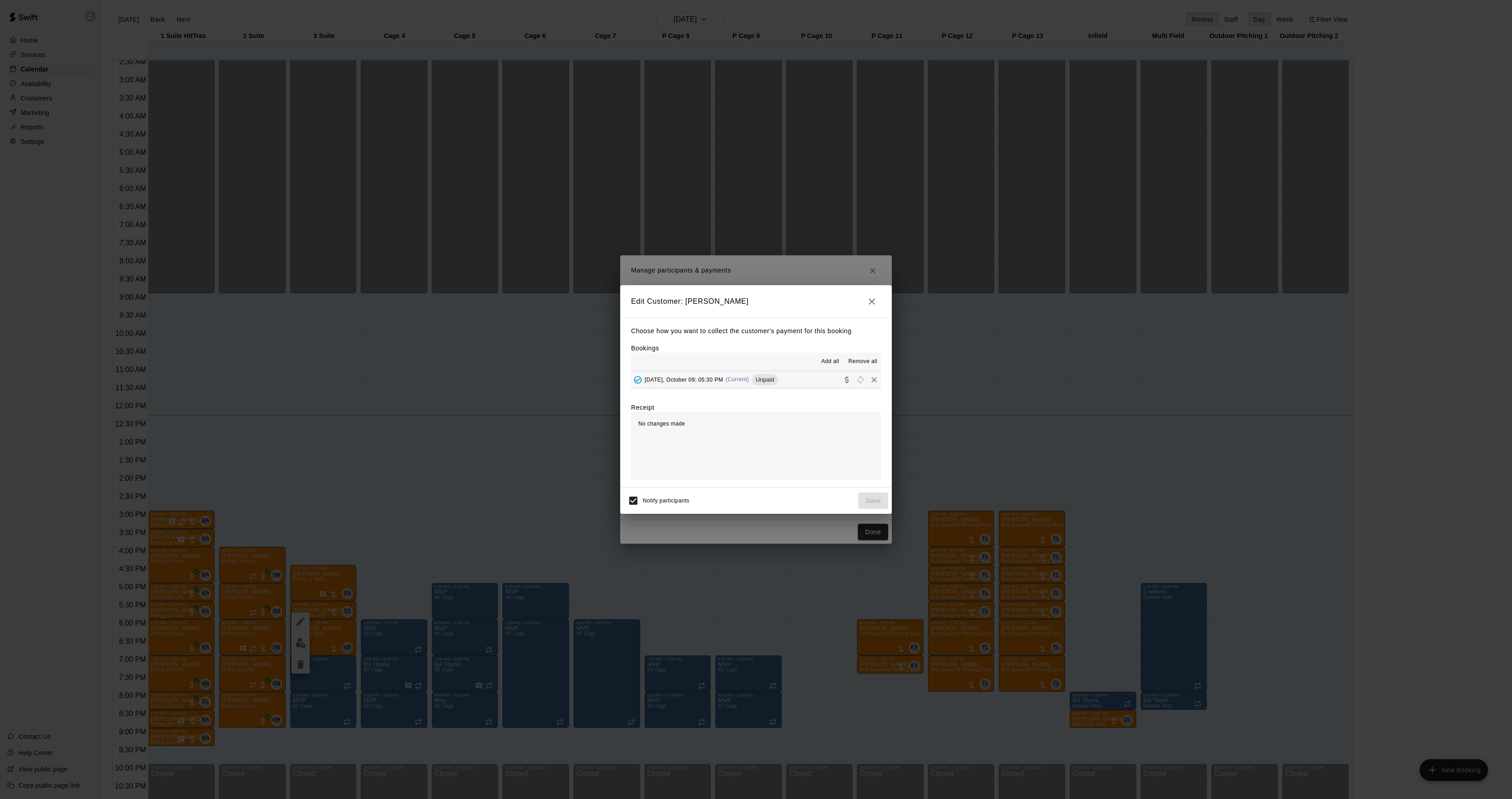
click at [714, 377] on span "[DATE], October 09: 05:30 PM" at bounding box center [683, 379] width 78 height 6
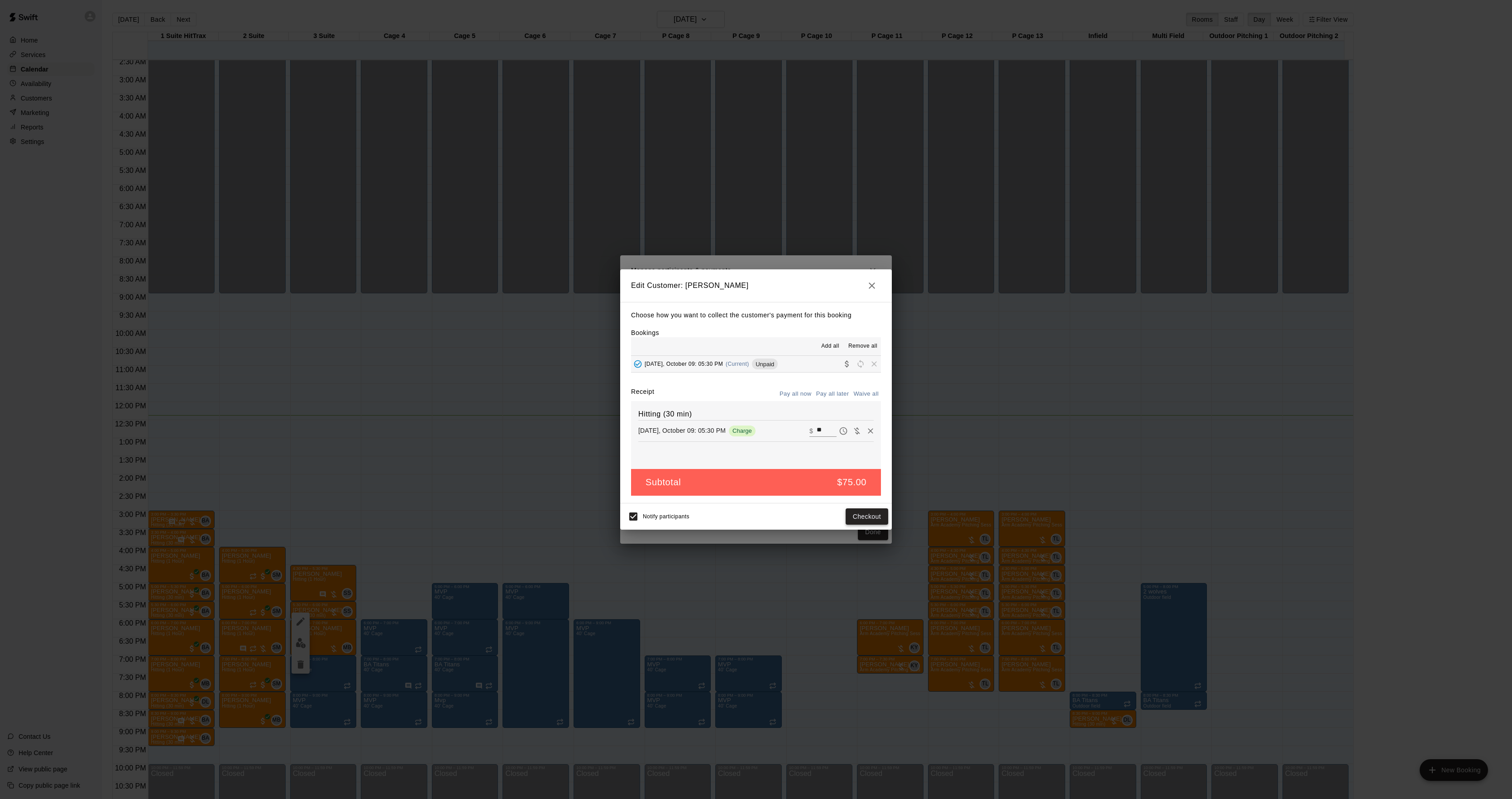
click at [855, 522] on button "Checkout" at bounding box center [867, 517] width 42 height 17
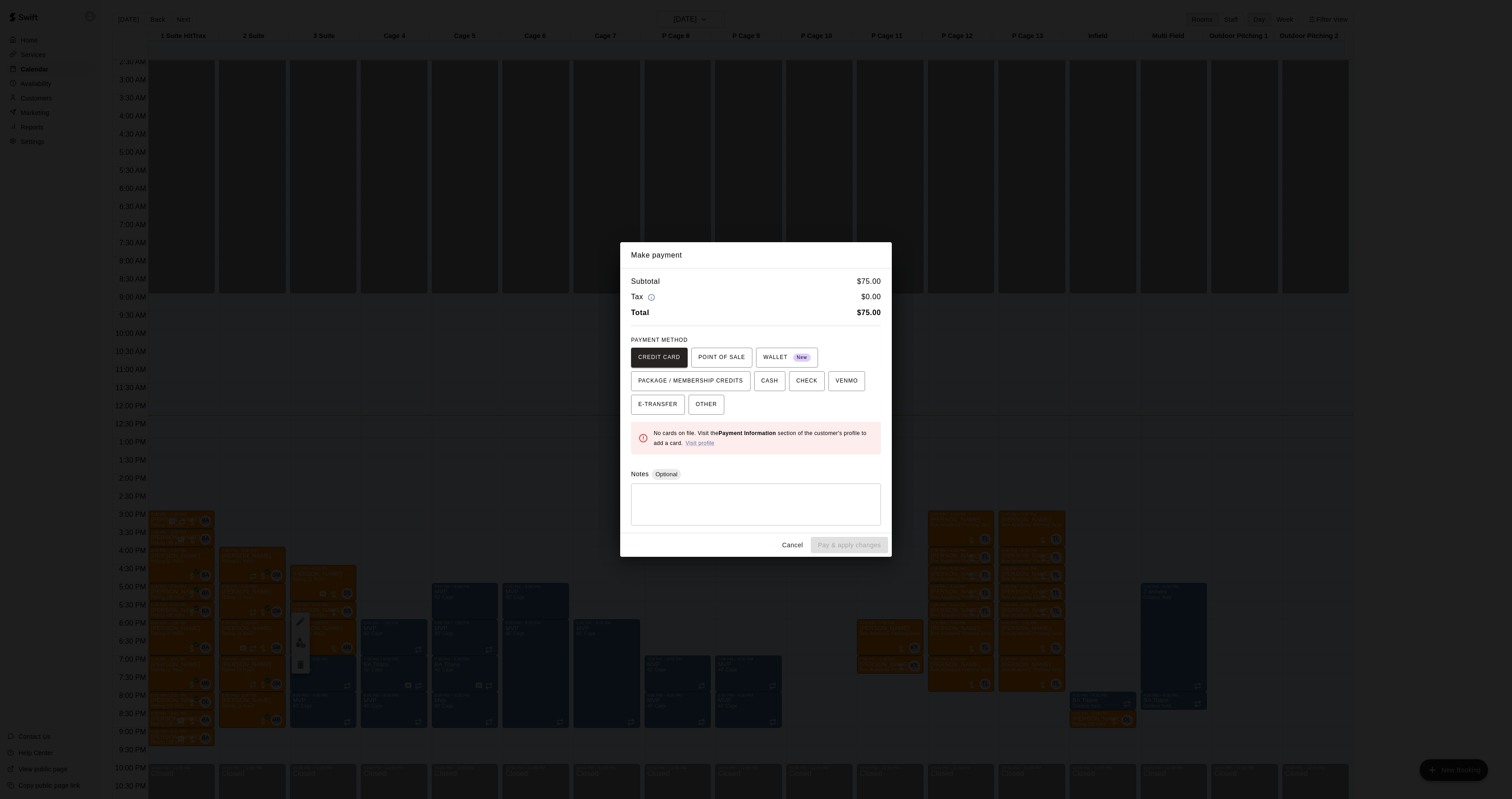
click at [1021, 422] on div "Make payment Subtotal $ 75.00 Tax $ 0.00 Total $ 75.00 PAYMENT METHOD CREDIT CA…" at bounding box center [756, 399] width 1512 height 799
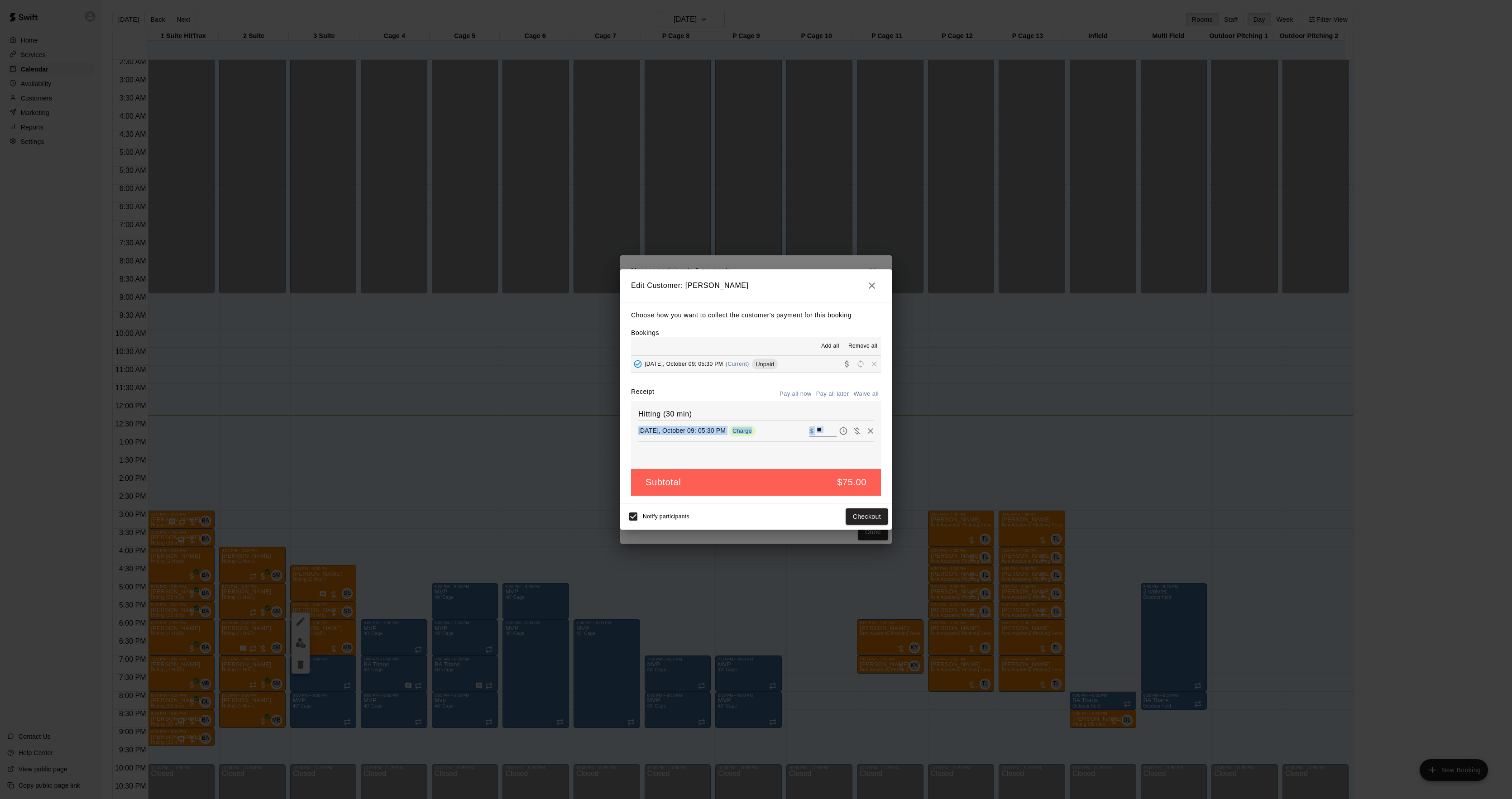
click at [1021, 422] on div "Edit Customer: [PERSON_NAME] Choose how you want to collect the customer's paym…" at bounding box center [756, 399] width 1512 height 799
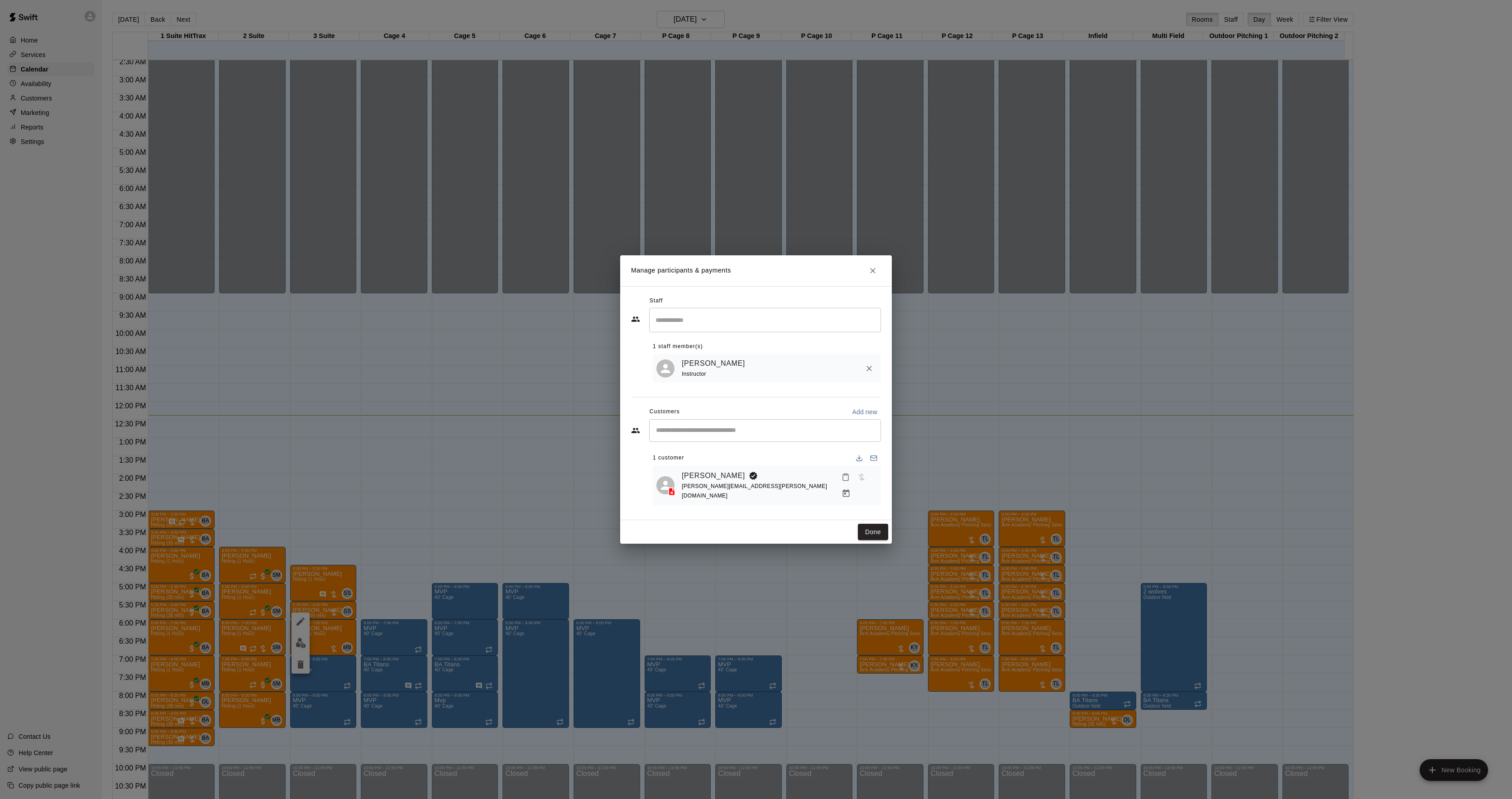
click at [1021, 422] on div "Edit Participant Bookings Add all Remove all [DATE], October 09: 05:30 PM (Curr…" at bounding box center [756, 399] width 1512 height 799
click at [718, 480] on link "[PERSON_NAME]" at bounding box center [714, 476] width 63 height 12
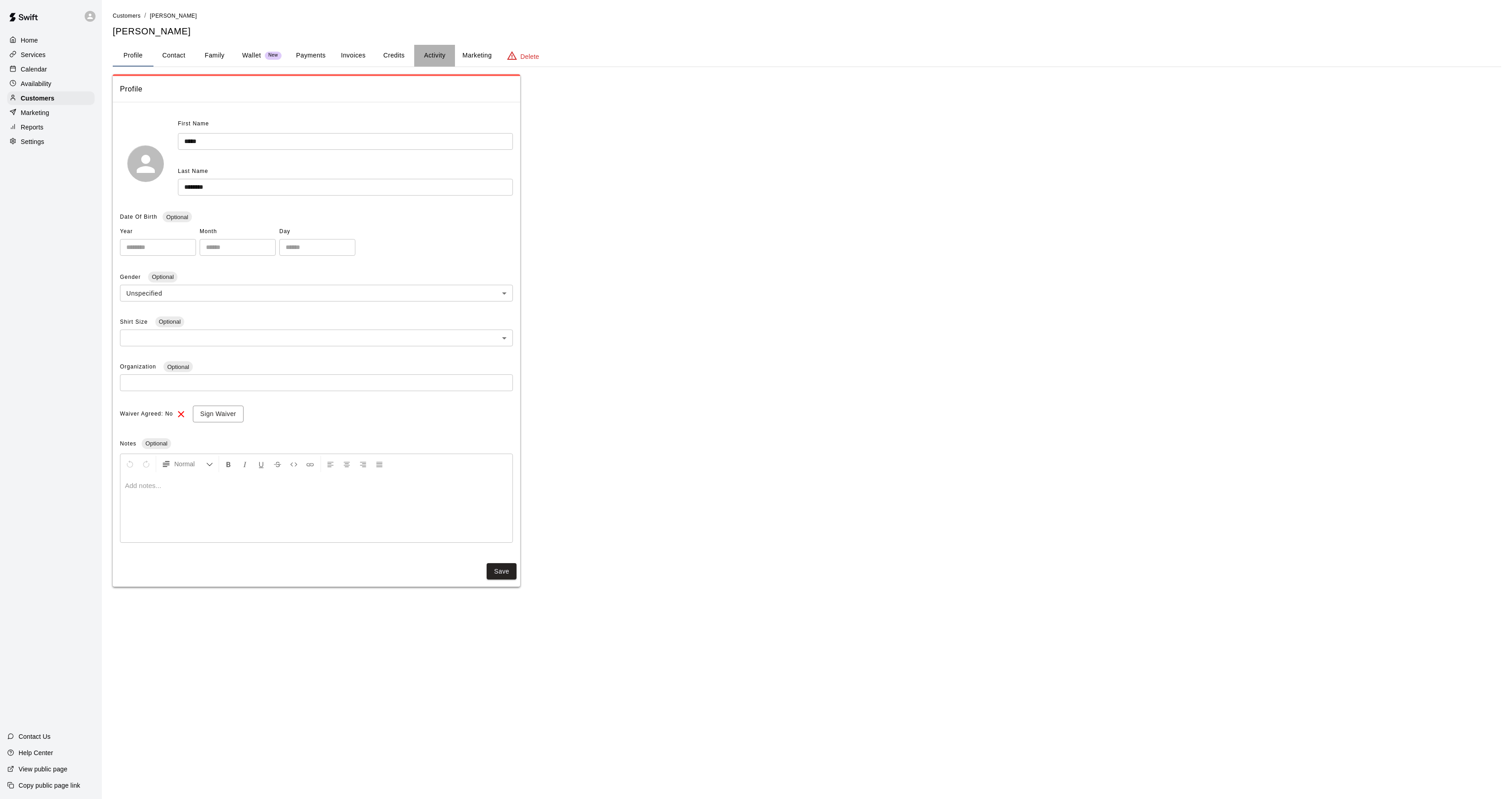
drag, startPoint x: 424, startPoint y: 47, endPoint x: 419, endPoint y: 53, distance: 7.8
click at [419, 51] on button "Activity" at bounding box center [434, 55] width 41 height 22
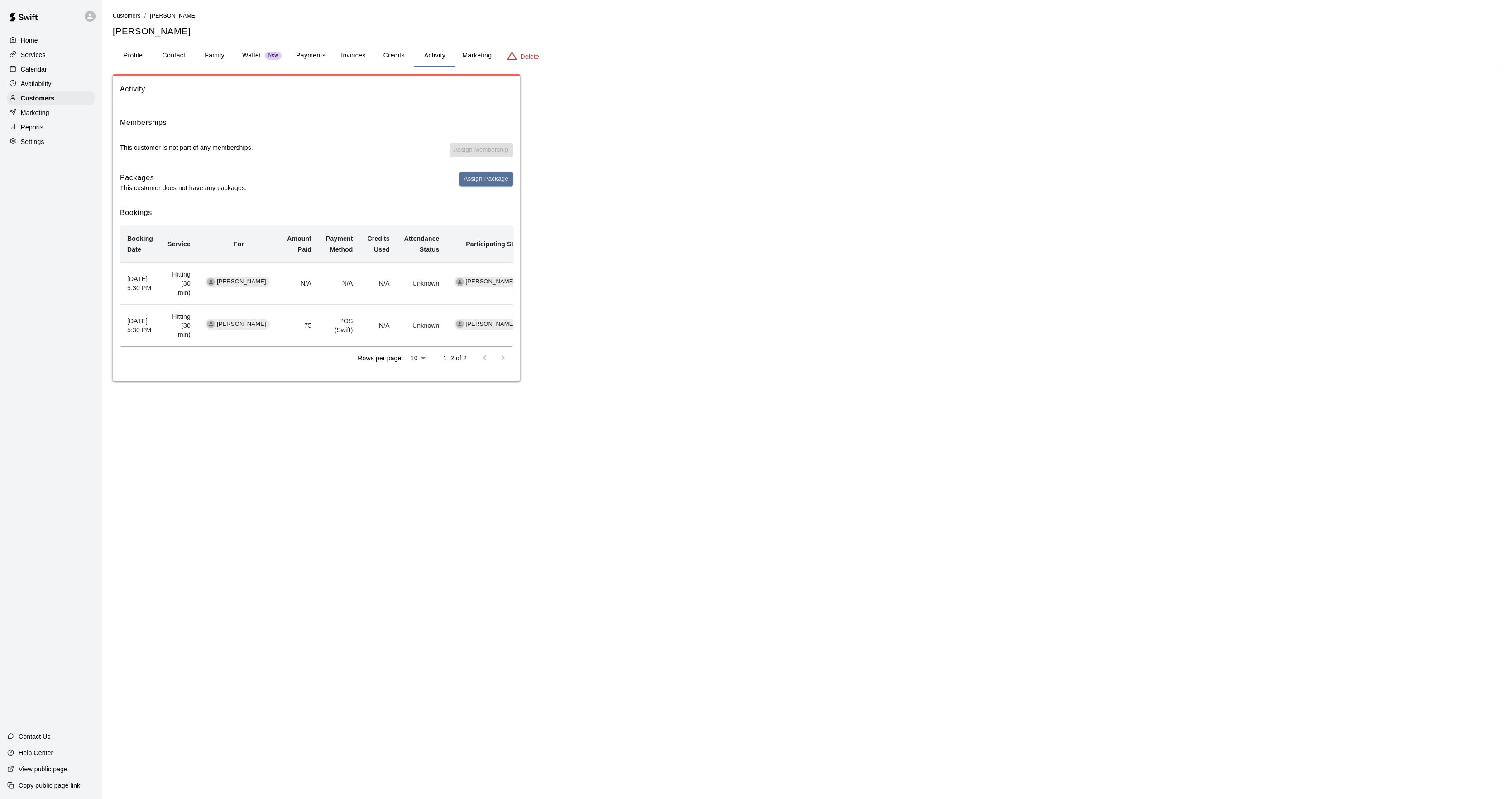
click at [66, 70] on div "Calendar" at bounding box center [50, 69] width 87 height 14
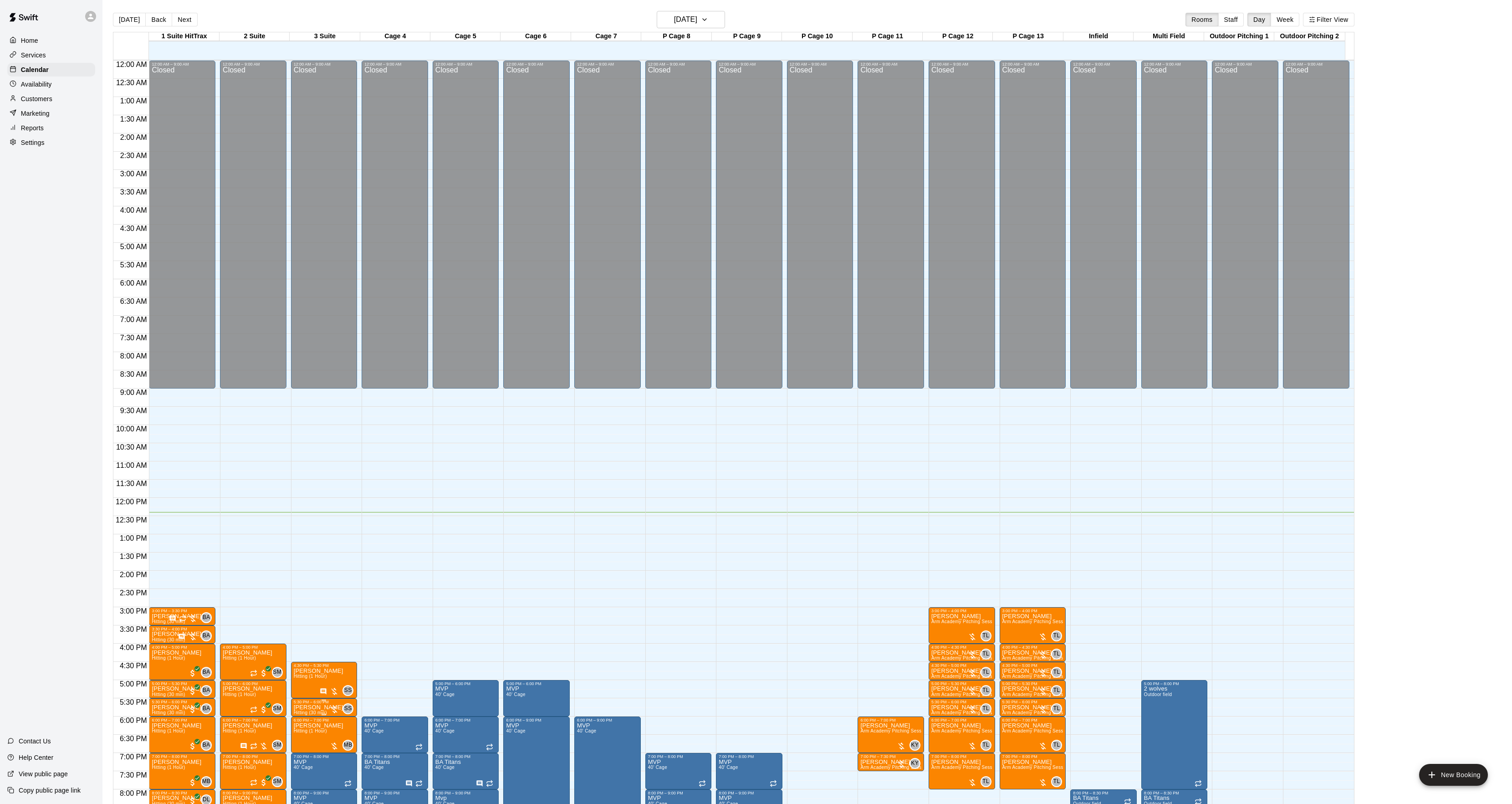
scroll to position [93, 0]
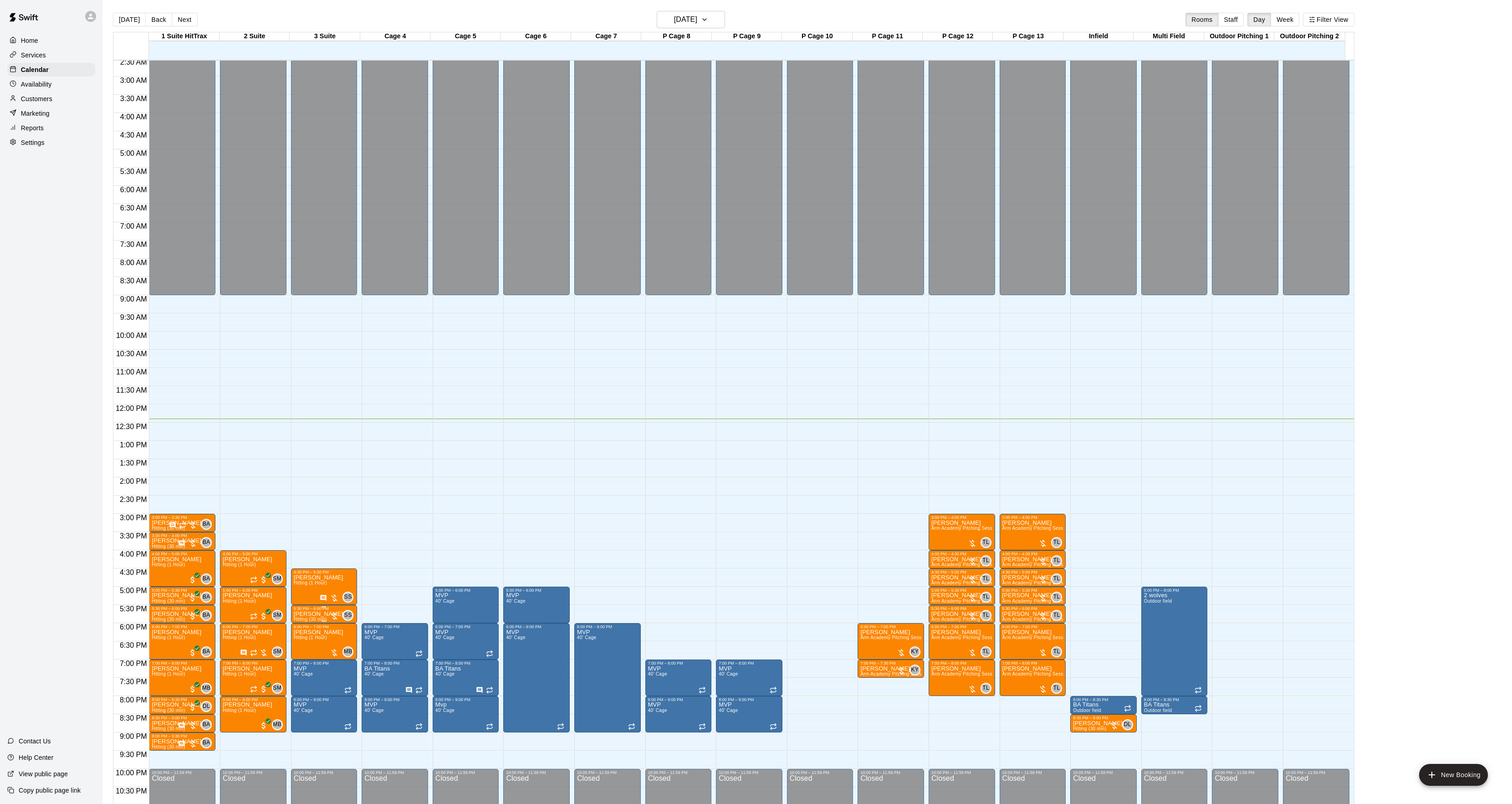
click at [298, 618] on icon "edit" at bounding box center [302, 622] width 11 height 11
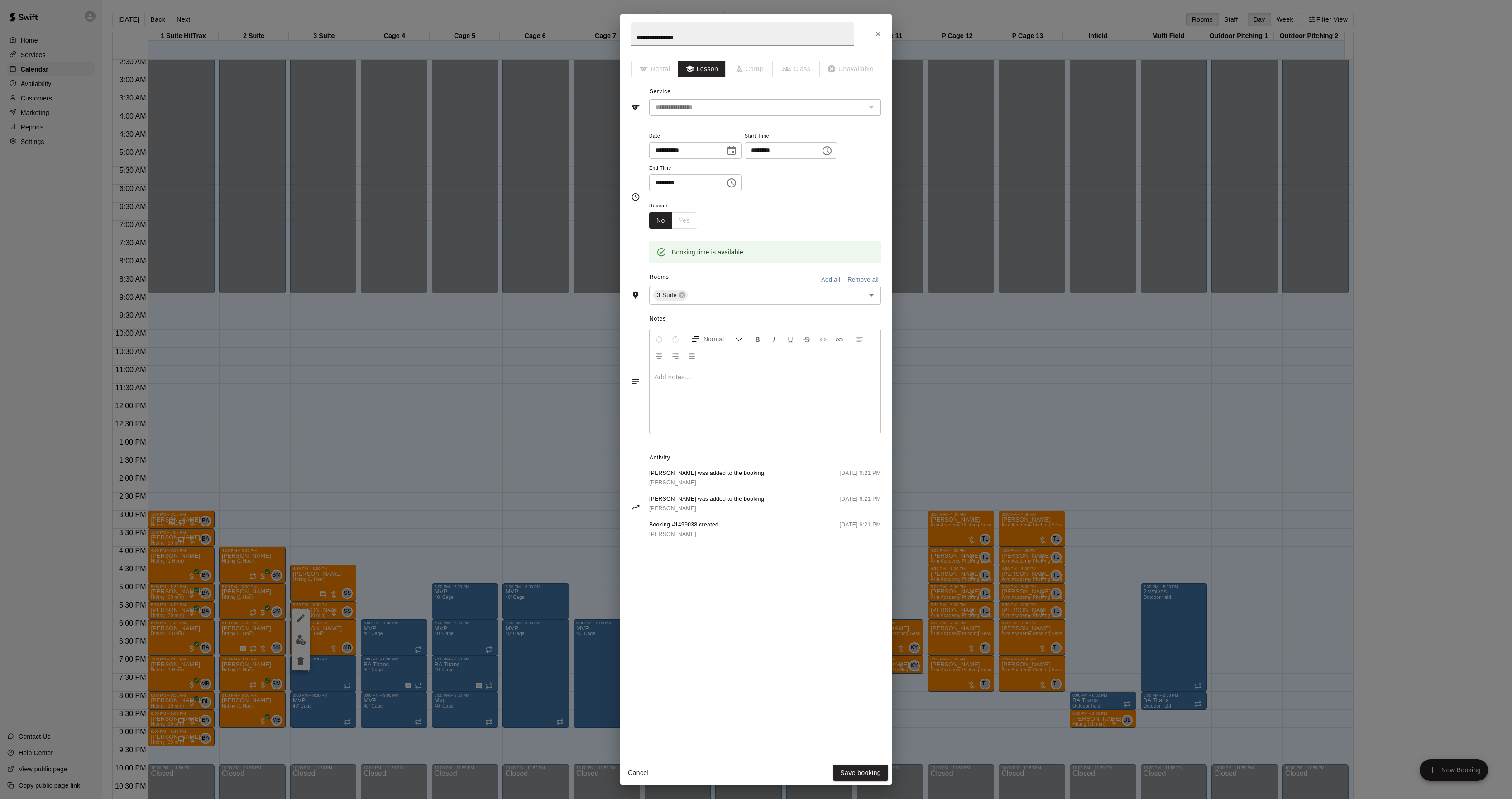
click at [794, 403] on div at bounding box center [765, 400] width 231 height 68
click at [879, 771] on button "Save booking" at bounding box center [860, 773] width 55 height 17
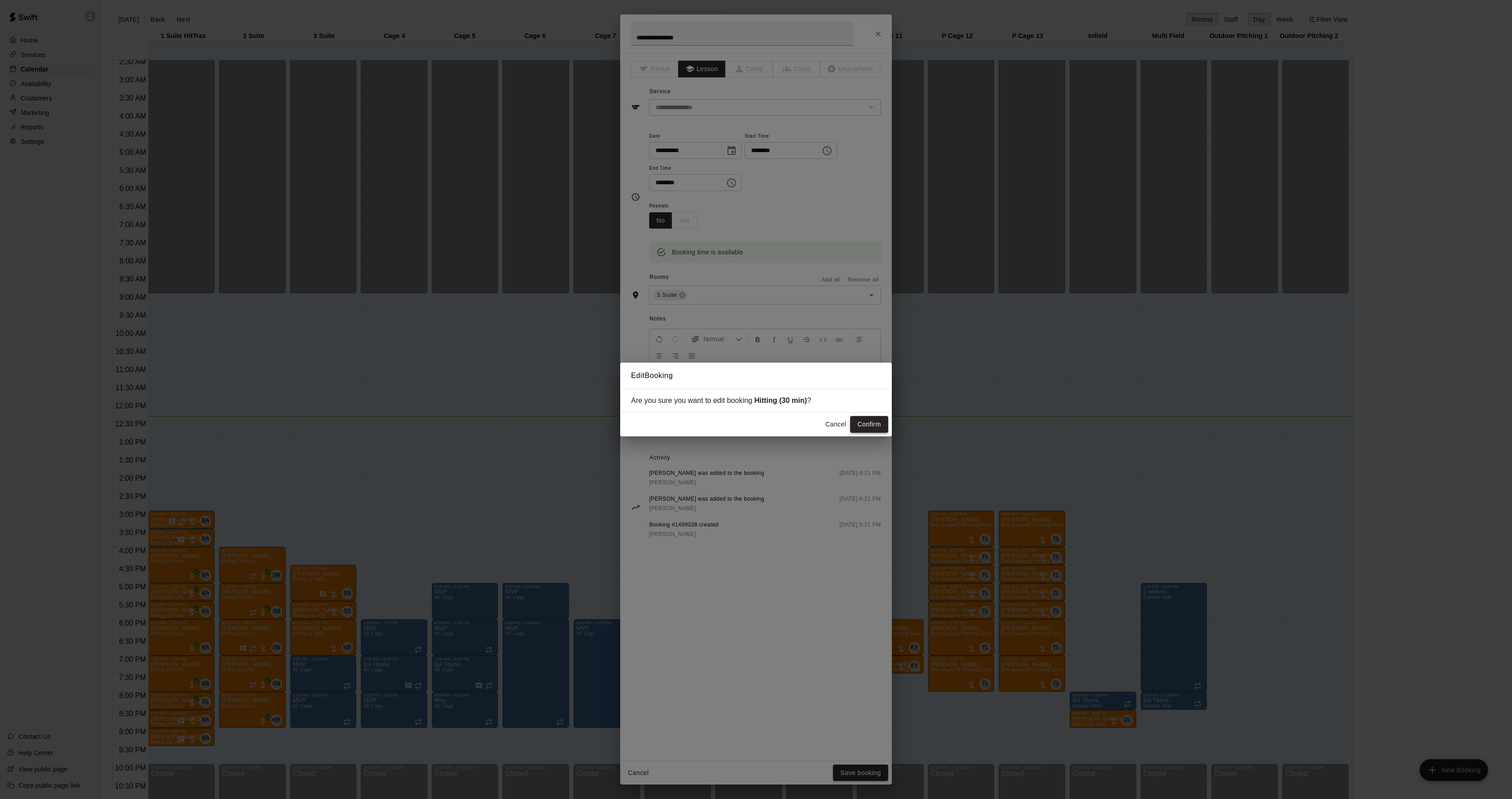
click at [876, 424] on button "Confirm" at bounding box center [869, 424] width 38 height 17
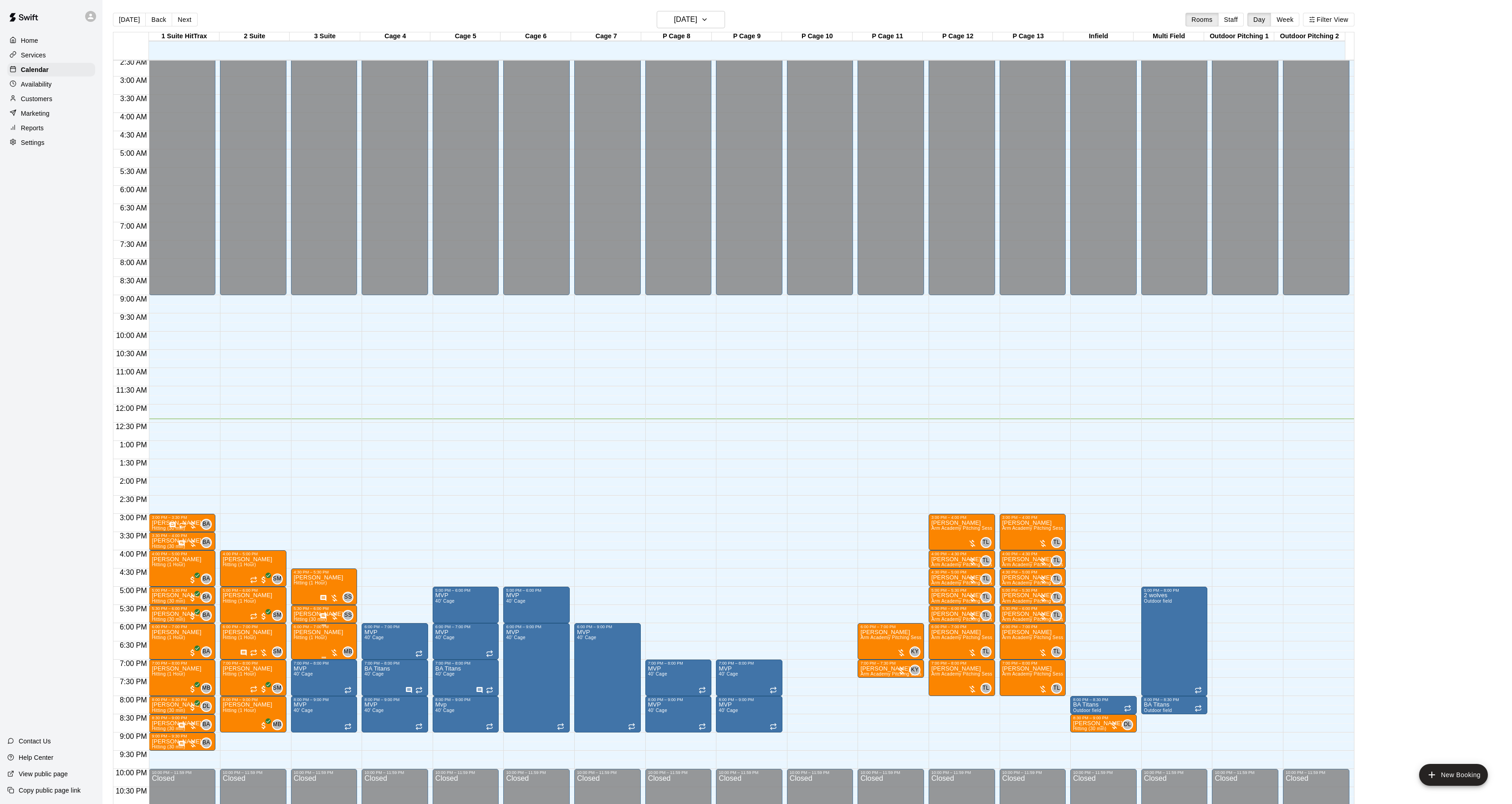
click at [303, 662] on img "edit" at bounding box center [303, 662] width 11 height 11
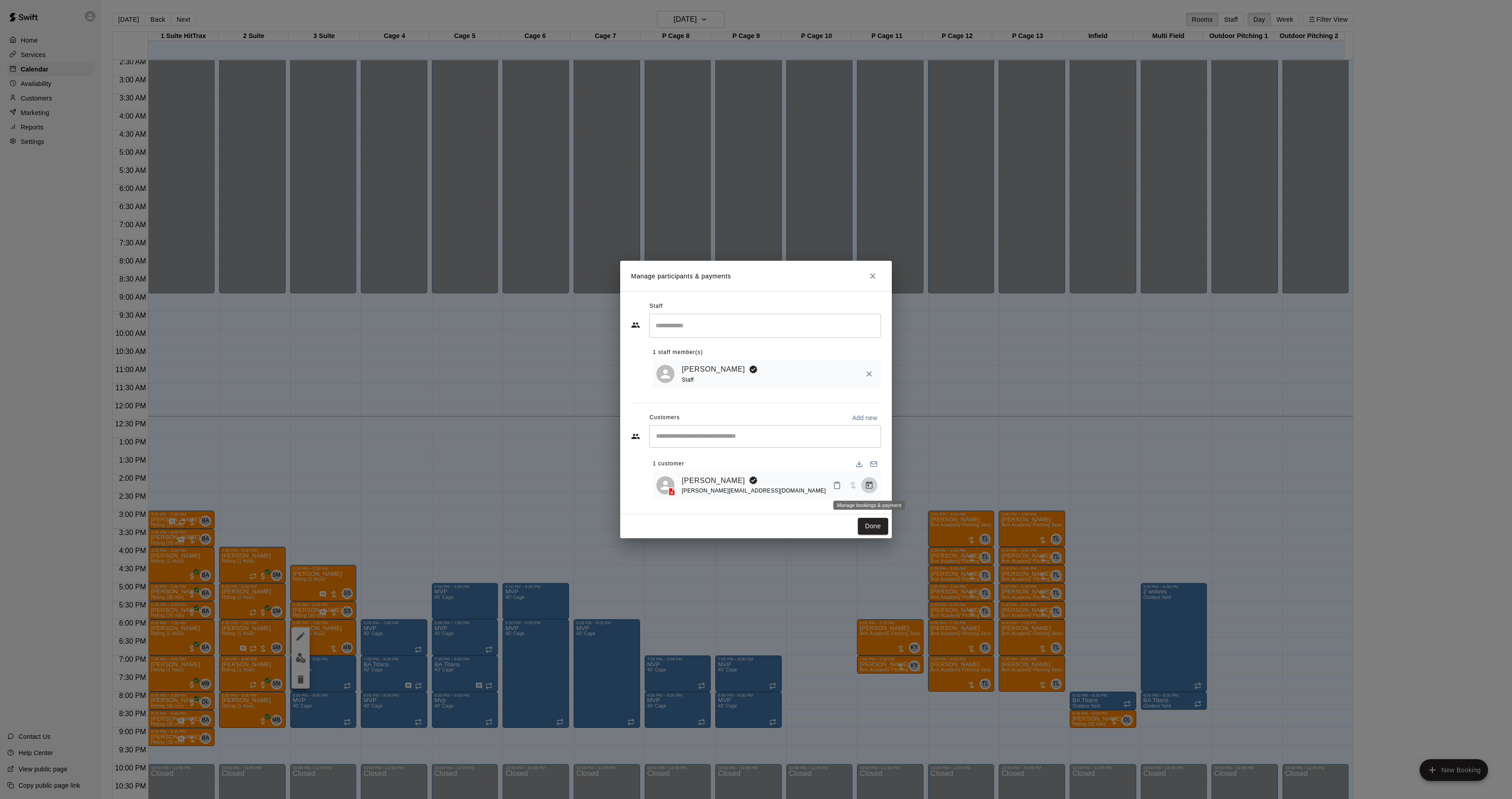
click at [872, 482] on icon "Manage bookings & payment" at bounding box center [869, 485] width 9 height 9
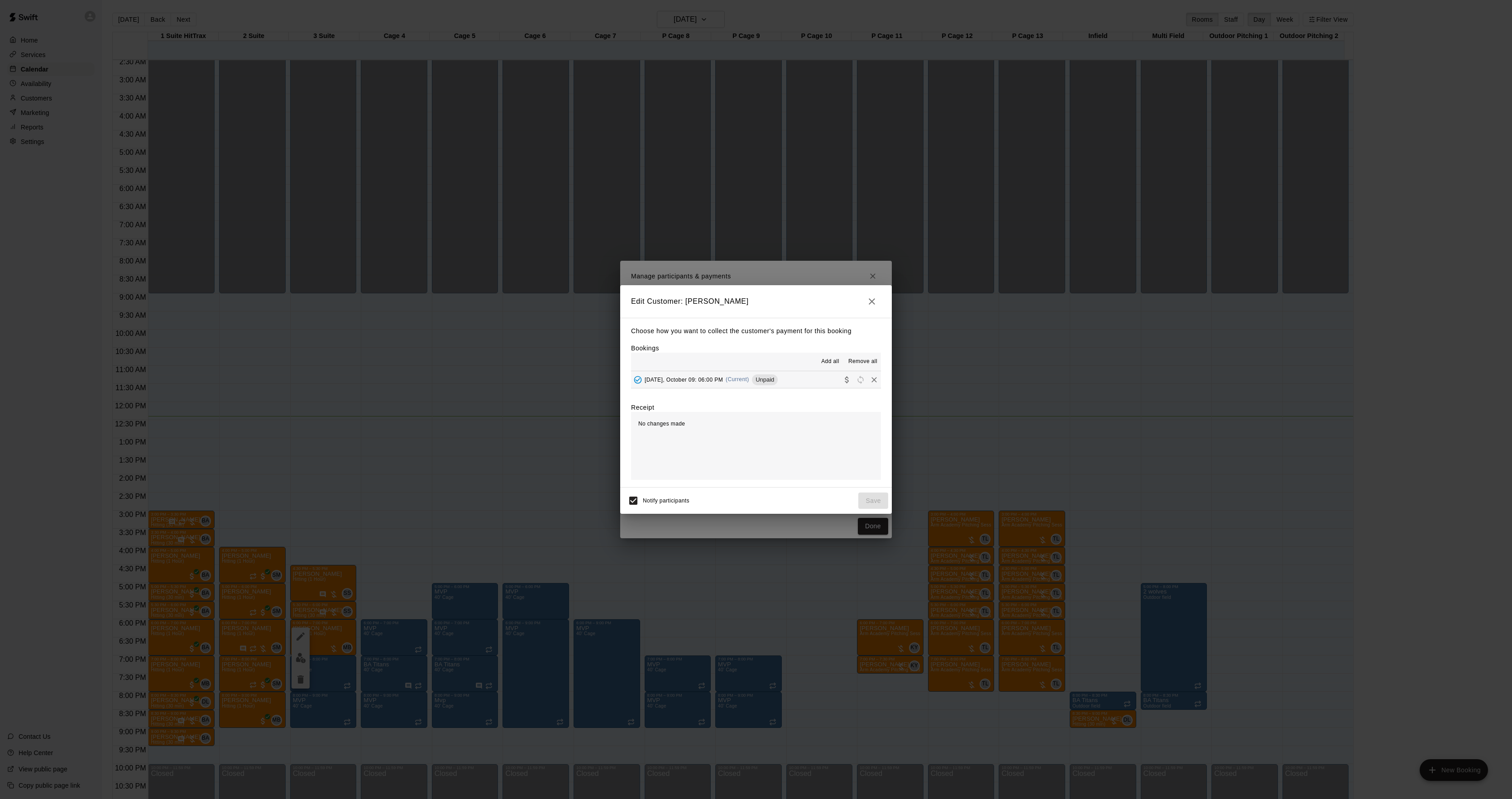
click at [758, 381] on span "Unpaid" at bounding box center [765, 380] width 26 height 7
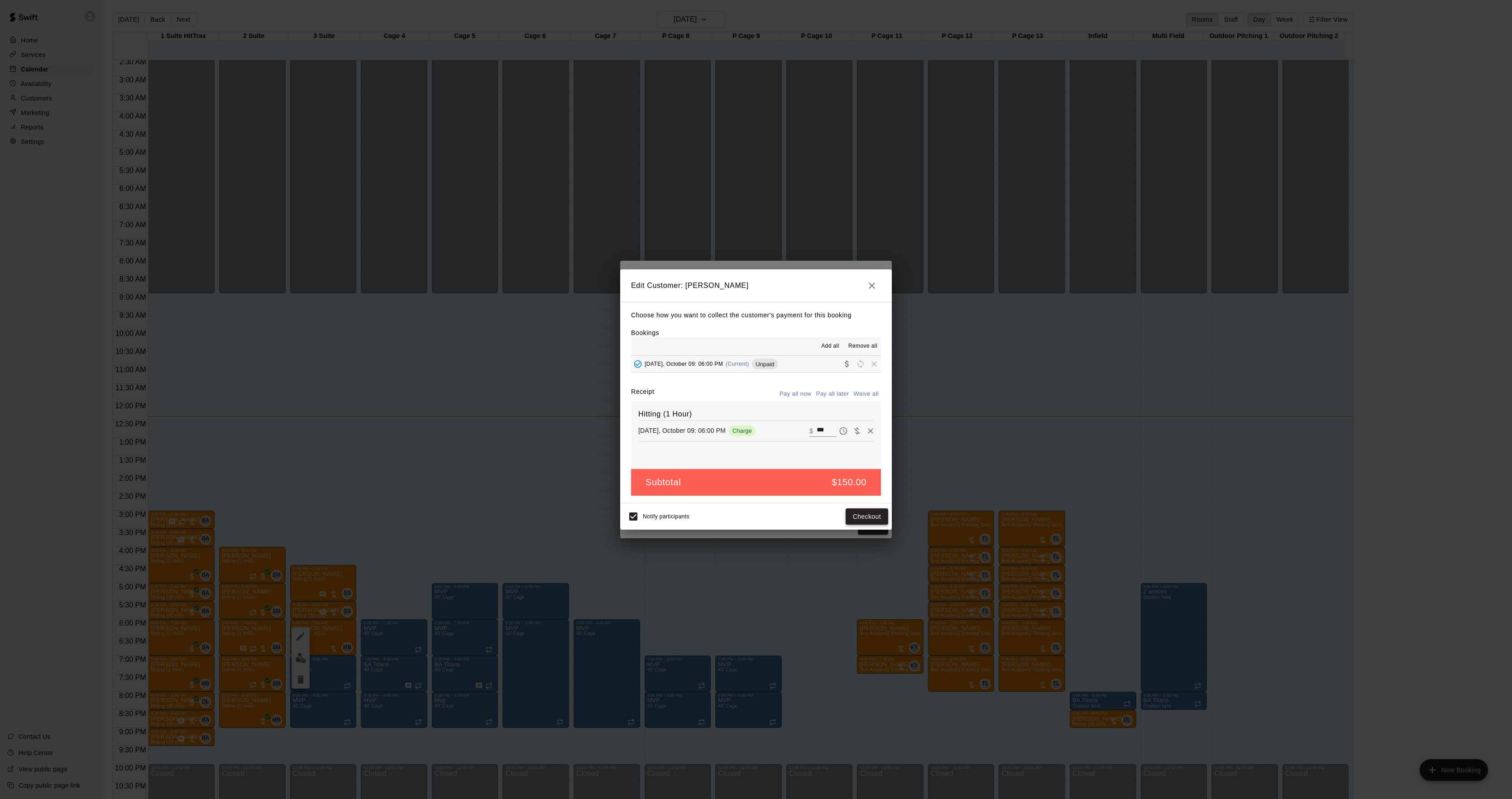
click at [873, 524] on button "Checkout" at bounding box center [867, 517] width 42 height 17
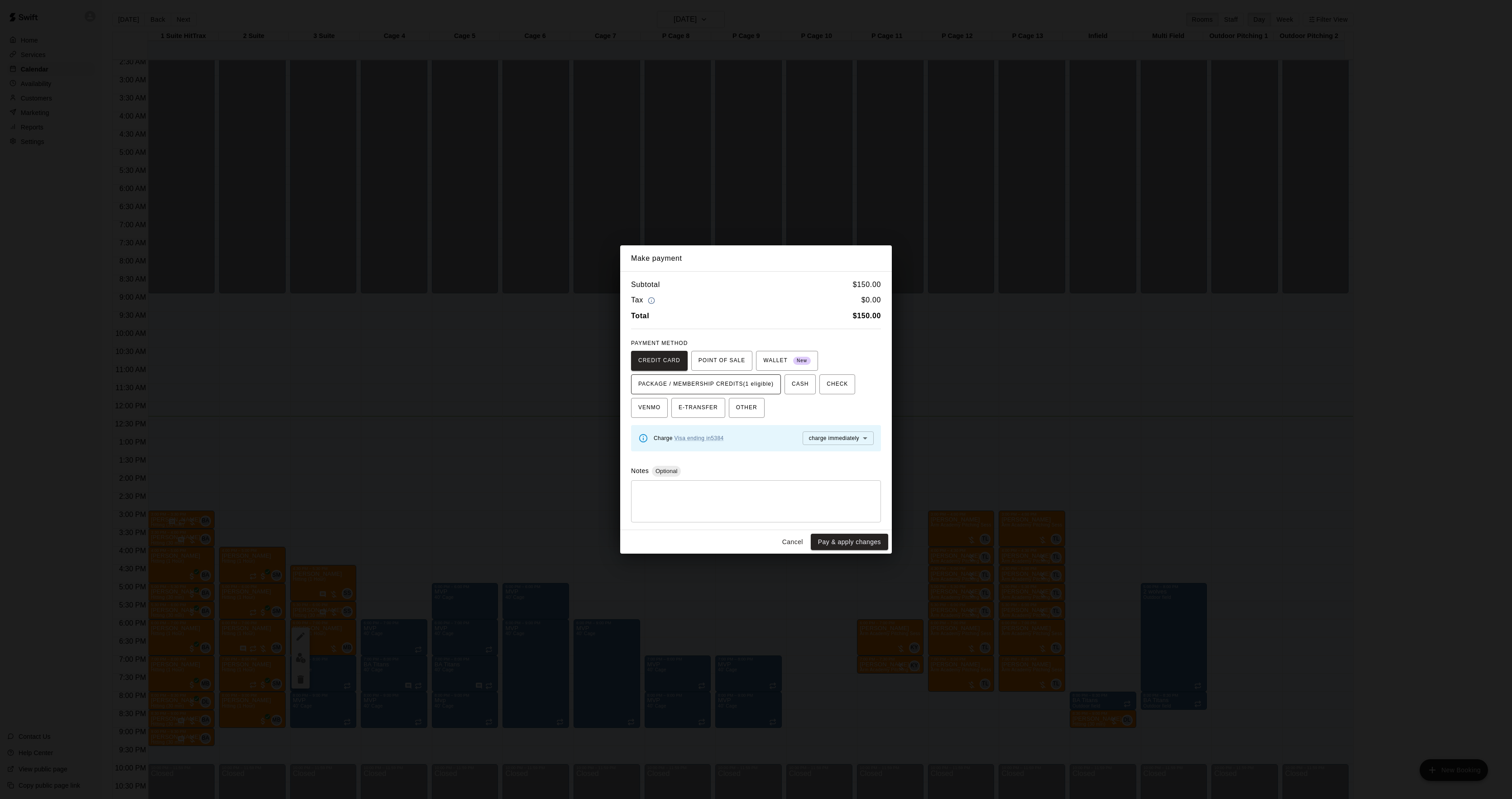
click at [716, 379] on span "PACKAGE / MEMBERSHIP CREDITS (1 eligible)" at bounding box center [706, 384] width 136 height 15
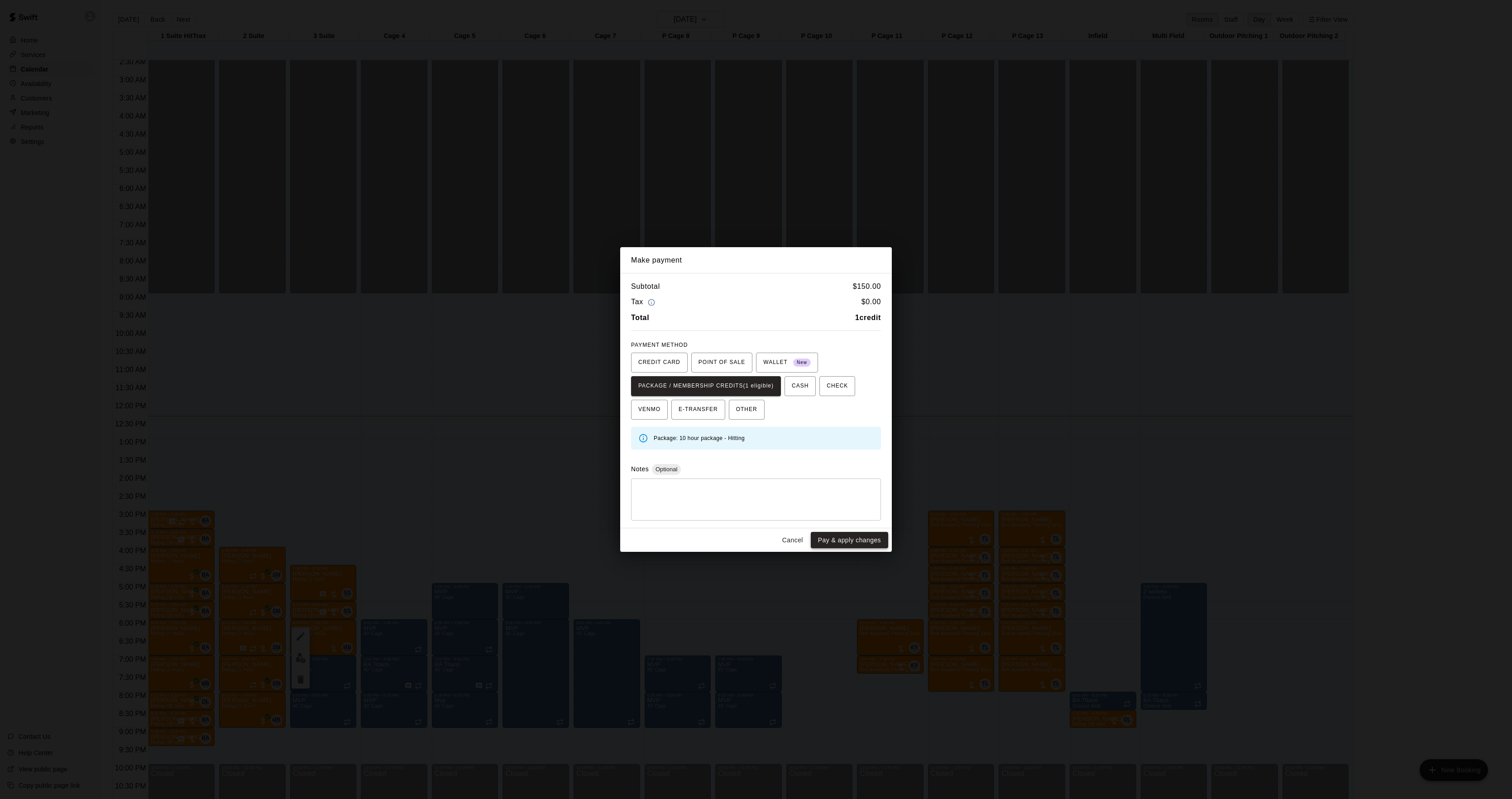
click at [846, 535] on button "Pay & apply changes" at bounding box center [849, 540] width 77 height 17
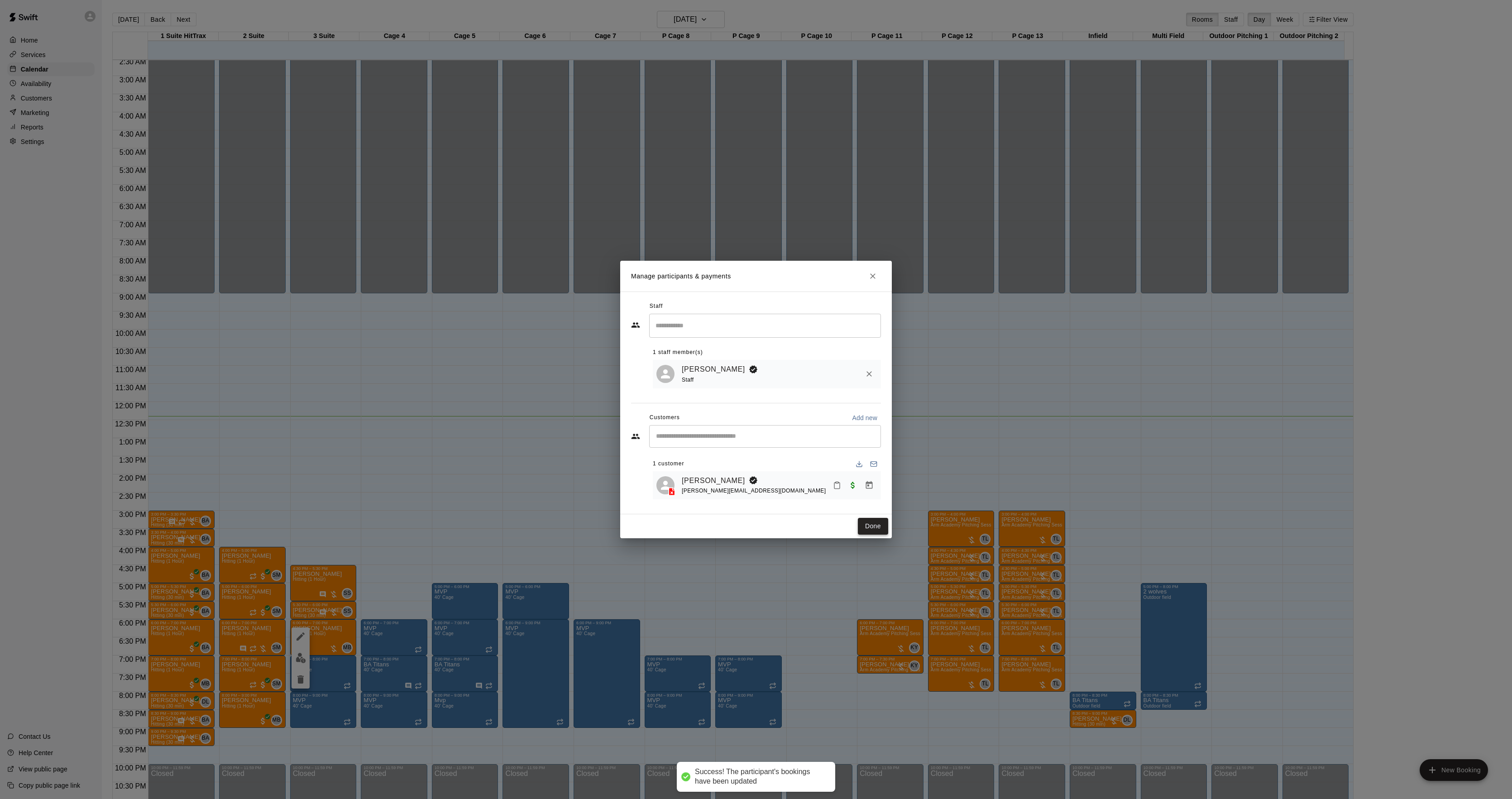
click at [862, 530] on button "Done" at bounding box center [873, 526] width 31 height 17
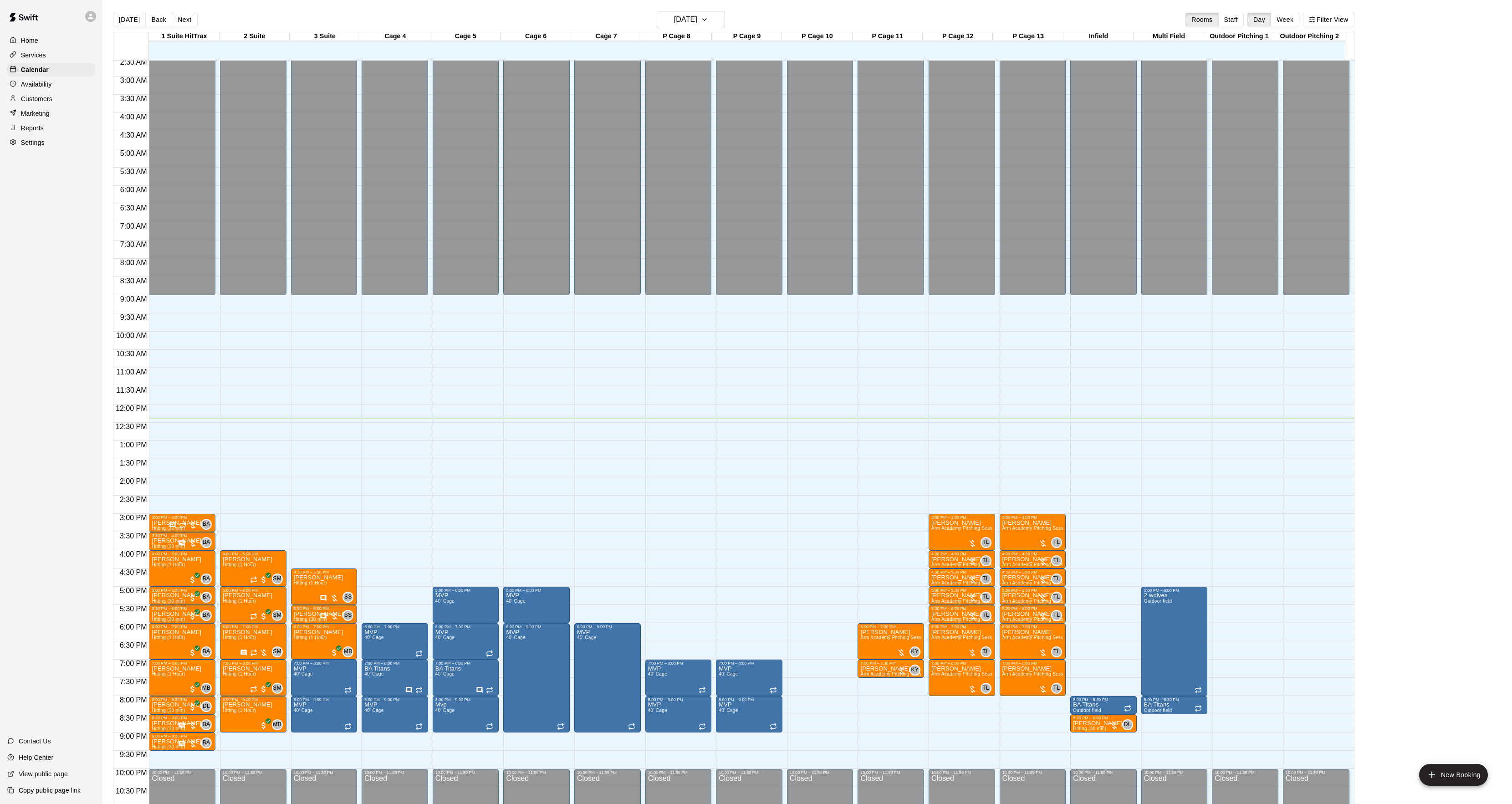
click at [1090, 735] on div "12:00 AM – 9:00 AM Closed 8:00 PM – 8:30 PM BA Titans Outdoor field 8:30 PM – 9…" at bounding box center [1103, 404] width 67 height 875
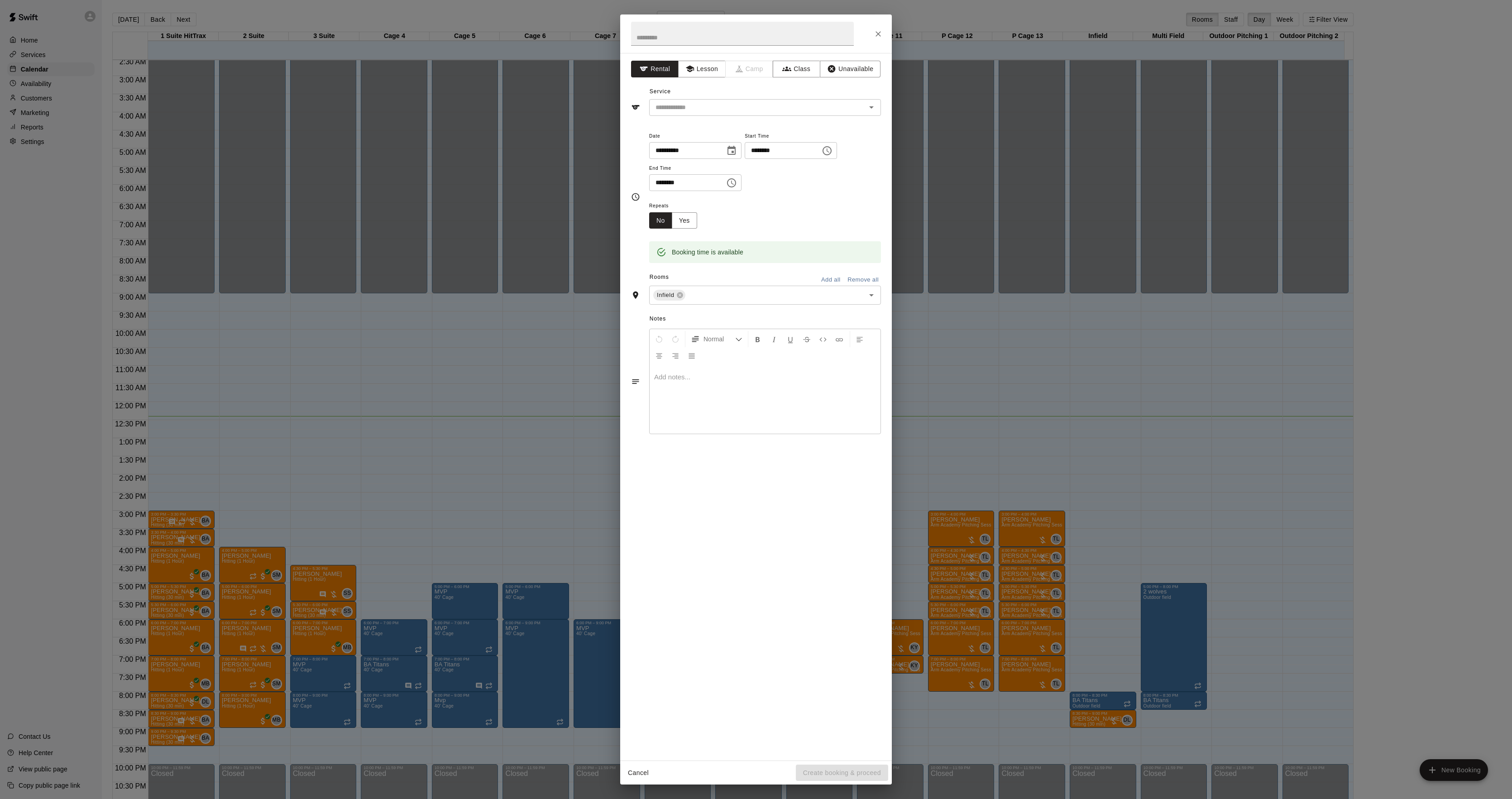
click at [1084, 731] on div "**********" at bounding box center [756, 399] width 1512 height 799
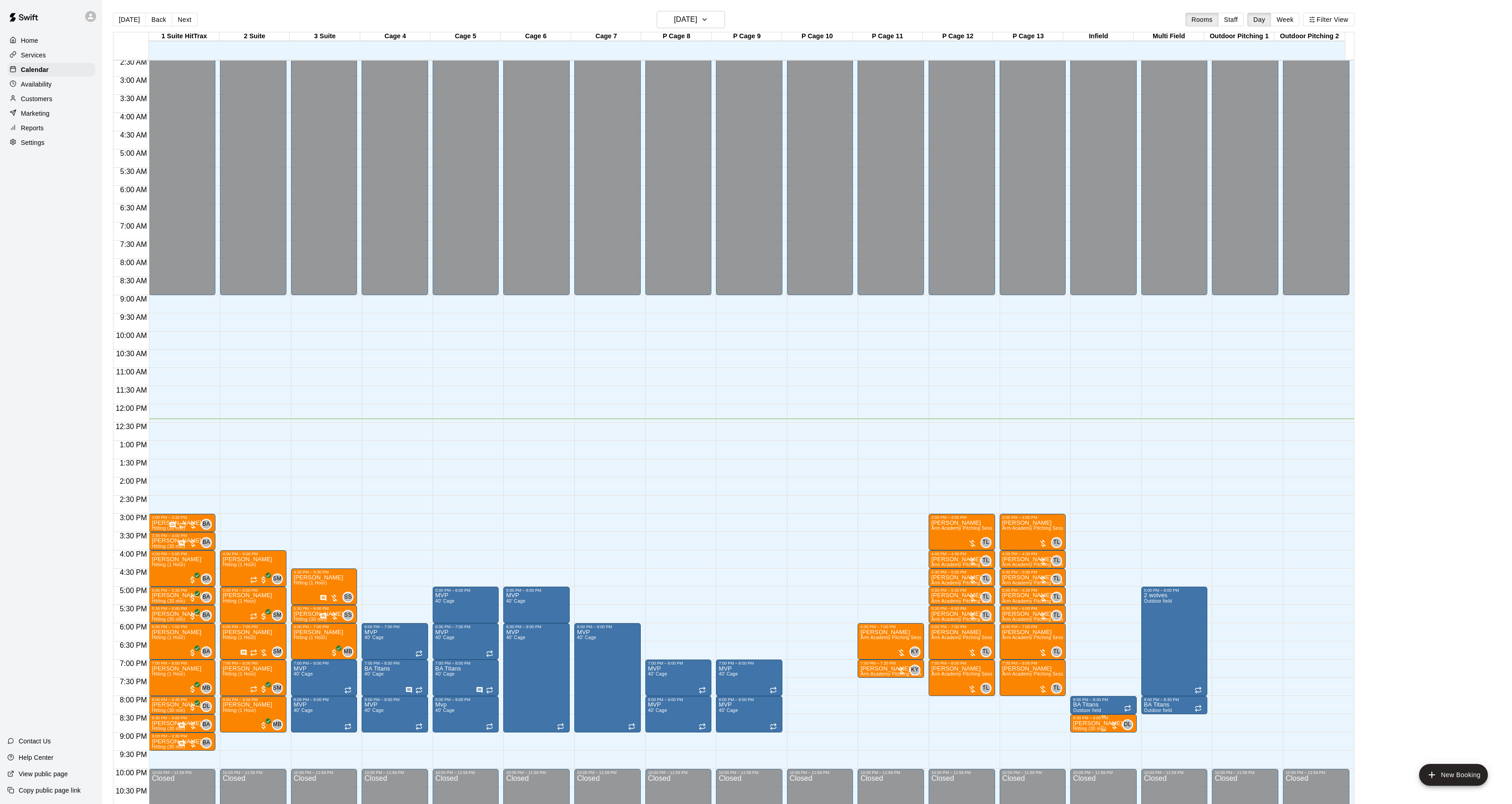
click at [1093, 730] on span "Hitting (30 min)" at bounding box center [1089, 728] width 33 height 5
click at [1081, 759] on img "edit" at bounding box center [1081, 759] width 11 height 11
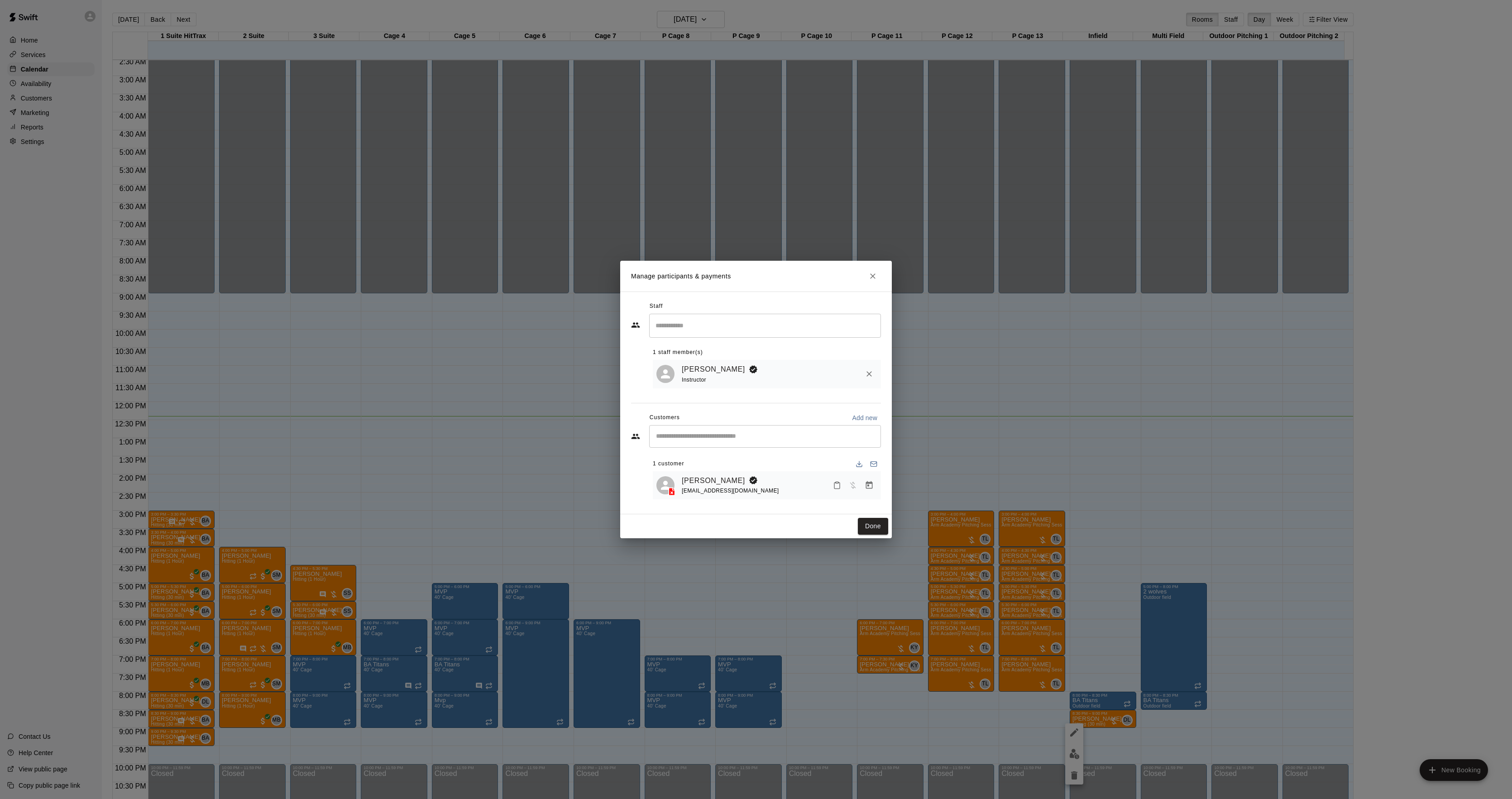
click at [875, 478] on div at bounding box center [853, 486] width 48 height 16
click at [872, 480] on button "Manage bookings & payment" at bounding box center [869, 486] width 16 height 16
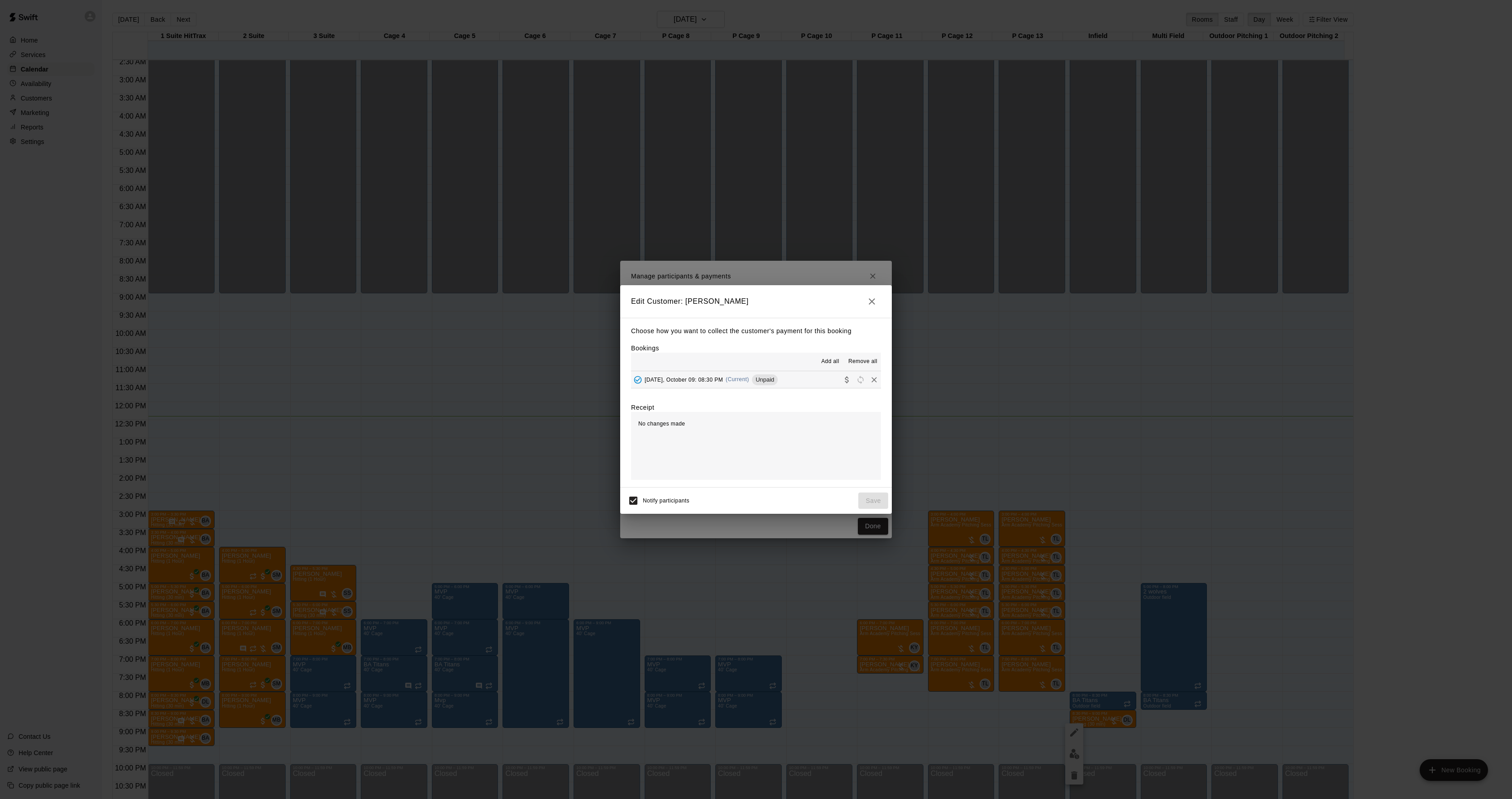
click at [775, 384] on div "Unpaid" at bounding box center [765, 380] width 26 height 11
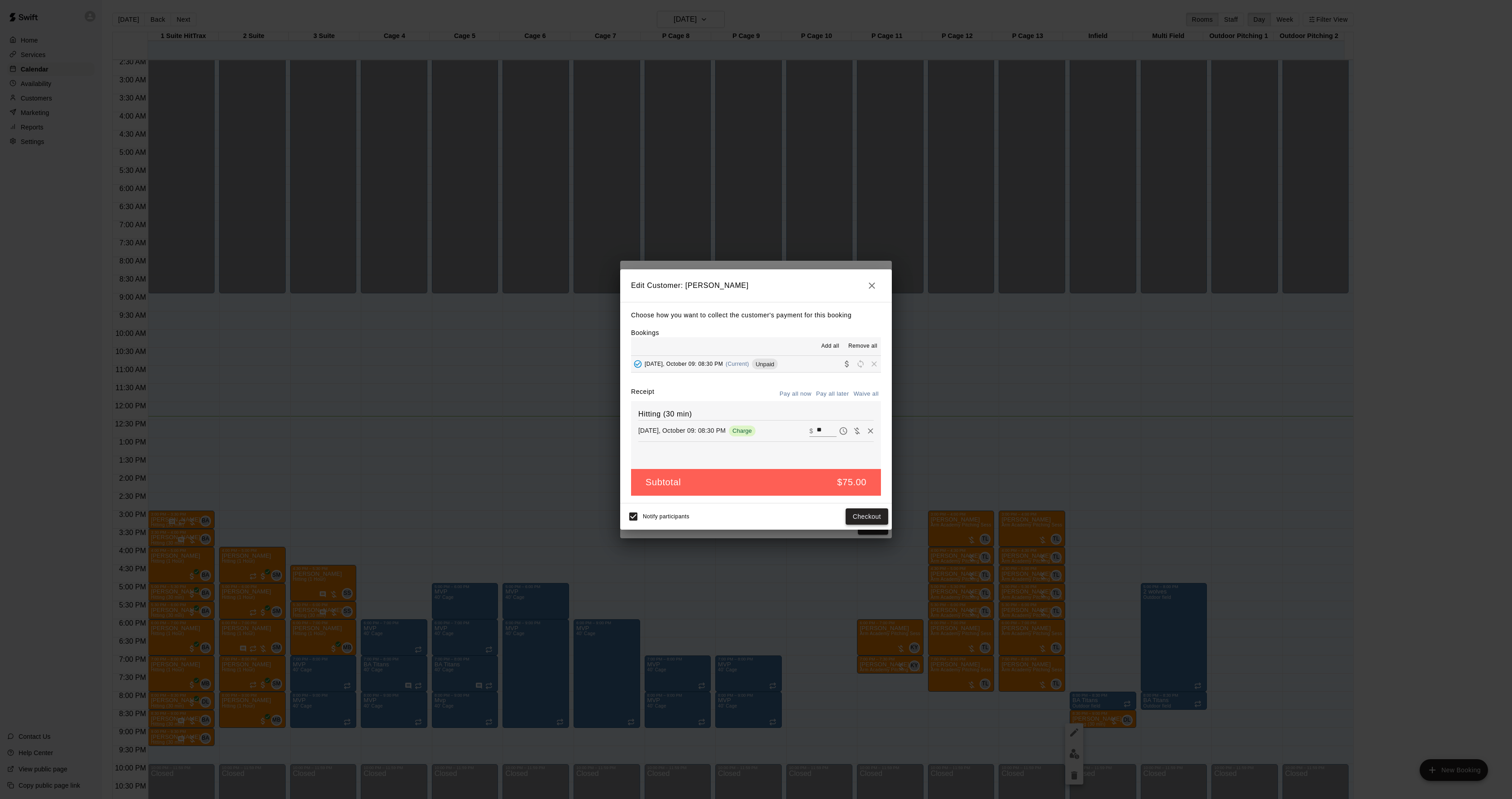
click at [862, 514] on button "Checkout" at bounding box center [867, 517] width 42 height 17
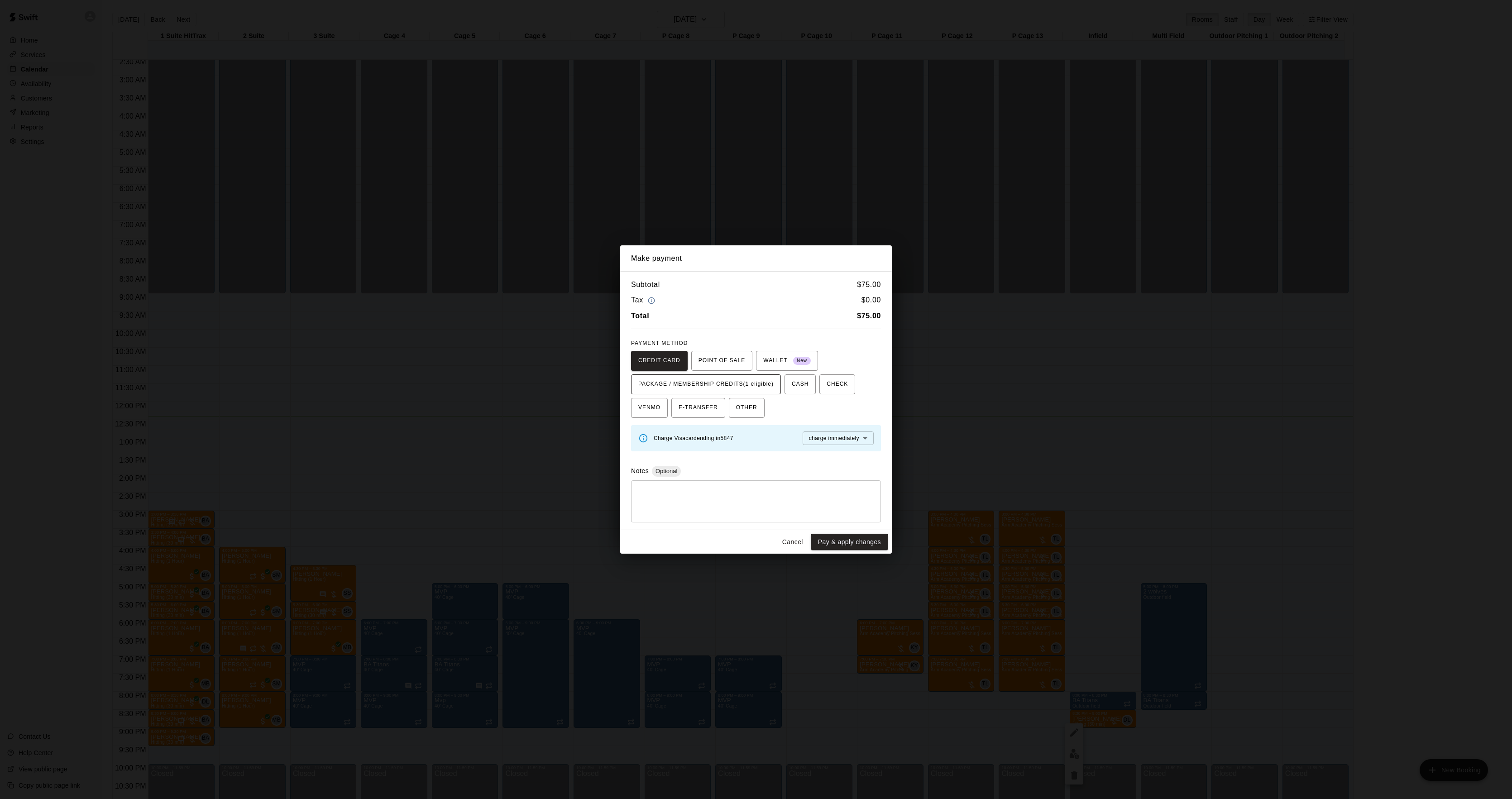
click at [743, 388] on span "PACKAGE / MEMBERSHIP CREDITS (1 eligible)" at bounding box center [706, 384] width 136 height 15
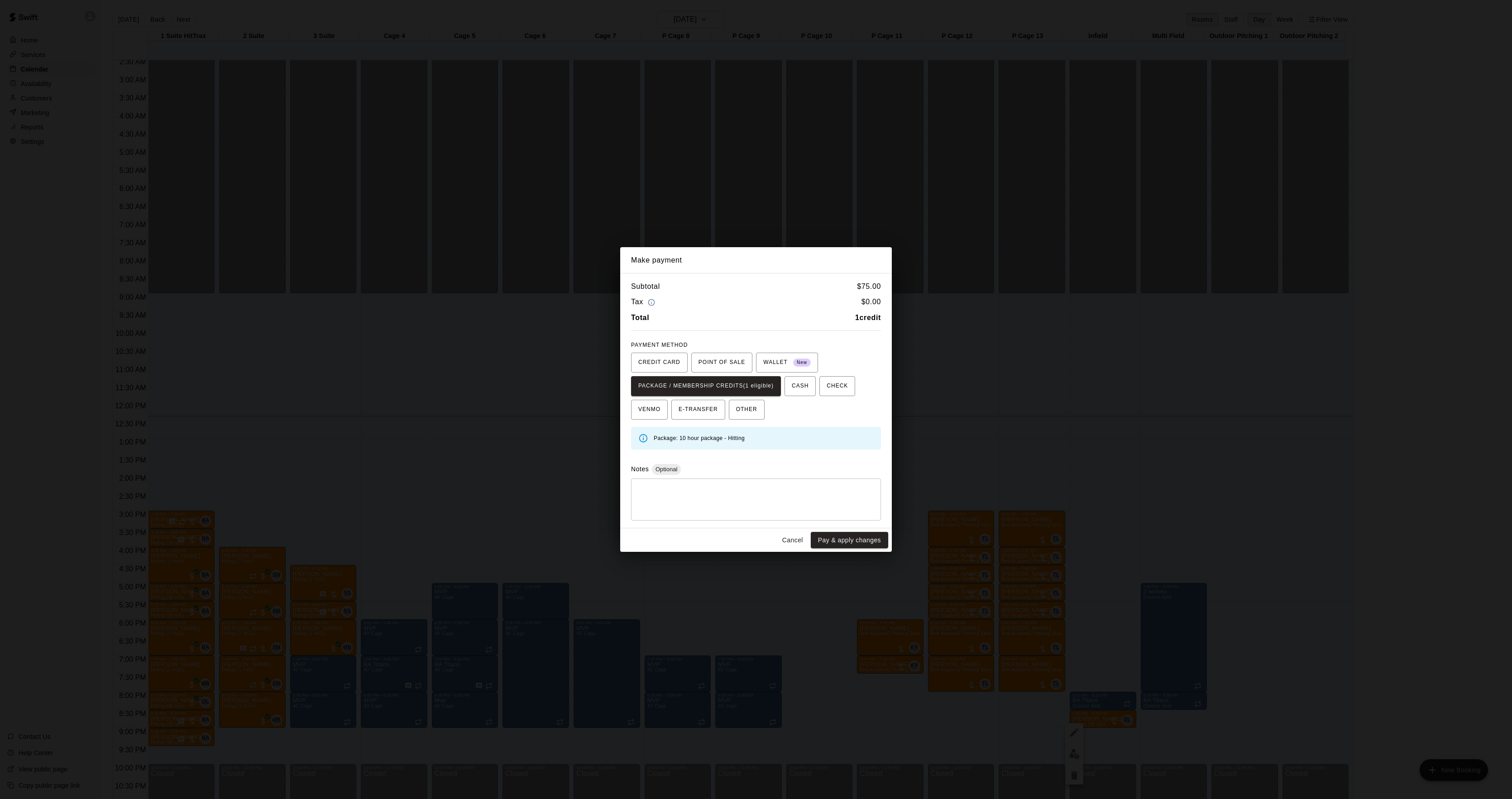
click at [841, 531] on div "Cancel Pay & apply changes" at bounding box center [756, 540] width 272 height 24
click at [840, 537] on button "Pay & apply changes" at bounding box center [849, 540] width 77 height 17
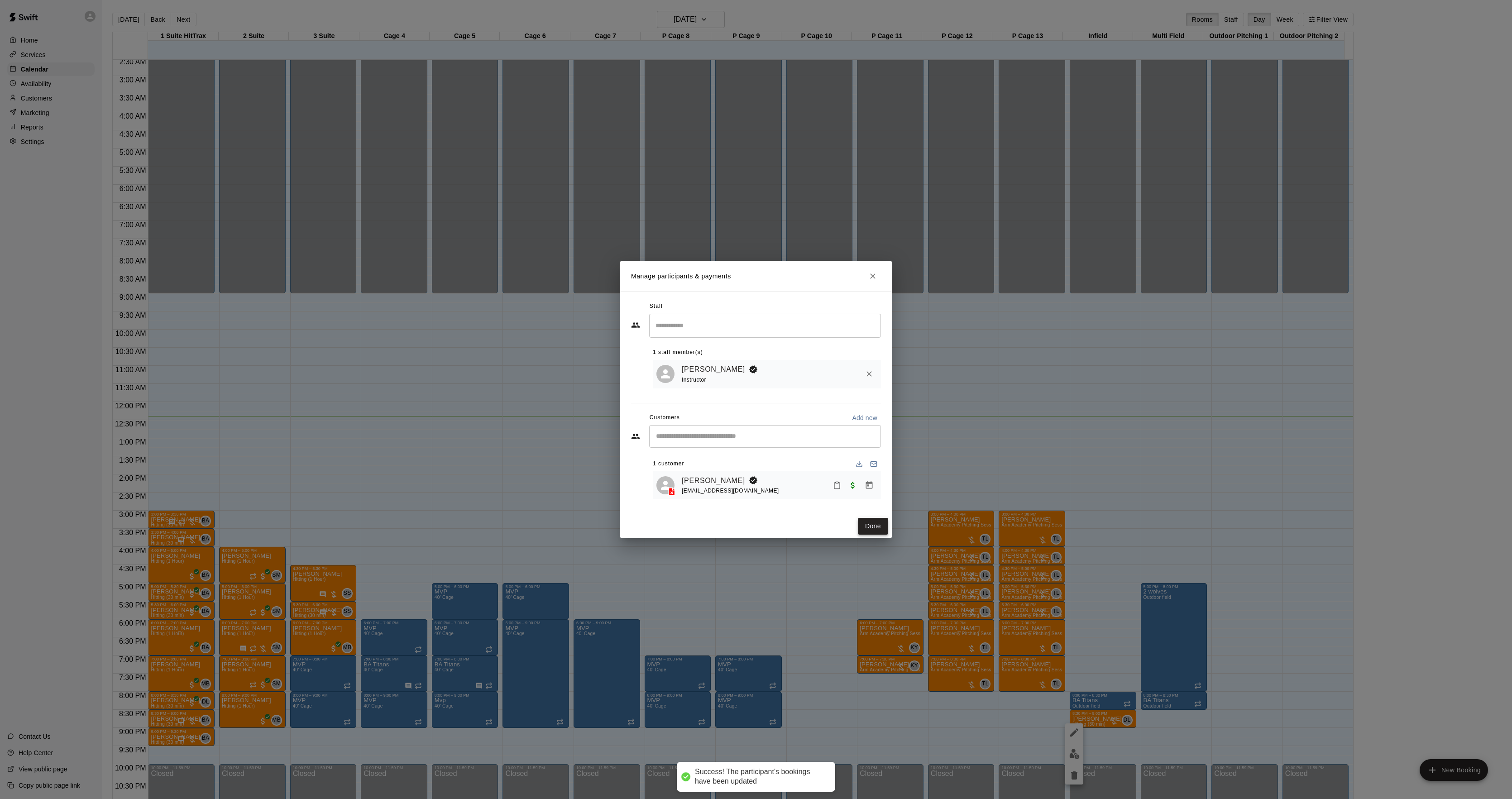
click at [870, 531] on button "Done" at bounding box center [873, 526] width 31 height 17
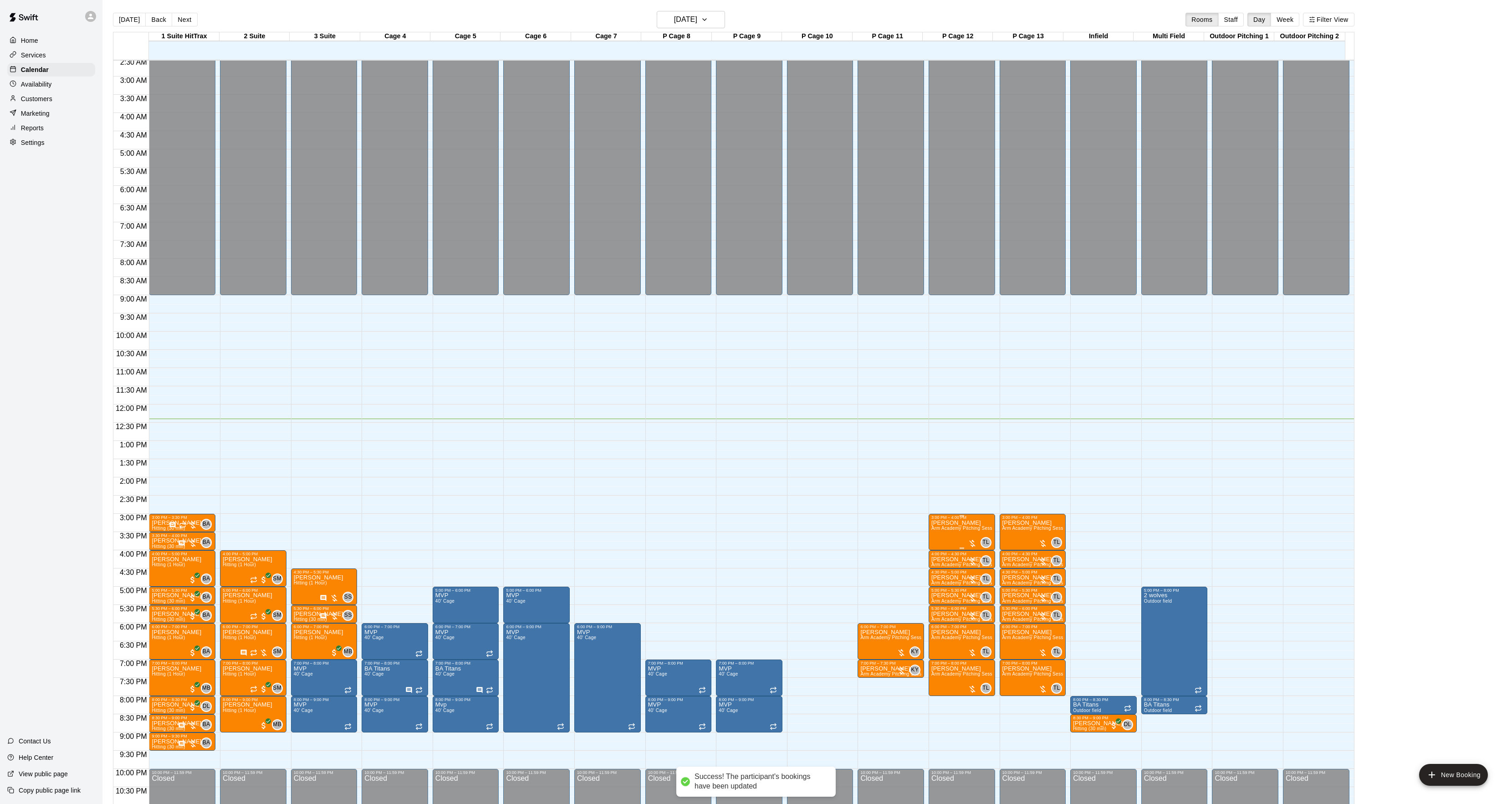
click at [962, 530] on span "Arm Academy Pitching Session 1 Hour - Pitching" at bounding box center [984, 528] width 106 height 5
click at [939, 553] on img "edit" at bounding box center [940, 558] width 11 height 11
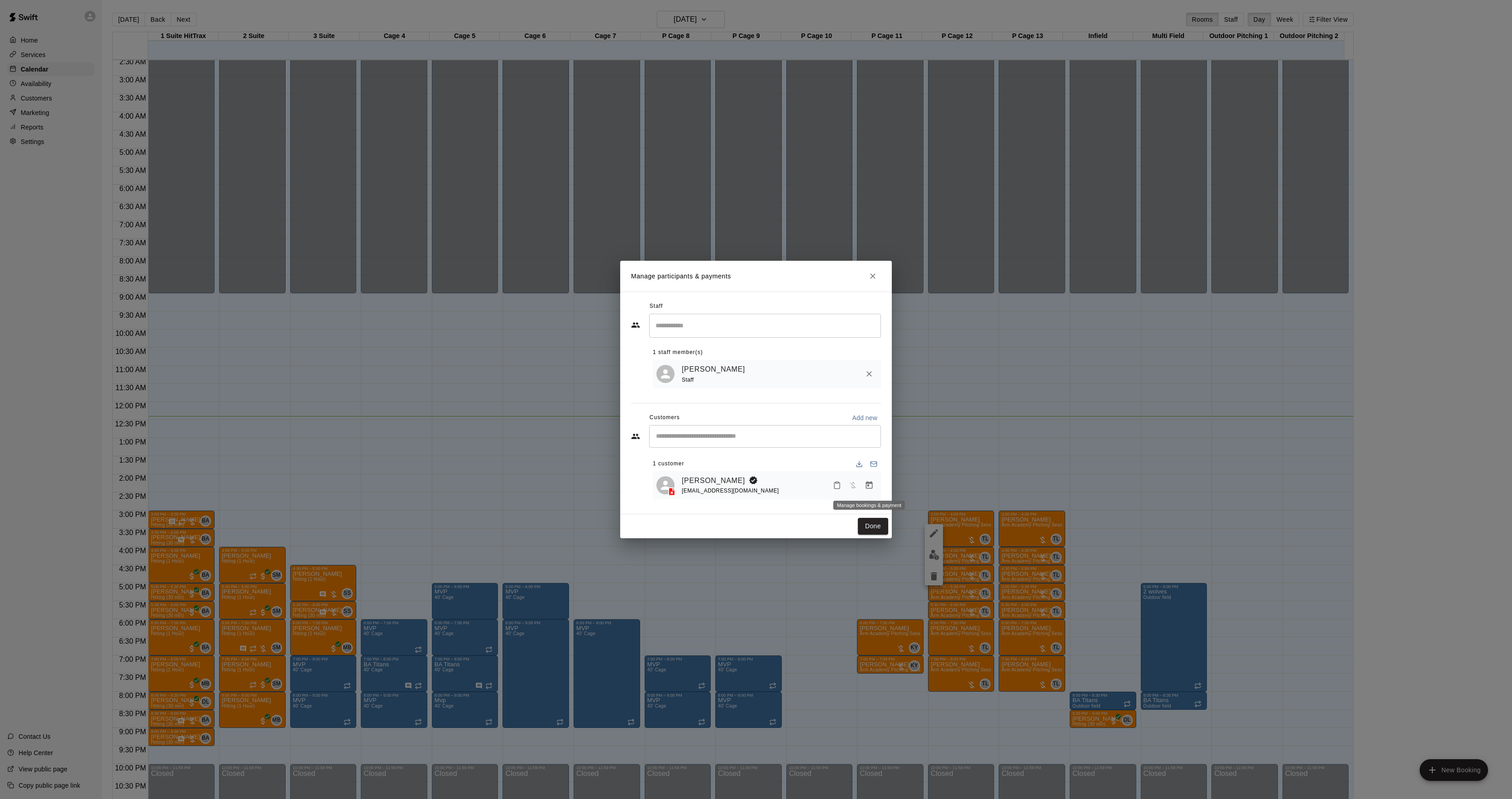
click at [868, 487] on icon "Manage bookings & payment" at bounding box center [869, 485] width 7 height 8
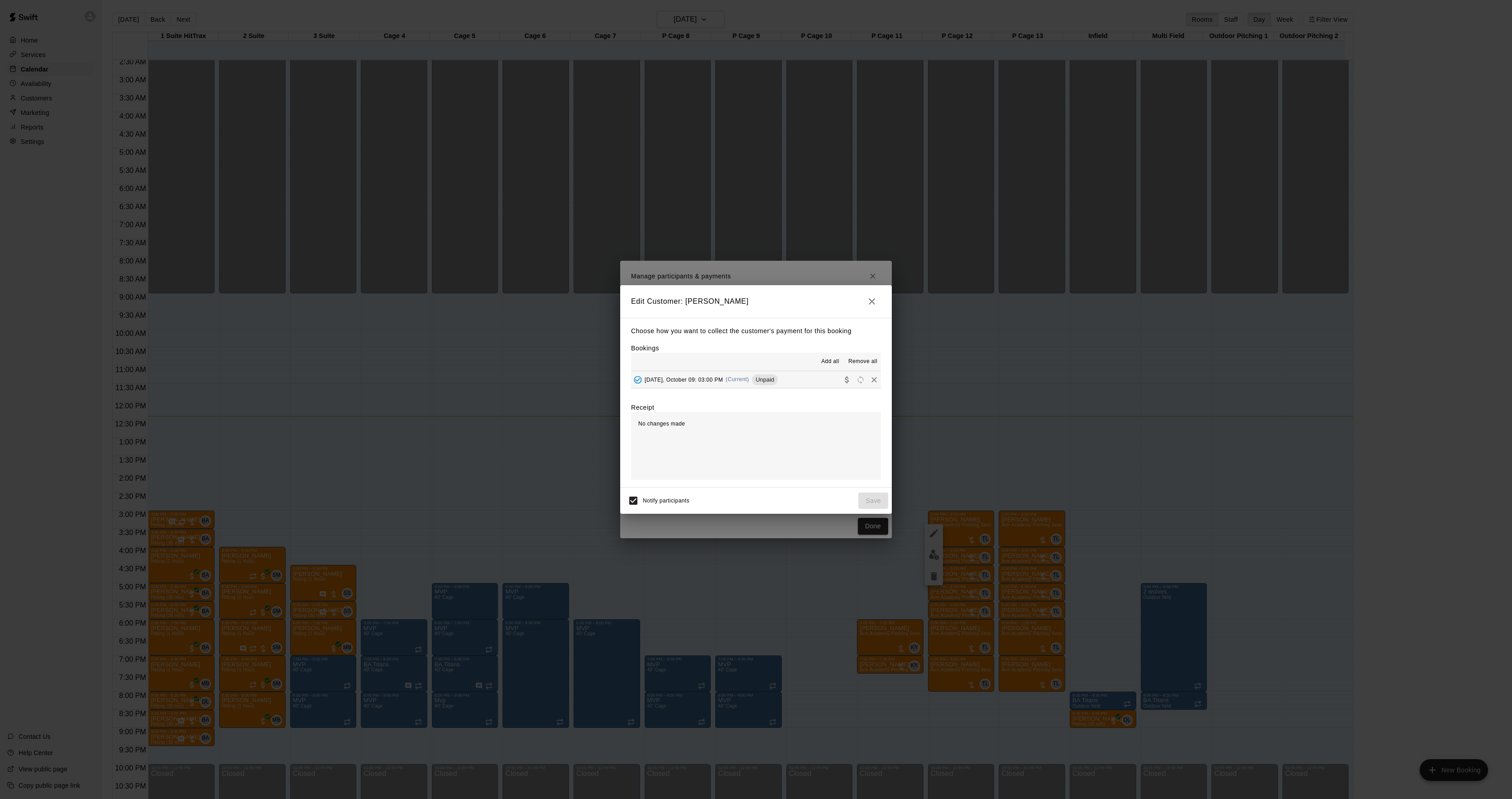
click at [723, 377] on span "[DATE], October 09: 03:00 PM" at bounding box center [683, 379] width 78 height 6
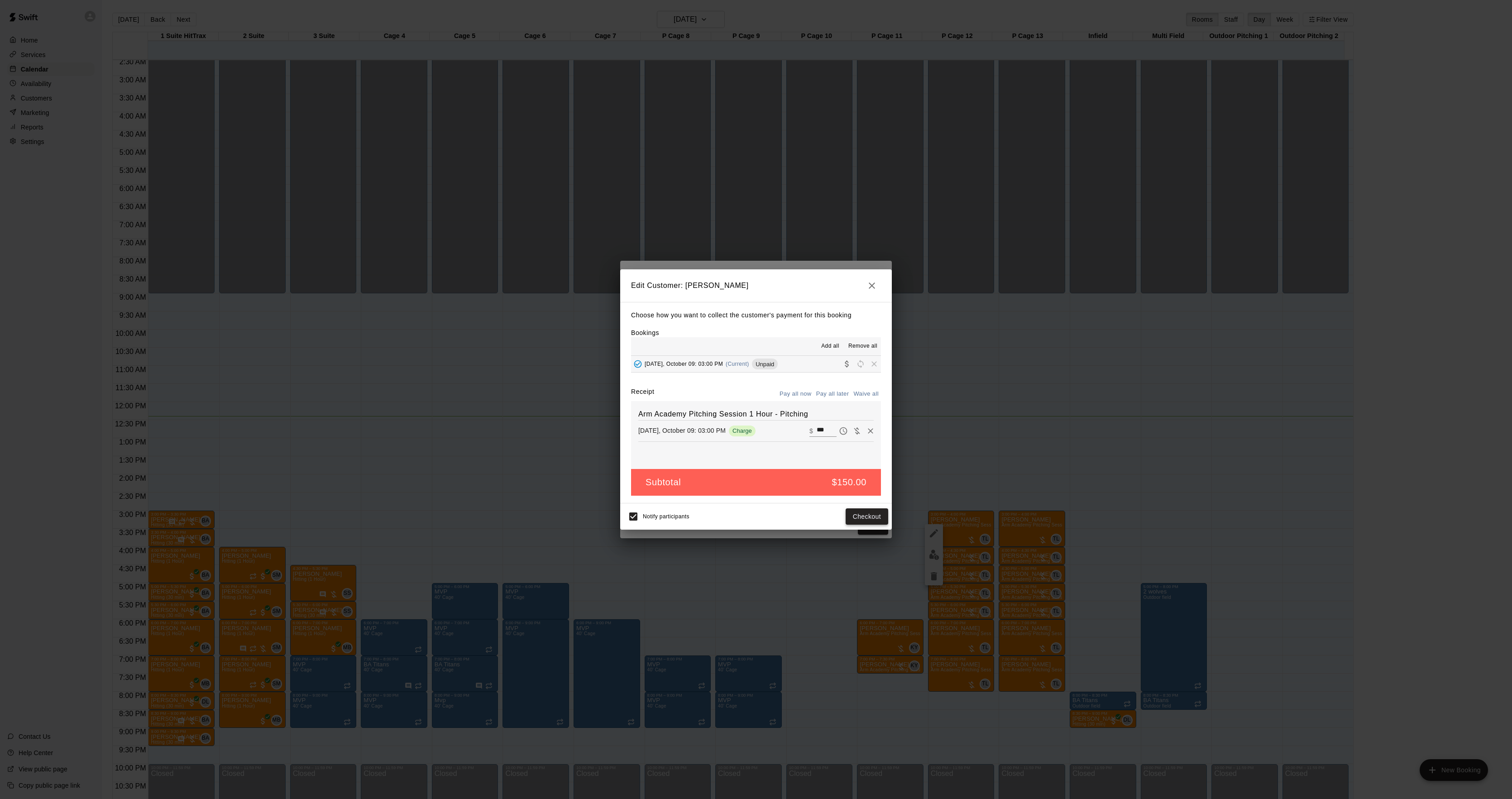
click at [855, 520] on button "Checkout" at bounding box center [867, 517] width 42 height 17
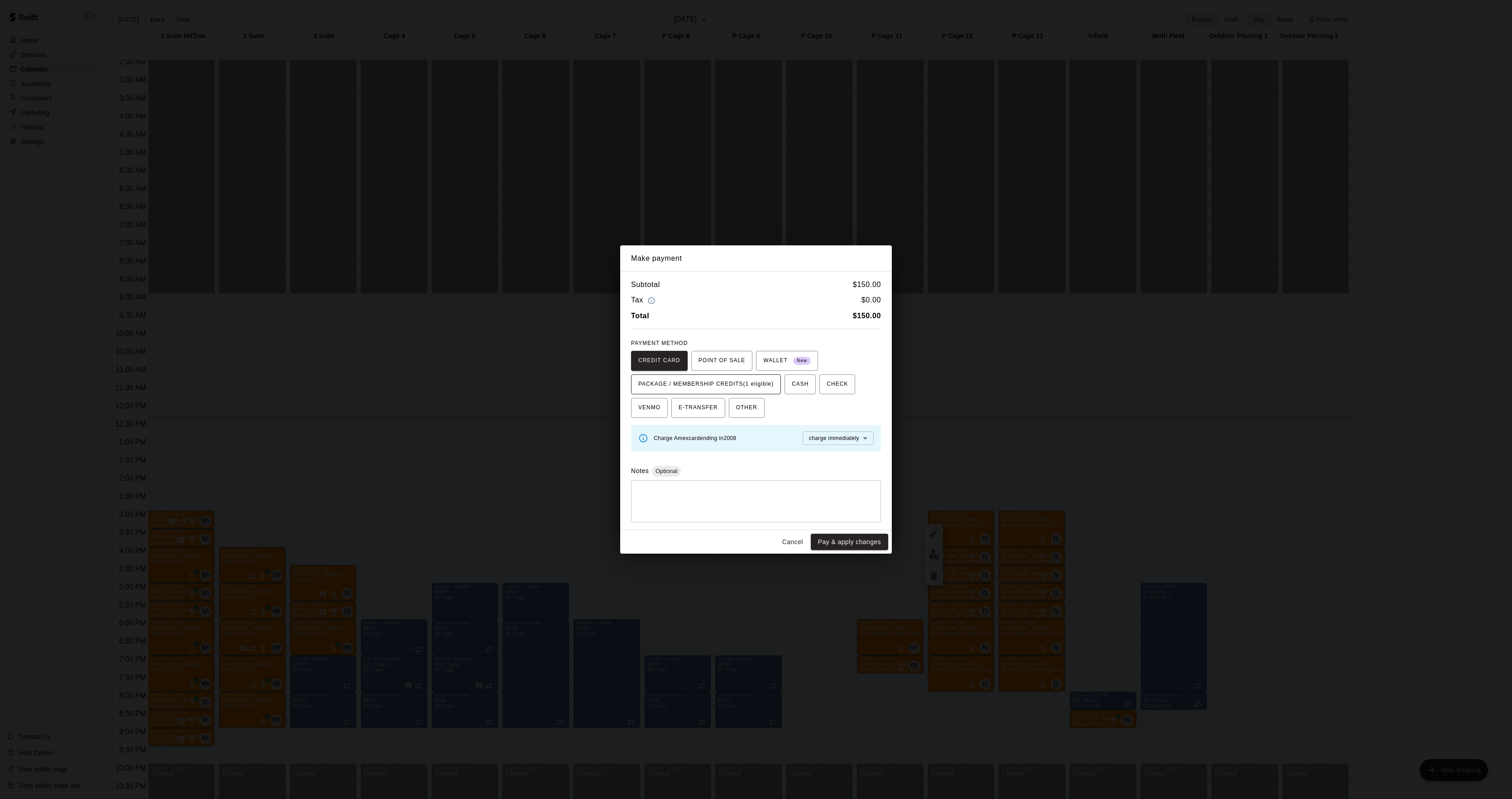
click at [750, 377] on span "PACKAGE / MEMBERSHIP CREDITS (1 eligible)" at bounding box center [706, 384] width 136 height 15
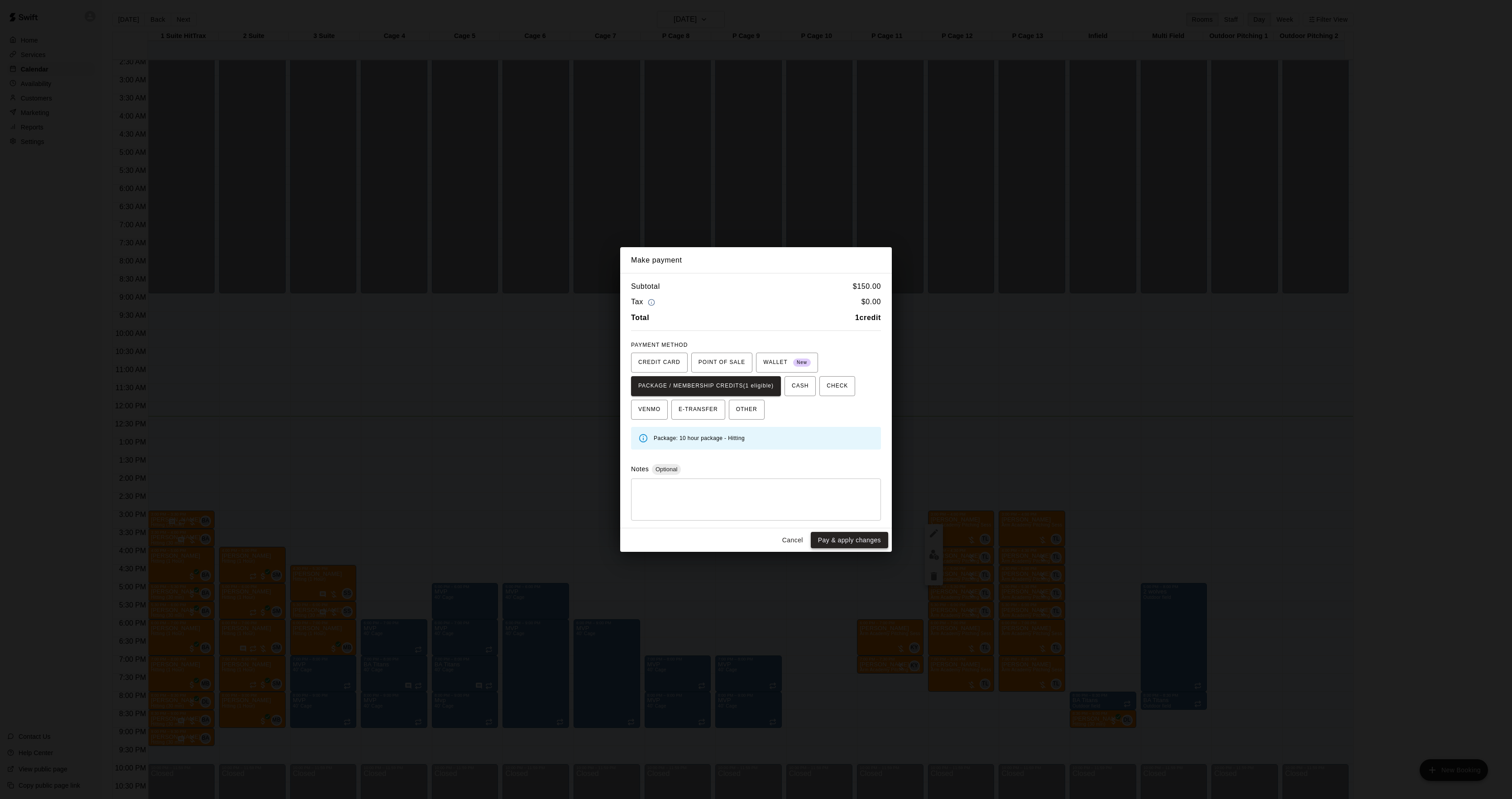
click at [816, 537] on button "Pay & apply changes" at bounding box center [849, 540] width 77 height 17
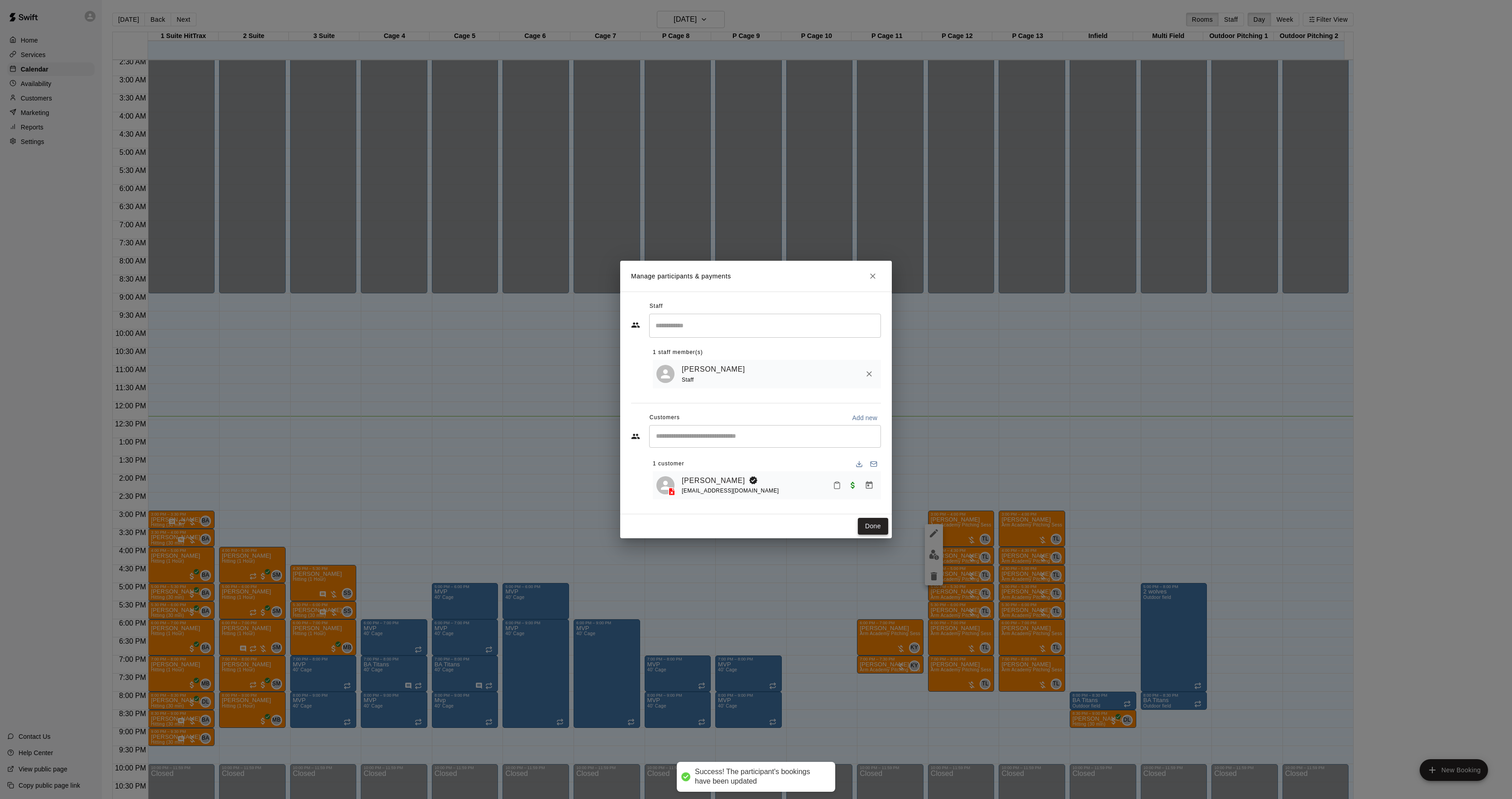
click at [869, 529] on button "Done" at bounding box center [873, 526] width 31 height 17
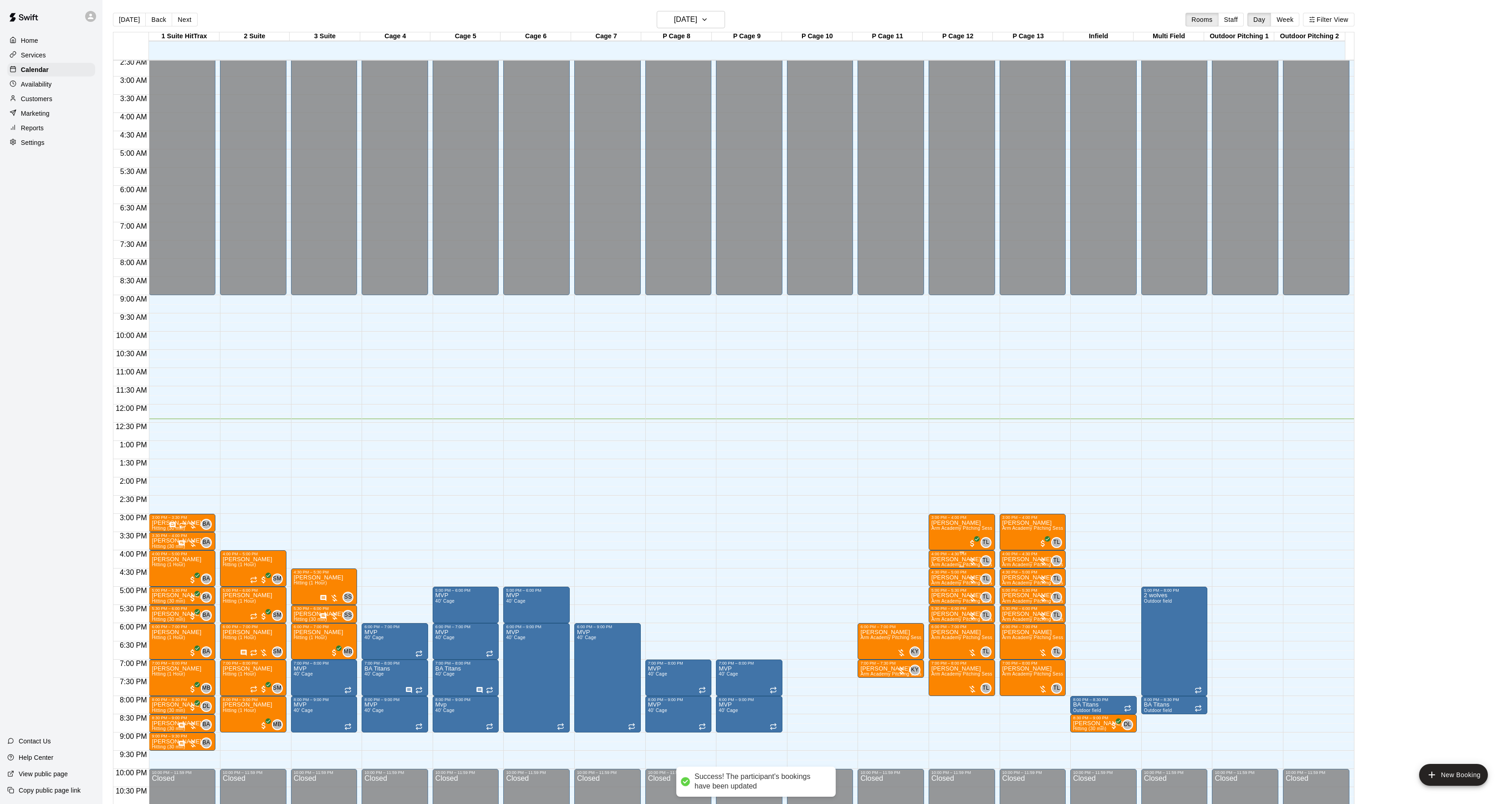
click at [935, 581] on button "edit" at bounding box center [939, 590] width 18 height 18
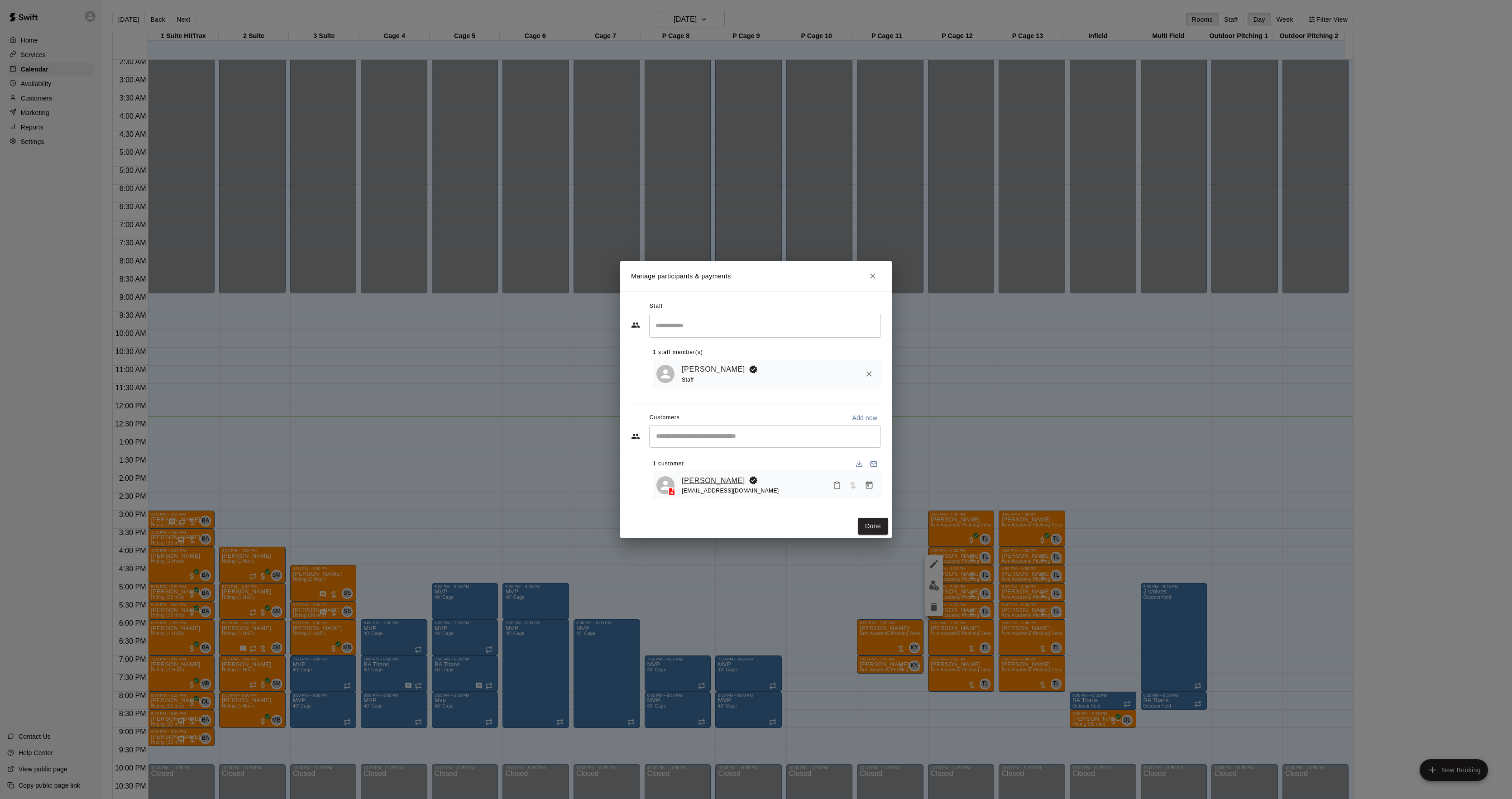
click at [707, 481] on link "[PERSON_NAME]" at bounding box center [714, 481] width 63 height 12
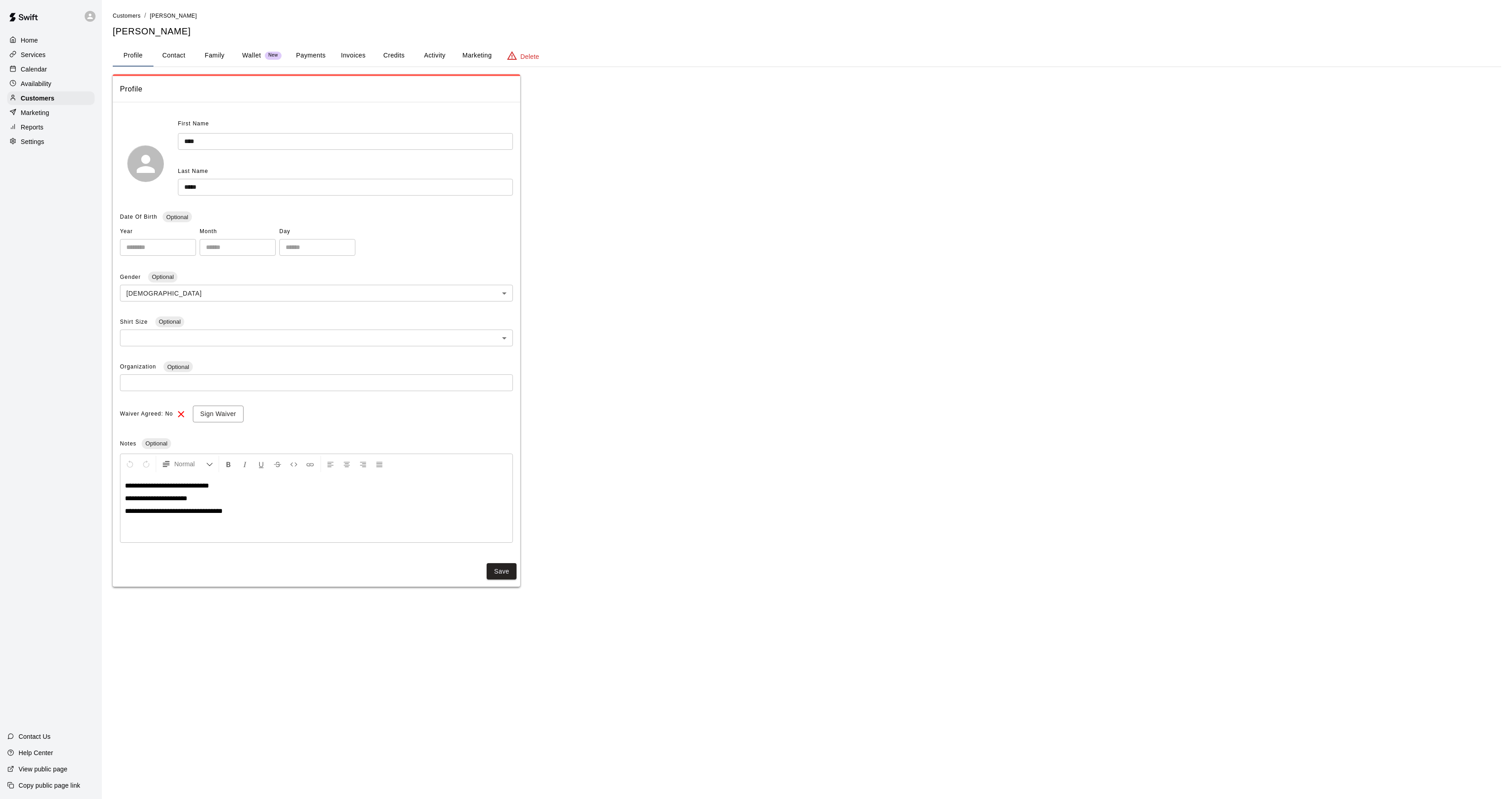
click at [422, 62] on button "Activity" at bounding box center [434, 55] width 41 height 22
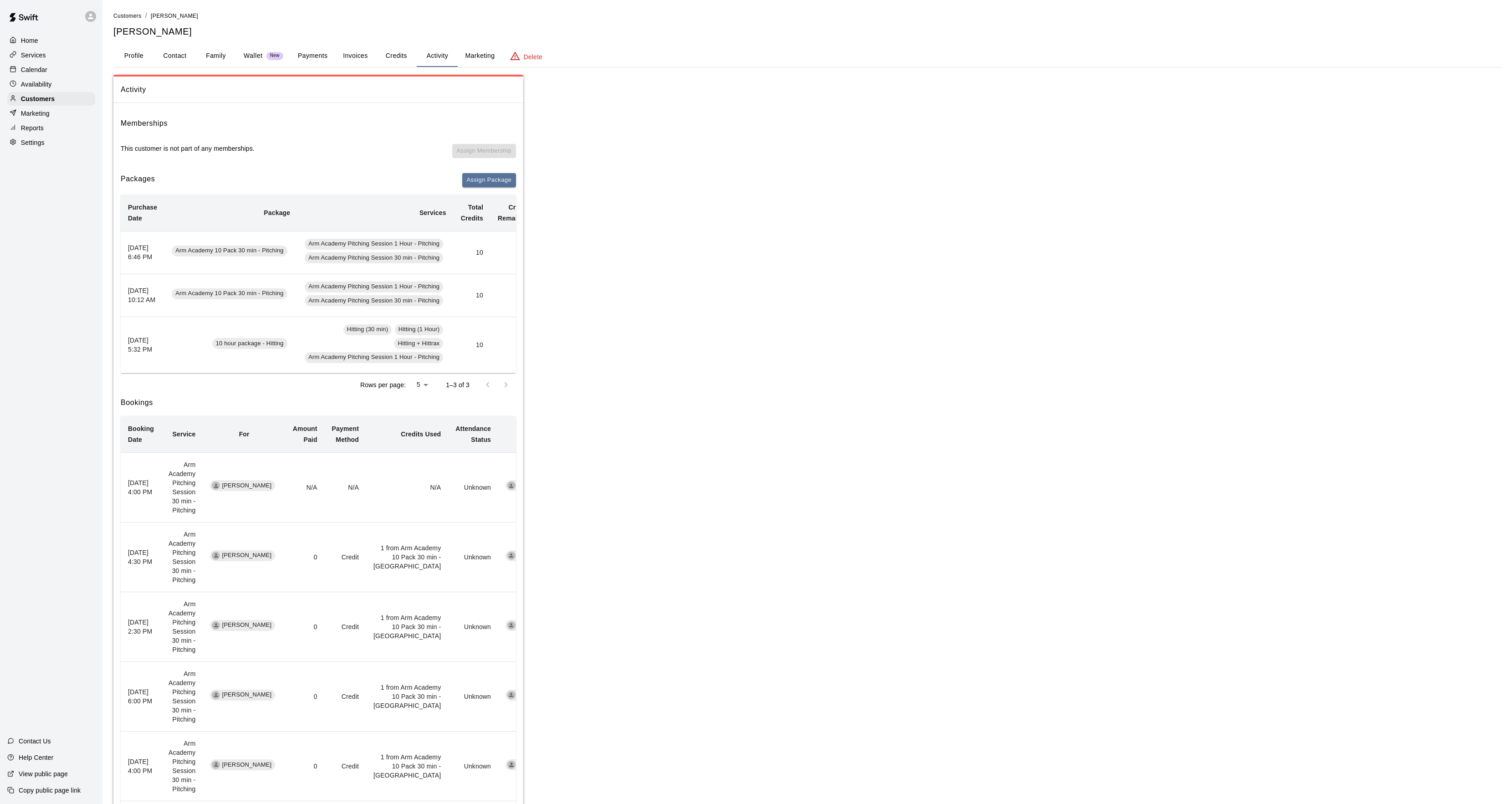
scroll to position [0, 66]
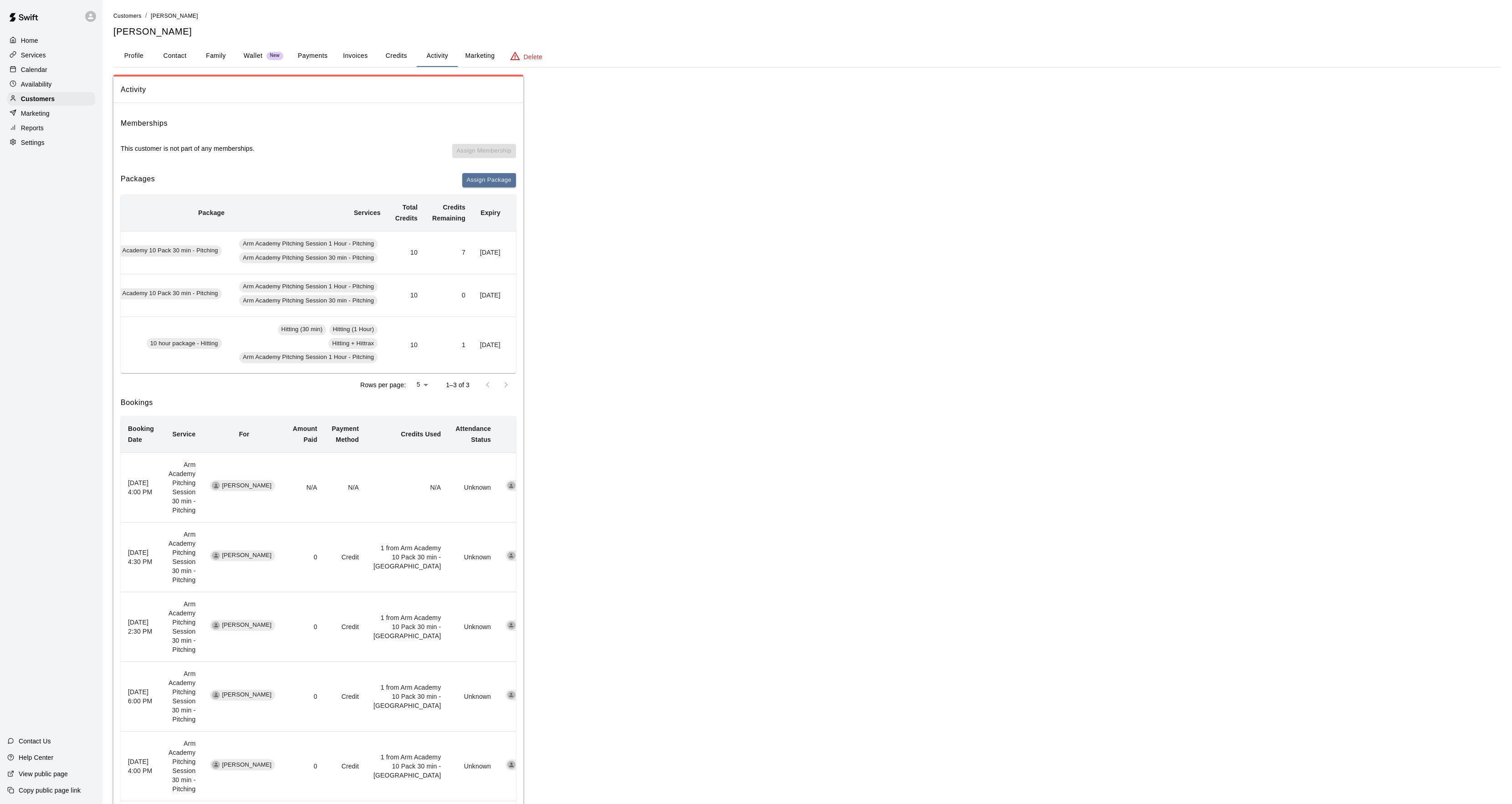
click at [35, 76] on div "Calendar" at bounding box center [51, 69] width 88 height 14
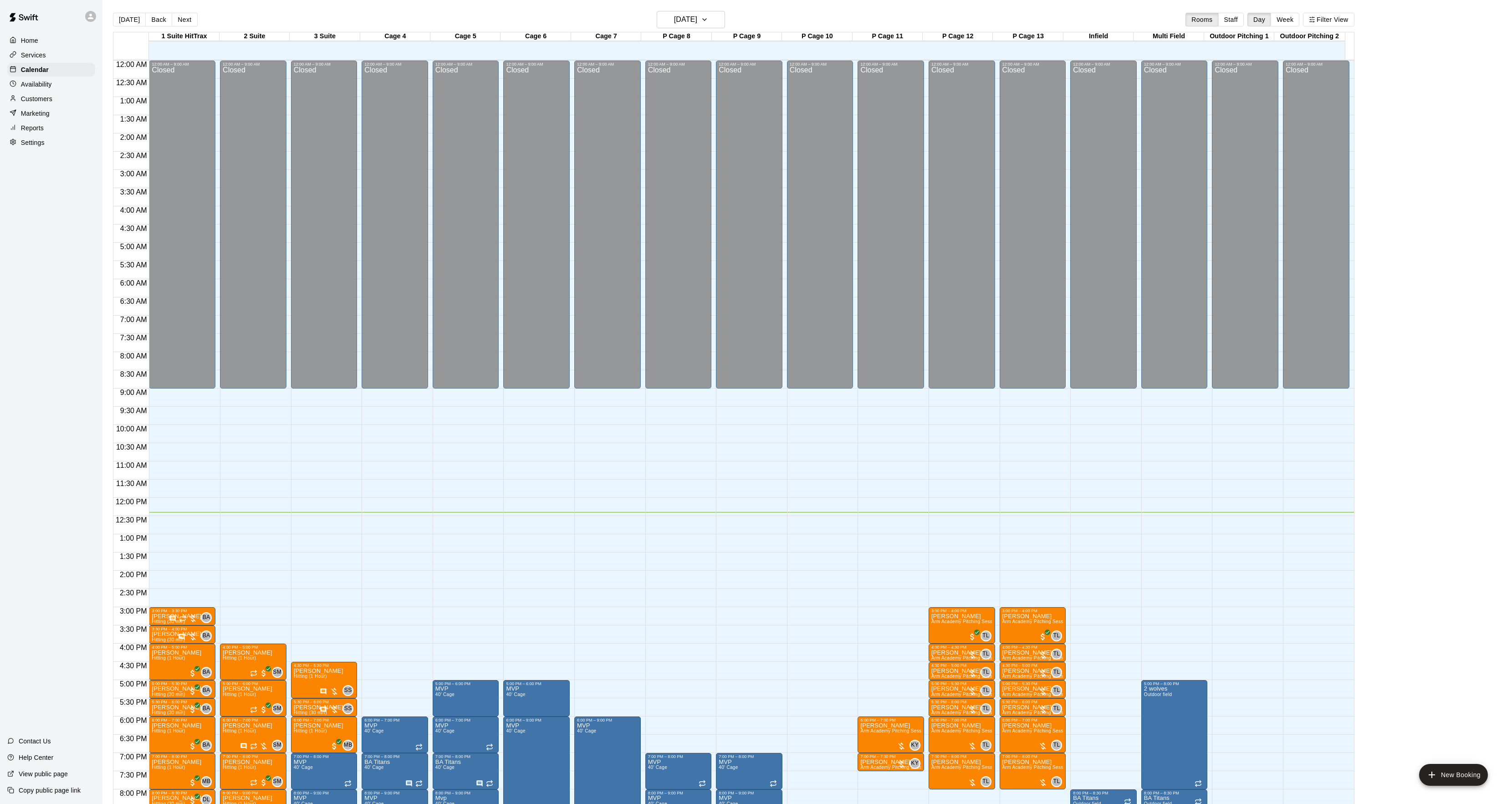
scroll to position [93, 0]
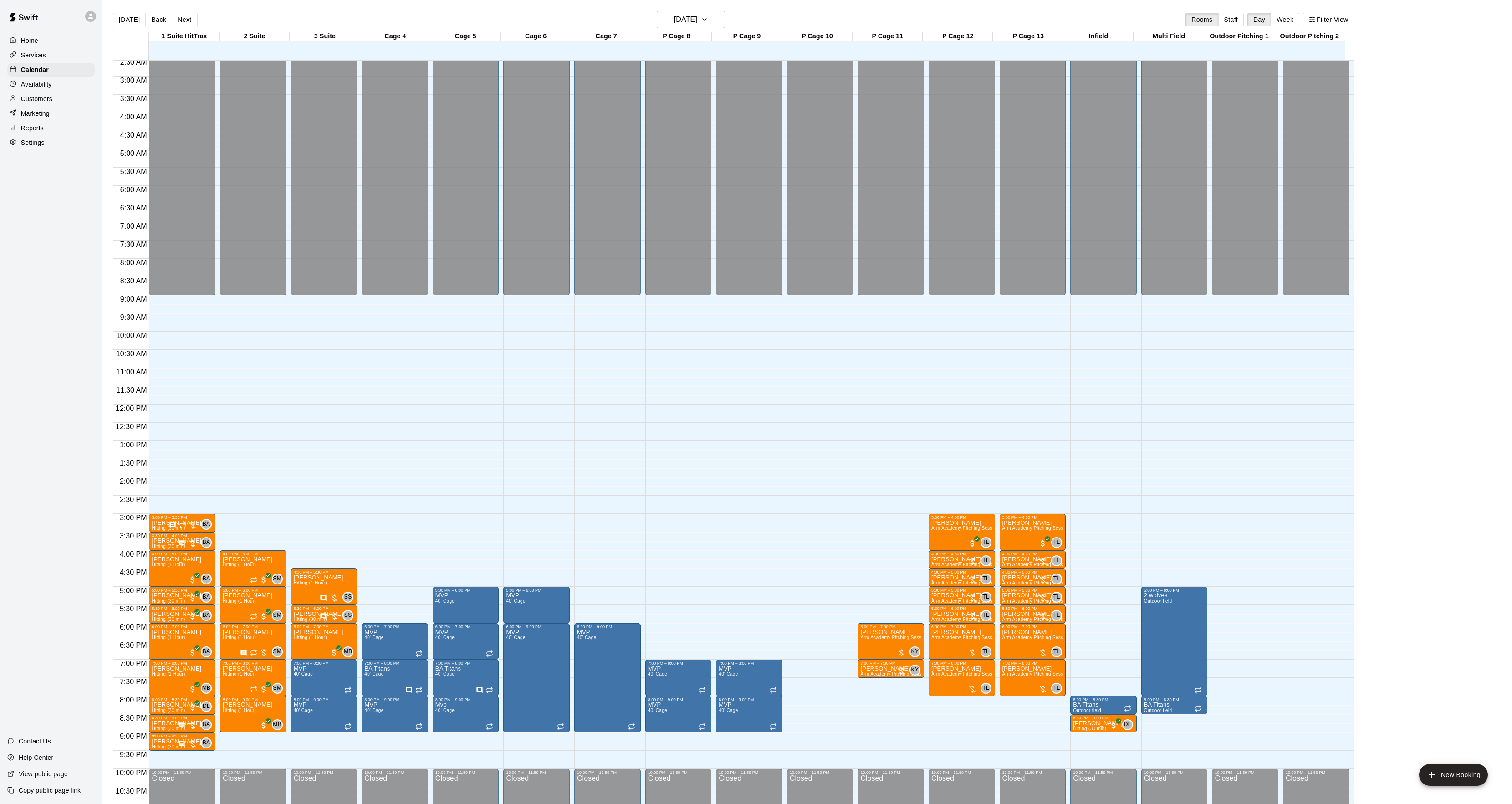
click at [944, 559] on p "[PERSON_NAME]" at bounding box center [961, 559] width 61 height 0
click at [940, 595] on img "edit" at bounding box center [940, 593] width 11 height 11
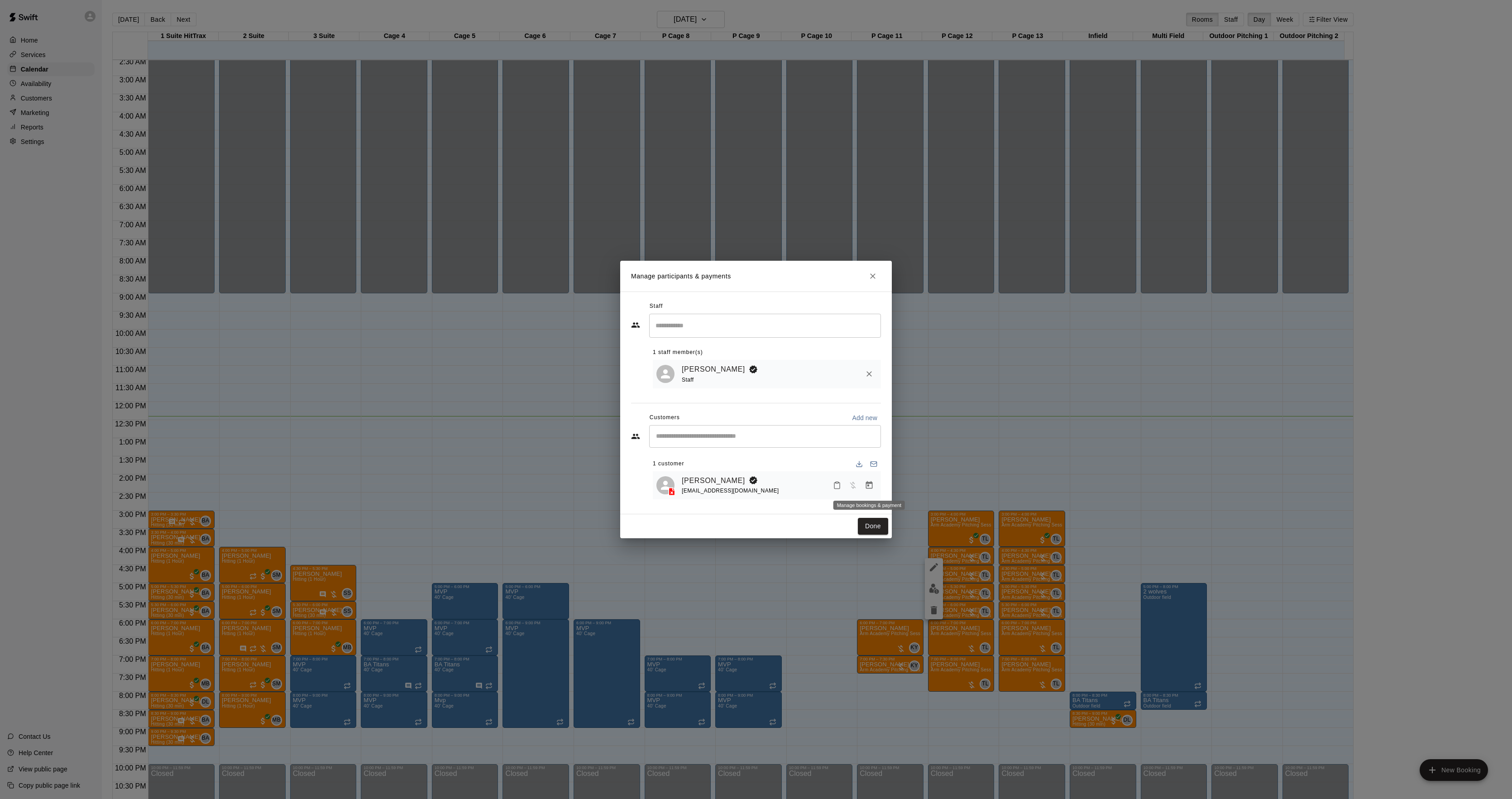
click at [866, 486] on icon "Manage bookings & payment" at bounding box center [869, 485] width 7 height 8
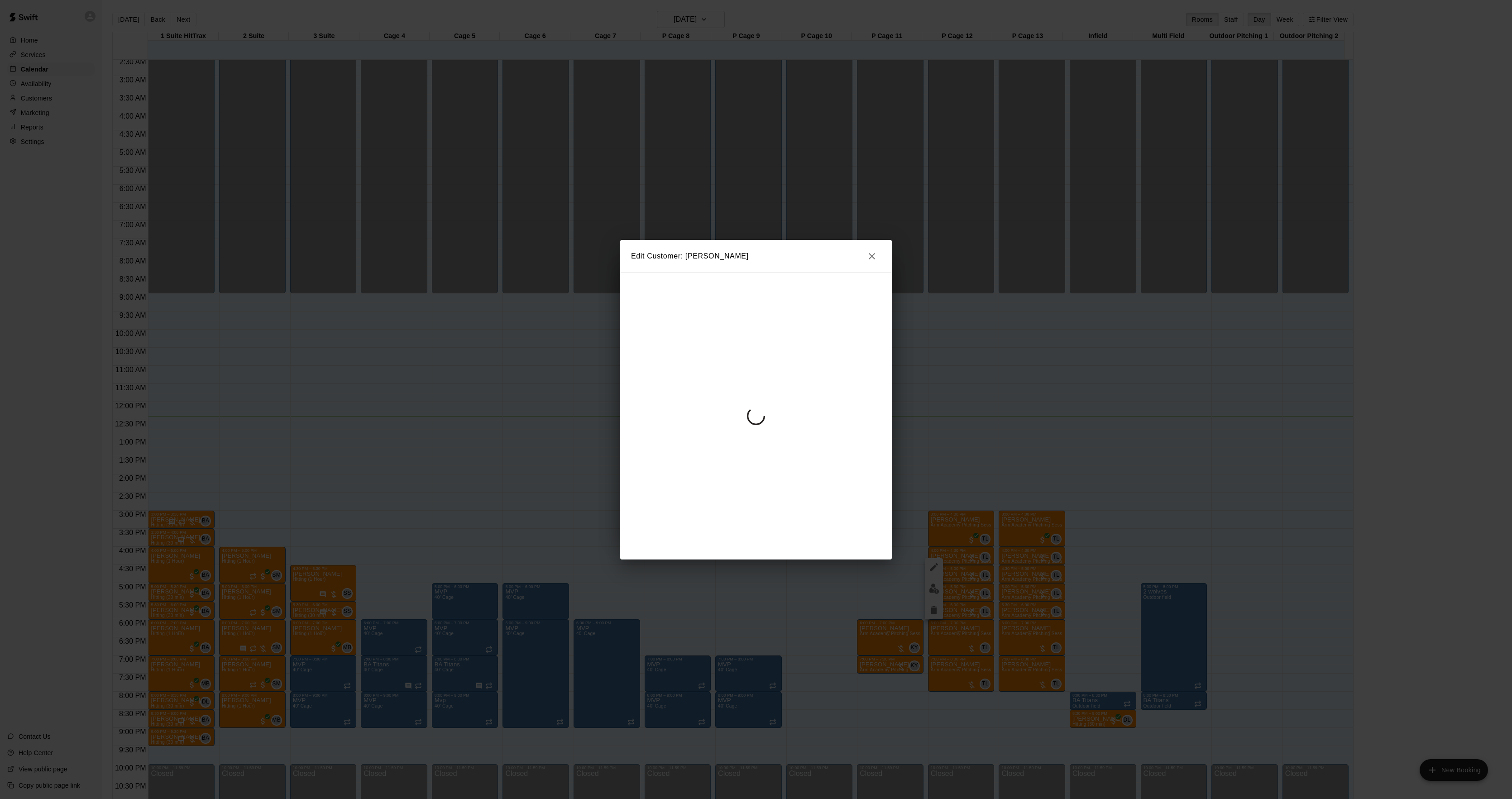
click at [761, 363] on div at bounding box center [756, 416] width 272 height 287
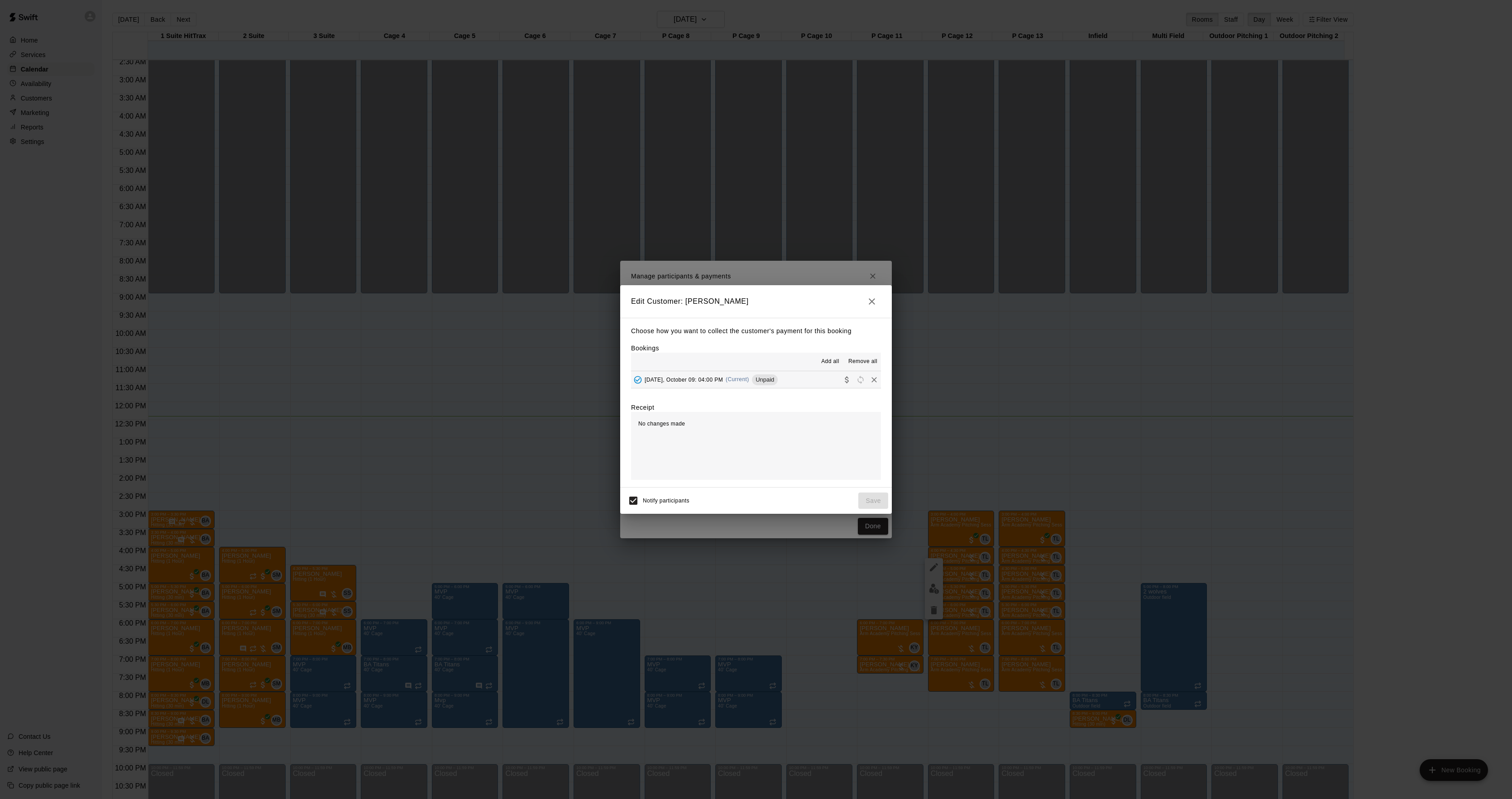
click at [765, 374] on div "[DATE], October 09: 04:00 PM (Current) Unpaid" at bounding box center [704, 380] width 147 height 14
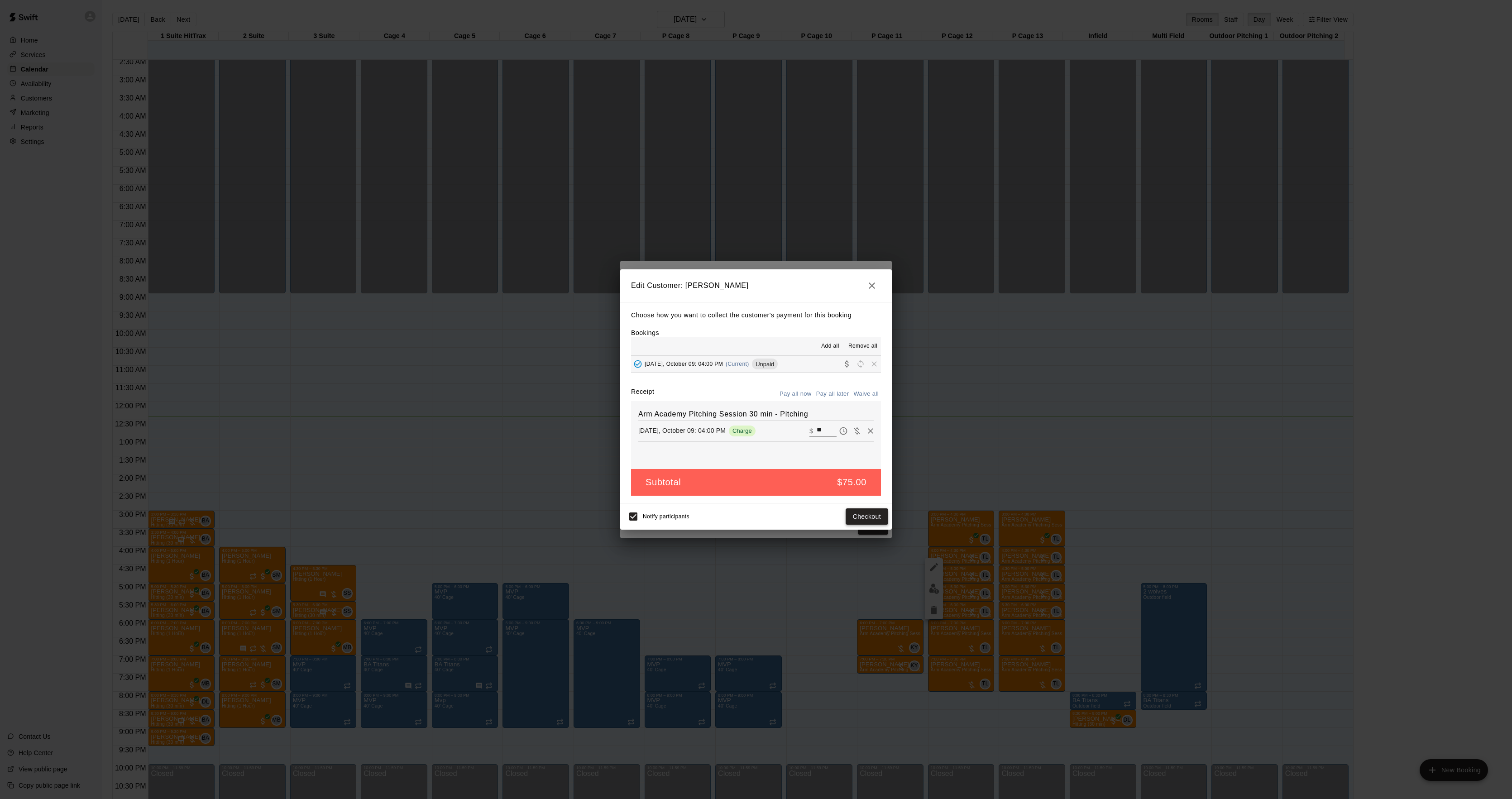
click at [868, 512] on button "Checkout" at bounding box center [867, 517] width 42 height 17
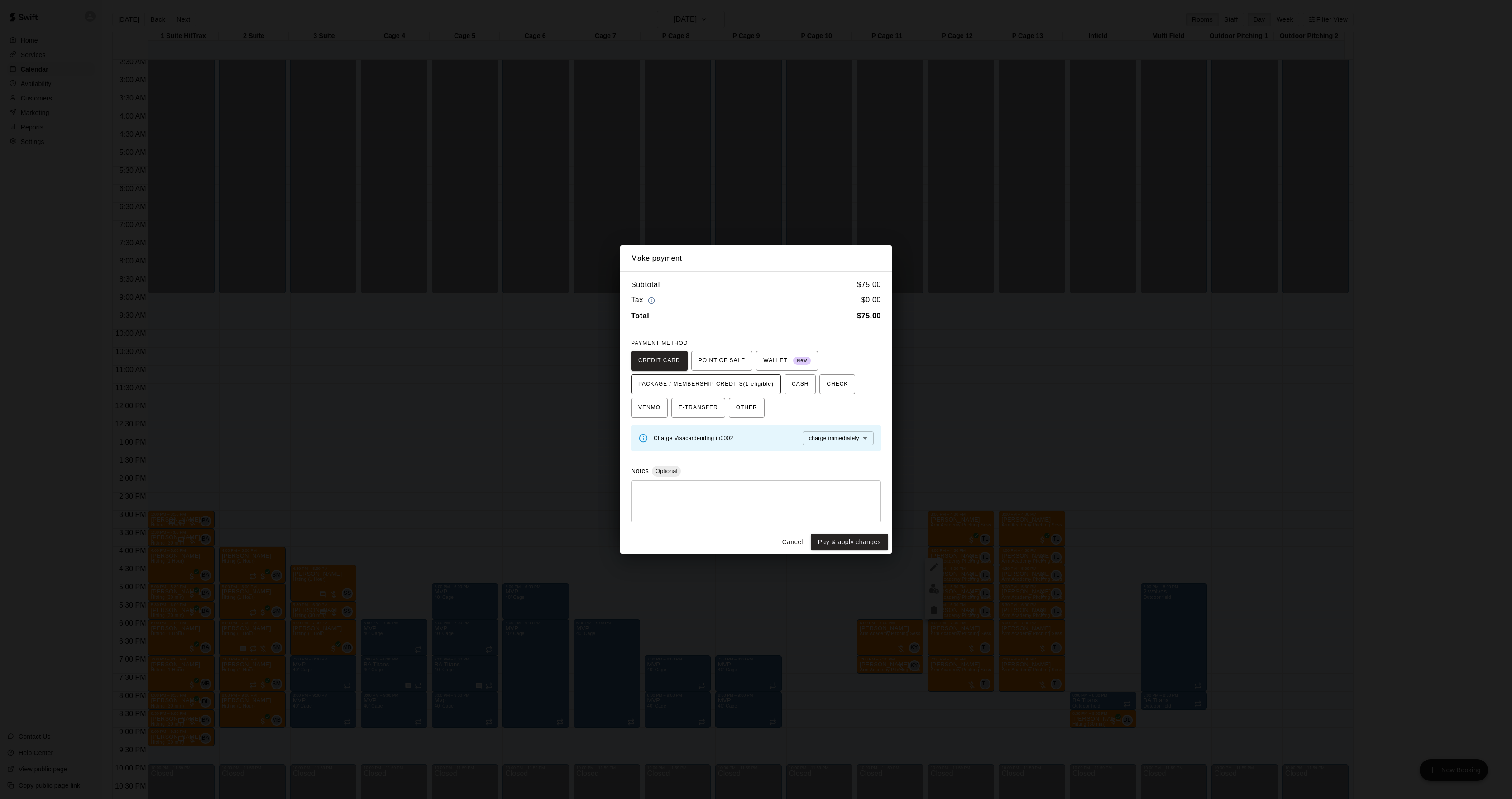
click at [711, 388] on span "PACKAGE / MEMBERSHIP CREDITS (1 eligible)" at bounding box center [706, 384] width 136 height 15
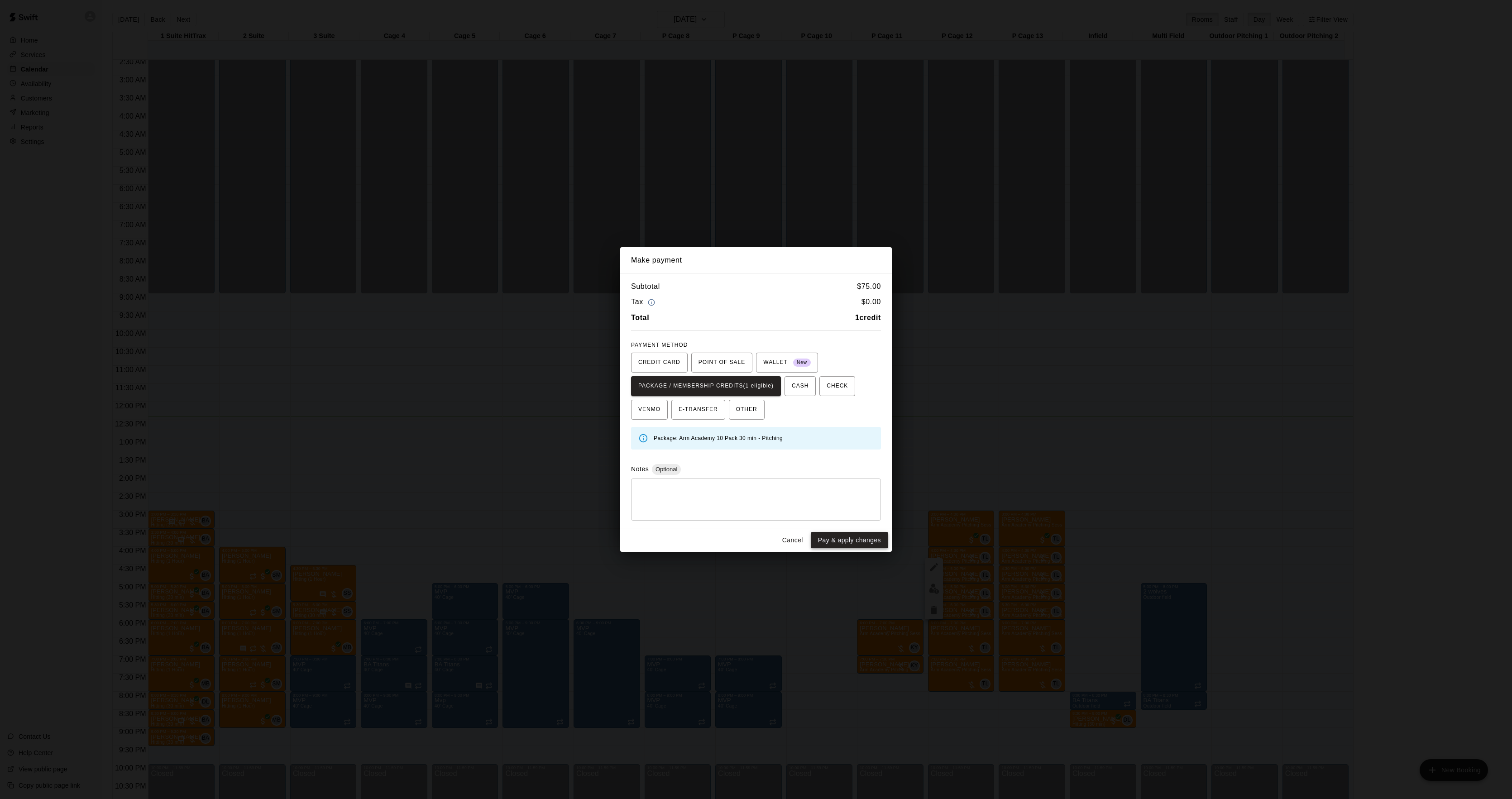
drag, startPoint x: 868, startPoint y: 528, endPoint x: 868, endPoint y: 533, distance: 5.0
click at [868, 530] on div "Make payment Subtotal $ 75.00 Tax $ 0.00 Total 1 credit PAYMENT METHOD CREDIT C…" at bounding box center [756, 400] width 272 height 305
click at [868, 538] on button "Pay & apply changes" at bounding box center [849, 540] width 77 height 17
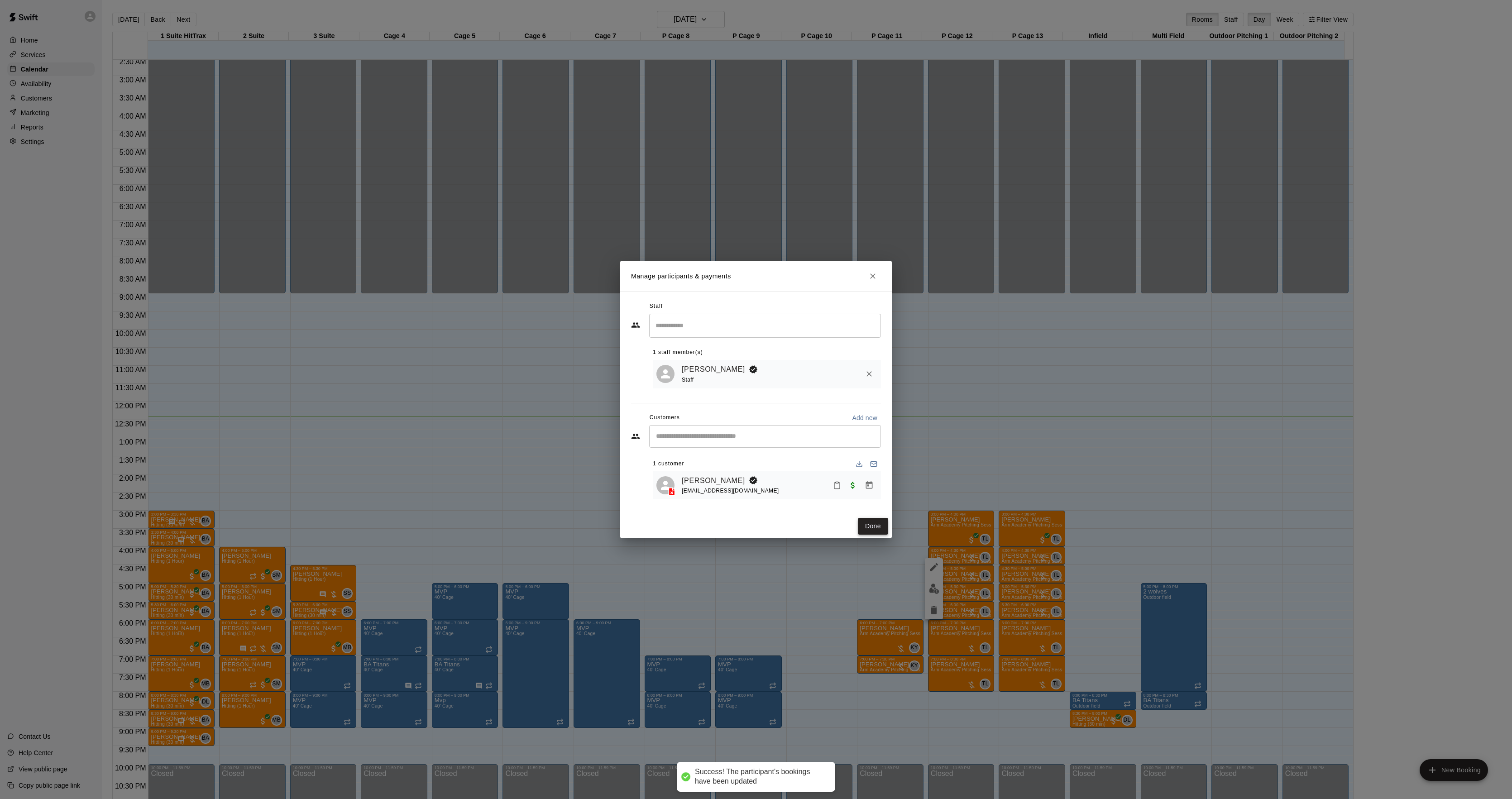
click at [865, 525] on button "Done" at bounding box center [873, 526] width 31 height 17
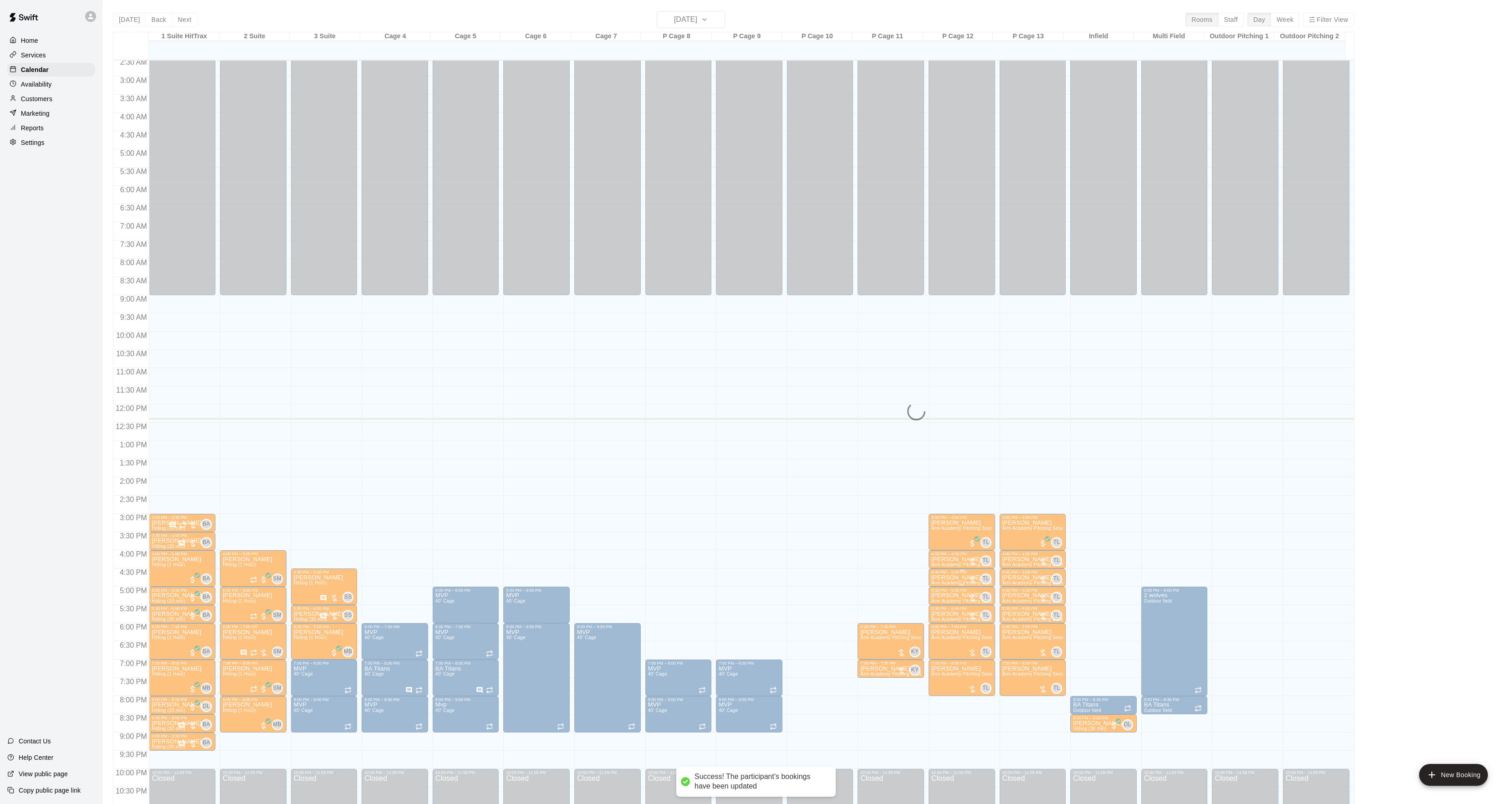
click at [944, 585] on div at bounding box center [961, 585] width 61 height 1
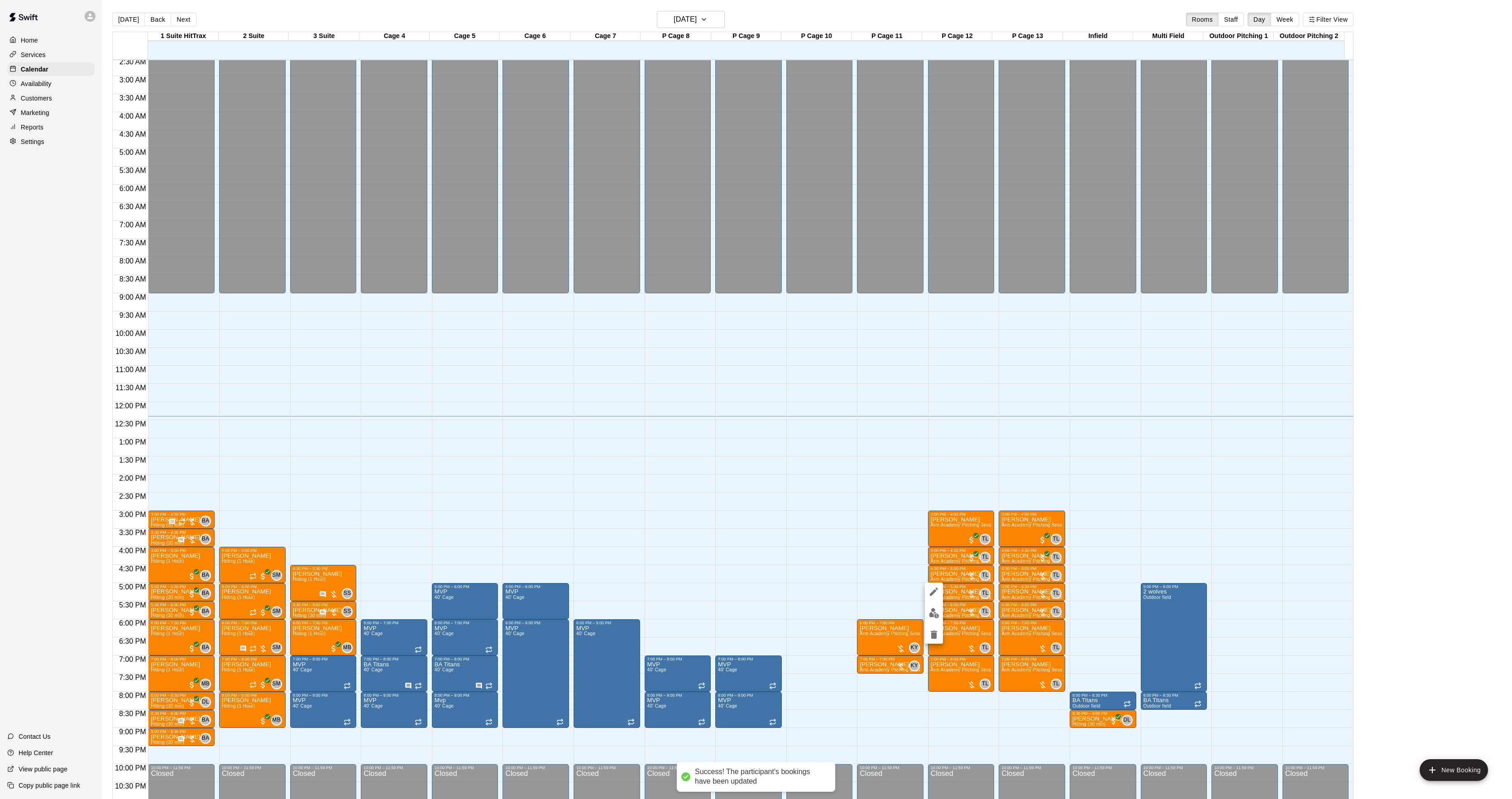
click at [1004, 594] on div at bounding box center [756, 399] width 1512 height 799
click at [937, 574] on p "[PERSON_NAME]" at bounding box center [956, 574] width 60 height 0
click at [933, 602] on img "edit" at bounding box center [934, 607] width 11 height 11
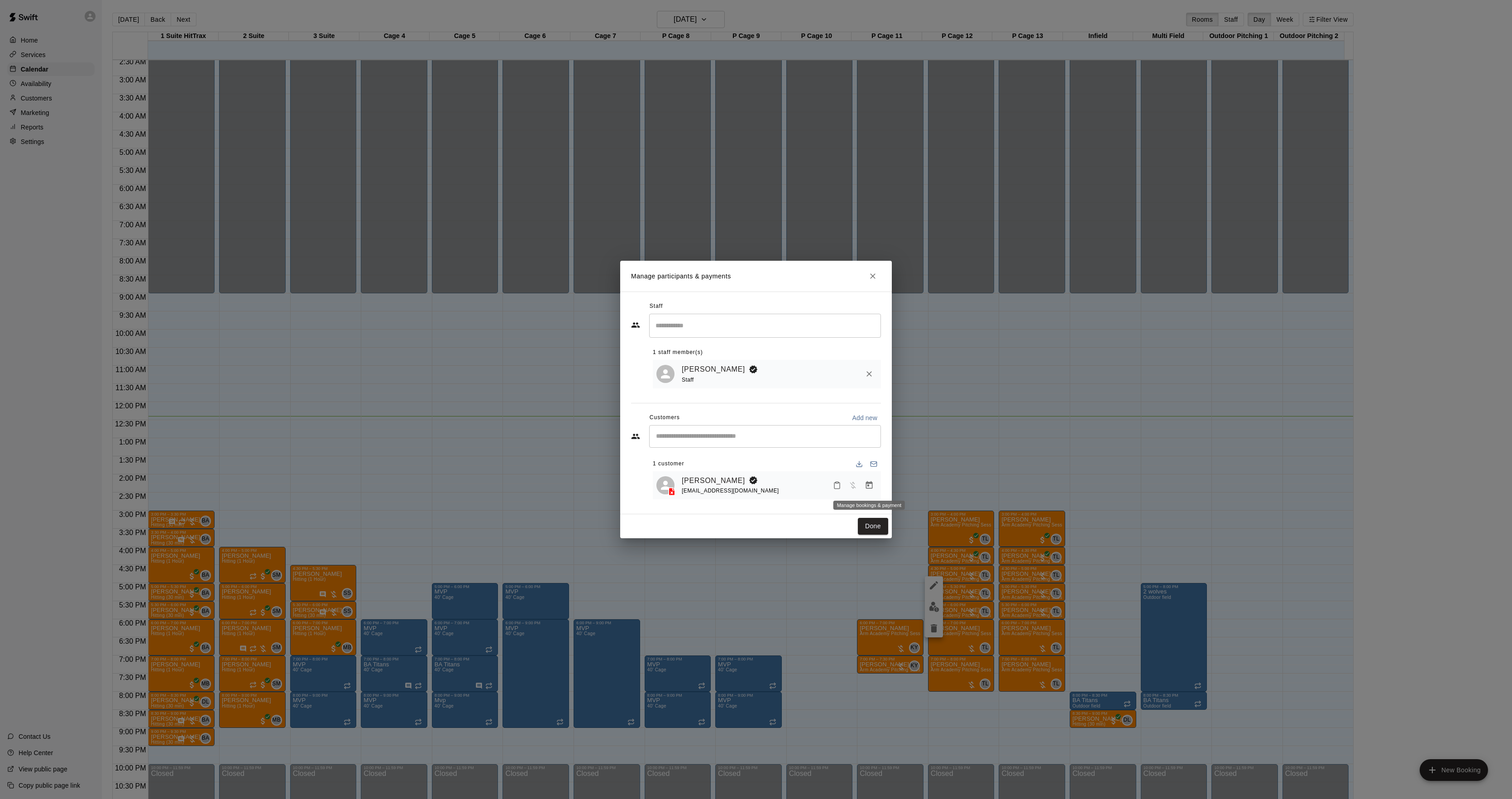
click at [866, 490] on icon "Manage bookings & payment" at bounding box center [869, 485] width 9 height 9
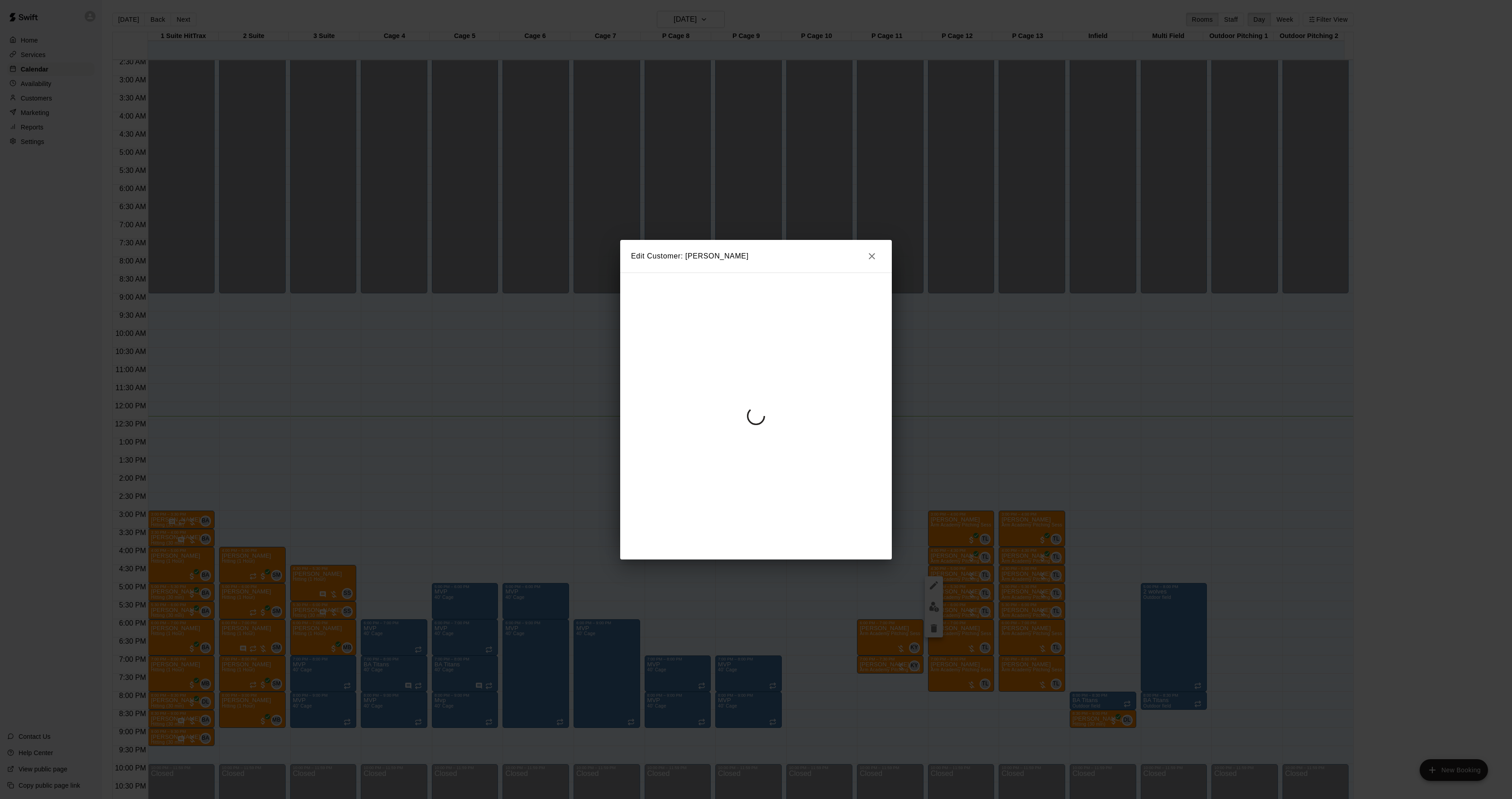
click at [776, 377] on div at bounding box center [756, 416] width 272 height 287
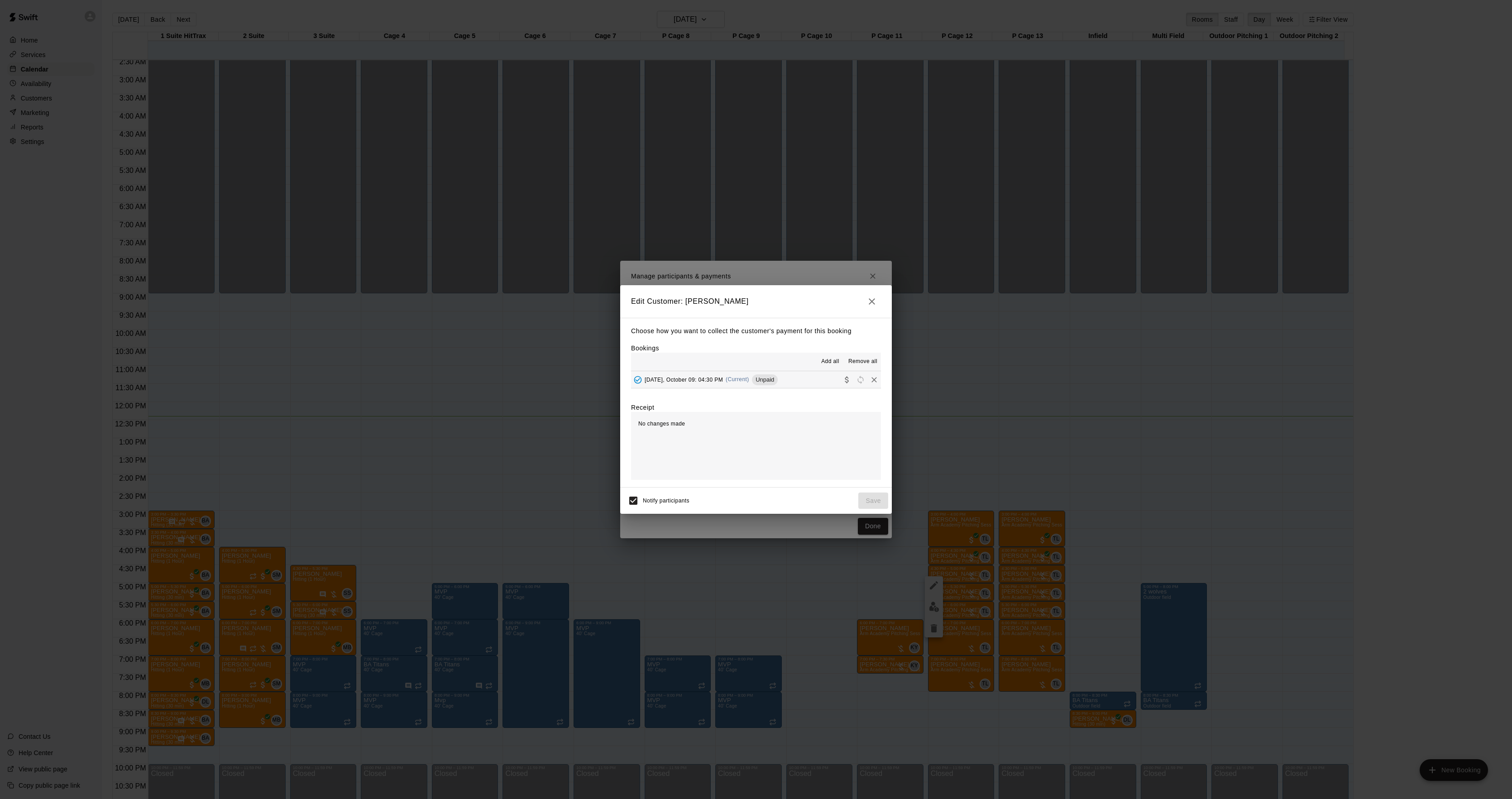
click at [776, 377] on span "Unpaid" at bounding box center [765, 380] width 26 height 7
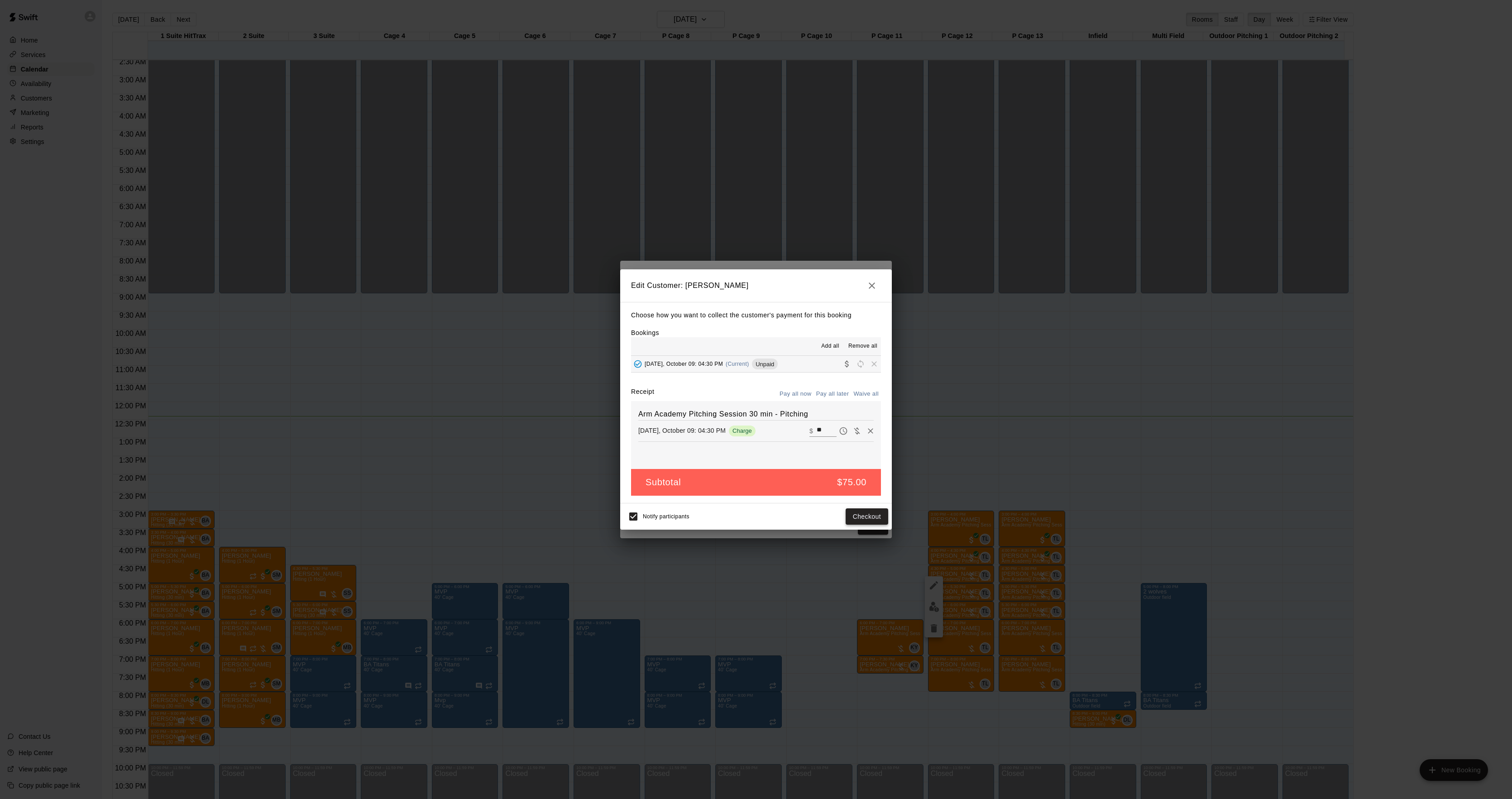
click at [858, 522] on button "Checkout" at bounding box center [867, 517] width 42 height 17
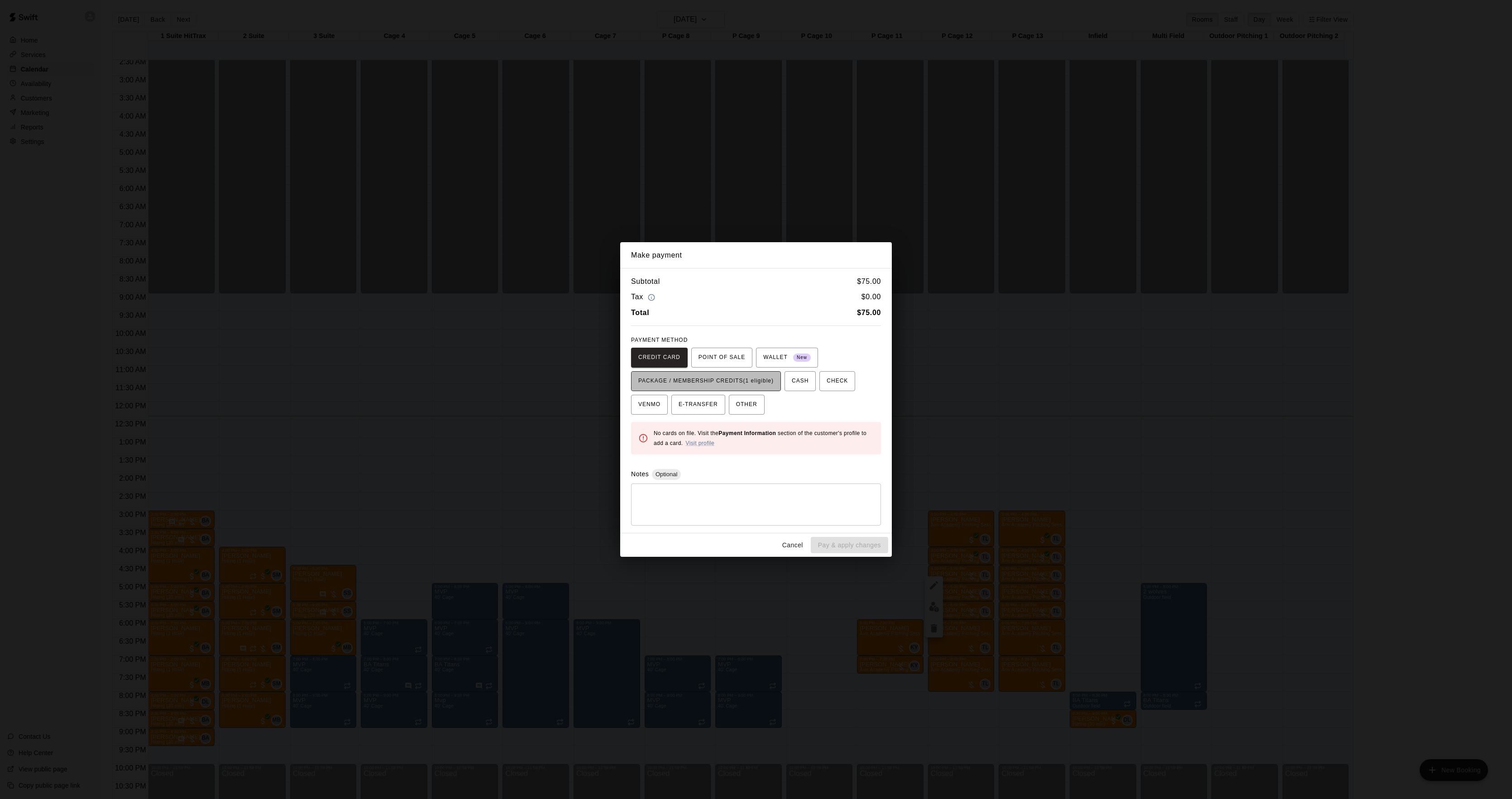
click at [736, 387] on span "PACKAGE / MEMBERSHIP CREDITS (1 eligible)" at bounding box center [706, 381] width 136 height 15
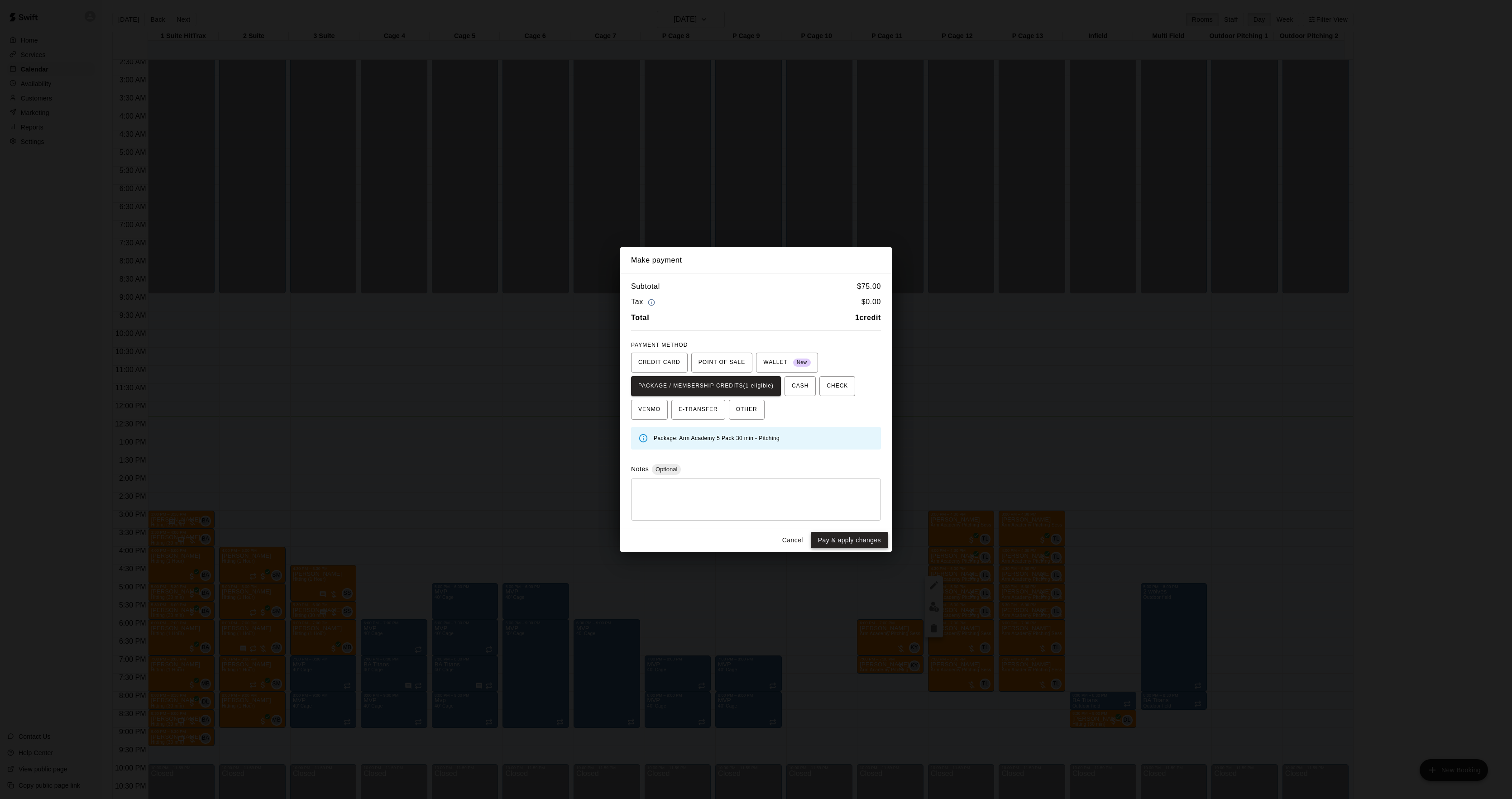
click at [866, 539] on button "Pay & apply changes" at bounding box center [849, 540] width 77 height 17
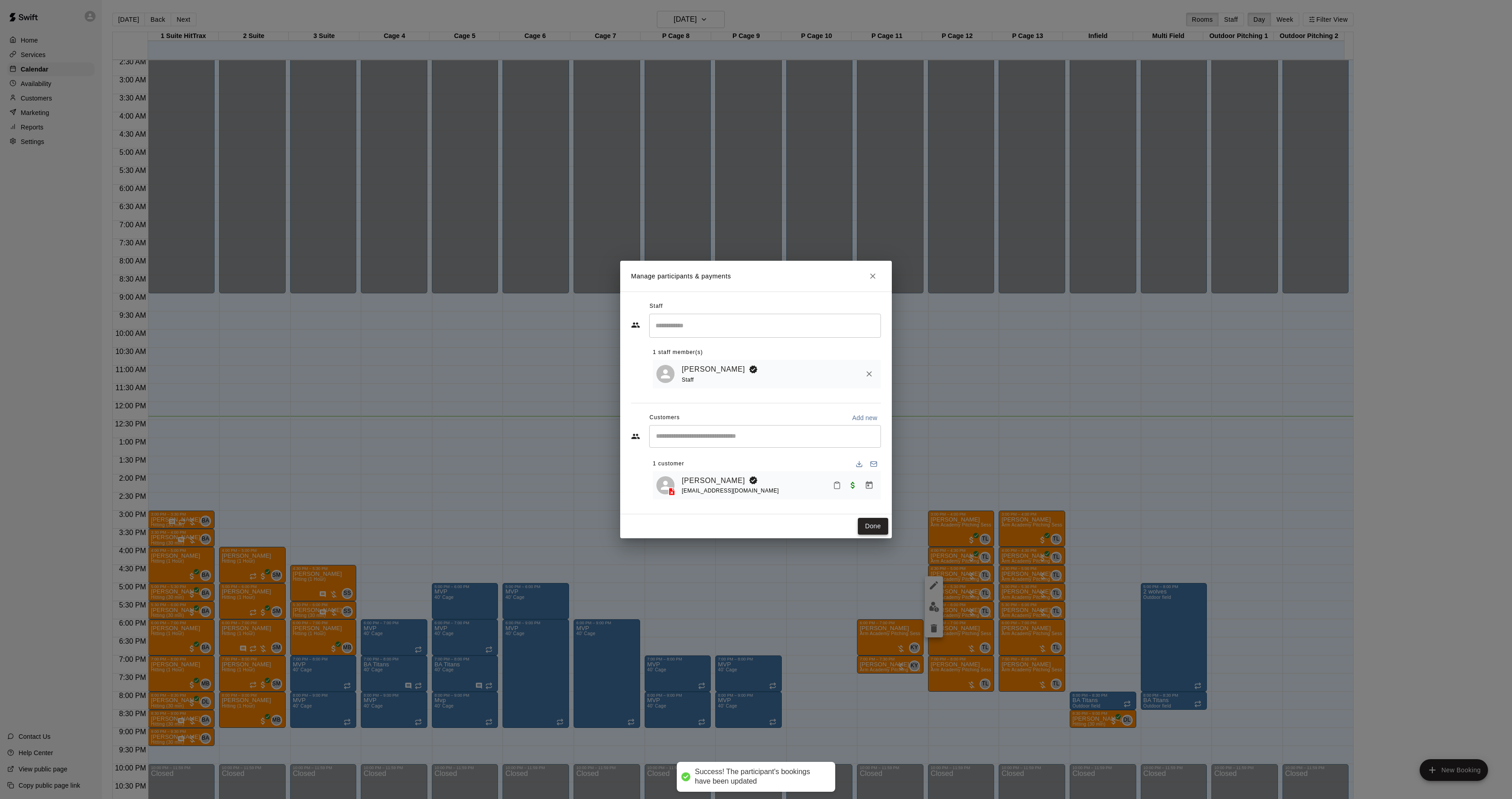
click at [866, 522] on button "Done" at bounding box center [873, 526] width 31 height 17
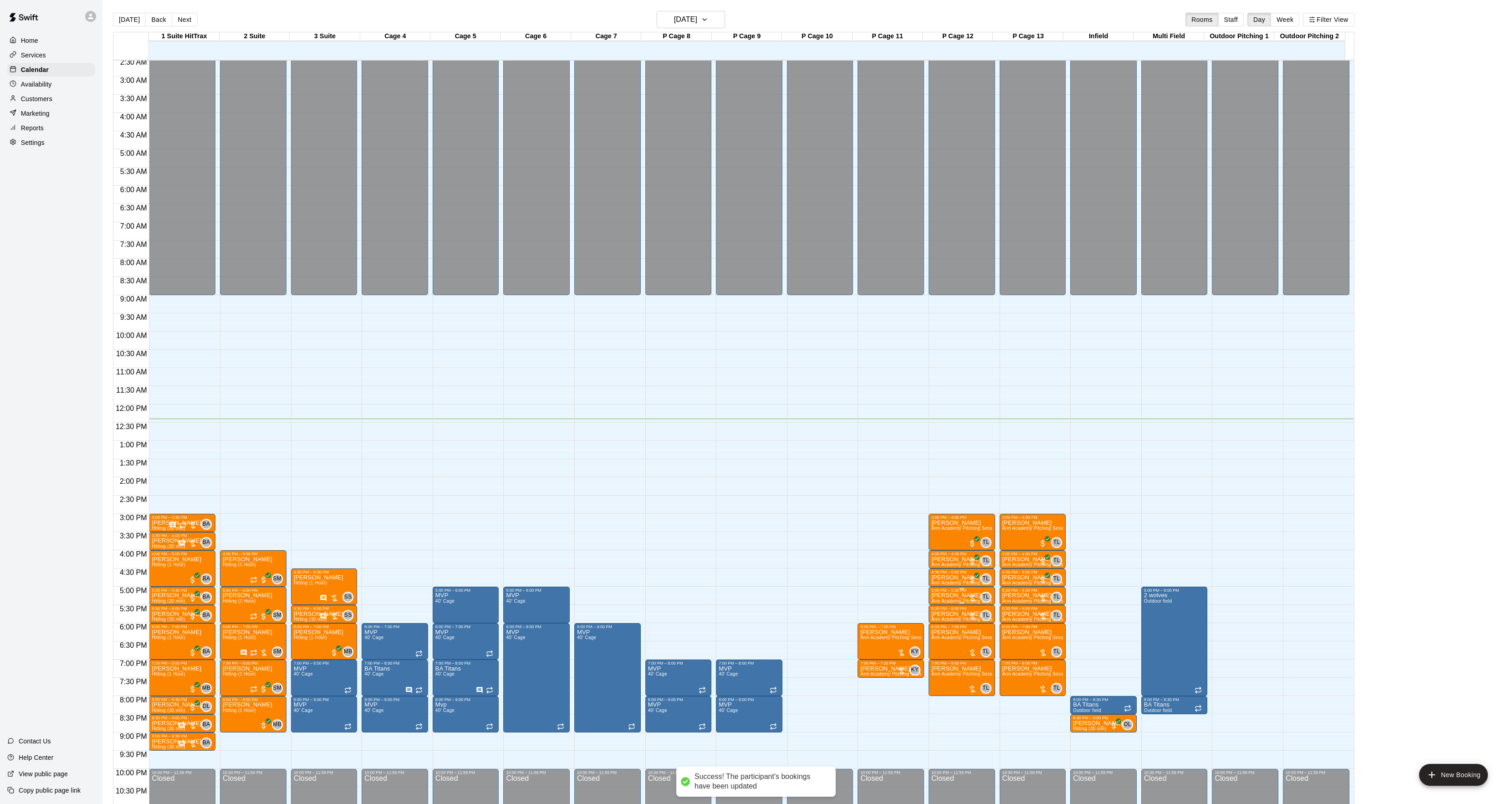
click at [940, 595] on p "[PERSON_NAME]" at bounding box center [961, 595] width 61 height 0
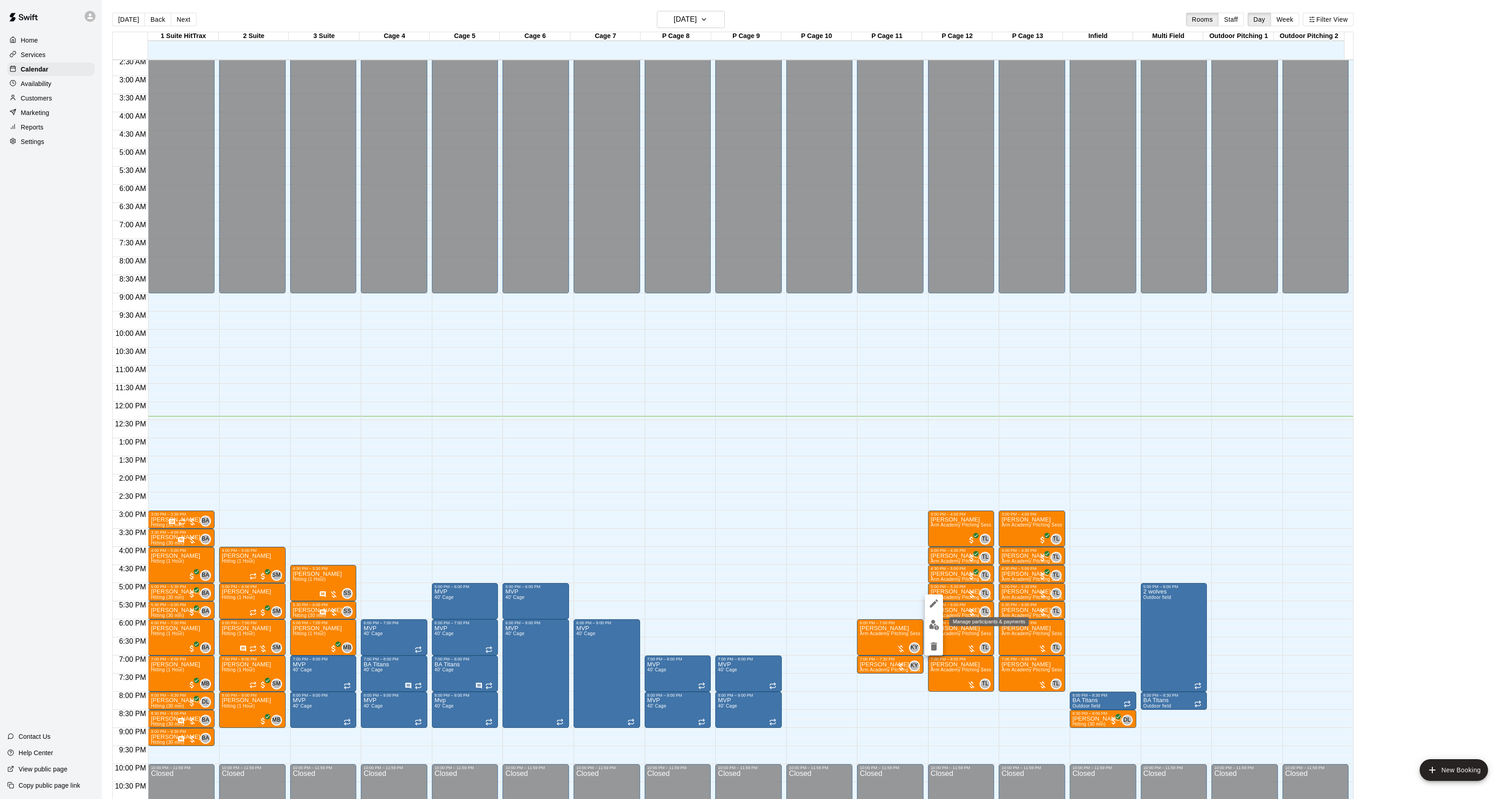
click at [934, 625] on img "edit" at bounding box center [934, 625] width 11 height 11
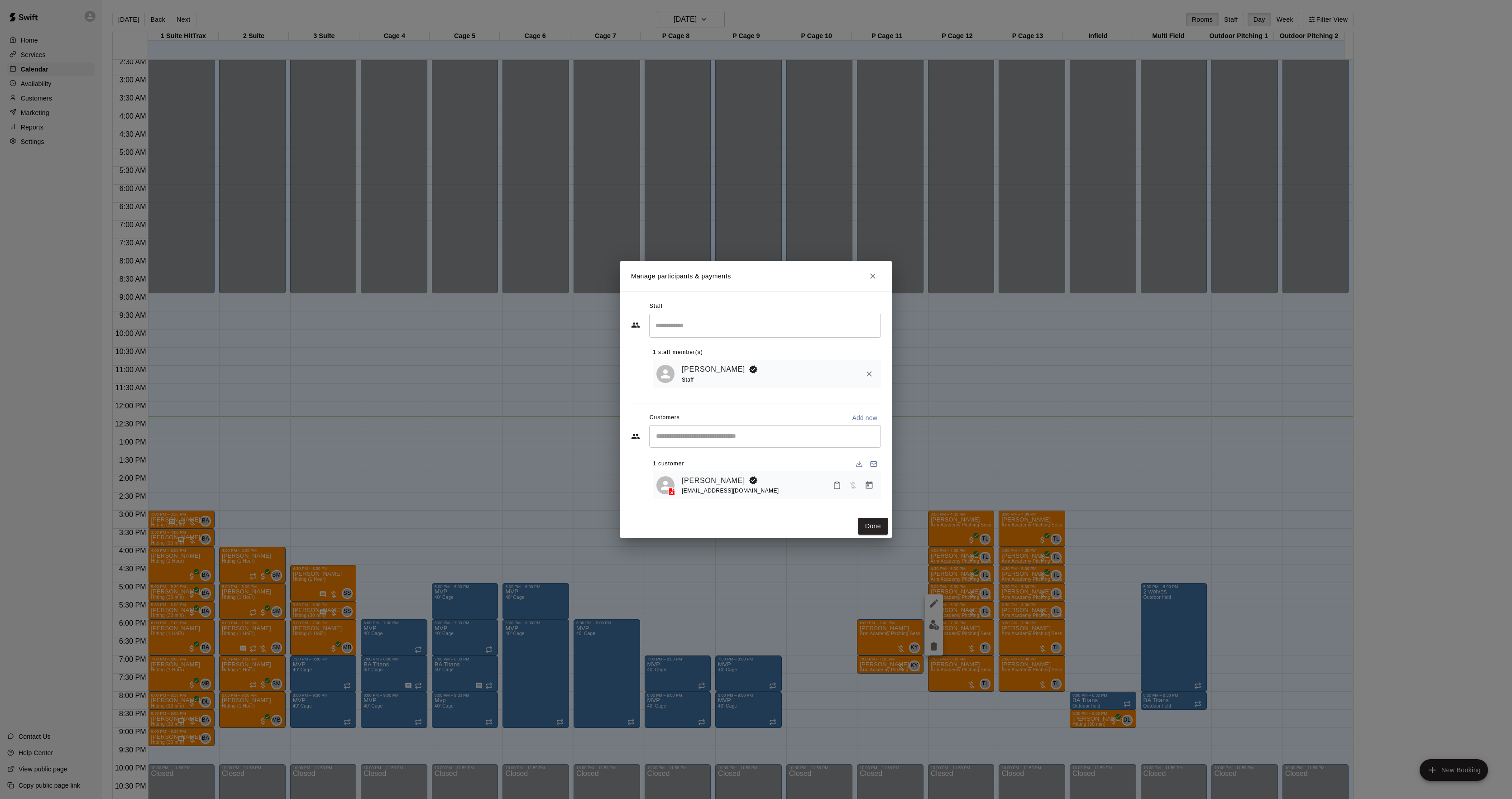
click at [869, 488] on icon "Manage bookings & payment" at bounding box center [869, 485] width 9 height 9
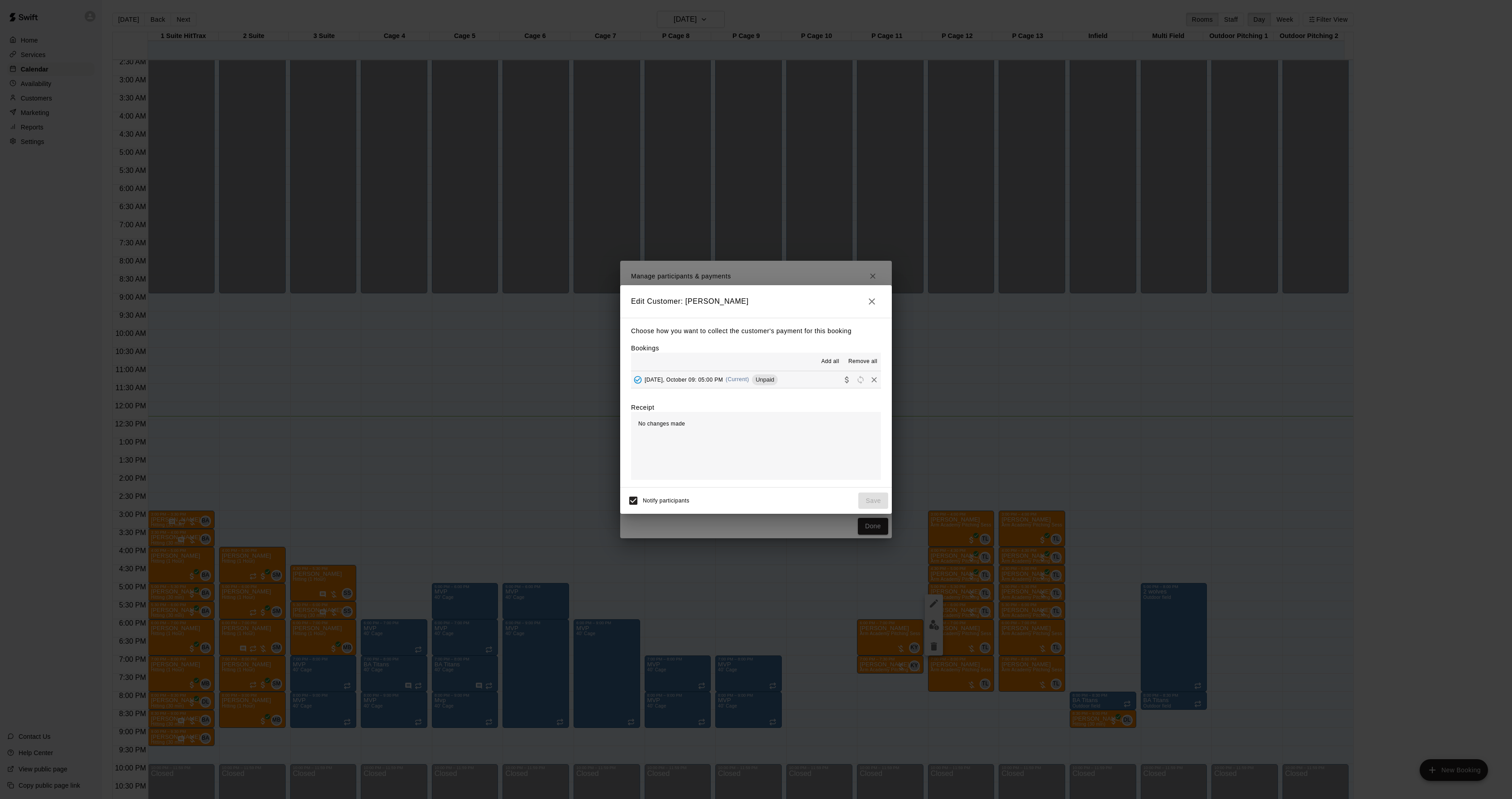
click at [743, 370] on div "Add all Remove all" at bounding box center [756, 362] width 250 height 18
click at [743, 377] on span "(Current)" at bounding box center [737, 379] width 23 height 6
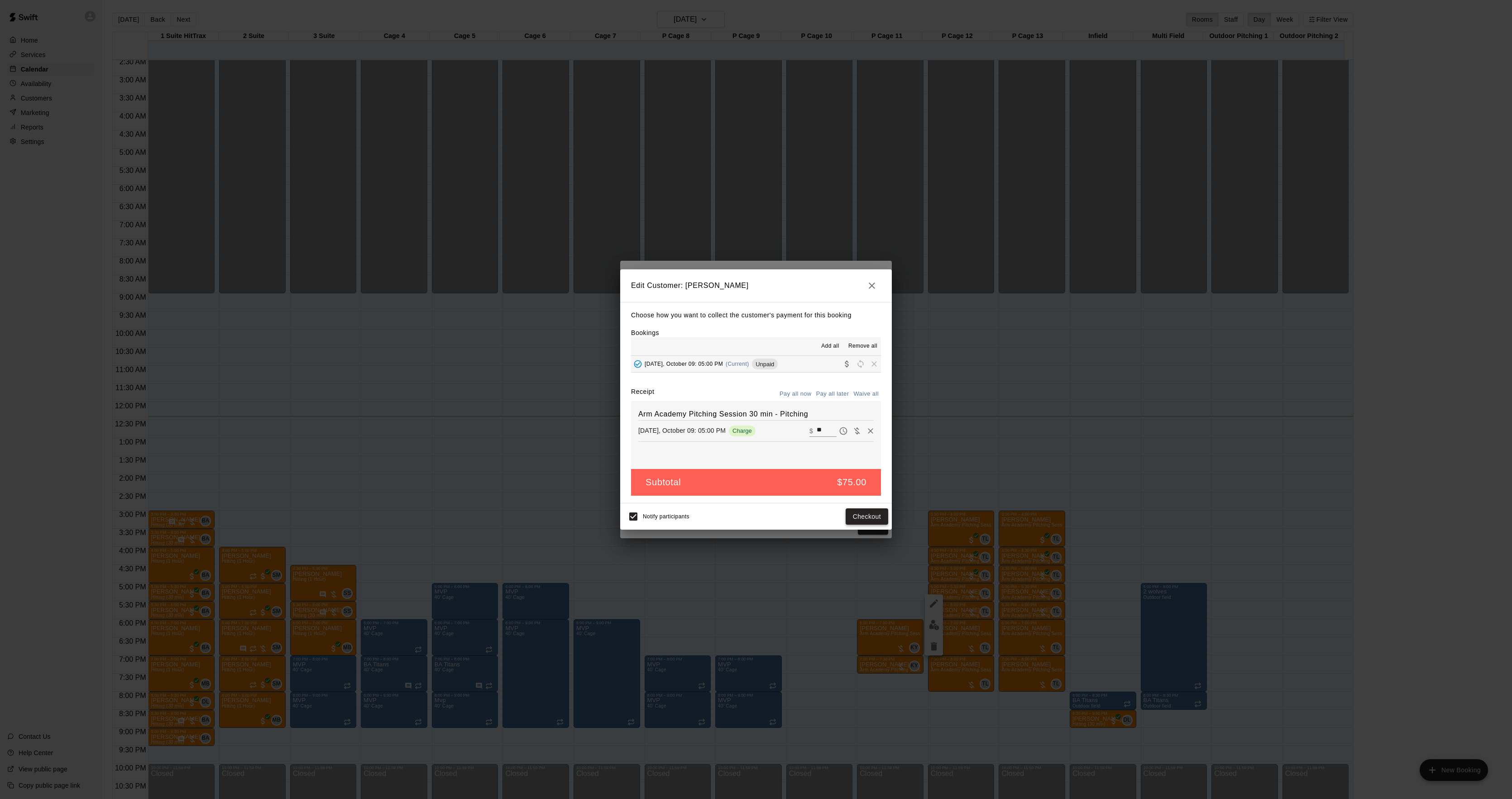
click at [863, 511] on button "Checkout" at bounding box center [867, 517] width 42 height 17
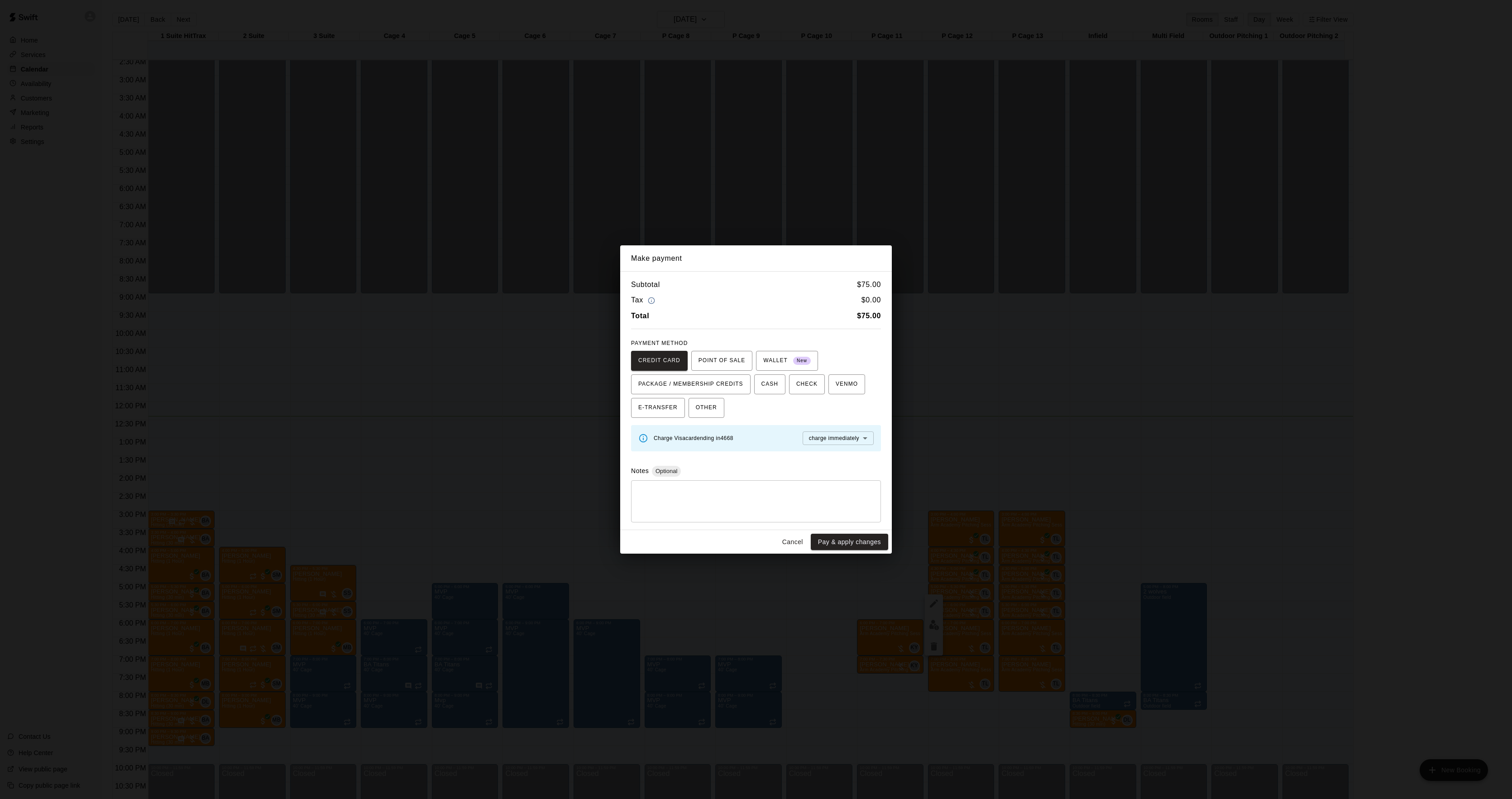
click at [983, 431] on div "Make payment Subtotal $ 75.00 Tax $ 0.00 Total $ 75.00 PAYMENT METHOD CREDIT CA…" at bounding box center [756, 399] width 1512 height 799
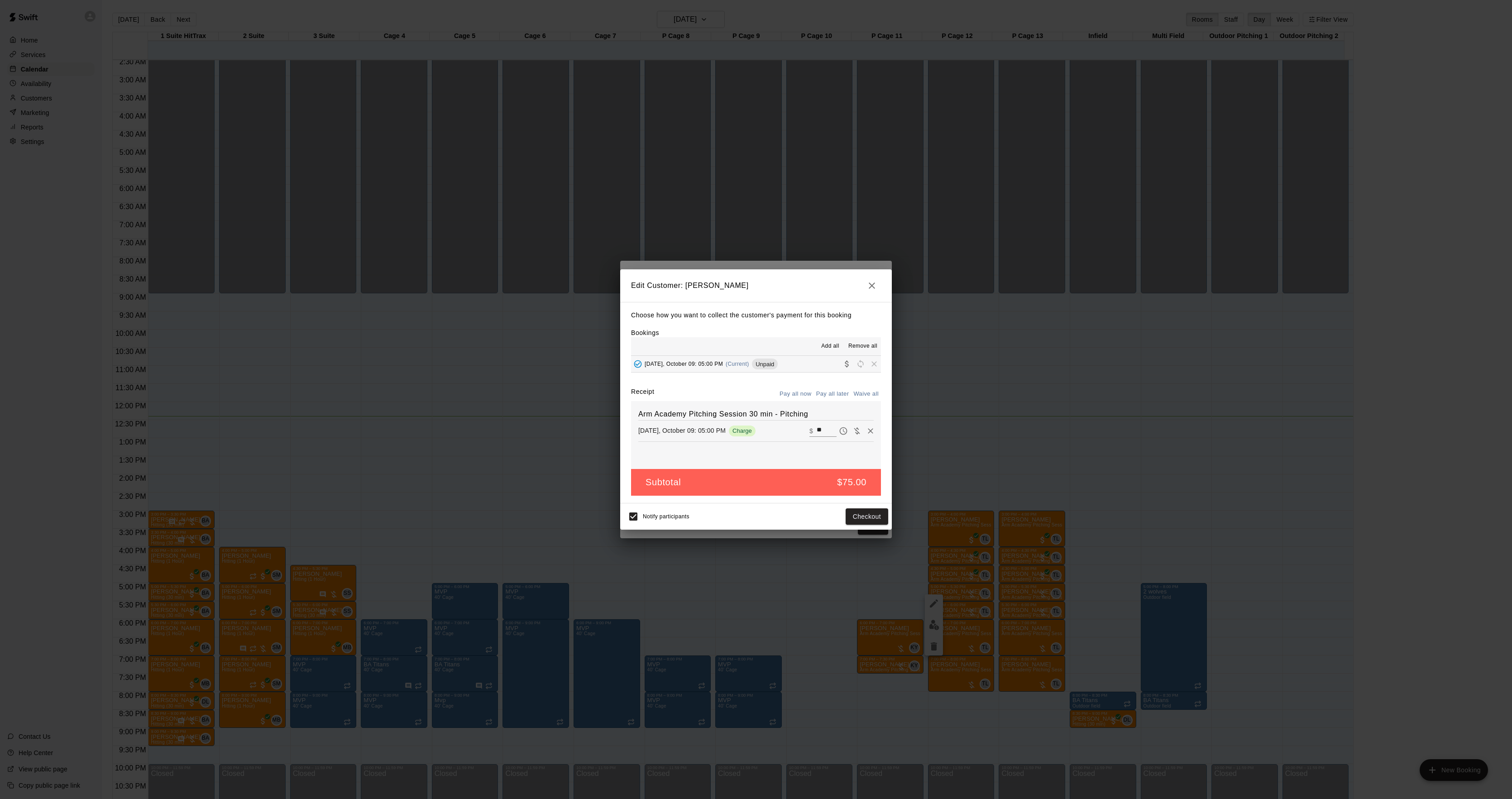
click at [983, 431] on div "Make payment Subtotal $ 75.00 Tax $ 0.00 Total $ 75.00 PAYMENT METHOD CREDIT CA…" at bounding box center [756, 399] width 1512 height 799
click at [983, 431] on div "Edit Customer: [PERSON_NAME] Choose how you want to collect the customer's paym…" at bounding box center [756, 399] width 1512 height 799
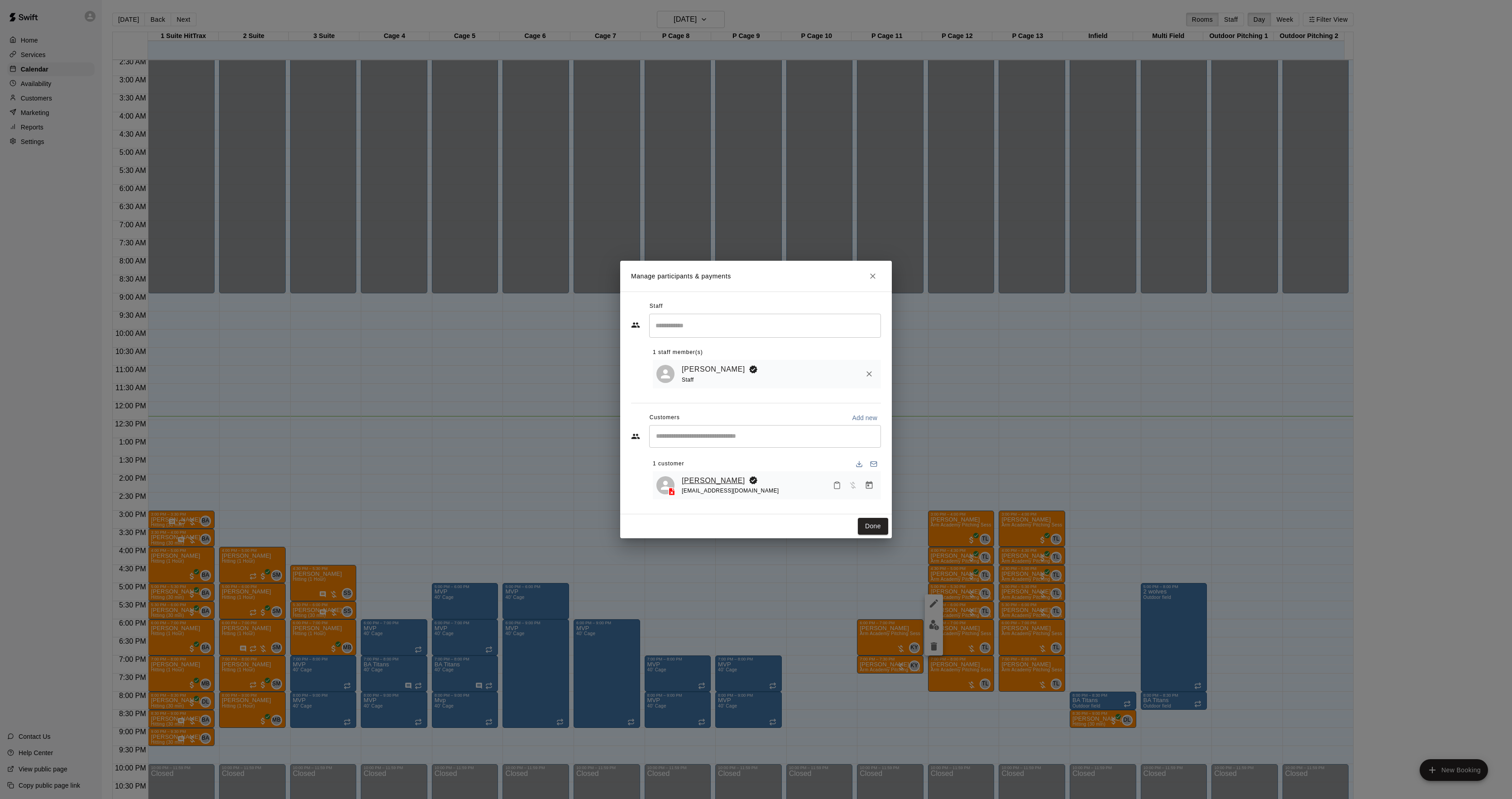
click at [706, 480] on link "[PERSON_NAME]" at bounding box center [714, 481] width 63 height 12
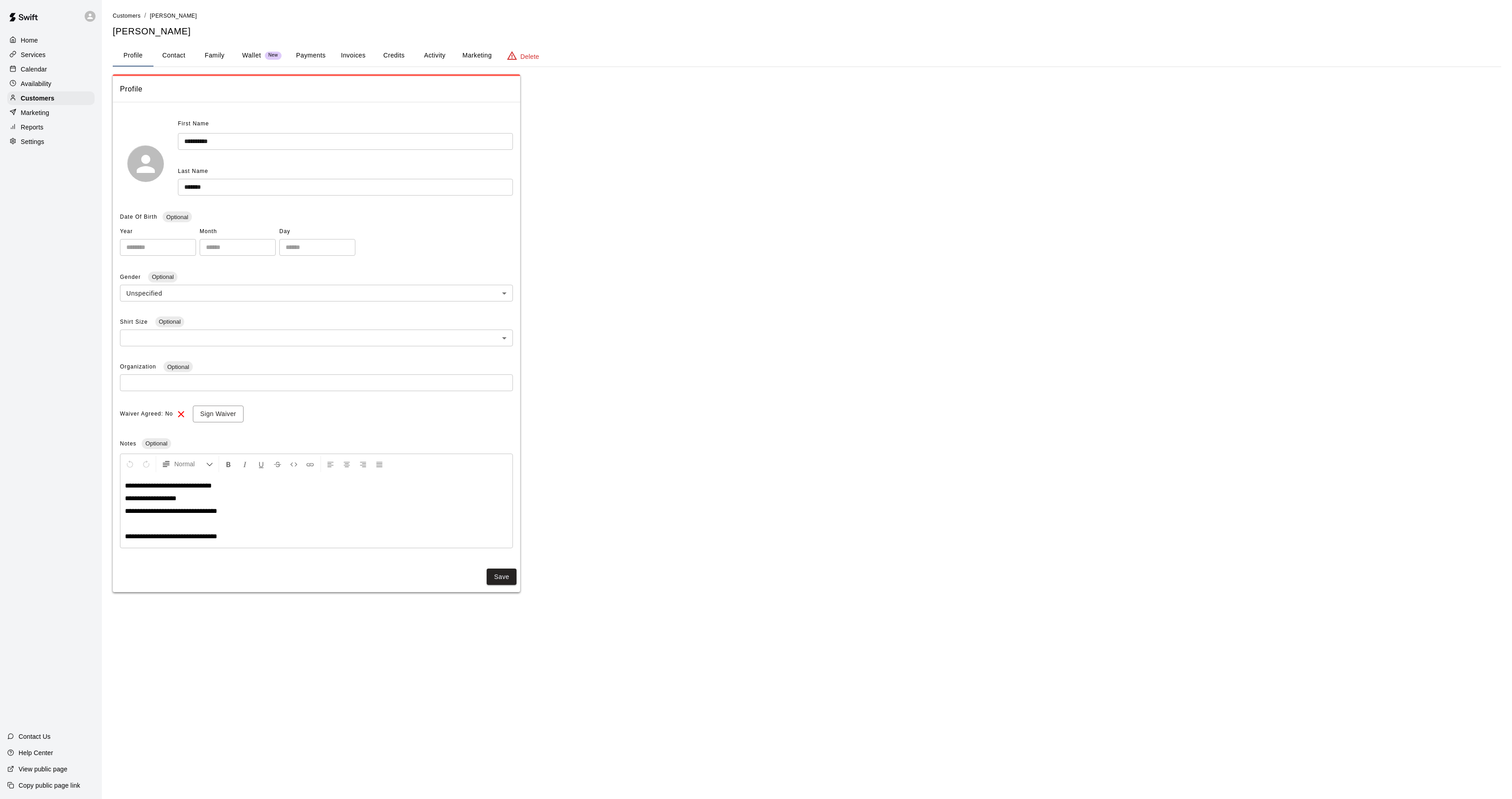
click at [436, 55] on button "Activity" at bounding box center [434, 55] width 41 height 22
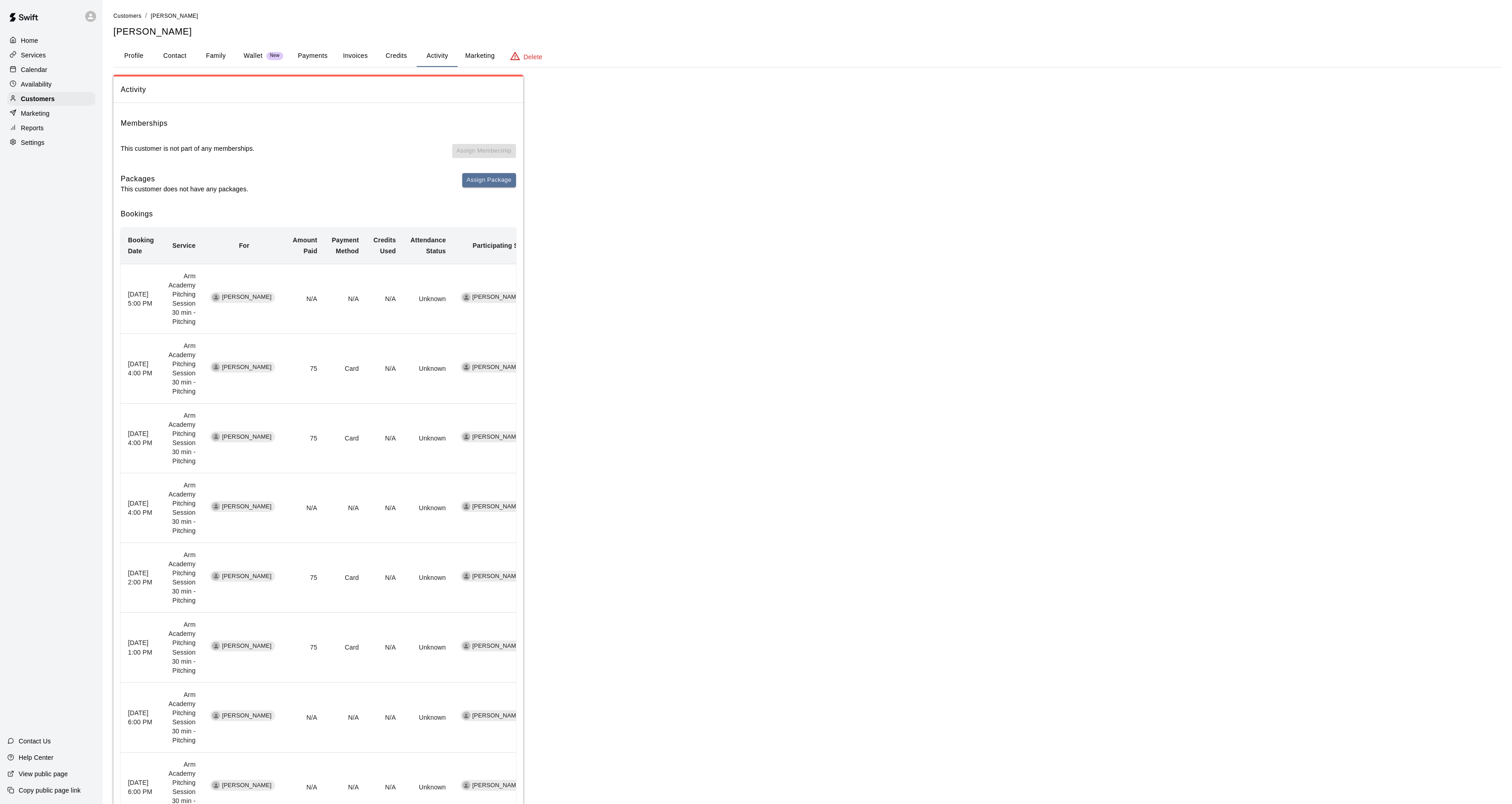
click at [59, 71] on div "Calendar" at bounding box center [51, 69] width 88 height 14
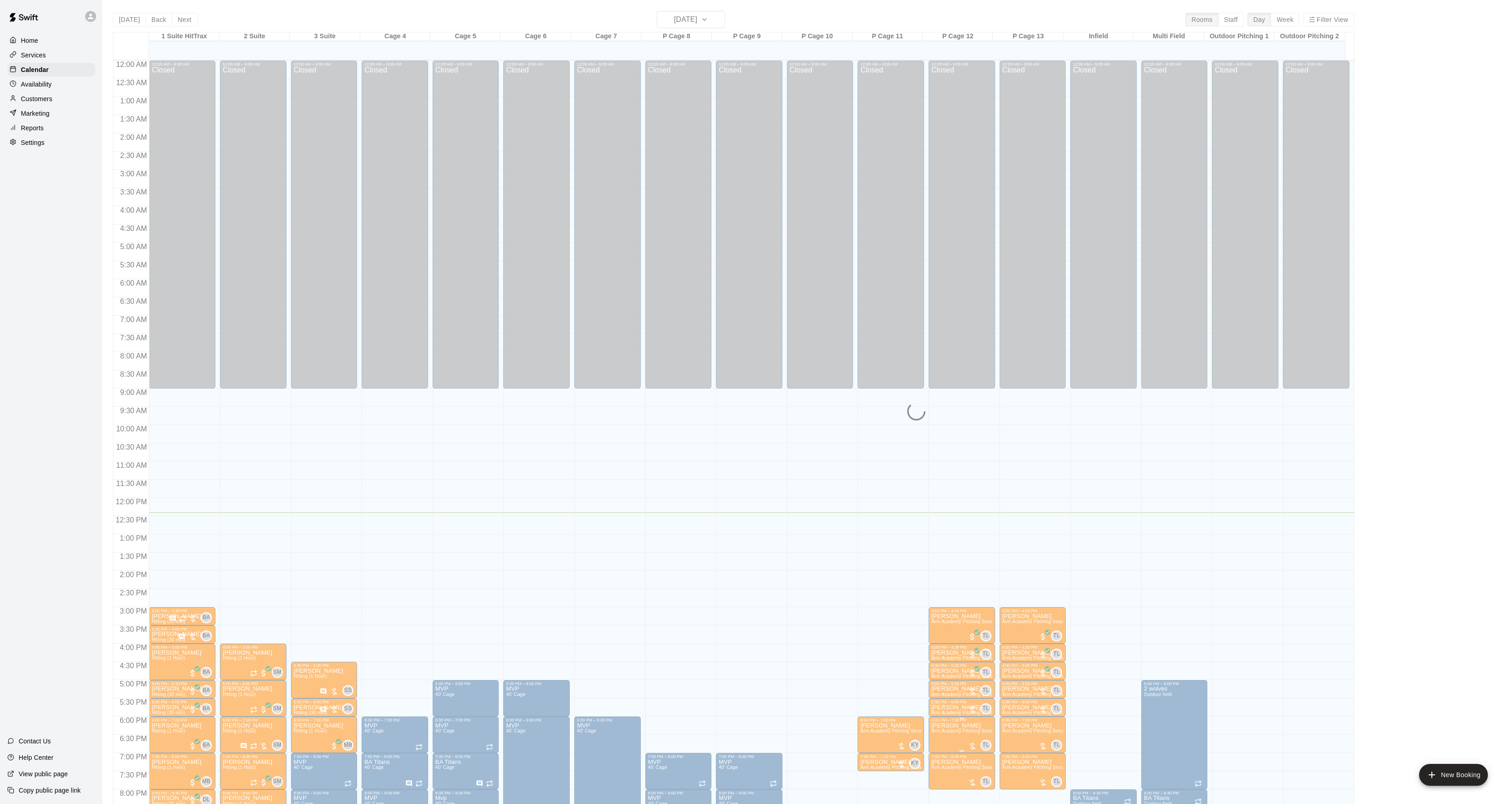
scroll to position [93, 0]
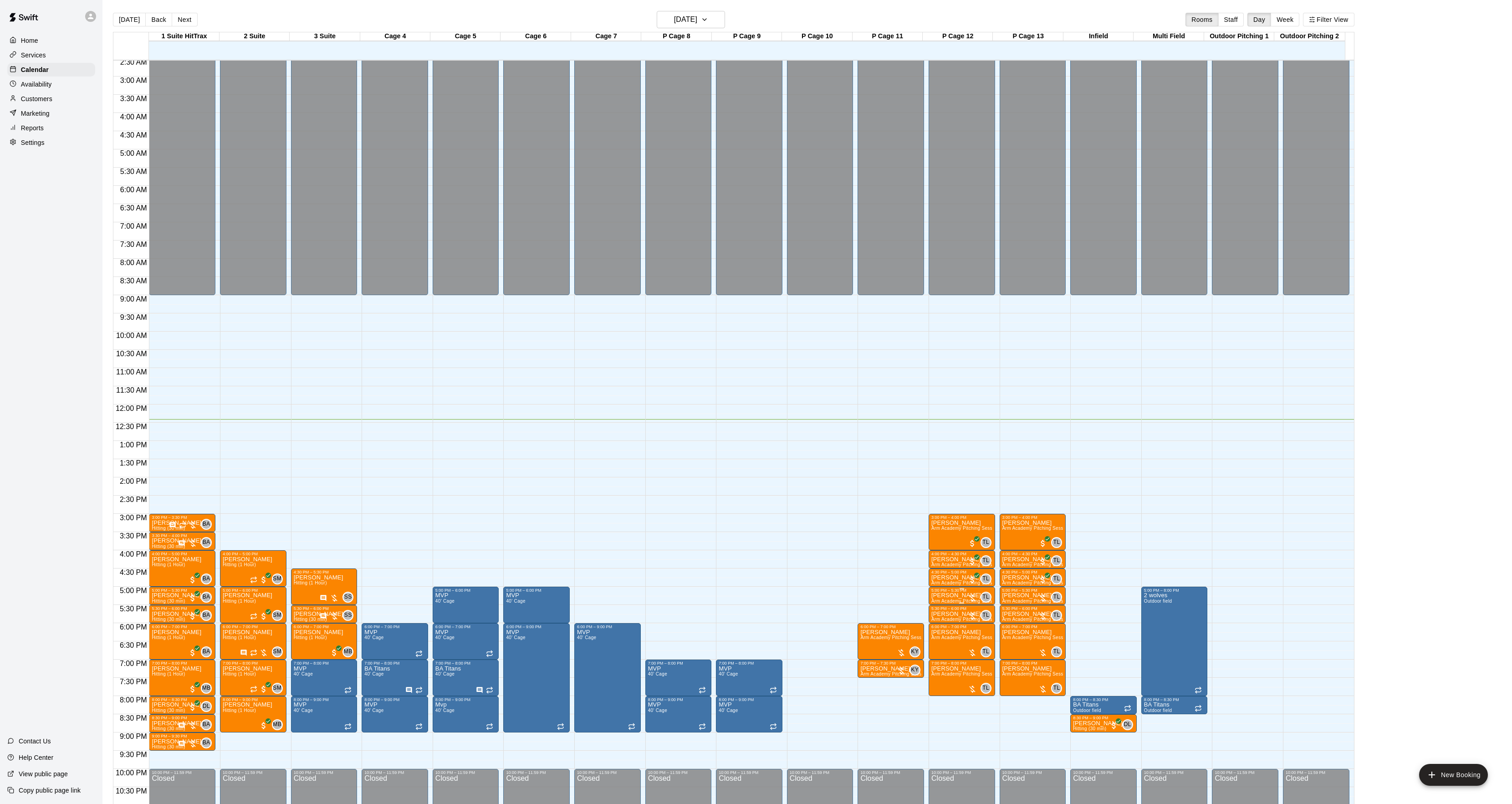
click at [943, 593] on div "5:00 PM – 5:30 PM" at bounding box center [961, 591] width 61 height 5
click at [939, 603] on icon "edit" at bounding box center [939, 598] width 11 height 11
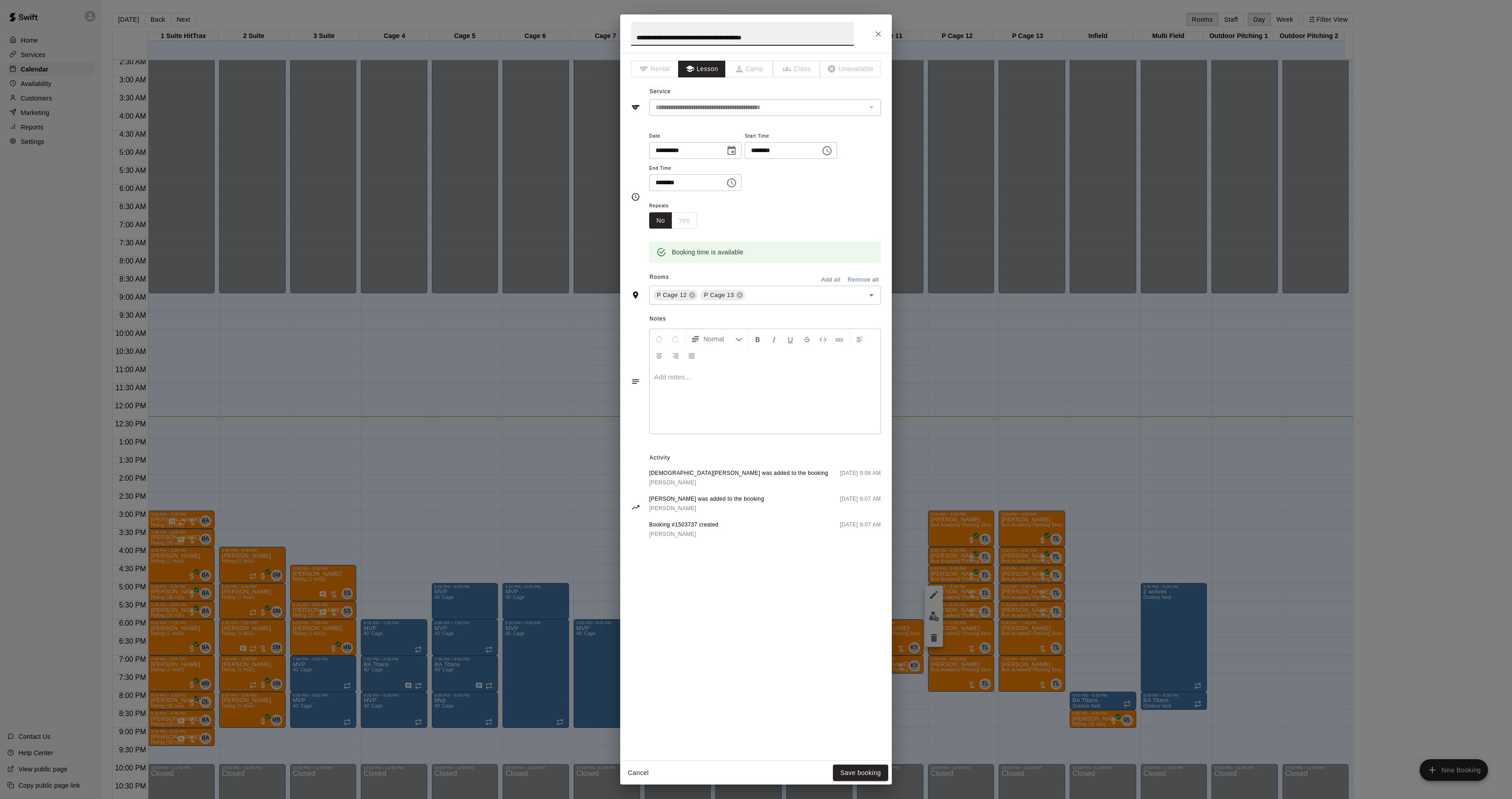
click at [687, 407] on div at bounding box center [765, 400] width 231 height 68
click at [835, 767] on button "Save booking" at bounding box center [860, 773] width 55 height 17
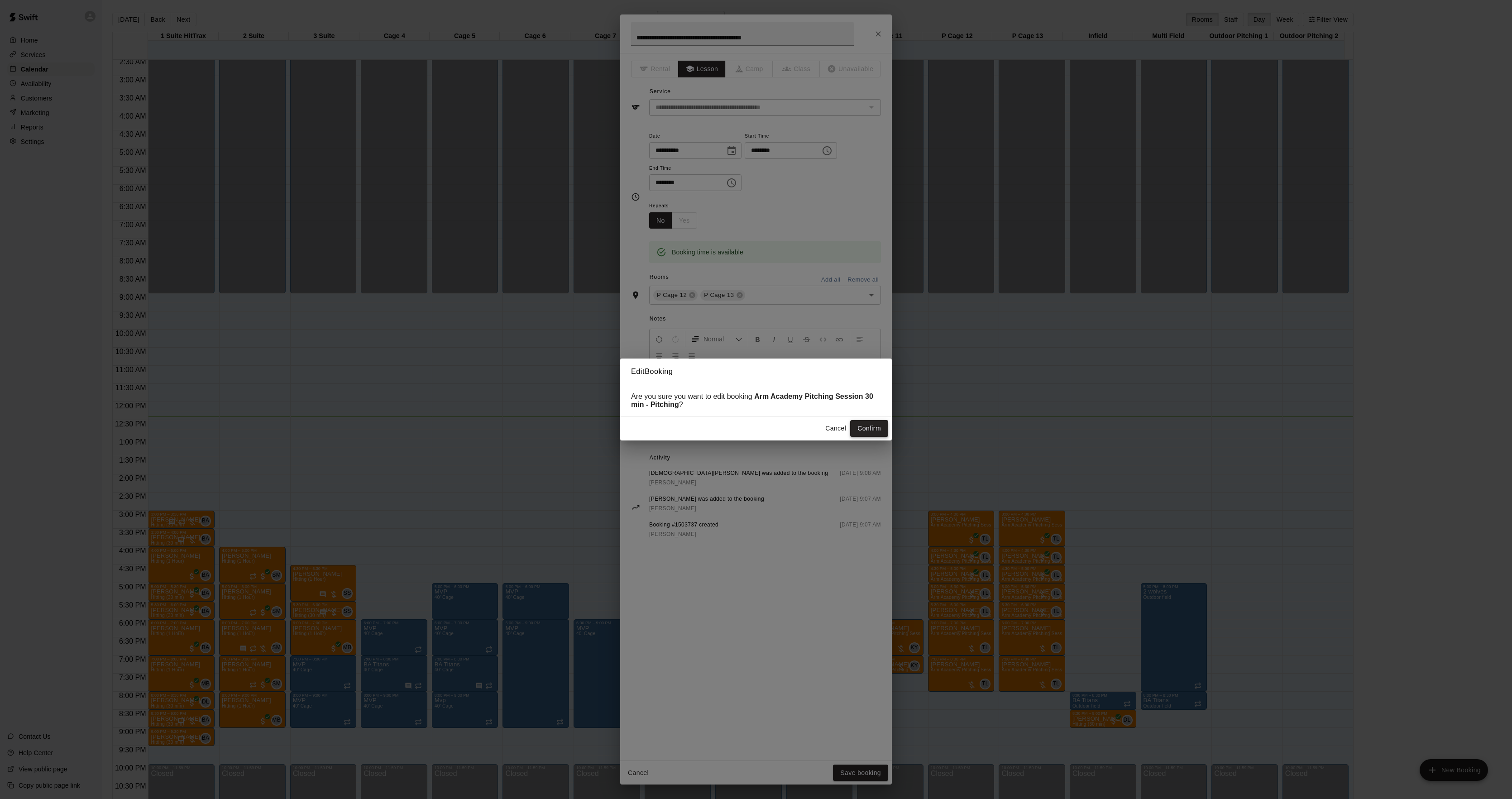
click at [876, 436] on button "Confirm" at bounding box center [869, 429] width 38 height 17
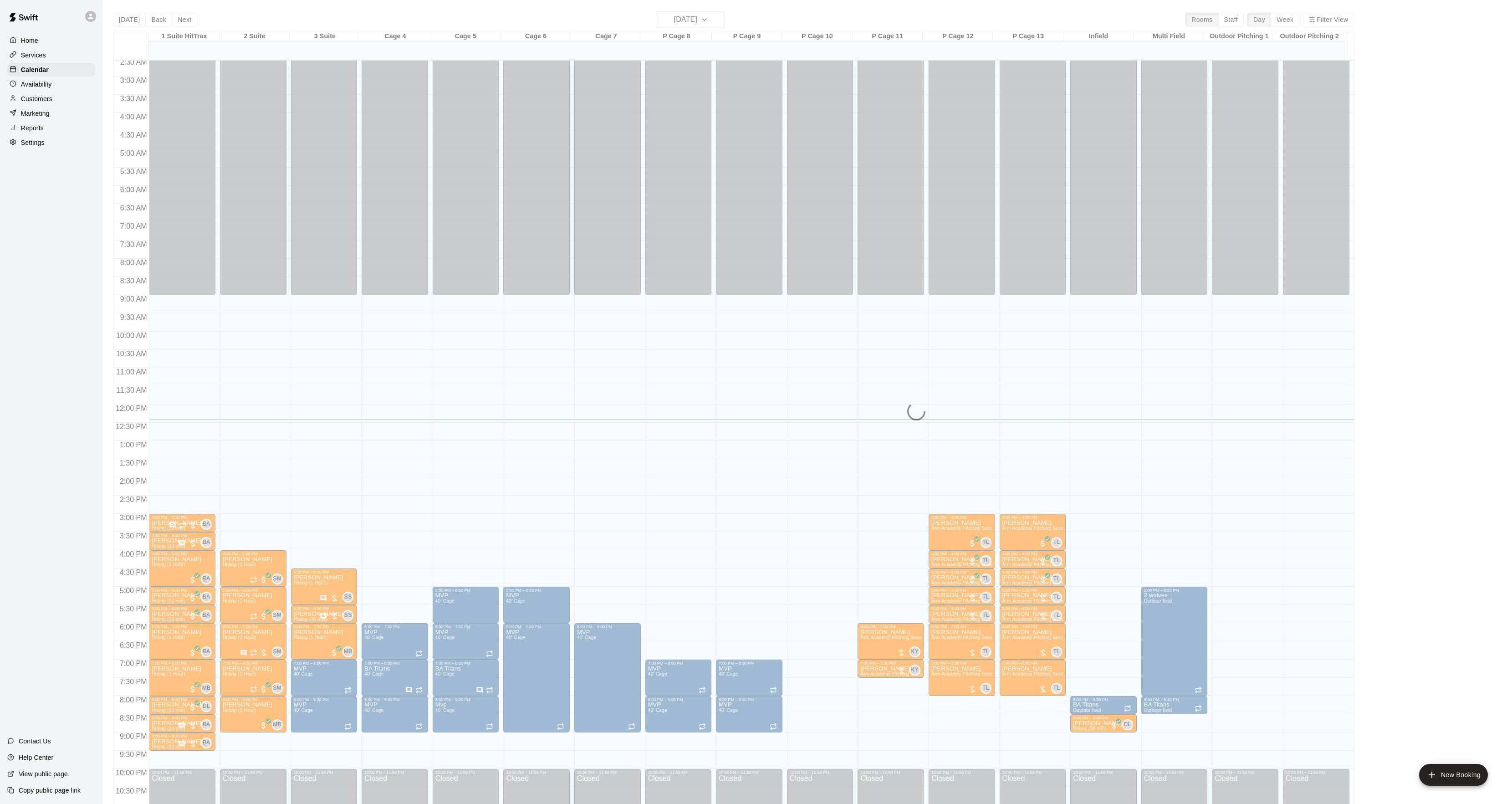
click at [936, 614] on p "[PERSON_NAME]" at bounding box center [961, 614] width 61 height 0
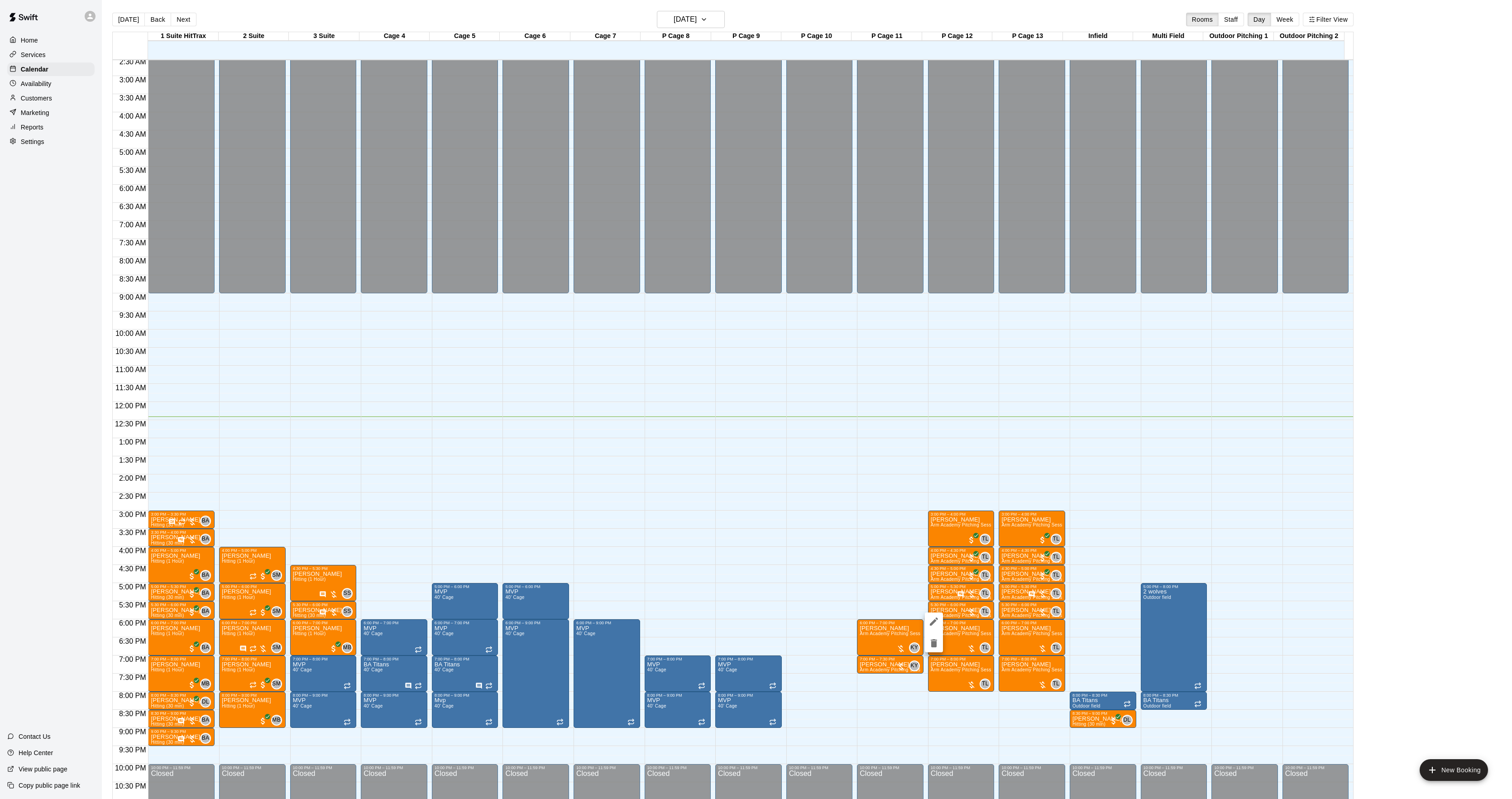
click at [934, 638] on icon "delete" at bounding box center [934, 643] width 11 height 11
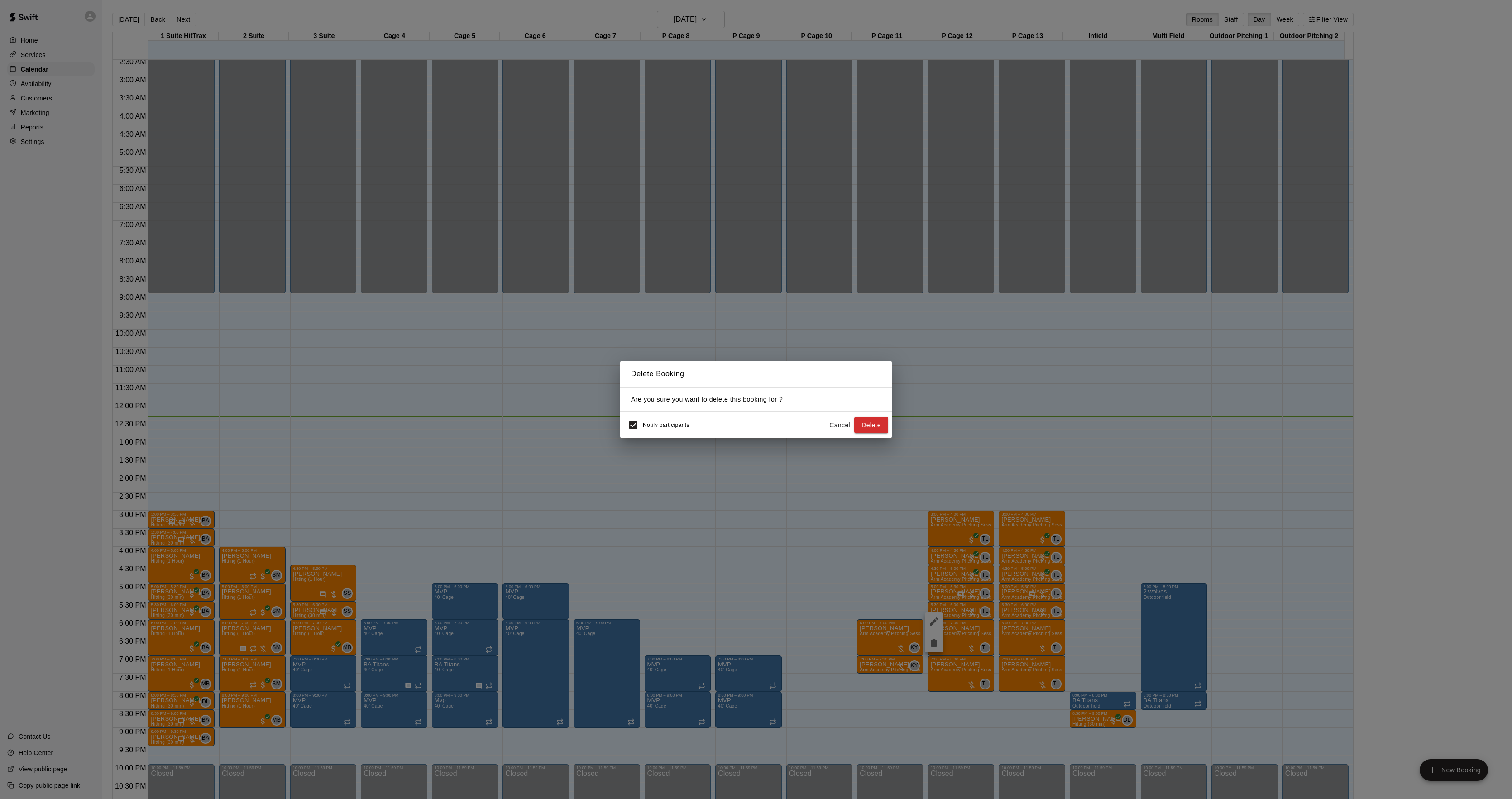
click at [1049, 613] on div "Delete Booking Are you sure you want to delete this booking for ? Notify partic…" at bounding box center [756, 399] width 1512 height 799
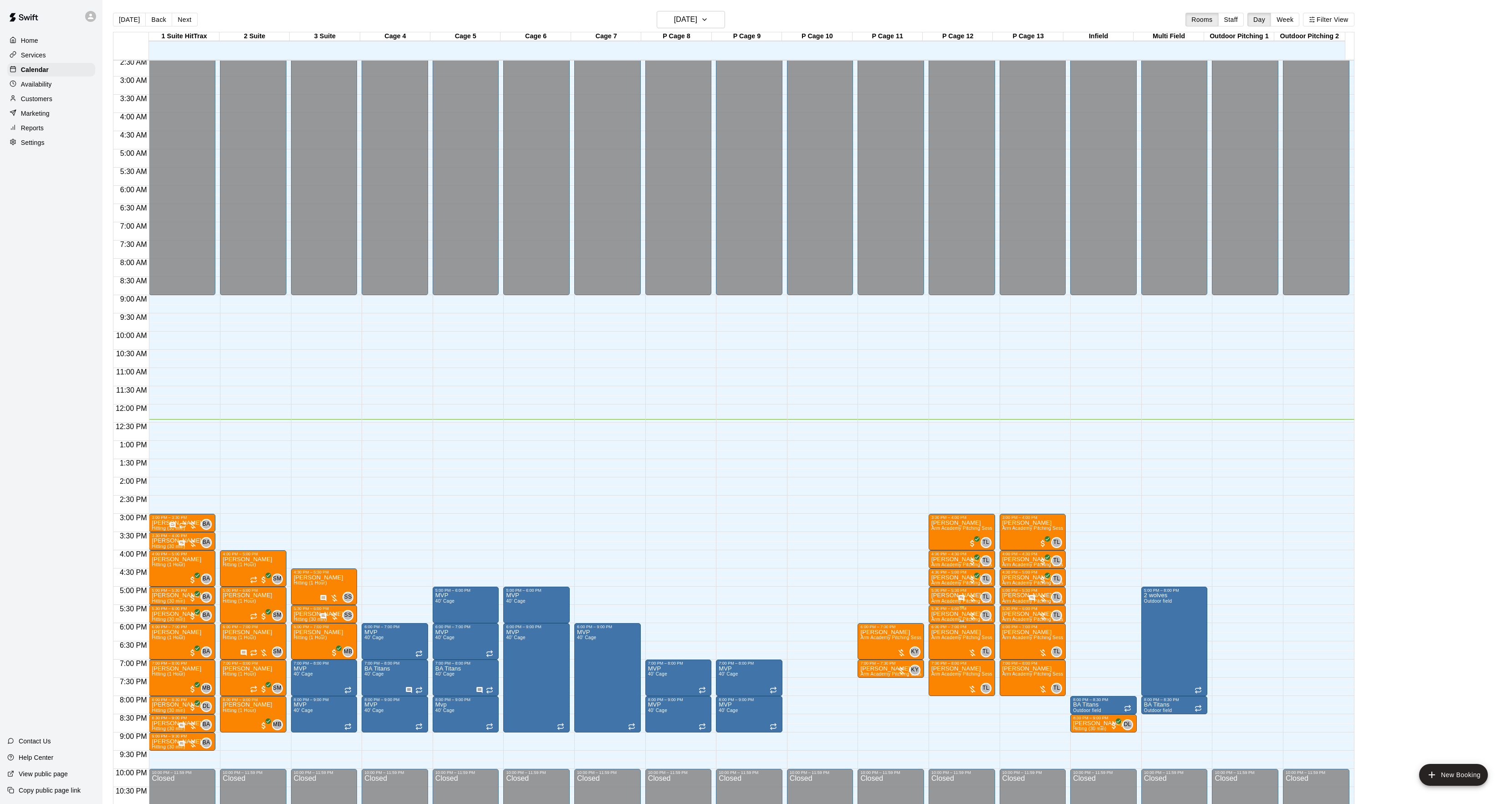
click at [961, 620] on span "Arm Academy Pitching Session 30 min - Pitching" at bounding box center [984, 619] width 106 height 5
click at [943, 642] on button "edit" at bounding box center [939, 649] width 18 height 18
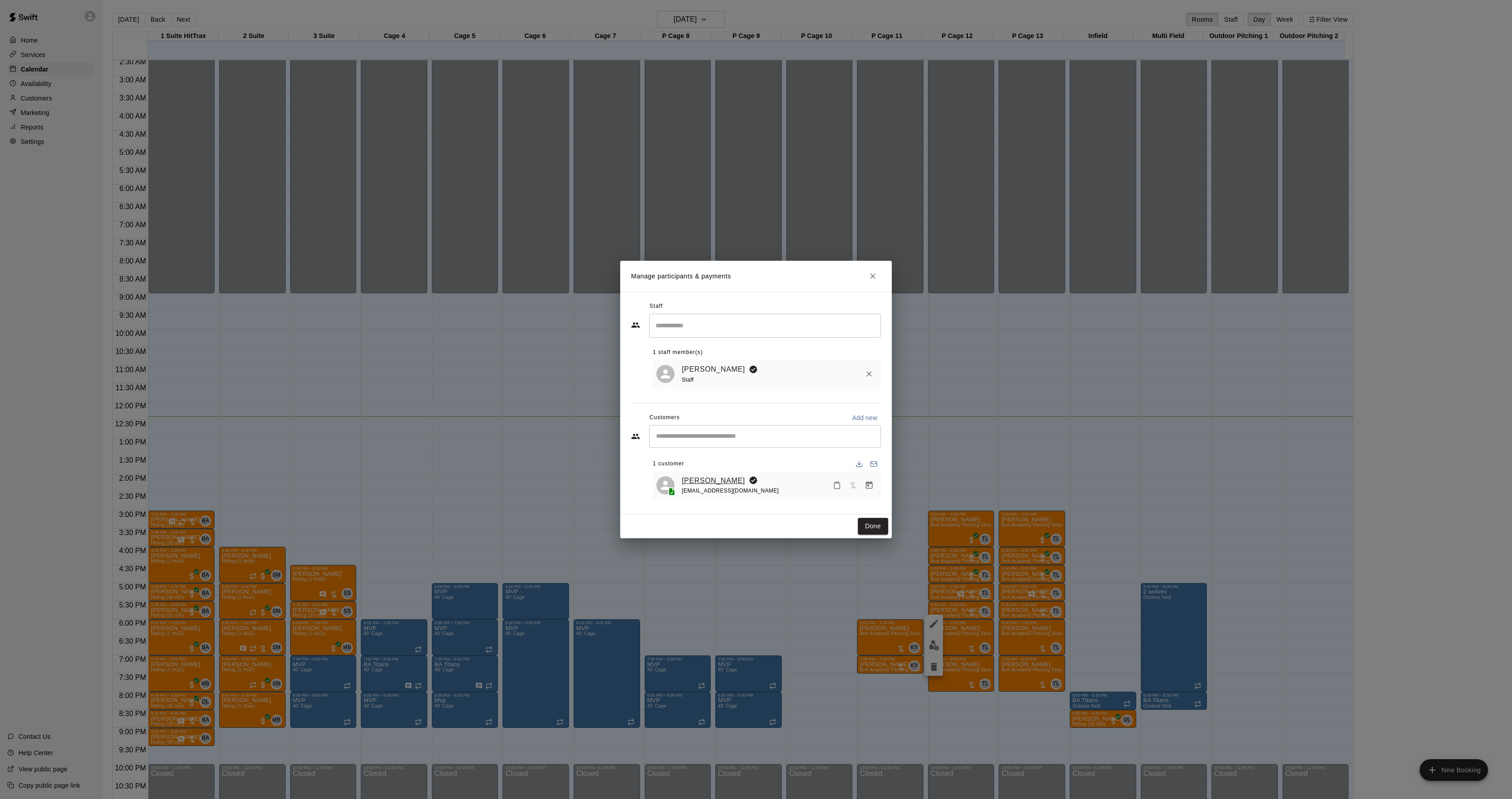
click at [694, 478] on link "[PERSON_NAME]" at bounding box center [714, 481] width 63 height 12
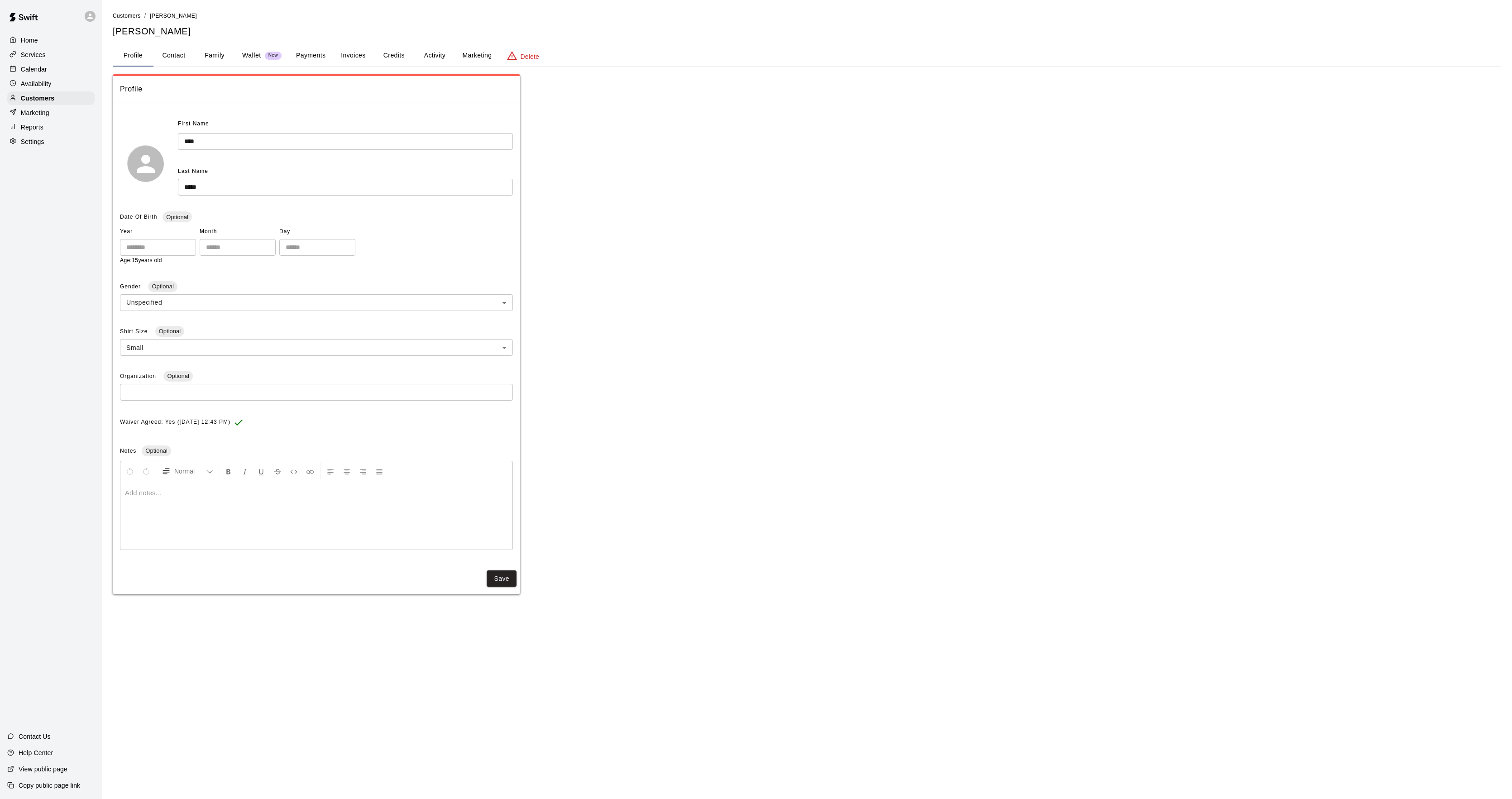
click at [436, 50] on button "Activity" at bounding box center [434, 55] width 41 height 22
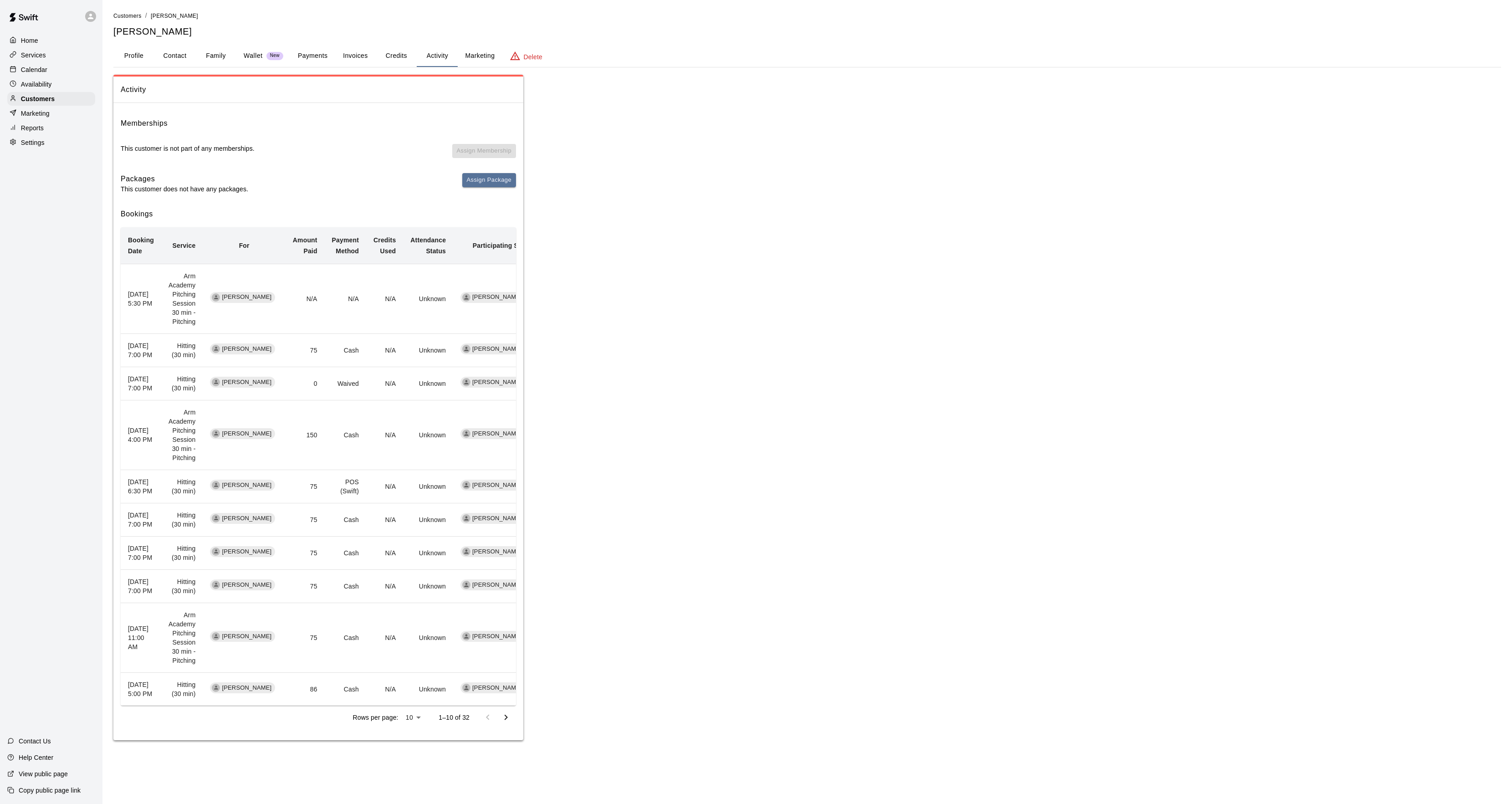
click at [53, 77] on div "Calendar" at bounding box center [51, 69] width 88 height 14
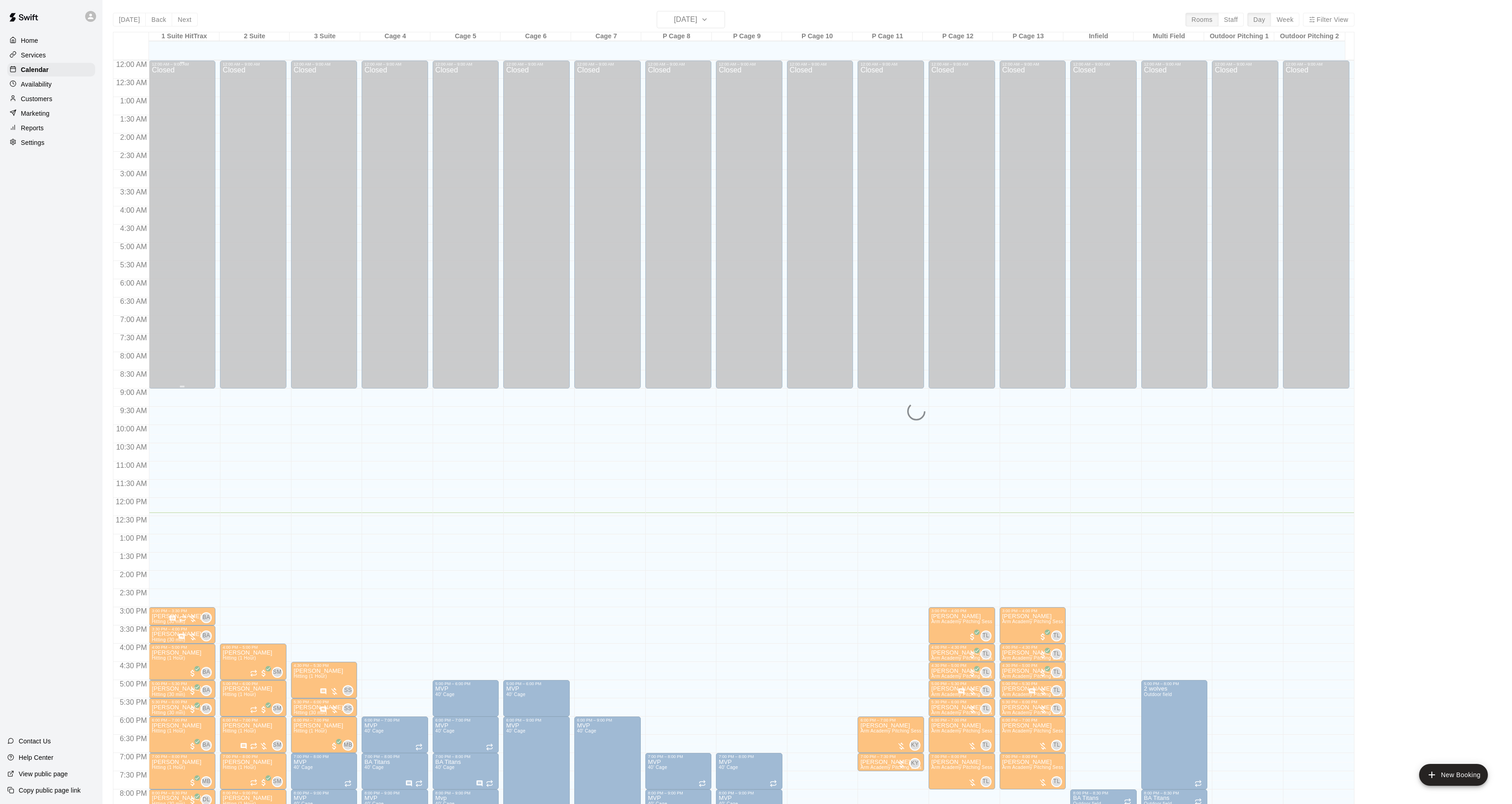
scroll to position [93, 0]
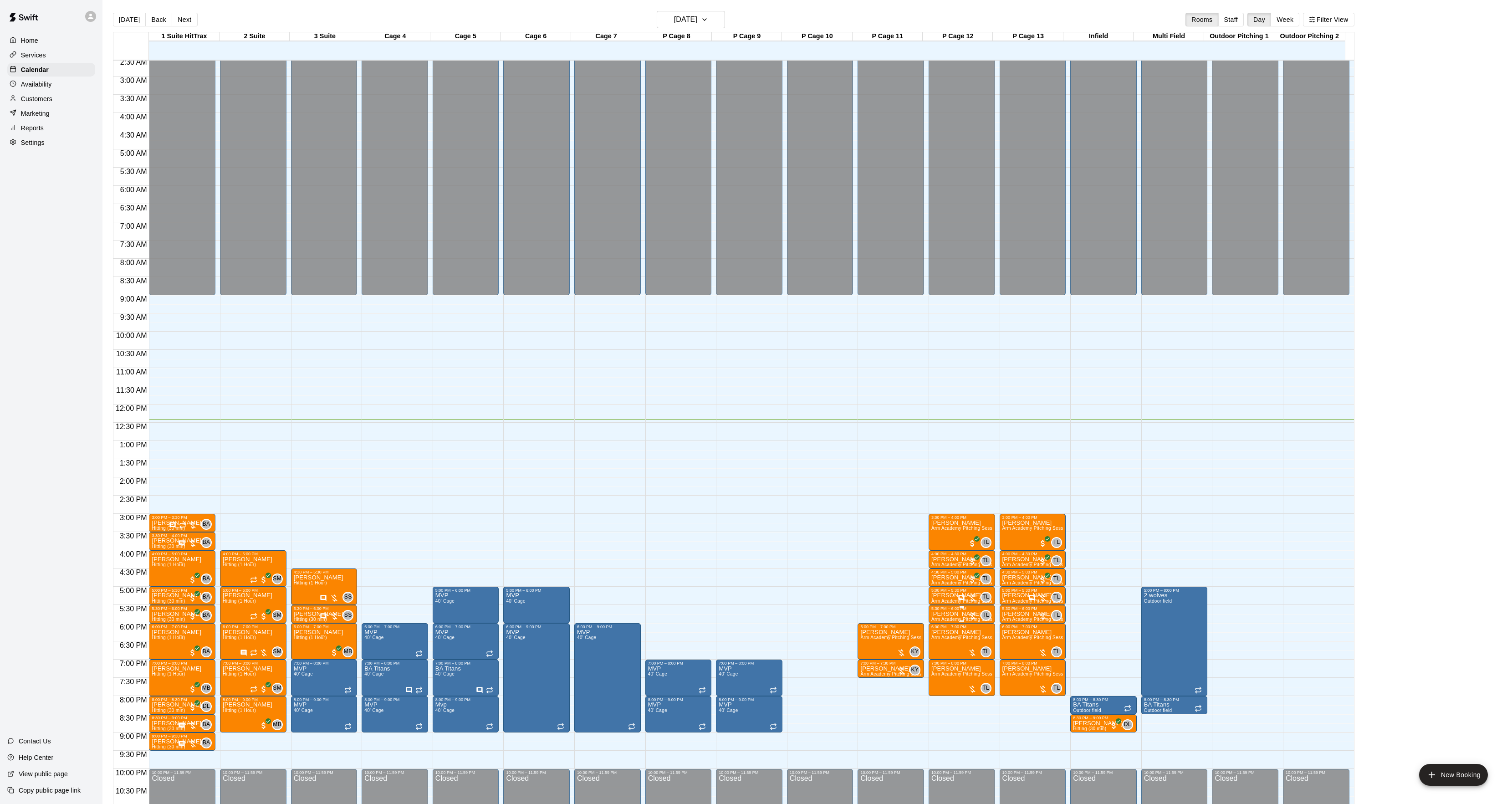
click at [953, 614] on p "[PERSON_NAME]" at bounding box center [961, 614] width 61 height 0
click at [944, 620] on icon "edit" at bounding box center [939, 626] width 11 height 11
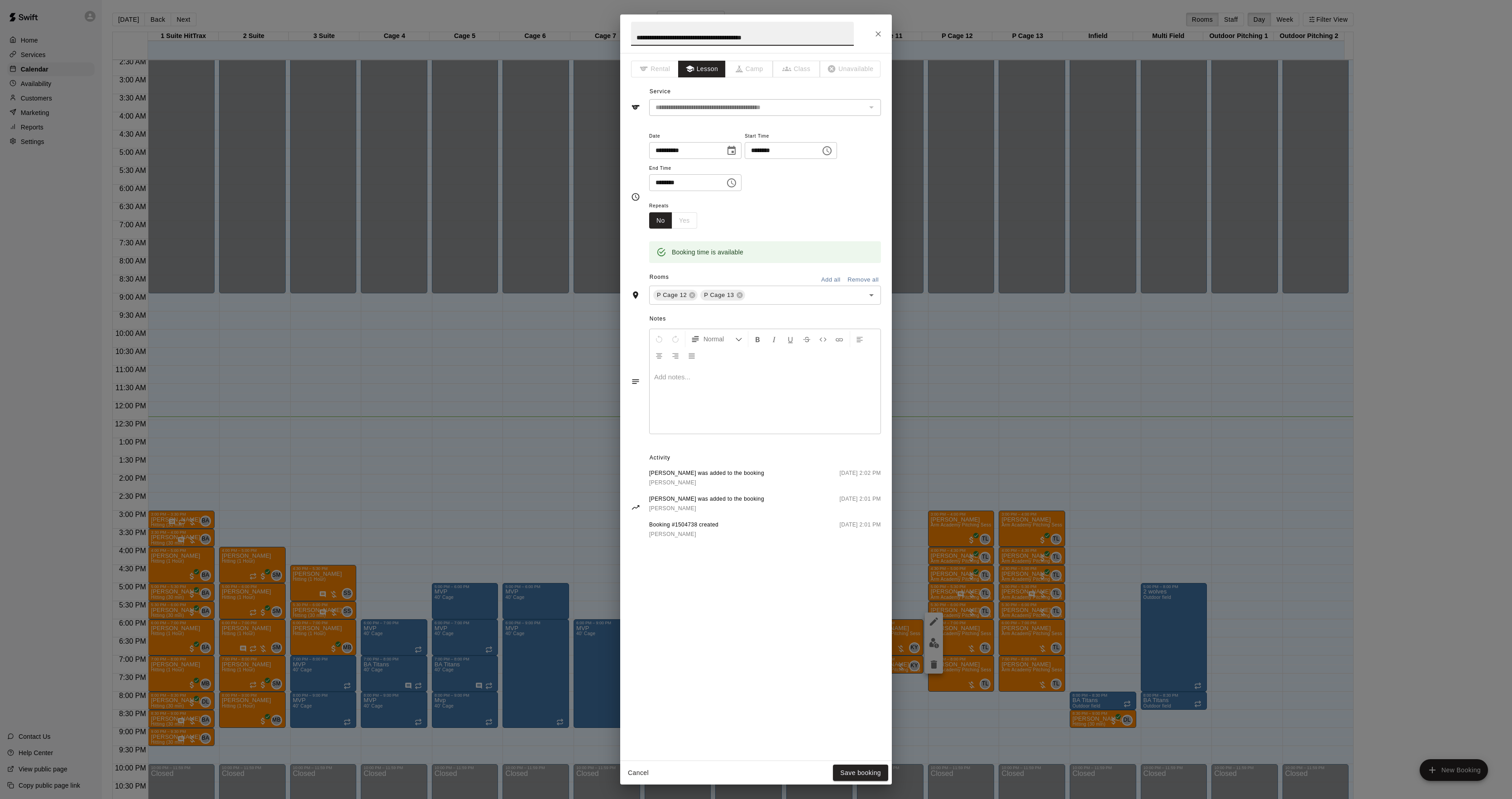
click at [725, 431] on div at bounding box center [765, 400] width 231 height 68
click at [855, 774] on button "Save booking" at bounding box center [860, 773] width 55 height 17
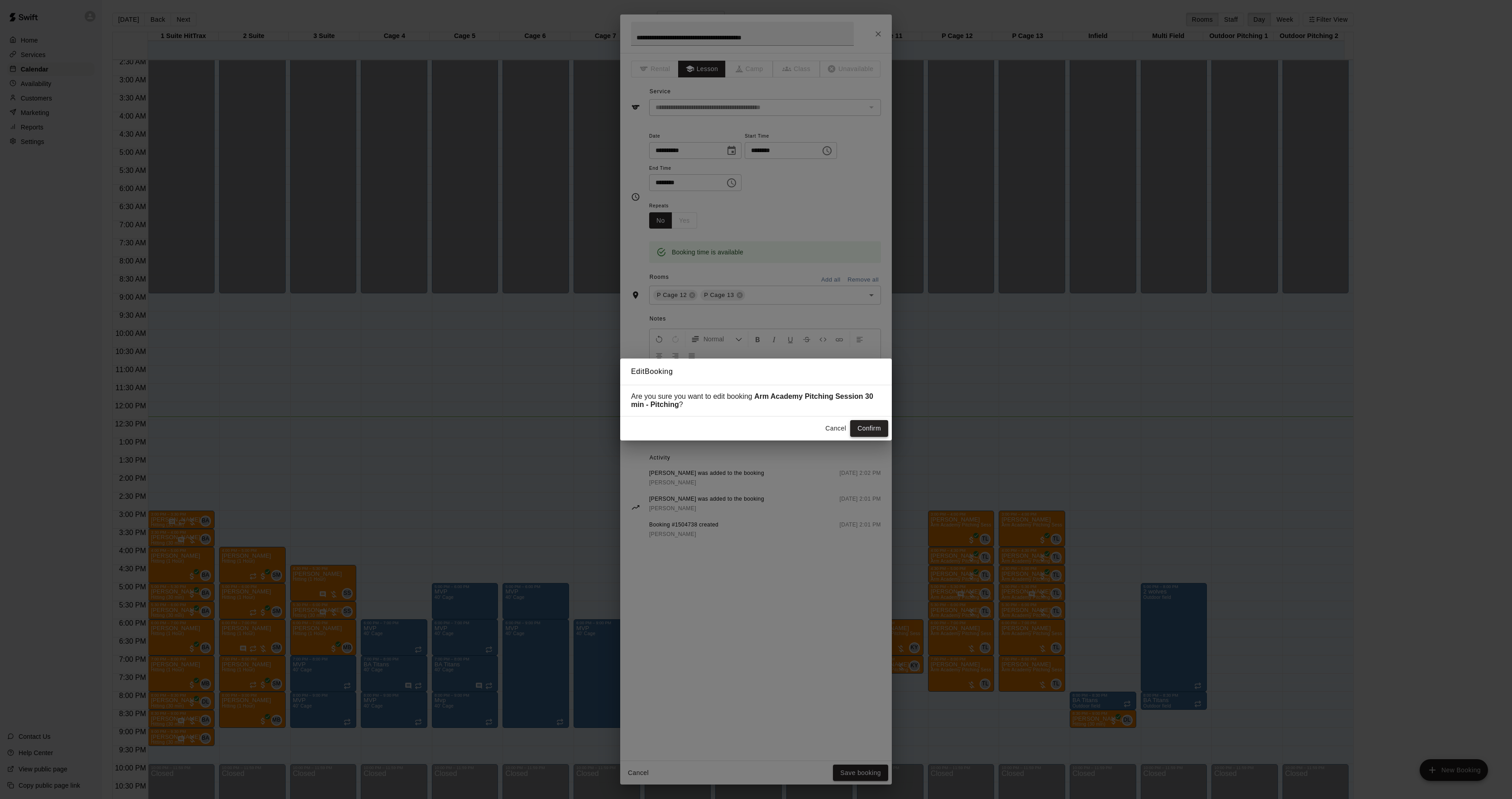
click at [864, 427] on button "Confirm" at bounding box center [869, 429] width 38 height 17
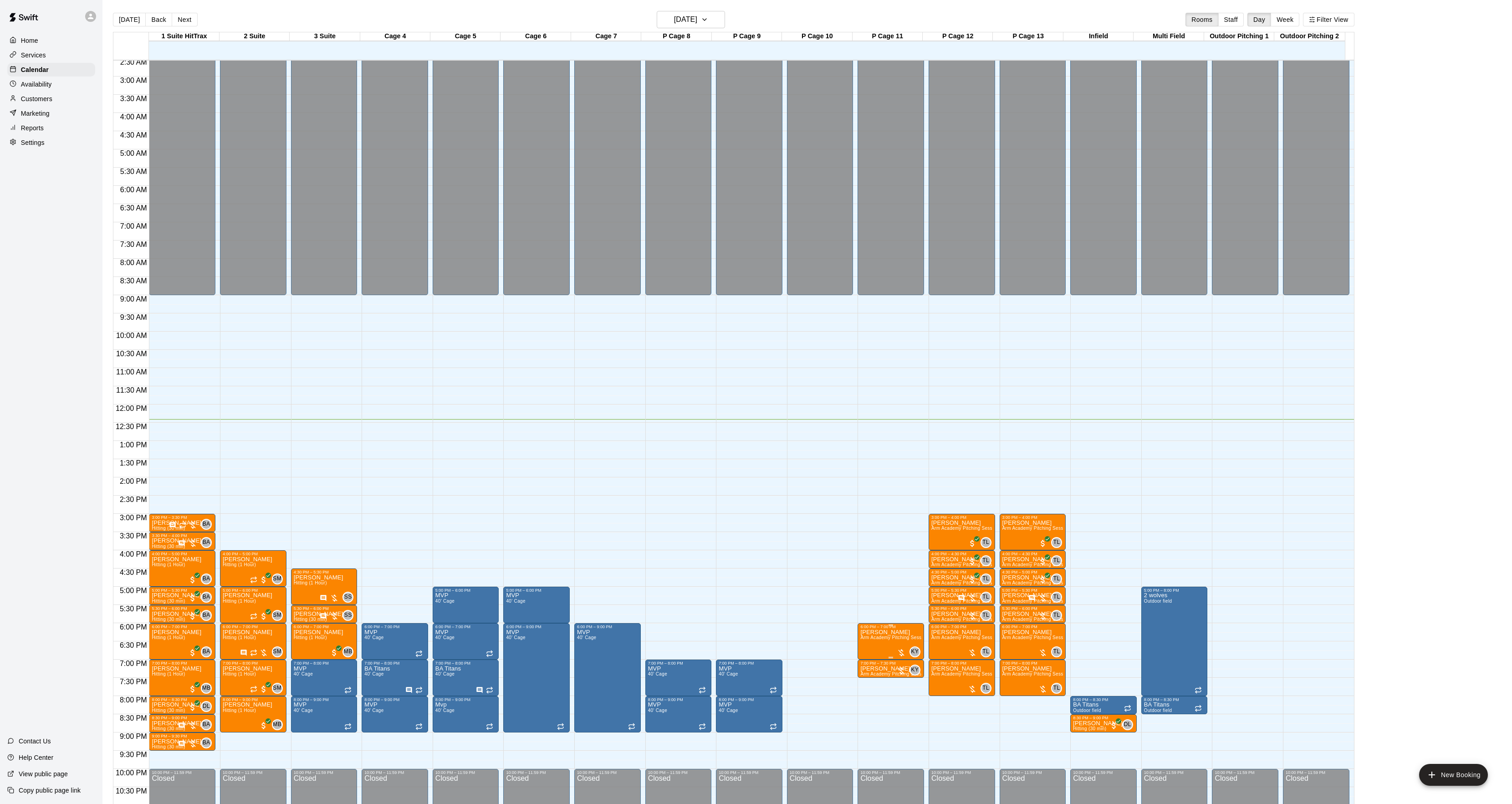
click at [867, 666] on img "edit" at bounding box center [868, 662] width 11 height 11
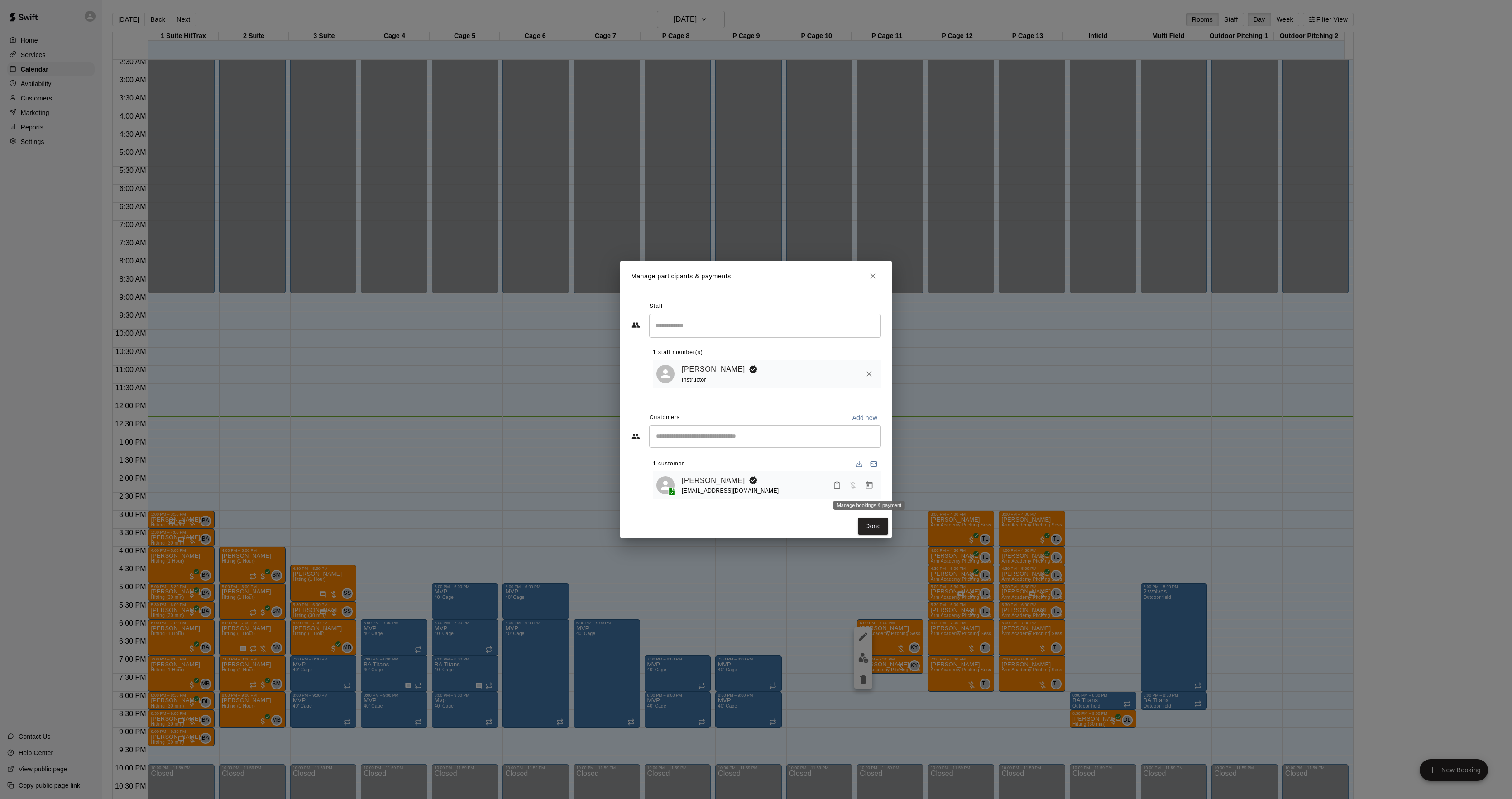
click at [870, 486] on icon "Manage bookings & payment" at bounding box center [869, 485] width 9 height 9
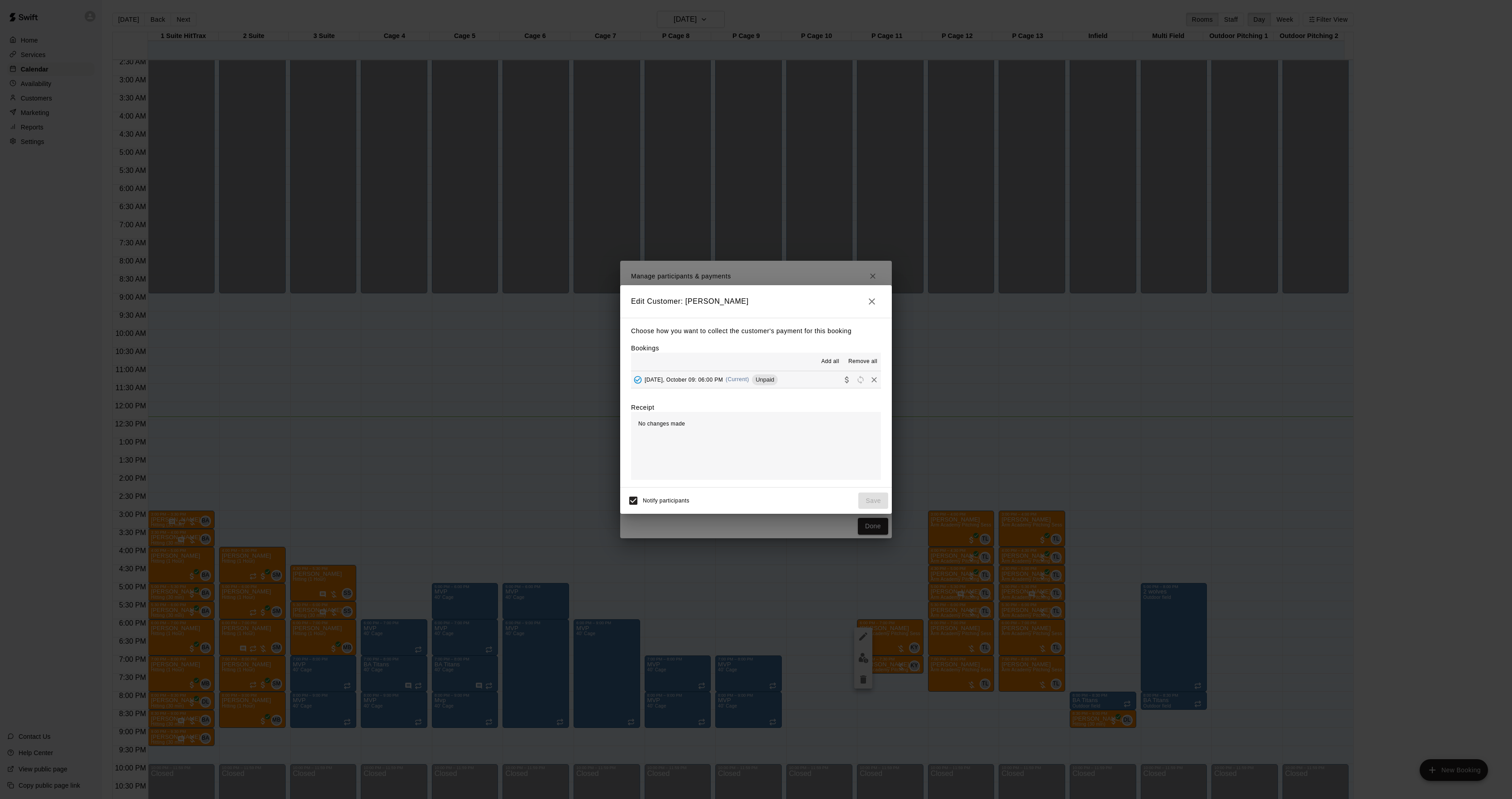
click at [767, 385] on div "Unpaid" at bounding box center [765, 380] width 26 height 11
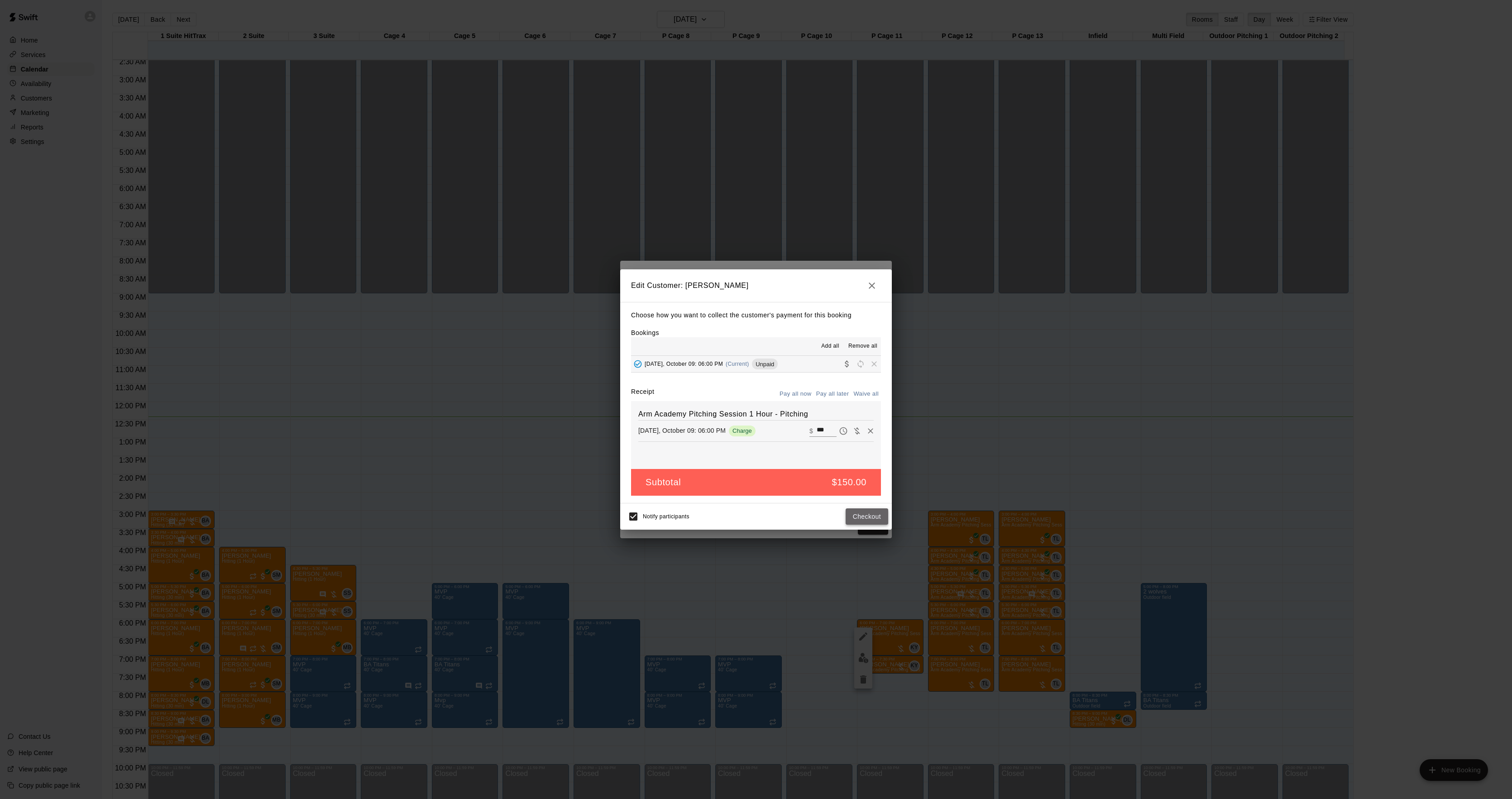
click at [854, 512] on button "Checkout" at bounding box center [867, 517] width 42 height 17
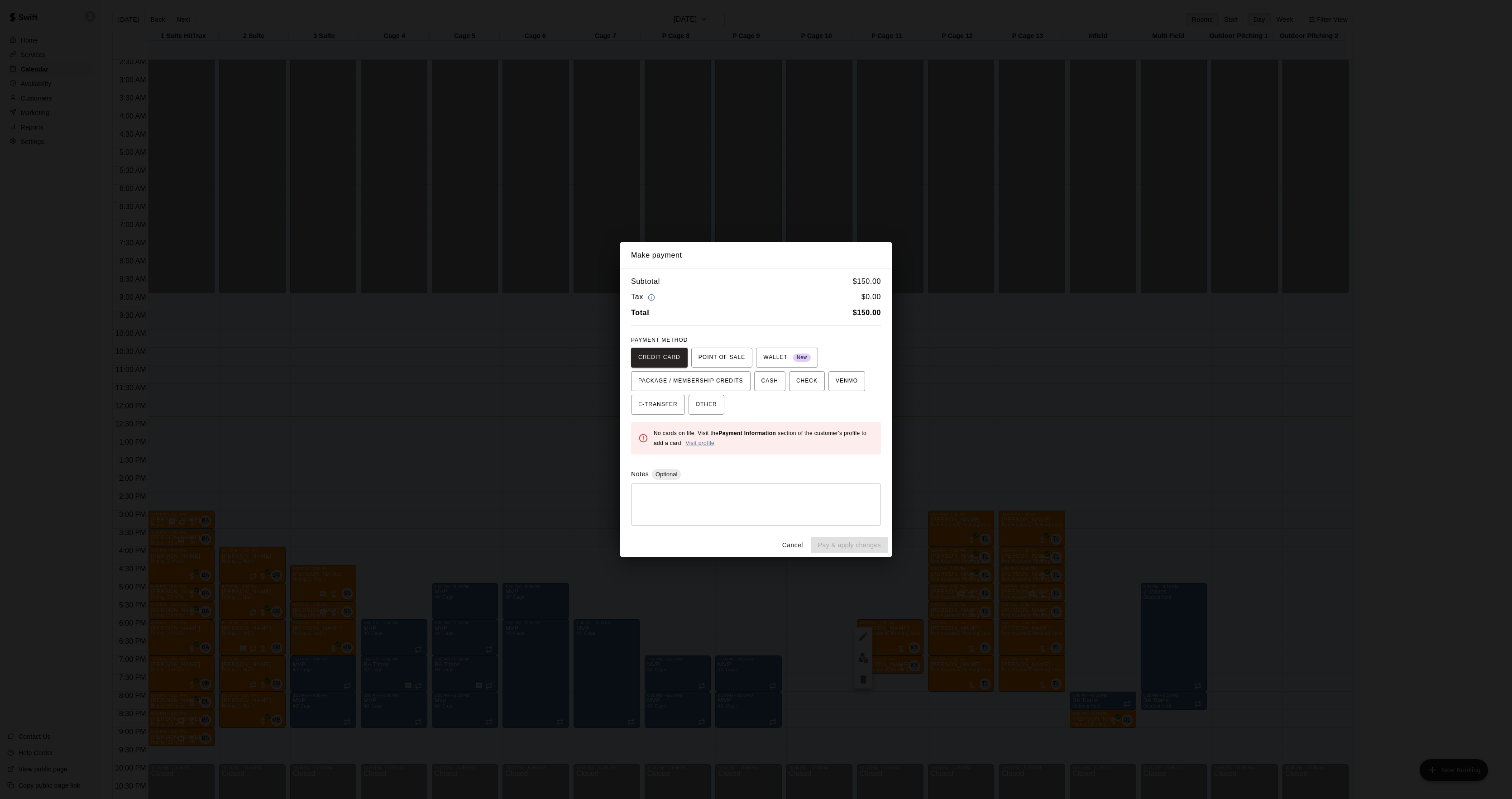
click at [1147, 447] on div "Make payment Subtotal $ 150.00 Tax $ 0.00 Total $ 150.00 PAYMENT METHOD CREDIT …" at bounding box center [756, 399] width 1512 height 799
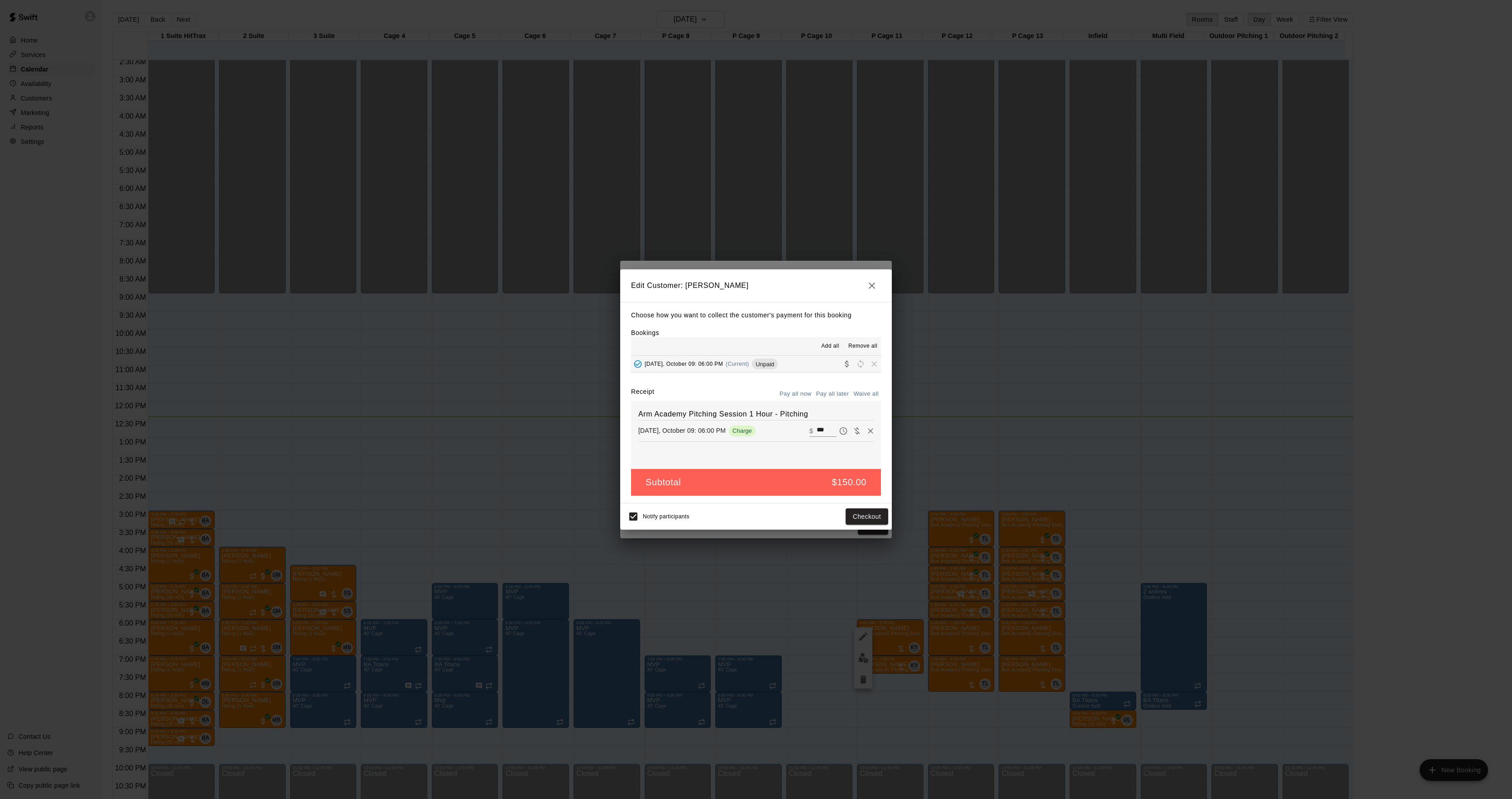
click at [1147, 447] on div "Make payment Subtotal $ 150.00 Tax $ 0.00 Total $ 150.00 PAYMENT METHOD CREDIT …" at bounding box center [756, 399] width 1512 height 799
click at [1147, 447] on div "Edit Customer: [PERSON_NAME] Choose how you want to collect the customer's paym…" at bounding box center [756, 399] width 1512 height 799
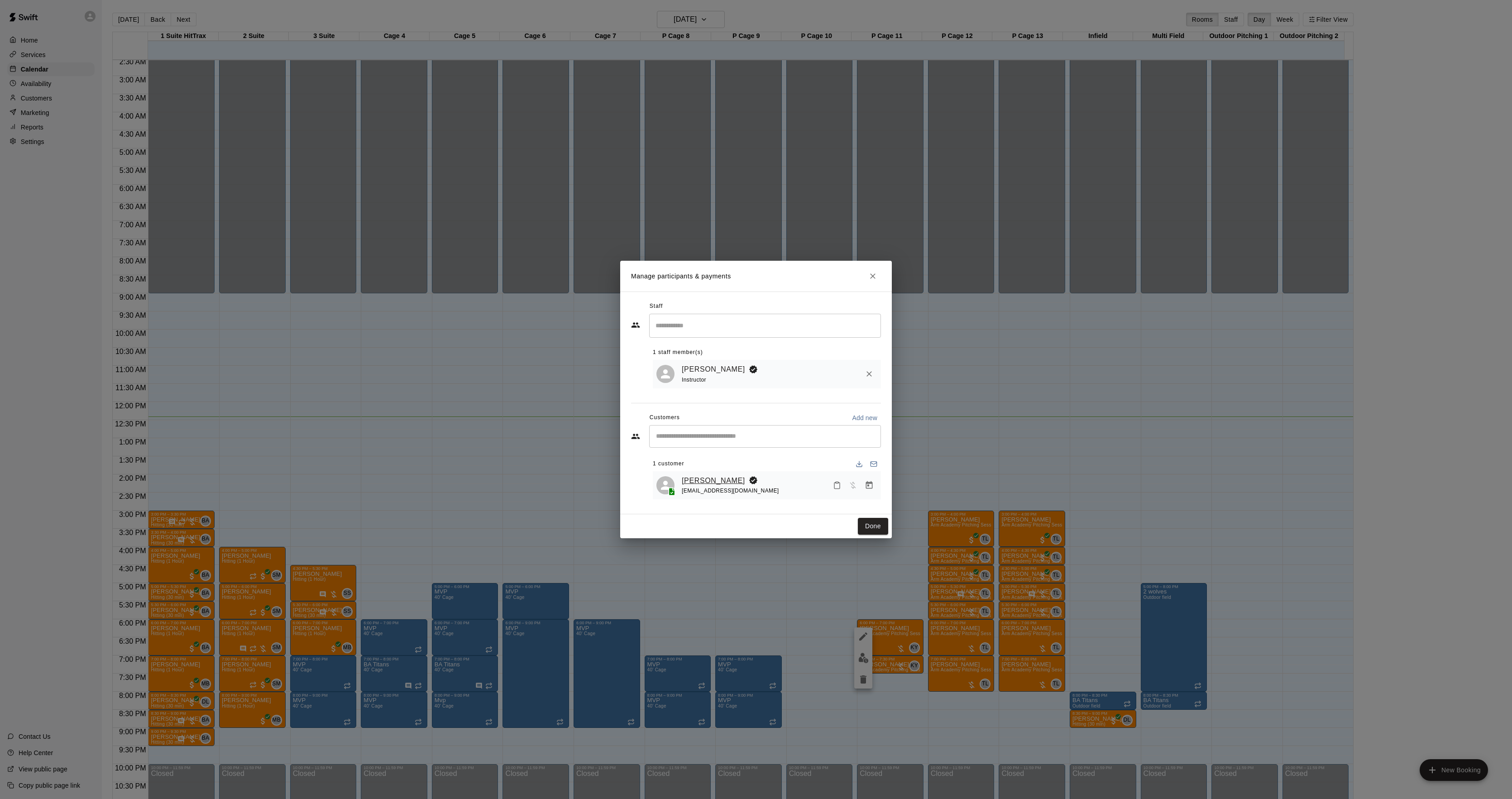
click at [694, 476] on link "[PERSON_NAME]" at bounding box center [714, 481] width 63 height 12
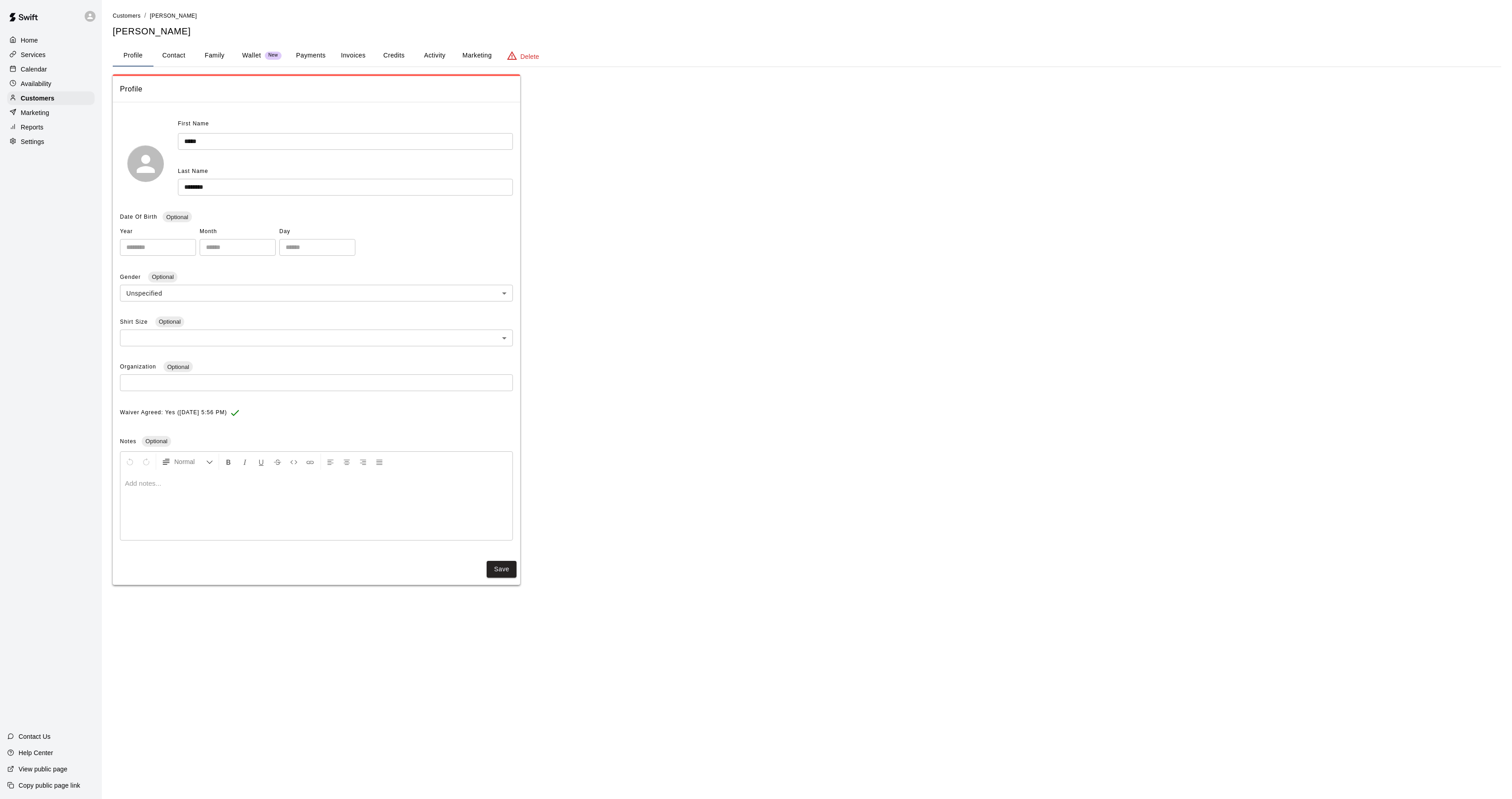
drag, startPoint x: 438, startPoint y: 62, endPoint x: 390, endPoint y: 58, distance: 48.2
click at [433, 62] on button "Activity" at bounding box center [434, 55] width 41 height 22
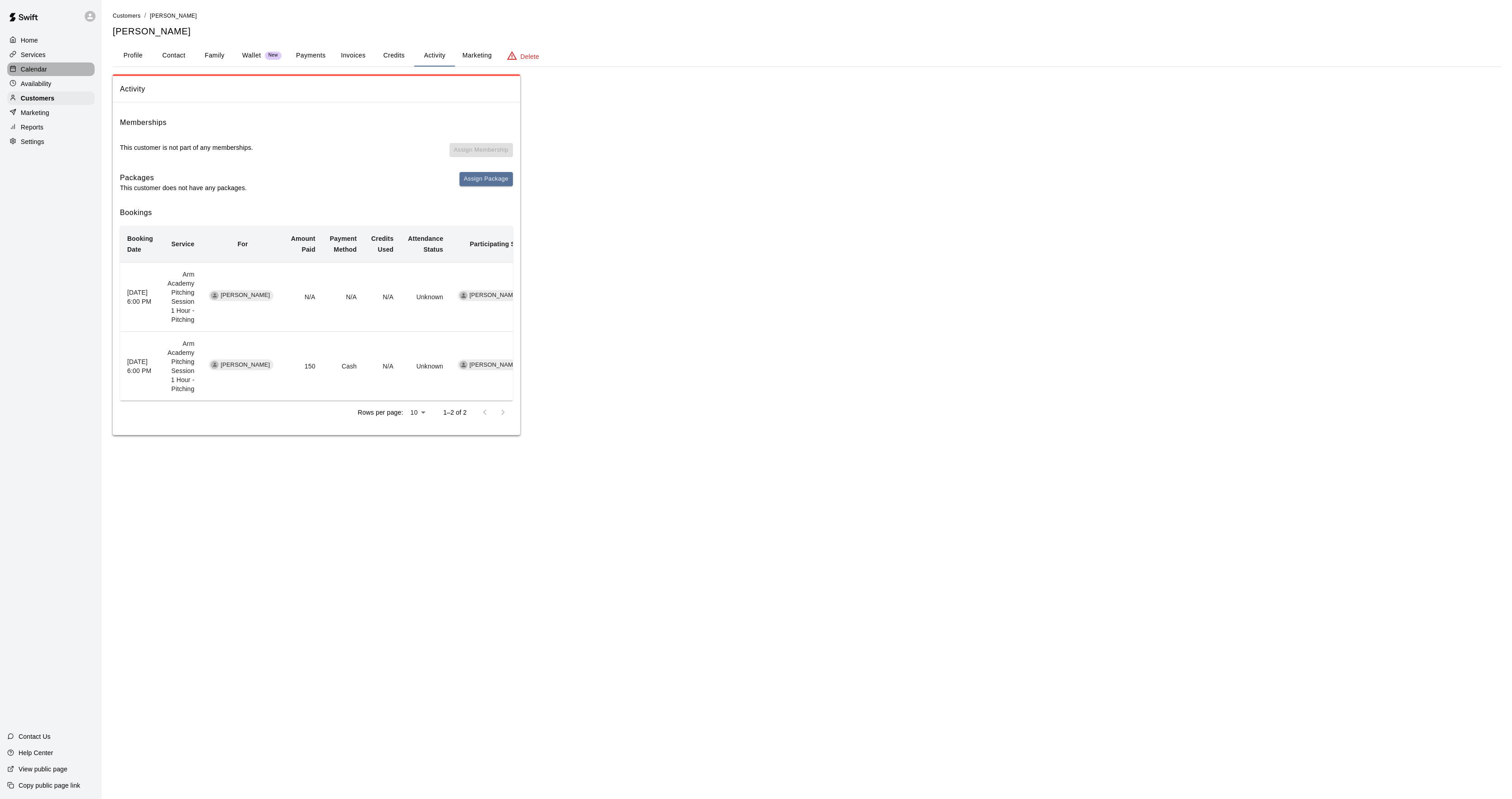
click at [51, 73] on div "Calendar" at bounding box center [50, 69] width 87 height 14
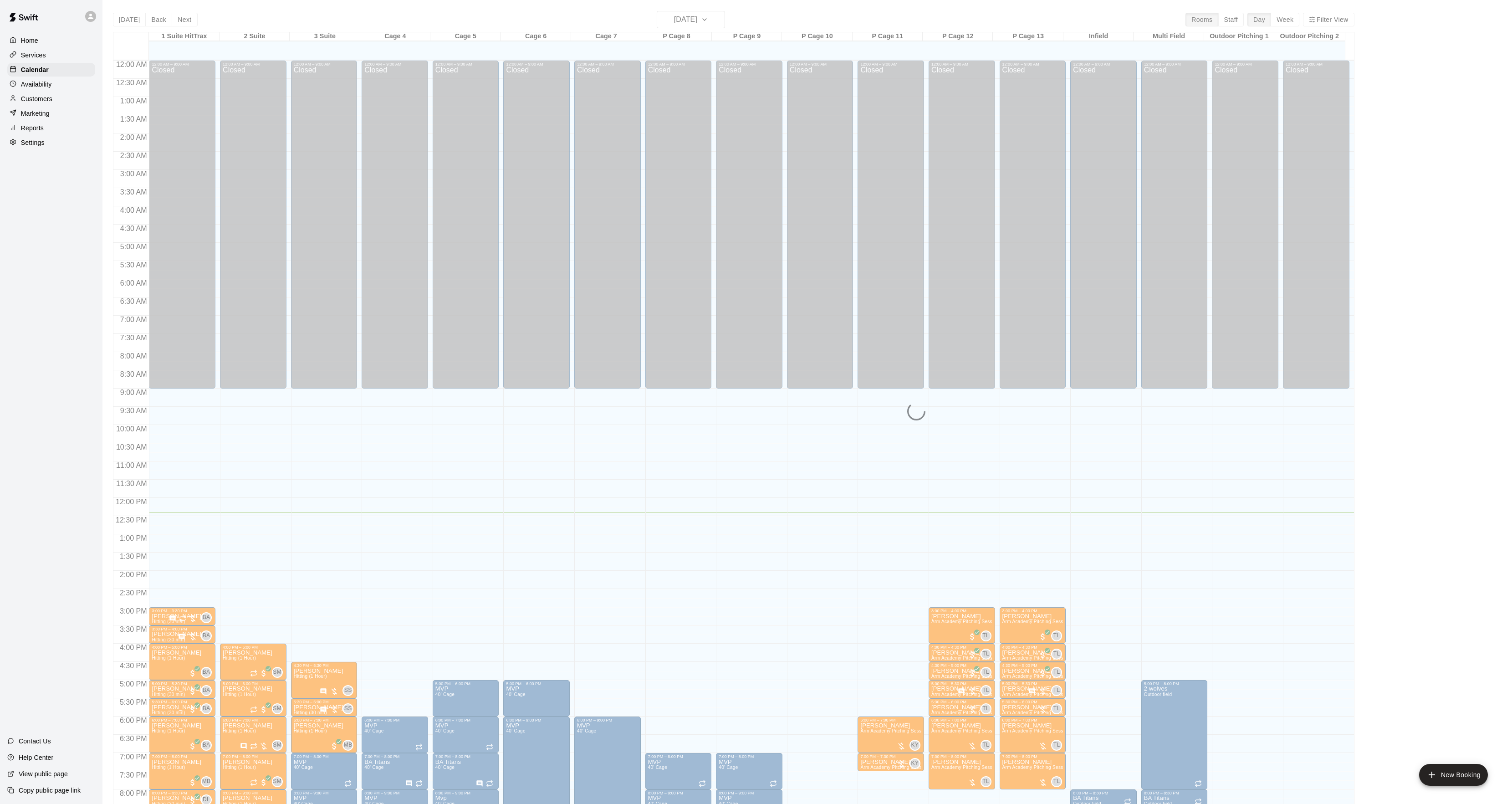
scroll to position [93, 0]
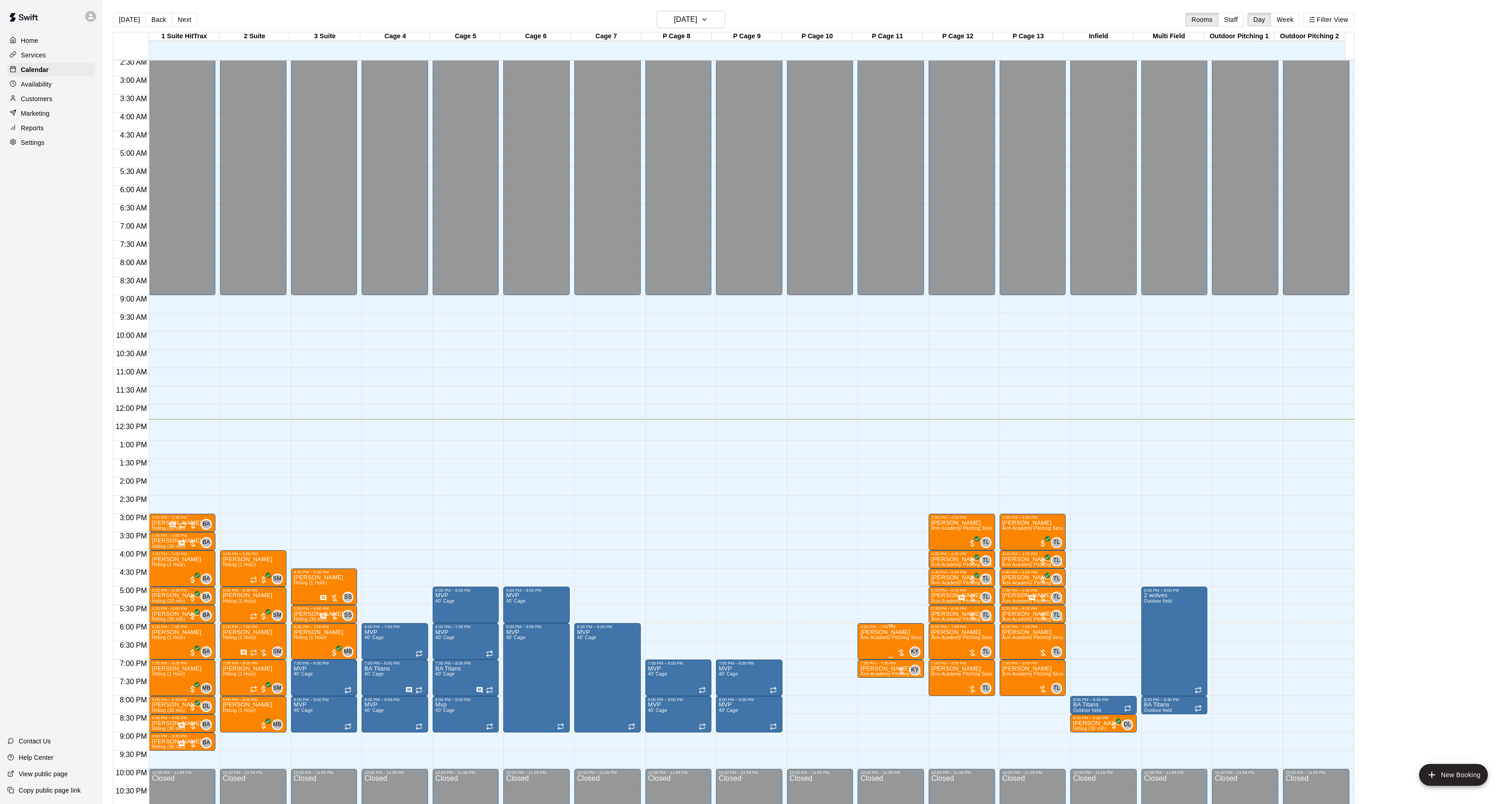
click at [871, 640] on span "Arm Academy Pitching Session 1 Hour - Pitching" at bounding box center [913, 637] width 106 height 5
click at [871, 640] on icon "edit" at bounding box center [868, 646] width 11 height 11
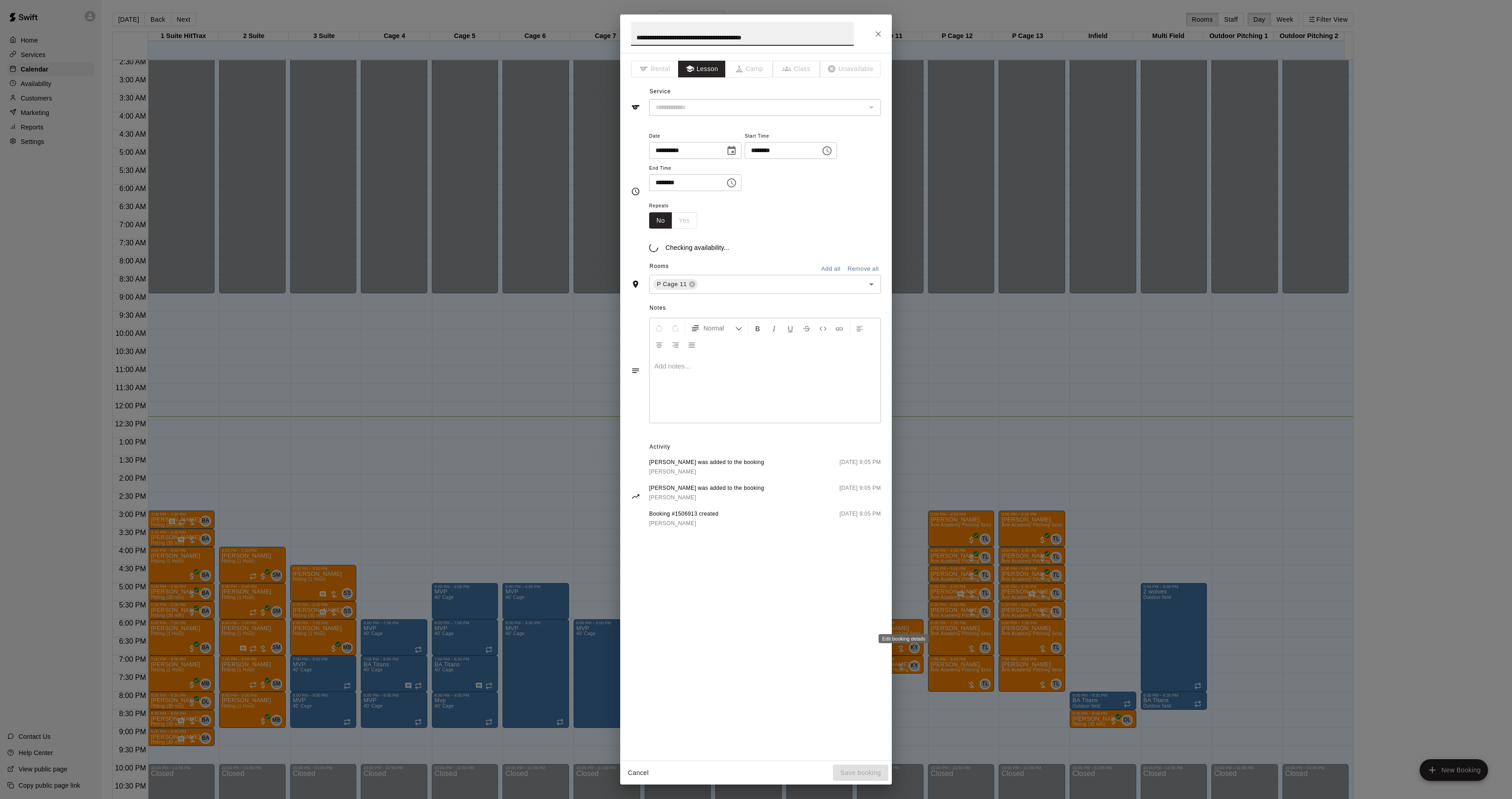
type input "**********"
click at [737, 437] on div "Notes Normal Add notes..." at bounding box center [756, 374] width 250 height 139
click at [733, 417] on div at bounding box center [765, 400] width 231 height 68
click at [853, 770] on button "Save booking" at bounding box center [860, 773] width 55 height 17
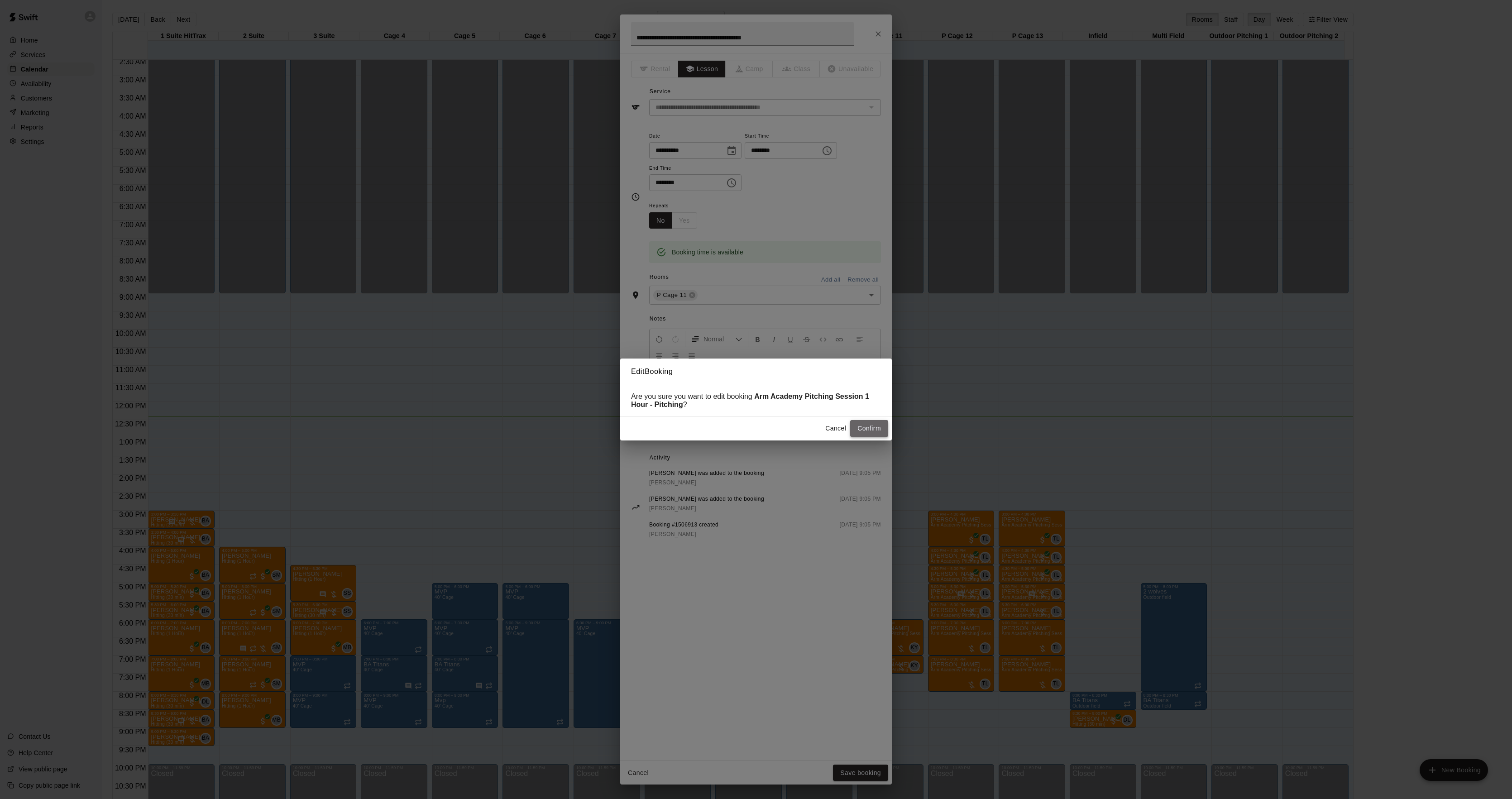
click at [866, 431] on button "Confirm" at bounding box center [869, 429] width 38 height 17
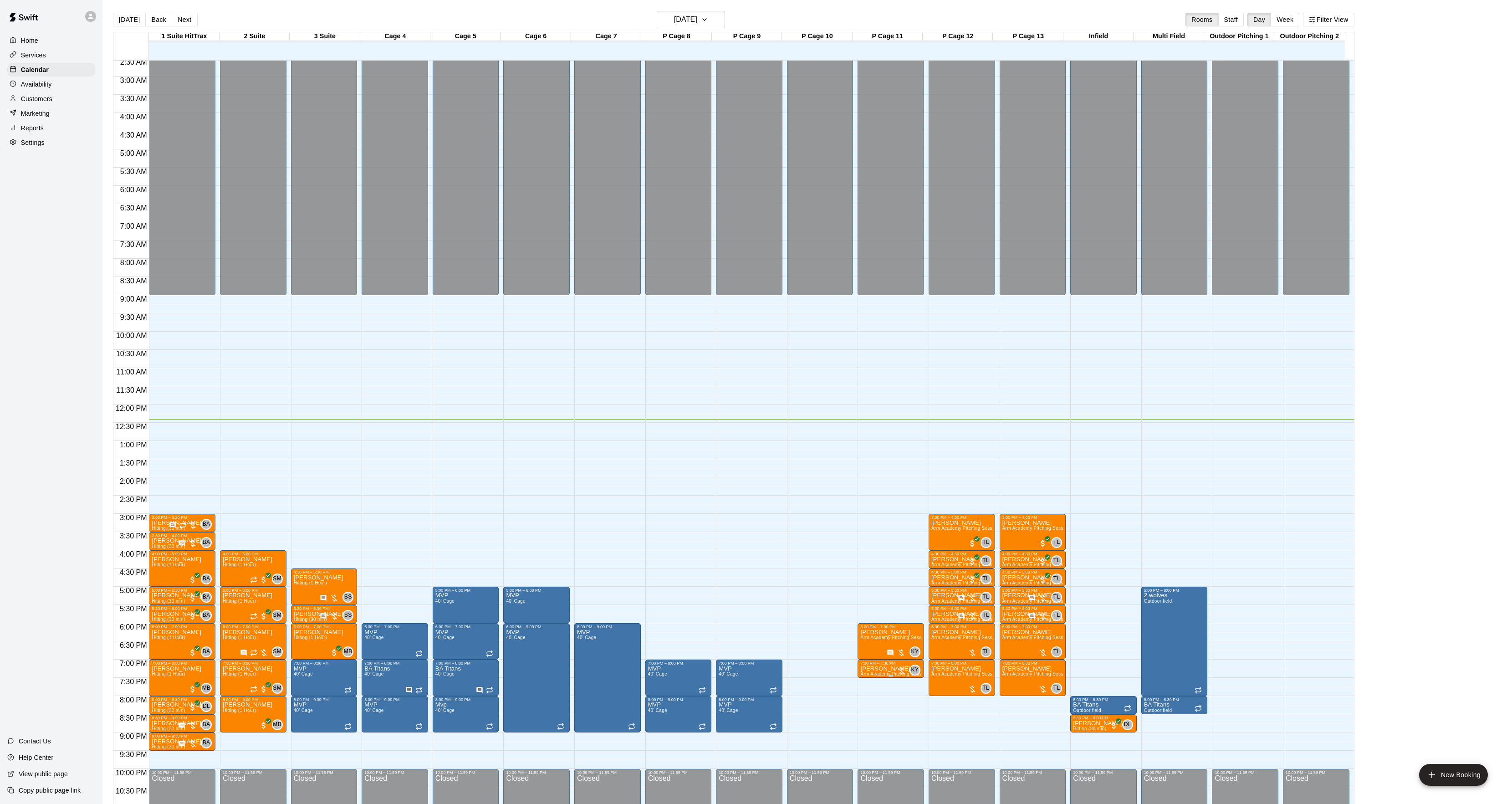
click at [873, 669] on p "[PERSON_NAME]" at bounding box center [890, 669] width 61 height 0
click at [873, 702] on img "edit" at bounding box center [868, 702] width 11 height 11
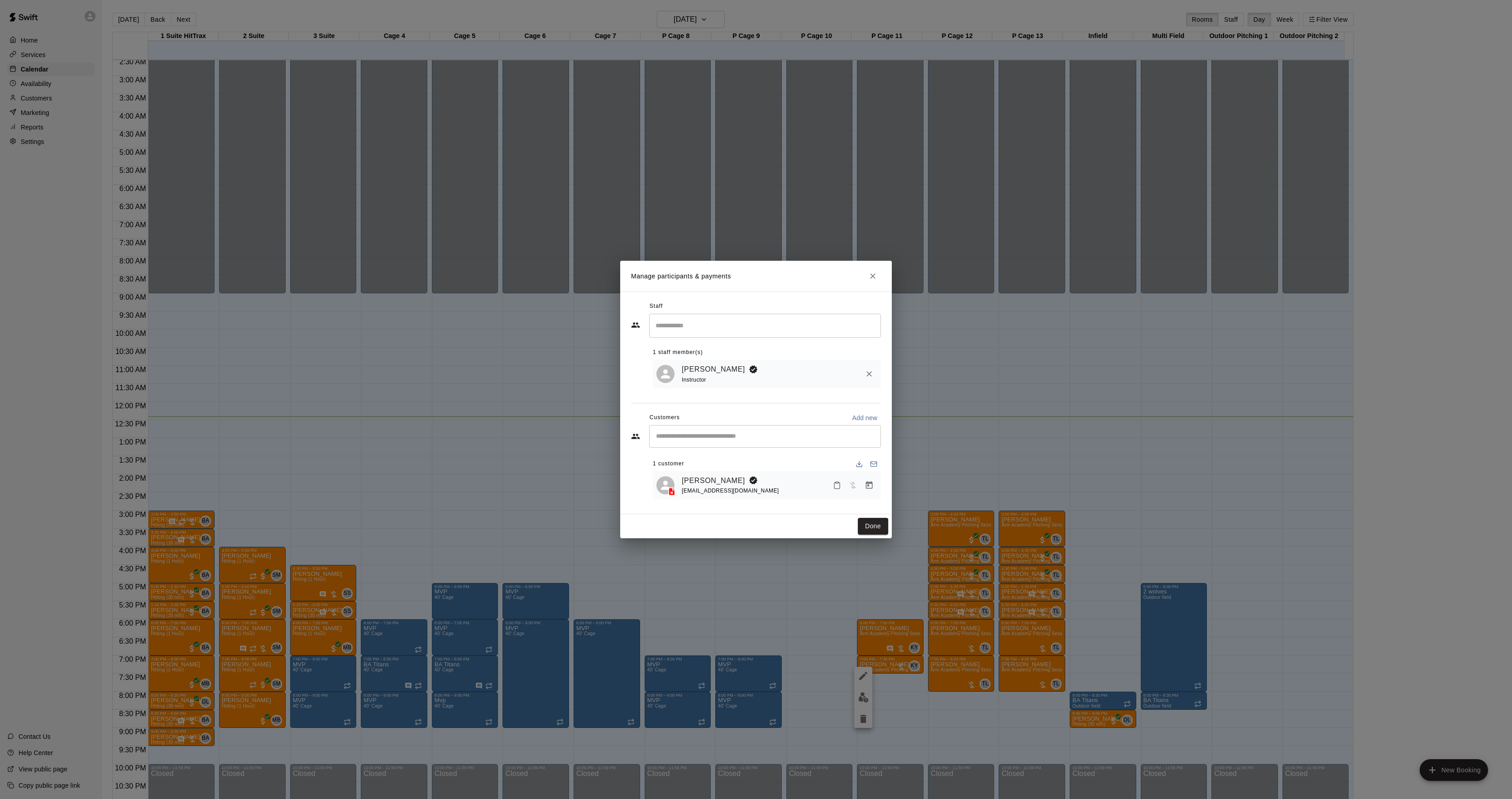
click at [875, 492] on button "Manage bookings & payment" at bounding box center [869, 486] width 16 height 16
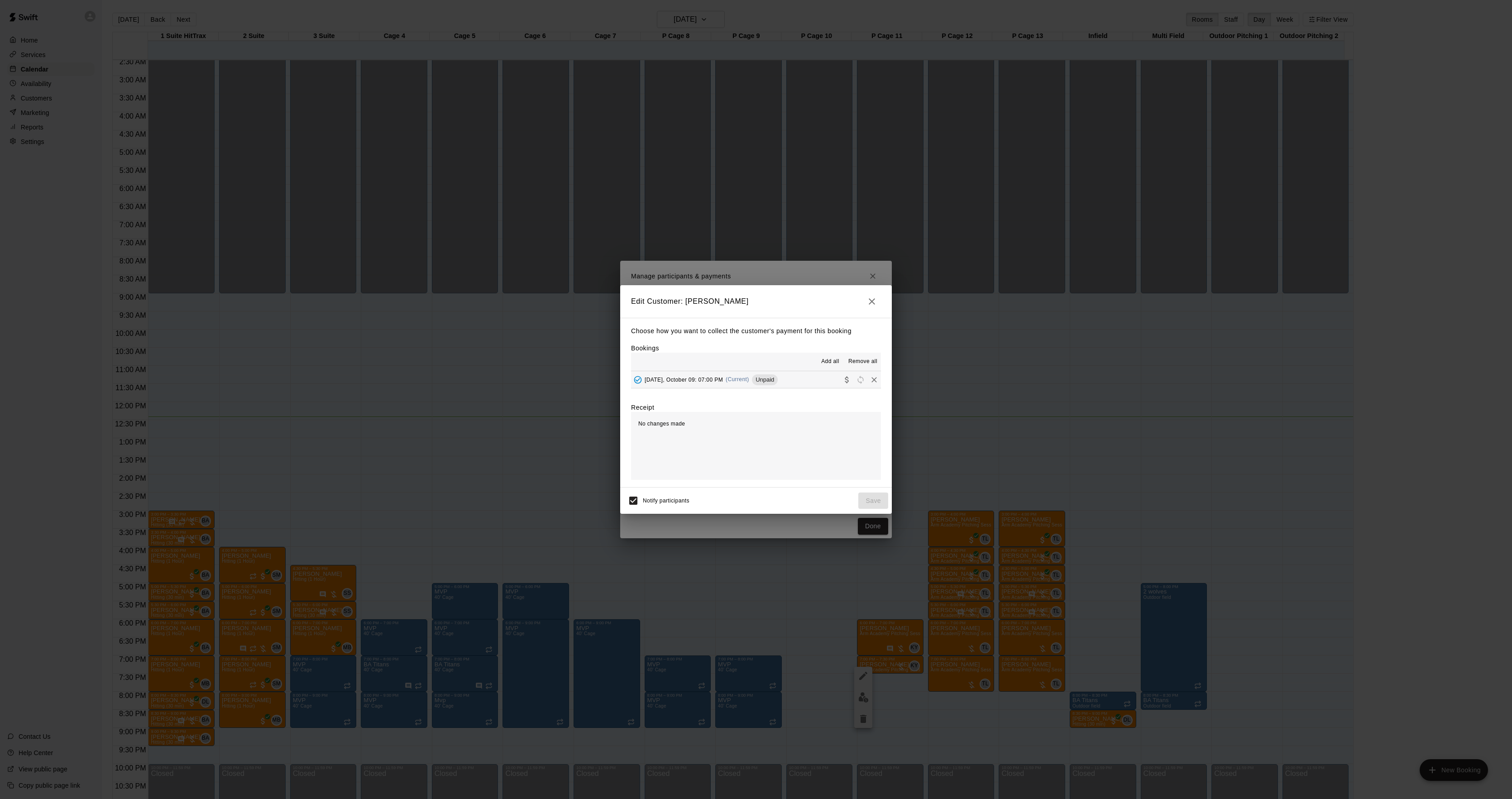
click at [771, 385] on div "Unpaid" at bounding box center [765, 380] width 26 height 11
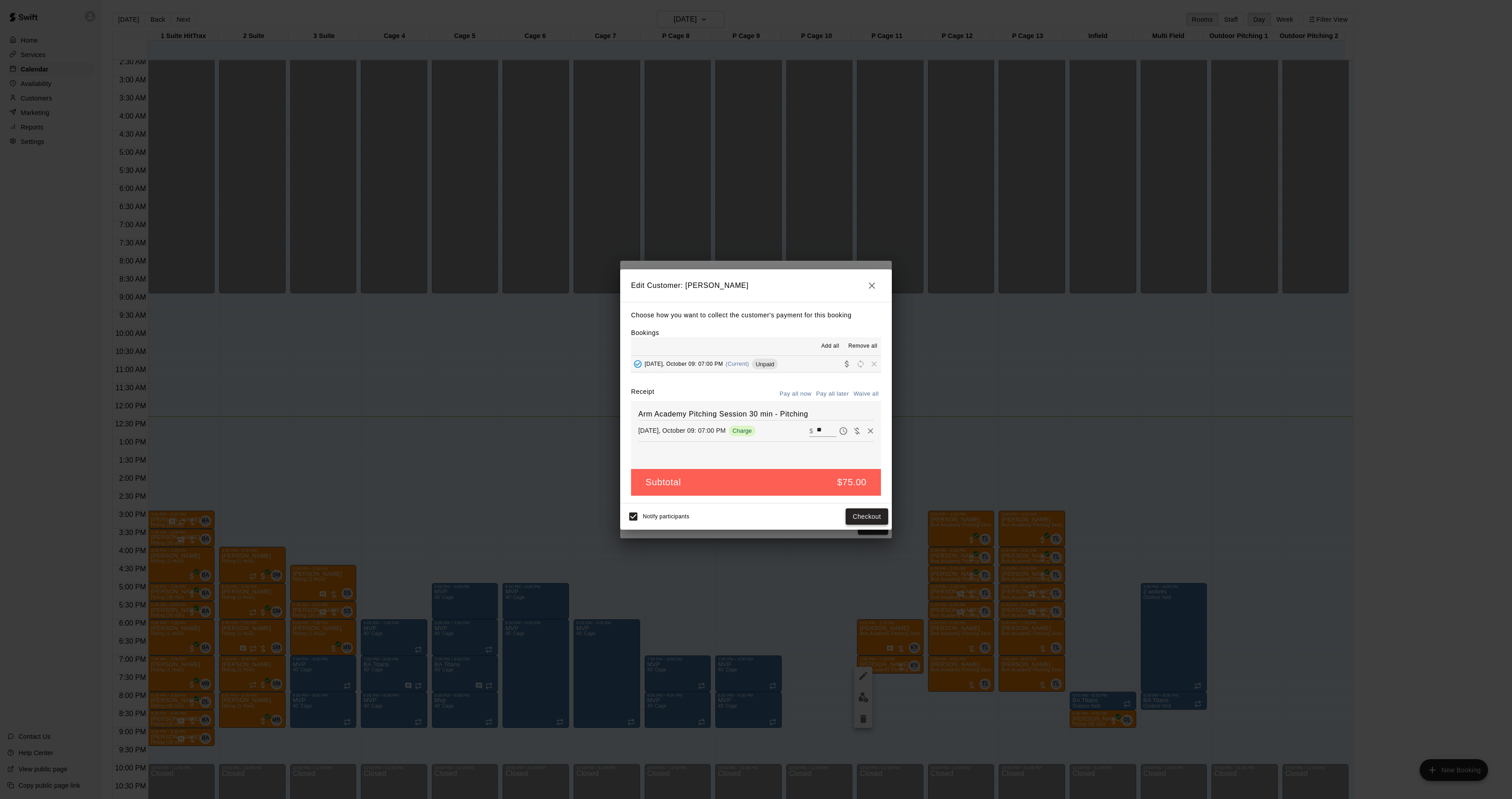
click at [866, 524] on button "Checkout" at bounding box center [867, 517] width 42 height 17
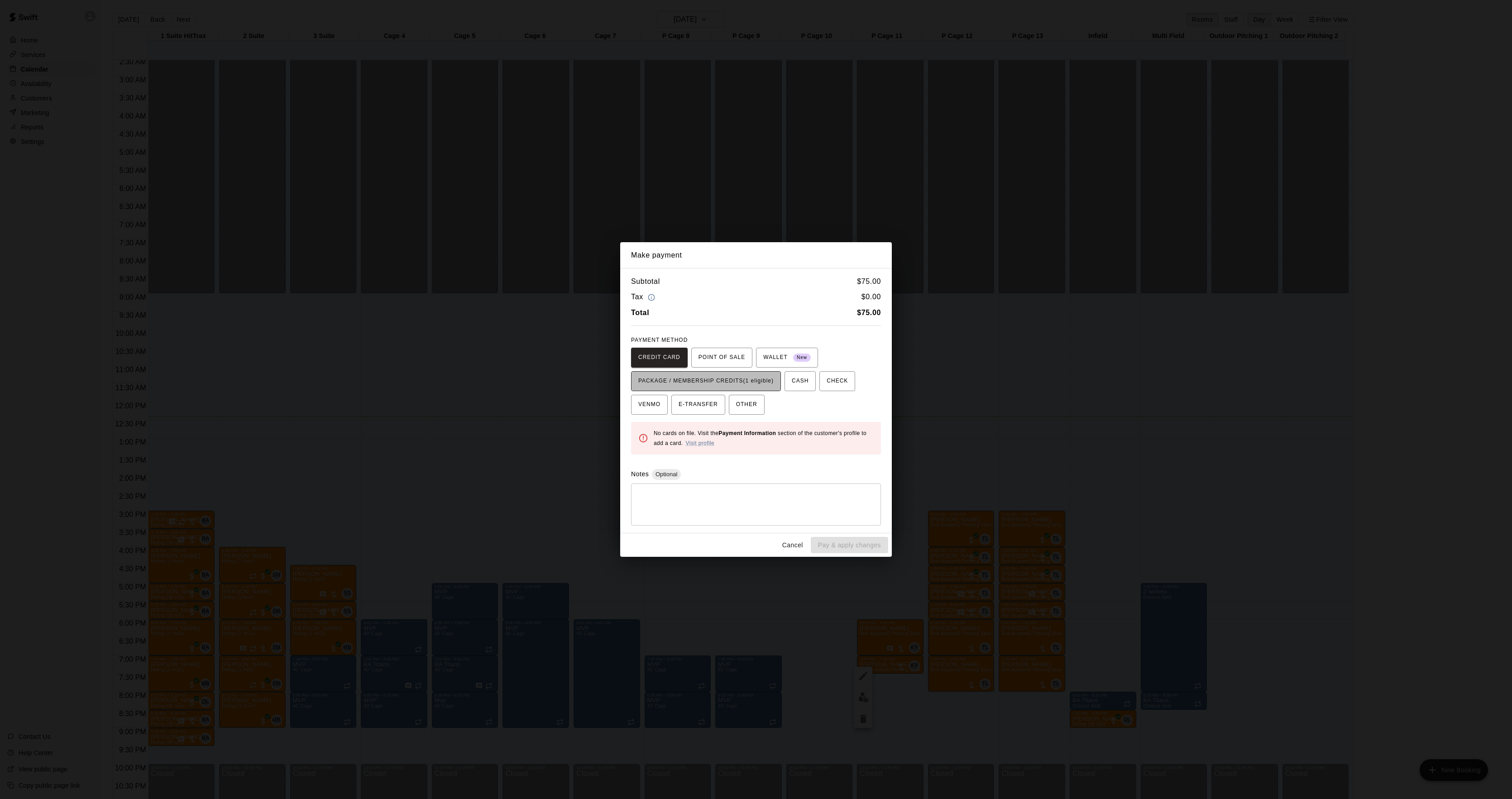
click at [751, 375] on span "PACKAGE / MEMBERSHIP CREDITS (1 eligible)" at bounding box center [706, 381] width 136 height 15
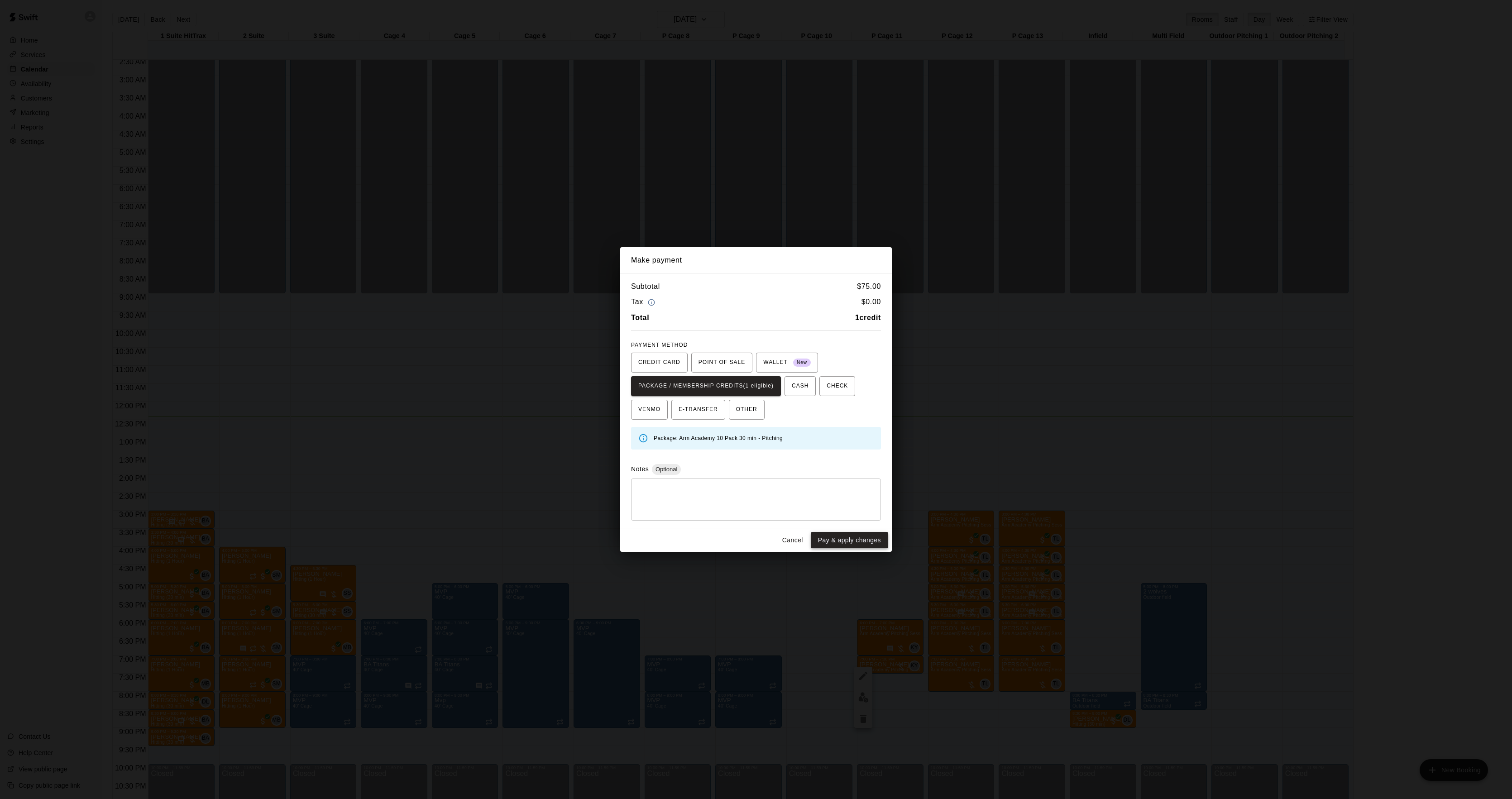
click at [840, 542] on button "Pay & apply changes" at bounding box center [849, 540] width 77 height 17
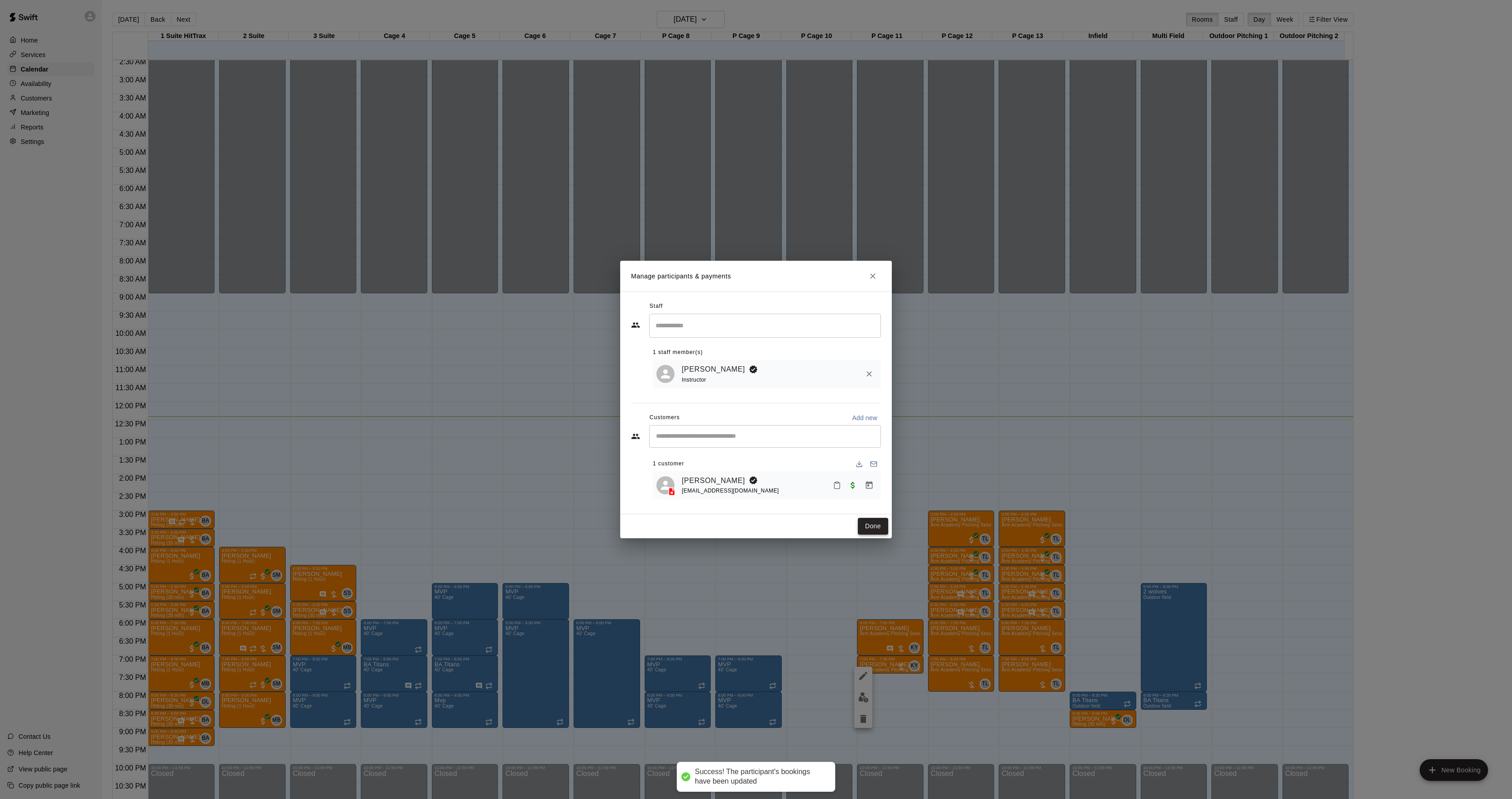
click at [870, 529] on button "Done" at bounding box center [873, 526] width 31 height 17
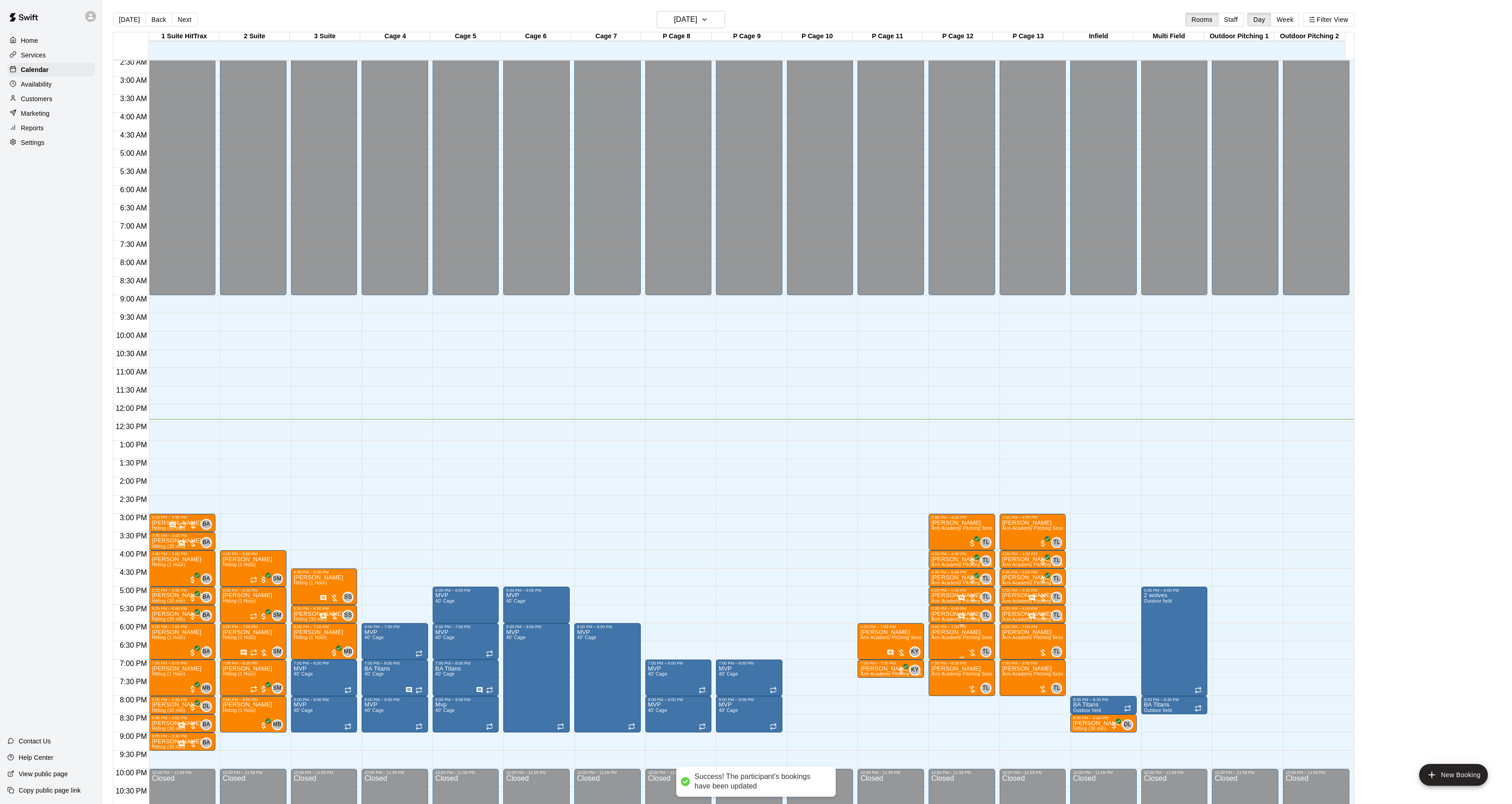
click at [944, 636] on span "Arm Academy Pitching Session 1 Hour - Pitching" at bounding box center [984, 637] width 106 height 5
click at [937, 664] on img "edit" at bounding box center [940, 668] width 11 height 11
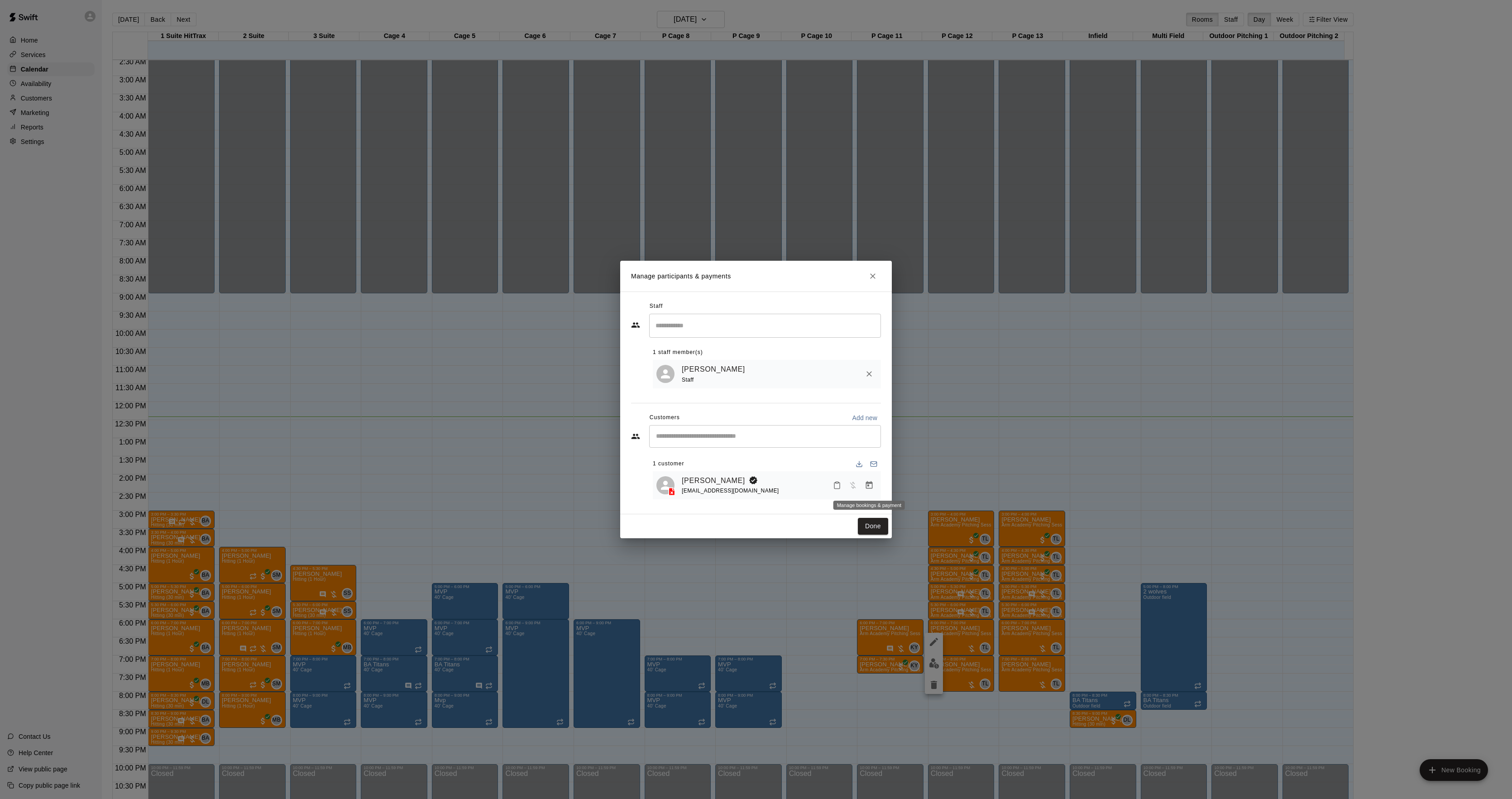
click at [866, 495] on div "Manage bookings & payment" at bounding box center [869, 503] width 73 height 16
click at [866, 490] on icon "Manage bookings & payment" at bounding box center [869, 485] width 9 height 9
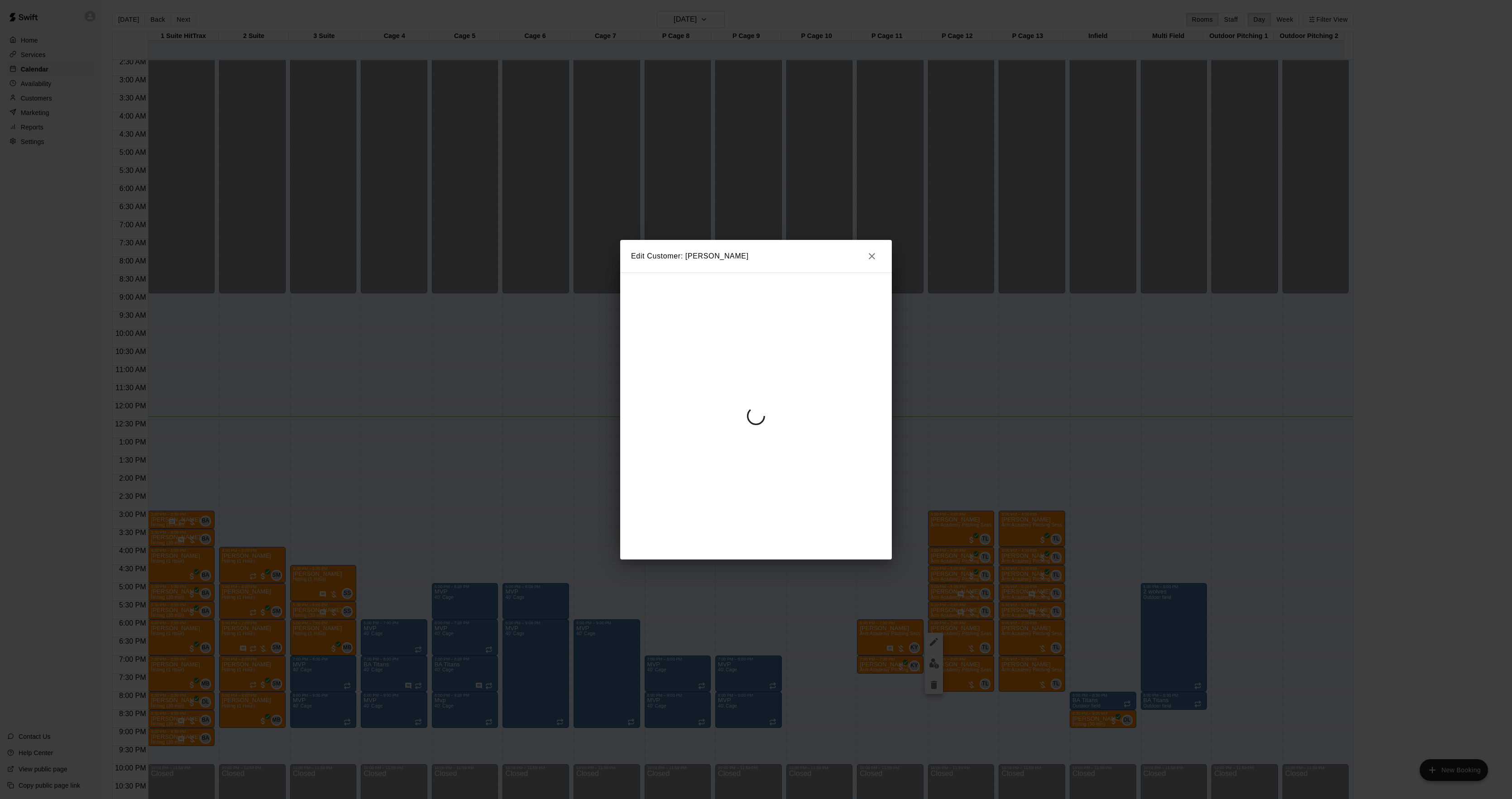
click at [747, 393] on div at bounding box center [756, 416] width 272 height 287
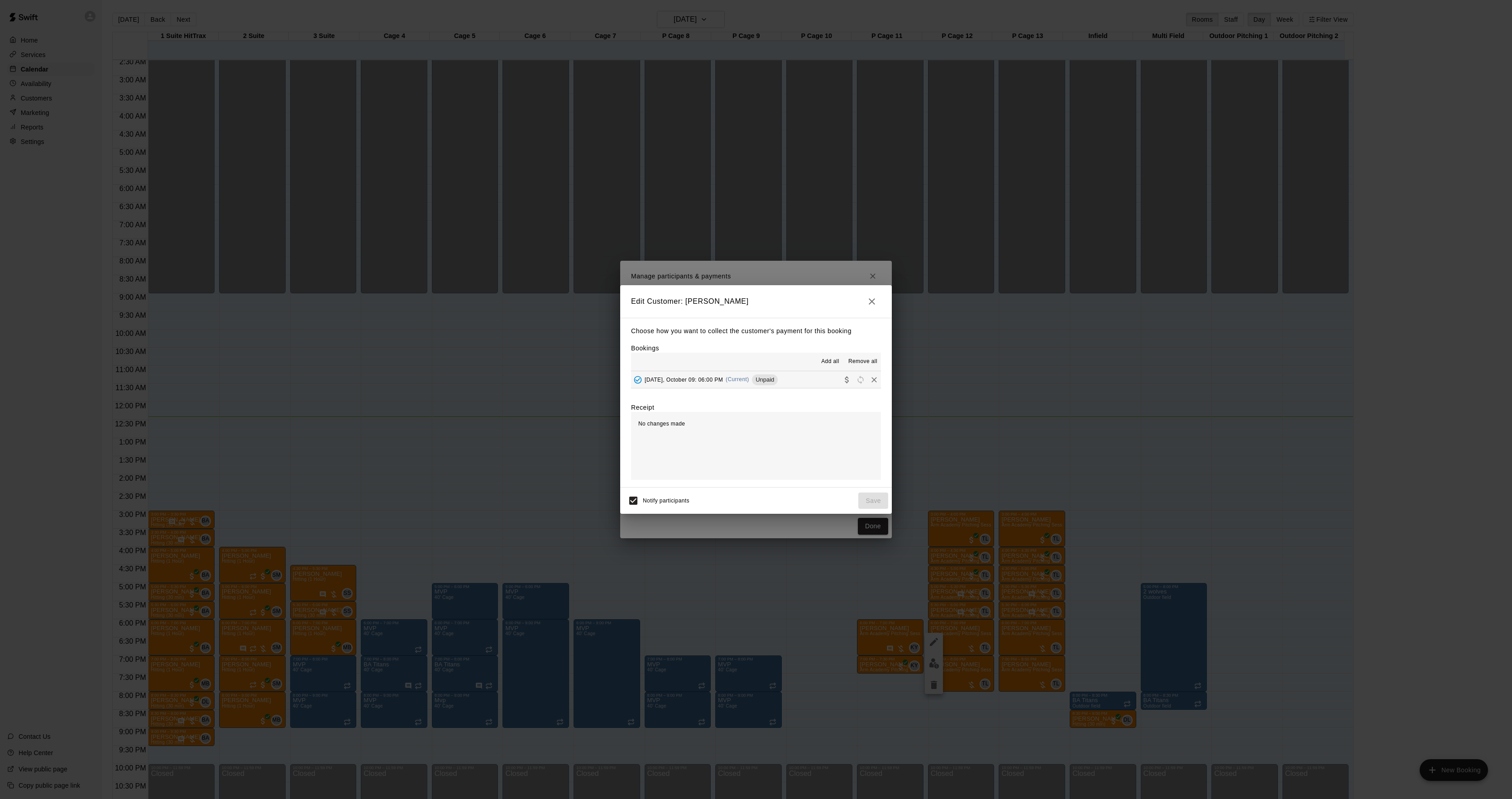
click at [746, 389] on hr at bounding box center [756, 388] width 250 height 1
click at [757, 393] on div "Choose how you want to collect the customer's payment for this booking Bookings…" at bounding box center [756, 402] width 272 height 170
click at [758, 390] on div "Choose how you want to collect the customer's payment for this booking Bookings…" at bounding box center [756, 402] width 272 height 170
click at [759, 388] on div "Choose how you want to collect the customer's payment for this booking Bookings…" at bounding box center [756, 402] width 272 height 170
drag, startPoint x: 759, startPoint y: 388, endPoint x: 765, endPoint y: 377, distance: 12.5
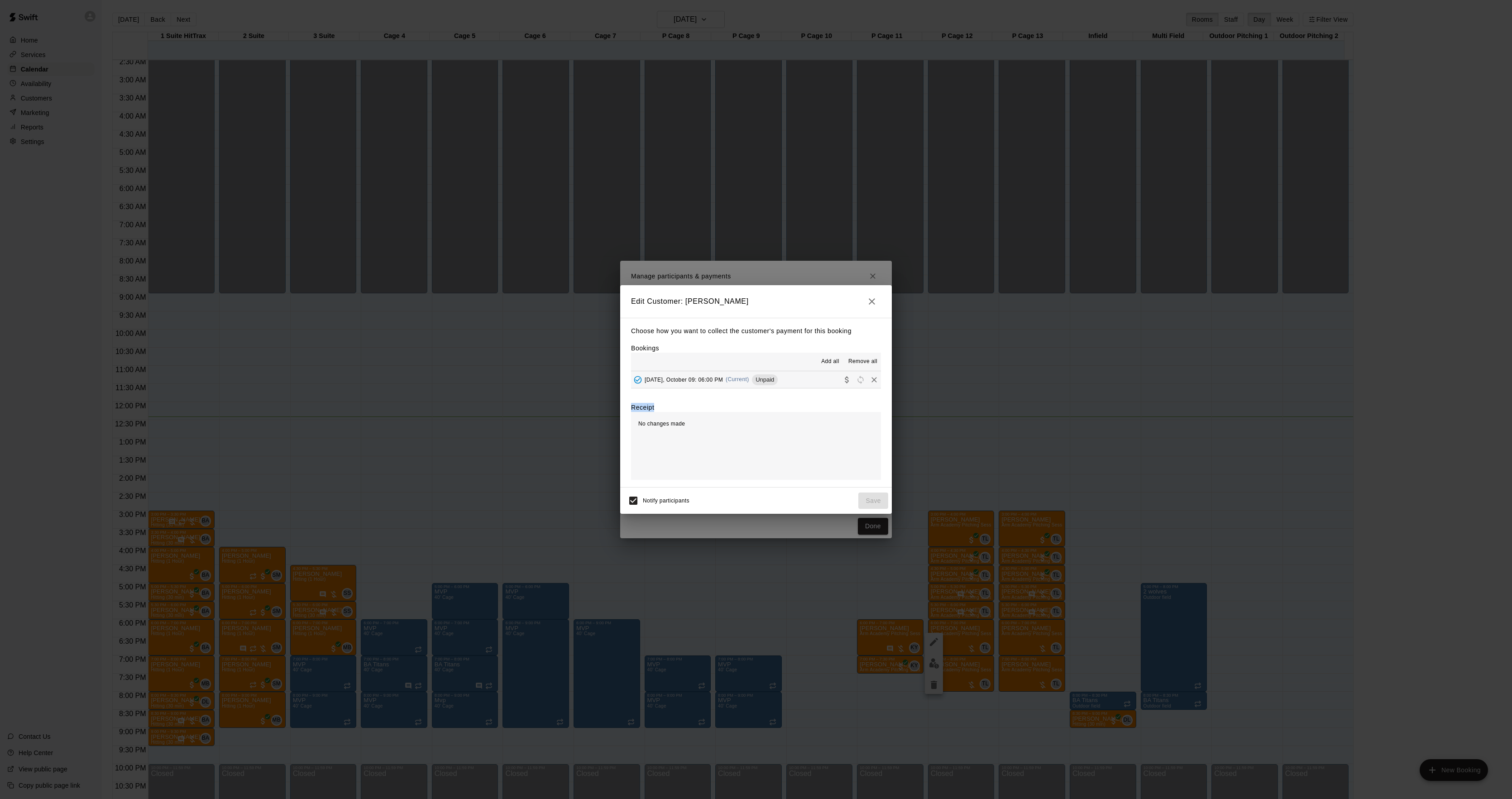
click at [765, 377] on span "Unpaid" at bounding box center [765, 380] width 26 height 7
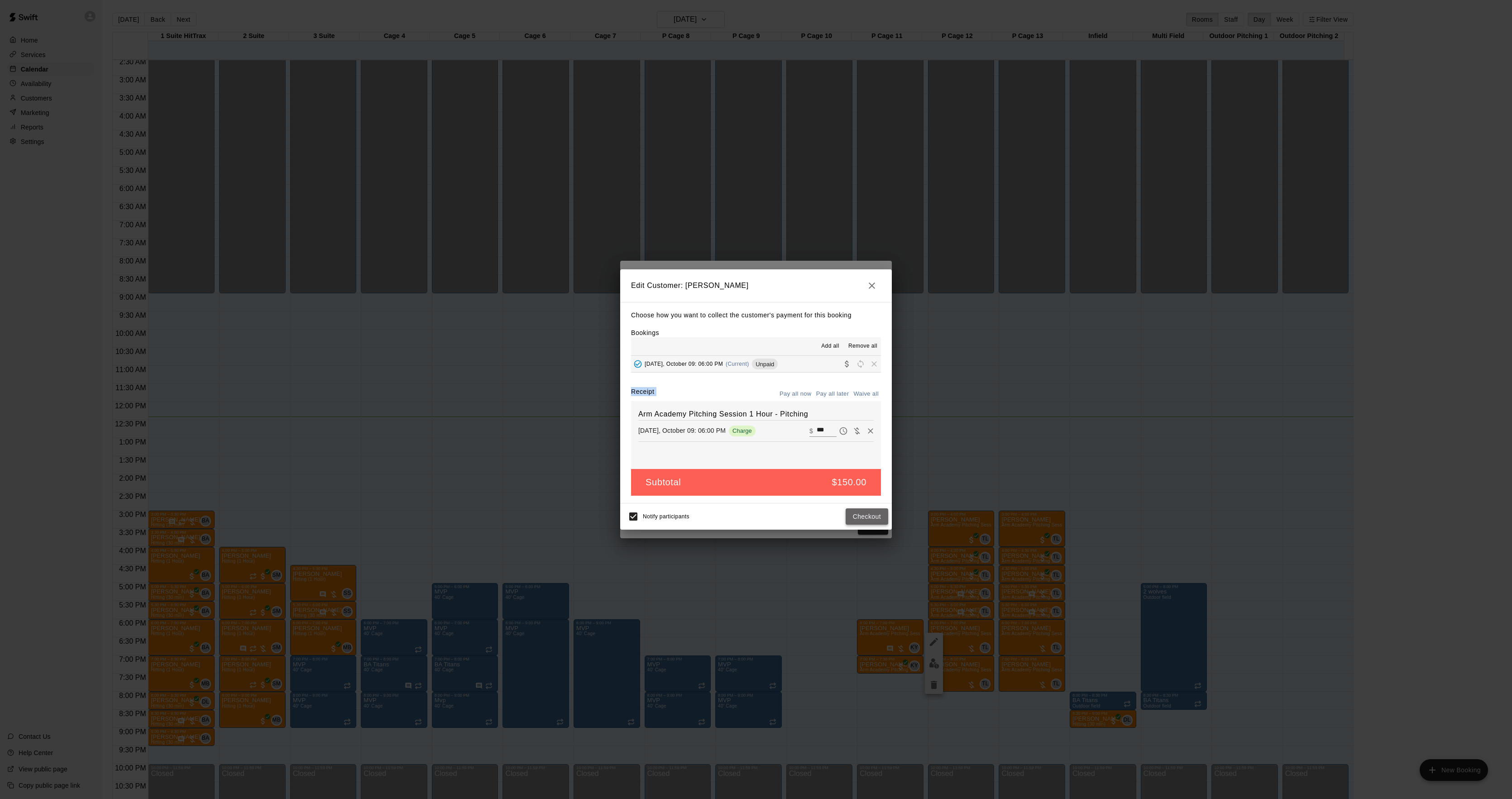
click at [869, 520] on button "Checkout" at bounding box center [867, 517] width 42 height 17
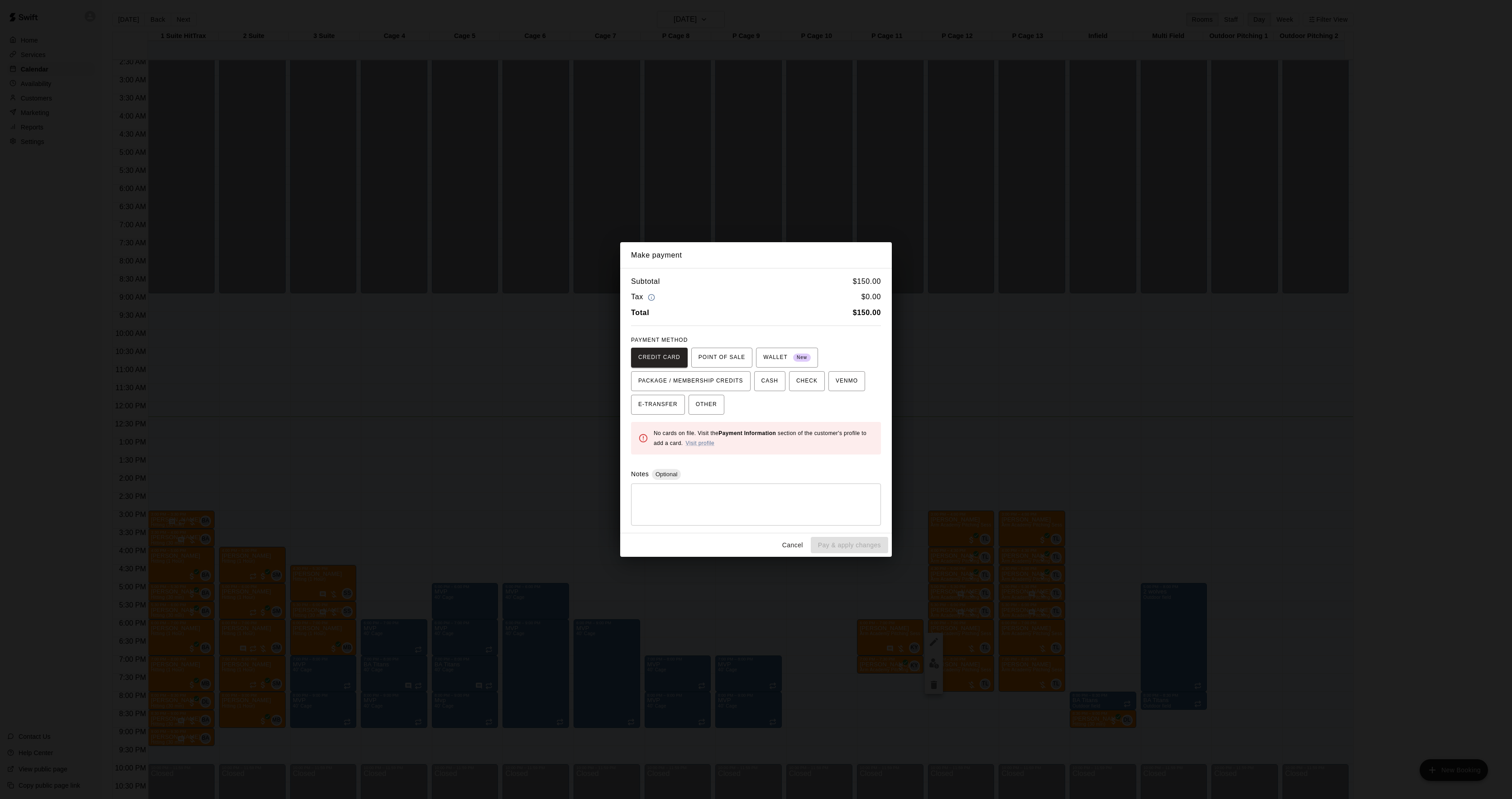
click at [1135, 417] on div "Make payment Subtotal $ 150.00 Tax $ 0.00 Total $ 150.00 PAYMENT METHOD CREDIT …" at bounding box center [756, 399] width 1512 height 799
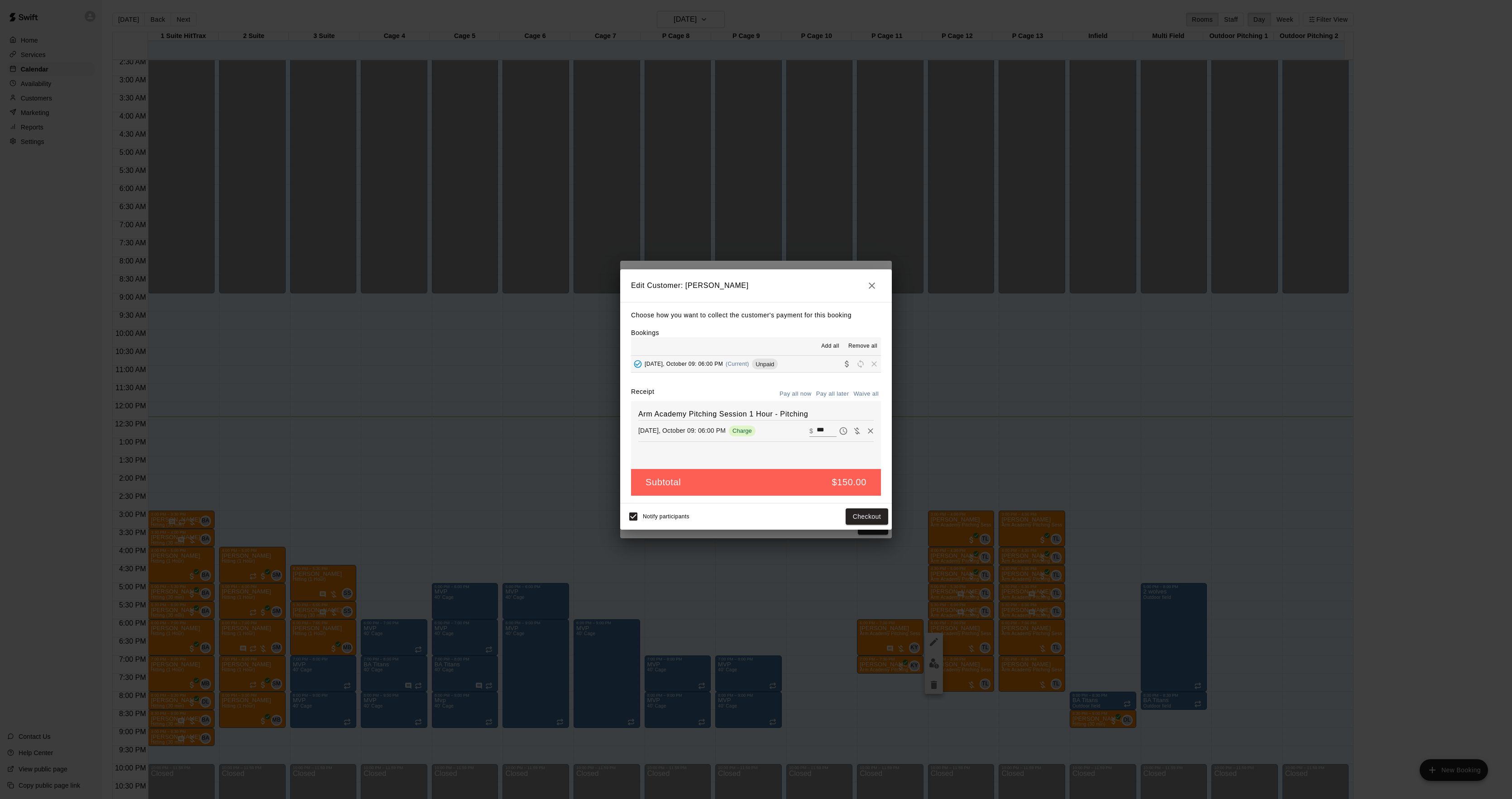
click at [1135, 417] on div "Make payment Subtotal $ 150.00 Tax $ 0.00 Total $ 150.00 PAYMENT METHOD CREDIT …" at bounding box center [756, 399] width 1512 height 799
click at [1135, 417] on div "Edit Customer: [PERSON_NAME] Choose how you want to collect the customer's paym…" at bounding box center [756, 399] width 1512 height 799
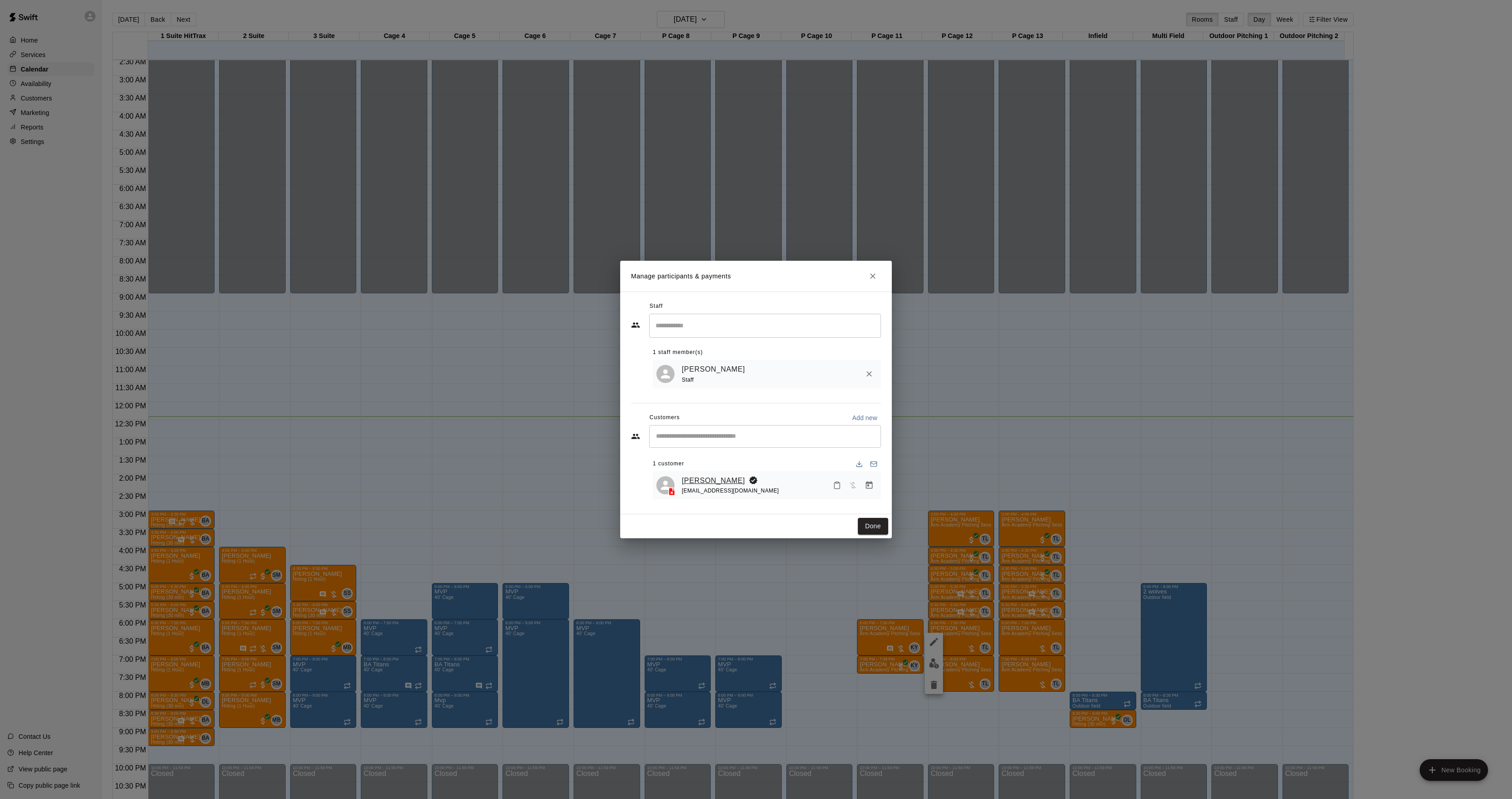
click at [698, 484] on link "[PERSON_NAME]" at bounding box center [714, 481] width 63 height 12
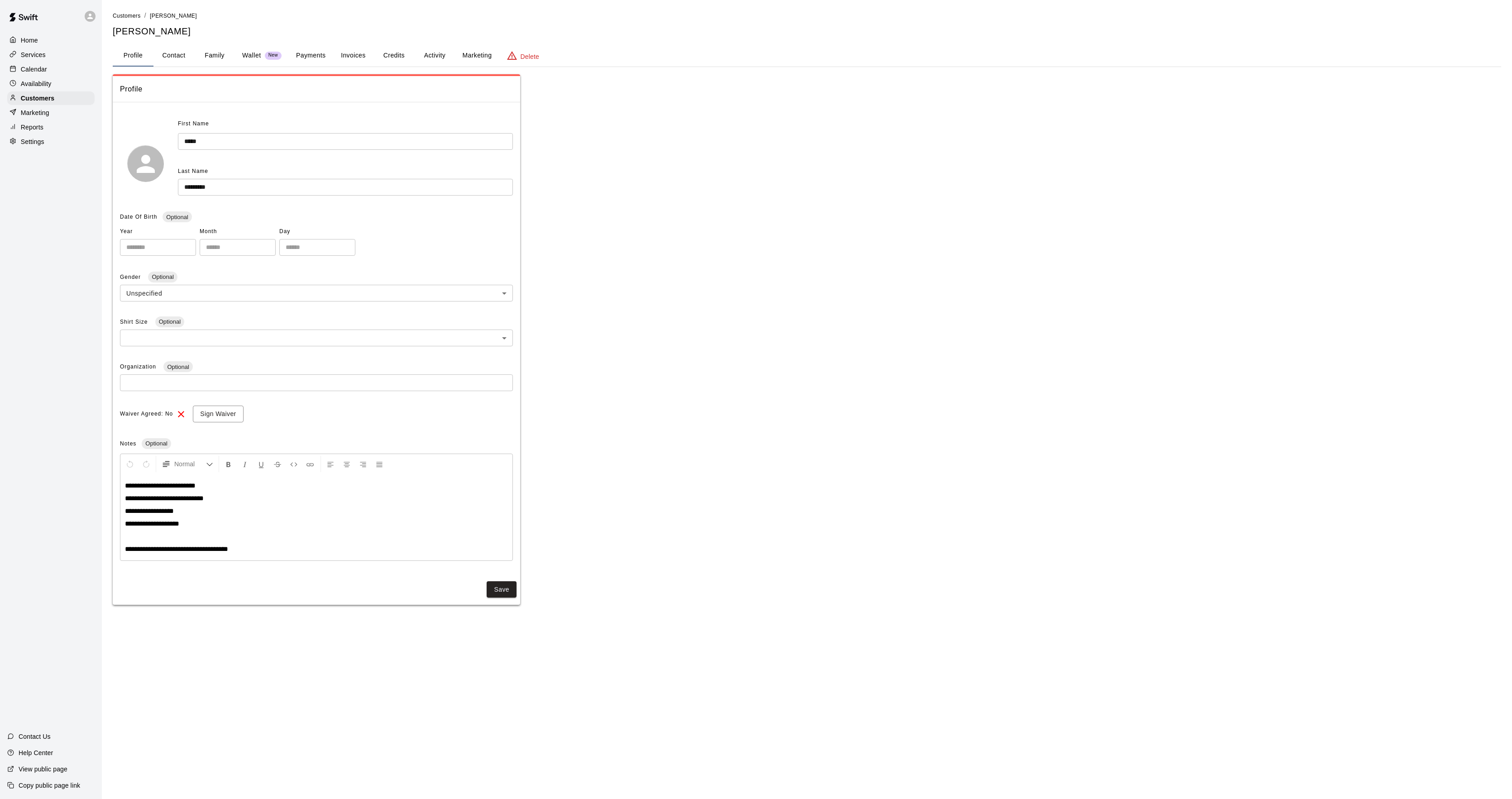
click at [407, 60] on button "Credits" at bounding box center [393, 55] width 41 height 22
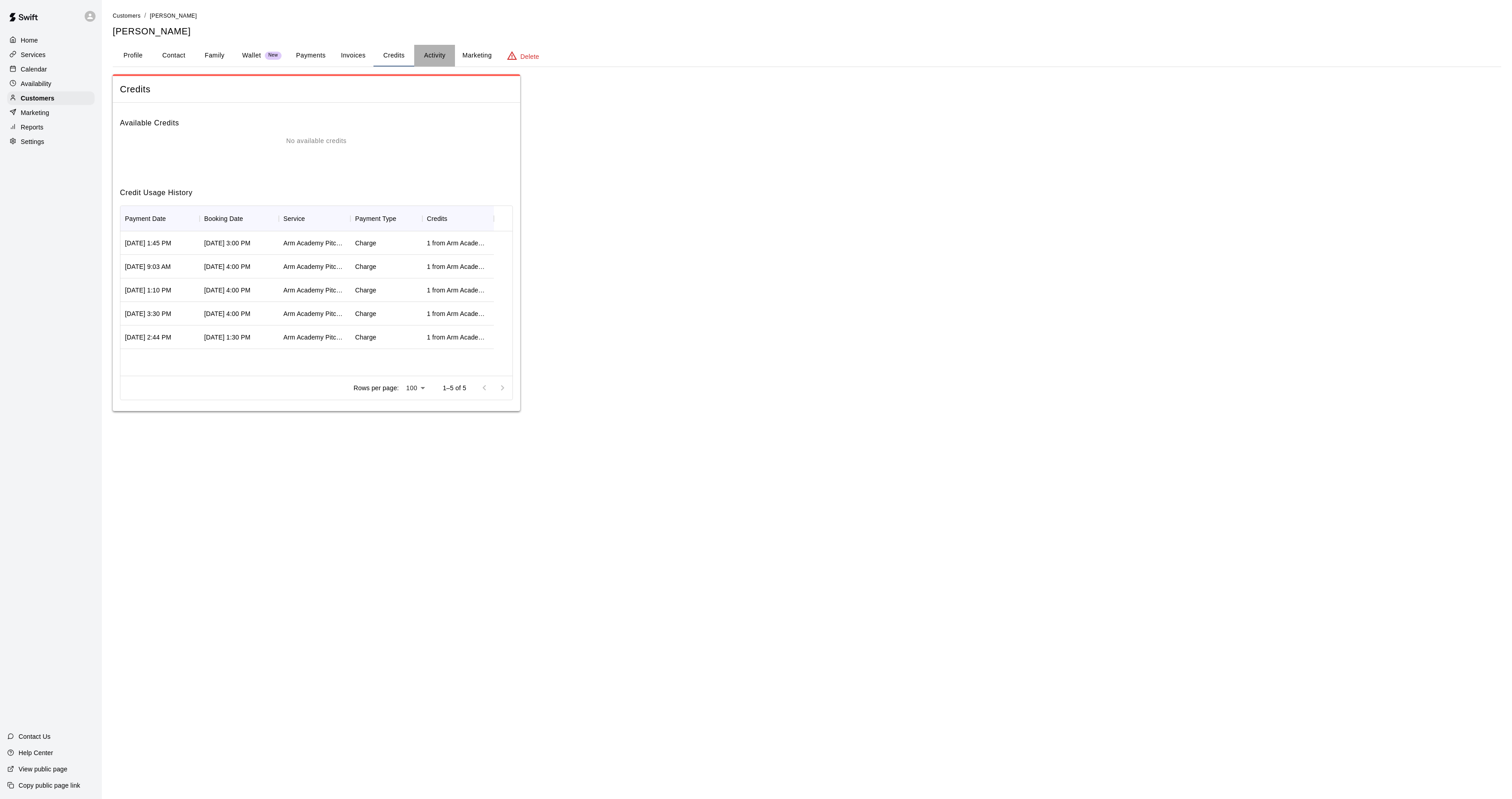
click at [421, 59] on button "Activity" at bounding box center [434, 55] width 41 height 22
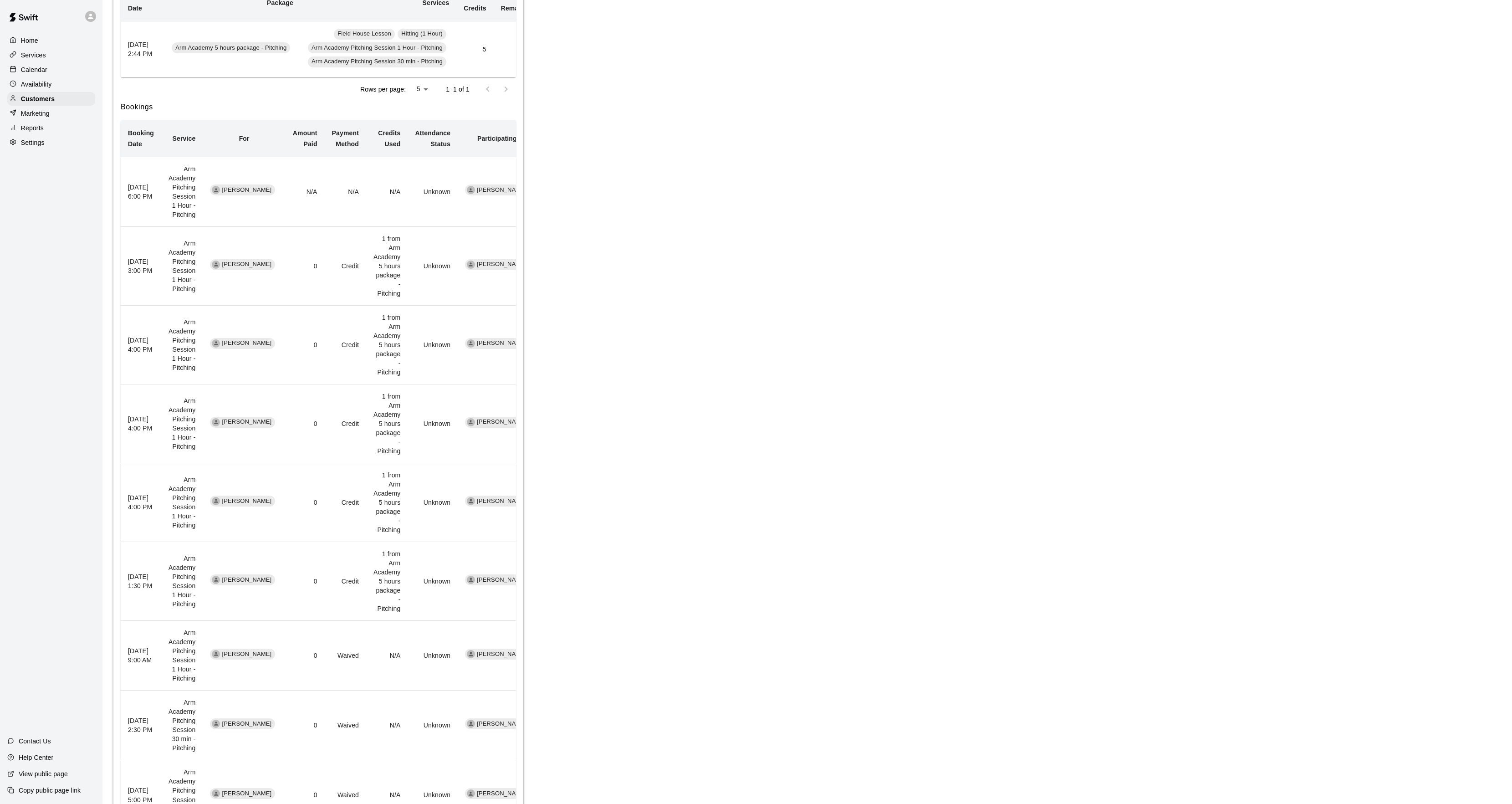
scroll to position [201, 0]
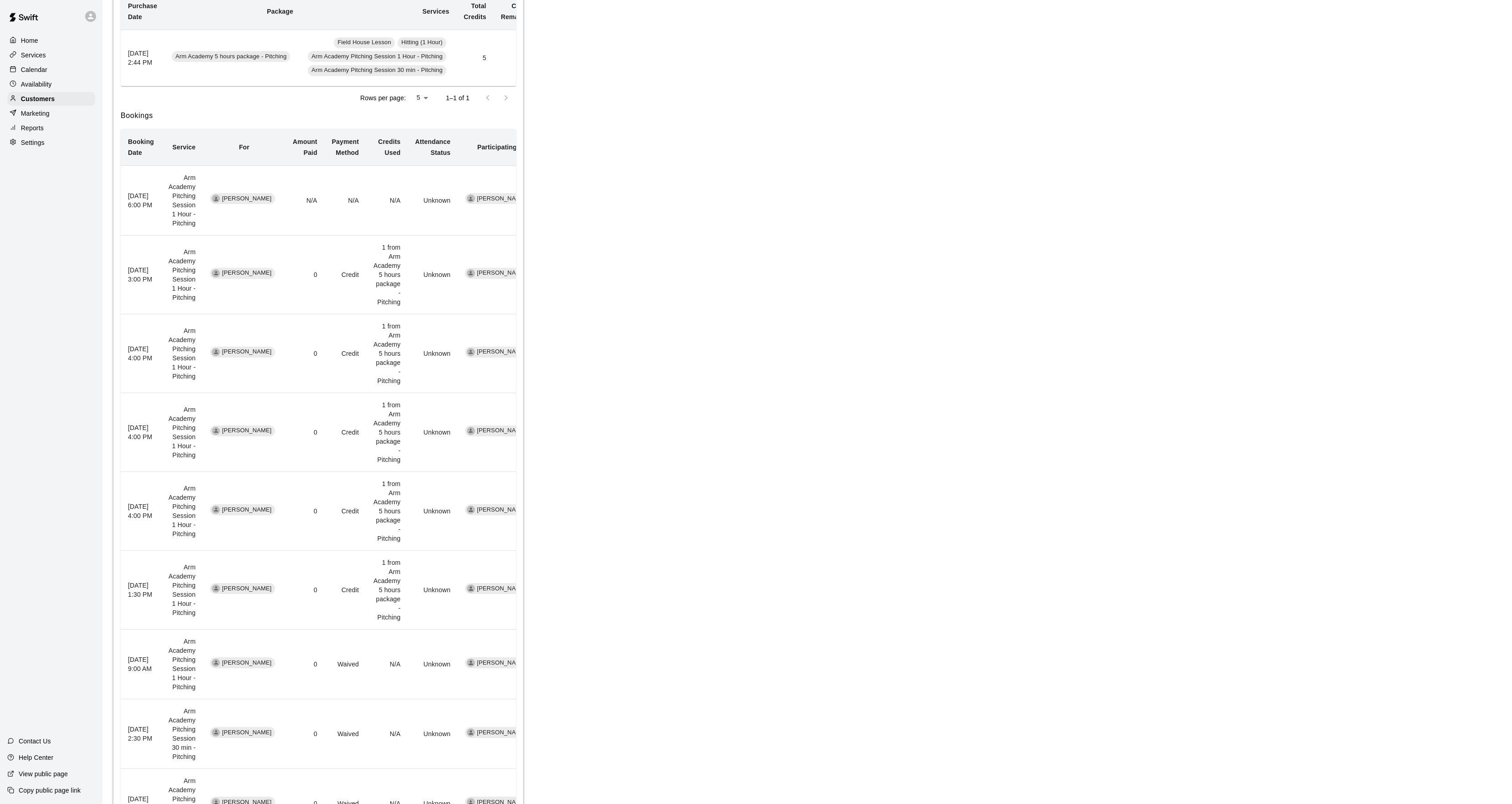
drag, startPoint x: 28, startPoint y: 80, endPoint x: 53, endPoint y: 66, distance: 28.7
click at [28, 80] on div "Availability" at bounding box center [51, 84] width 88 height 14
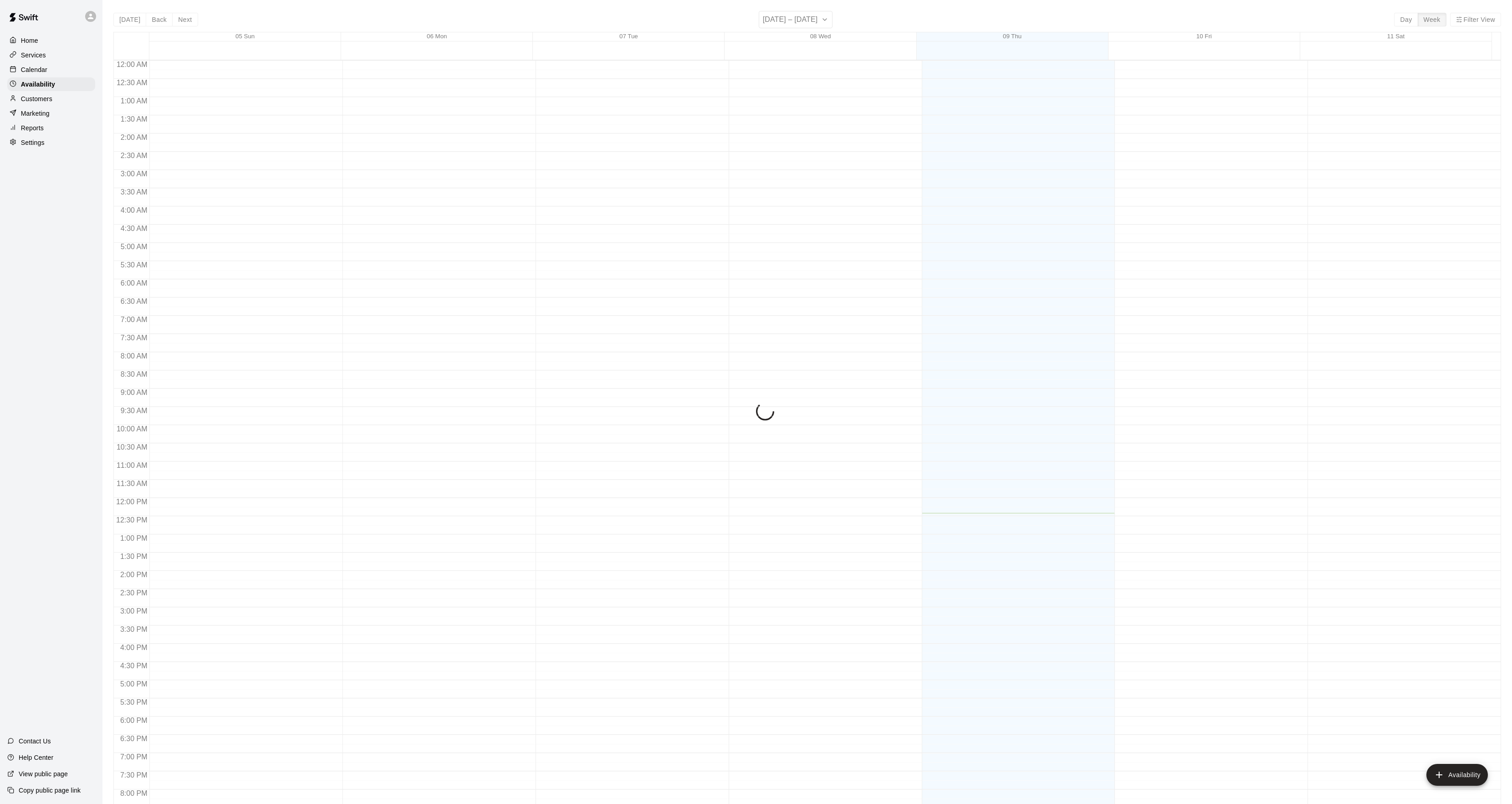
click at [51, 64] on div "Calendar" at bounding box center [51, 69] width 88 height 14
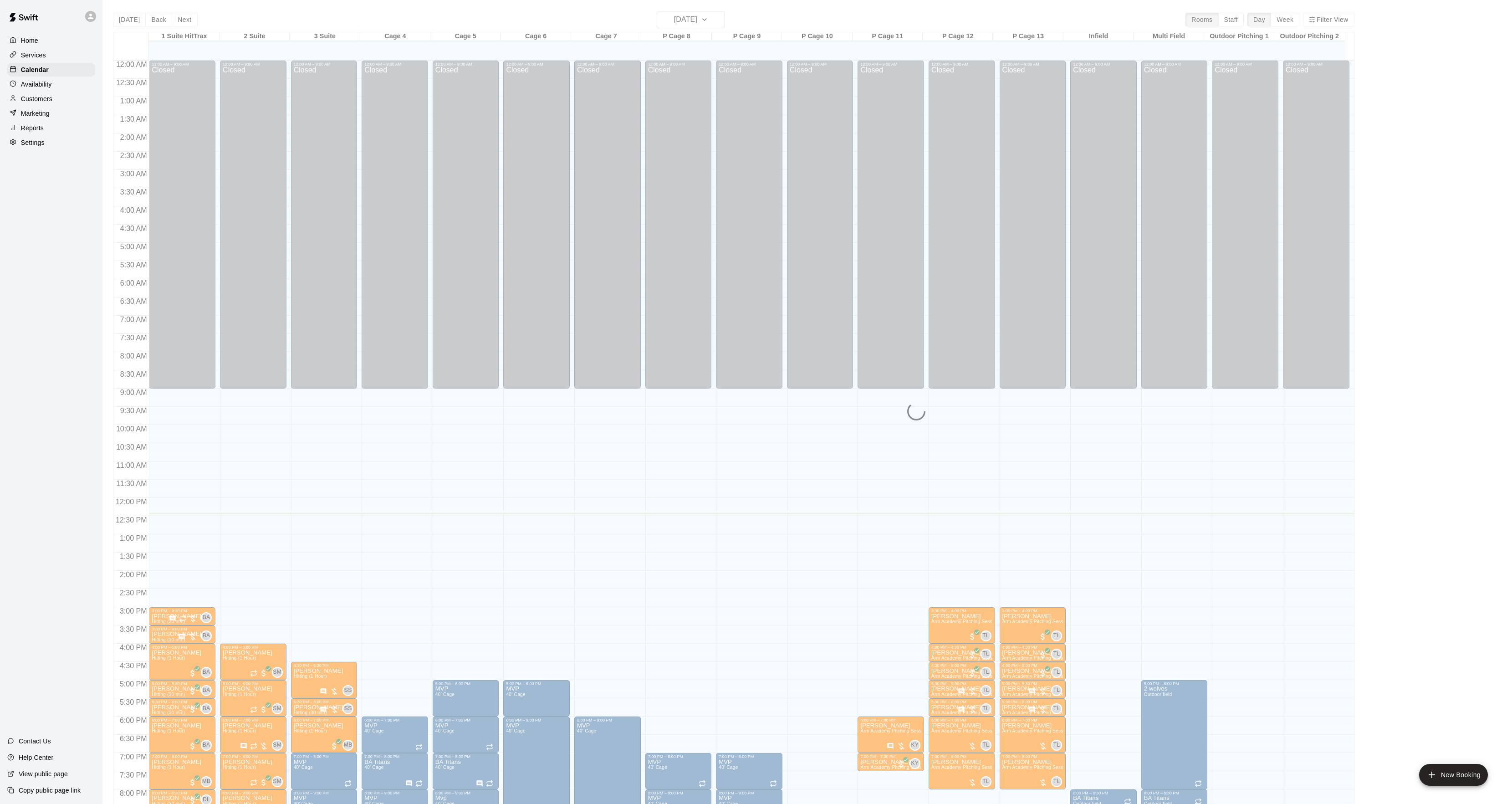
scroll to position [93, 0]
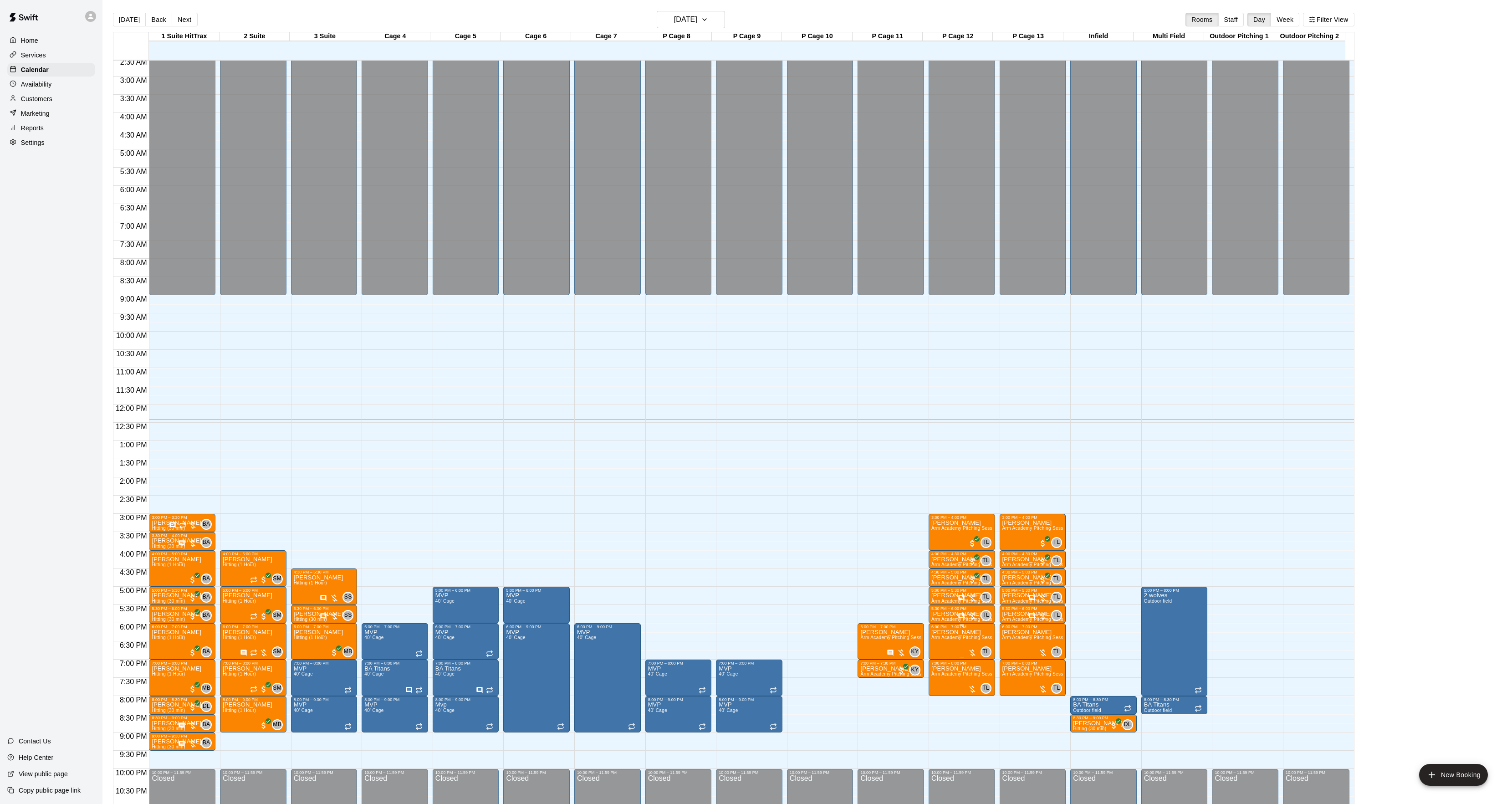
click at [946, 633] on p "[PERSON_NAME]" at bounding box center [961, 633] width 61 height 0
click at [936, 640] on icon "edit" at bounding box center [939, 644] width 11 height 11
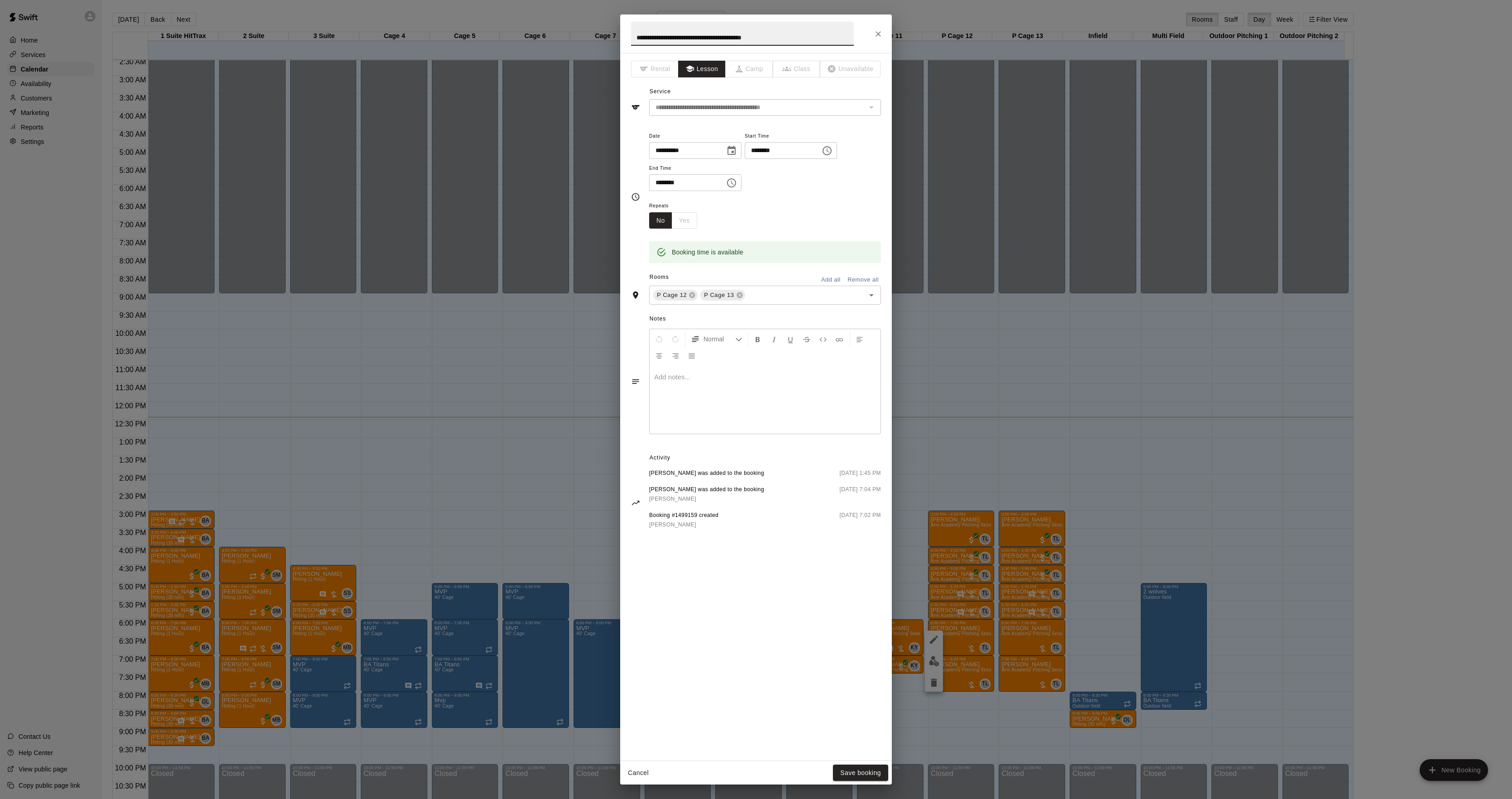
click at [700, 392] on div at bounding box center [765, 400] width 231 height 68
click at [852, 774] on button "Save booking" at bounding box center [860, 773] width 55 height 17
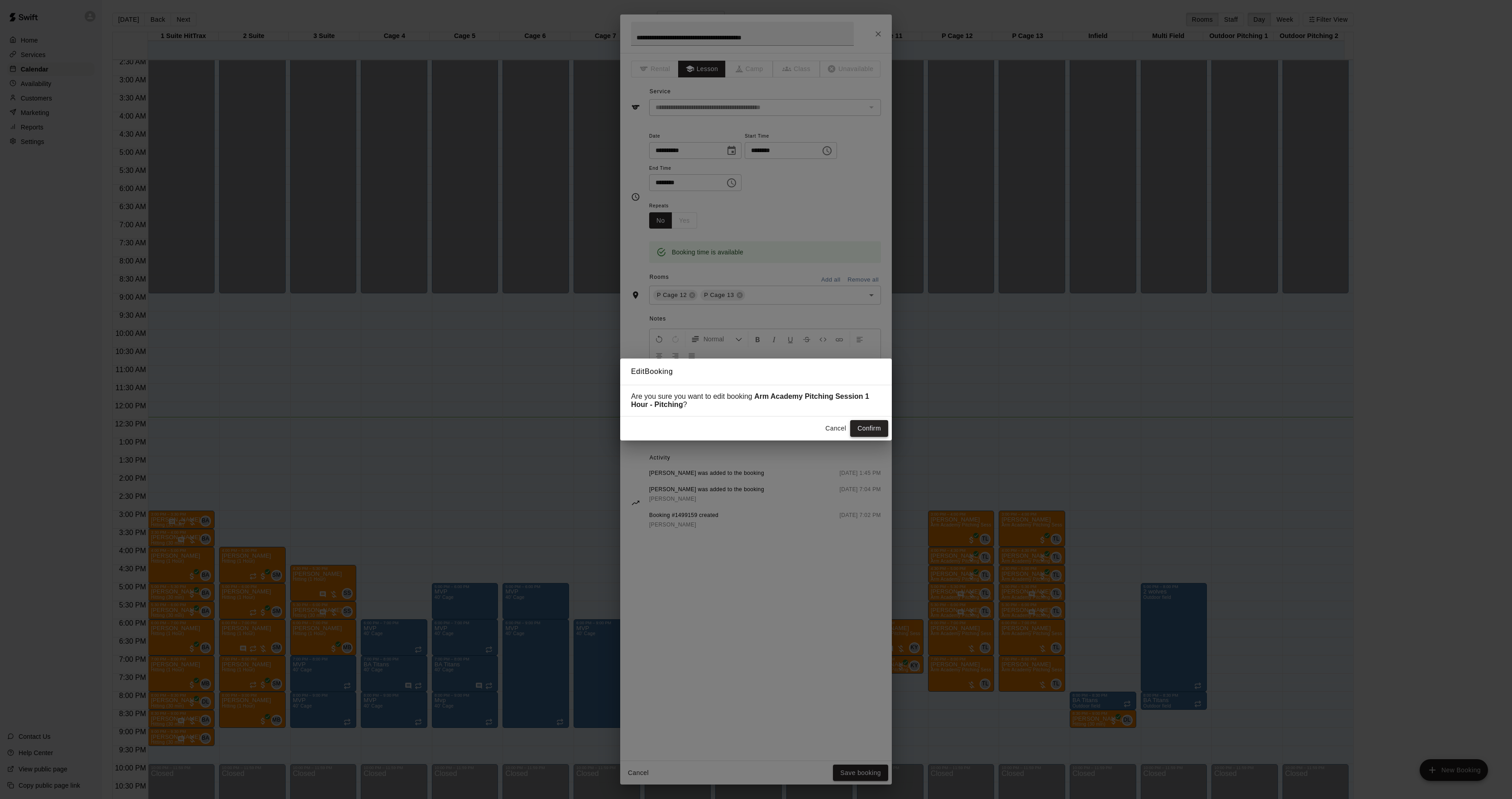
click at [857, 432] on button "Confirm" at bounding box center [869, 429] width 38 height 17
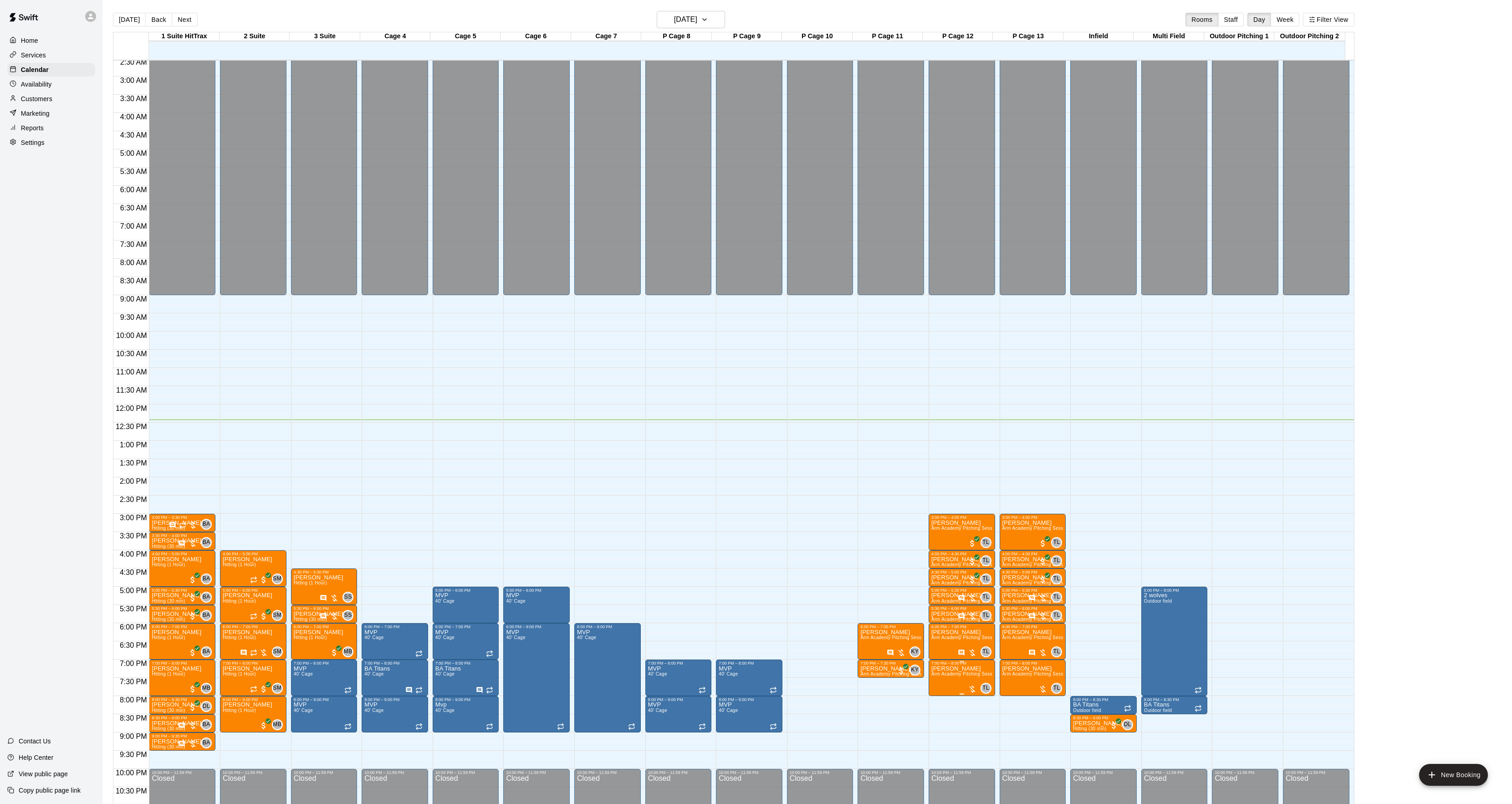
click at [940, 702] on img "edit" at bounding box center [940, 699] width 11 height 11
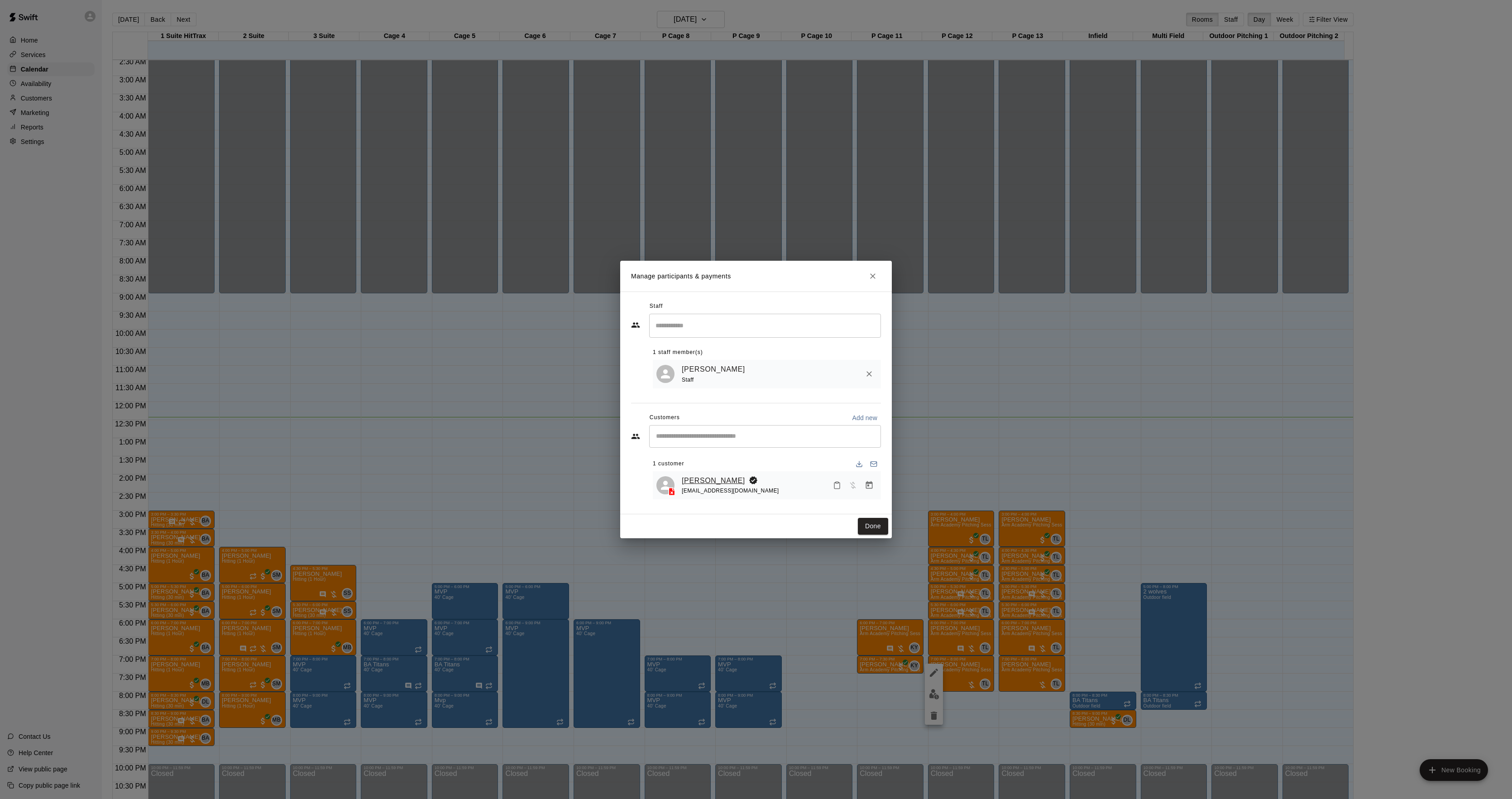
click at [711, 482] on link "[PERSON_NAME]" at bounding box center [714, 481] width 63 height 12
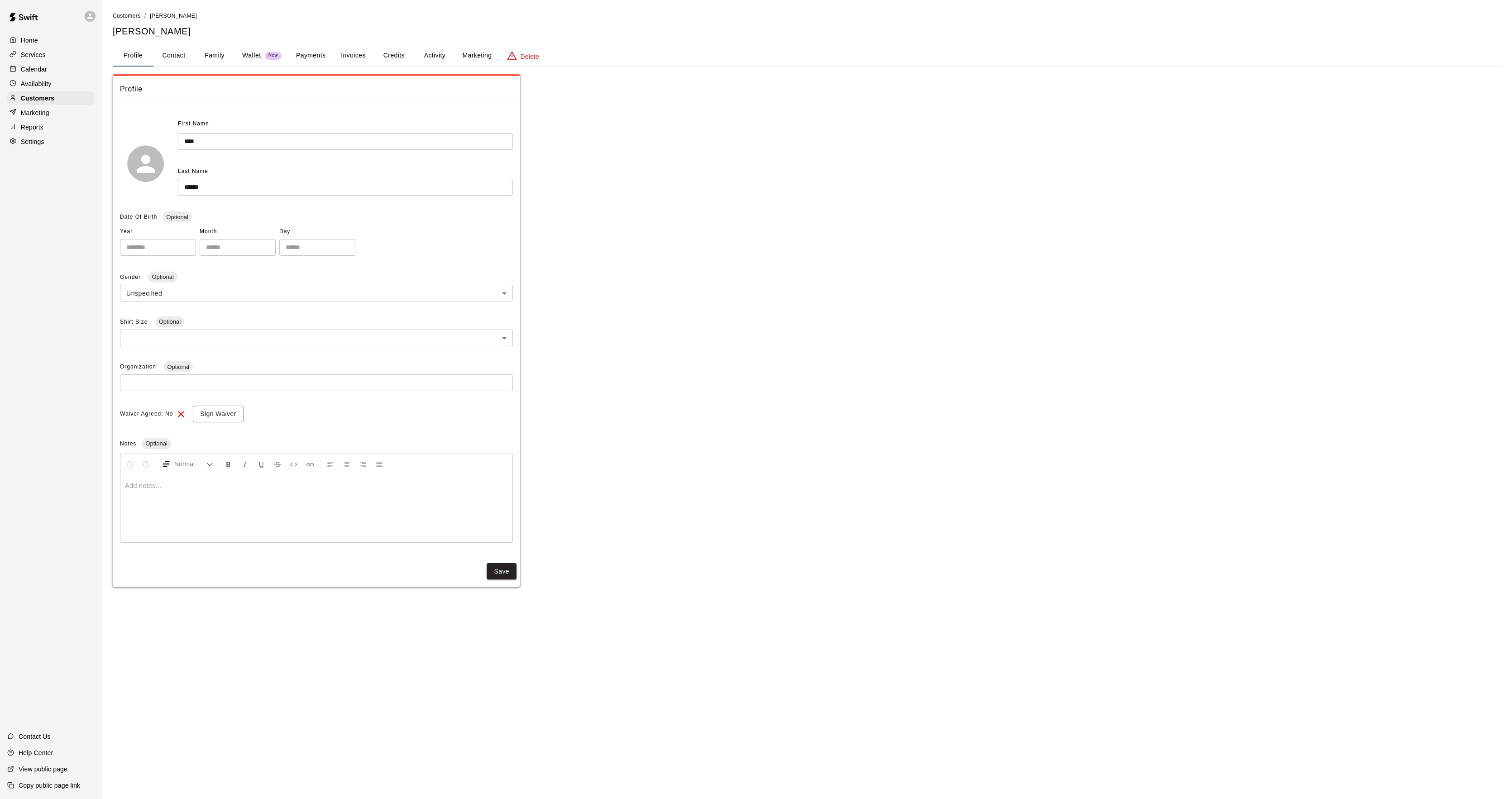
click at [421, 56] on button "Activity" at bounding box center [434, 55] width 41 height 22
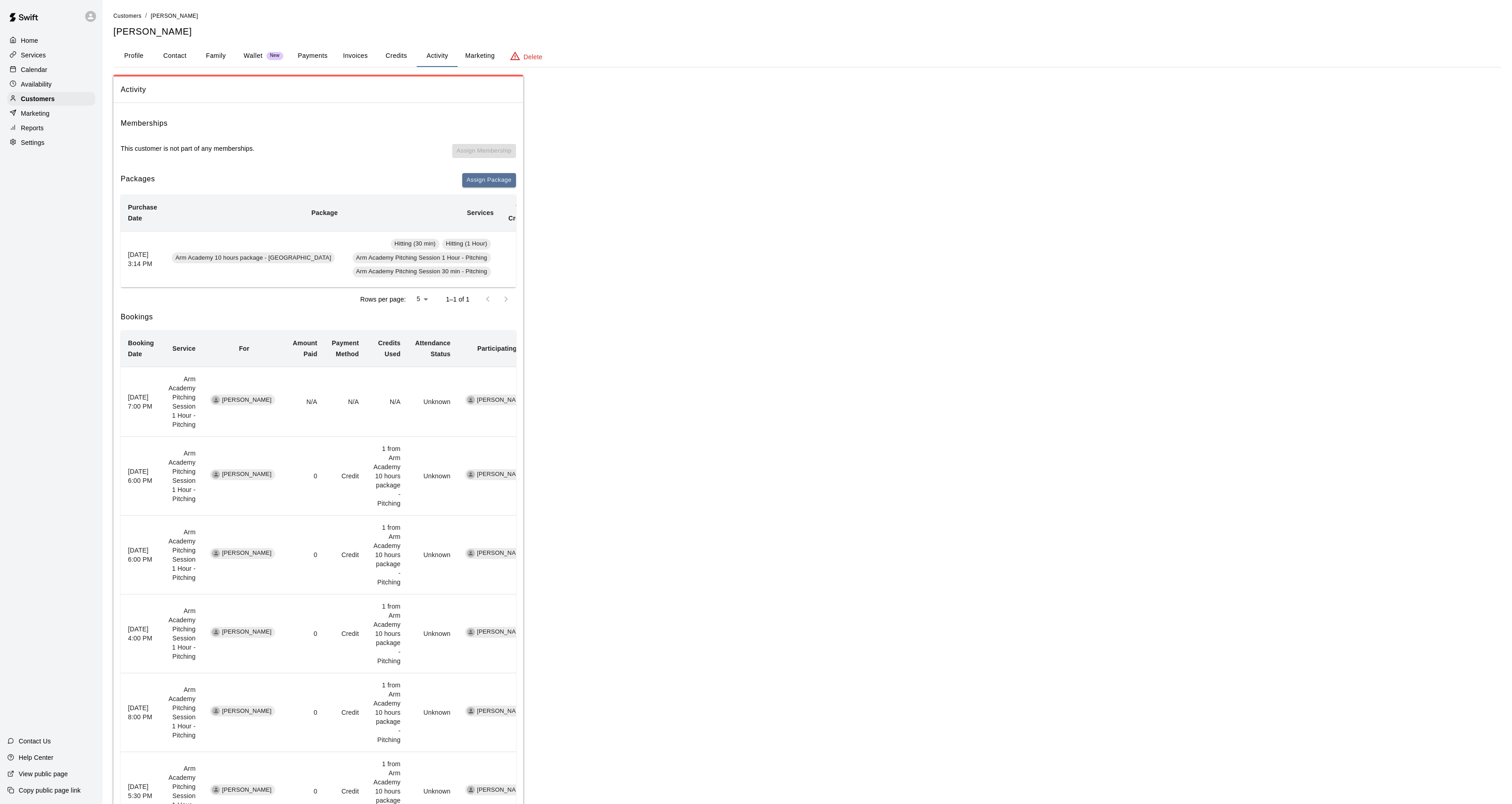
scroll to position [0, 63]
click at [25, 73] on p "Calendar" at bounding box center [34, 69] width 27 height 9
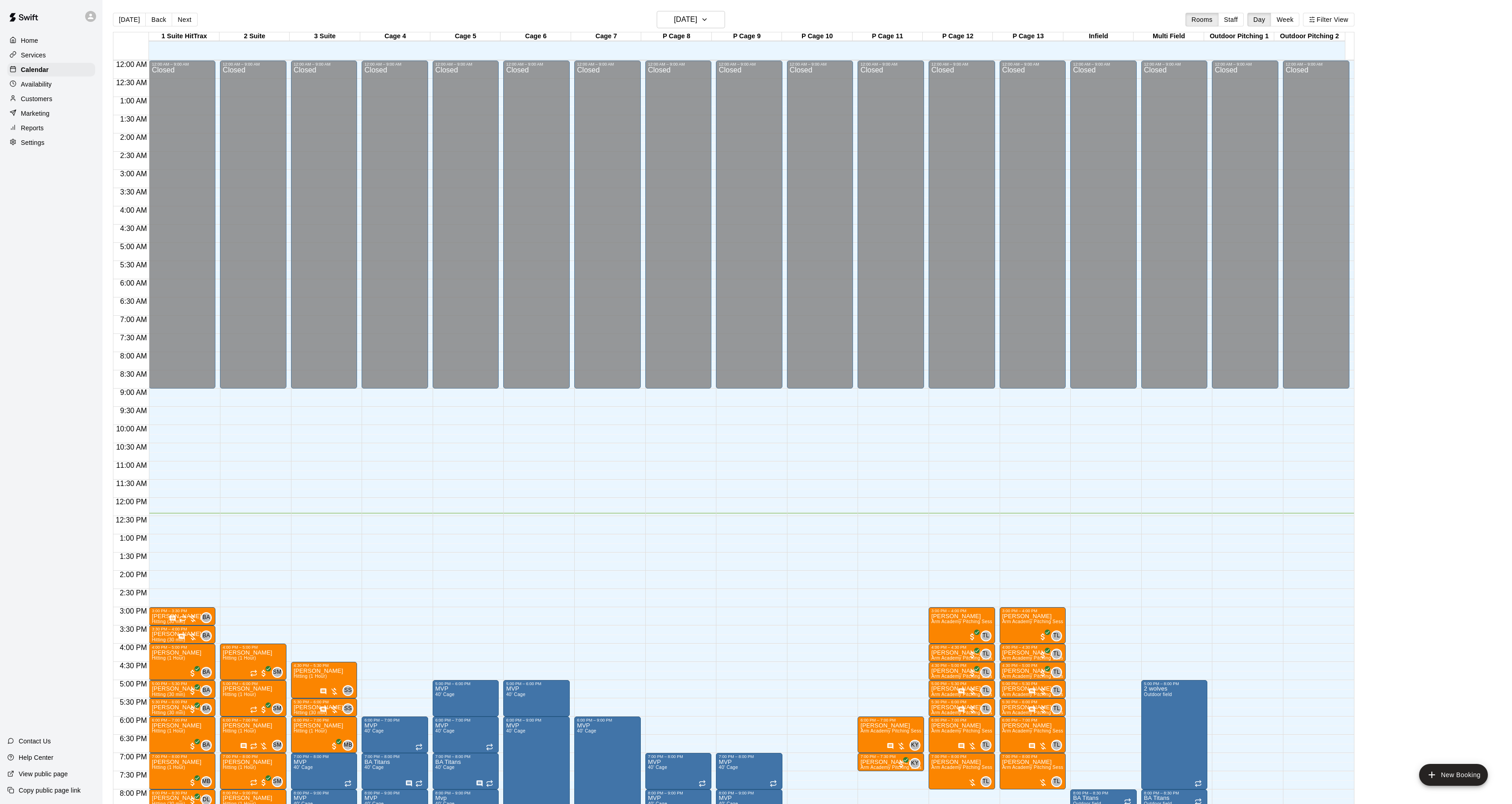
scroll to position [93, 0]
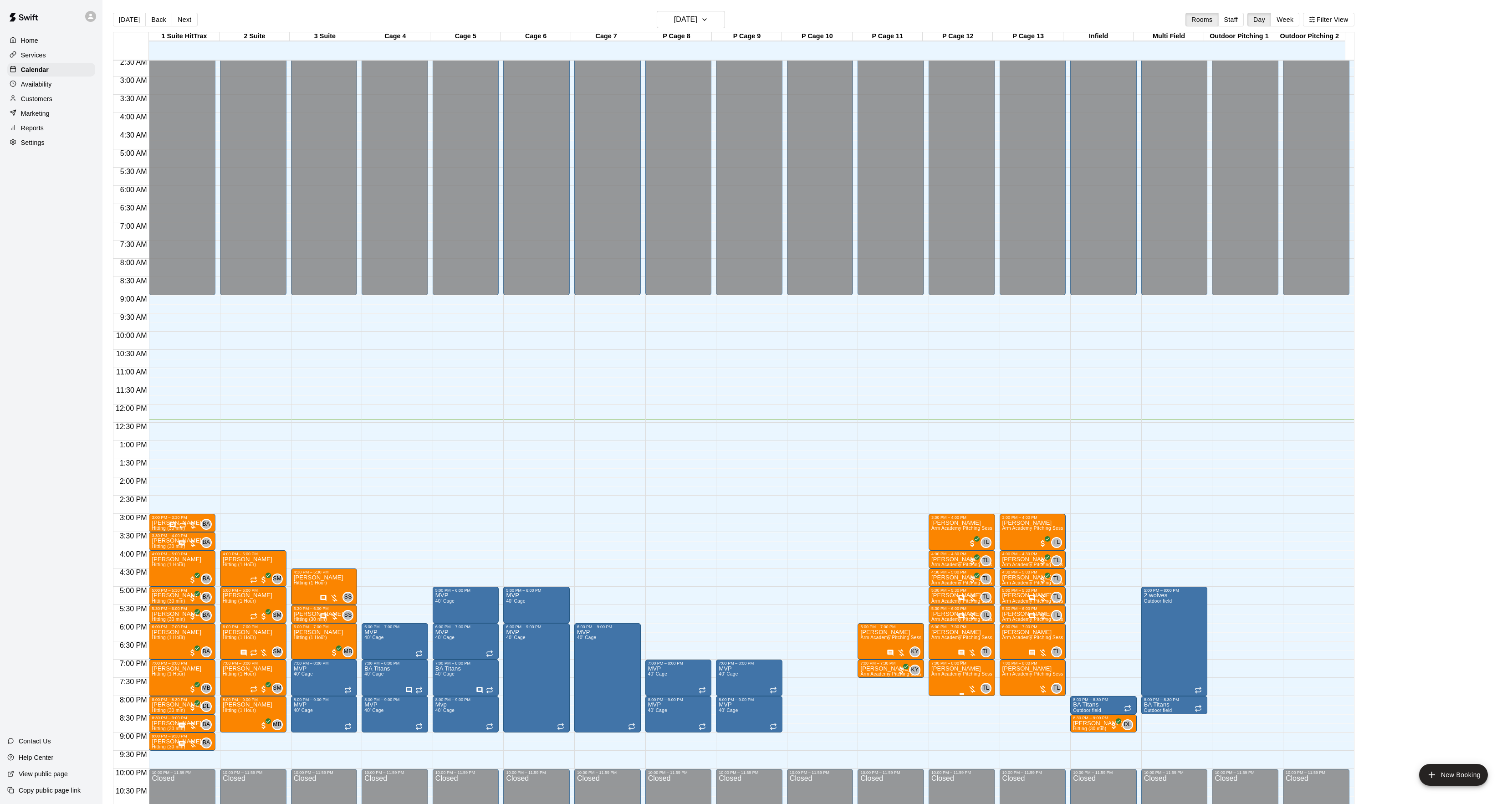
click at [946, 676] on span "Arm Academy Pitching Session 1 Hour - Pitching" at bounding box center [984, 674] width 106 height 5
click at [940, 700] on img "edit" at bounding box center [940, 704] width 11 height 11
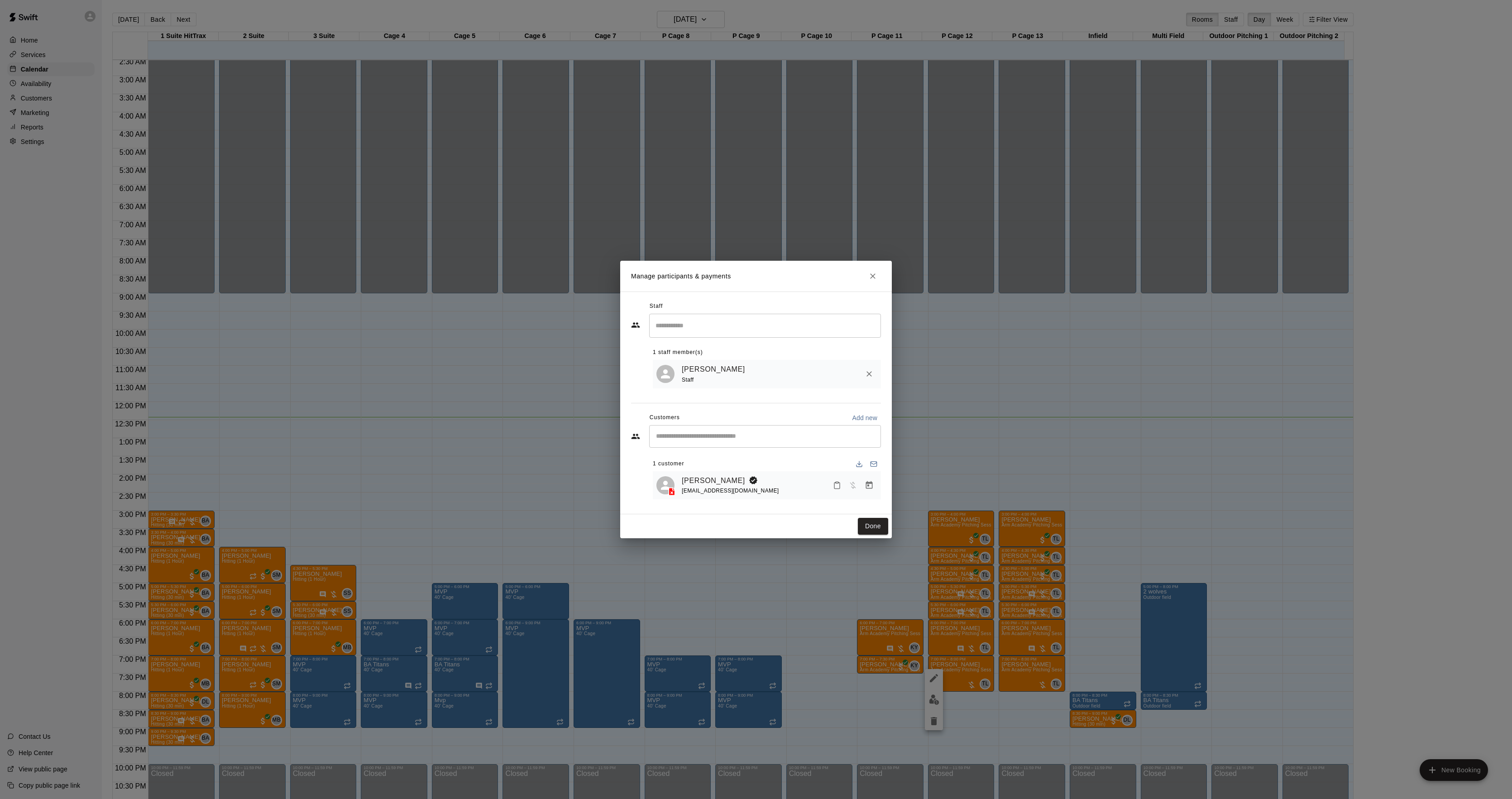
click at [868, 477] on div at bounding box center [853, 486] width 48 height 16
click at [868, 486] on icon "Manage bookings & payment" at bounding box center [869, 485] width 9 height 9
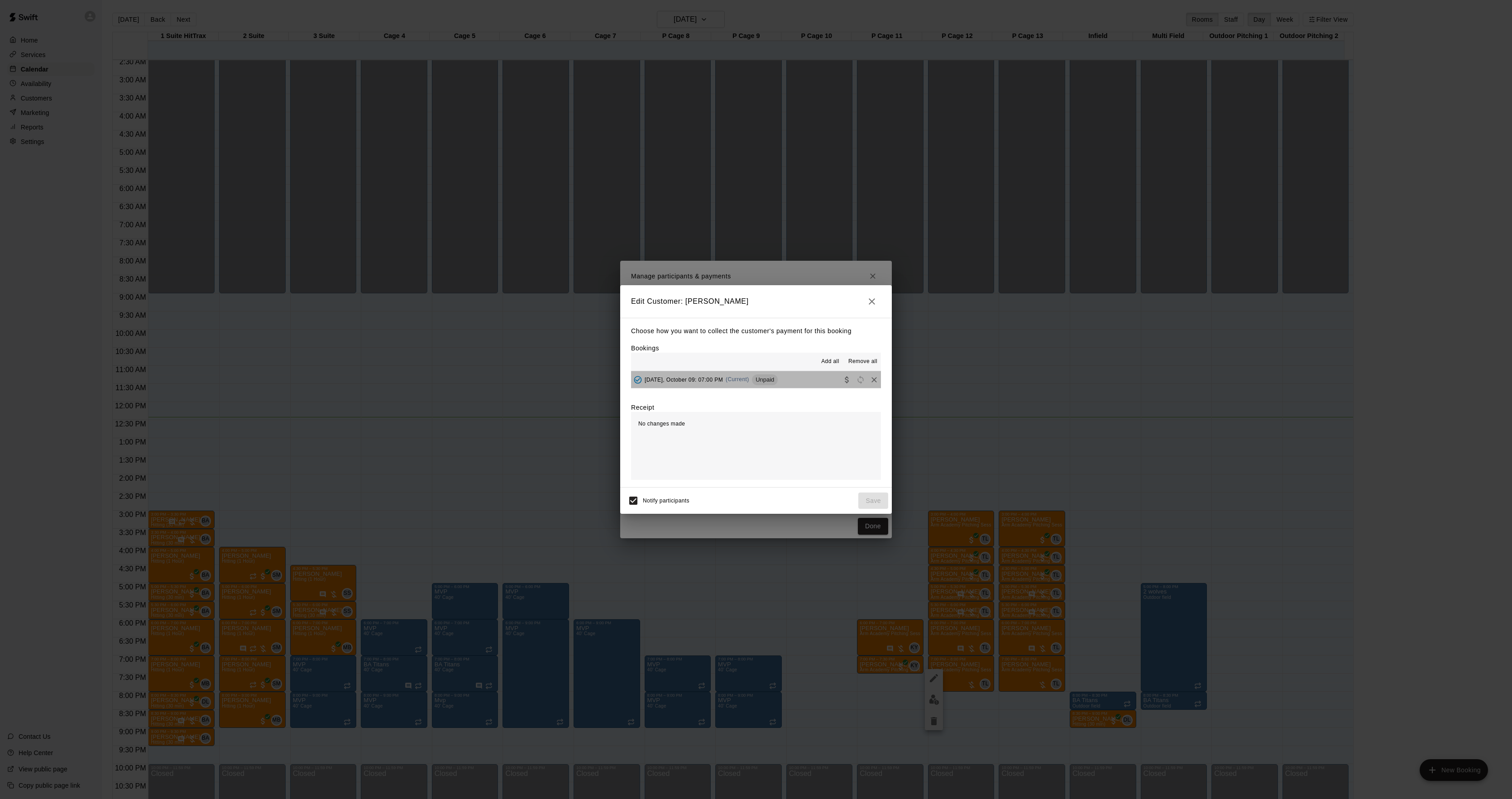
click at [764, 385] on div "Unpaid" at bounding box center [765, 380] width 26 height 11
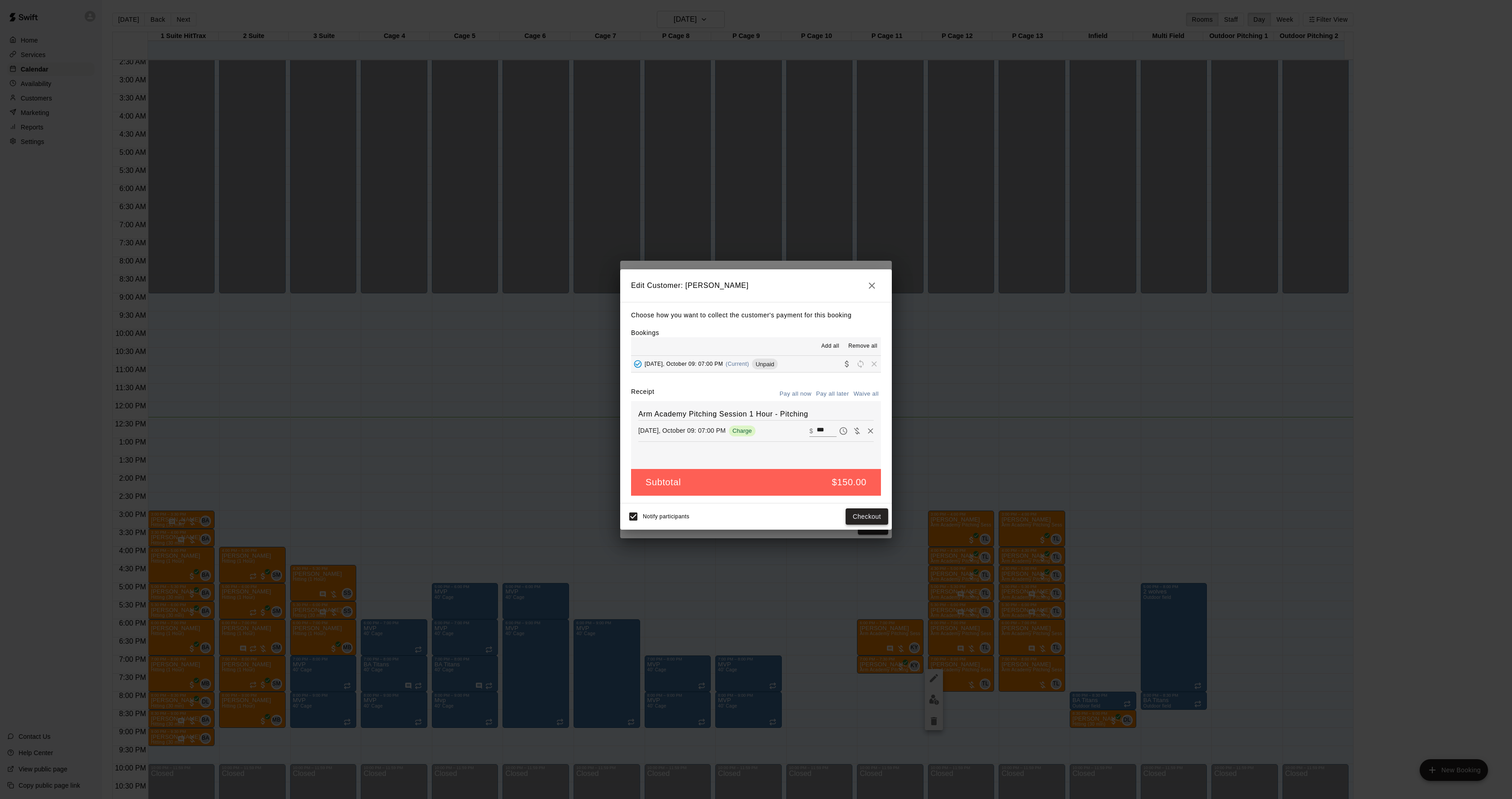
click at [862, 515] on button "Checkout" at bounding box center [867, 517] width 42 height 17
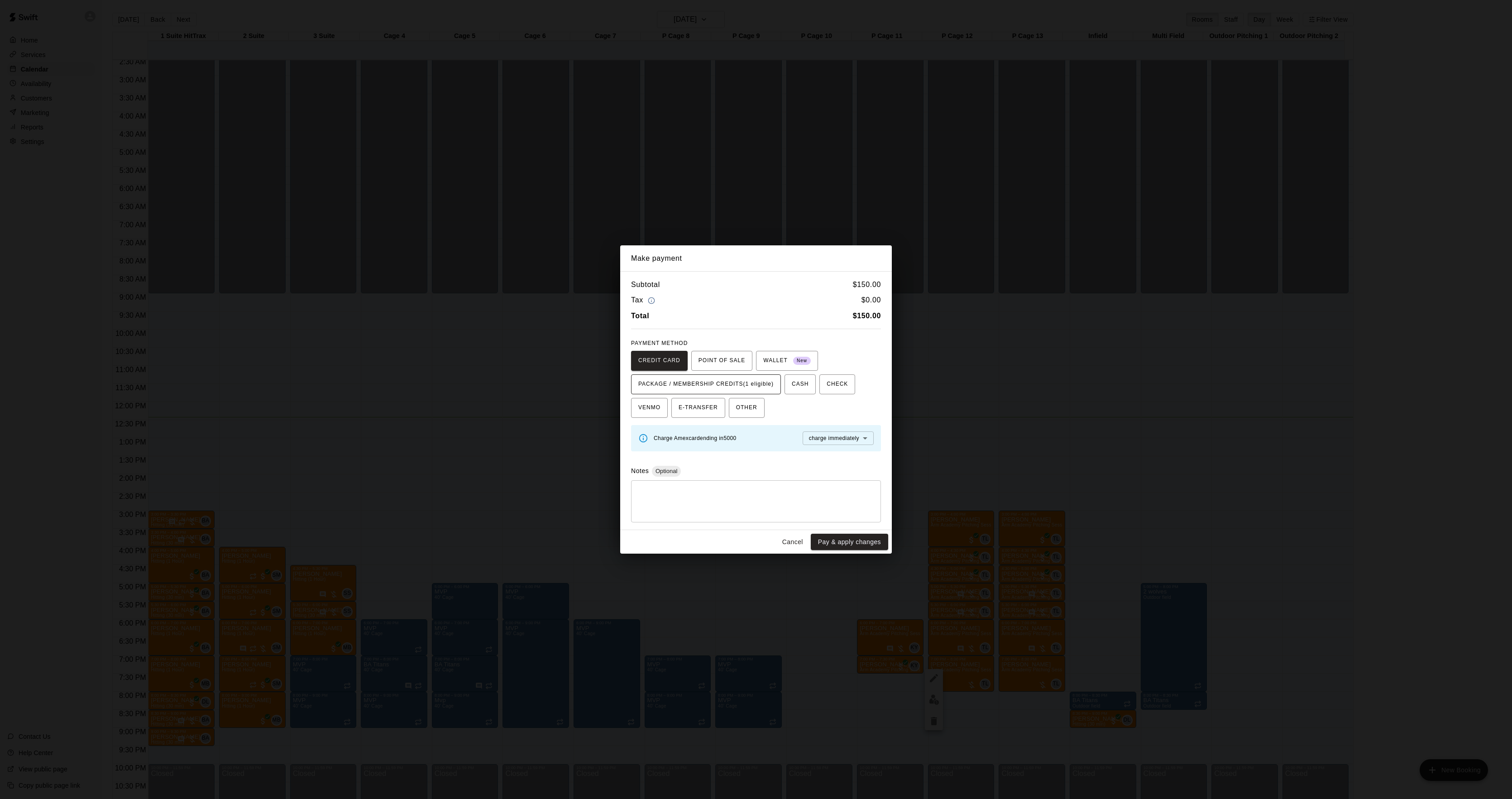
click at [717, 383] on span "PACKAGE / MEMBERSHIP CREDITS (1 eligible)" at bounding box center [706, 384] width 136 height 15
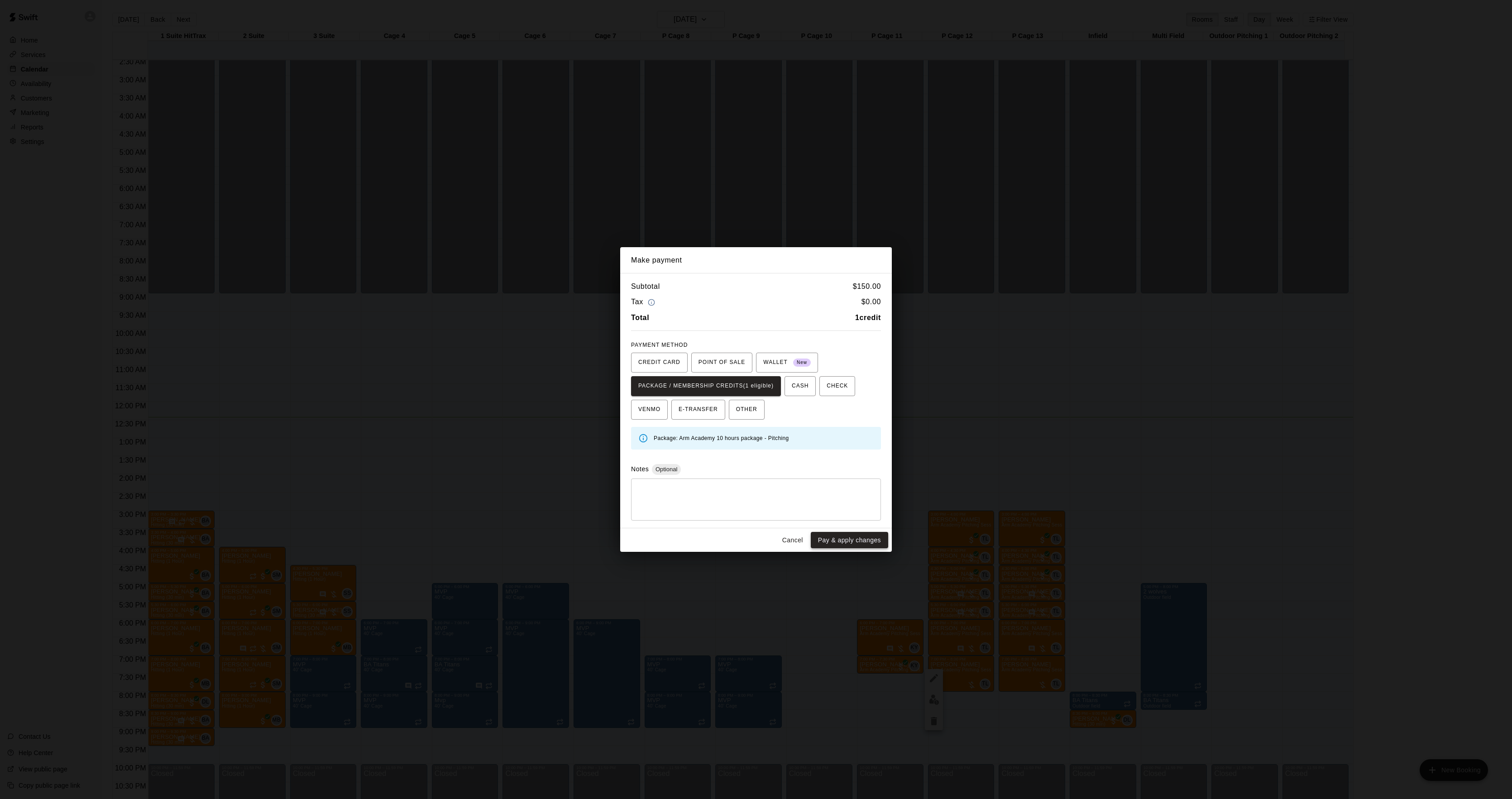
click at [842, 535] on button "Pay & apply changes" at bounding box center [849, 540] width 77 height 17
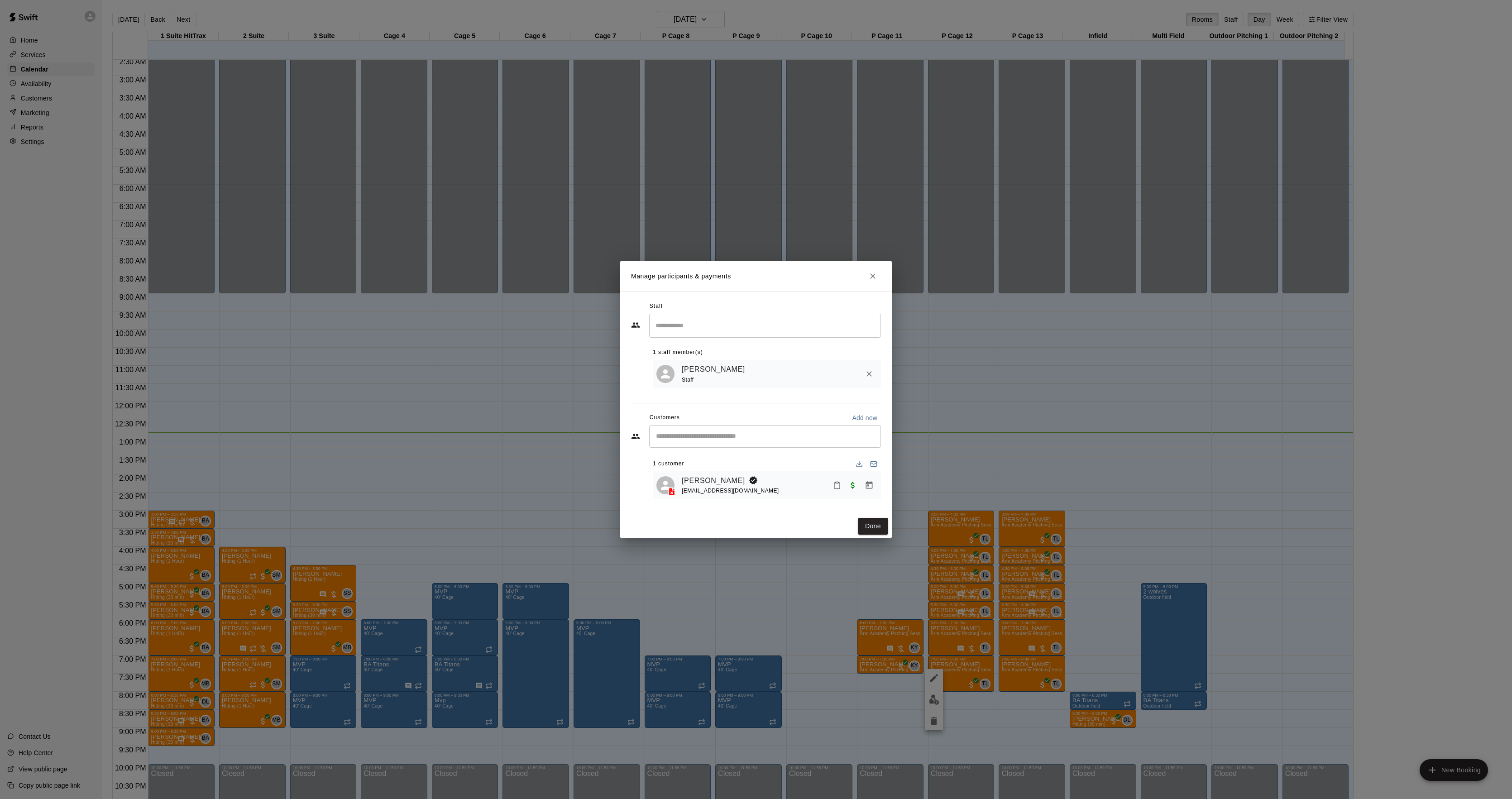
drag, startPoint x: 866, startPoint y: 529, endPoint x: 603, endPoint y: 463, distance: 271.2
click at [866, 529] on button "Done" at bounding box center [873, 526] width 31 height 17
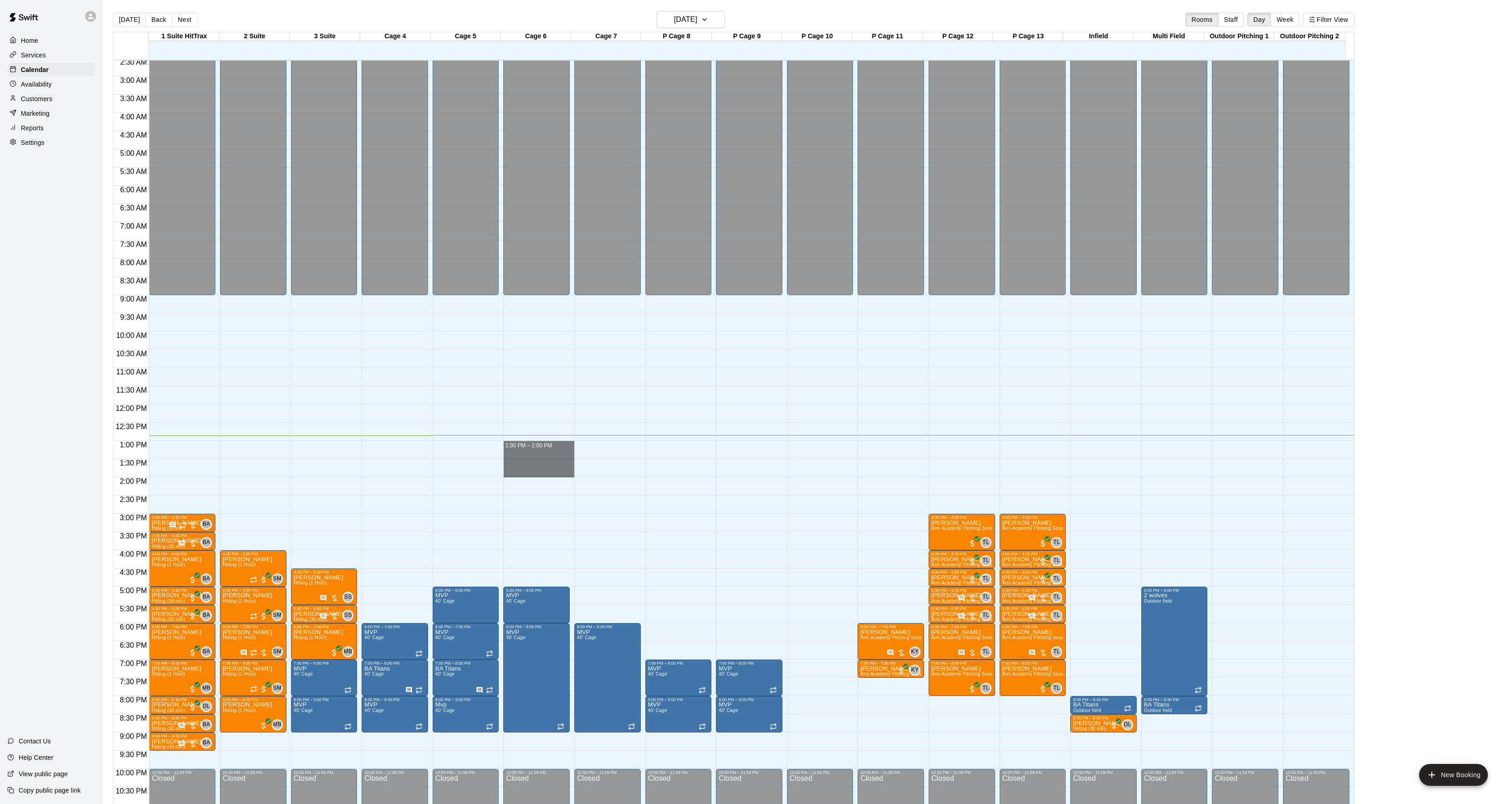
drag, startPoint x: 518, startPoint y: 445, endPoint x: 533, endPoint y: 473, distance: 31.8
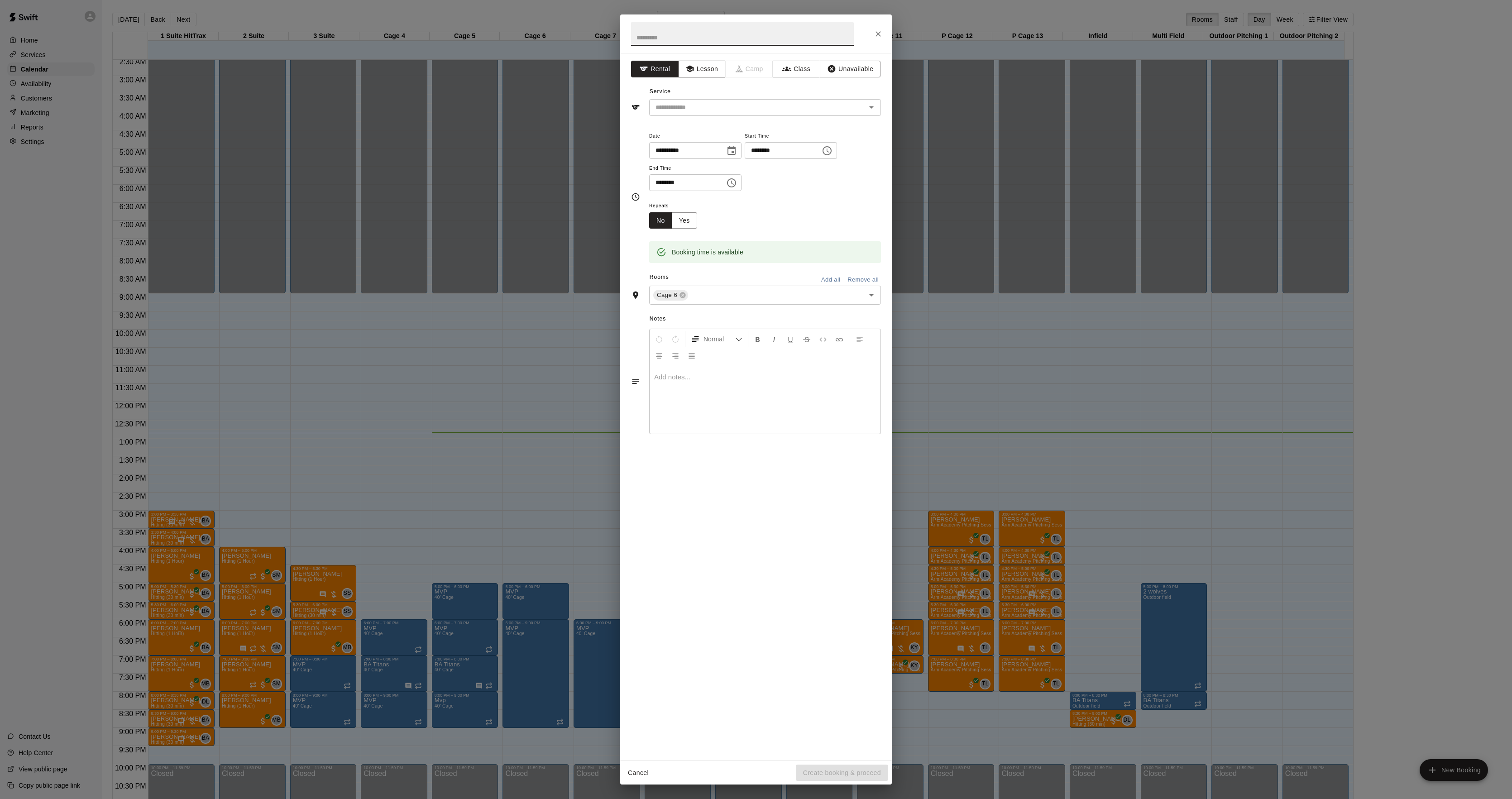
click at [686, 69] on icon "button" at bounding box center [690, 69] width 9 height 9
click at [680, 112] on input "text" at bounding box center [752, 107] width 200 height 11
click at [649, 68] on button "Rental" at bounding box center [654, 69] width 48 height 17
click at [664, 99] on div "​" at bounding box center [765, 107] width 232 height 17
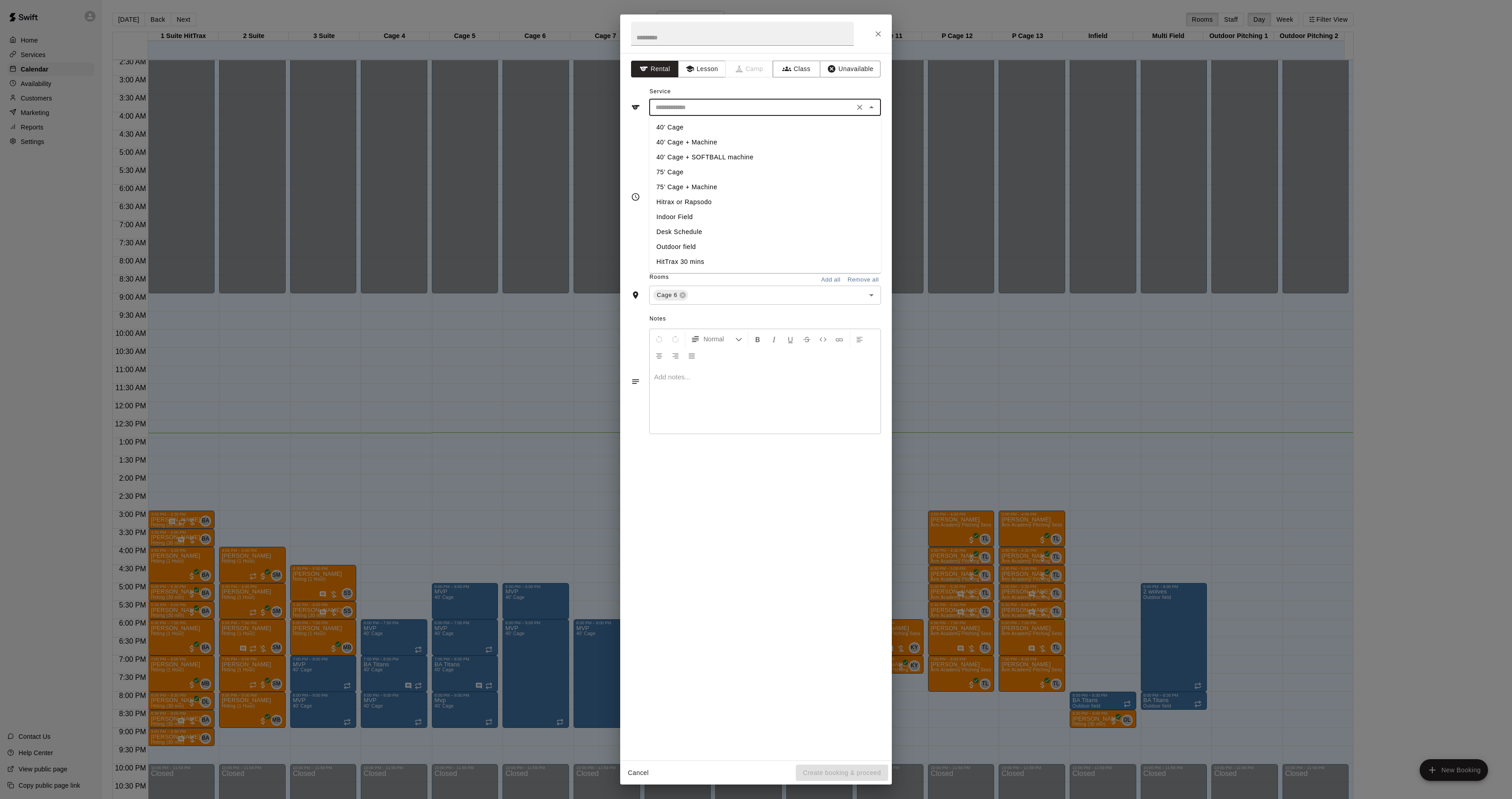
click at [678, 135] on li "40’ Cage + Machine" at bounding box center [765, 142] width 232 height 15
type input "**********"
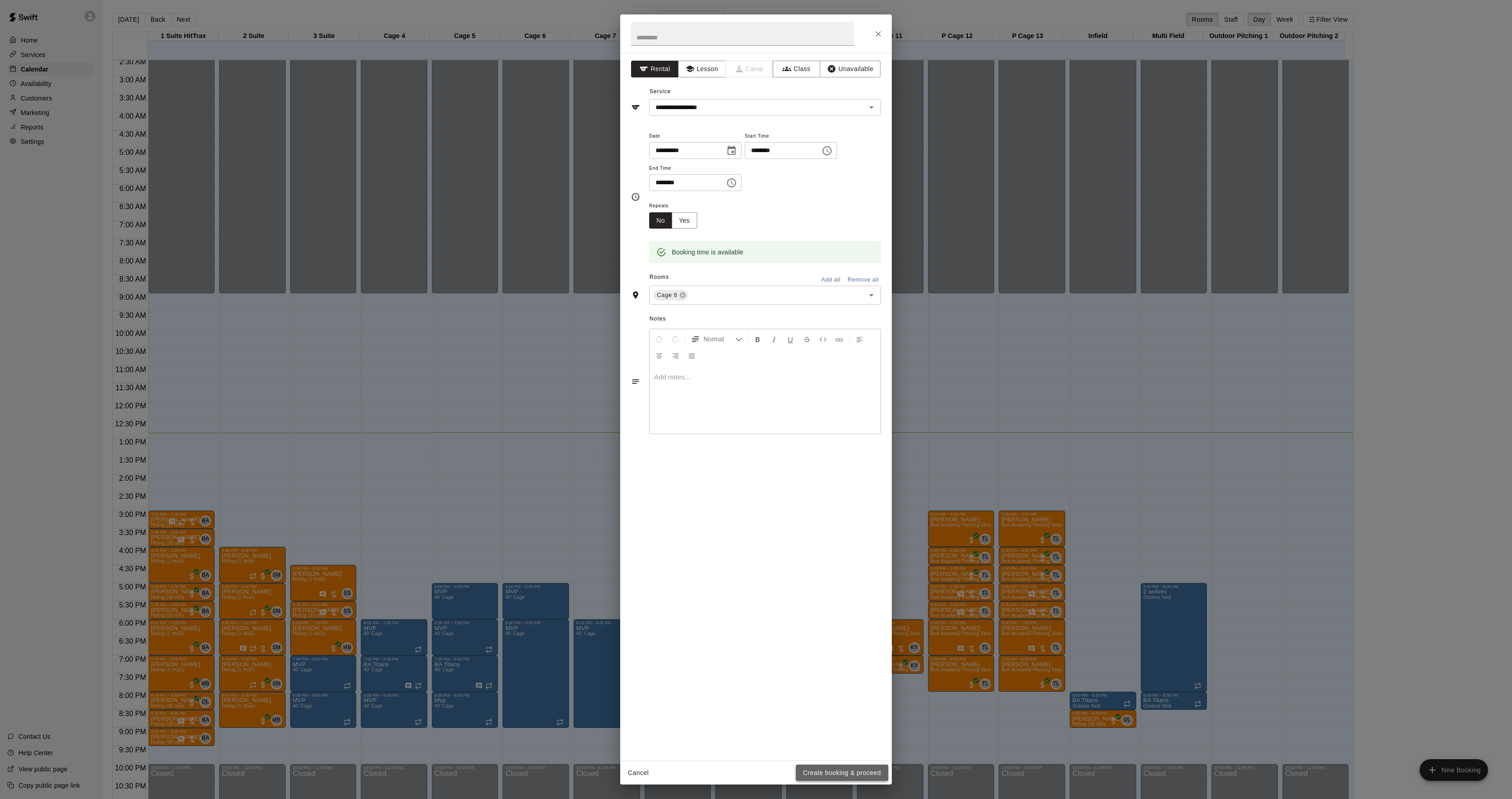
click at [828, 770] on button "Create booking & proceed" at bounding box center [842, 773] width 92 height 17
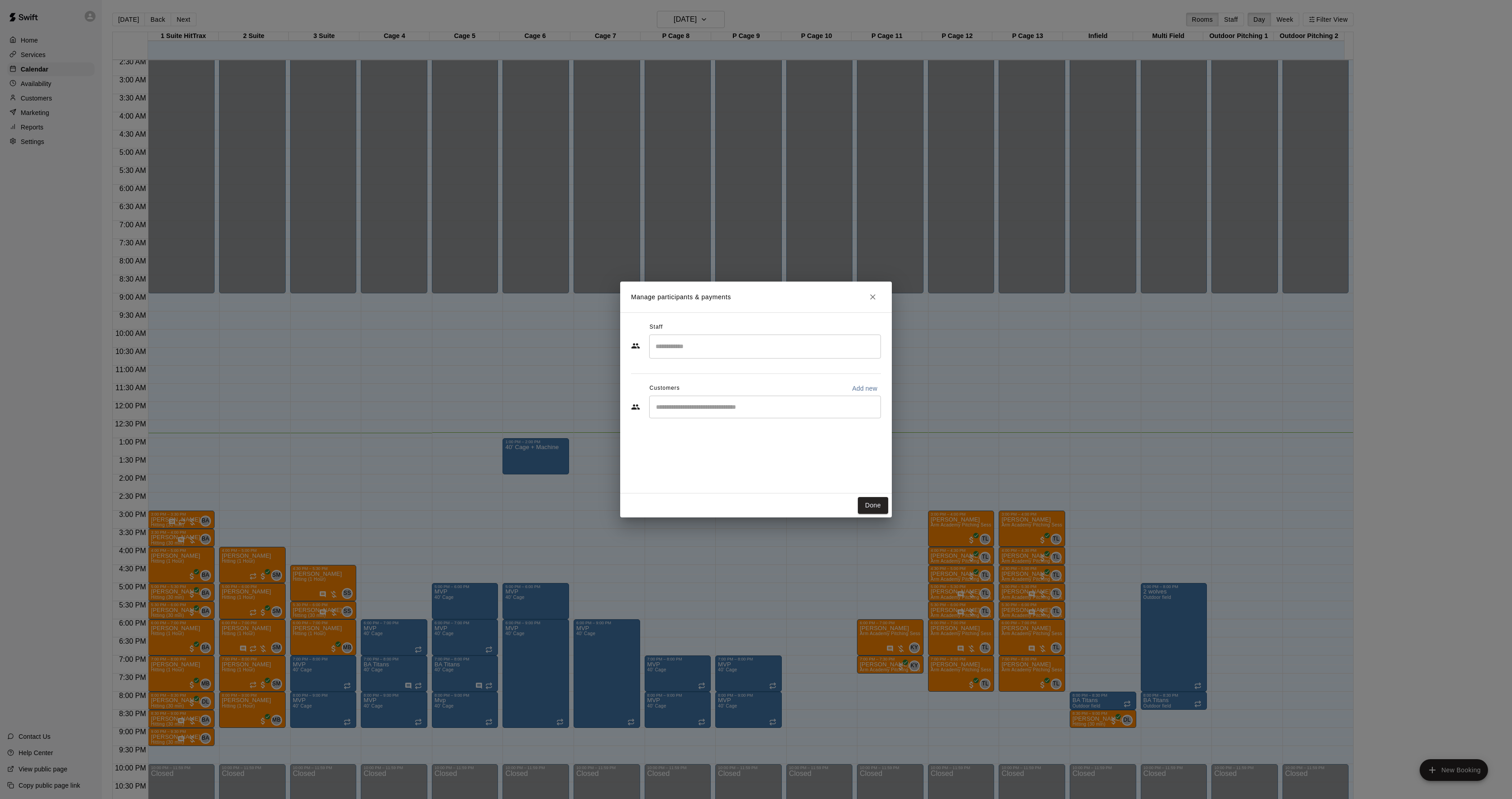
click at [724, 419] on div "​" at bounding box center [756, 408] width 250 height 25
click at [714, 405] on input "Start typing to search customers..." at bounding box center [765, 407] width 224 height 9
type input "******"
click at [723, 460] on div "[PERSON_NAME]" at bounding box center [724, 457] width 97 height 9
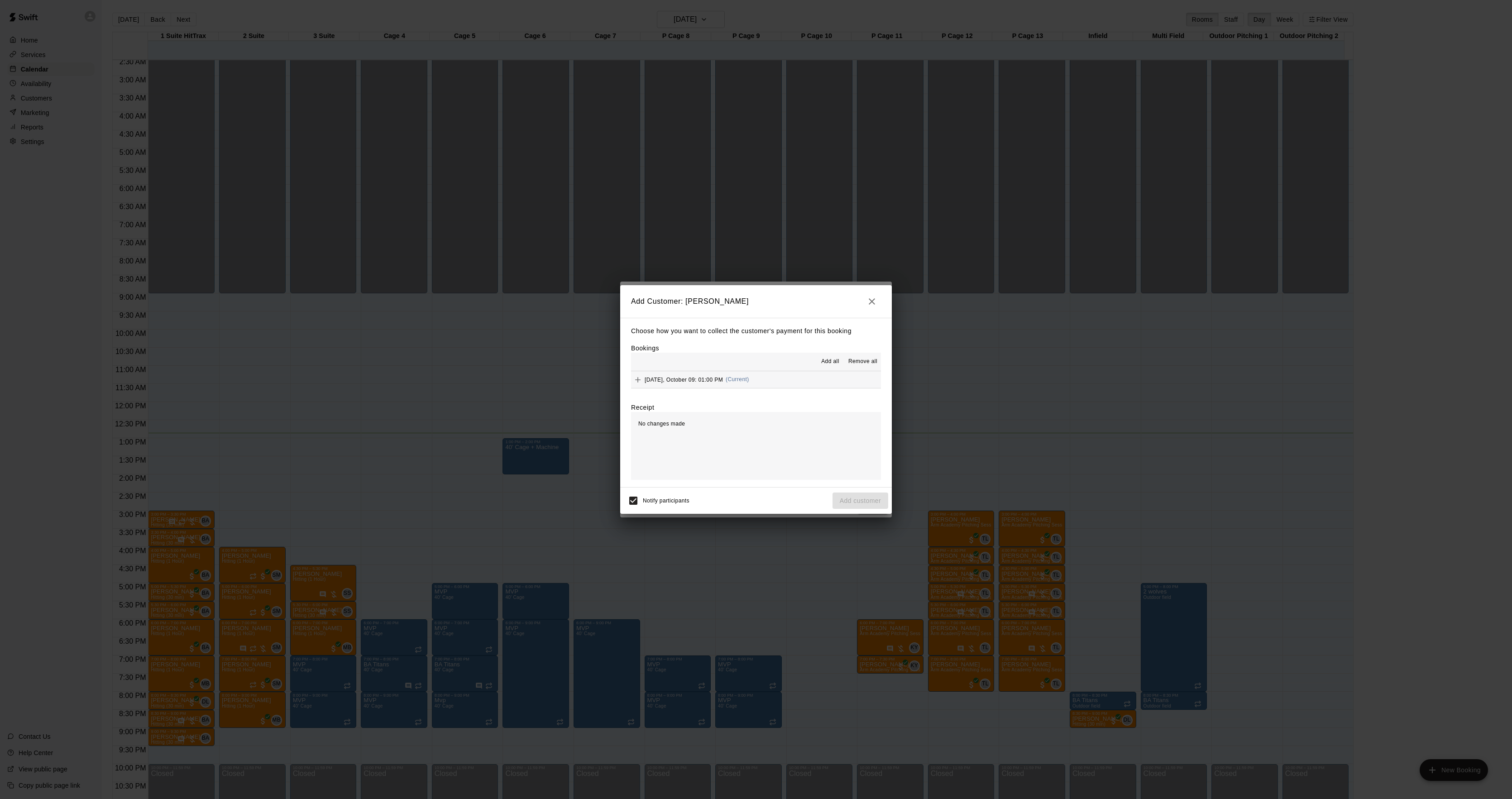
click at [745, 387] on div "[DATE], October 09: 01:00 PM (Current)" at bounding box center [690, 380] width 118 height 14
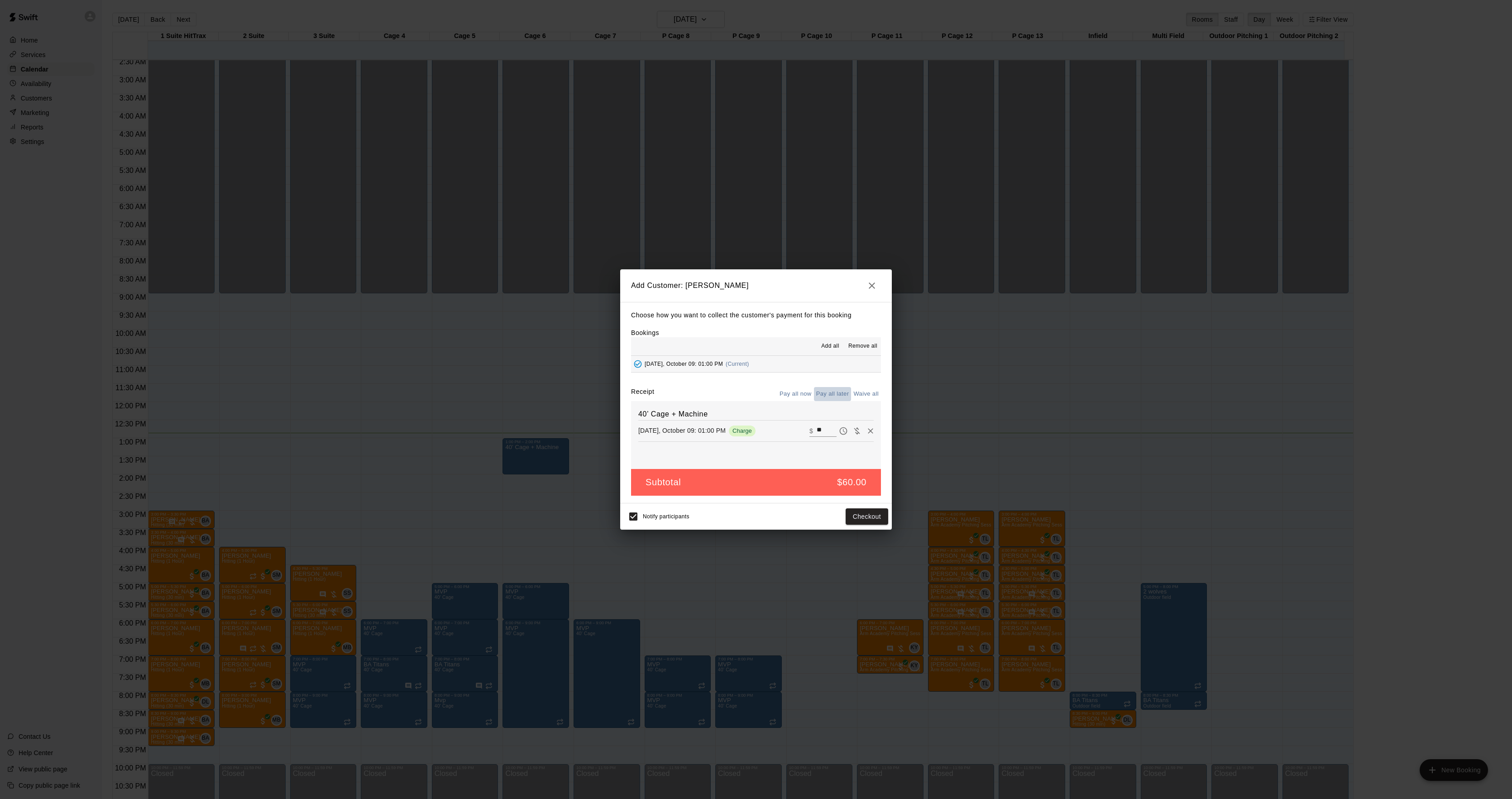
click at [828, 399] on button "Pay all later" at bounding box center [833, 394] width 38 height 14
click at [870, 517] on button "Add customer" at bounding box center [860, 517] width 56 height 17
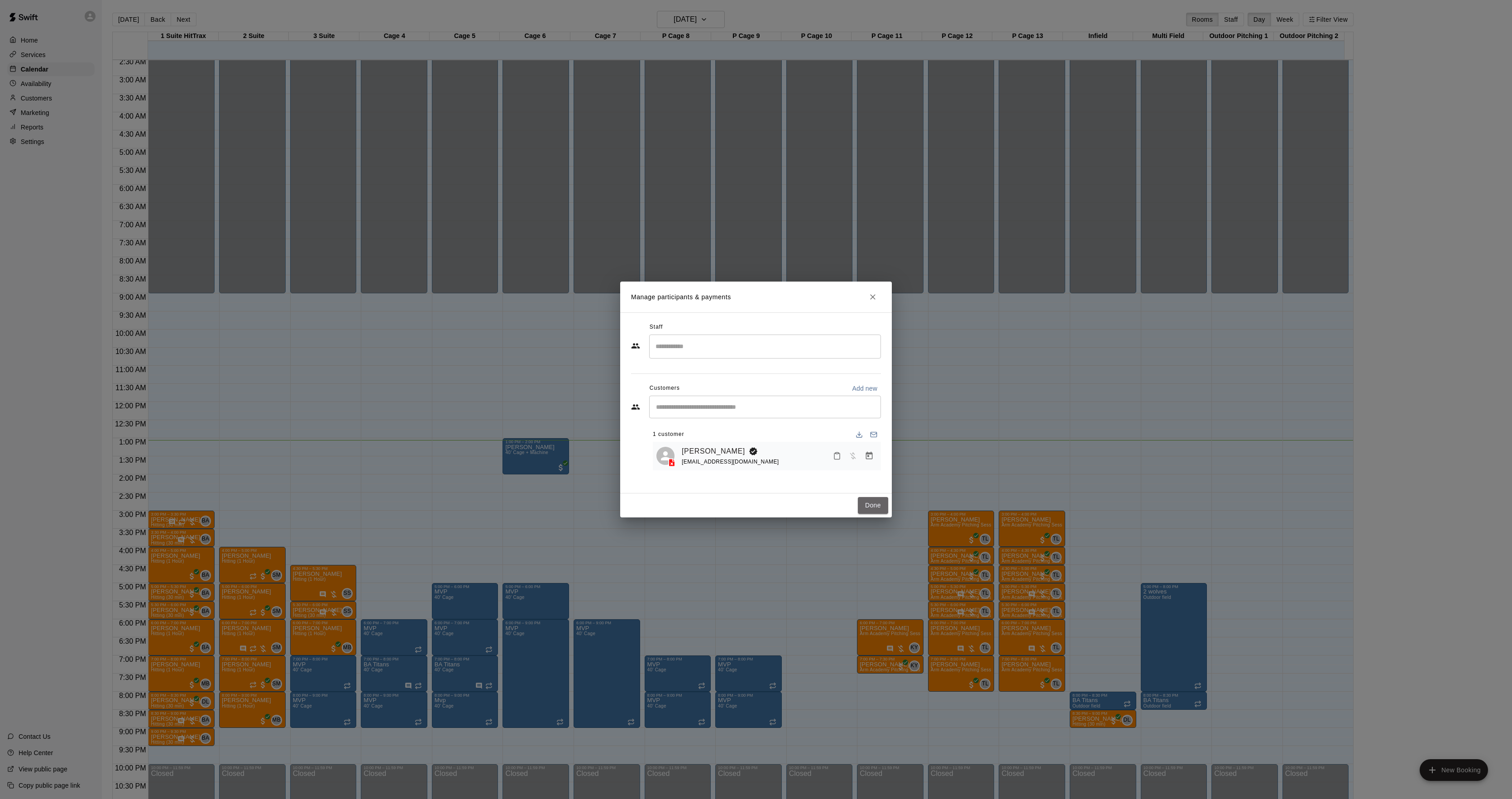
click at [870, 513] on button "Done" at bounding box center [873, 505] width 31 height 17
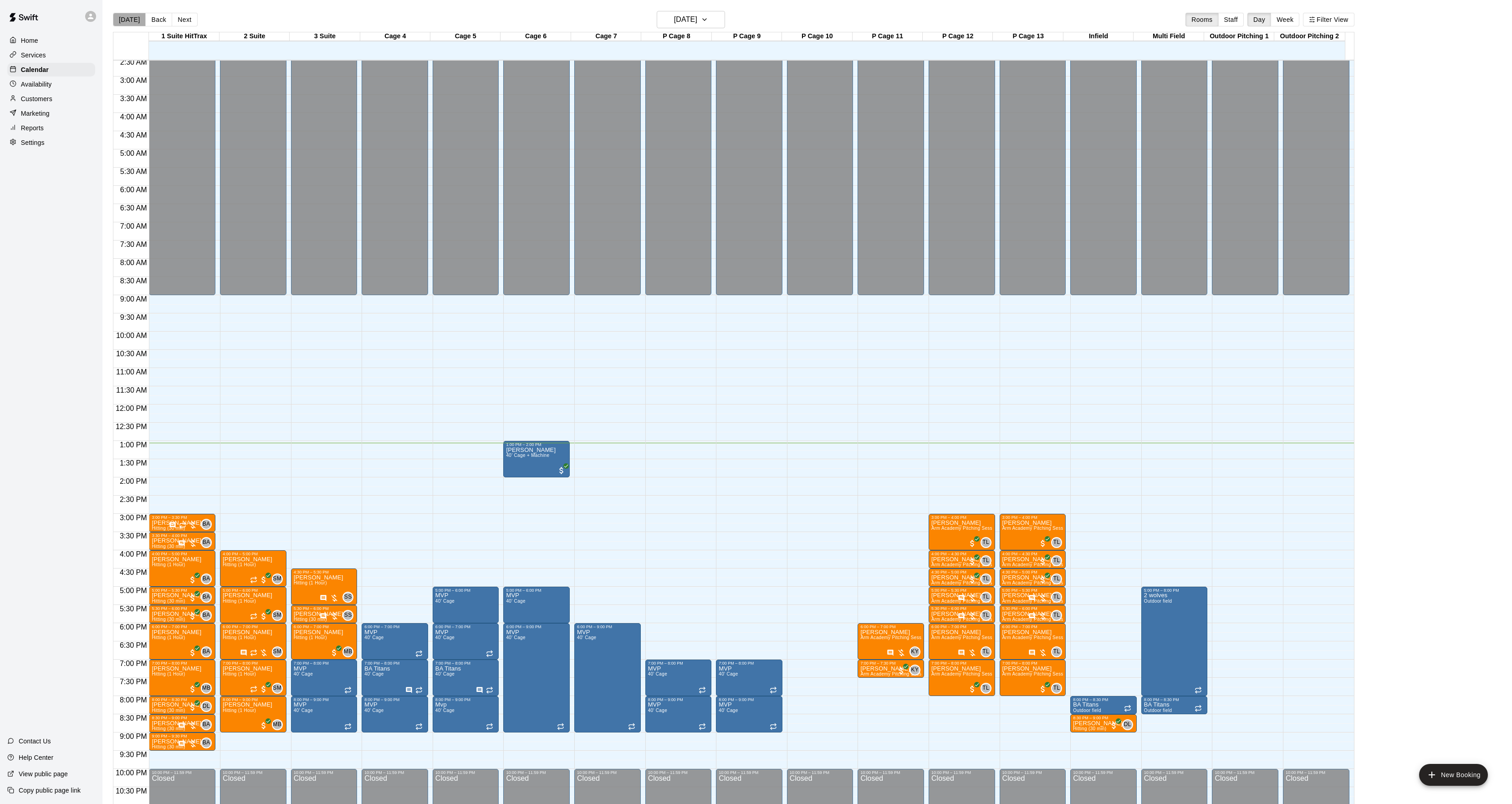
click at [135, 17] on button "[DATE]" at bounding box center [129, 19] width 33 height 14
click at [186, 18] on button "Next" at bounding box center [184, 19] width 25 height 14
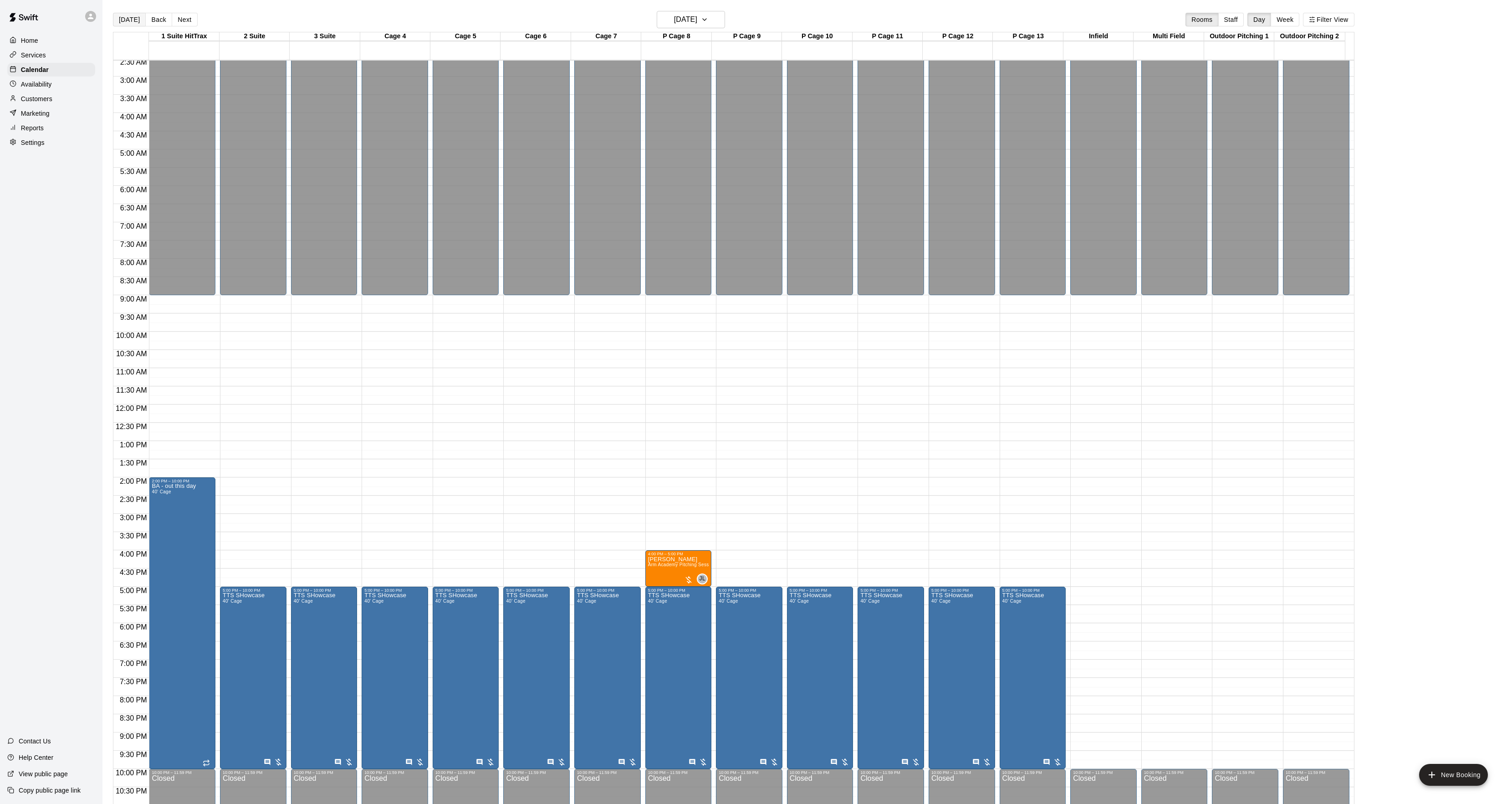
click at [126, 19] on button "[DATE]" at bounding box center [129, 19] width 33 height 14
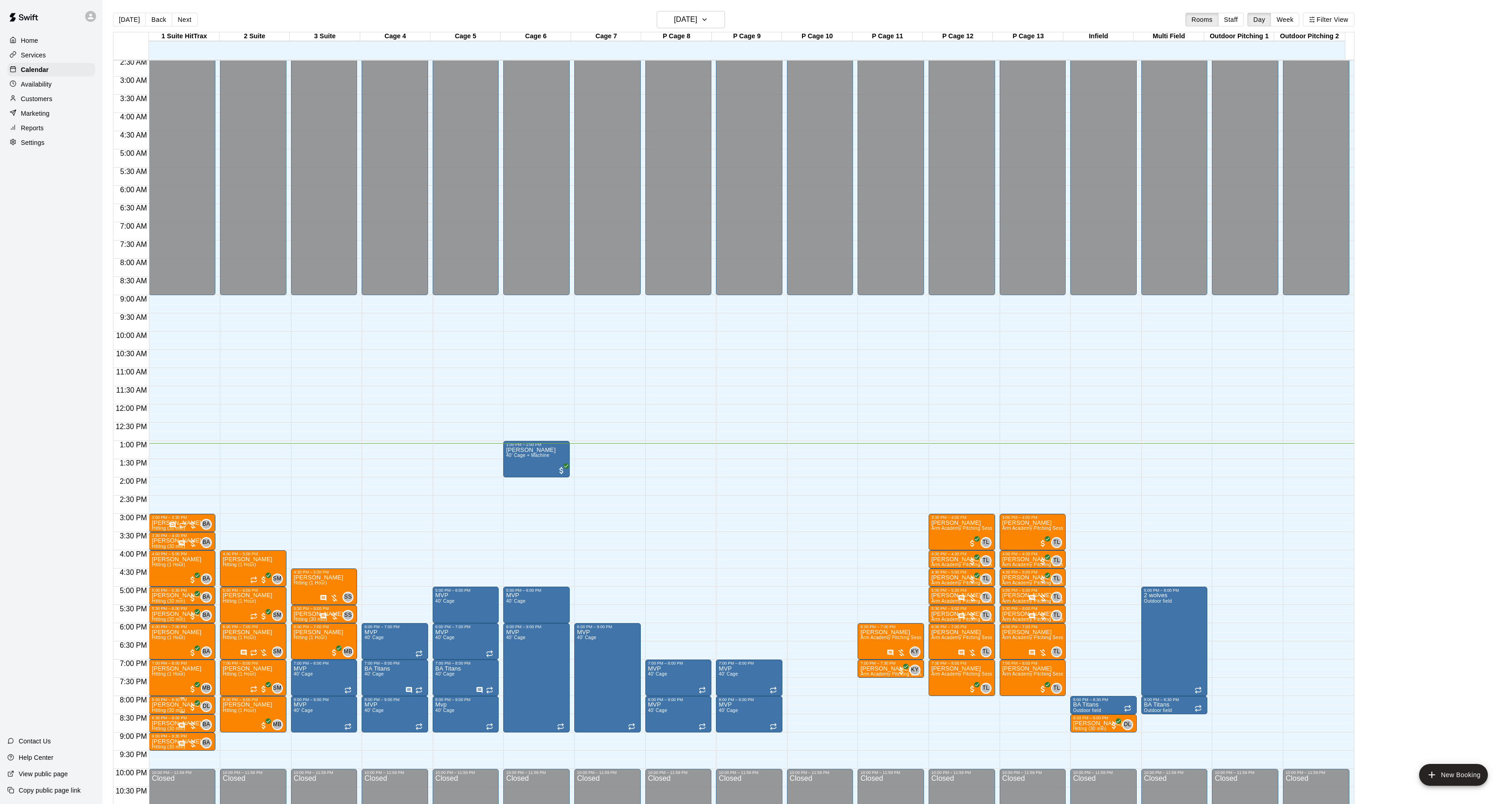
click at [172, 705] on p "[PERSON_NAME]" at bounding box center [177, 705] width 50 height 0
click at [168, 734] on button "edit" at bounding box center [161, 738] width 18 height 18
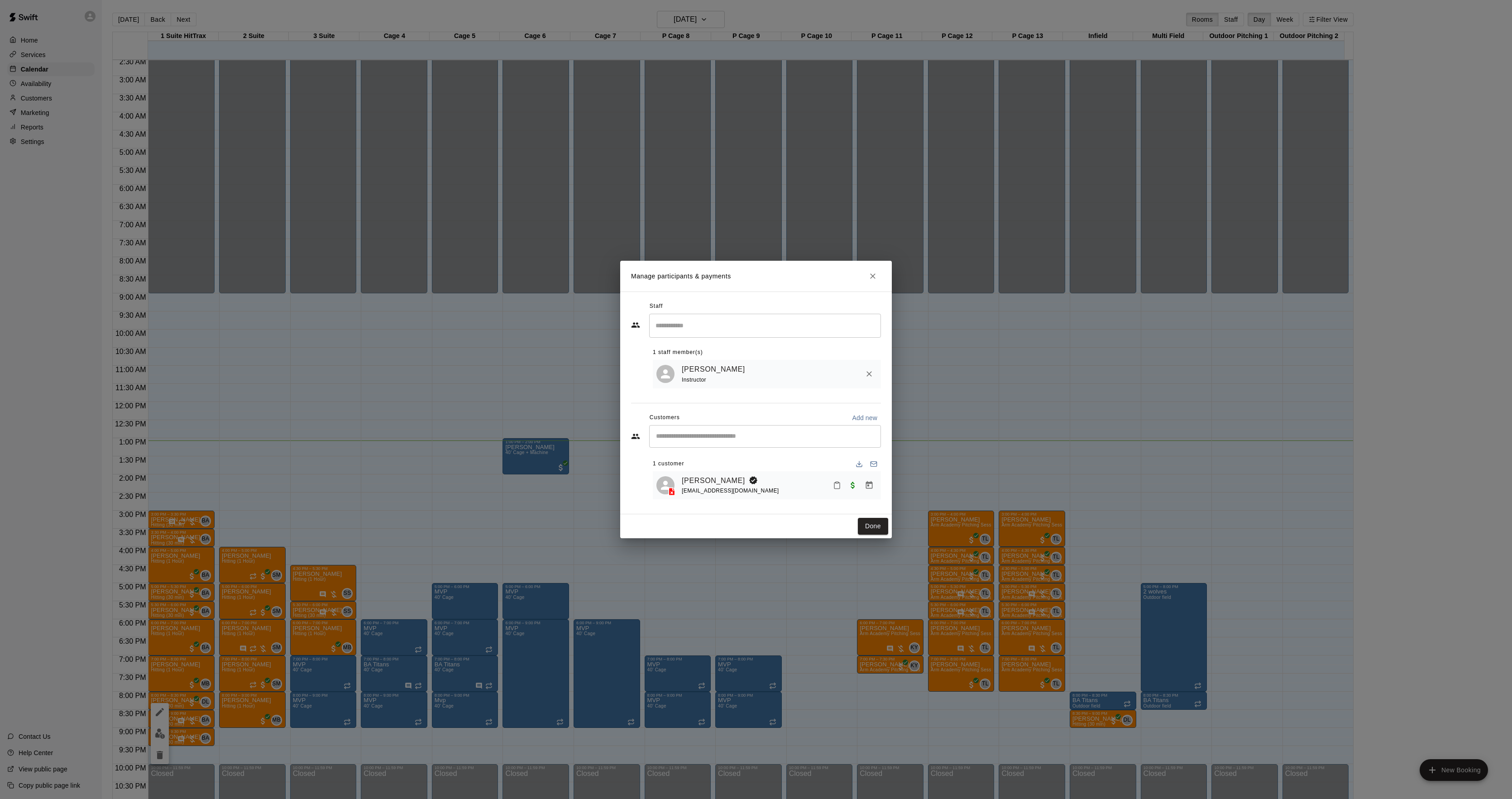
click at [676, 479] on div "[PERSON_NAME] [EMAIL_ADDRESS][DOMAIN_NAME]" at bounding box center [767, 486] width 221 height 21
click at [714, 481] on link "[PERSON_NAME]" at bounding box center [714, 481] width 63 height 12
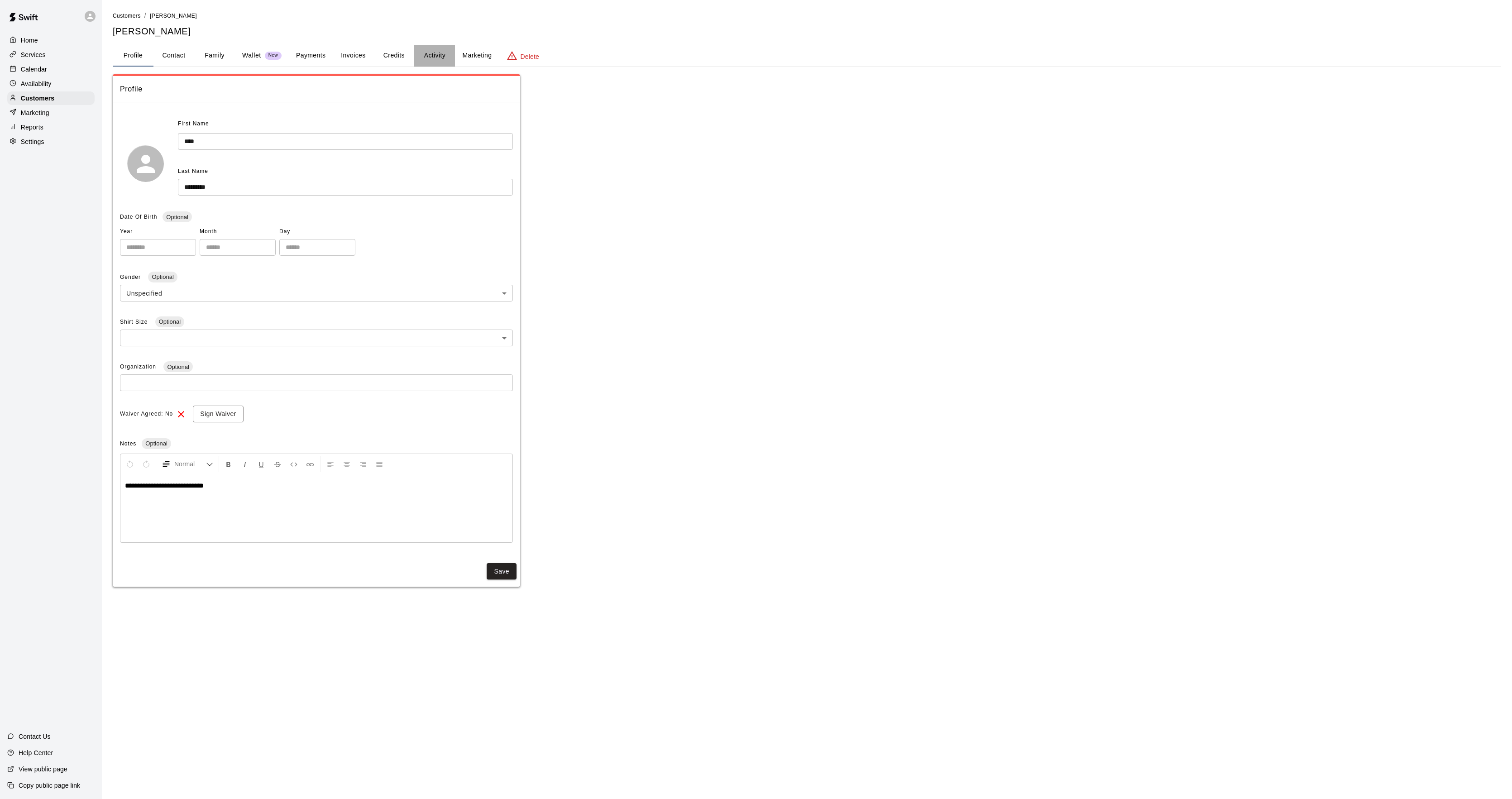
click at [430, 52] on button "Activity" at bounding box center [434, 55] width 41 height 22
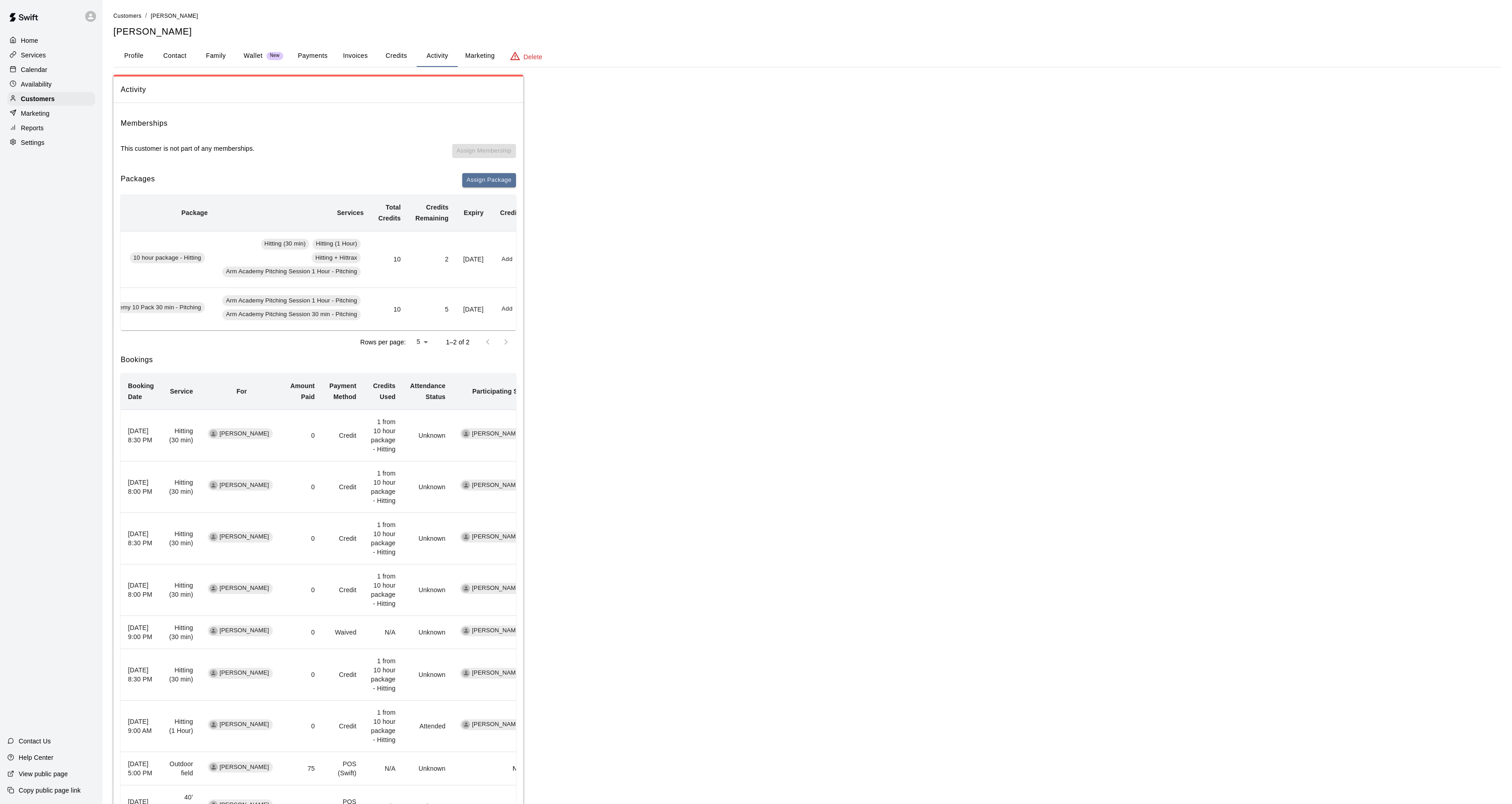
scroll to position [0, 119]
click at [493, 263] on button "Redeem" at bounding box center [494, 259] width 28 height 14
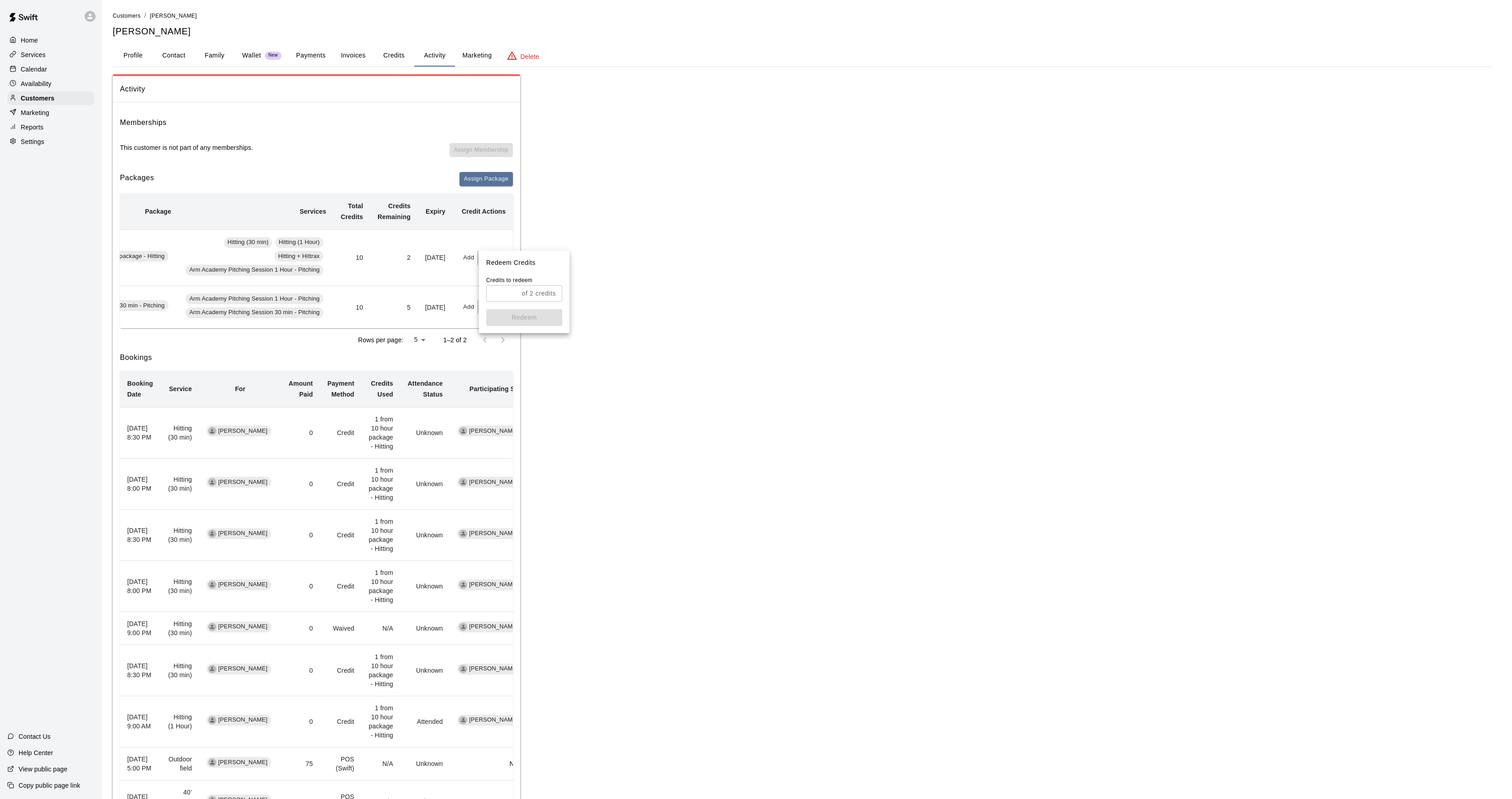
click at [494, 287] on input "text" at bounding box center [502, 294] width 32 height 17
type input "*"
click at [507, 319] on button "Redeem" at bounding box center [524, 318] width 76 height 17
click at [463, 257] on button "Add" at bounding box center [469, 258] width 18 height 14
click at [496, 294] on input "*" at bounding box center [491, 294] width 46 height 17
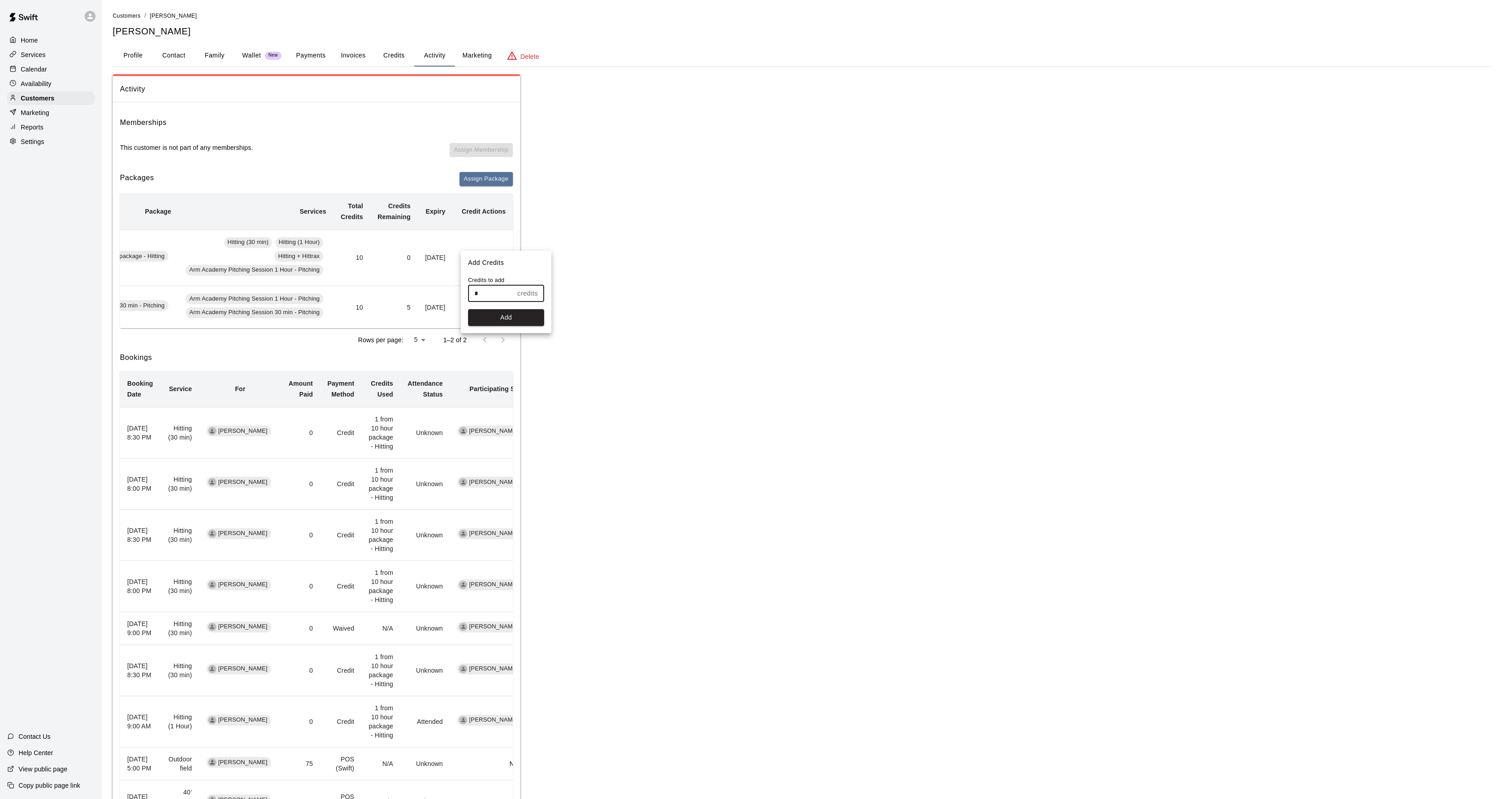
drag, startPoint x: 497, startPoint y: 294, endPoint x: 464, endPoint y: 288, distance: 33.5
click at [464, 288] on div "Credits to add * credits ​ Add" at bounding box center [506, 304] width 90 height 57
type input "*"
click at [494, 318] on button "Add" at bounding box center [506, 318] width 76 height 17
click at [50, 76] on div "Calendar" at bounding box center [50, 69] width 87 height 14
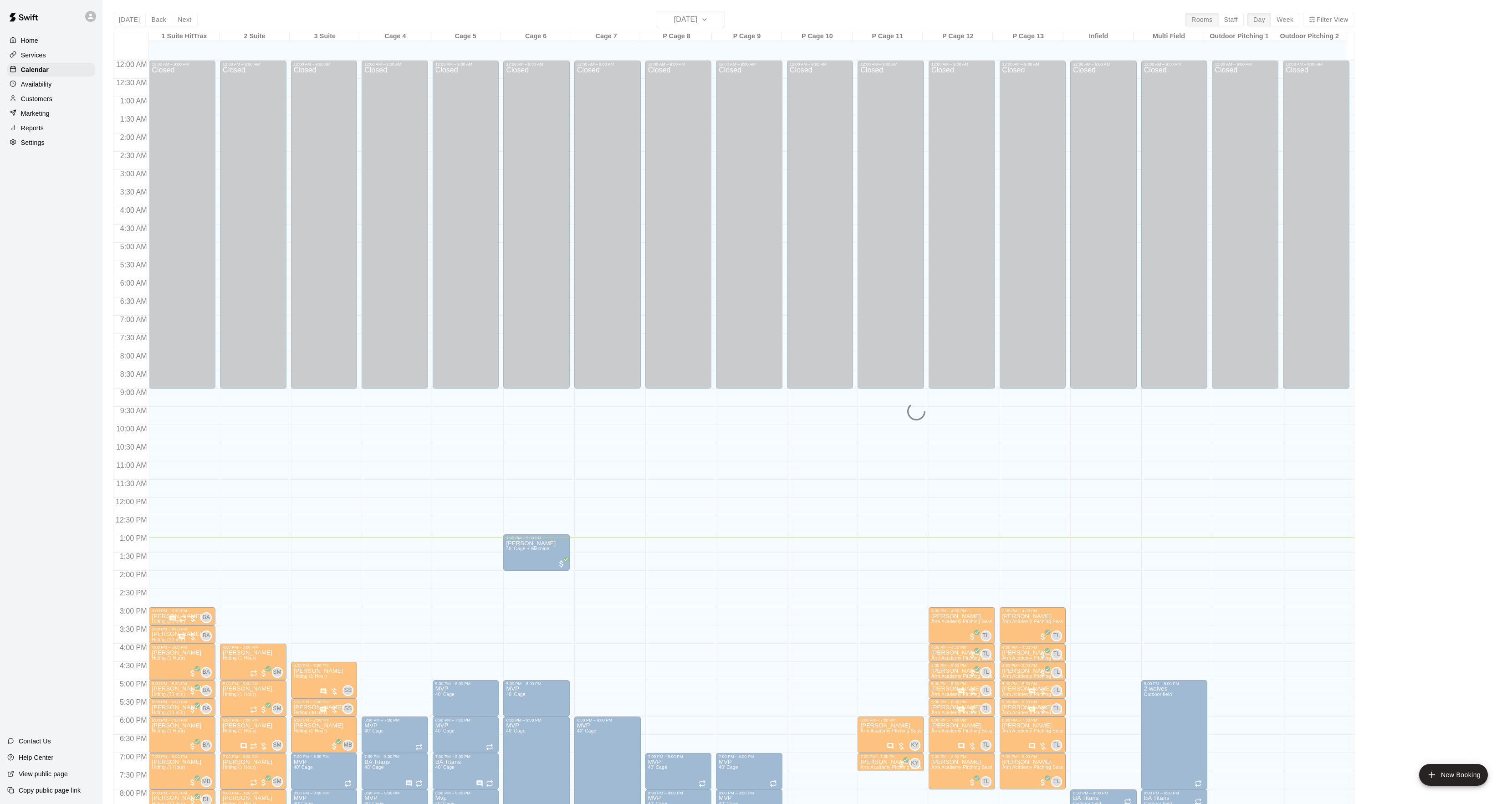
scroll to position [93, 0]
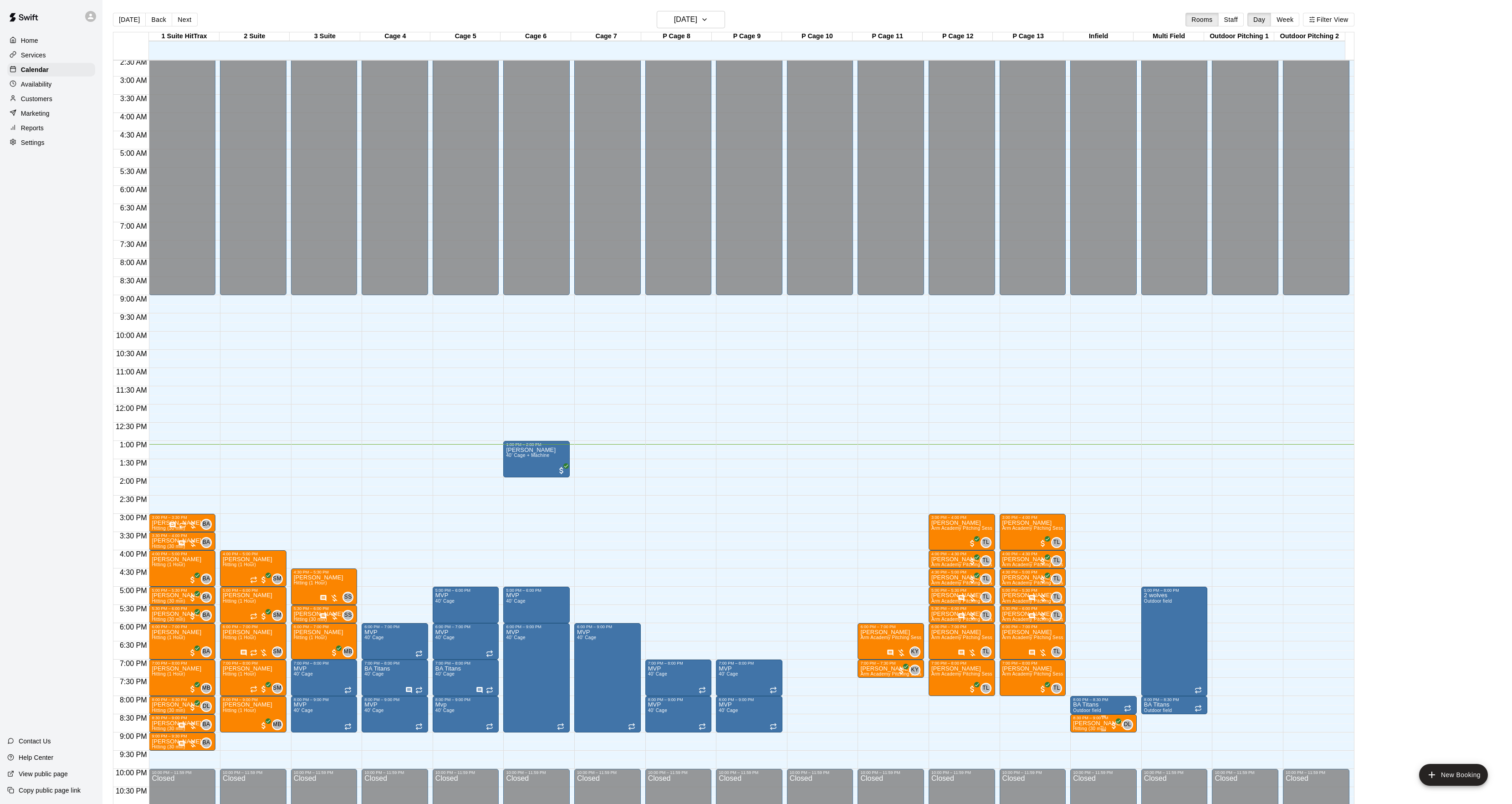
click at [1080, 733] on div "8:30 PM – 9:00 PM [PERSON_NAME] Hitting (30 min) DL 0" at bounding box center [1103, 723] width 67 height 18
click at [1061, 768] on div at bounding box center [760, 402] width 1521 height 804
click at [1091, 724] on p "[PERSON_NAME]" at bounding box center [1098, 724] width 50 height 0
click at [1084, 770] on button "delete" at bounding box center [1080, 778] width 18 height 18
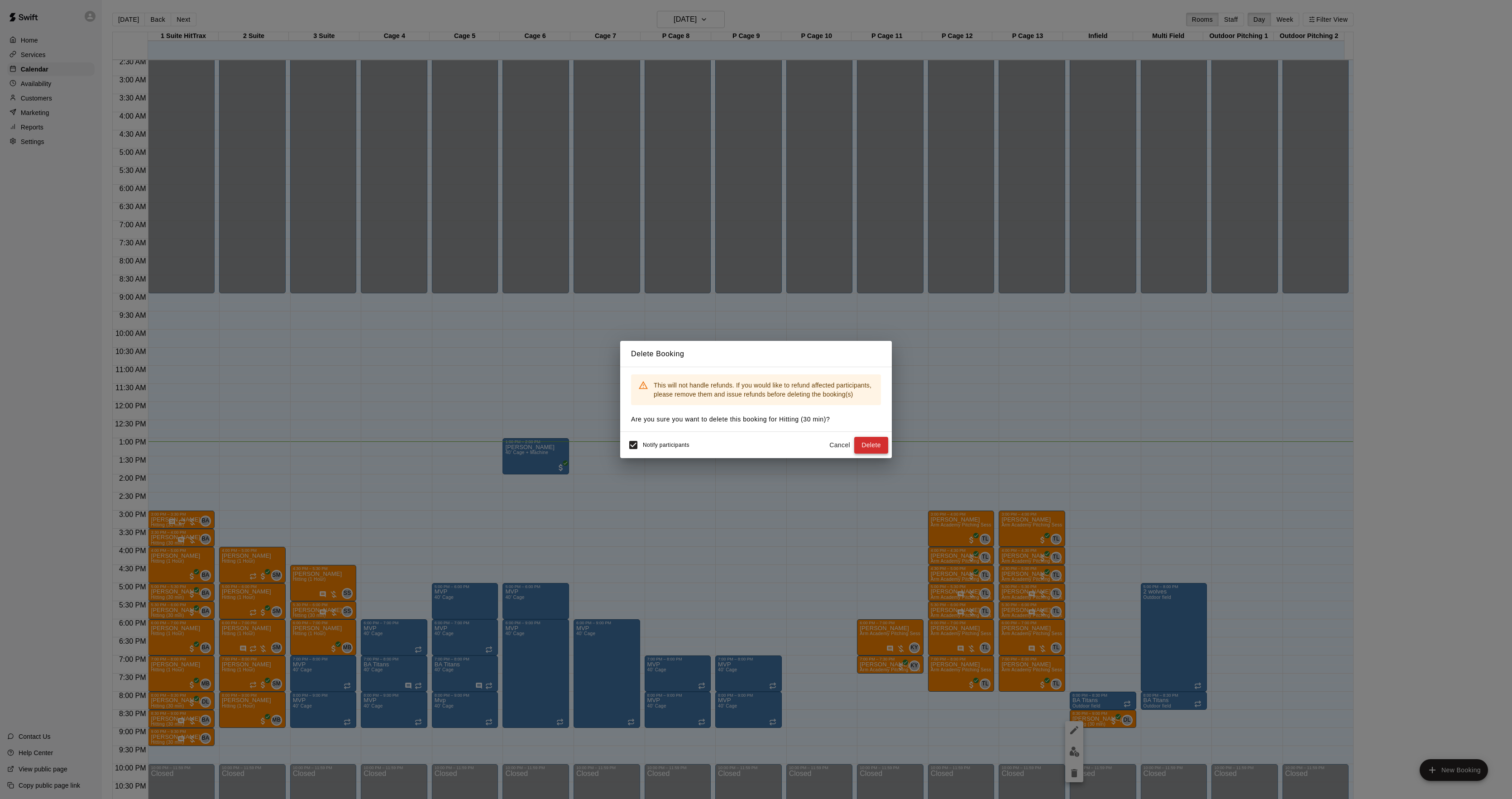
click at [878, 450] on button "Delete" at bounding box center [871, 445] width 34 height 17
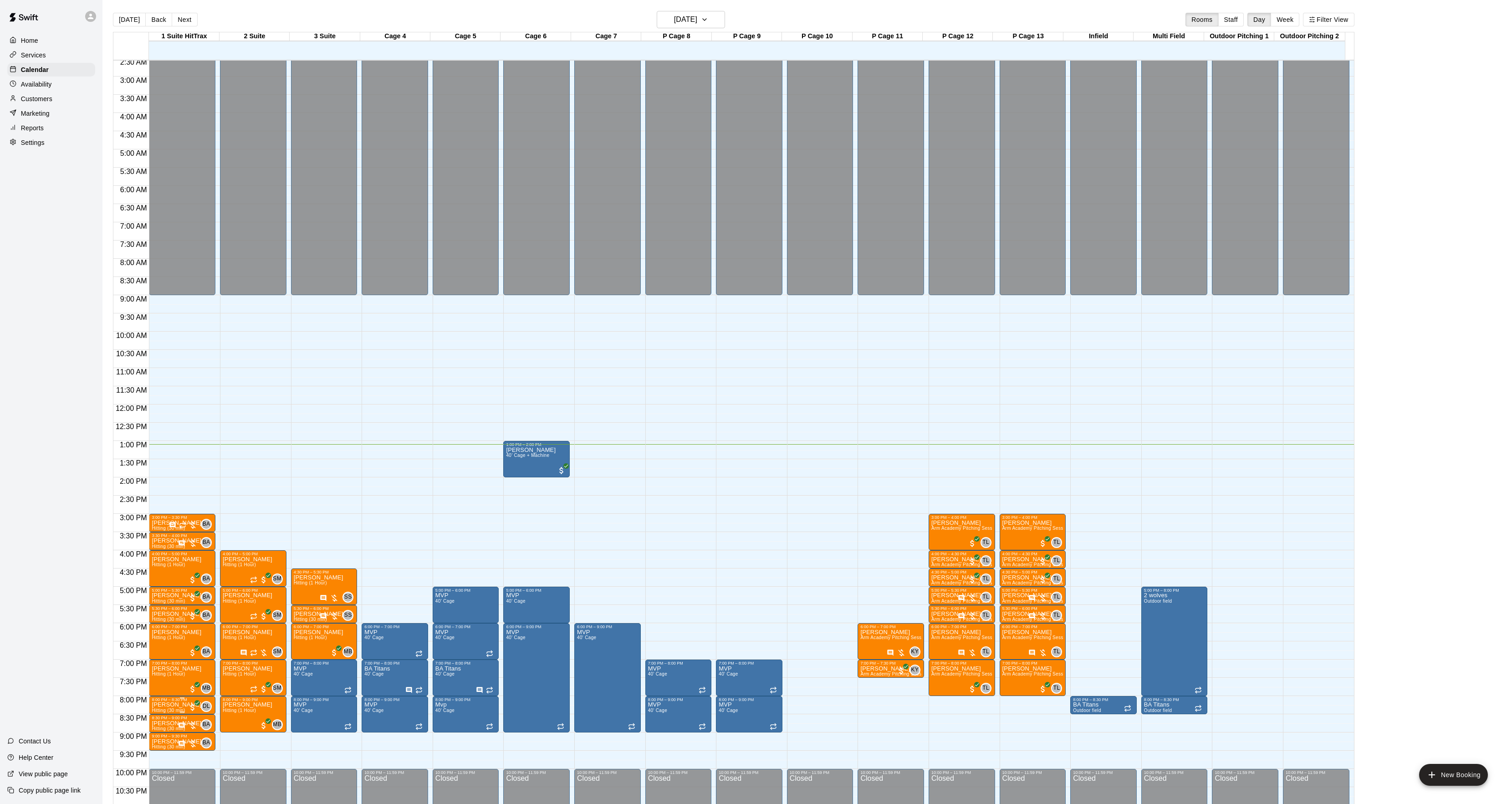
click at [161, 705] on p "[PERSON_NAME]" at bounding box center [177, 705] width 50 height 0
click at [159, 755] on icon "delete" at bounding box center [161, 760] width 11 height 11
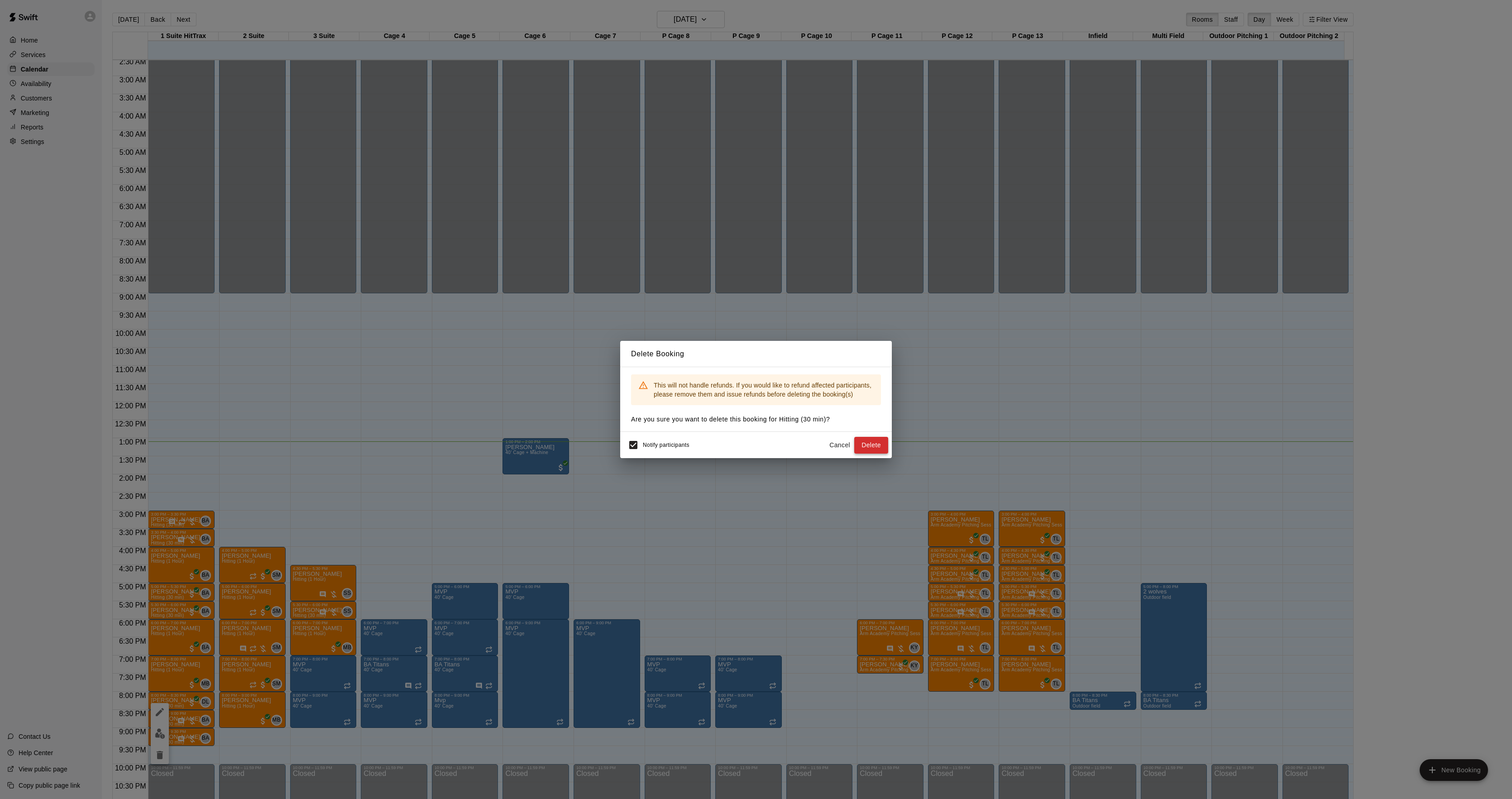
click at [873, 447] on button "Delete" at bounding box center [871, 445] width 34 height 17
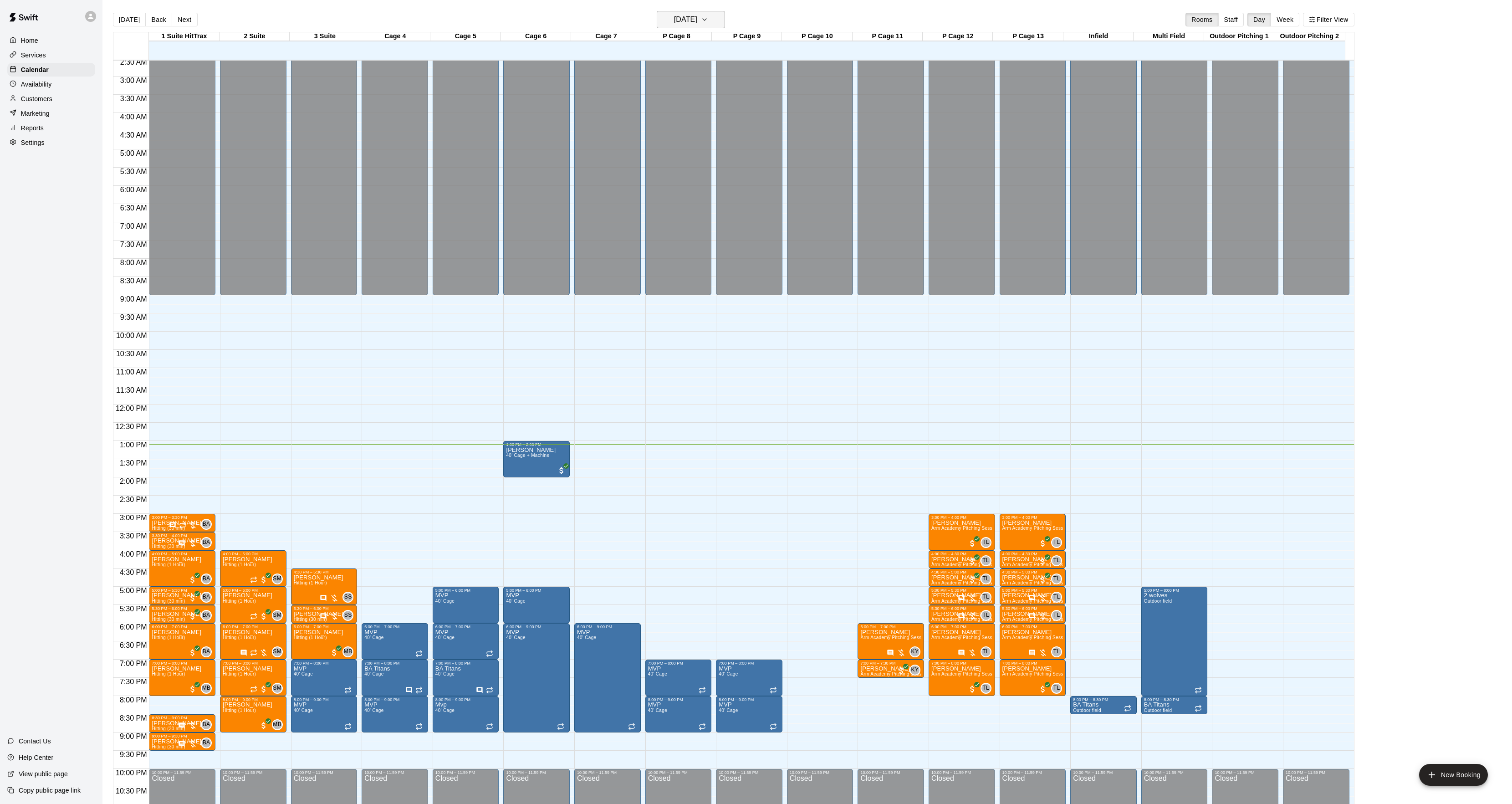
click at [690, 24] on h6 "[DATE]" at bounding box center [685, 19] width 23 height 13
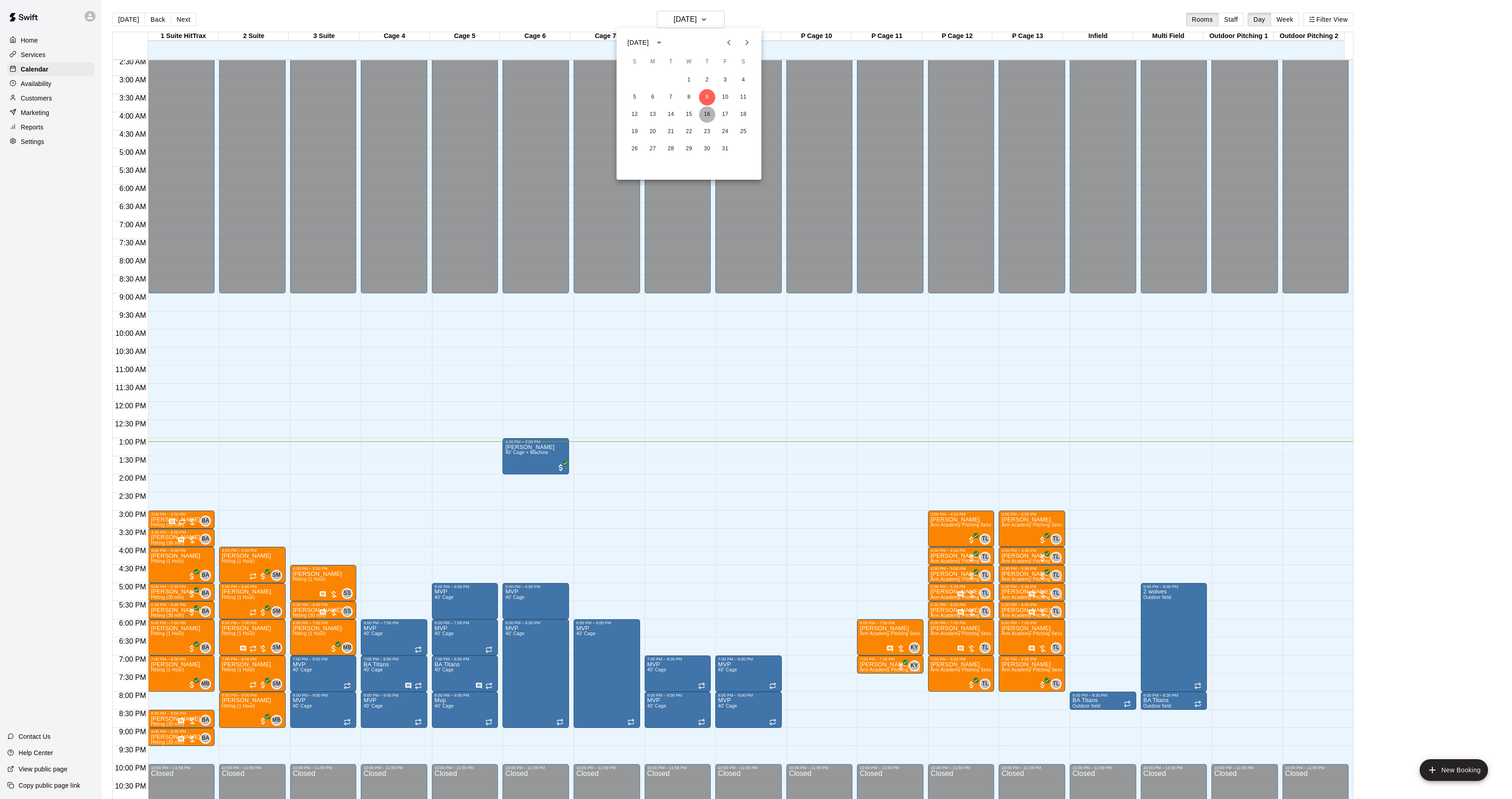
click at [705, 112] on button "16" at bounding box center [707, 114] width 16 height 16
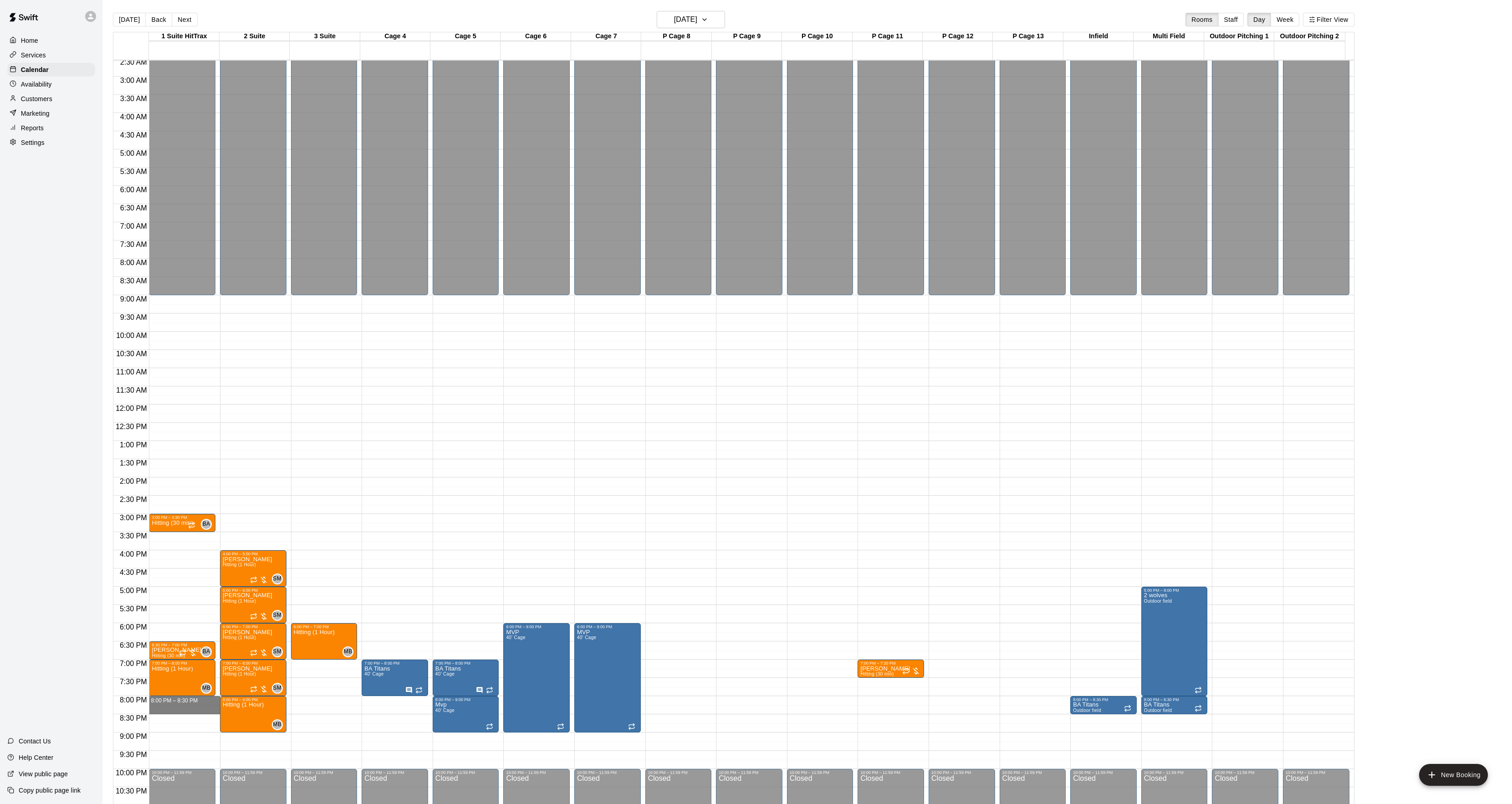
drag, startPoint x: 166, startPoint y: 702, endPoint x: 166, endPoint y: 710, distance: 8.0
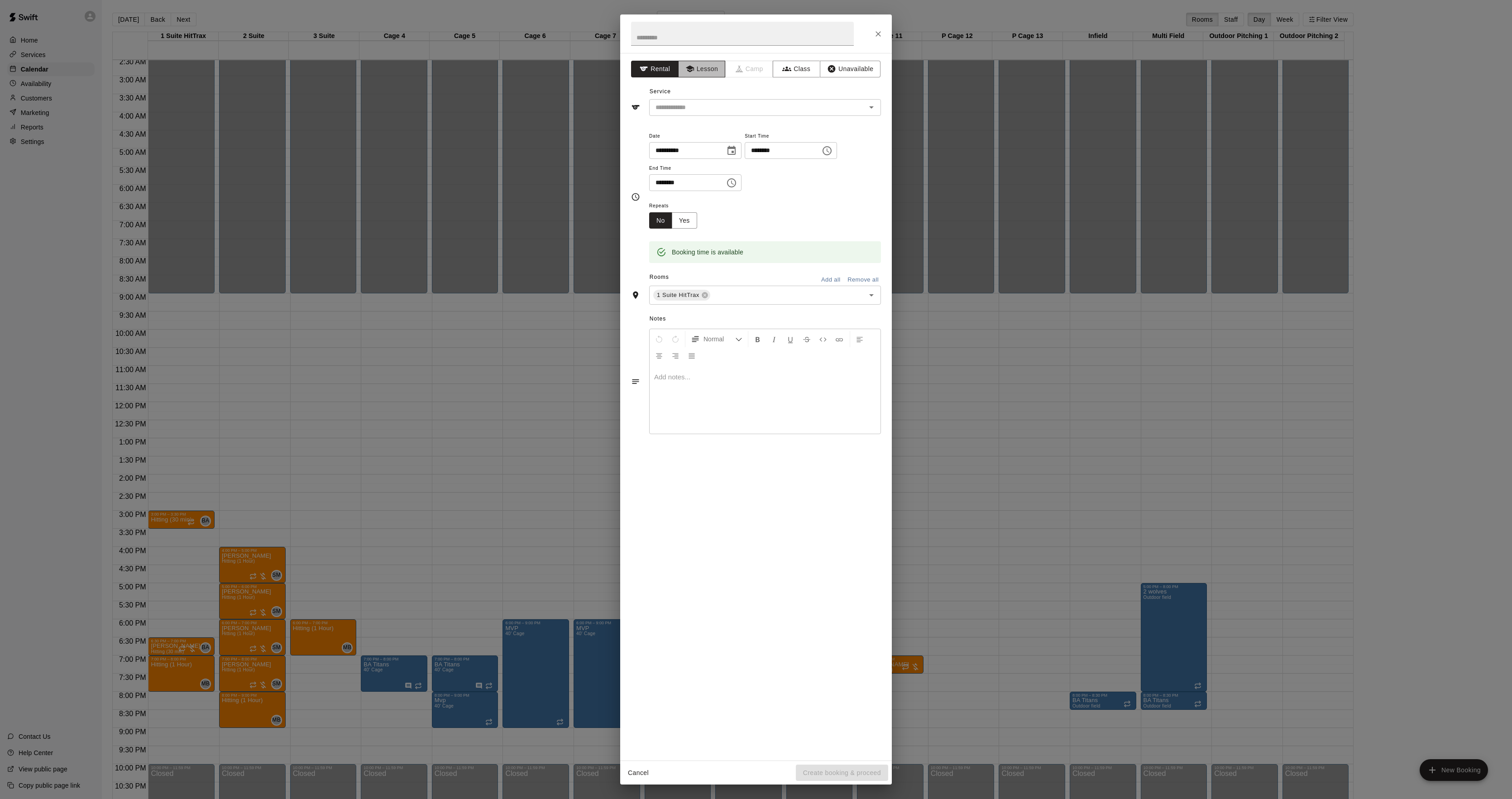
drag, startPoint x: 704, startPoint y: 72, endPoint x: 686, endPoint y: 102, distance: 35.0
click at [703, 72] on button "Lesson" at bounding box center [701, 69] width 48 height 17
click at [684, 103] on input "text" at bounding box center [752, 107] width 200 height 11
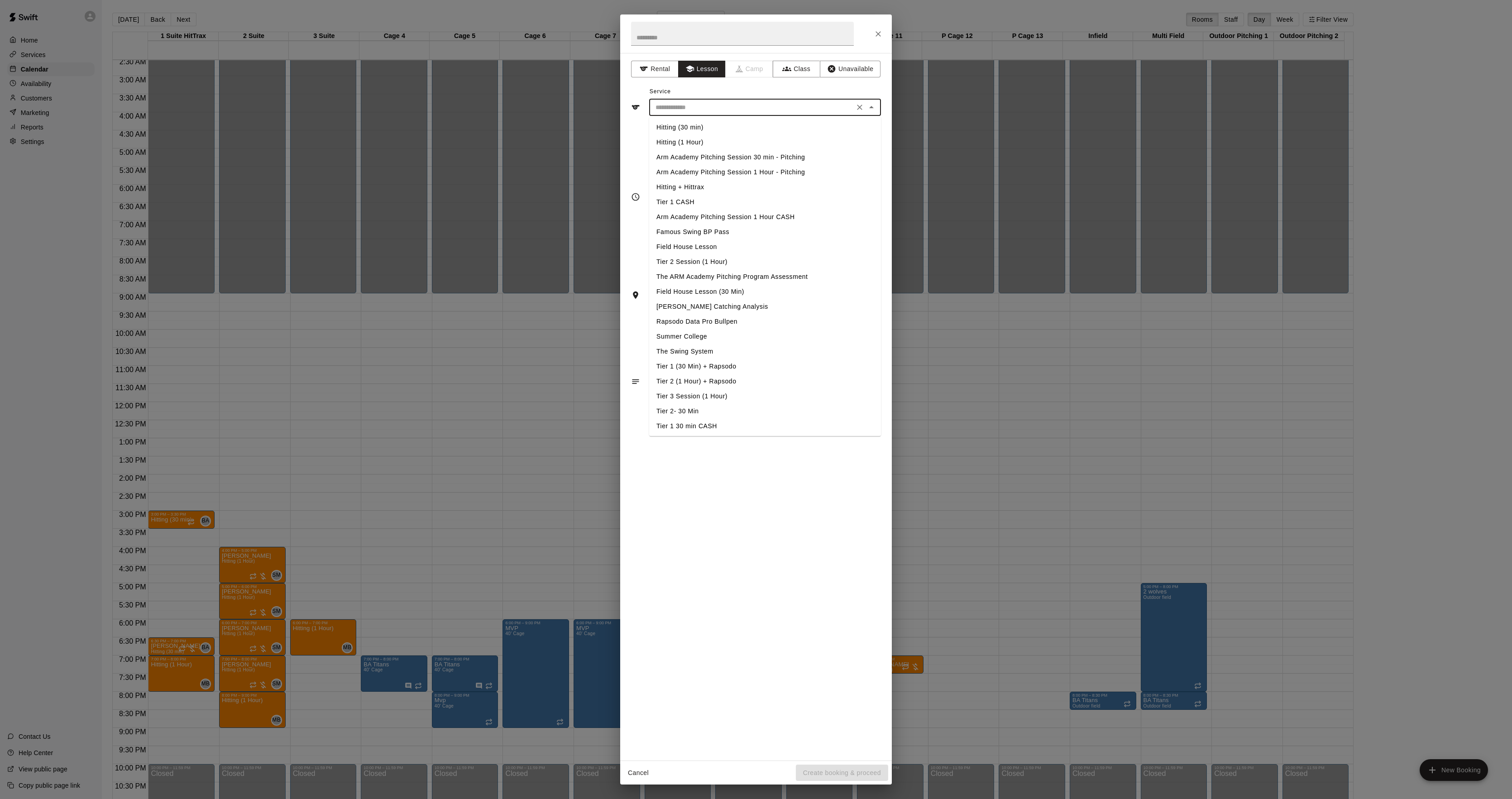
click at [676, 129] on li "Hitting (30 min)" at bounding box center [765, 127] width 232 height 15
type input "**********"
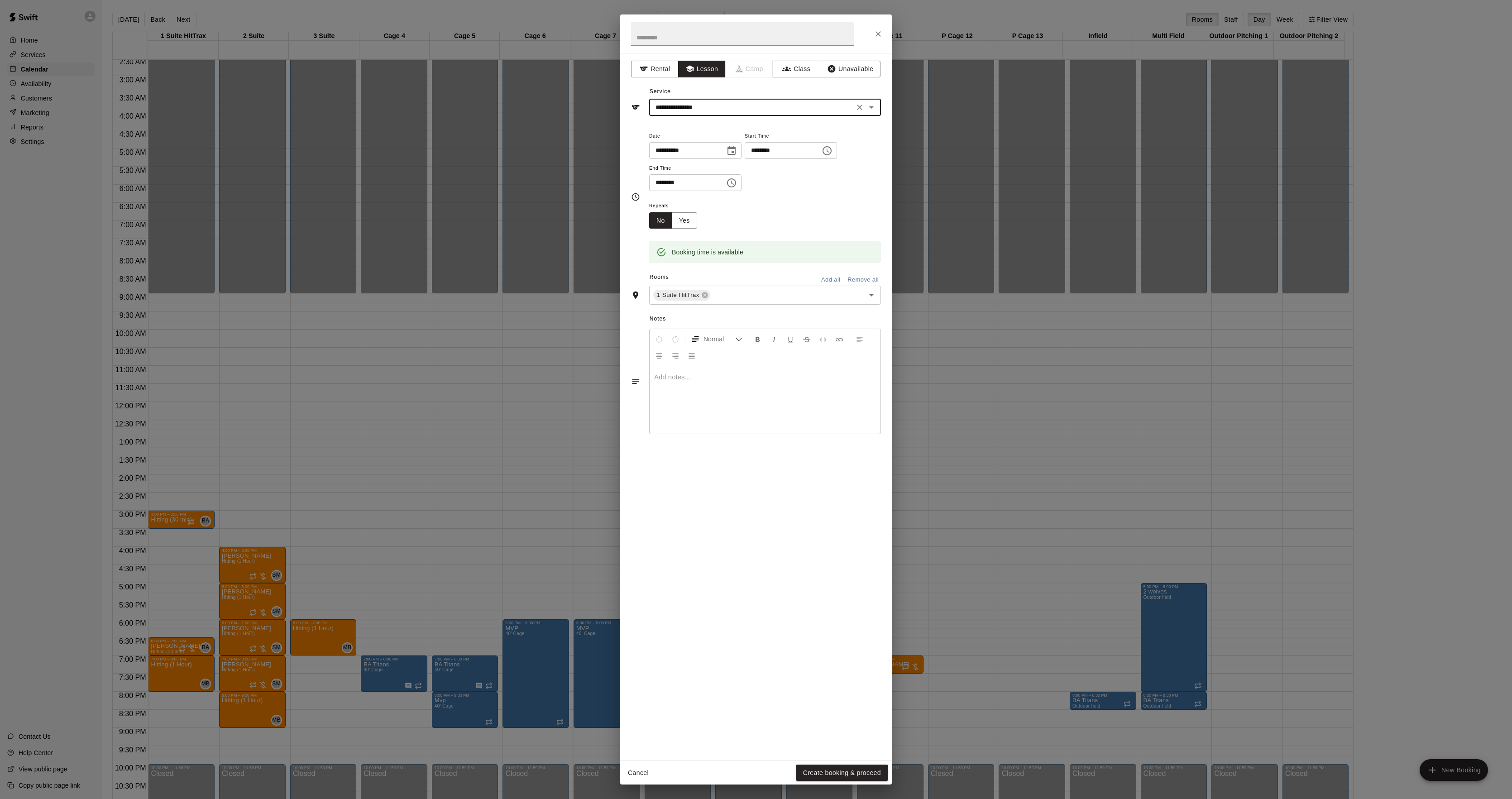
click at [836, 774] on button "Create booking & proceed" at bounding box center [842, 773] width 92 height 17
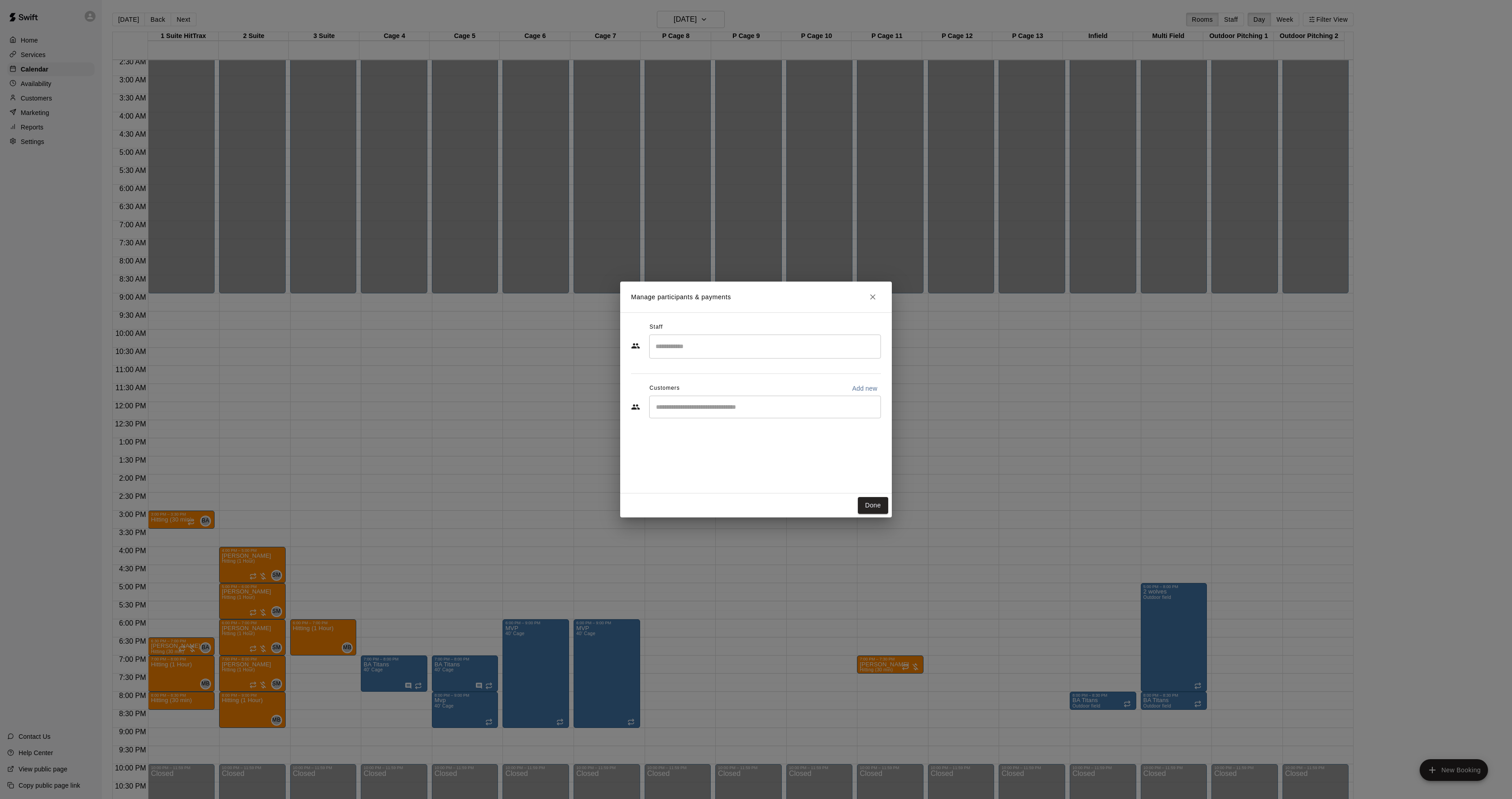
click at [714, 339] on input "Search staff" at bounding box center [765, 346] width 224 height 16
click at [706, 371] on p "[PERSON_NAME]" at bounding box center [700, 373] width 55 height 9
type input "******"
click at [697, 403] on input "Start typing to search customers..." at bounding box center [765, 407] width 224 height 9
type input "******"
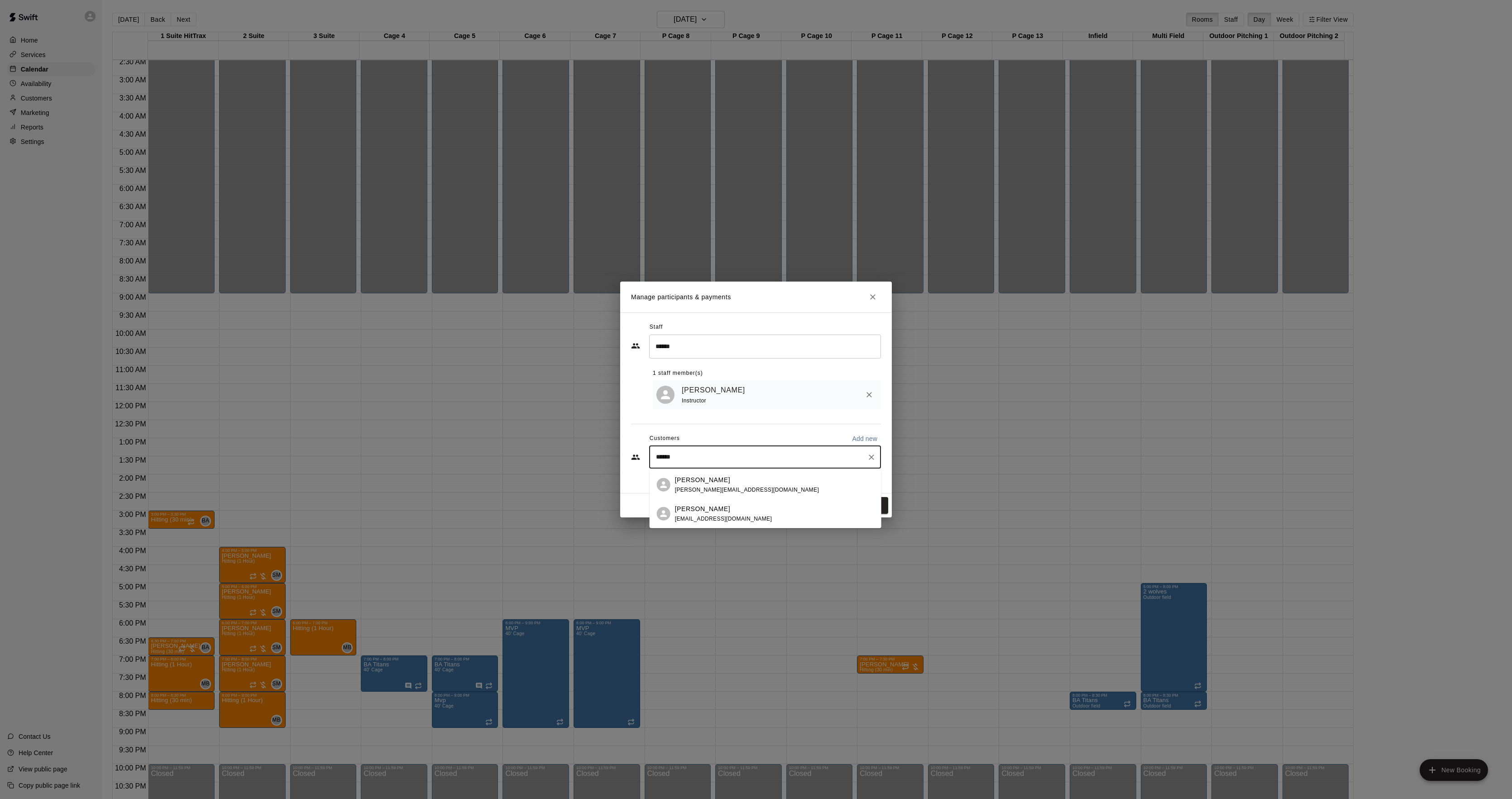
click at [740, 506] on div "[PERSON_NAME] [EMAIL_ADDRESS][DOMAIN_NAME]" at bounding box center [774, 513] width 199 height 19
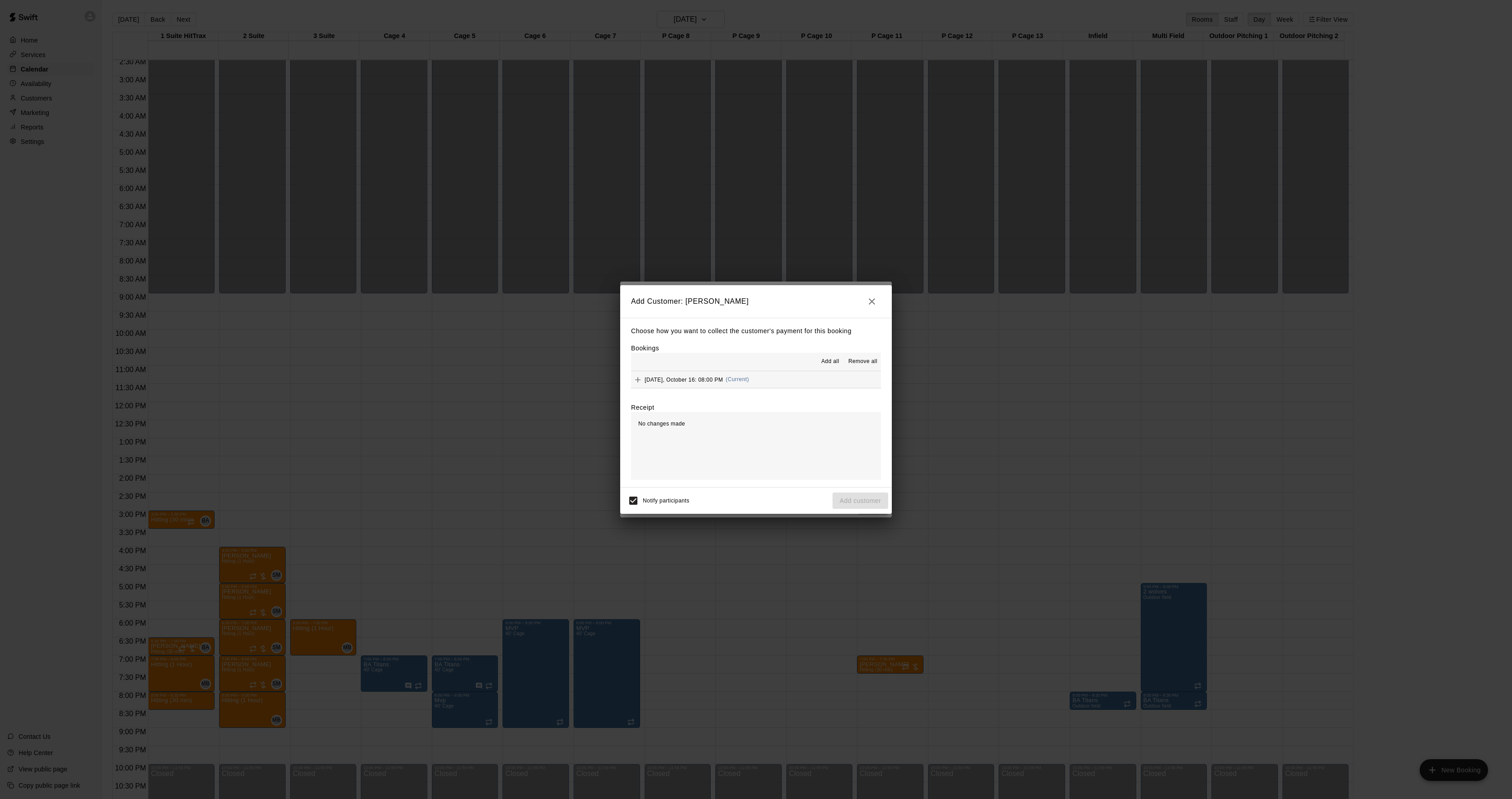
click at [763, 388] on button "[DATE], October 16: 08:00 PM (Current)" at bounding box center [756, 379] width 250 height 17
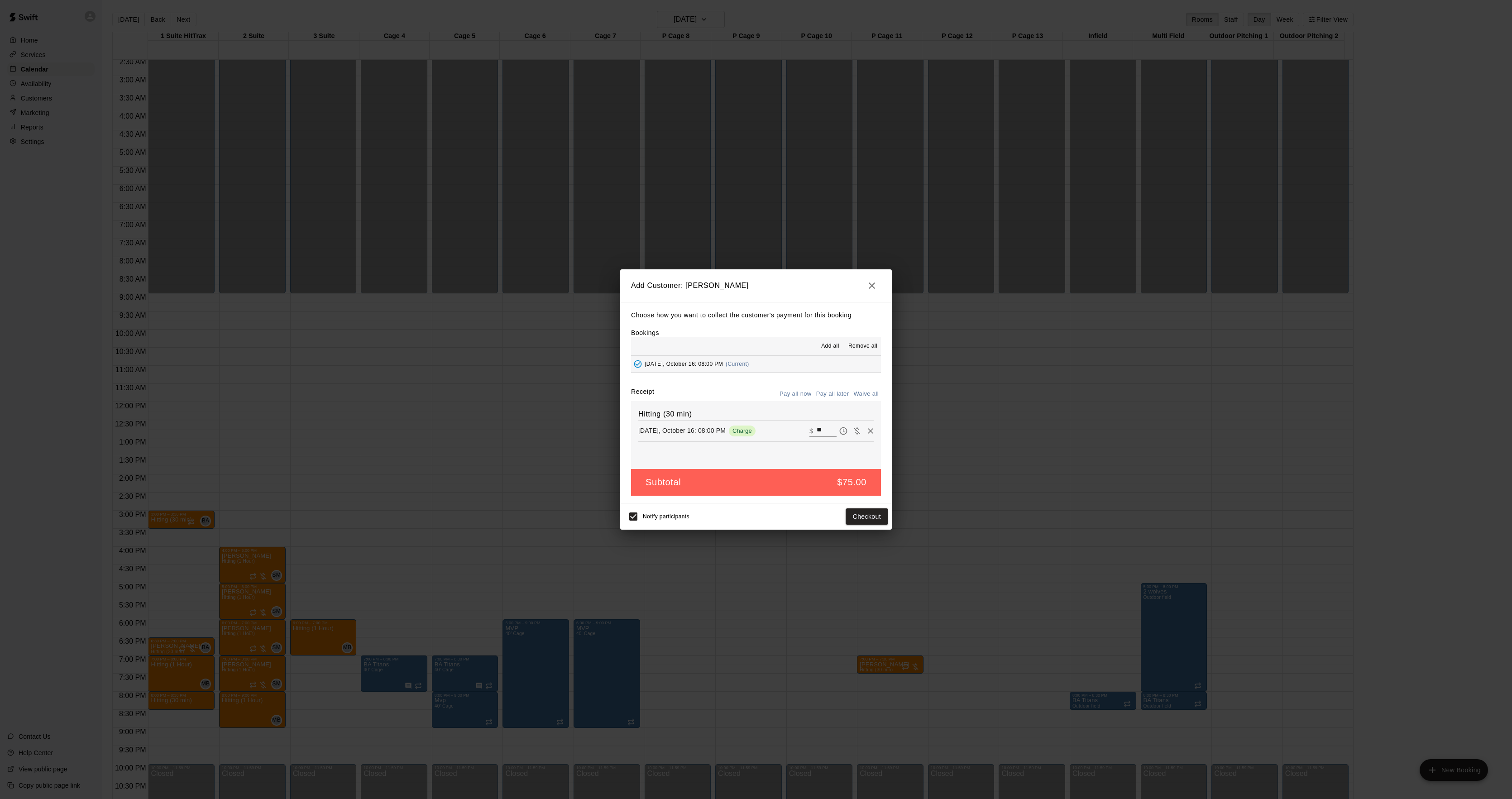
click at [842, 397] on button "Pay all later" at bounding box center [833, 394] width 38 height 14
click at [850, 517] on button "Add customer" at bounding box center [860, 517] width 56 height 17
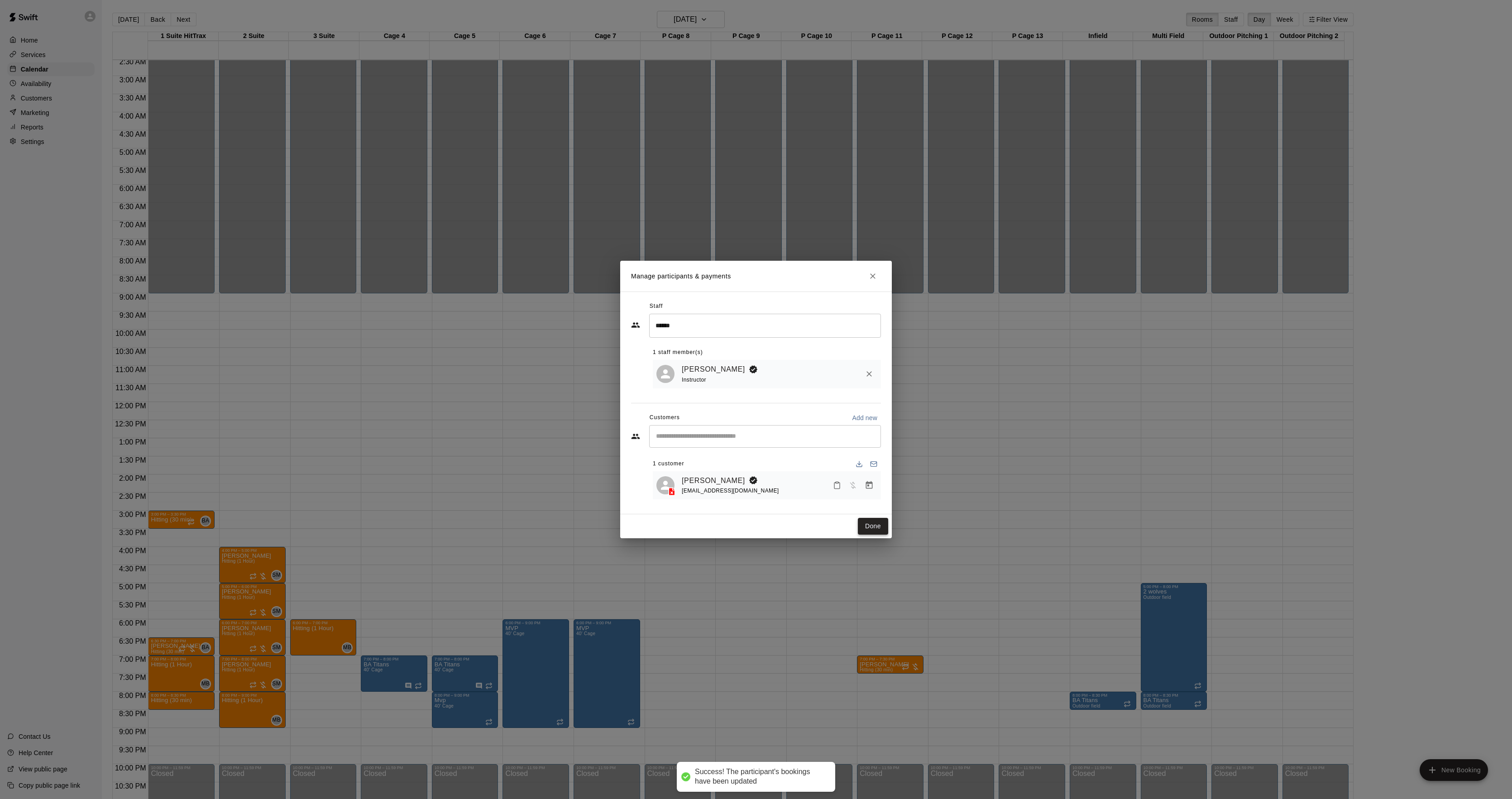
click at [875, 524] on button "Done" at bounding box center [873, 526] width 31 height 17
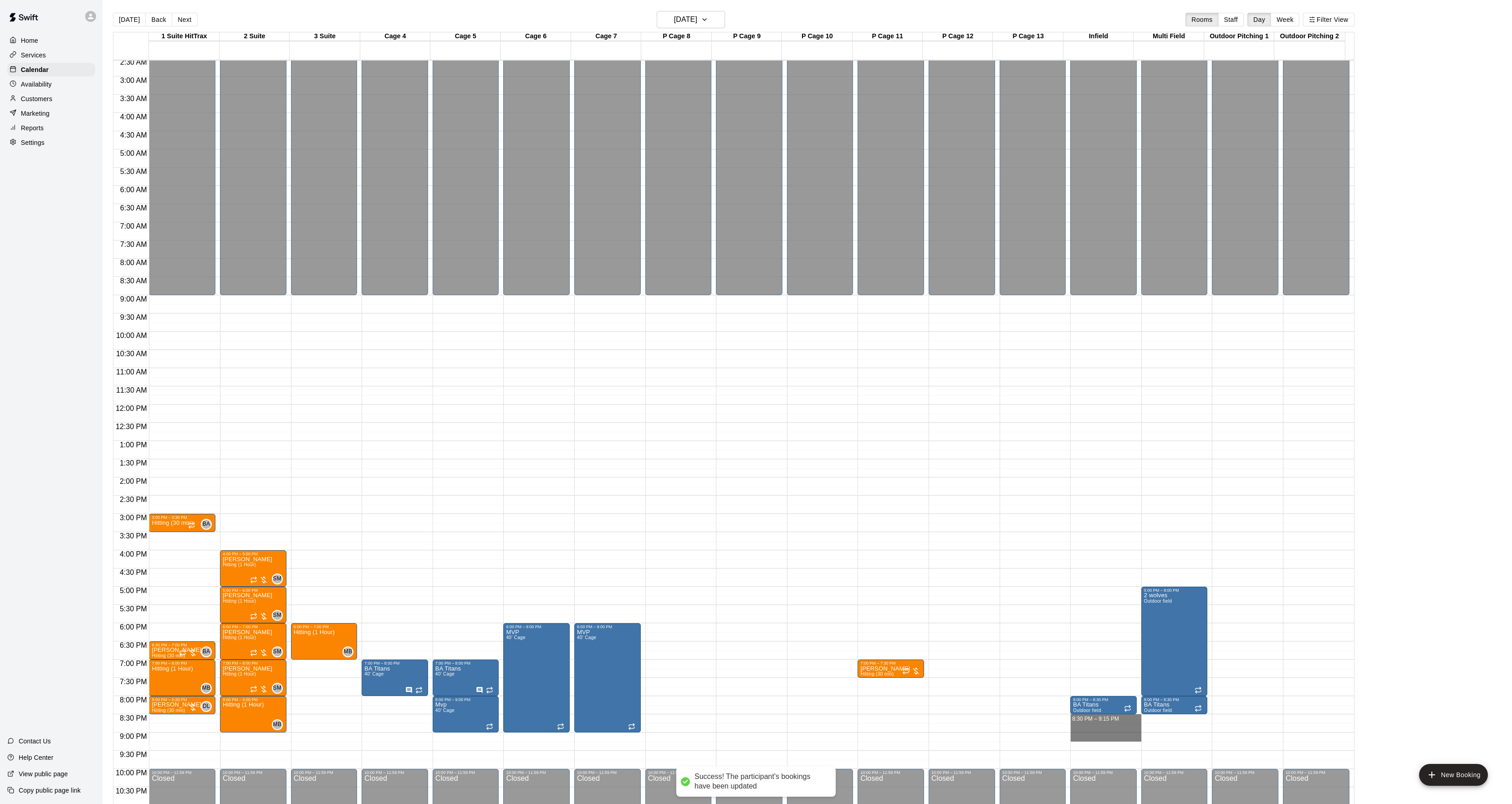
drag, startPoint x: 1090, startPoint y: 722, endPoint x: 1090, endPoint y: 736, distance: 14.0
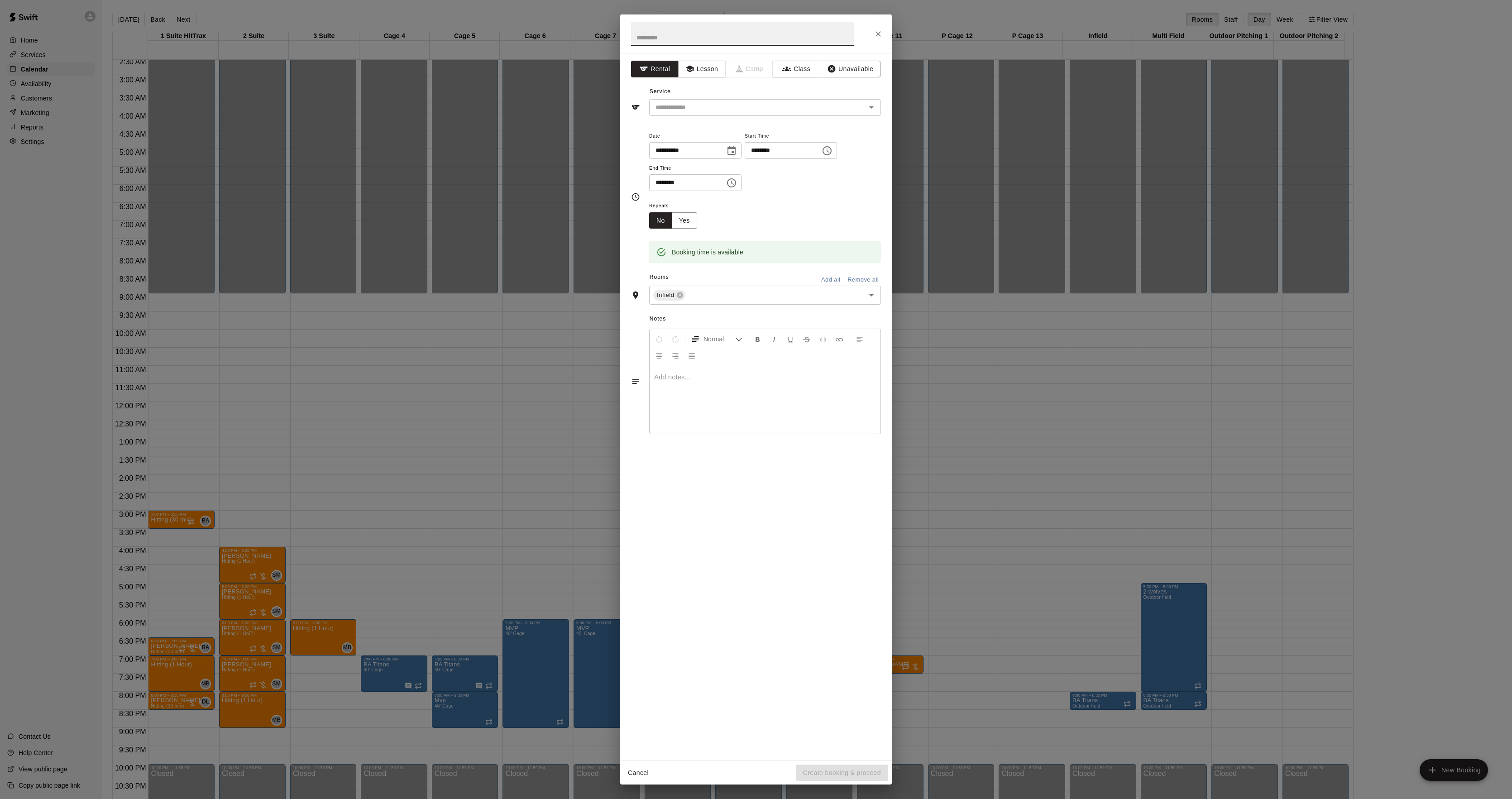
click at [670, 183] on input "********" at bounding box center [684, 183] width 70 height 17
type input "********"
click at [696, 62] on button "Lesson" at bounding box center [701, 69] width 48 height 17
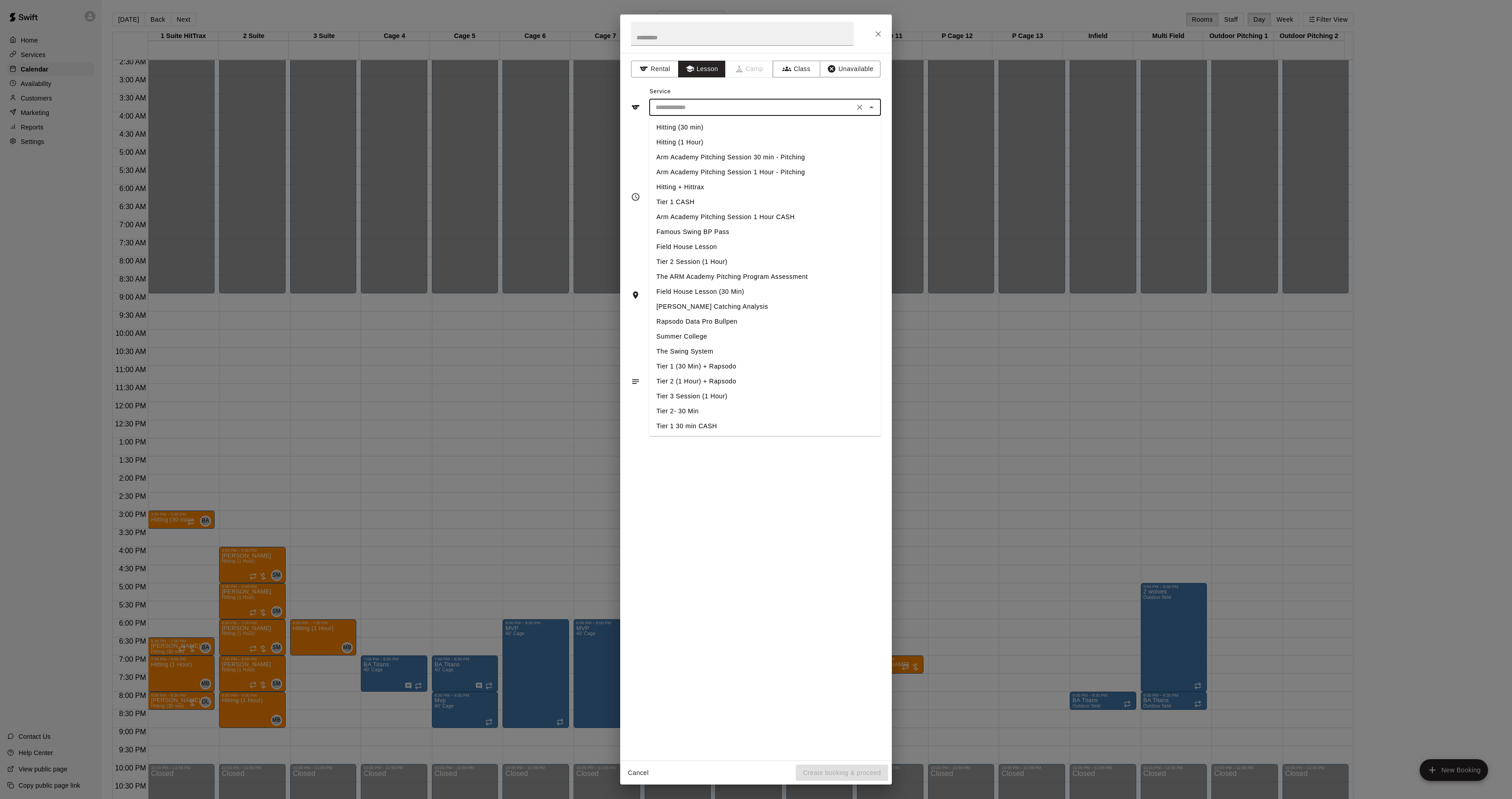
click at [667, 110] on input "text" at bounding box center [752, 107] width 200 height 11
click at [672, 130] on li "Hitting (30 min)" at bounding box center [765, 127] width 232 height 15
type input "**********"
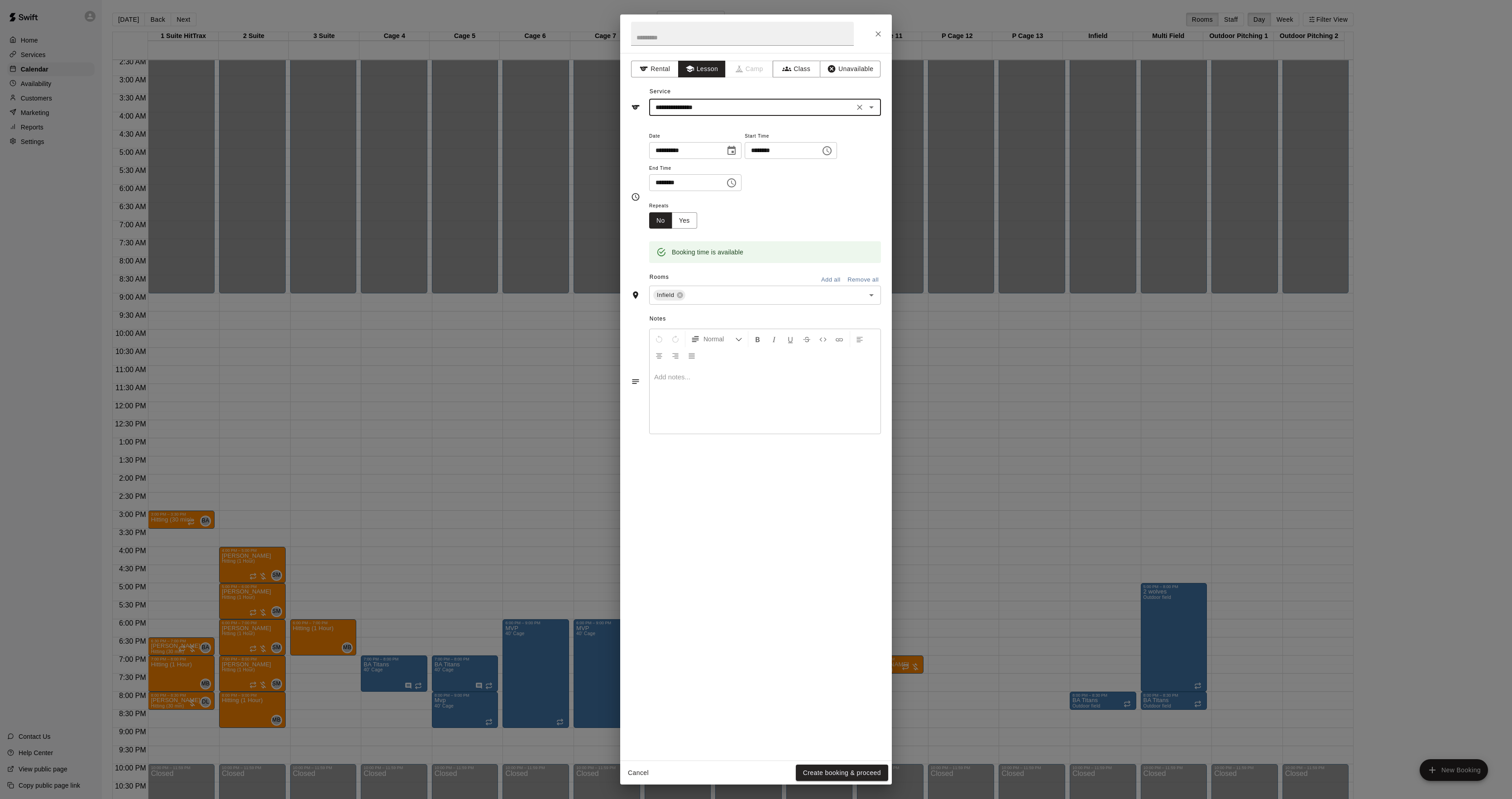
click at [689, 107] on input "**********" at bounding box center [752, 107] width 200 height 11
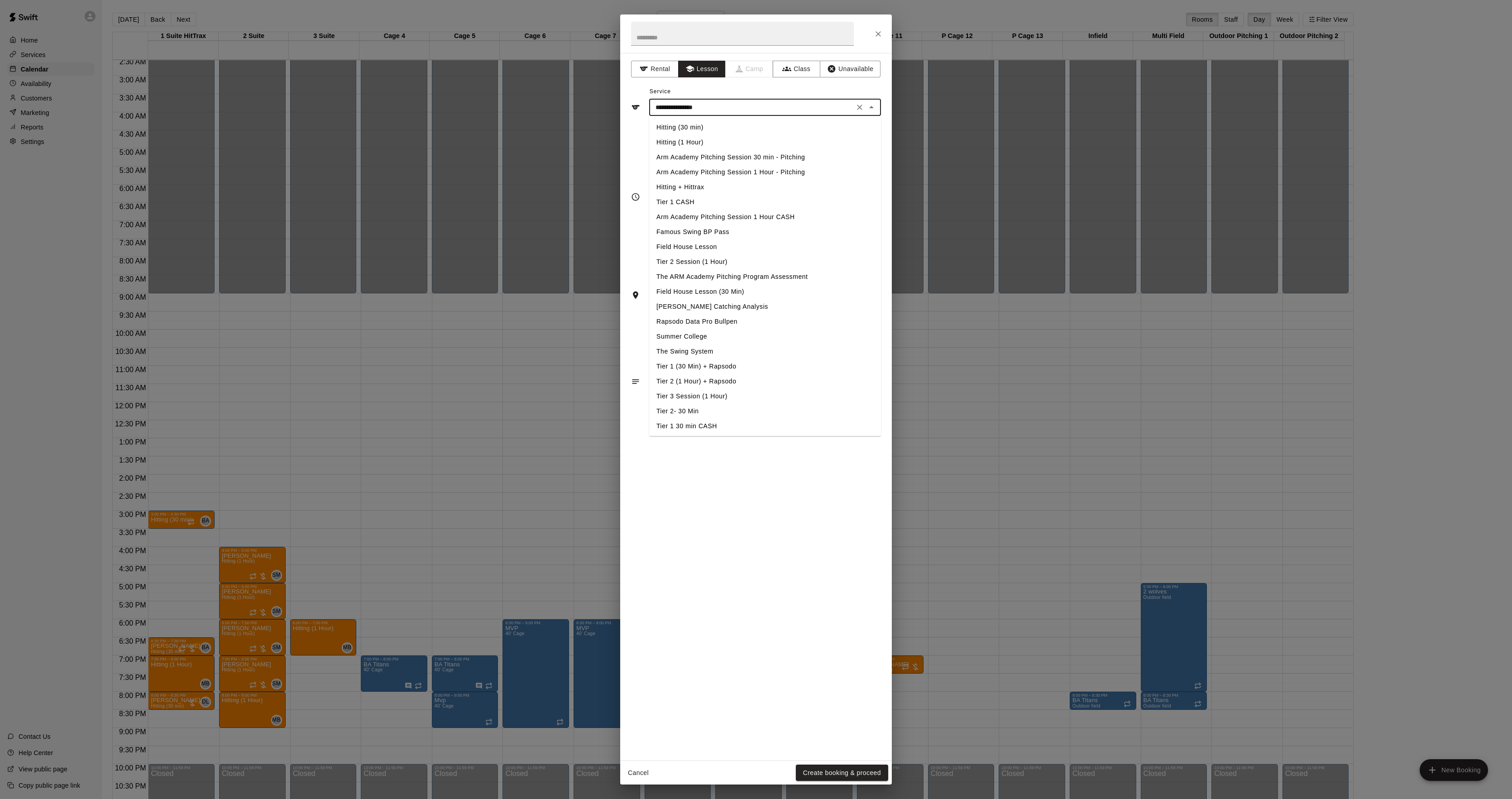
click at [764, 505] on div "**********" at bounding box center [756, 406] width 272 height 707
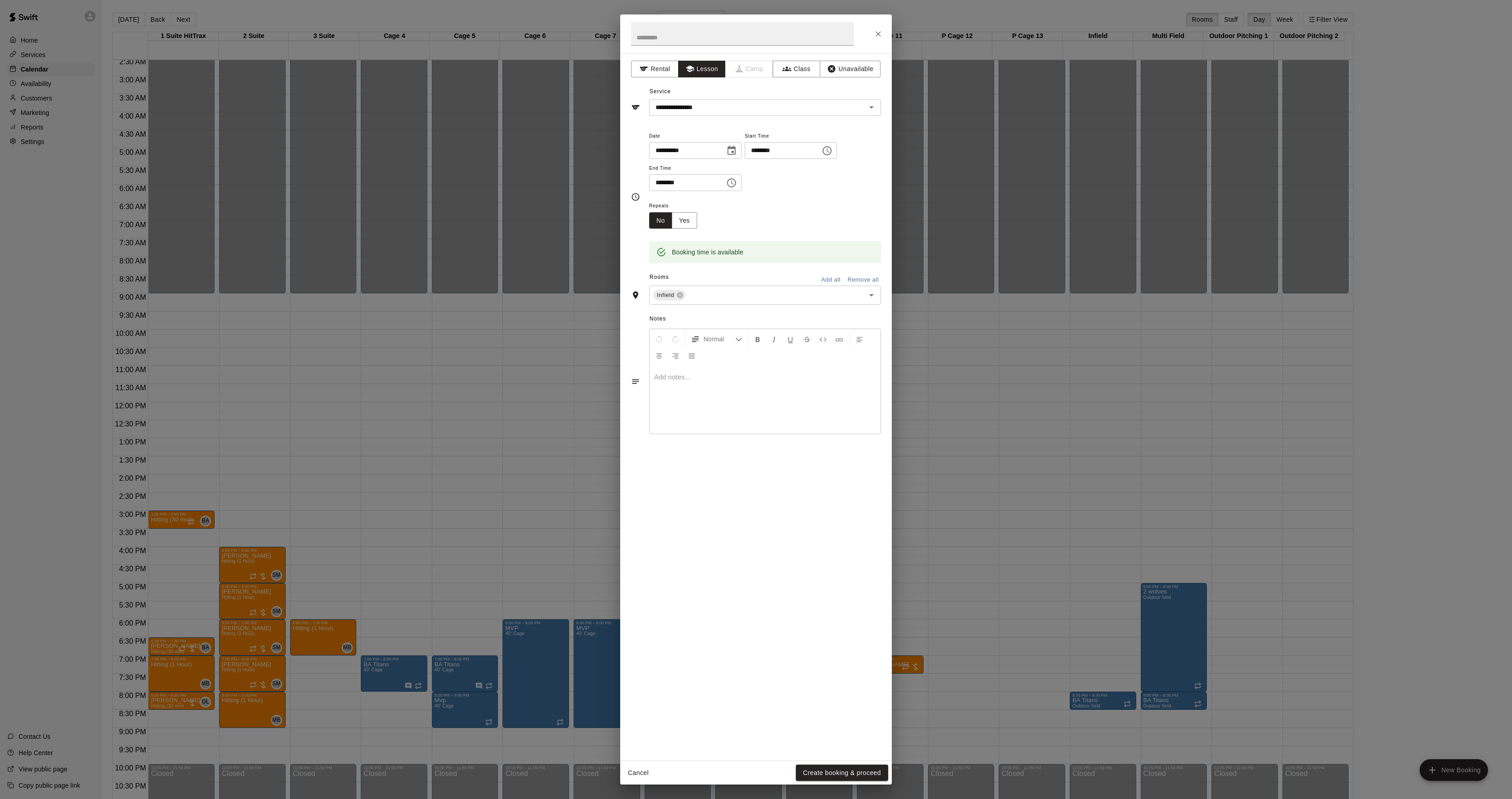
click at [826, 776] on button "Create booking & proceed" at bounding box center [842, 773] width 92 height 17
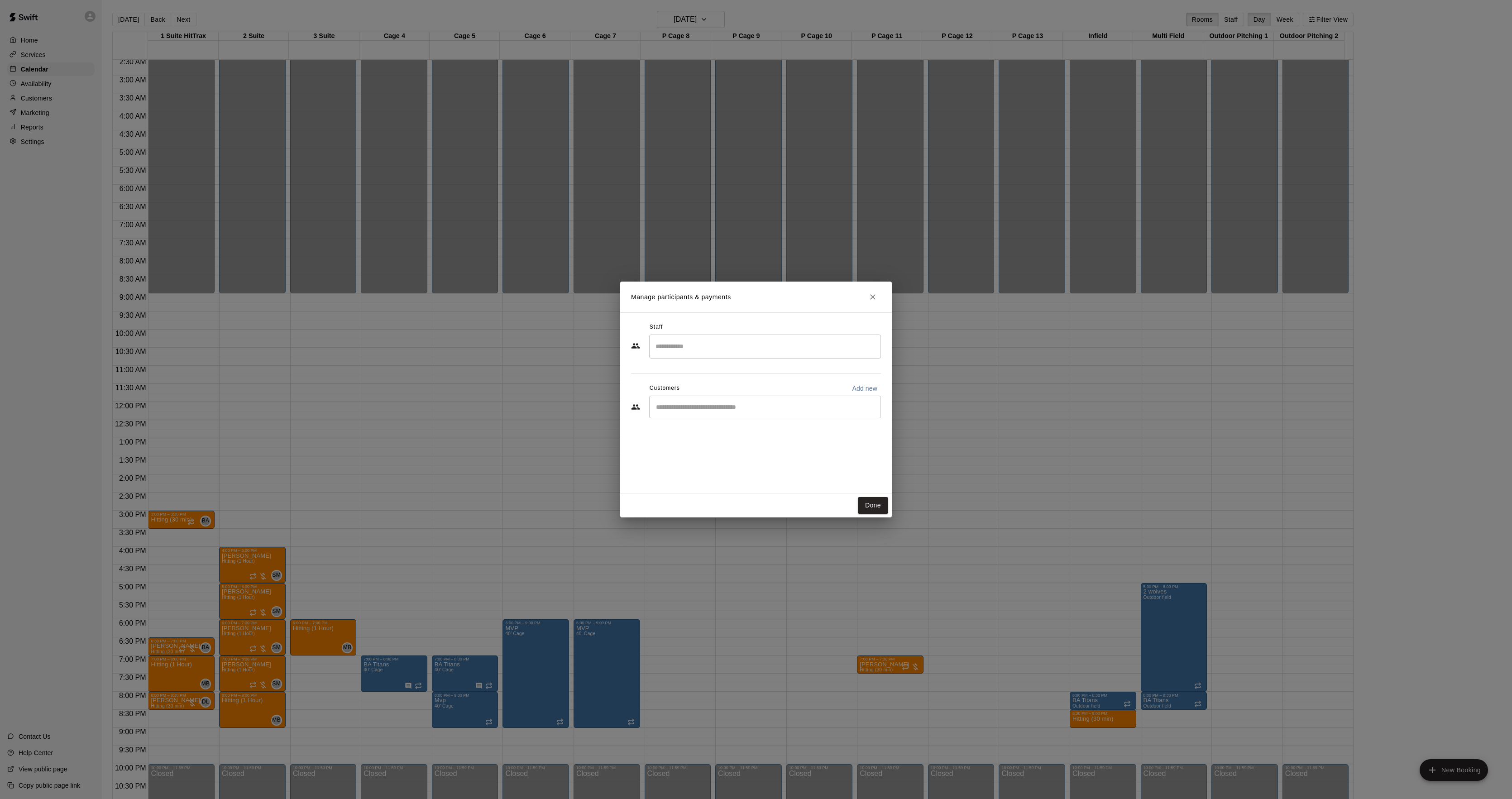
click at [703, 358] on div "​" at bounding box center [765, 346] width 232 height 24
click at [708, 381] on div "[PERSON_NAME] Instructor" at bounding box center [700, 377] width 55 height 18
type input "****"
click at [703, 410] on input "Start typing to search customers..." at bounding box center [765, 407] width 224 height 9
type input "*********"
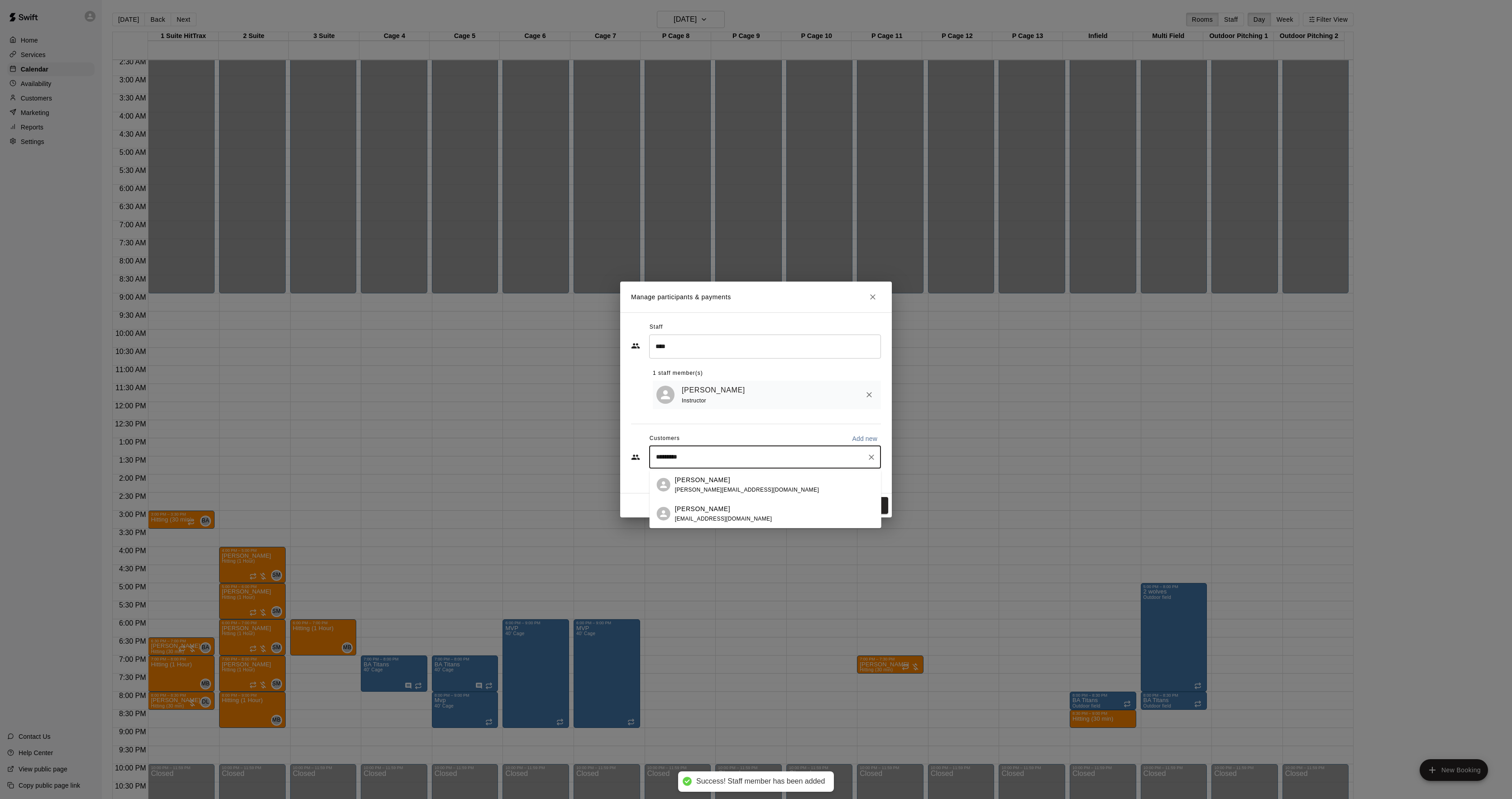
click at [706, 509] on p "[PERSON_NAME]" at bounding box center [703, 508] width 55 height 9
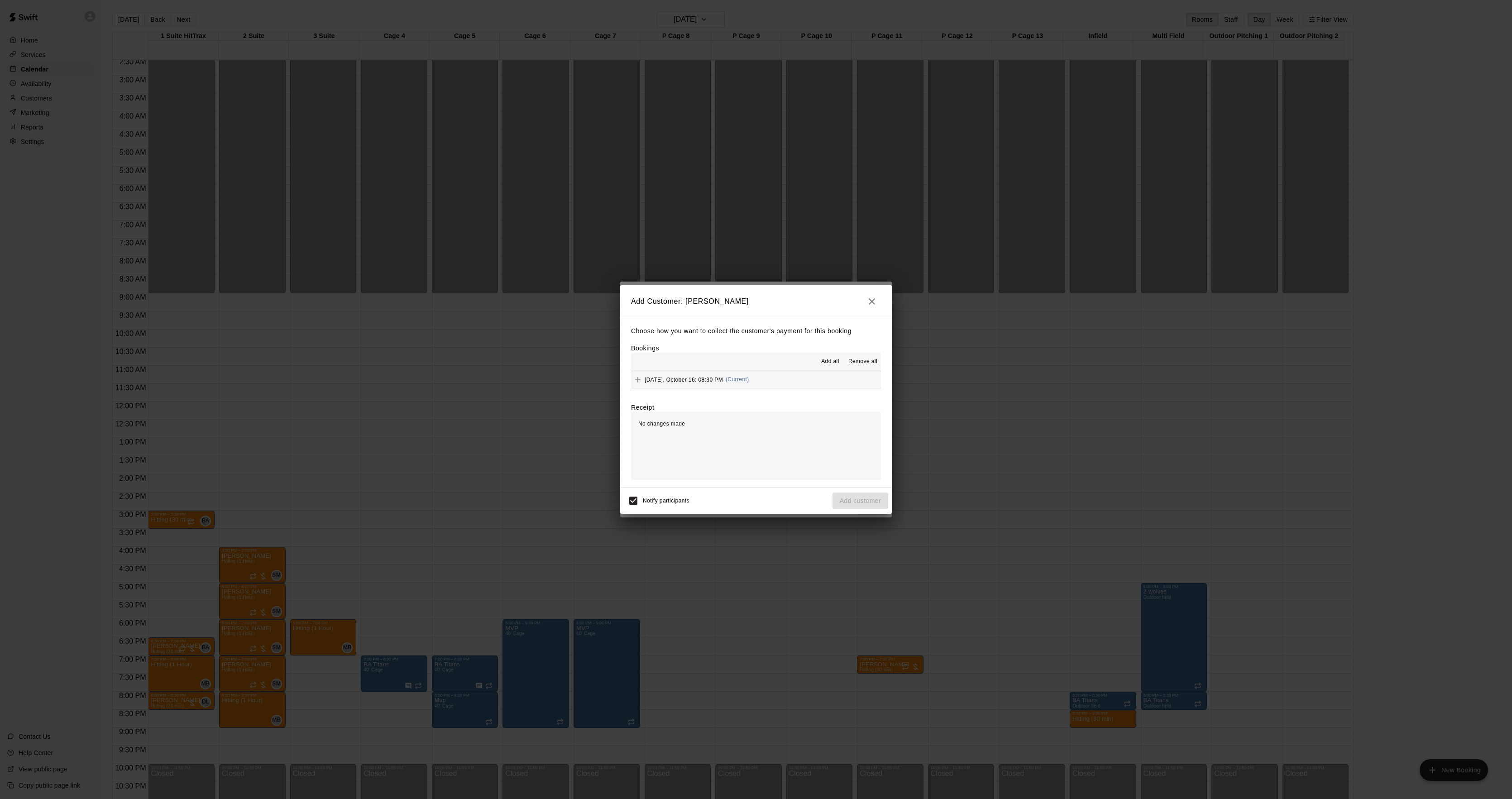
click at [743, 377] on span "(Current)" at bounding box center [737, 379] width 23 height 6
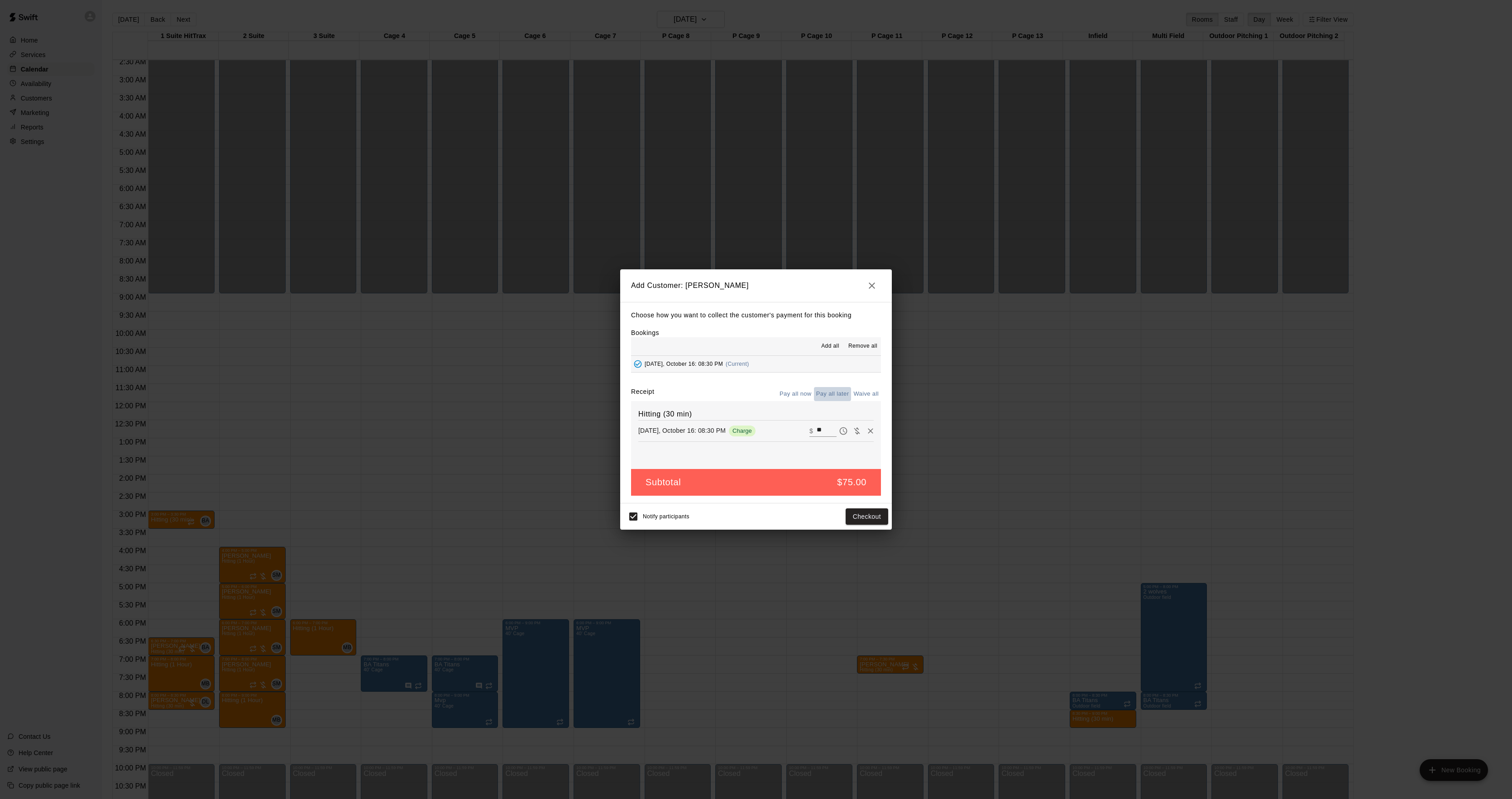
click at [831, 395] on button "Pay all later" at bounding box center [833, 394] width 38 height 14
click at [880, 524] on button "Add customer" at bounding box center [860, 517] width 56 height 17
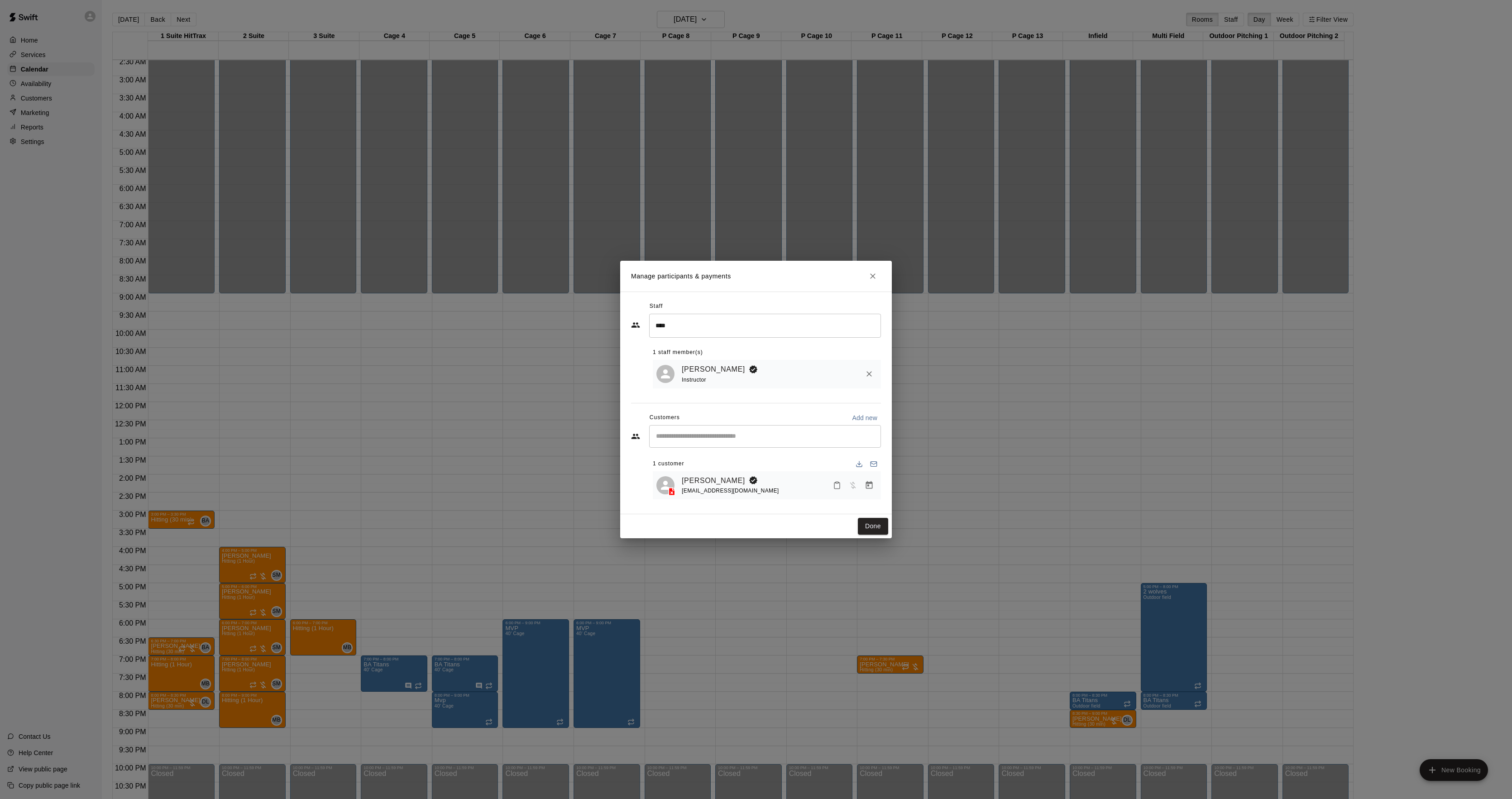
click at [868, 525] on button "Done" at bounding box center [873, 526] width 31 height 17
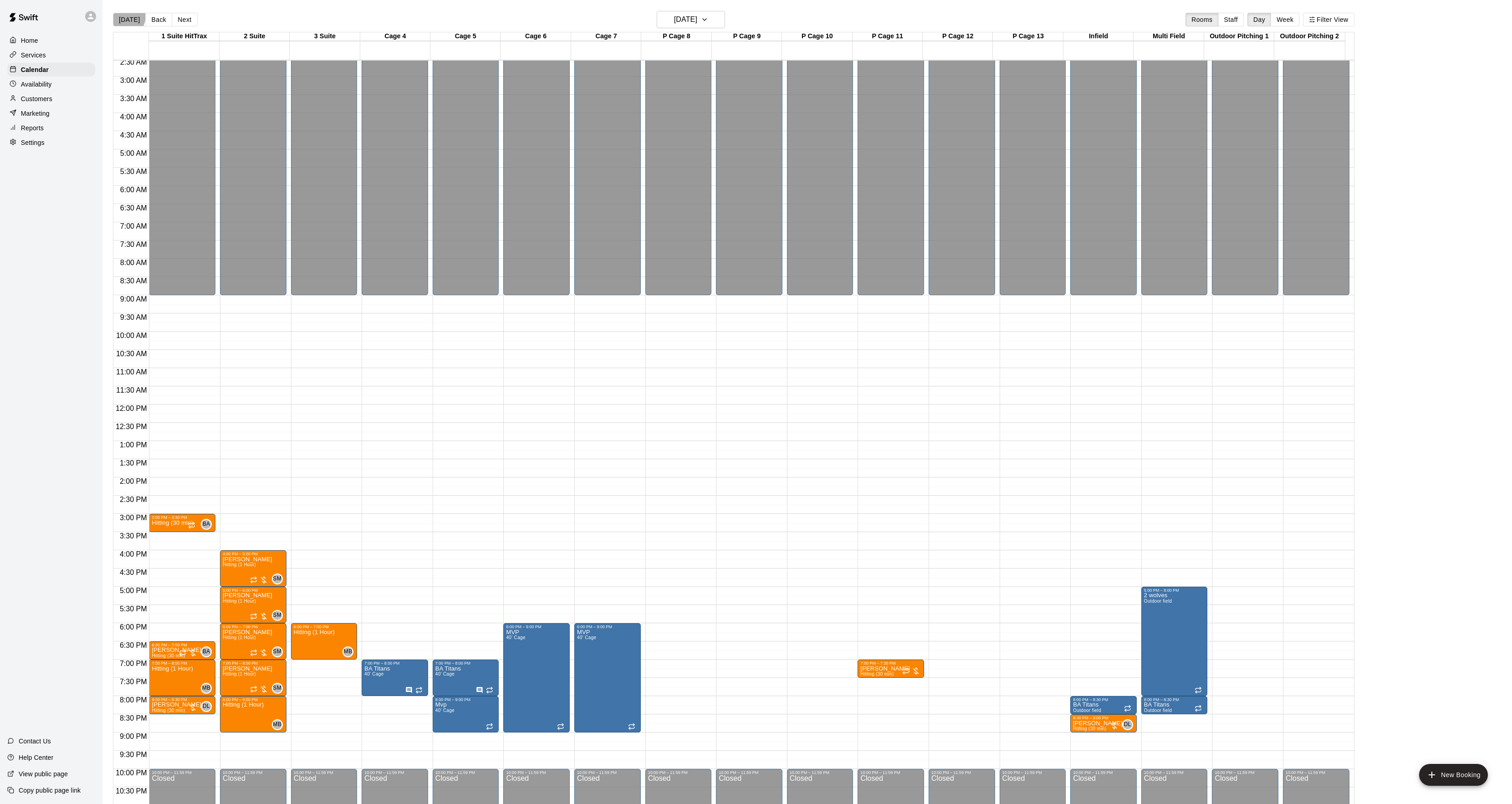
drag, startPoint x: 121, startPoint y: 15, endPoint x: 134, endPoint y: 35, distance: 23.9
click at [120, 17] on button "[DATE]" at bounding box center [129, 19] width 33 height 14
